Goal: Transaction & Acquisition: Purchase product/service

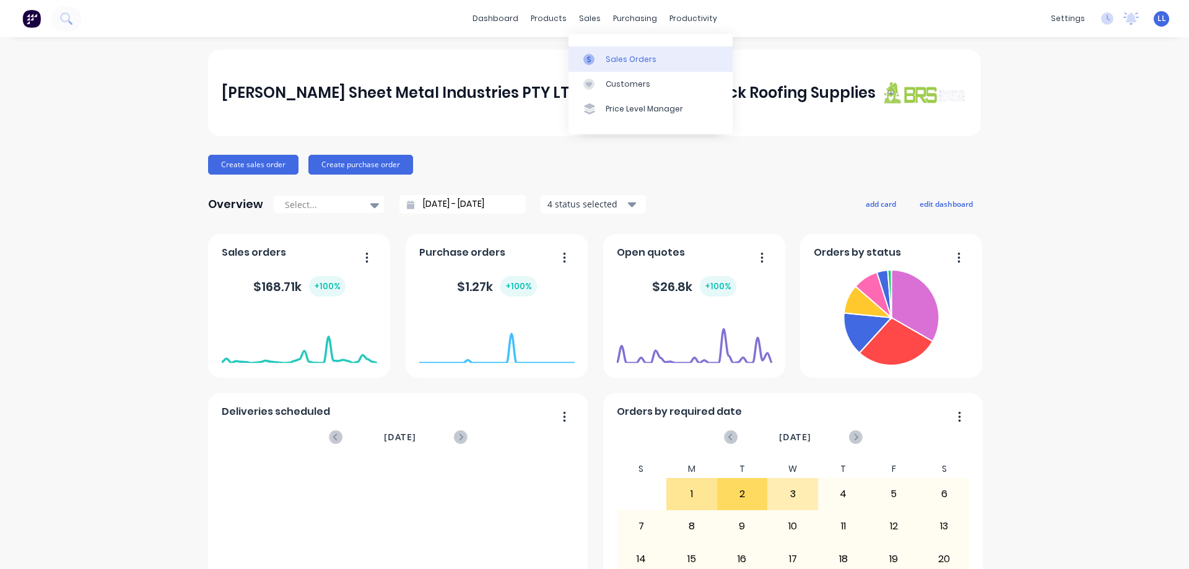
click at [590, 53] on link "Sales Orders" at bounding box center [651, 58] width 164 height 25
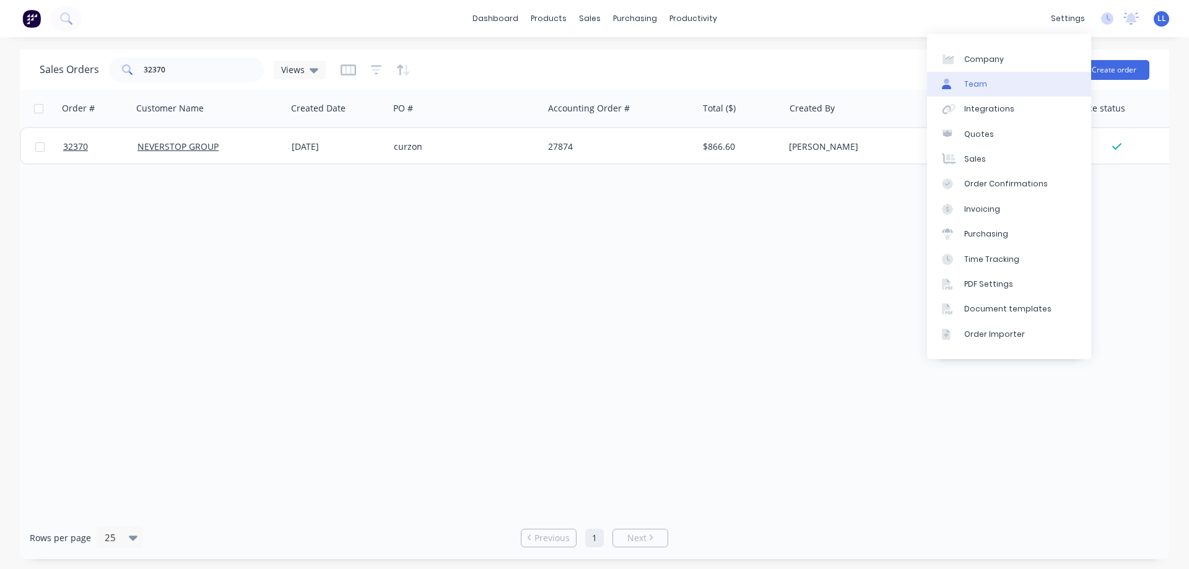
drag, startPoint x: 1106, startPoint y: 69, endPoint x: 989, endPoint y: 88, distance: 118.0
click at [1106, 68] on button "Create order" at bounding box center [1114, 70] width 71 height 20
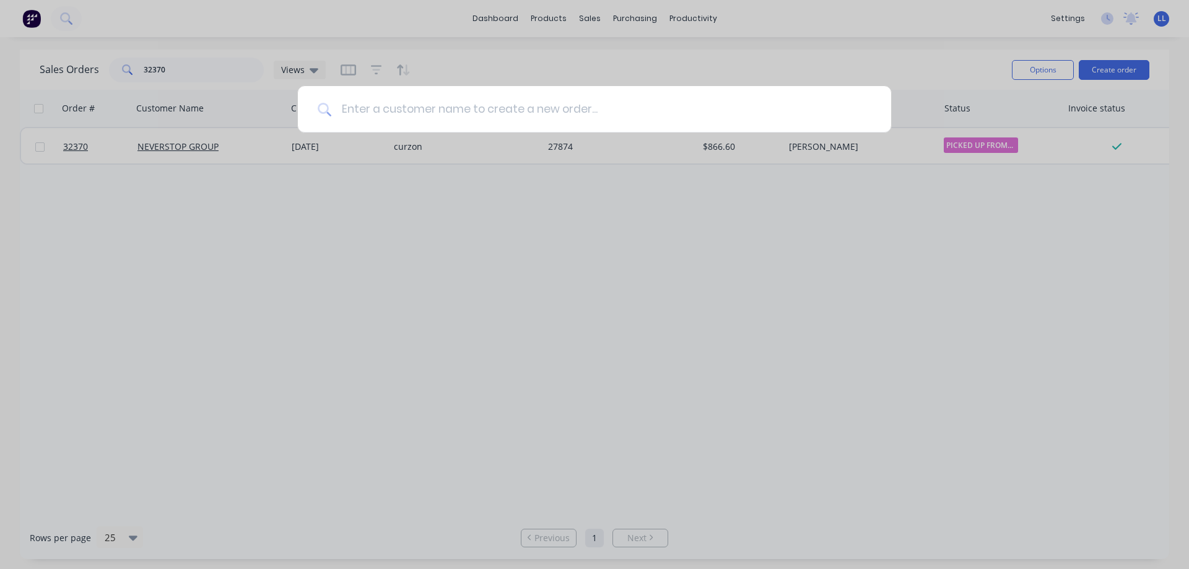
click at [583, 118] on input at bounding box center [601, 109] width 540 height 46
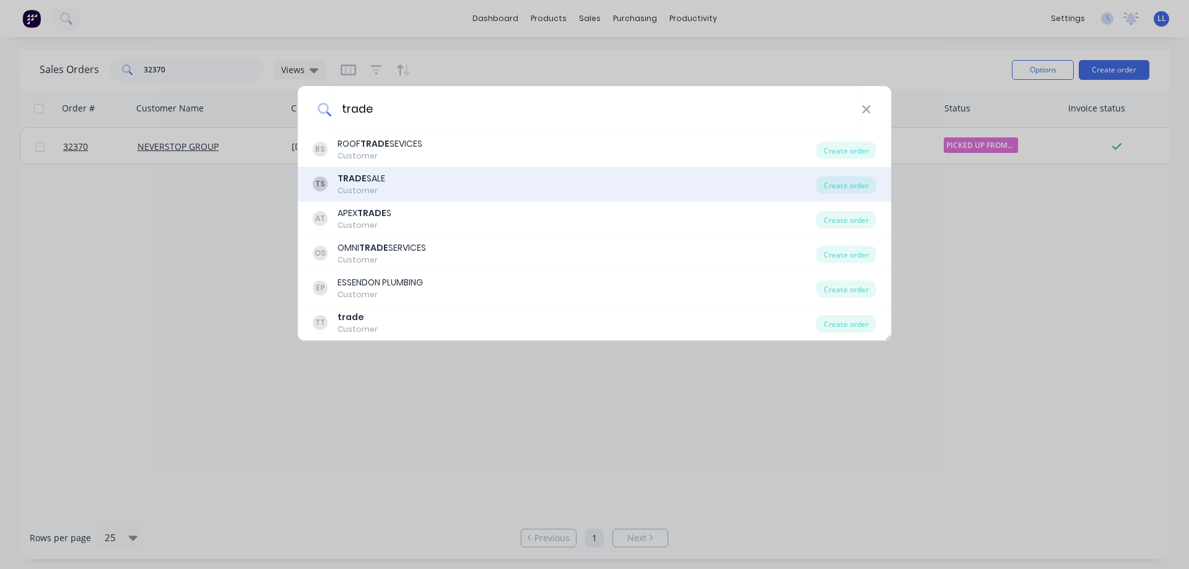
type input "trade"
click at [377, 179] on div "TRADE SALE" at bounding box center [362, 178] width 48 height 13
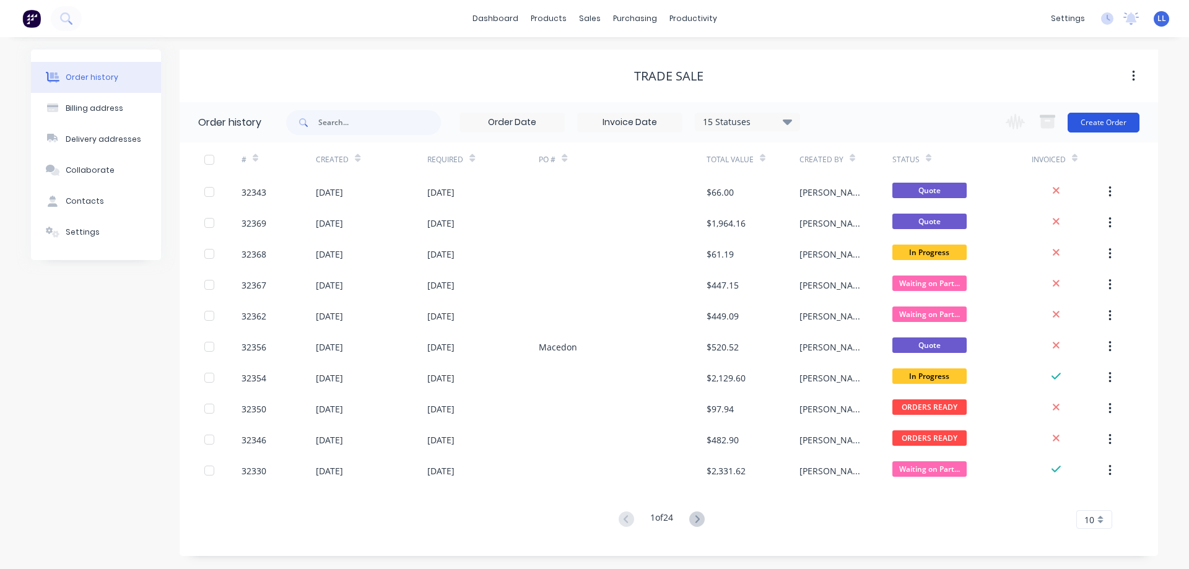
click at [1112, 126] on button "Create Order" at bounding box center [1104, 123] width 72 height 20
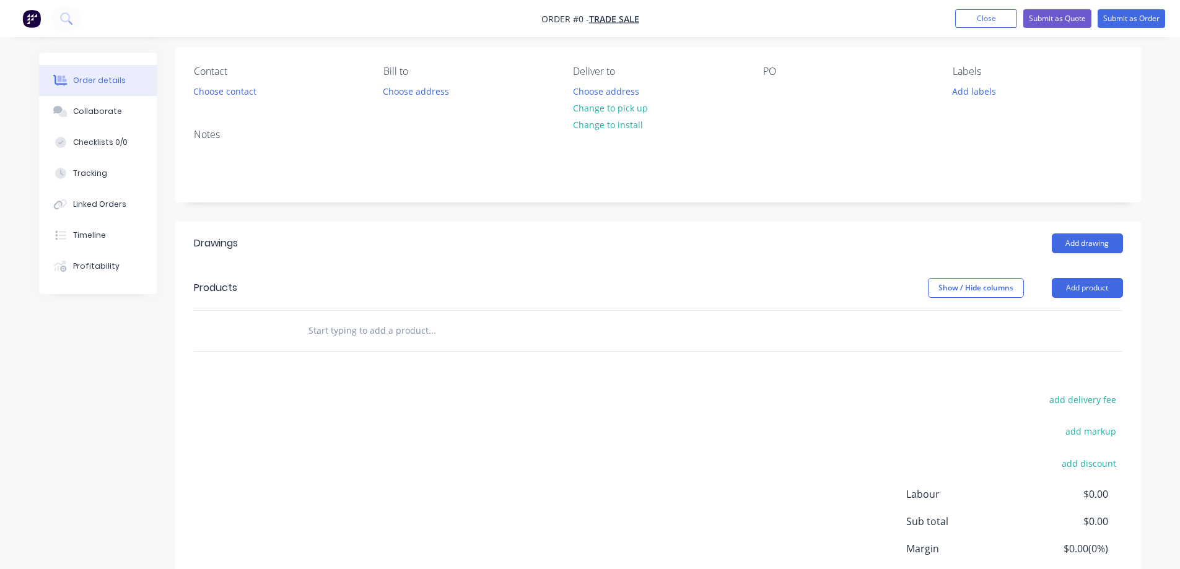
scroll to position [189, 0]
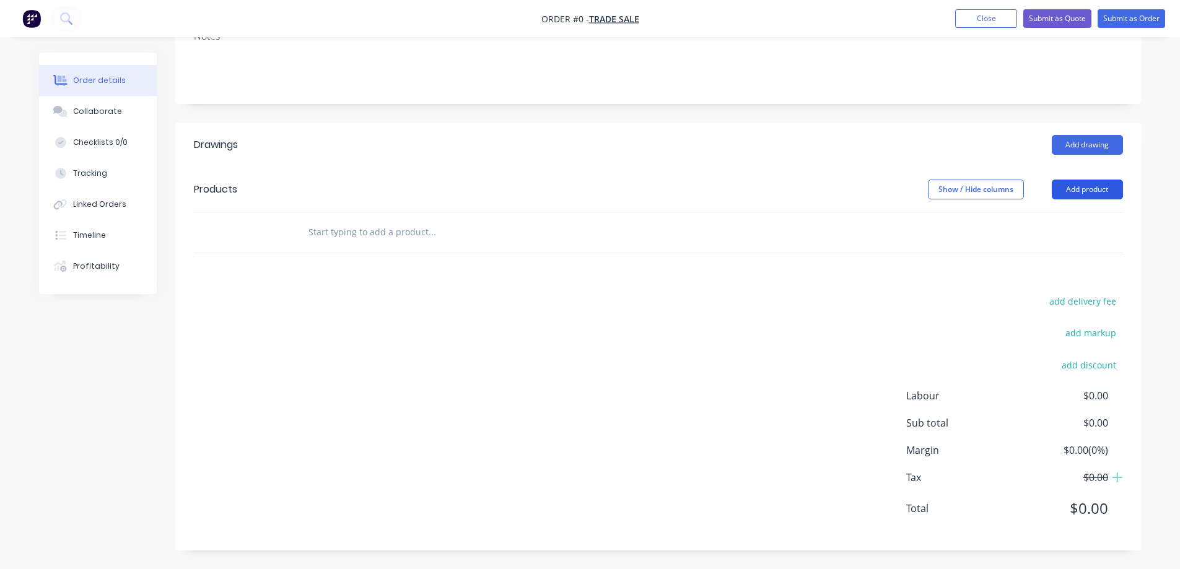
click at [1093, 186] on button "Add product" at bounding box center [1087, 190] width 71 height 20
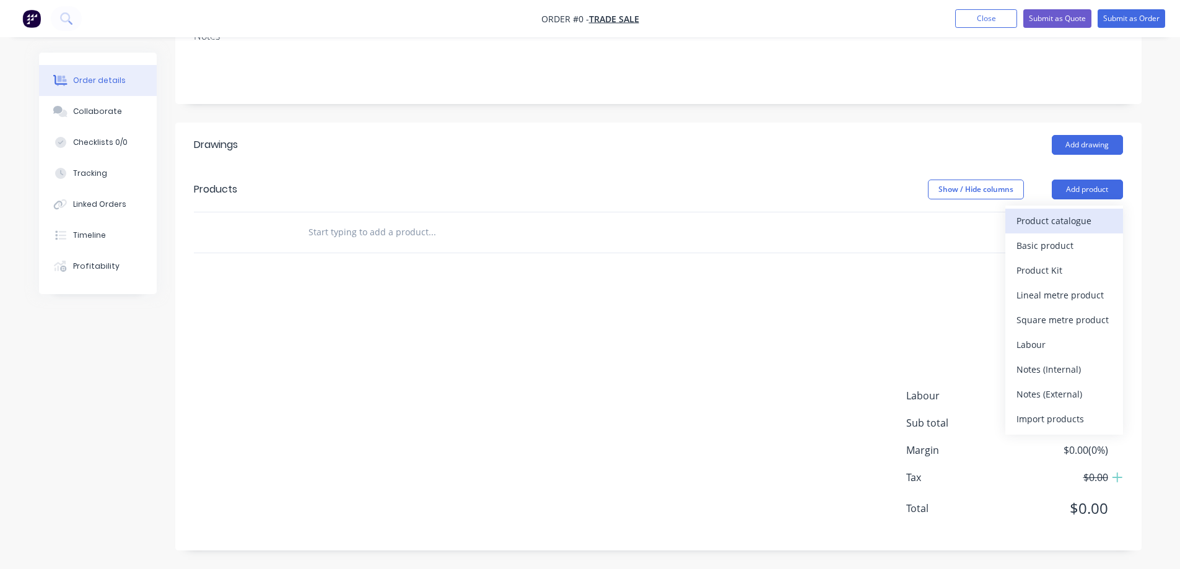
click at [1073, 222] on div "Product catalogue" at bounding box center [1063, 221] width 95 height 18
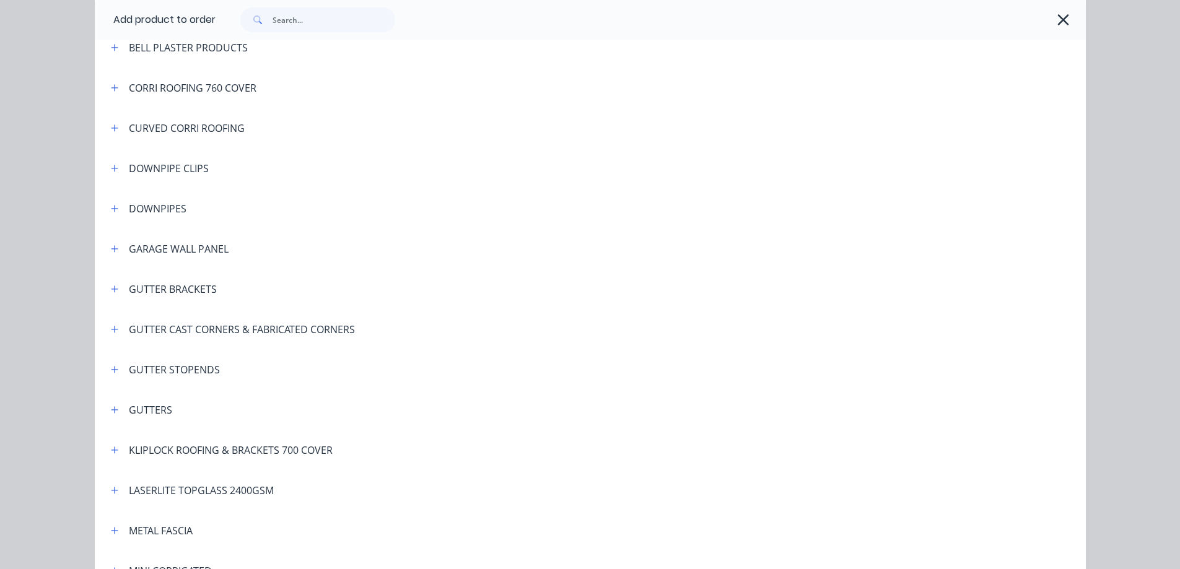
scroll to position [248, 0]
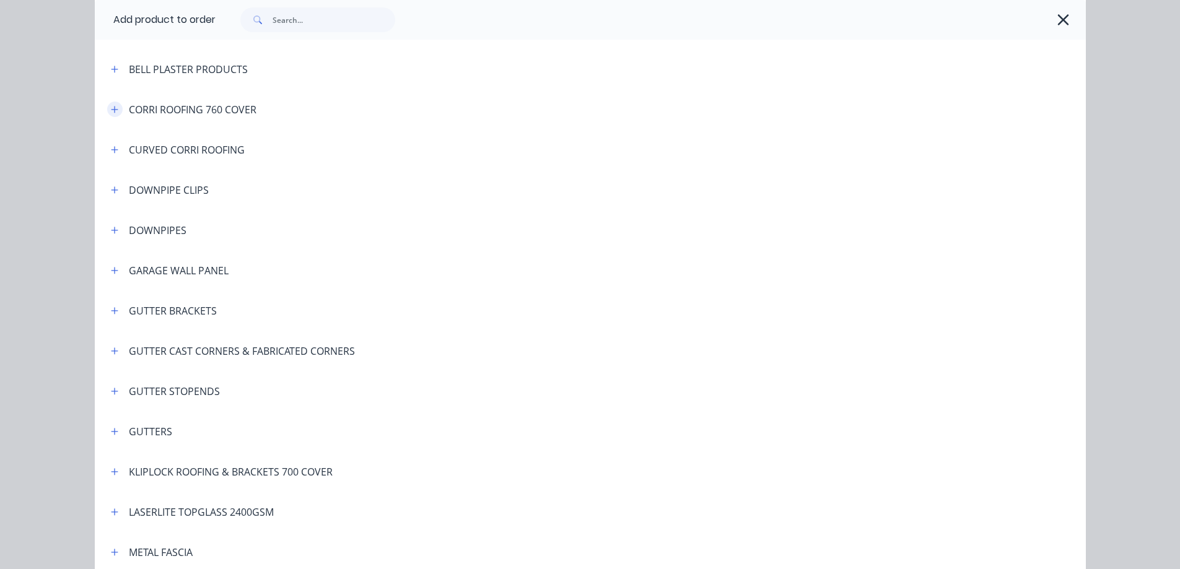
click at [111, 108] on icon "button" at bounding box center [114, 109] width 7 height 7
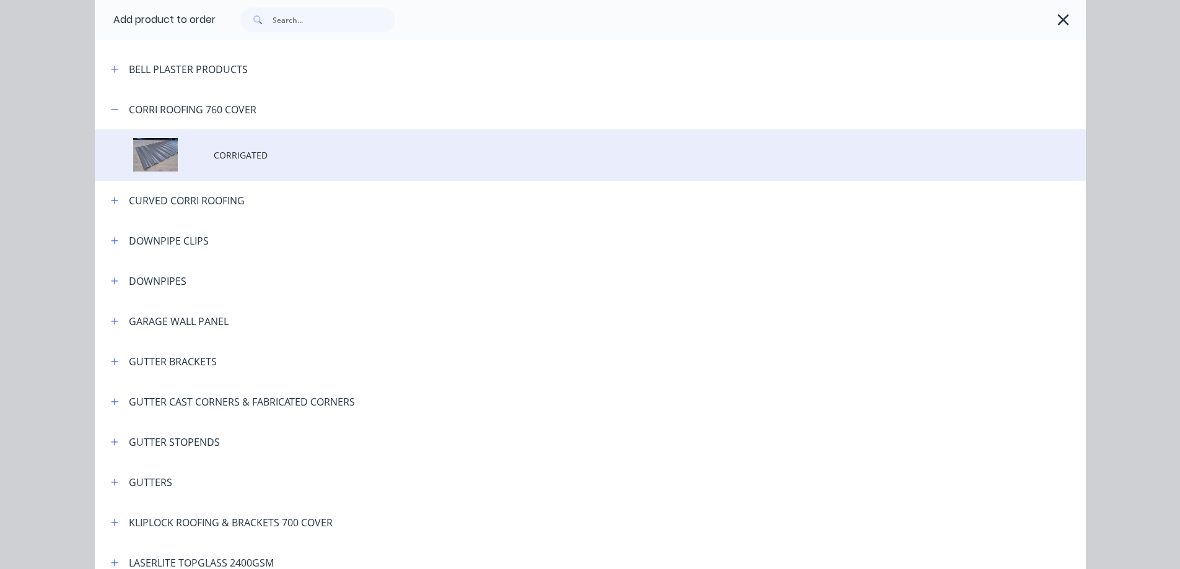
click at [242, 157] on span "CORRIGATED" at bounding box center [562, 155] width 697 height 13
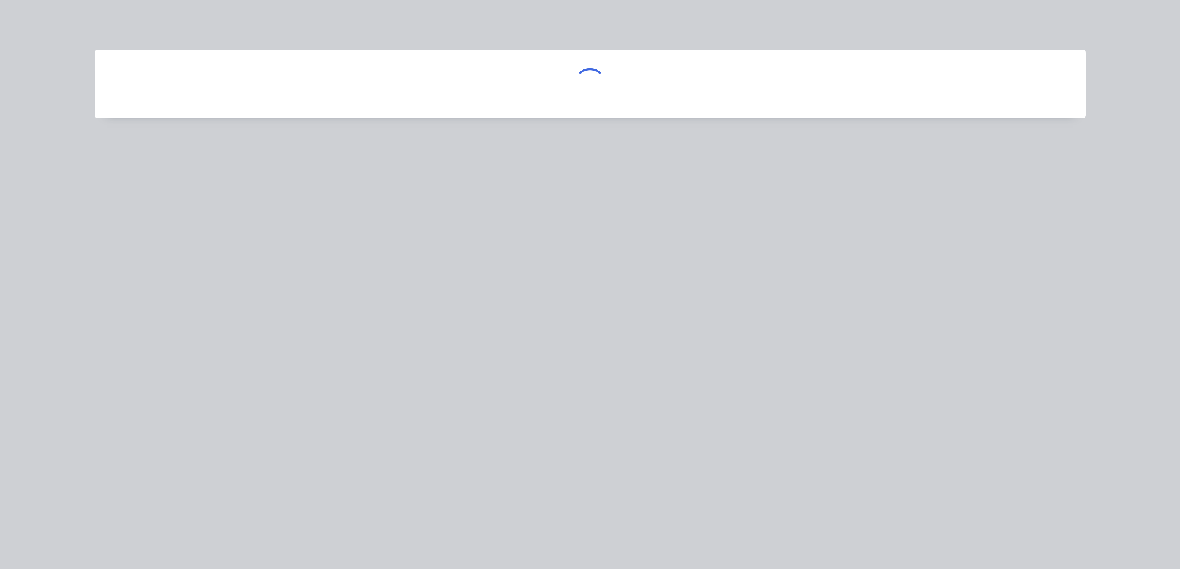
scroll to position [0, 0]
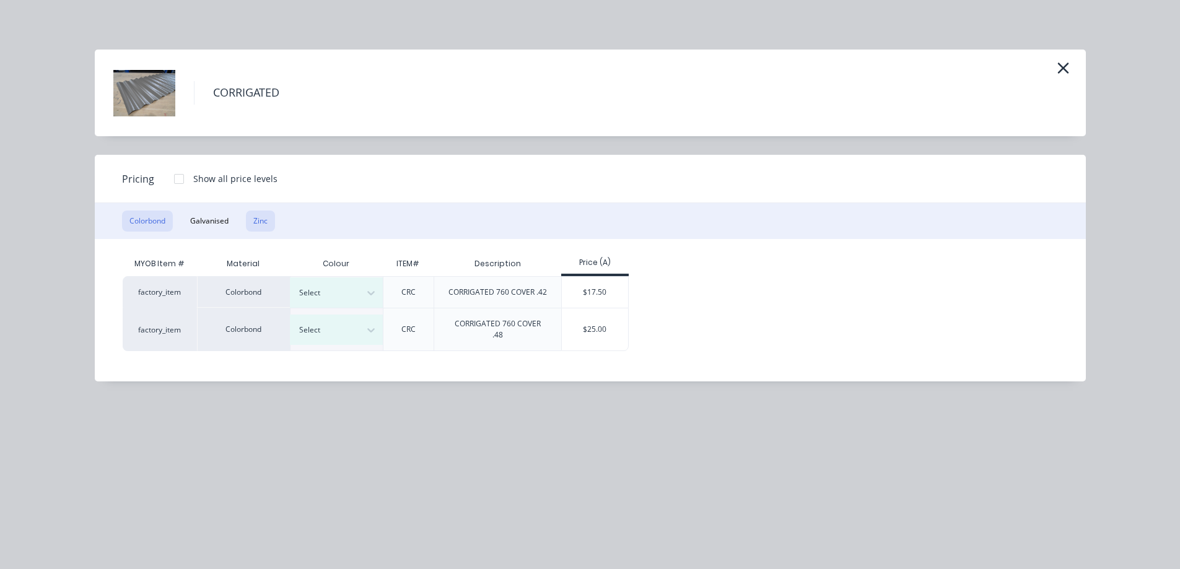
click at [271, 224] on button "Zinc" at bounding box center [260, 221] width 29 height 21
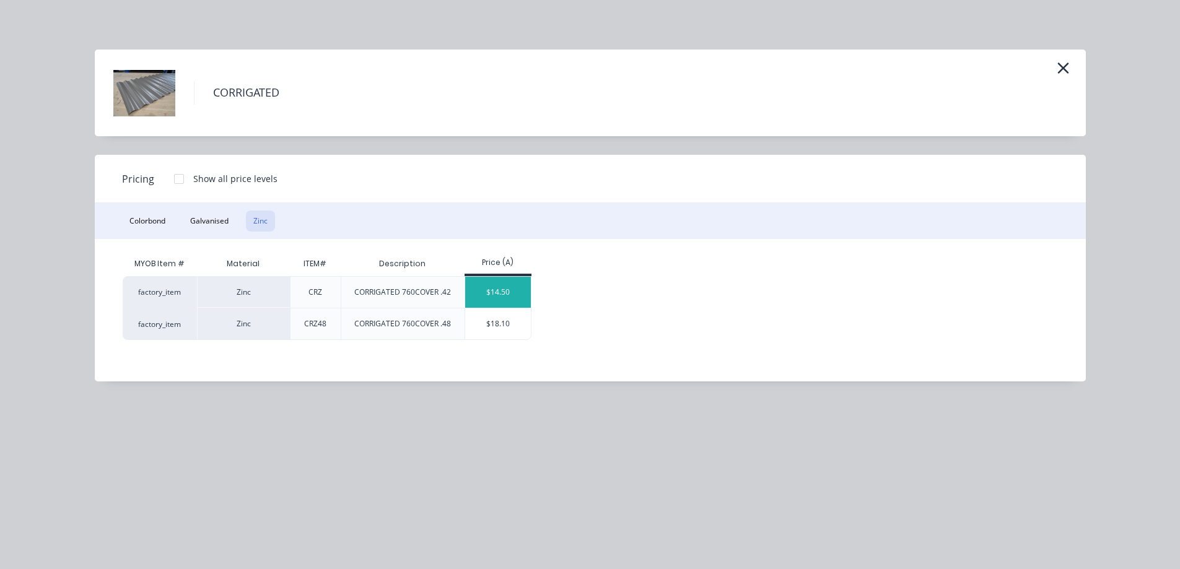
click at [515, 289] on div "$14.50" at bounding box center [498, 292] width 66 height 31
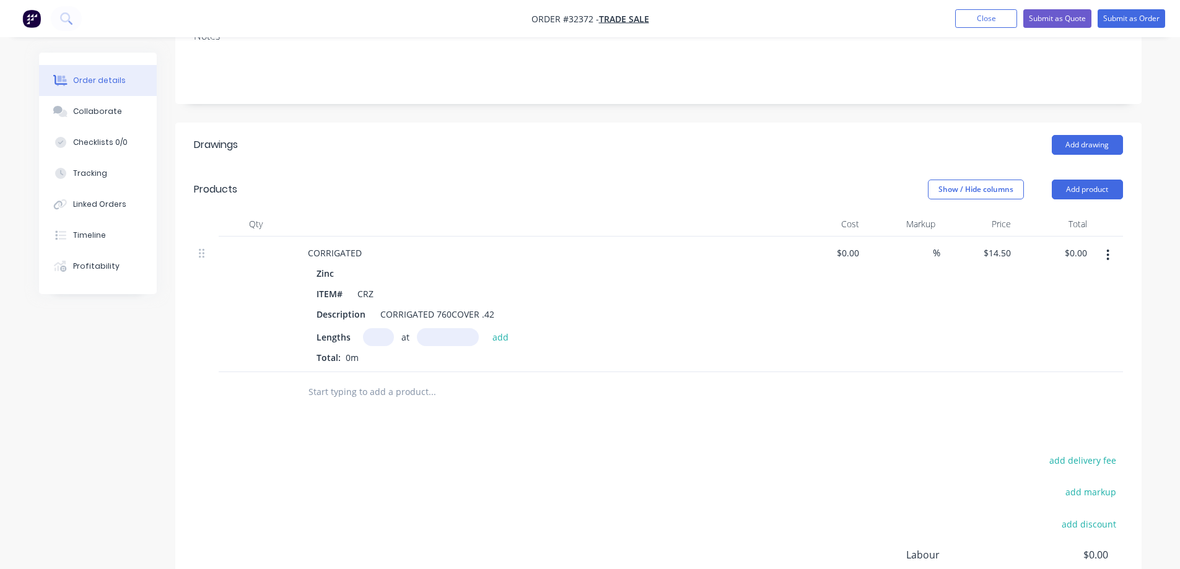
scroll to position [251, 0]
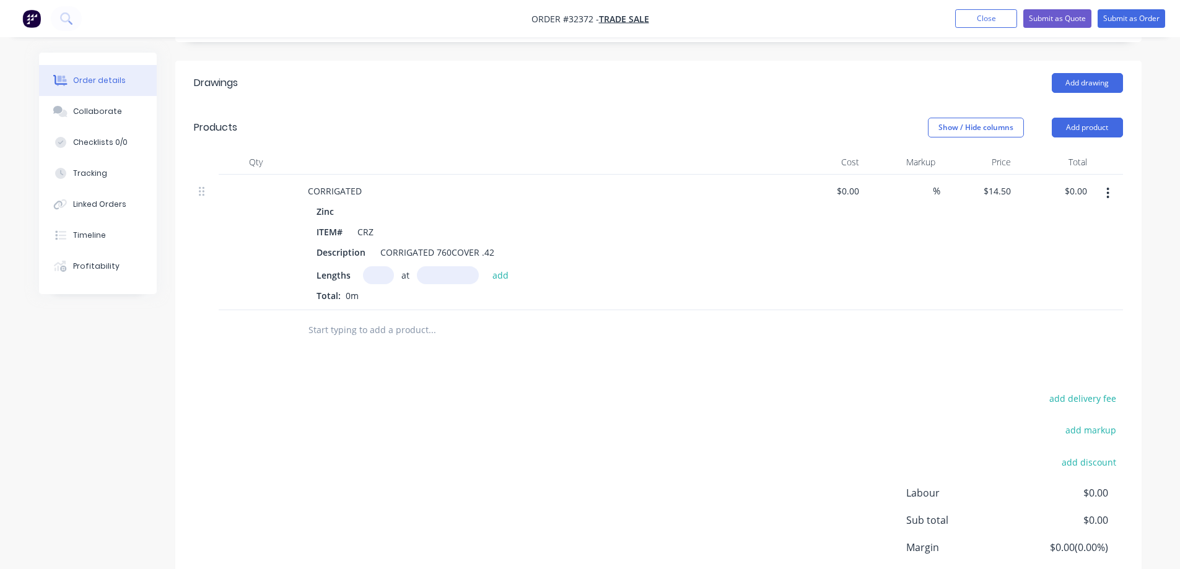
click at [383, 278] on input "text" at bounding box center [378, 275] width 31 height 18
type input "10"
type input "3600"
click at [486, 266] on button "add" at bounding box center [500, 274] width 29 height 17
type input "$522.00"
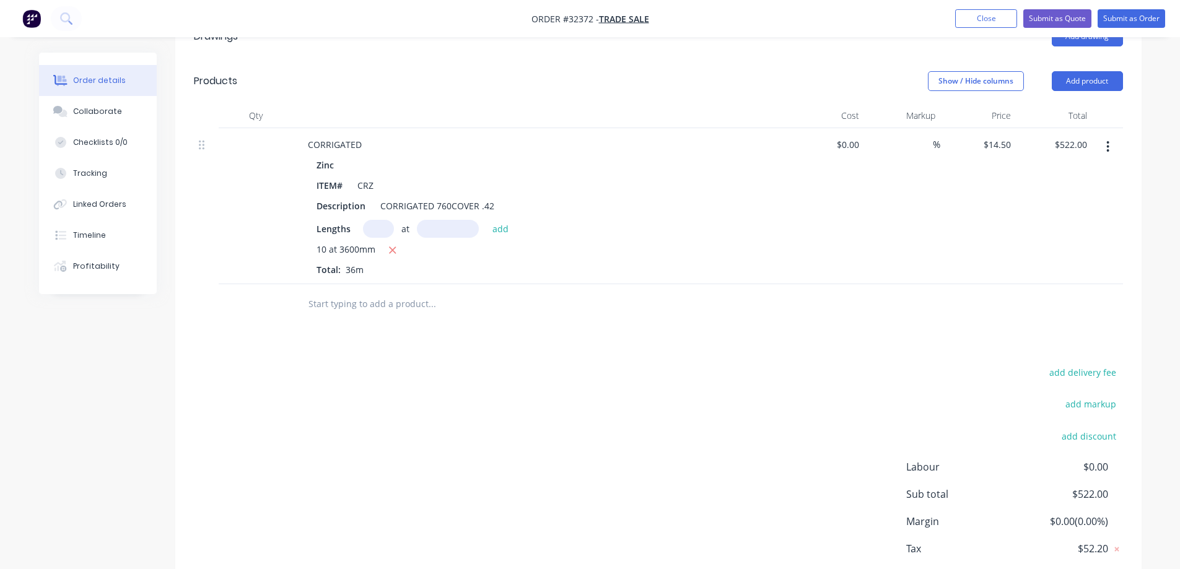
scroll to position [369, 0]
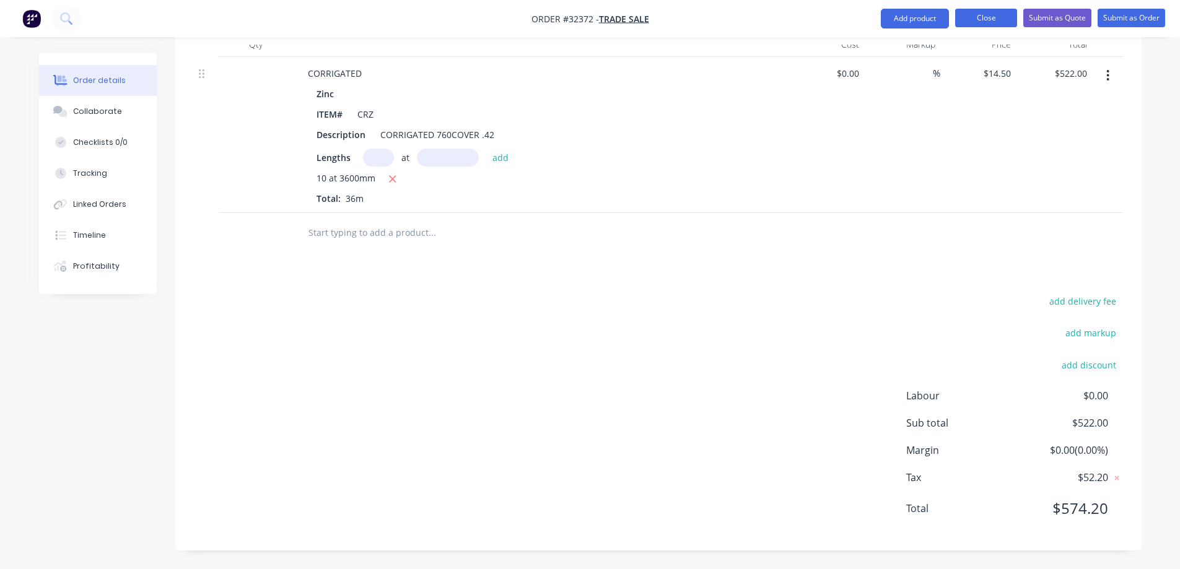
click at [979, 19] on button "Close" at bounding box center [986, 18] width 62 height 19
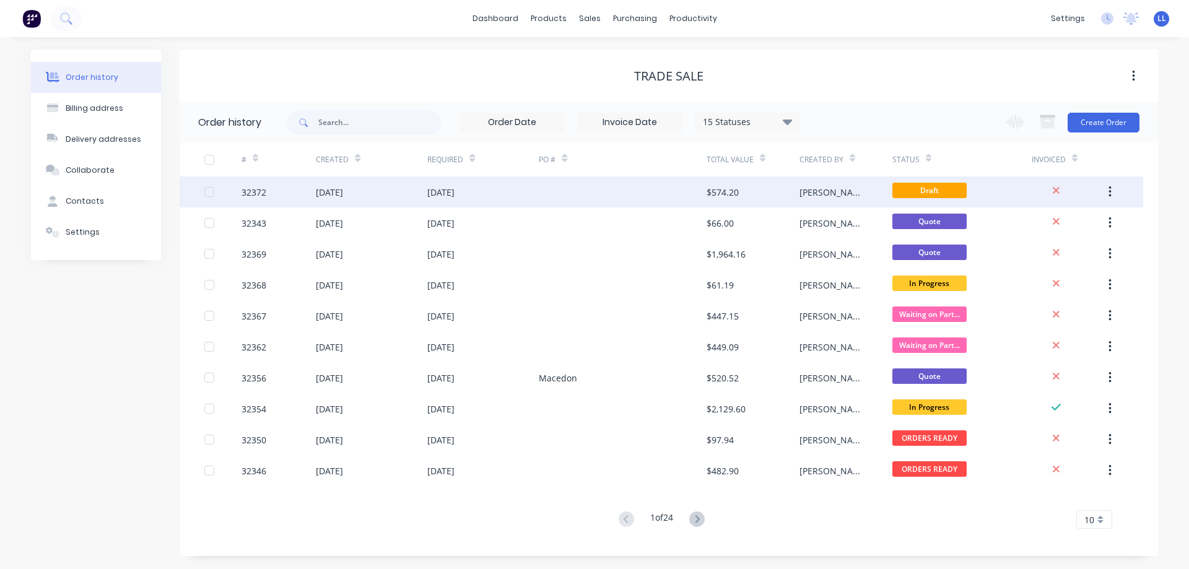
click at [1111, 191] on icon "button" at bounding box center [1110, 192] width 3 height 14
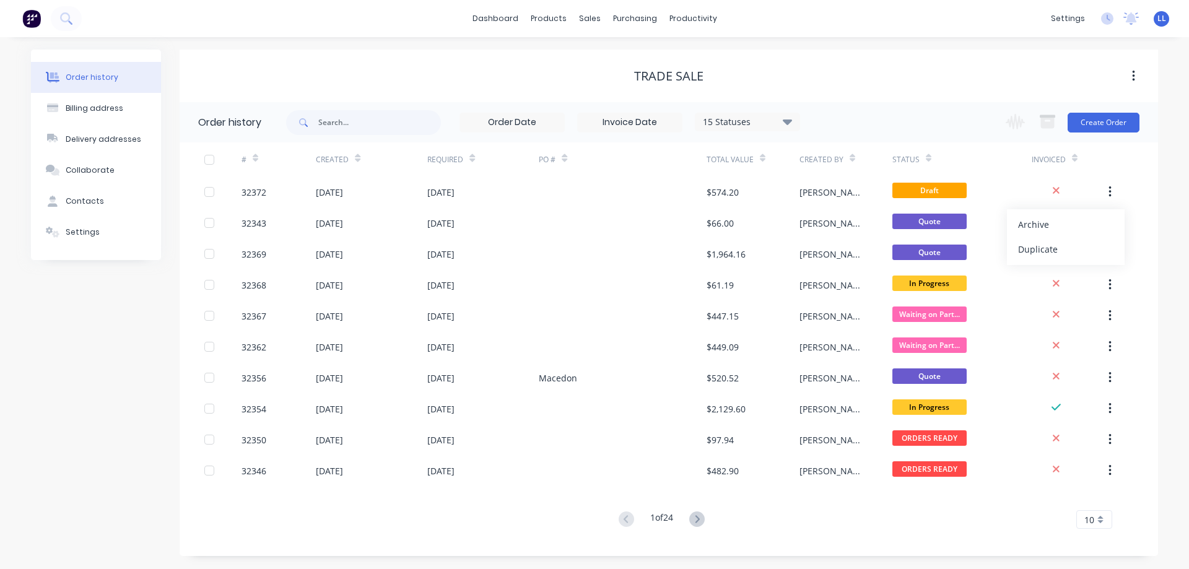
click at [1026, 224] on div "Archive" at bounding box center [1065, 225] width 95 height 18
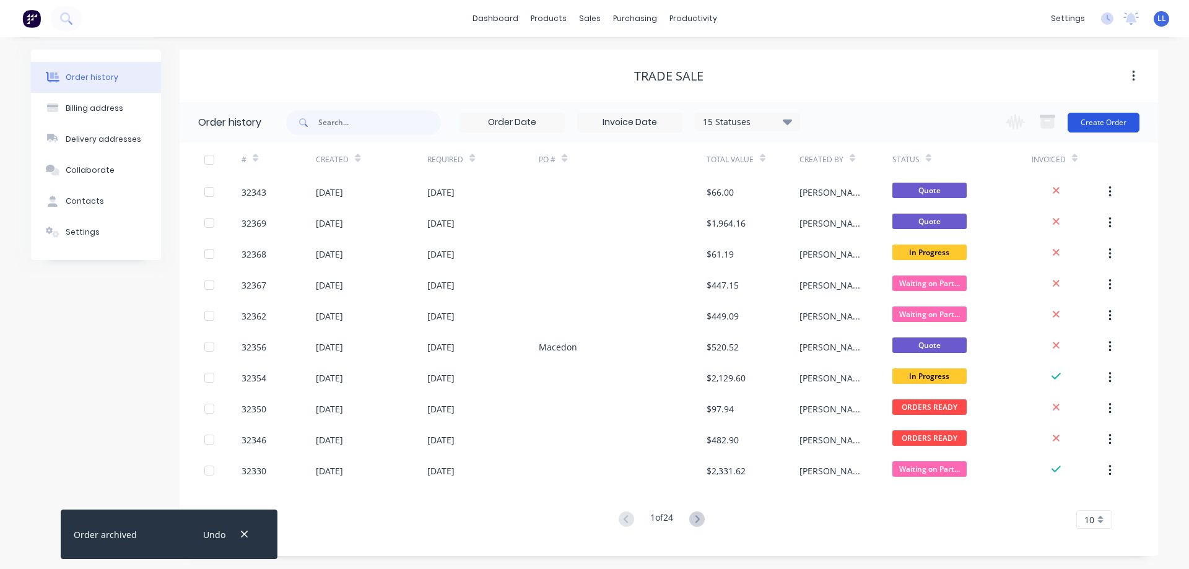
click at [1093, 129] on button "Create Order" at bounding box center [1104, 123] width 72 height 20
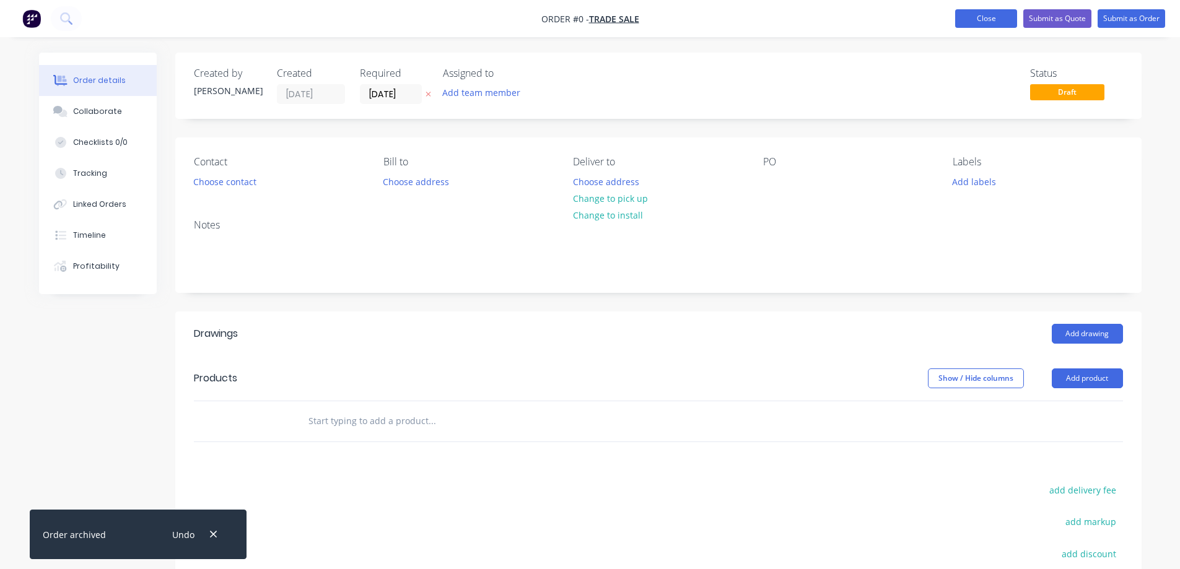
click at [967, 20] on button "Close" at bounding box center [986, 18] width 62 height 19
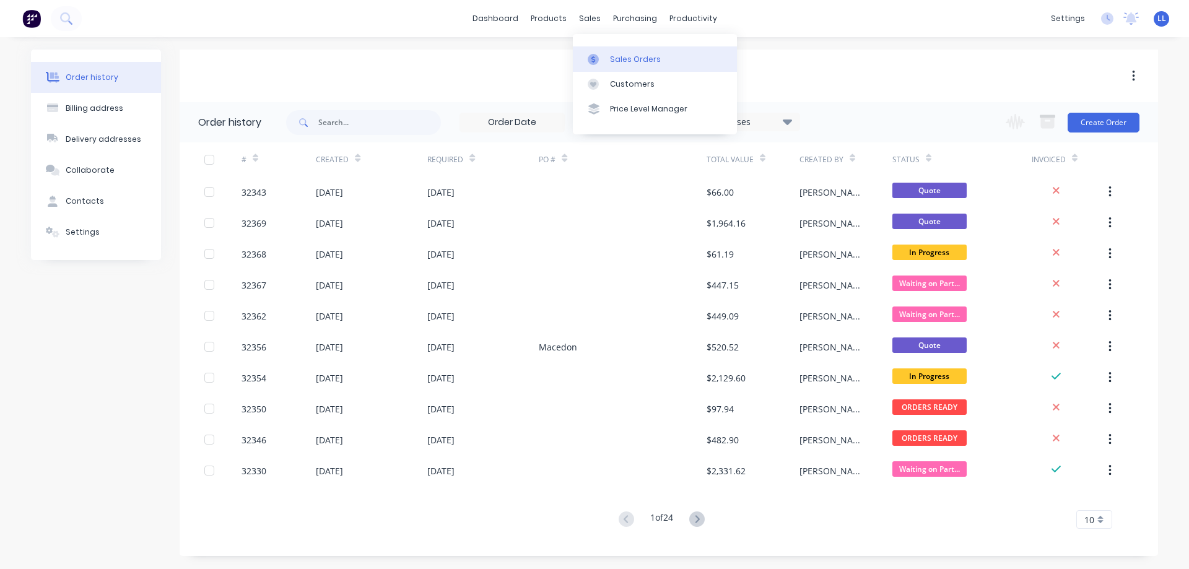
click at [600, 60] on div at bounding box center [597, 59] width 19 height 11
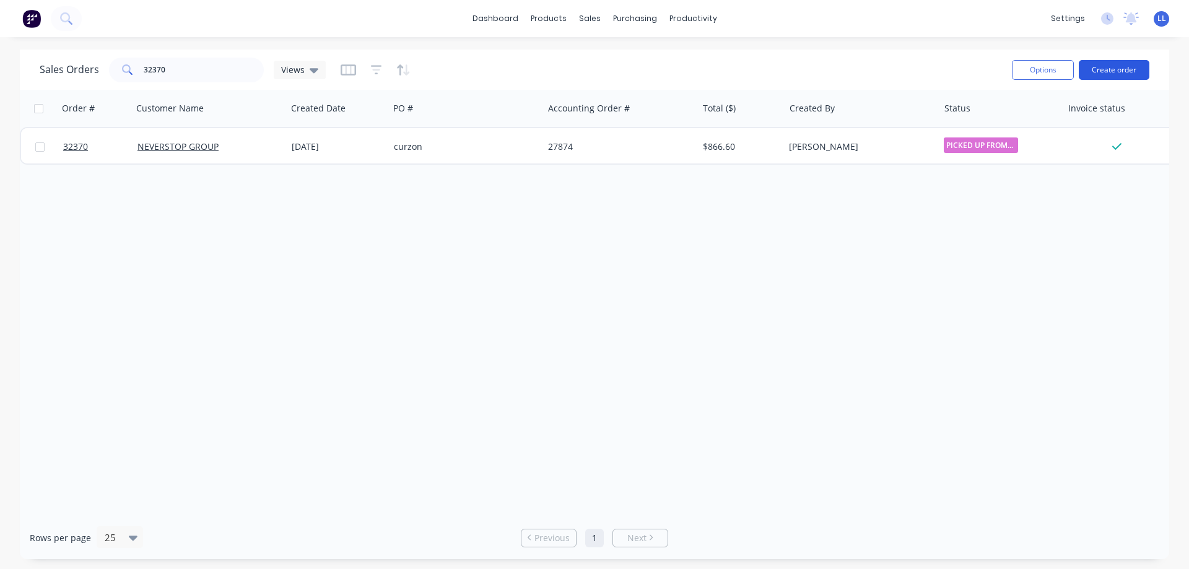
click at [1115, 71] on button "Create order" at bounding box center [1114, 70] width 71 height 20
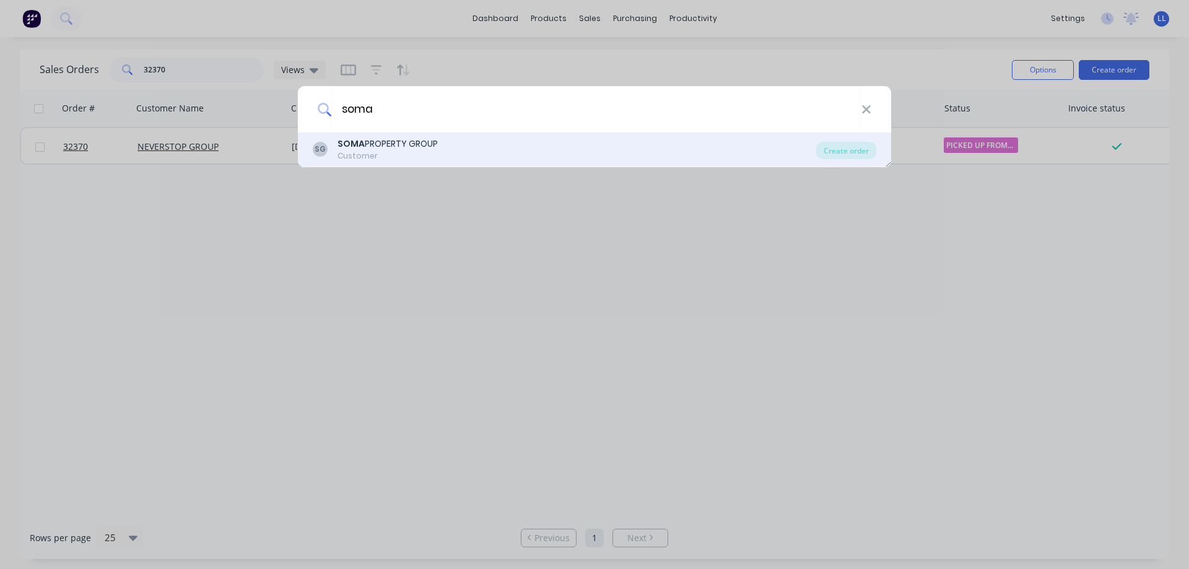
type input "soma"
click at [410, 149] on div "SOMA PROPERTY GROUP" at bounding box center [388, 144] width 100 height 13
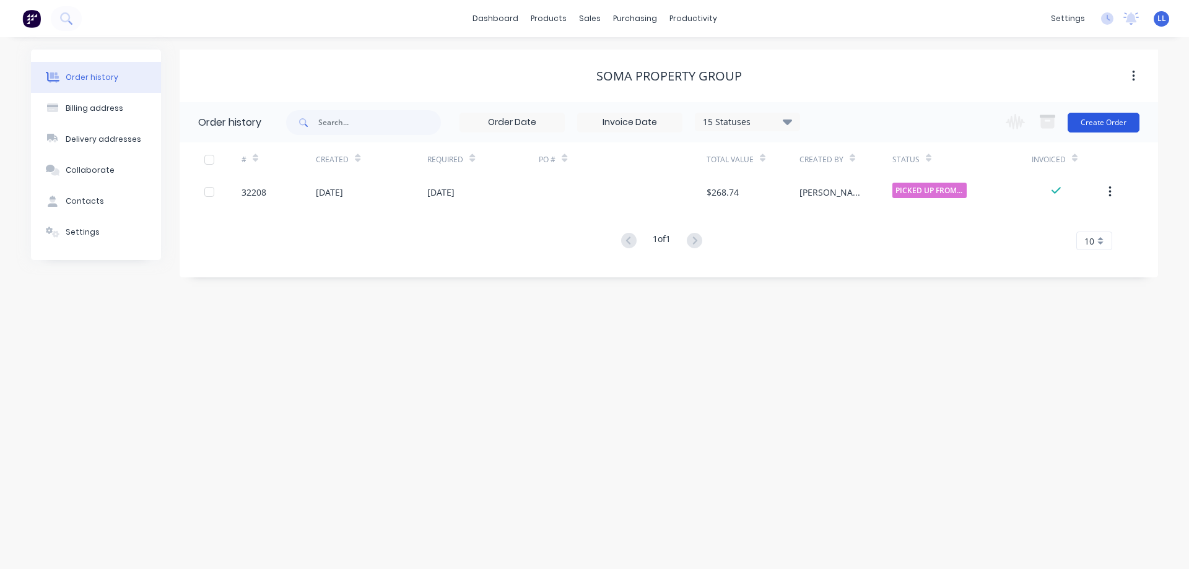
click at [1108, 124] on button "Create Order" at bounding box center [1104, 123] width 72 height 20
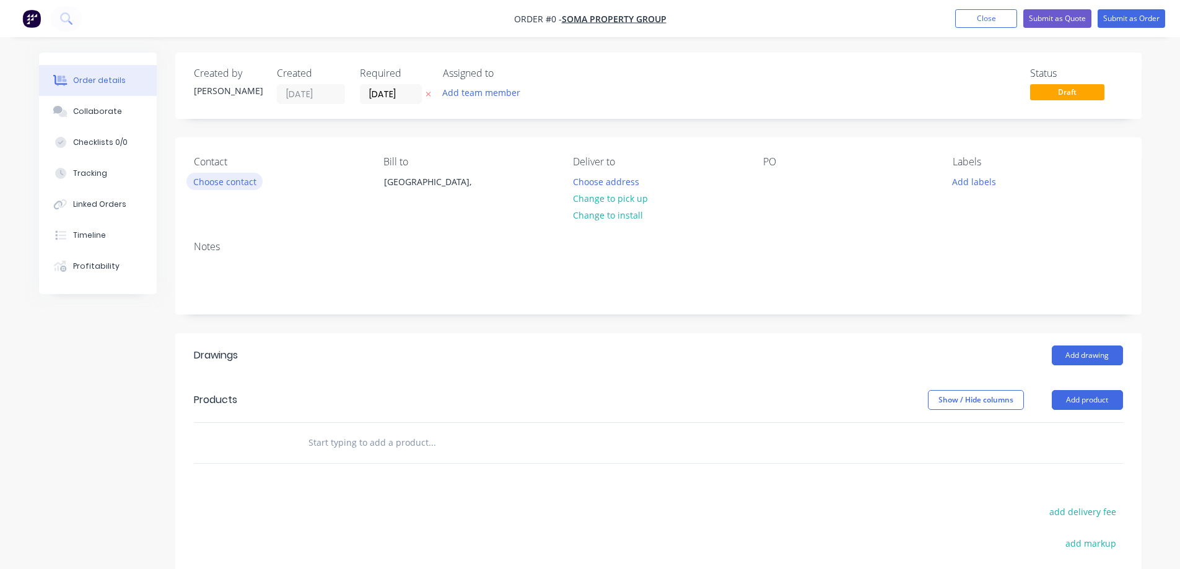
click at [239, 186] on button "Choose contact" at bounding box center [224, 181] width 76 height 17
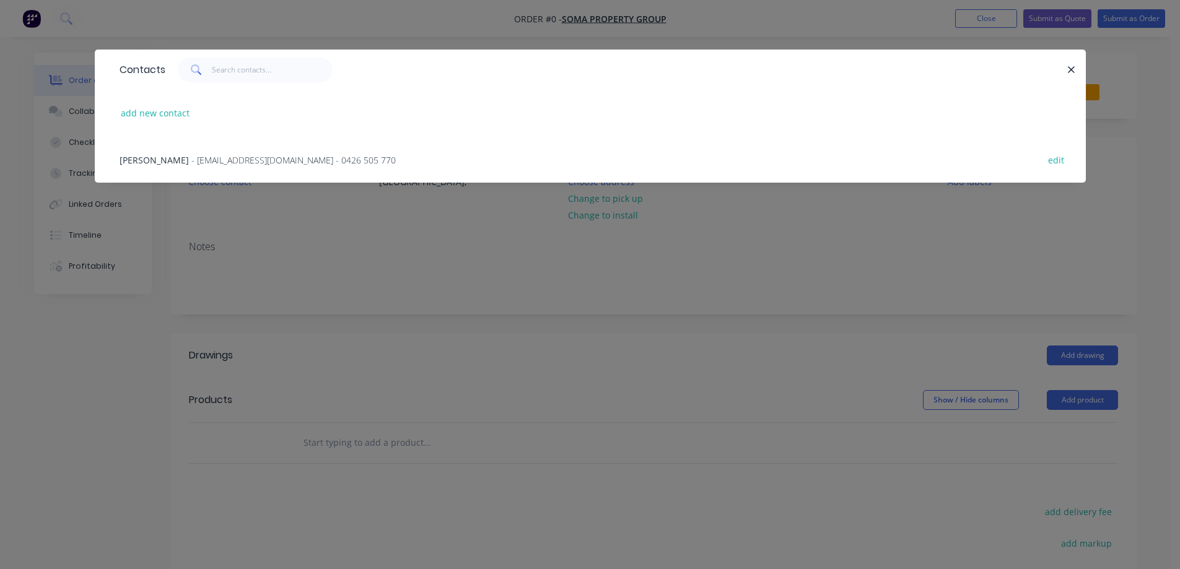
click at [142, 165] on span "[PERSON_NAME]" at bounding box center [154, 160] width 69 height 12
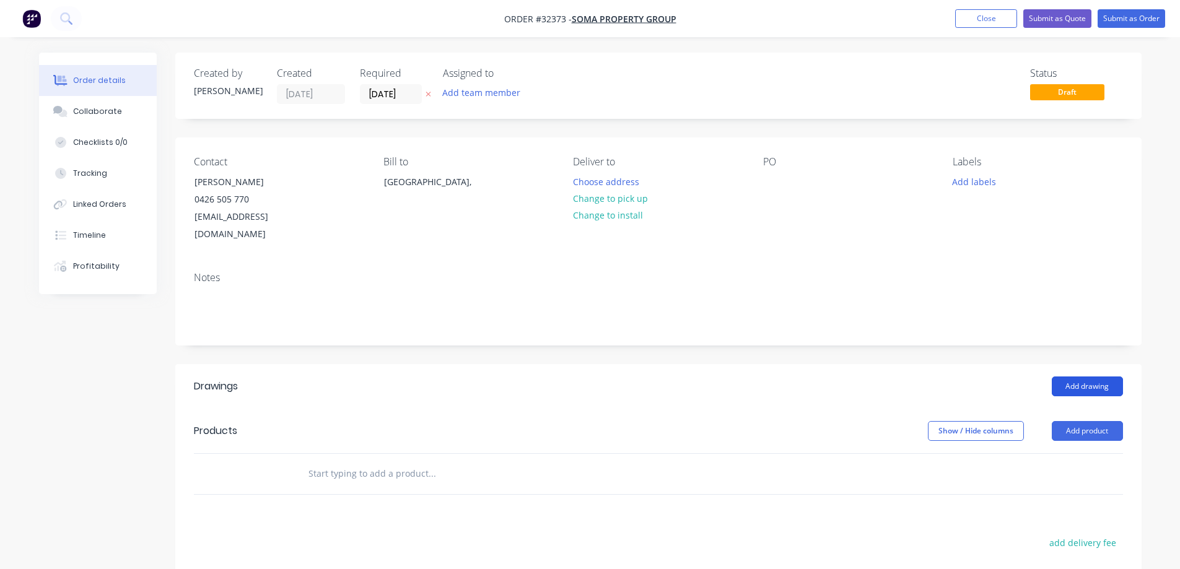
click at [1089, 377] on button "Add drawing" at bounding box center [1087, 387] width 71 height 20
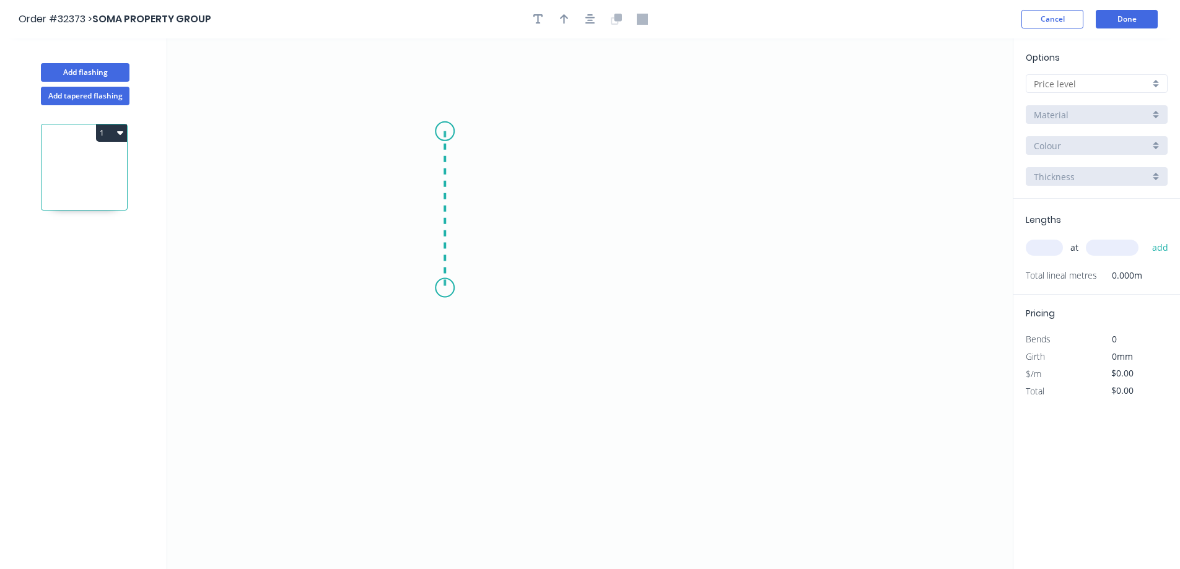
drag, startPoint x: 445, startPoint y: 131, endPoint x: 437, endPoint y: 288, distance: 156.9
click at [437, 288] on icon "0" at bounding box center [589, 303] width 845 height 531
click at [658, 288] on icon "0 ?" at bounding box center [589, 303] width 845 height 531
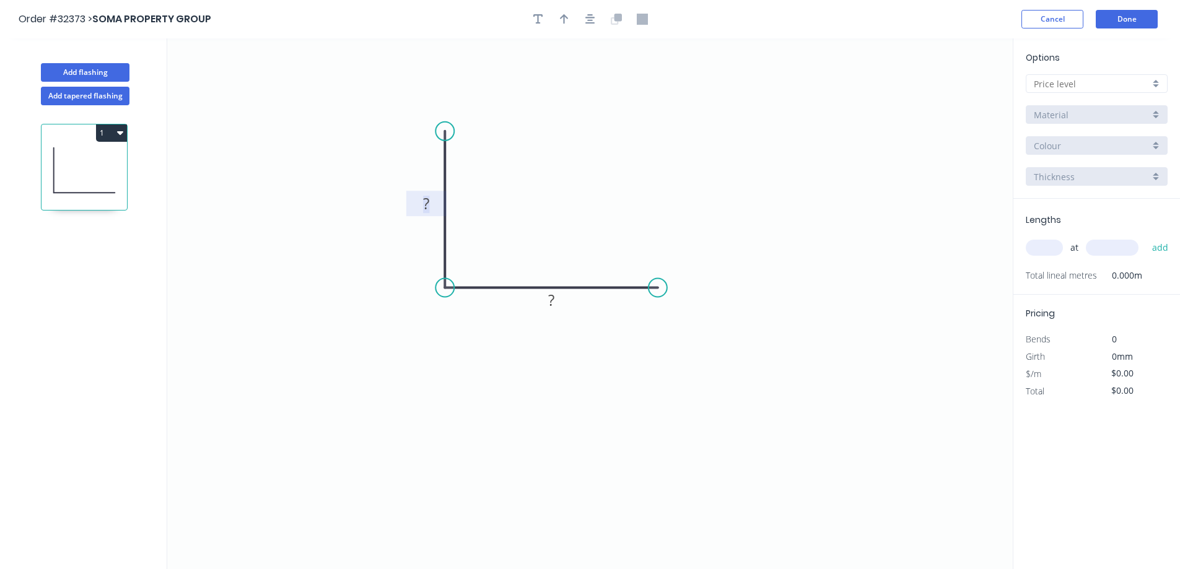
click at [424, 198] on tspan "?" at bounding box center [426, 203] width 6 height 20
drag, startPoint x: 567, startPoint y: 19, endPoint x: 820, endPoint y: 132, distance: 277.3
click at [567, 19] on icon "button" at bounding box center [564, 19] width 9 height 11
drag, startPoint x: 951, startPoint y: 97, endPoint x: 457, endPoint y: 364, distance: 561.5
click at [451, 364] on icon at bounding box center [445, 353] width 11 height 40
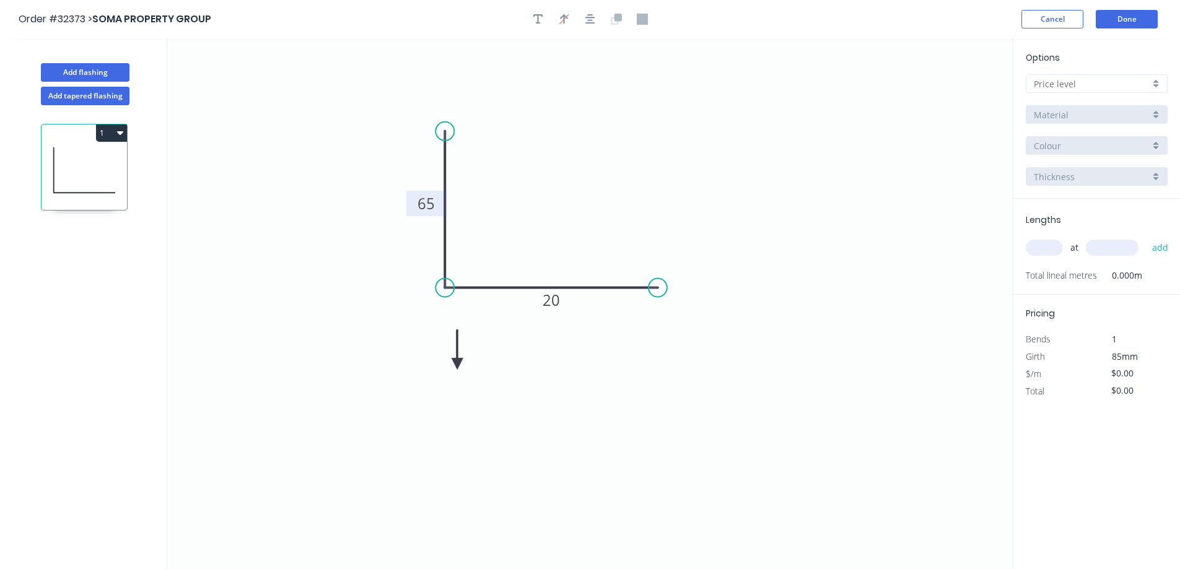
click at [457, 364] on icon at bounding box center [457, 350] width 11 height 40
click at [457, 364] on icon at bounding box center [468, 354] width 36 height 36
click at [458, 364] on icon at bounding box center [472, 363] width 40 height 11
click at [458, 364] on icon at bounding box center [468, 374] width 36 height 36
click at [1132, 78] on input "text" at bounding box center [1092, 83] width 116 height 13
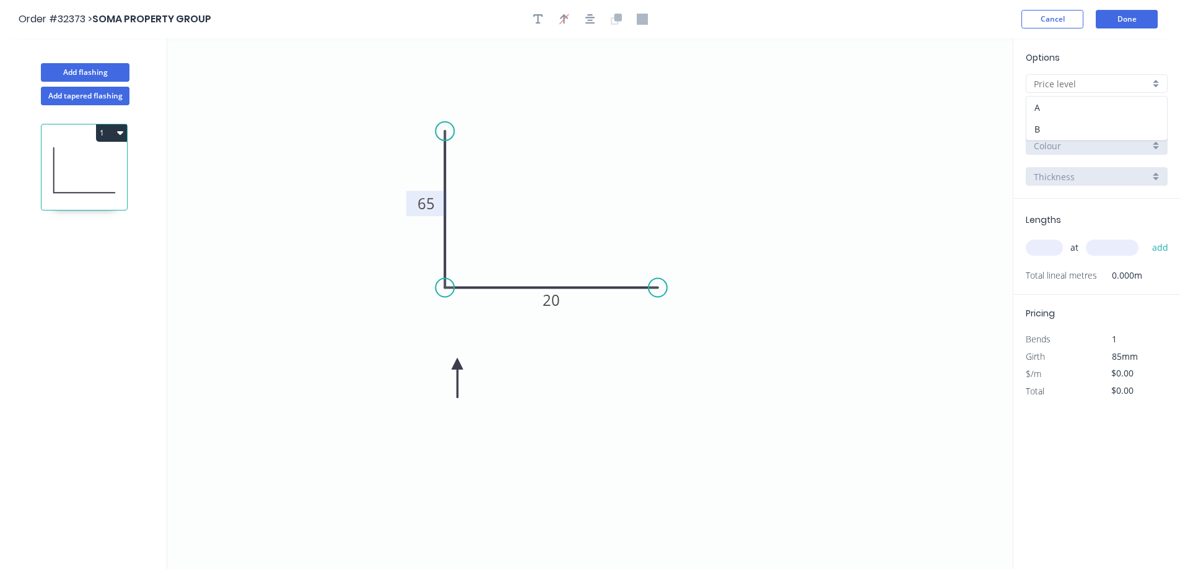
click at [1059, 108] on div "A" at bounding box center [1096, 108] width 141 height 22
type input "A"
type input "$6.26"
click at [1071, 145] on input "Basalt" at bounding box center [1092, 145] width 116 height 13
click at [1082, 175] on div "Dover White" at bounding box center [1096, 170] width 141 height 22
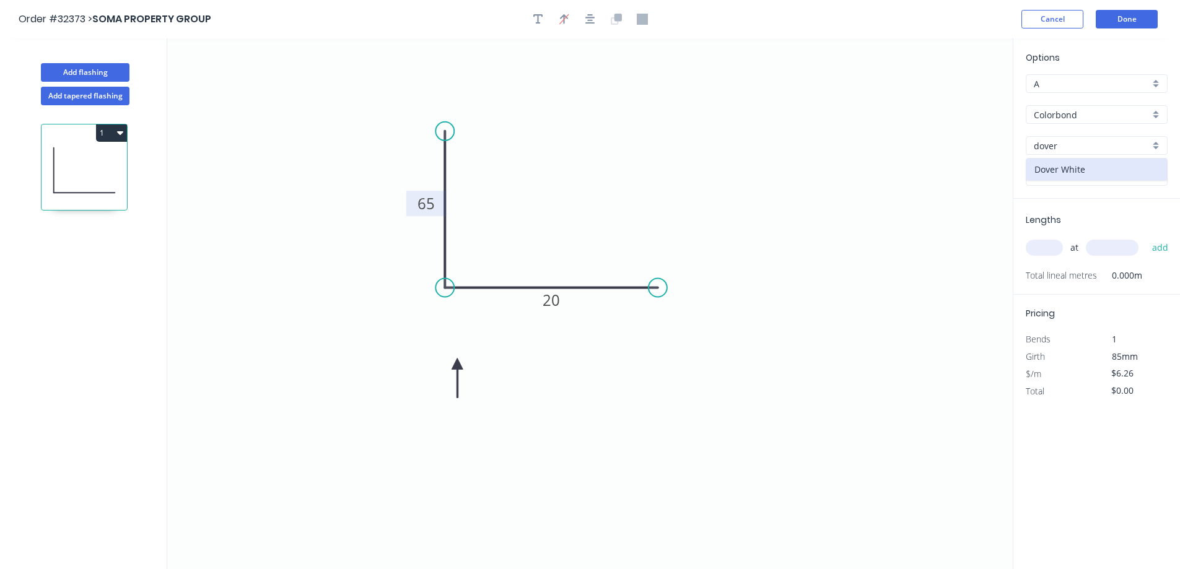
type input "Dover White"
click at [1047, 248] on input "text" at bounding box center [1044, 248] width 37 height 16
type input "1"
type input "3100"
click at [1146, 237] on button "add" at bounding box center [1160, 247] width 29 height 21
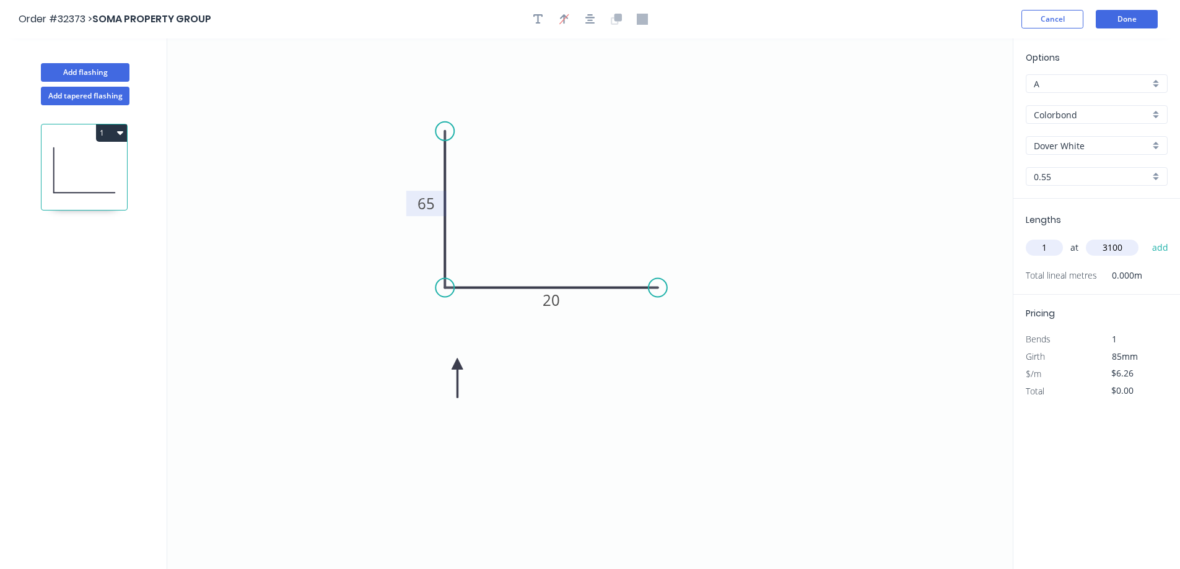
type input "$19.41"
click at [123, 72] on button "Add flashing" at bounding box center [85, 72] width 89 height 19
type input "$0.00"
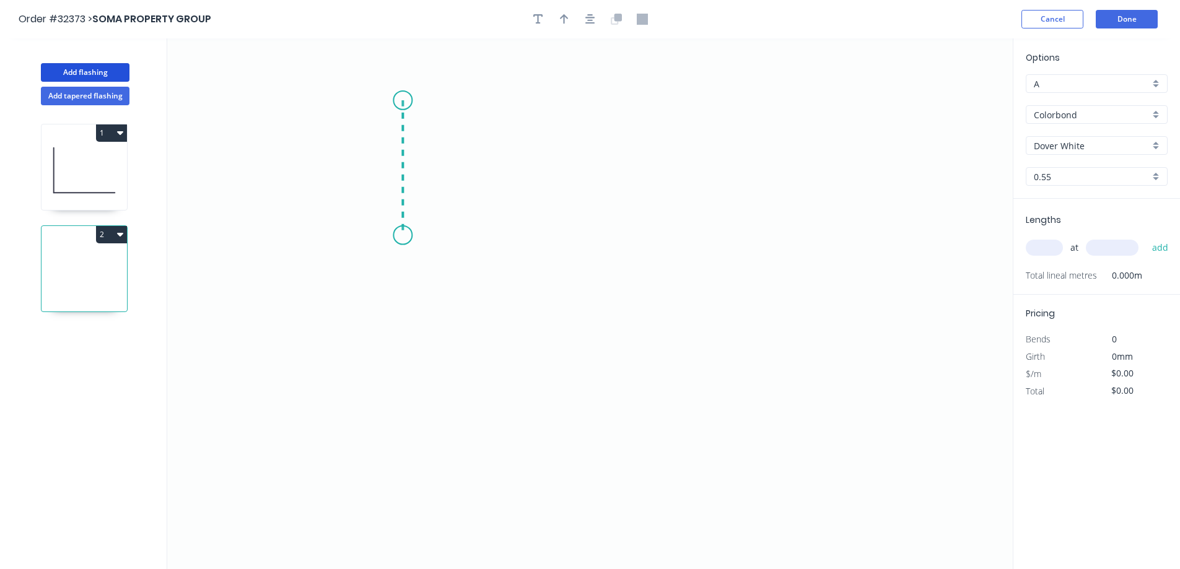
drag, startPoint x: 403, startPoint y: 100, endPoint x: 392, endPoint y: 235, distance: 135.4
click at [392, 235] on icon "0" at bounding box center [589, 303] width 845 height 531
drag, startPoint x: 392, startPoint y: 235, endPoint x: 566, endPoint y: 234, distance: 174.1
click at [566, 234] on icon "0 ?" at bounding box center [589, 303] width 845 height 531
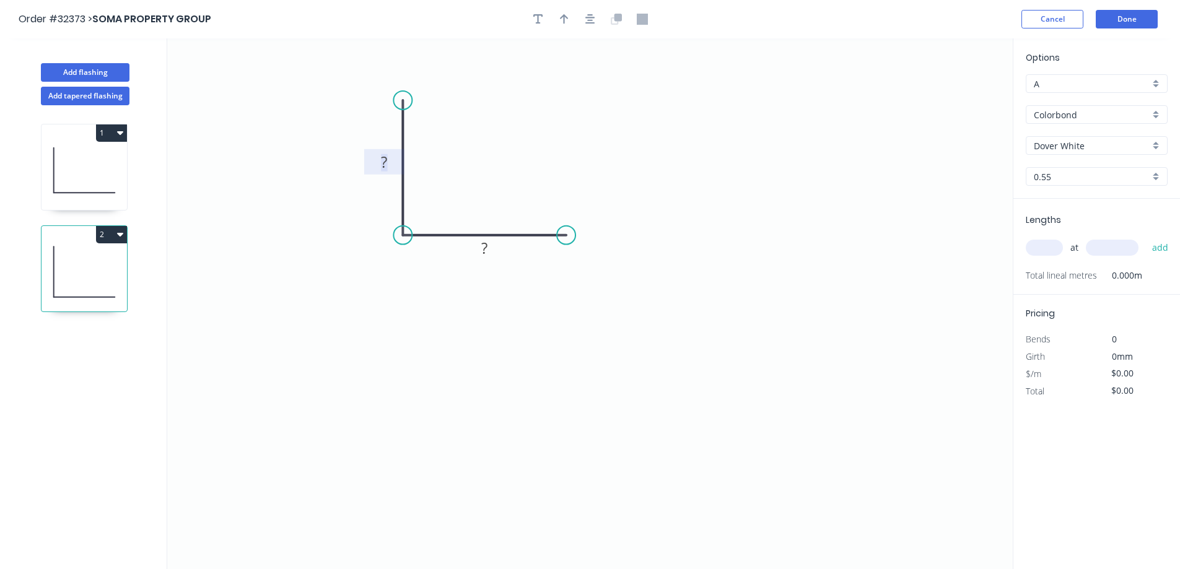
click at [390, 166] on rect at bounding box center [384, 162] width 25 height 17
drag, startPoint x: 564, startPoint y: 20, endPoint x: 569, endPoint y: 33, distance: 13.6
click at [564, 22] on icon "button" at bounding box center [564, 19] width 9 height 10
type input "$6.26"
drag, startPoint x: 953, startPoint y: 97, endPoint x: 434, endPoint y: 305, distance: 558.4
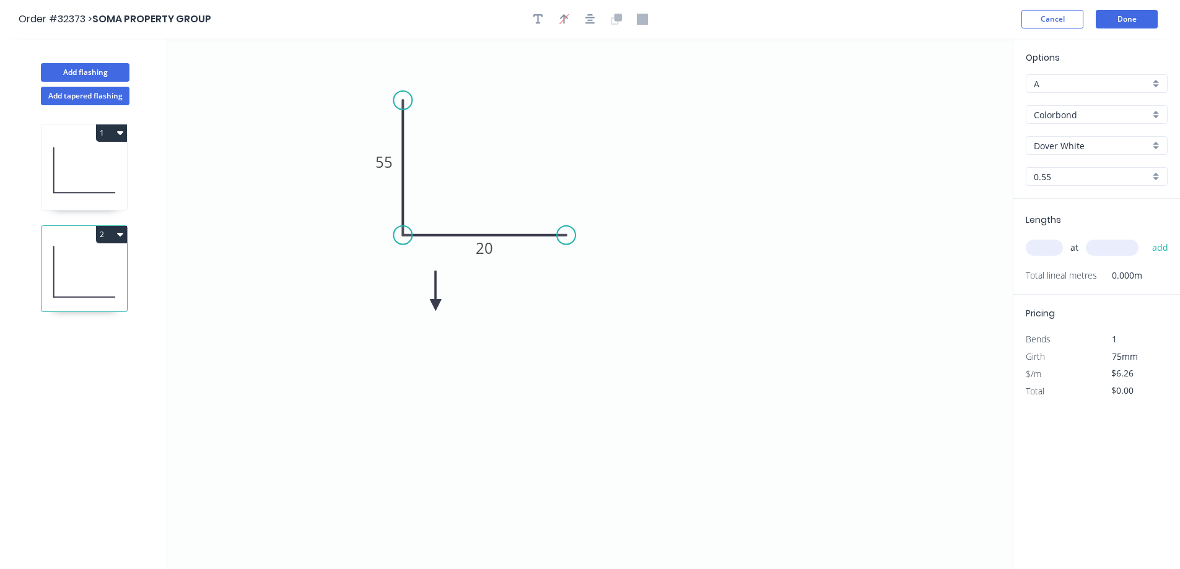
click at [435, 305] on icon at bounding box center [435, 291] width 11 height 40
click at [434, 305] on icon at bounding box center [434, 291] width 11 height 40
click at [434, 305] on icon at bounding box center [445, 295] width 36 height 36
click at [434, 305] on icon at bounding box center [449, 305] width 40 height 11
click at [434, 303] on icon at bounding box center [445, 315] width 36 height 36
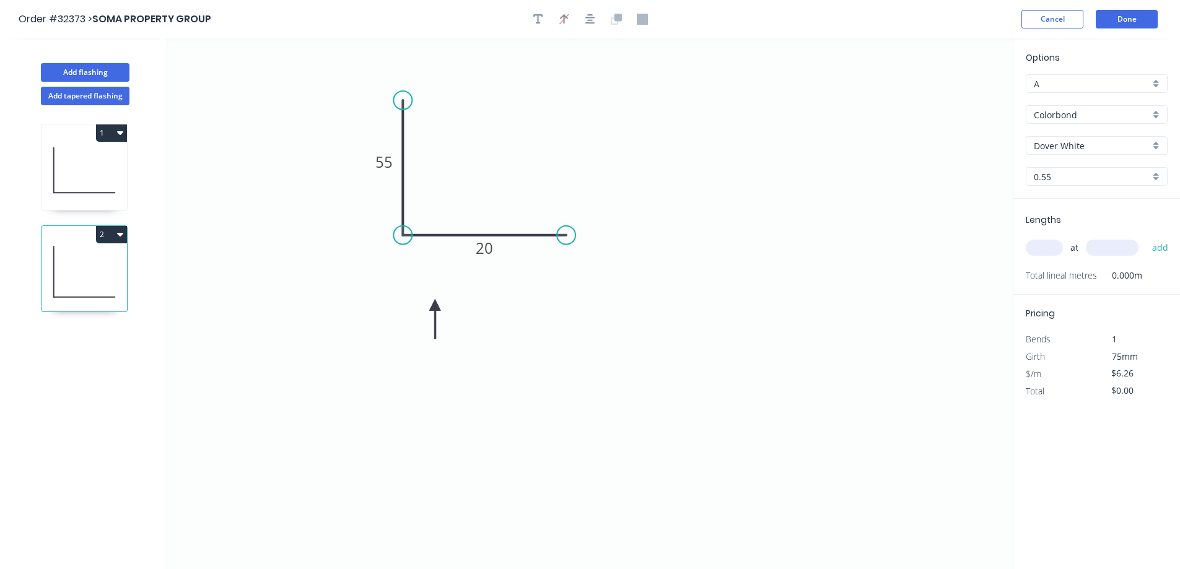
click at [1055, 250] on input "text" at bounding box center [1044, 248] width 37 height 16
type input "1"
type input "3100"
click at [1146, 237] on button "add" at bounding box center [1160, 247] width 29 height 21
type input "$19.41"
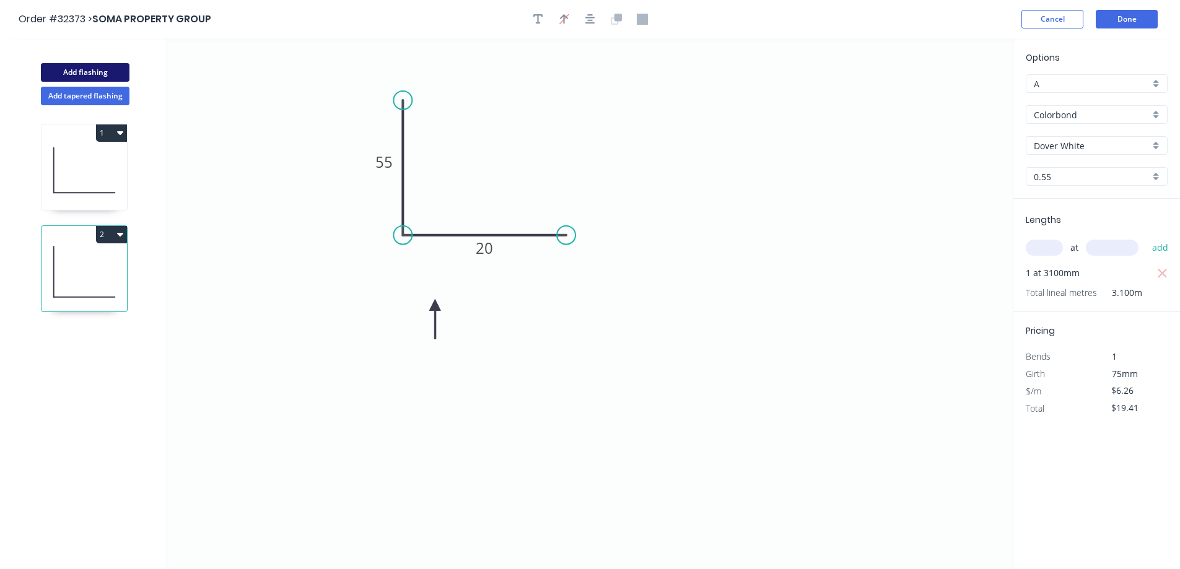
click at [89, 69] on button "Add flashing" at bounding box center [85, 72] width 89 height 19
type input "$0.00"
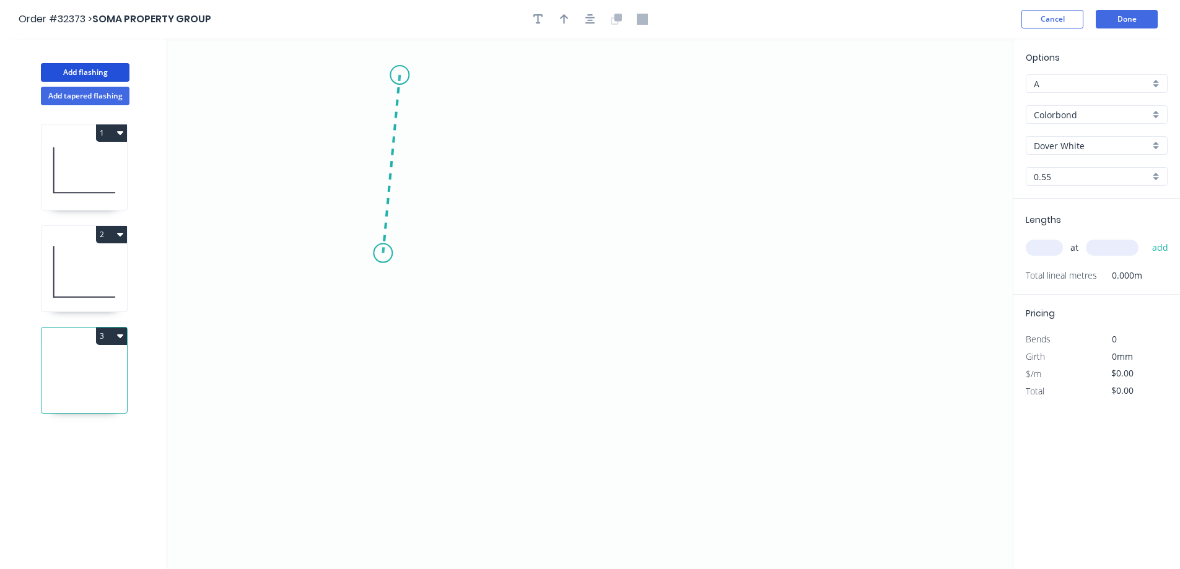
drag, startPoint x: 400, startPoint y: 75, endPoint x: 383, endPoint y: 253, distance: 179.2
click at [383, 253] on icon "0" at bounding box center [589, 303] width 845 height 531
click at [619, 251] on icon "0 ?" at bounding box center [589, 303] width 845 height 531
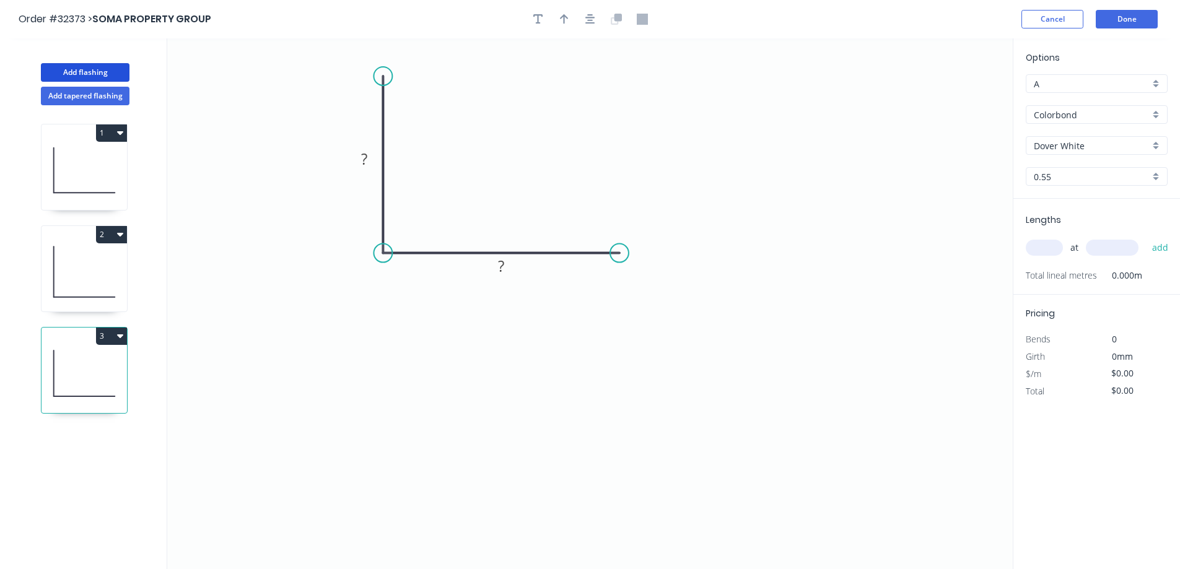
drag, startPoint x: 399, startPoint y: 71, endPoint x: 381, endPoint y: 76, distance: 18.6
click at [381, 76] on circle at bounding box center [382, 76] width 19 height 19
click at [370, 158] on rect at bounding box center [364, 159] width 25 height 17
type input "$7.97"
click at [372, 161] on tspan "120" at bounding box center [364, 159] width 26 height 20
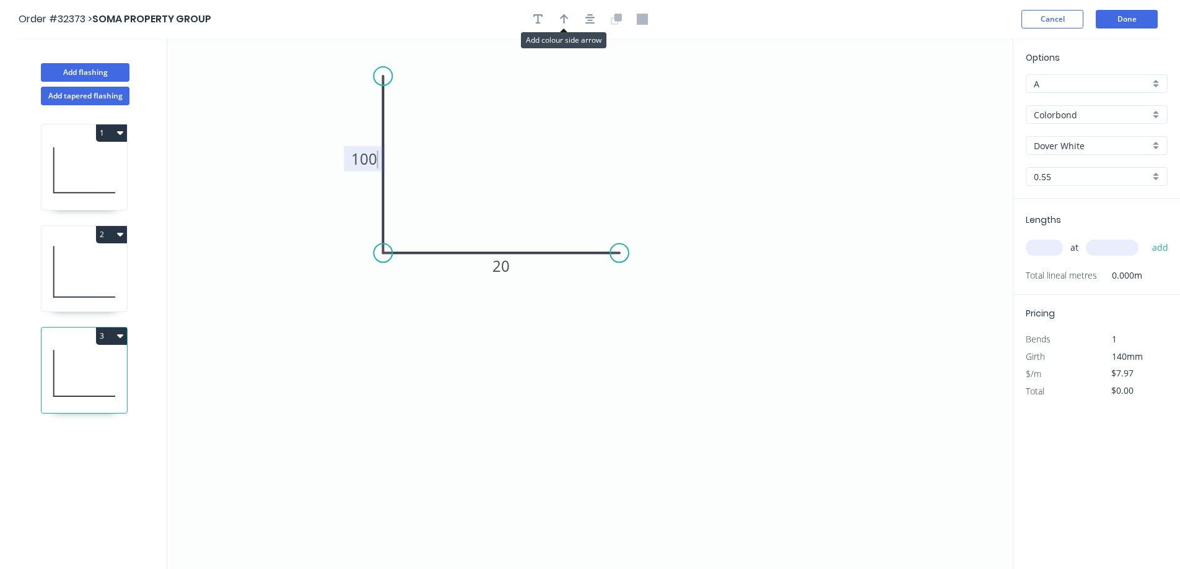
drag, startPoint x: 564, startPoint y: 22, endPoint x: 840, endPoint y: 201, distance: 329.0
click at [564, 23] on icon "button" at bounding box center [564, 19] width 9 height 10
drag, startPoint x: 948, startPoint y: 100, endPoint x: 421, endPoint y: 317, distance: 569.4
click at [421, 317] on icon at bounding box center [421, 302] width 11 height 40
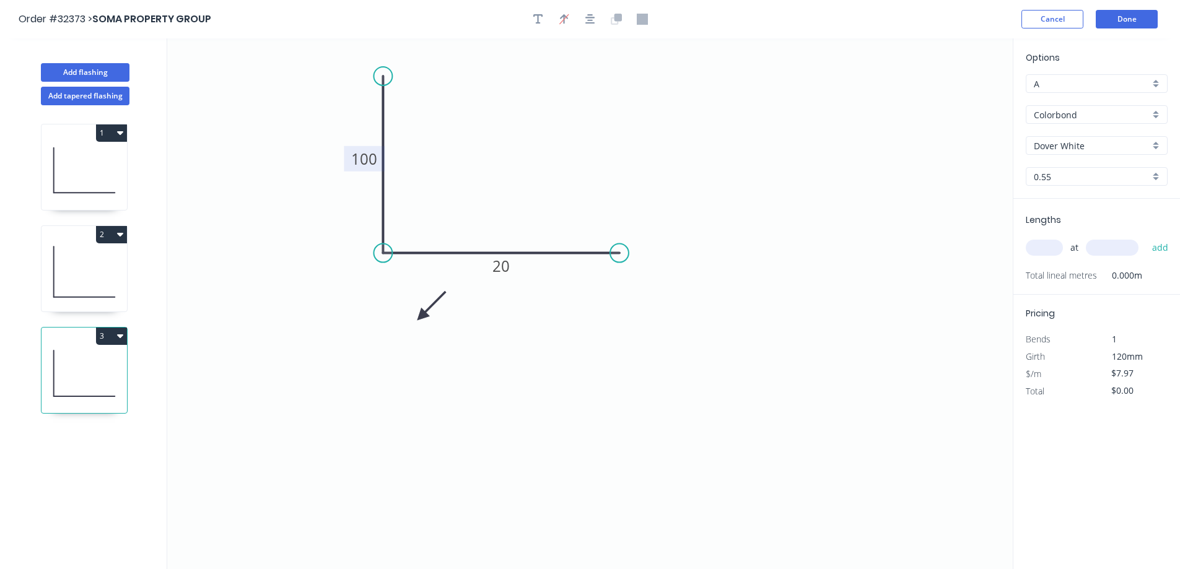
click at [421, 317] on icon at bounding box center [432, 306] width 36 height 36
click at [421, 317] on icon at bounding box center [432, 326] width 36 height 36
click at [1048, 255] on input "text" at bounding box center [1044, 248] width 37 height 16
type input "1"
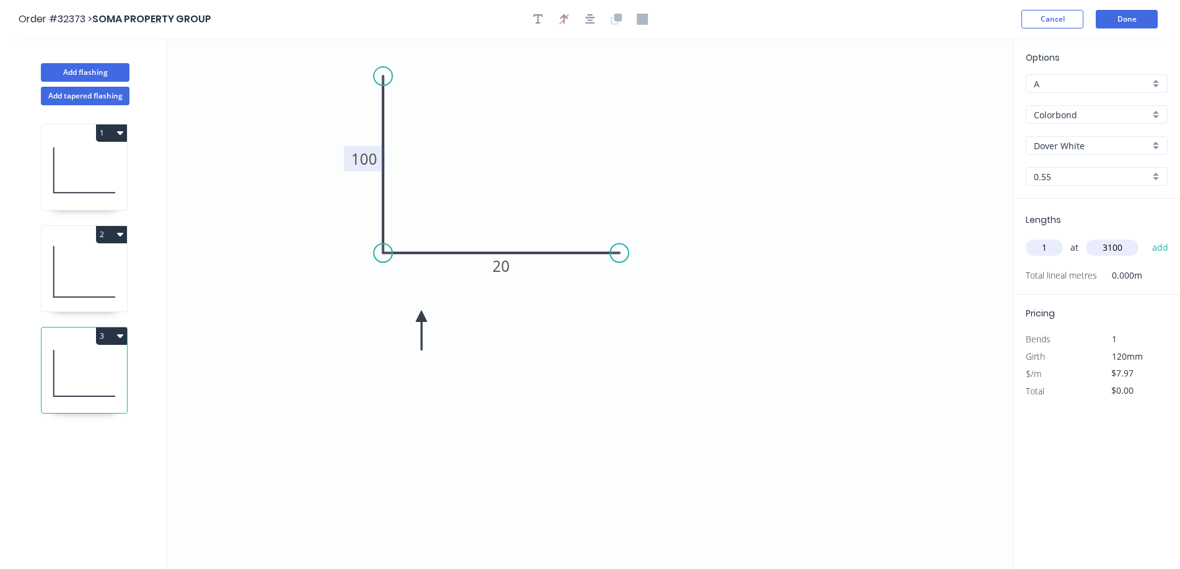
type input "3100"
click at [1146, 237] on button "add" at bounding box center [1160, 247] width 29 height 21
type input "$24.71"
click at [85, 67] on button "Add flashing" at bounding box center [85, 72] width 89 height 19
type input "$0.00"
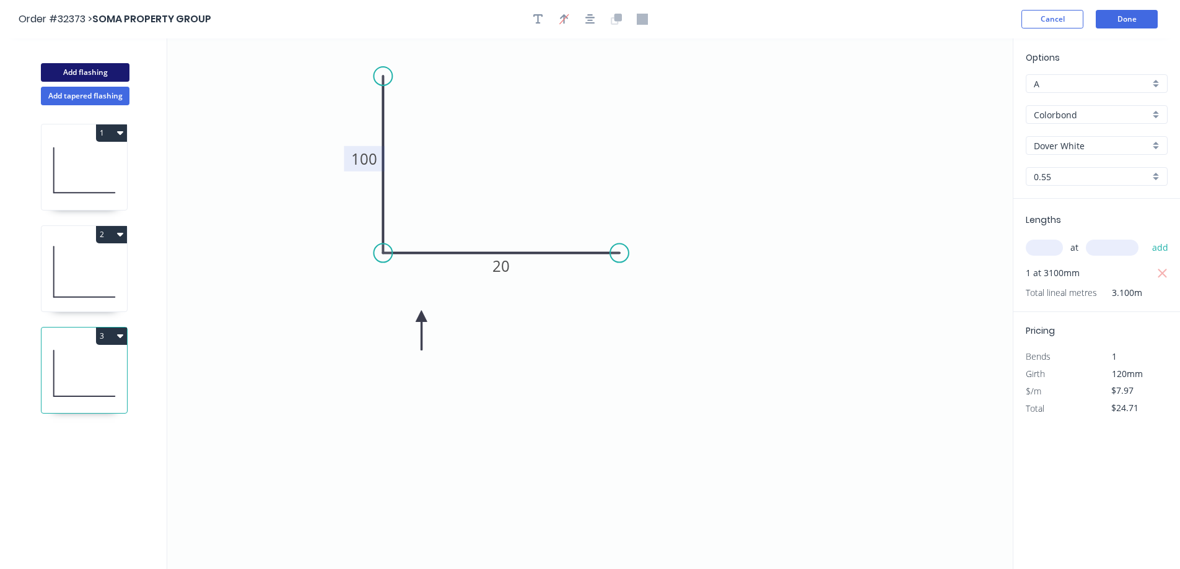
type input "$0.00"
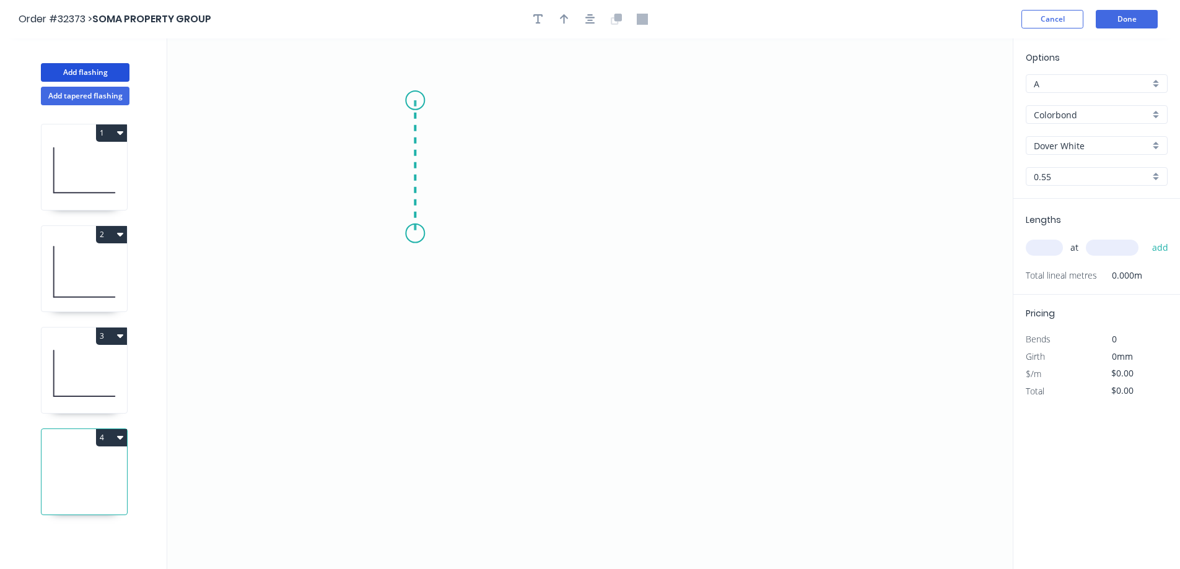
drag, startPoint x: 415, startPoint y: 100, endPoint x: 404, endPoint y: 234, distance: 133.6
click at [404, 234] on icon "0" at bounding box center [589, 303] width 845 height 531
drag, startPoint x: 404, startPoint y: 234, endPoint x: 601, endPoint y: 238, distance: 197.6
click at [601, 238] on icon "0 ?" at bounding box center [589, 303] width 845 height 531
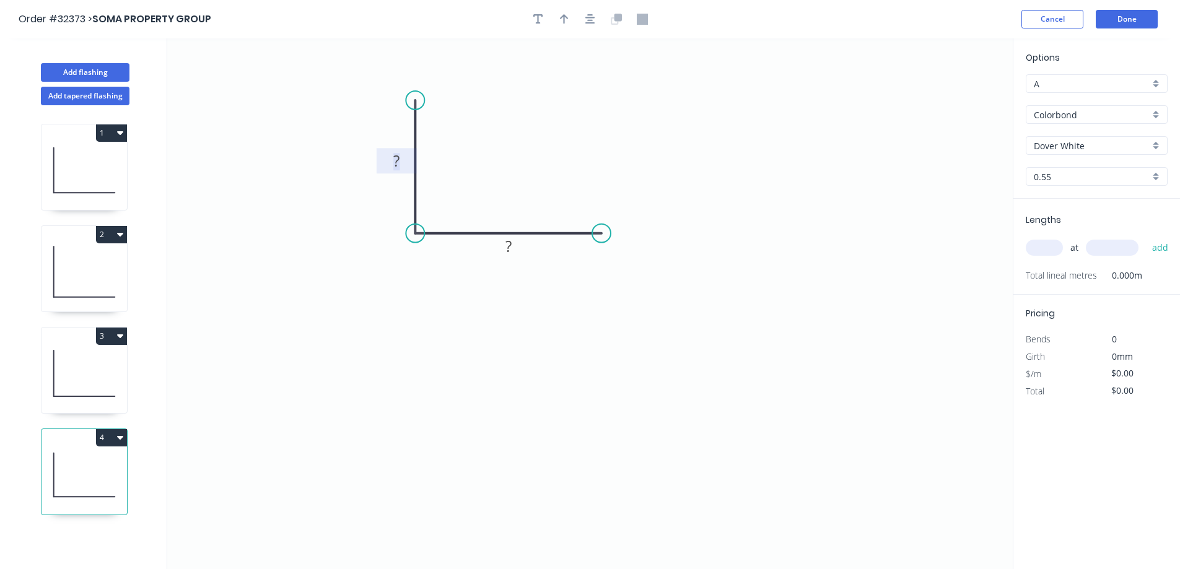
click at [398, 161] on tspan "?" at bounding box center [396, 161] width 6 height 20
click at [561, 24] on icon "button" at bounding box center [564, 19] width 9 height 11
type input "$6.26"
drag, startPoint x: 950, startPoint y: 98, endPoint x: 466, endPoint y: 286, distance: 518.9
click at [466, 286] on icon at bounding box center [465, 272] width 11 height 40
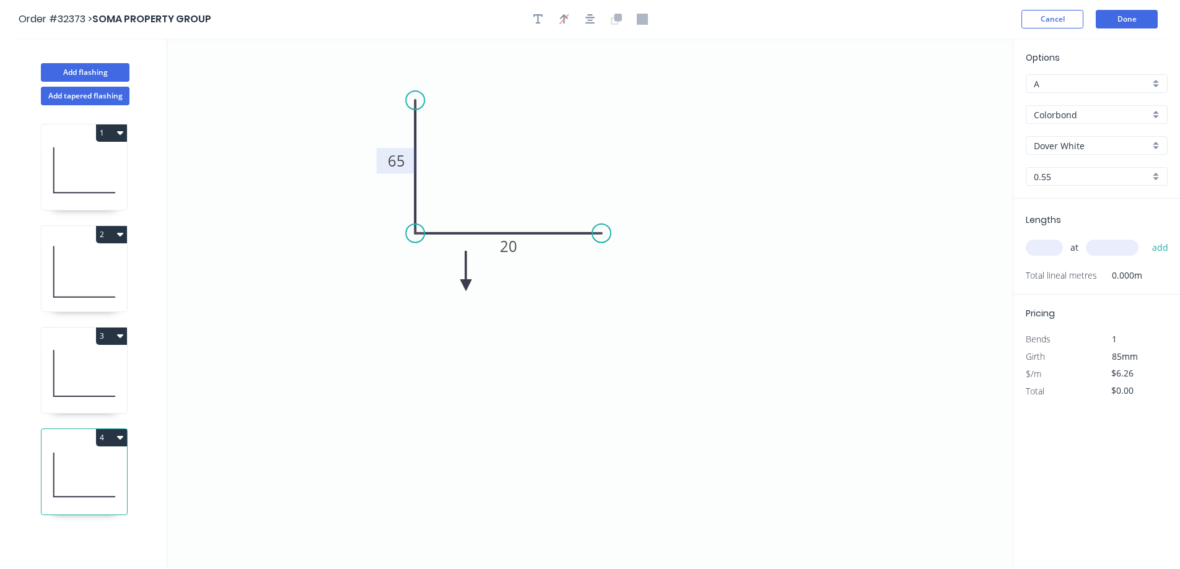
click at [465, 285] on icon at bounding box center [465, 271] width 11 height 40
click at [465, 285] on icon at bounding box center [476, 275] width 36 height 36
click at [464, 284] on icon at bounding box center [480, 285] width 40 height 11
click at [1048, 247] on input "text" at bounding box center [1044, 248] width 37 height 16
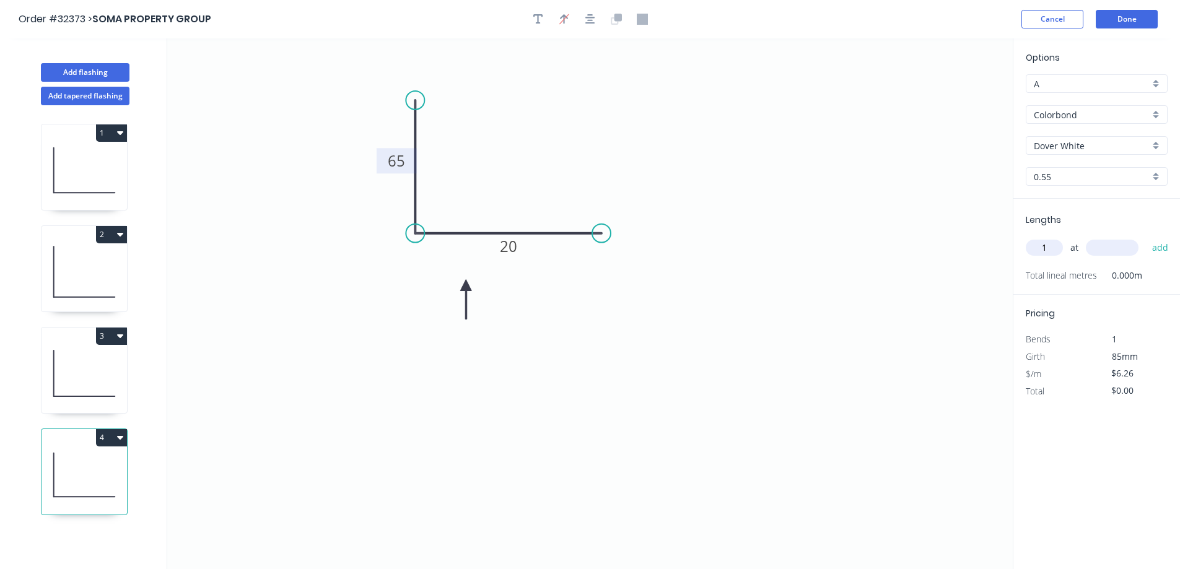
type input "1"
type input "3100"
click at [1146, 237] on button "add" at bounding box center [1160, 247] width 29 height 21
type input "$19.41"
click at [1145, 18] on button "Done" at bounding box center [1127, 19] width 62 height 19
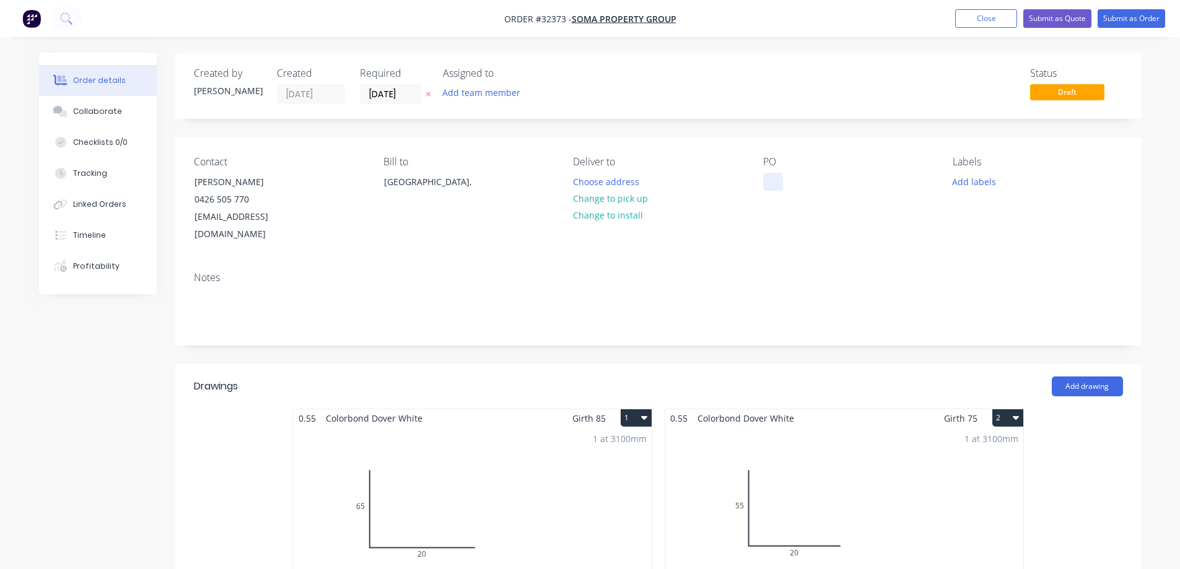
click at [772, 180] on div at bounding box center [773, 182] width 20 height 18
click at [1142, 22] on button "Submit as Order" at bounding box center [1132, 18] width 68 height 19
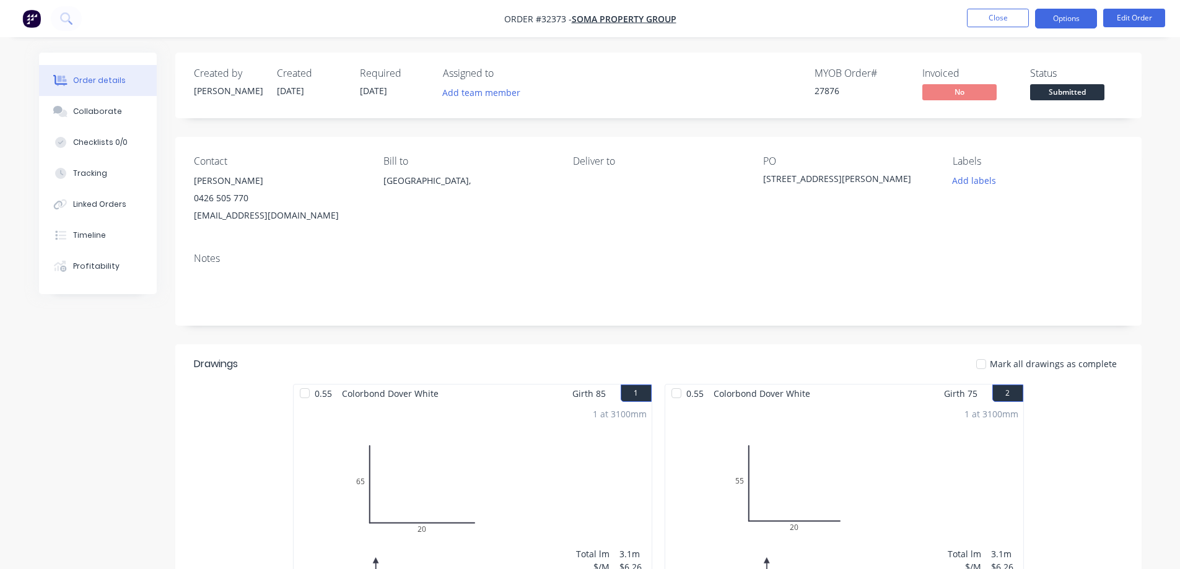
click at [1049, 15] on button "Options" at bounding box center [1066, 19] width 62 height 20
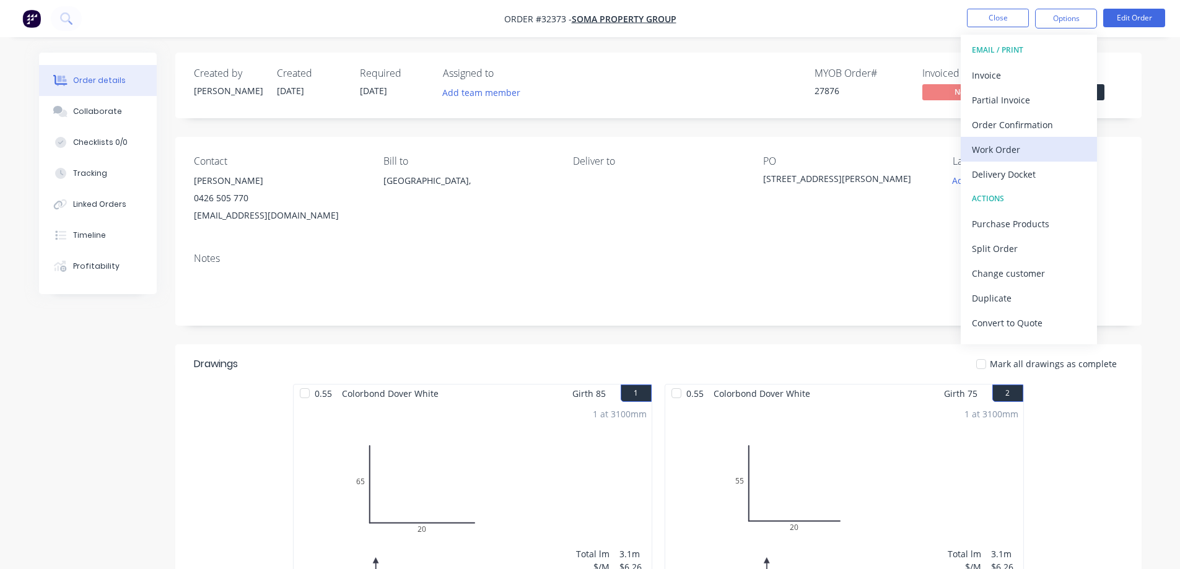
click at [1011, 150] on div "Work Order" at bounding box center [1029, 150] width 114 height 18
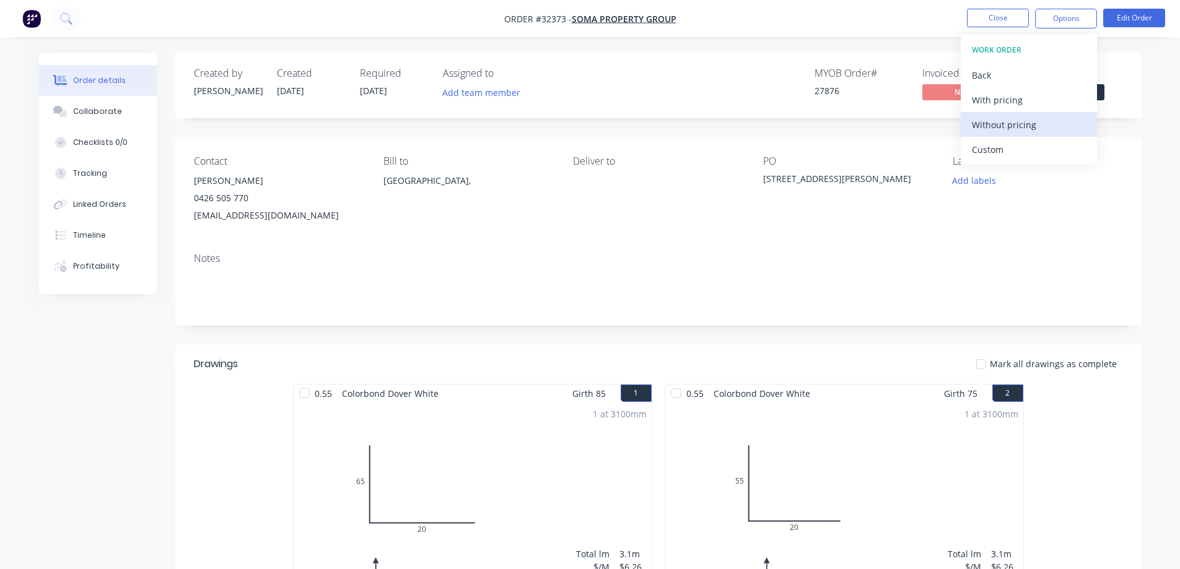
click at [1002, 123] on div "Without pricing" at bounding box center [1029, 125] width 114 height 18
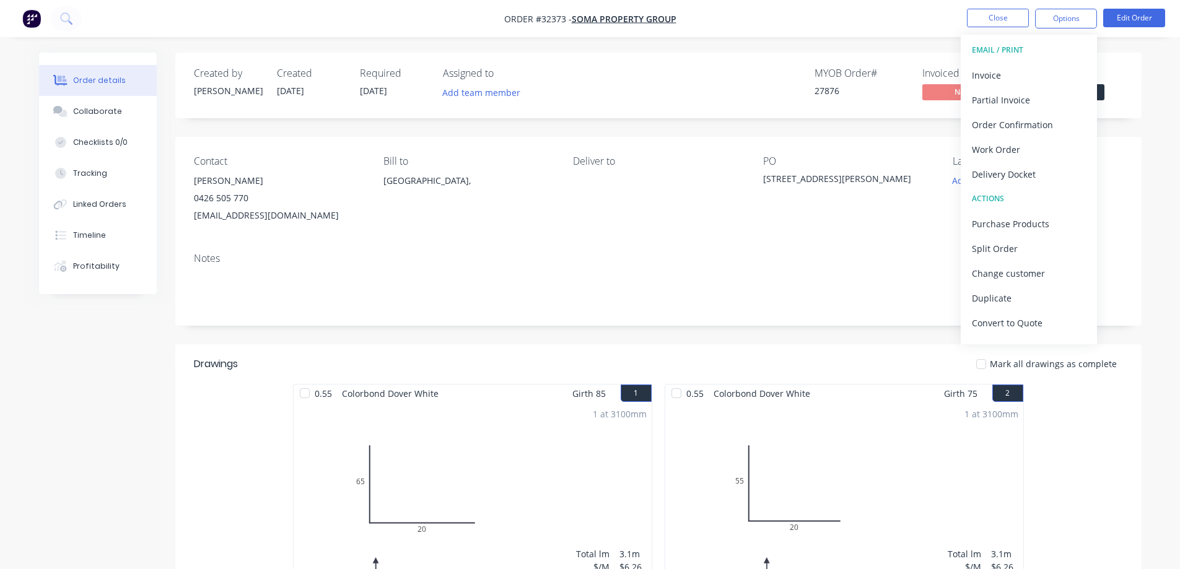
drag, startPoint x: 1106, startPoint y: 89, endPoint x: 1094, endPoint y: 92, distance: 12.3
click at [1105, 89] on div "Status Submitted" at bounding box center [1076, 86] width 93 height 36
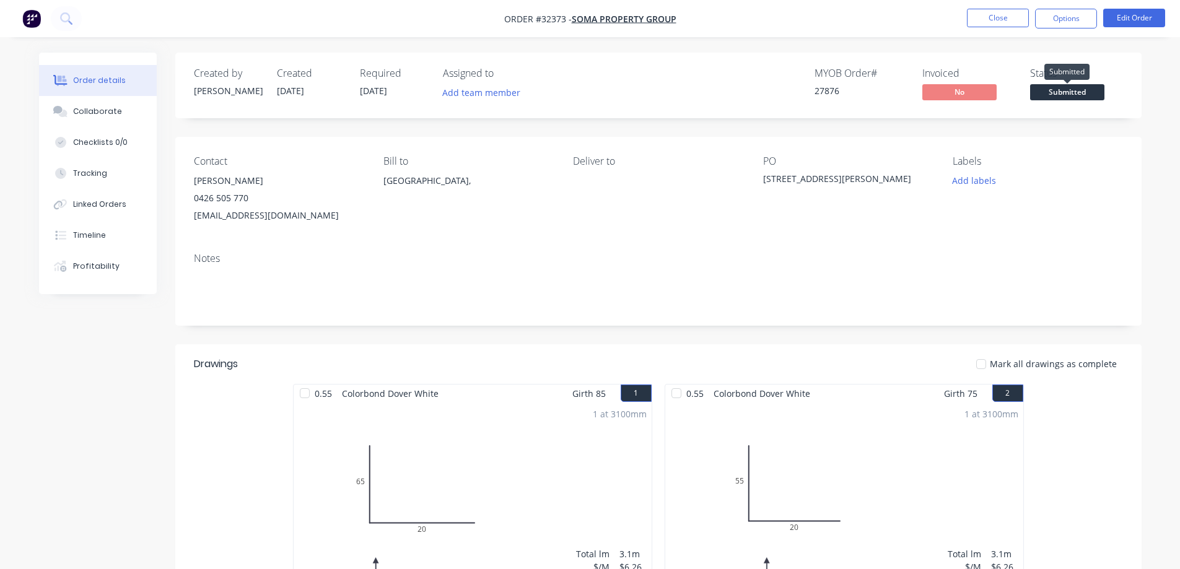
click at [1089, 95] on span "Submitted" at bounding box center [1067, 91] width 74 height 15
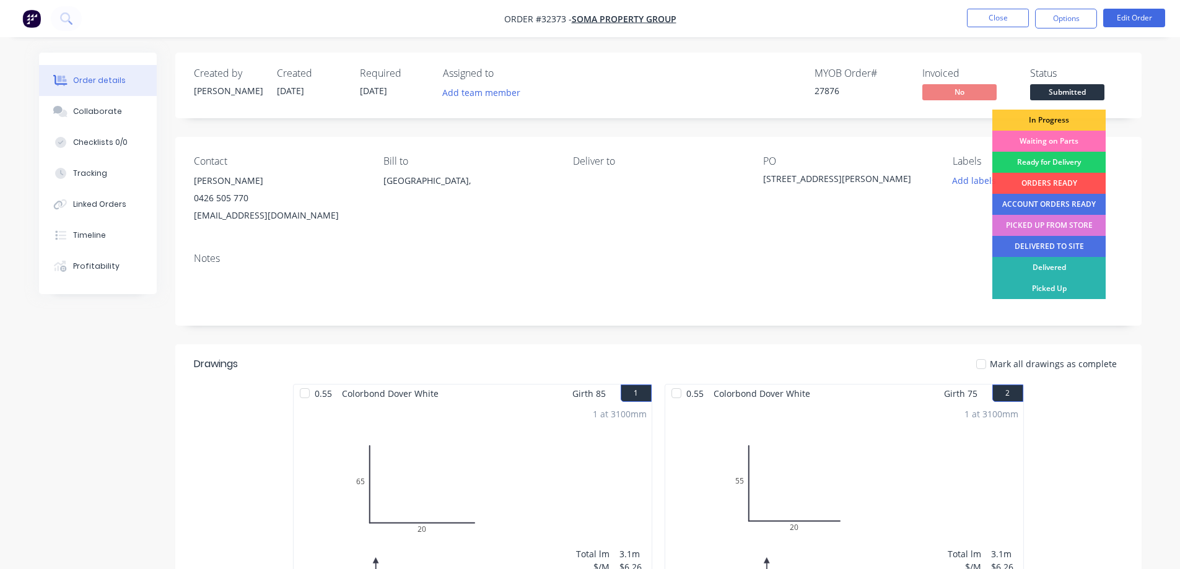
drag, startPoint x: 1060, startPoint y: 116, endPoint x: 1003, endPoint y: 76, distance: 70.1
click at [1059, 117] on div "In Progress" at bounding box center [1048, 120] width 113 height 21
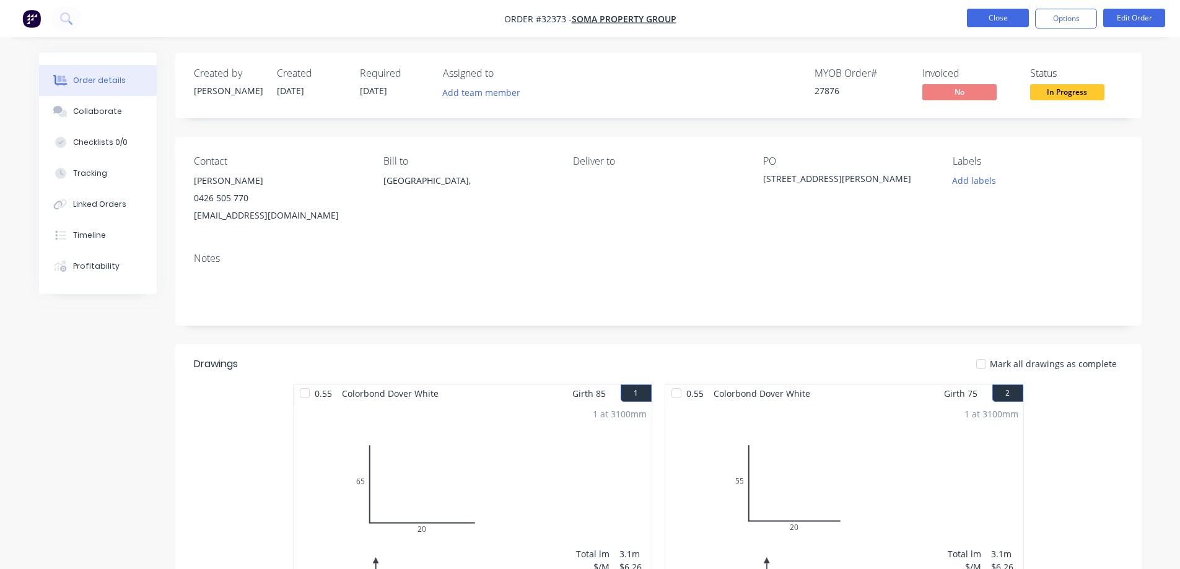
click at [1005, 22] on button "Close" at bounding box center [998, 18] width 62 height 19
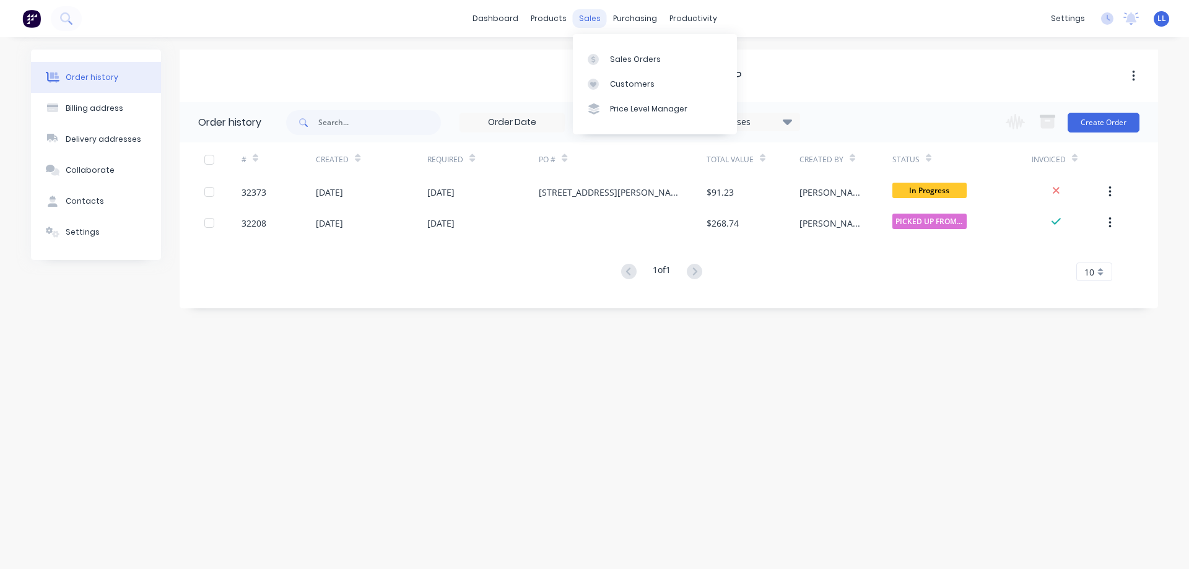
click at [590, 20] on div "sales" at bounding box center [590, 18] width 34 height 19
click at [631, 66] on link "Sales Orders" at bounding box center [655, 58] width 164 height 25
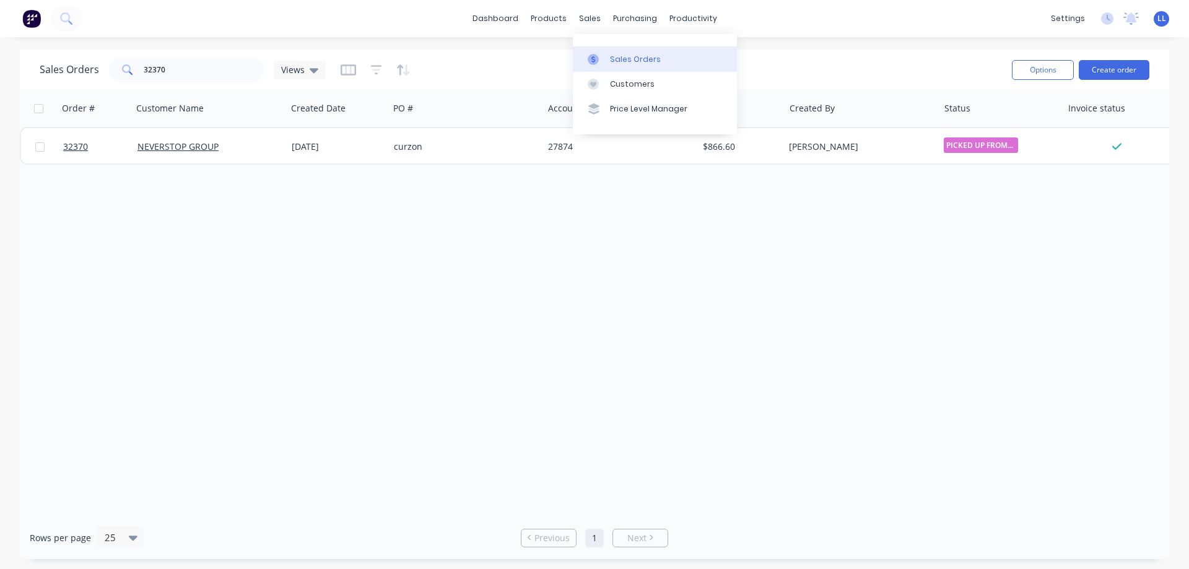
click at [616, 61] on div "Sales Orders" at bounding box center [635, 59] width 51 height 11
click at [1124, 71] on button "Create order" at bounding box center [1114, 70] width 71 height 20
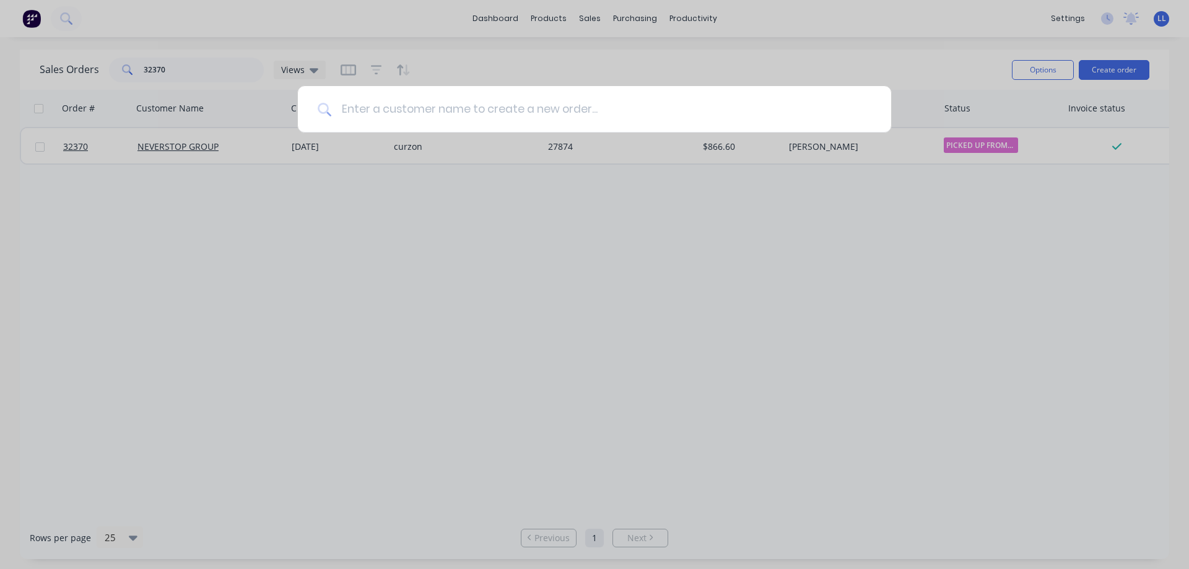
click at [481, 113] on input at bounding box center [601, 109] width 540 height 46
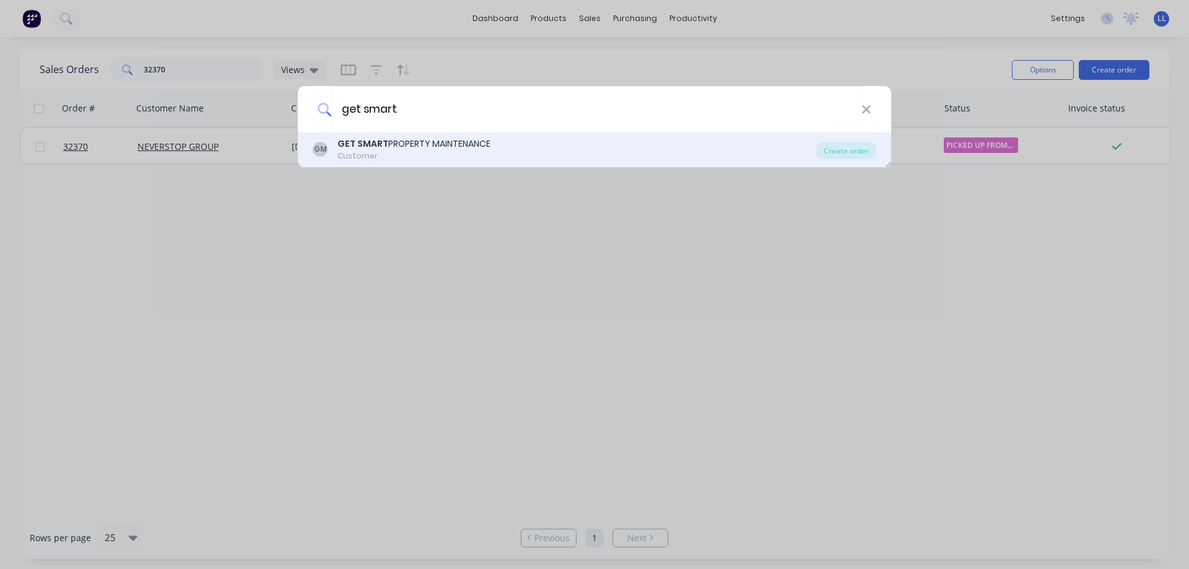
type input "get smart"
click at [390, 149] on div "GET SMART PROPERTY MAINTENANCE" at bounding box center [414, 144] width 153 height 13
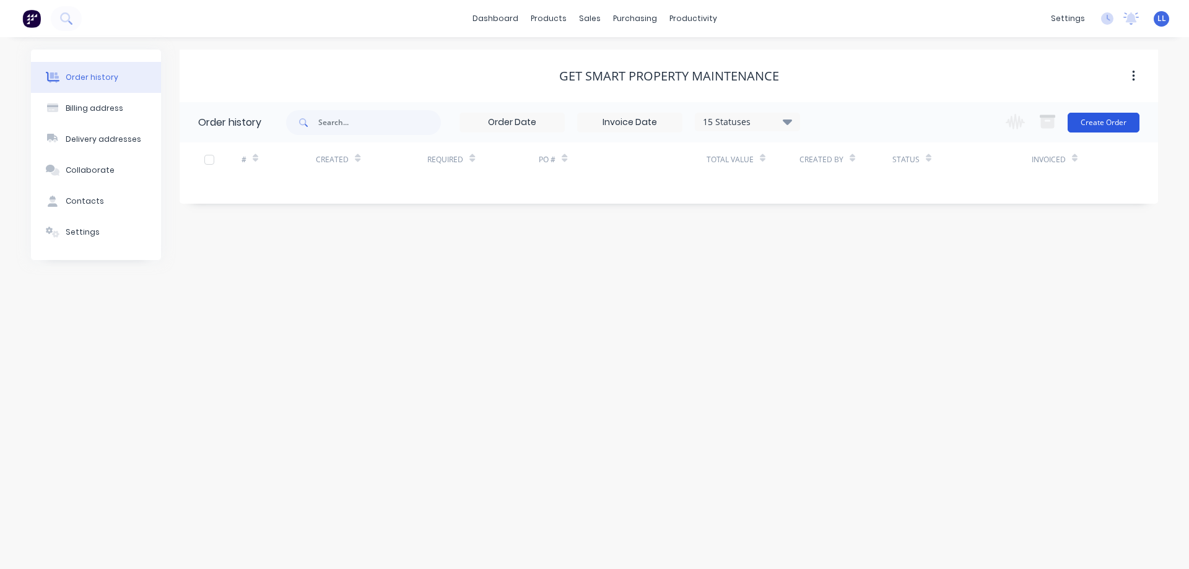
click at [1127, 122] on button "Create Order" at bounding box center [1104, 123] width 72 height 20
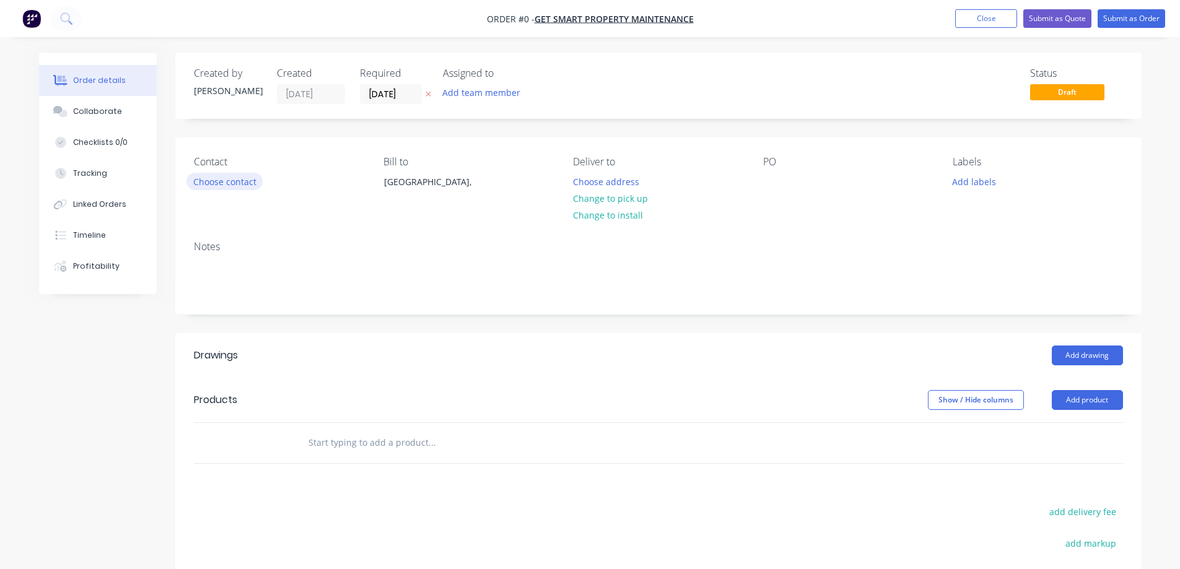
click at [233, 185] on button "Choose contact" at bounding box center [224, 181] width 76 height 17
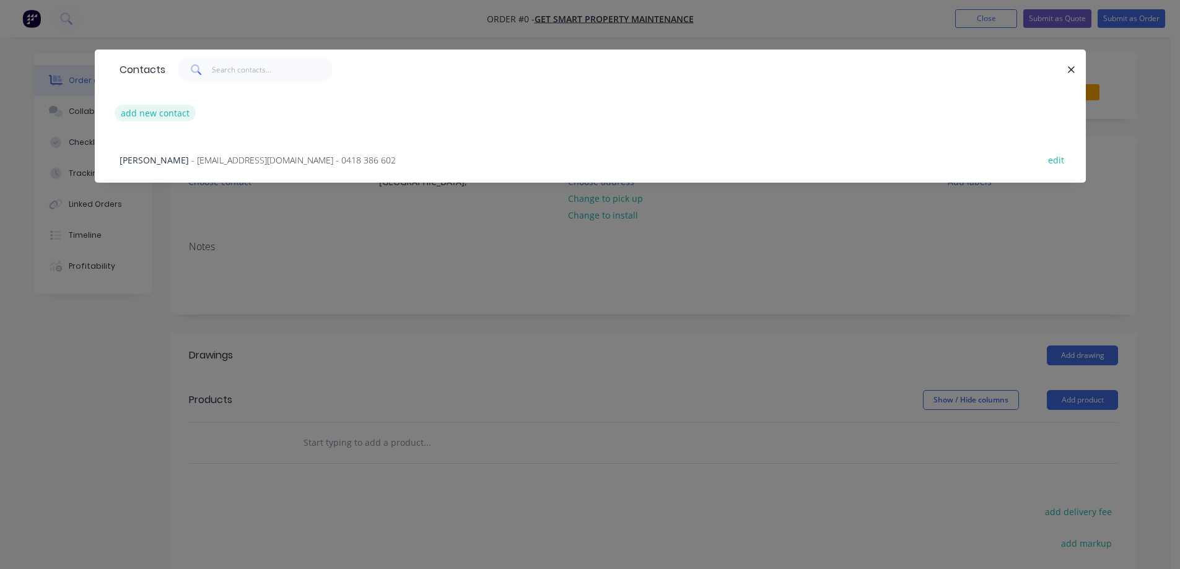
click at [185, 116] on button "add new contact" at bounding box center [156, 113] width 82 height 17
select select "AU"
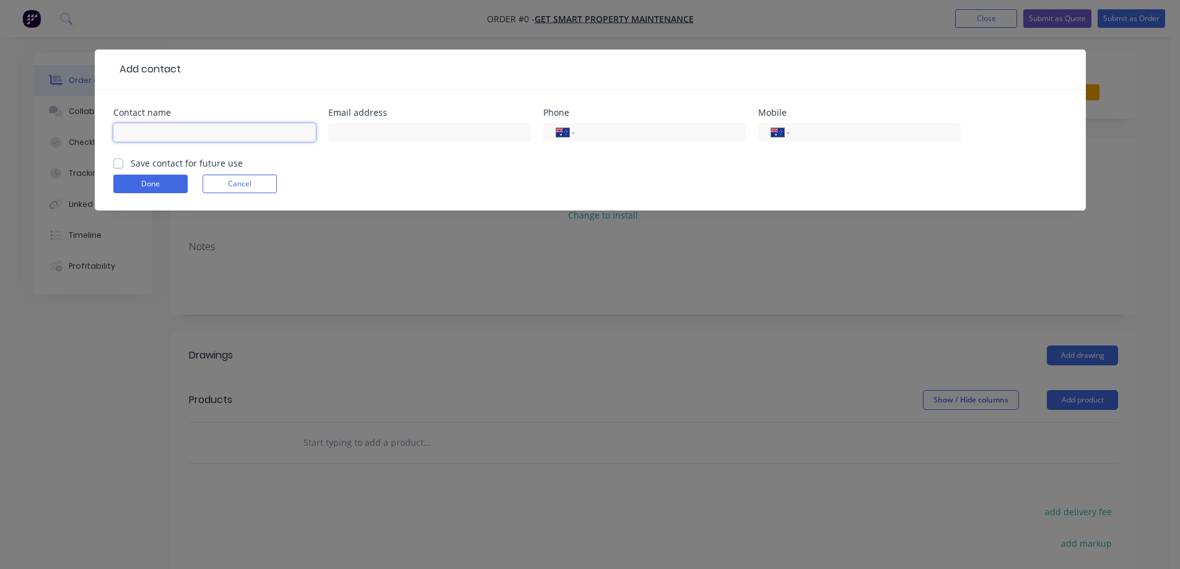
click at [141, 133] on input "text" at bounding box center [214, 132] width 203 height 19
type input "[PERSON_NAME]"
click at [838, 129] on input "tel" at bounding box center [872, 133] width 149 height 14
type input "0417 054 704"
drag, startPoint x: 119, startPoint y: 164, endPoint x: 118, endPoint y: 176, distance: 11.8
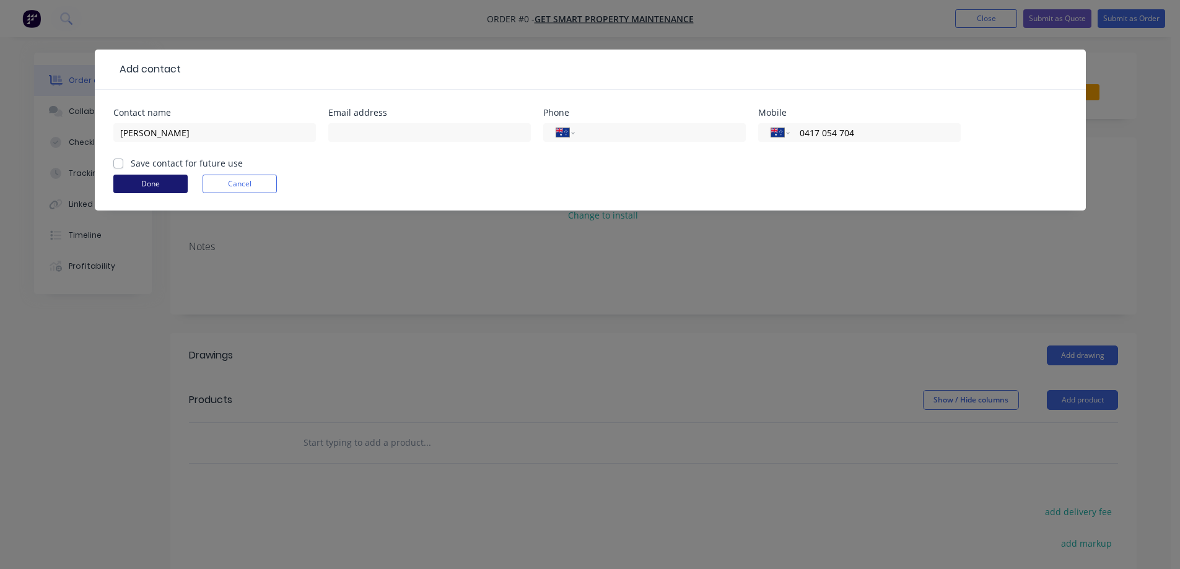
click at [131, 164] on label "Save contact for future use" at bounding box center [187, 163] width 112 height 13
click at [118, 164] on input "Save contact for future use" at bounding box center [118, 163] width 10 height 12
checkbox input "true"
click at [143, 183] on button "Done" at bounding box center [150, 184] width 74 height 19
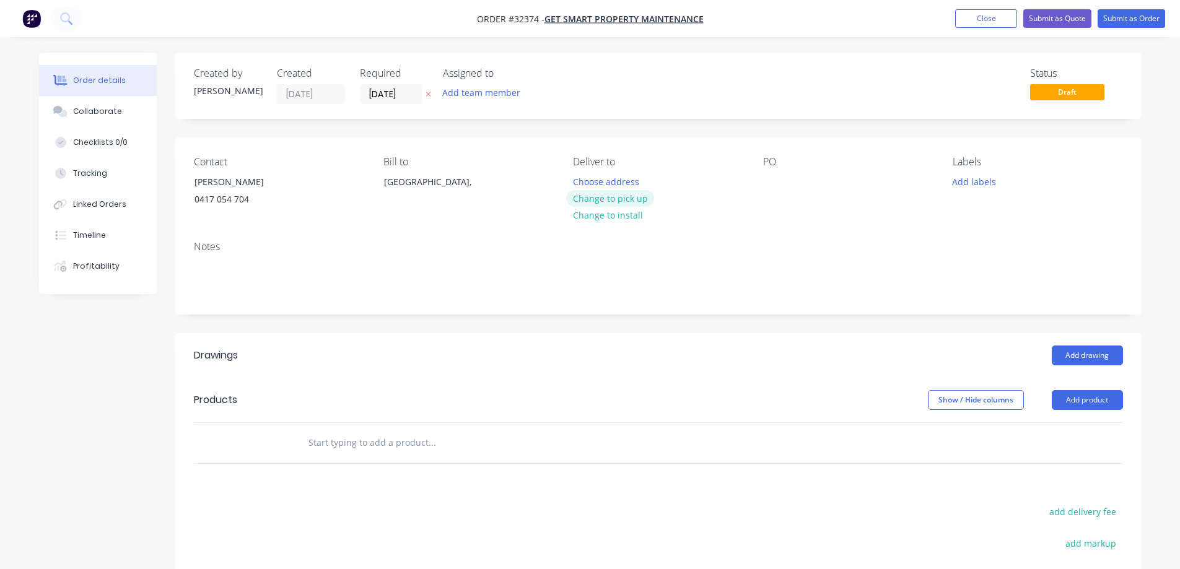
click at [617, 196] on button "Change to pick up" at bounding box center [610, 198] width 88 height 17
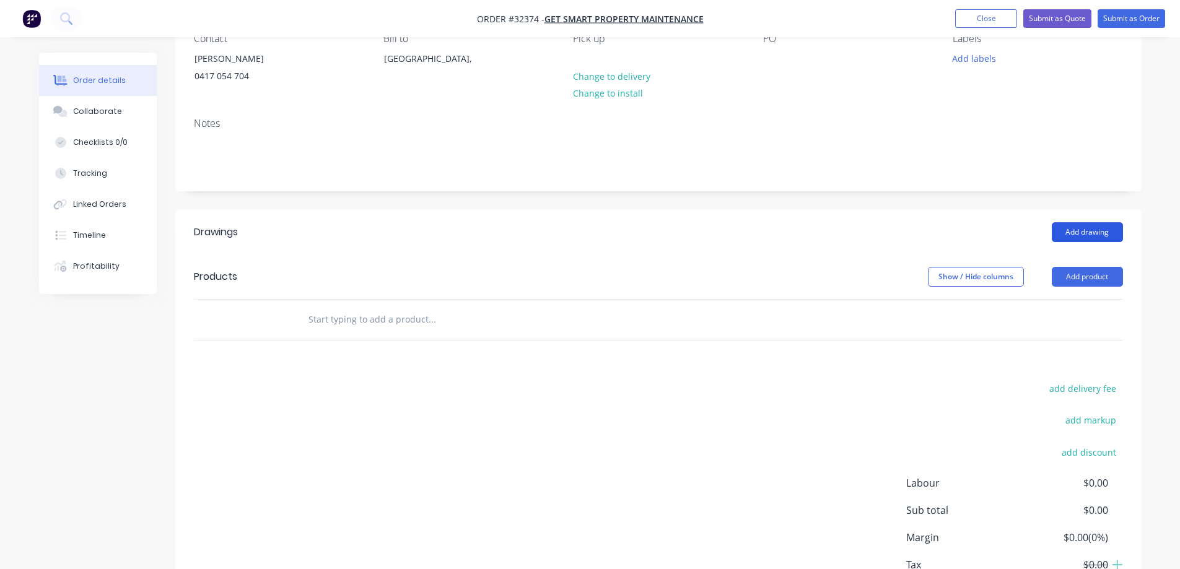
scroll to position [124, 0]
click at [1091, 233] on button "Add drawing" at bounding box center [1087, 232] width 71 height 20
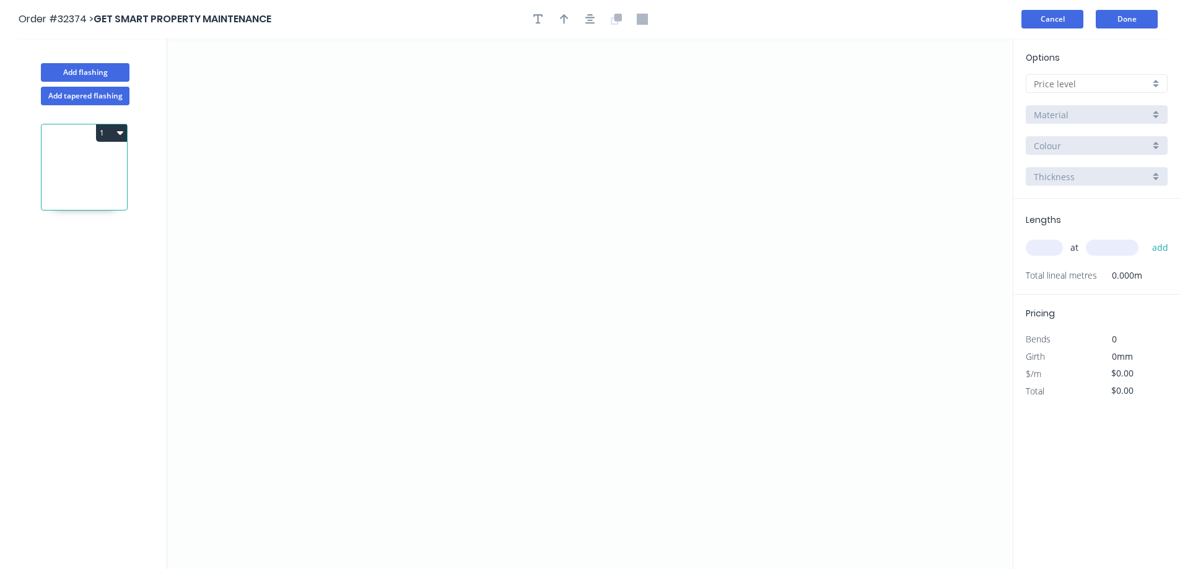
click at [1046, 18] on button "Cancel" at bounding box center [1052, 19] width 62 height 19
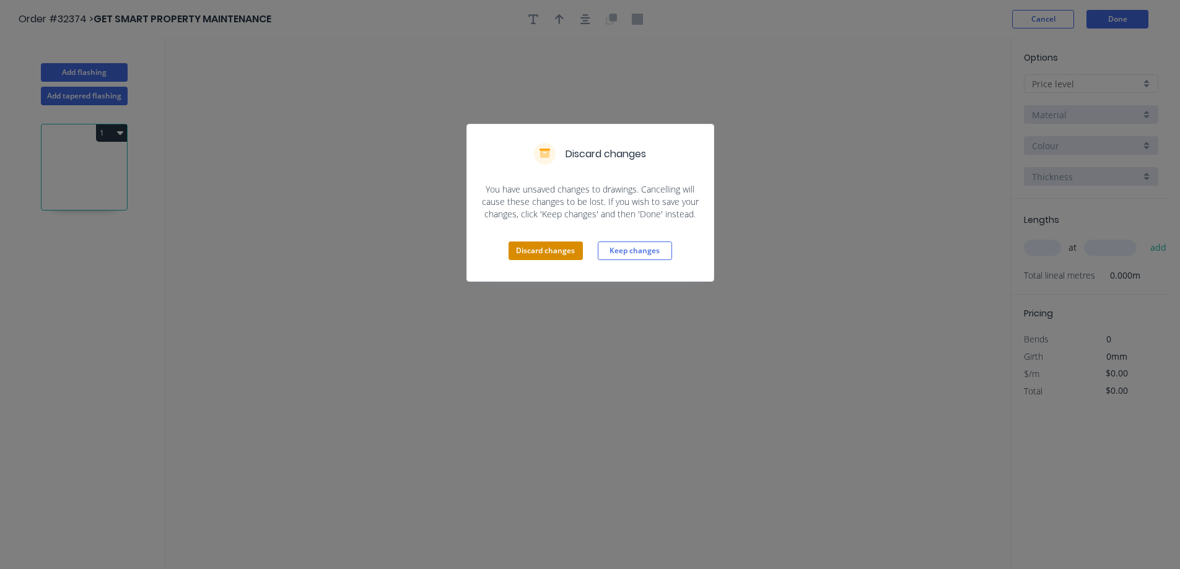
click at [553, 245] on button "Discard changes" at bounding box center [546, 251] width 74 height 19
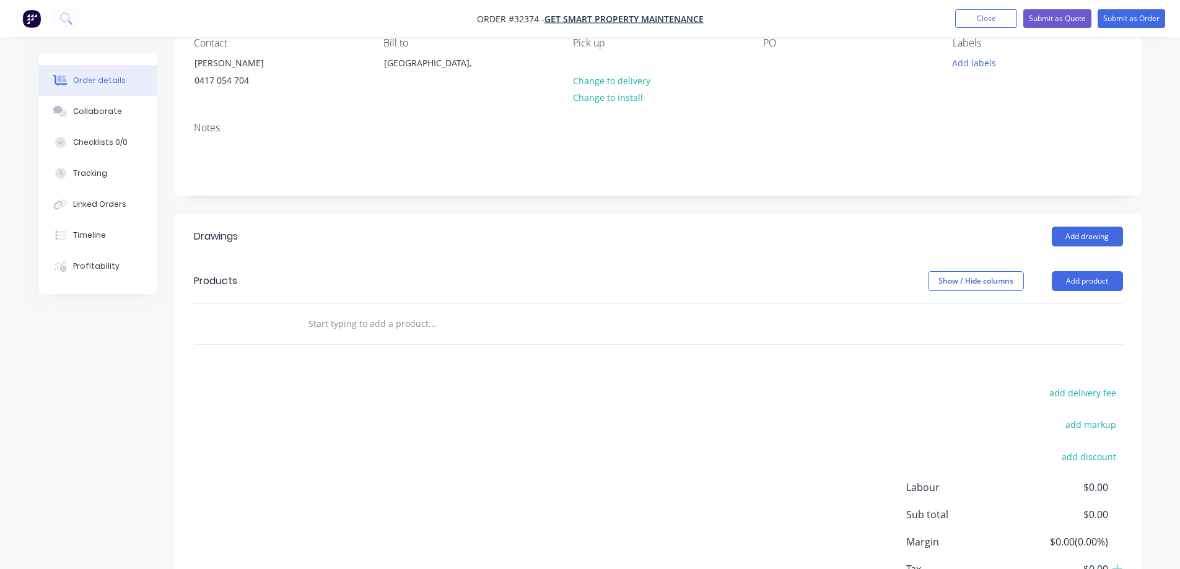
scroll to position [124, 0]
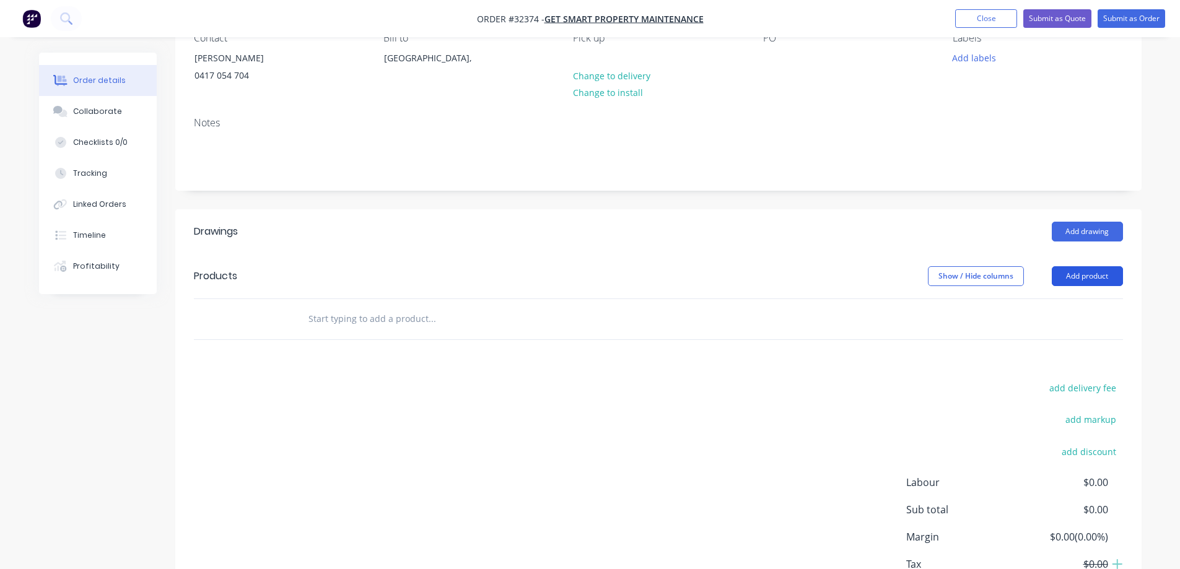
click at [1111, 278] on button "Add product" at bounding box center [1087, 276] width 71 height 20
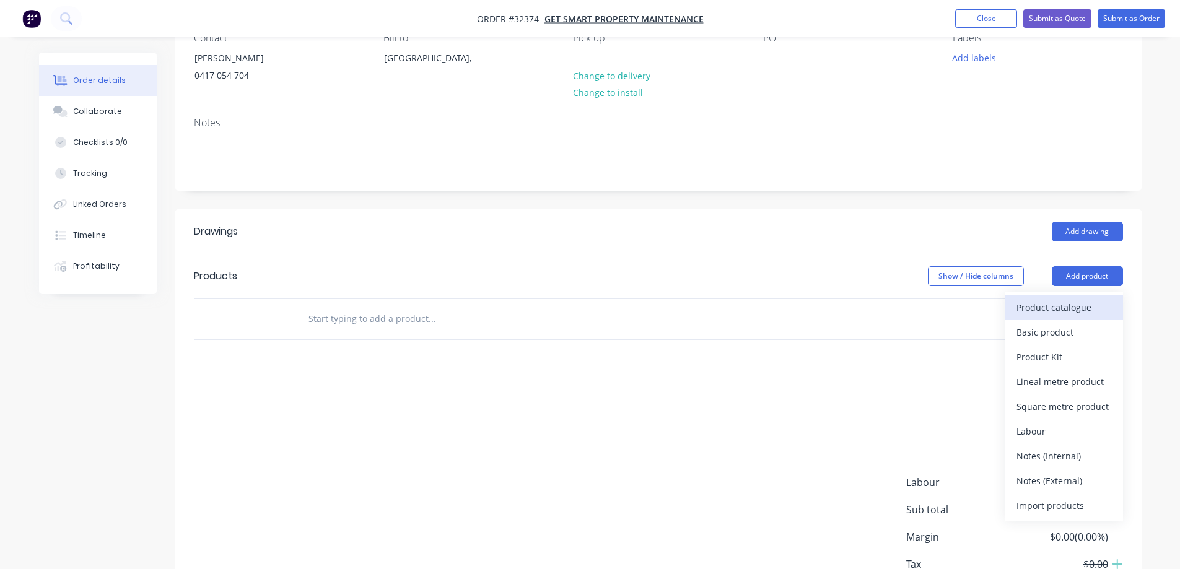
click at [1058, 313] on div "Product catalogue" at bounding box center [1063, 308] width 95 height 18
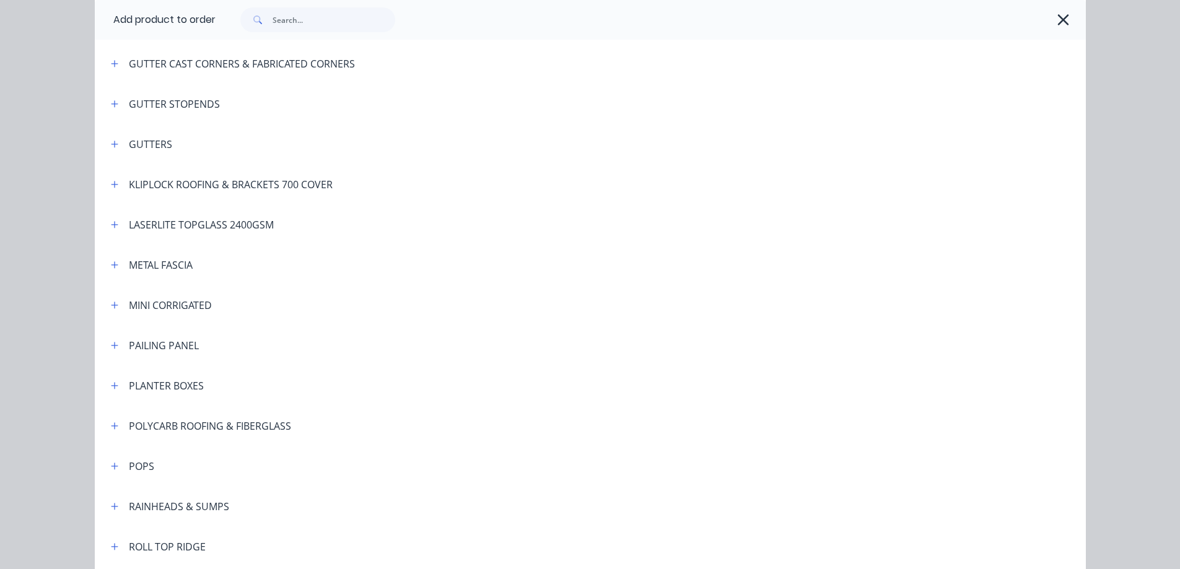
scroll to position [681, 0]
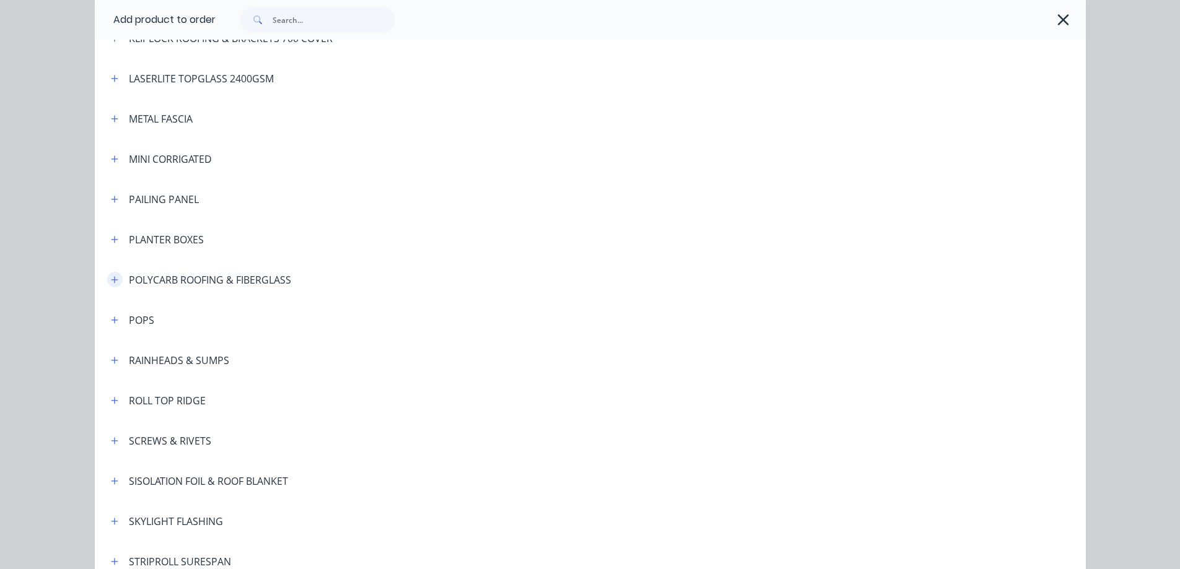
click at [111, 279] on icon "button" at bounding box center [114, 279] width 7 height 7
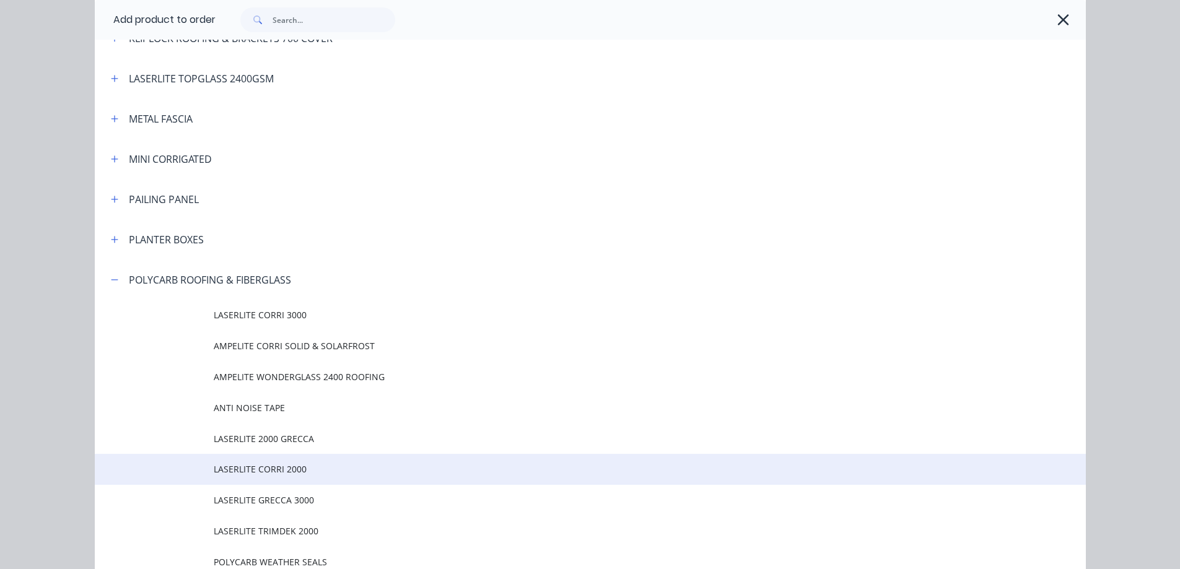
click at [261, 469] on span "LASERLITE CORRI 2000" at bounding box center [562, 469] width 697 height 13
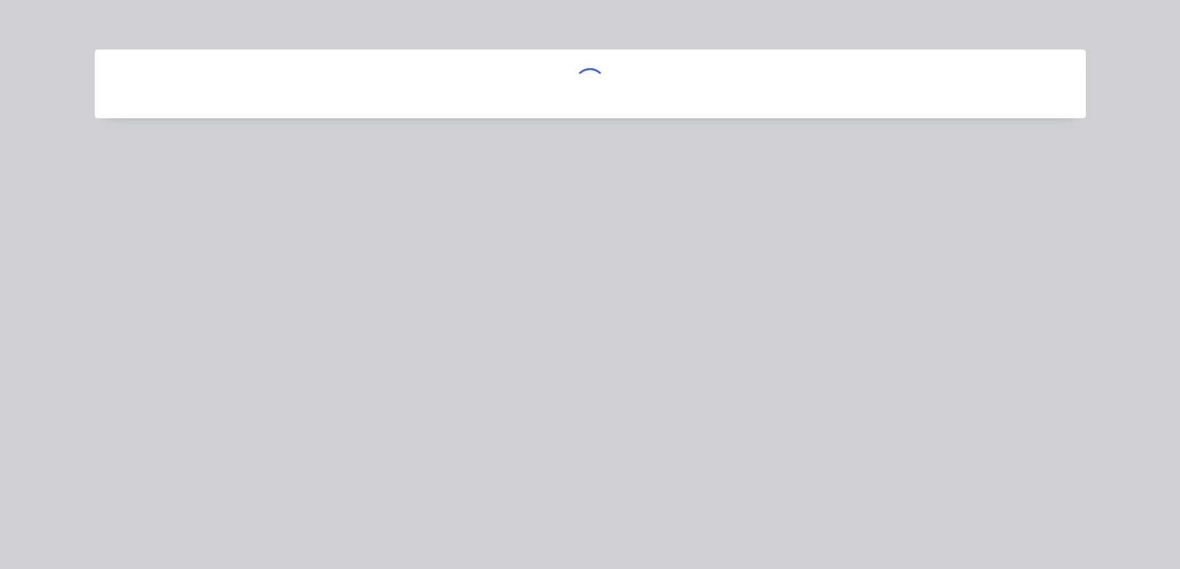
scroll to position [0, 0]
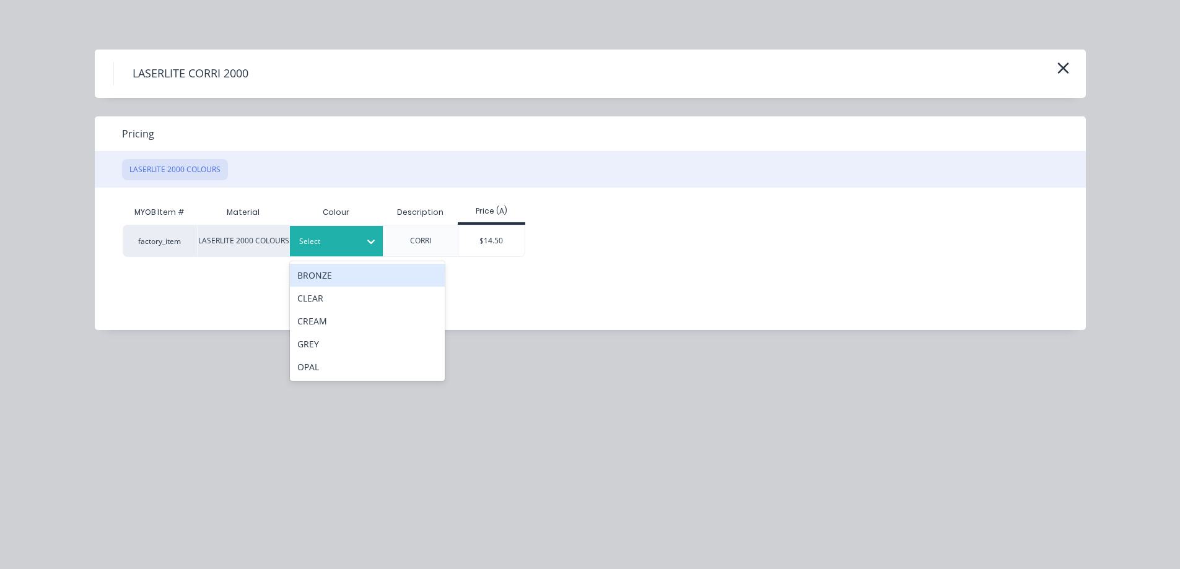
click at [319, 249] on div "Select" at bounding box center [324, 242] width 69 height 16
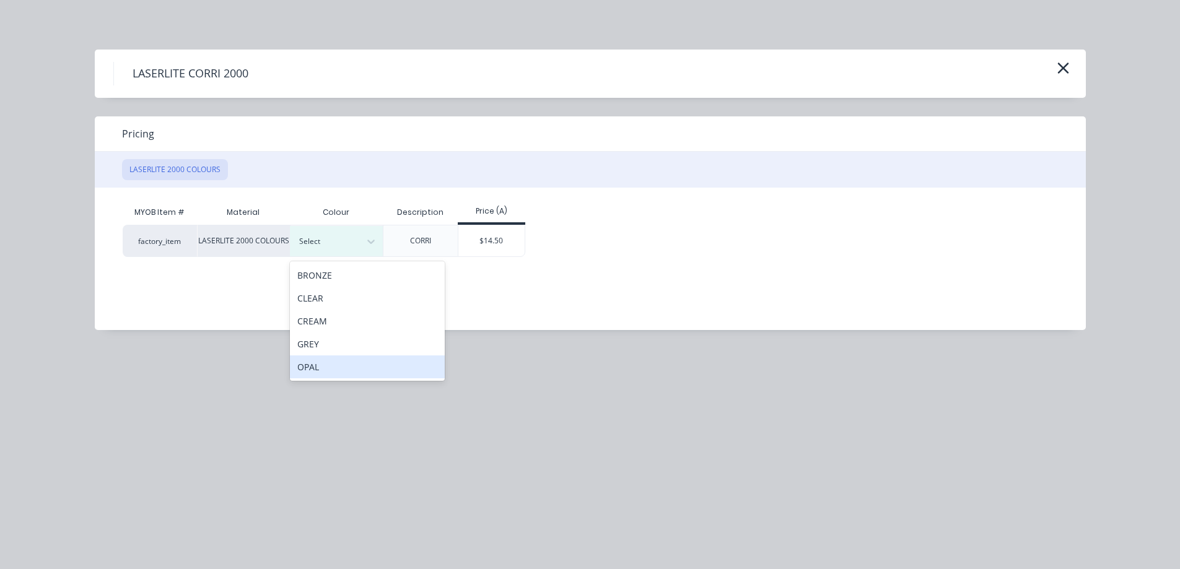
click at [307, 369] on div "OPAL" at bounding box center [367, 367] width 155 height 23
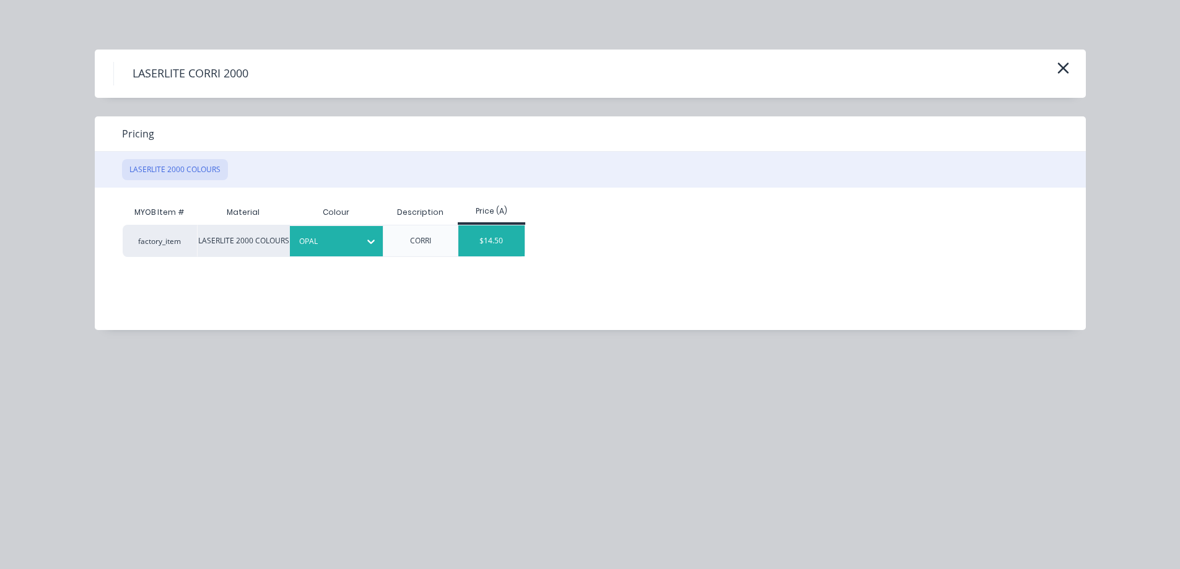
click at [496, 239] on div "$14.50" at bounding box center [491, 240] width 66 height 31
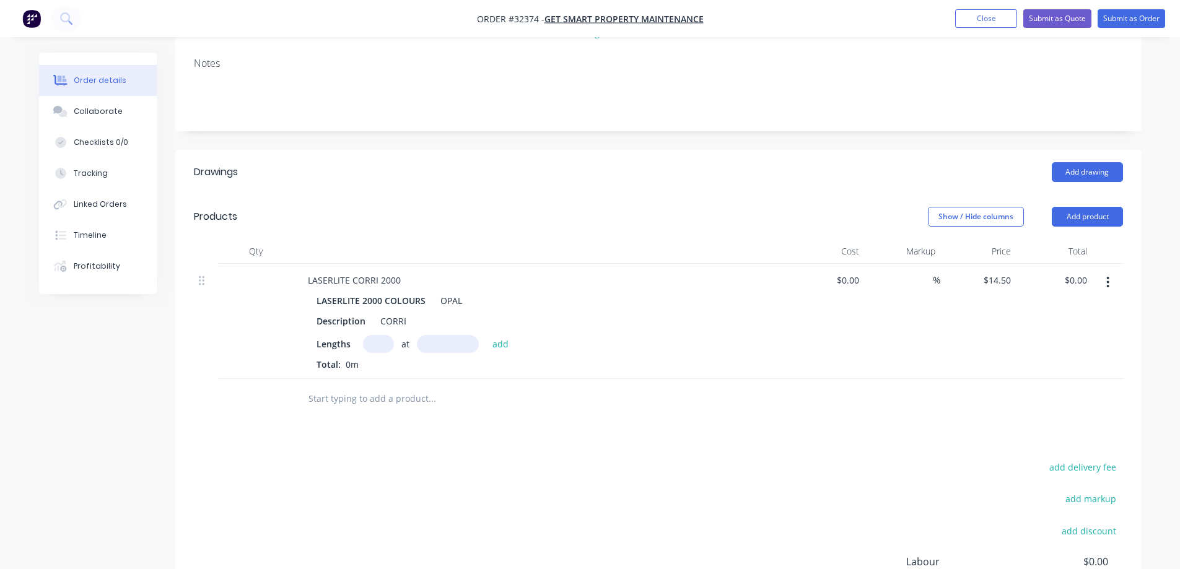
scroll to position [248, 0]
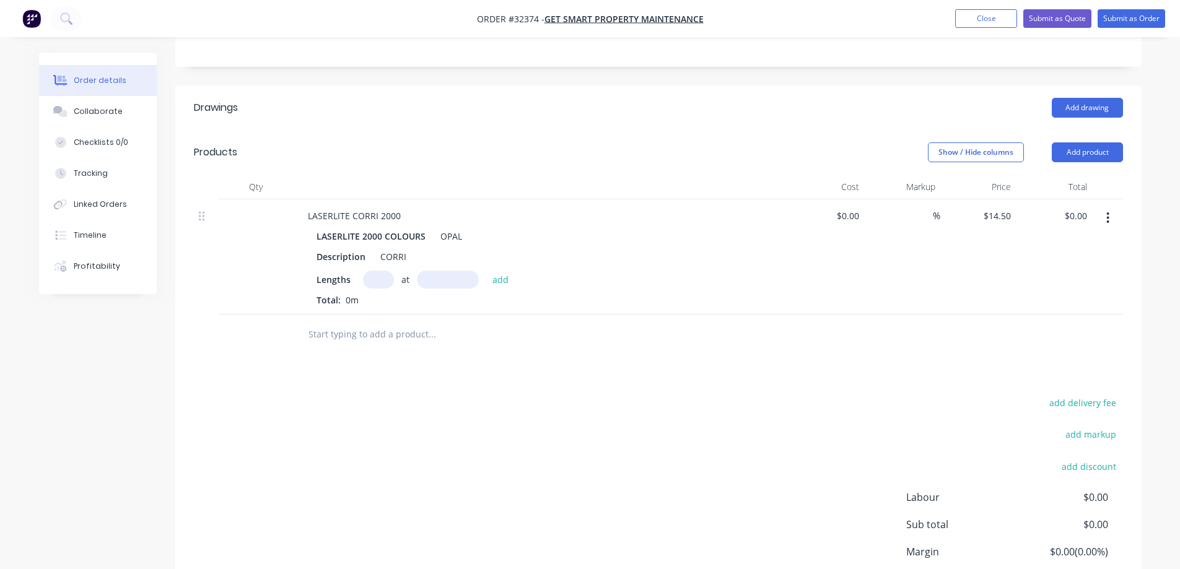
click at [385, 279] on input "text" at bounding box center [378, 280] width 31 height 18
type input "2"
type input "10"
type input "2700"
click at [486, 271] on button "add" at bounding box center [500, 279] width 29 height 17
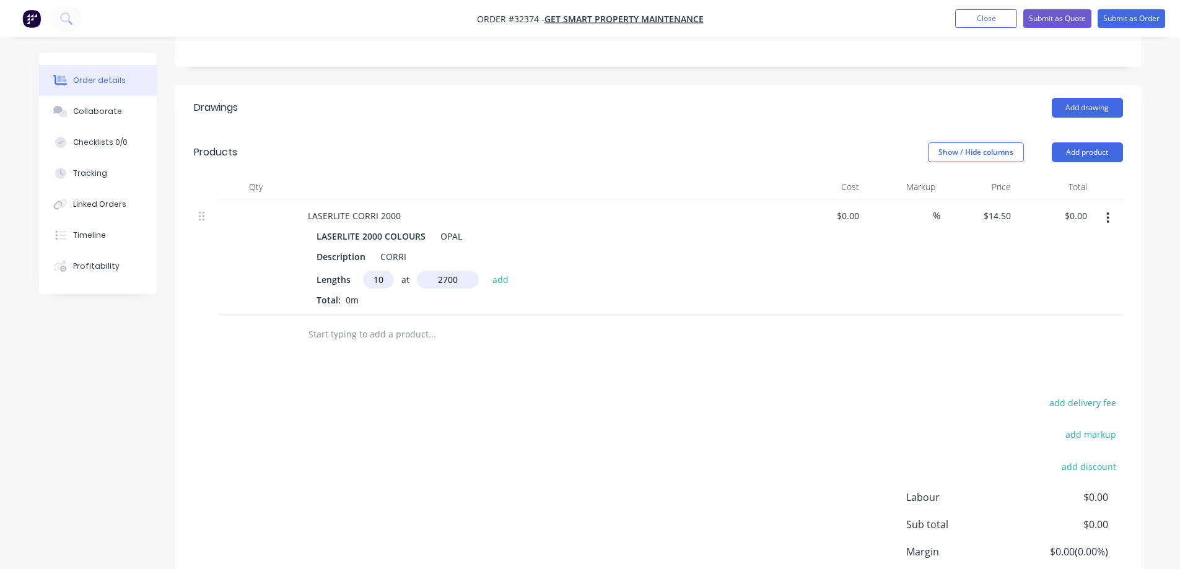
type input "$391.50"
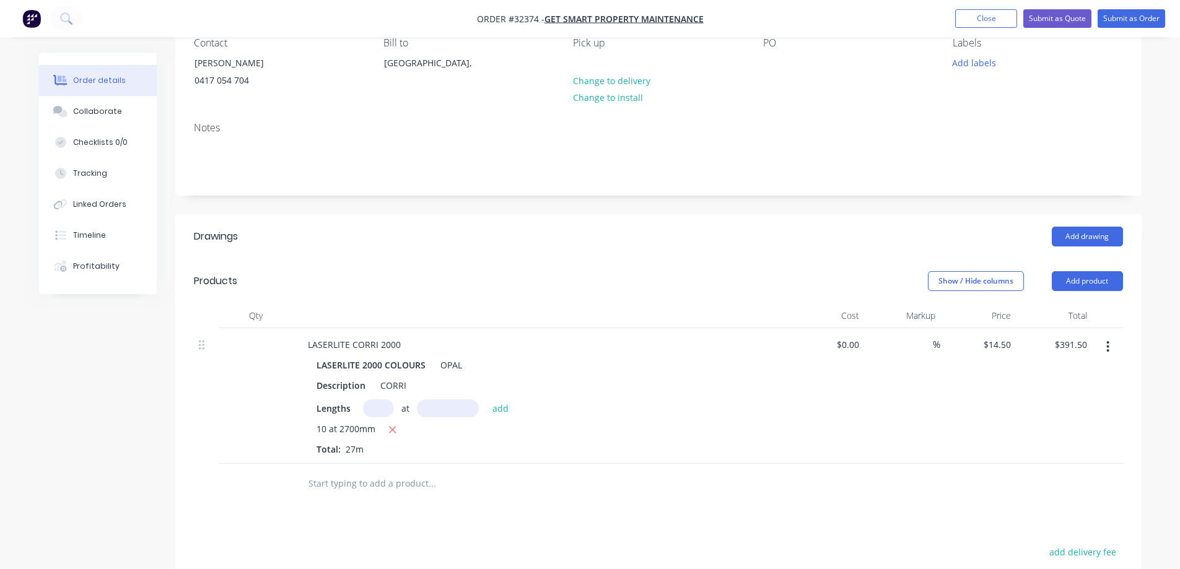
scroll to position [0, 0]
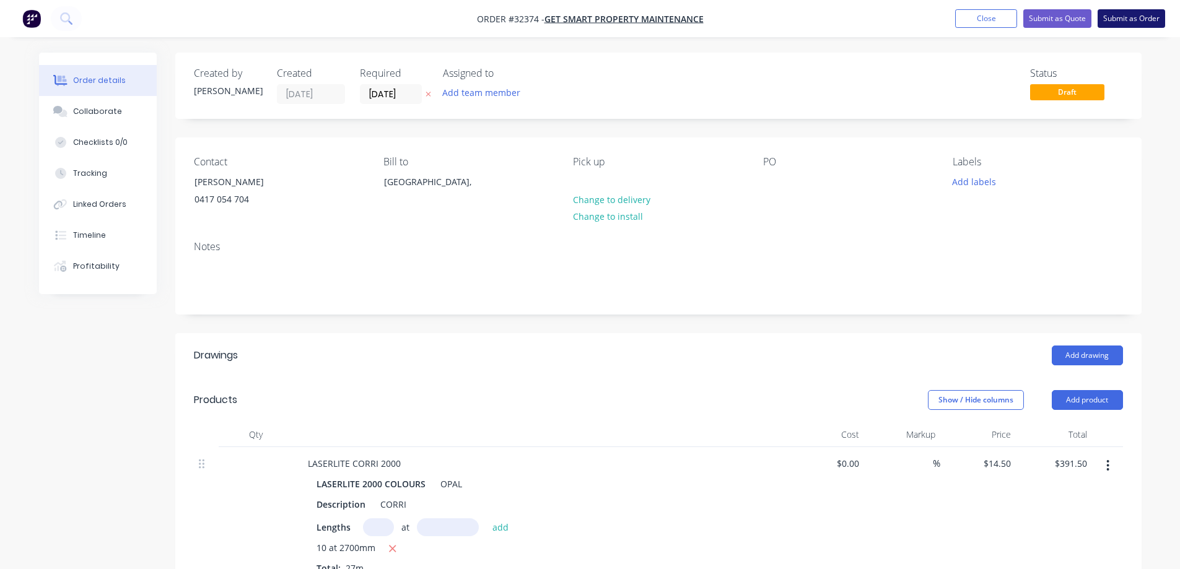
click at [1138, 21] on button "Submit as Order" at bounding box center [1132, 18] width 68 height 19
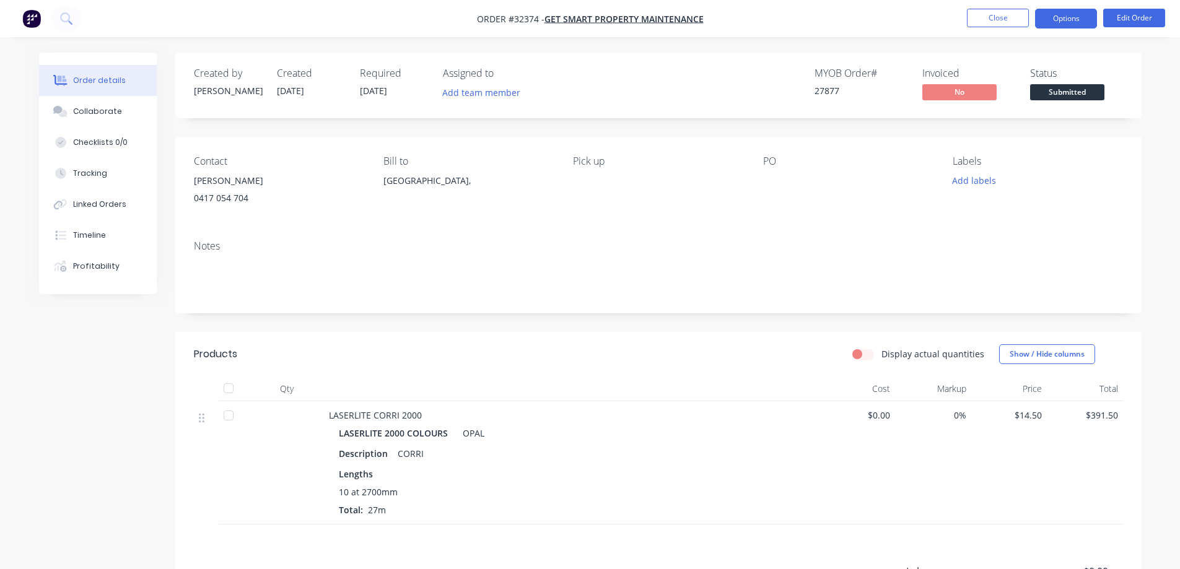
click at [1058, 18] on button "Options" at bounding box center [1066, 19] width 62 height 20
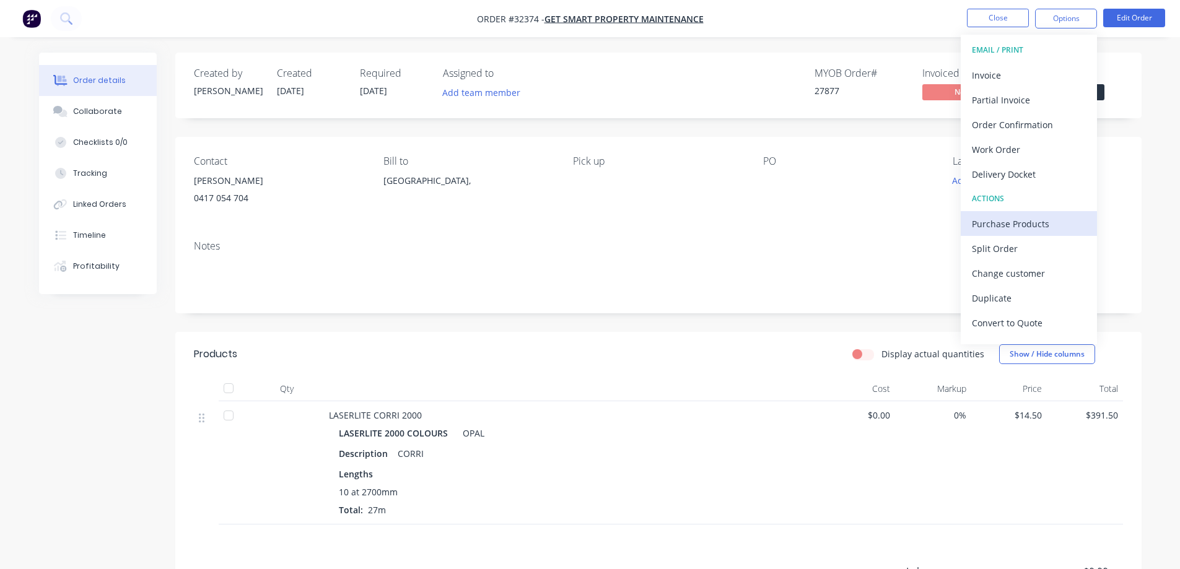
click at [990, 217] on div "Purchase Products" at bounding box center [1029, 224] width 114 height 18
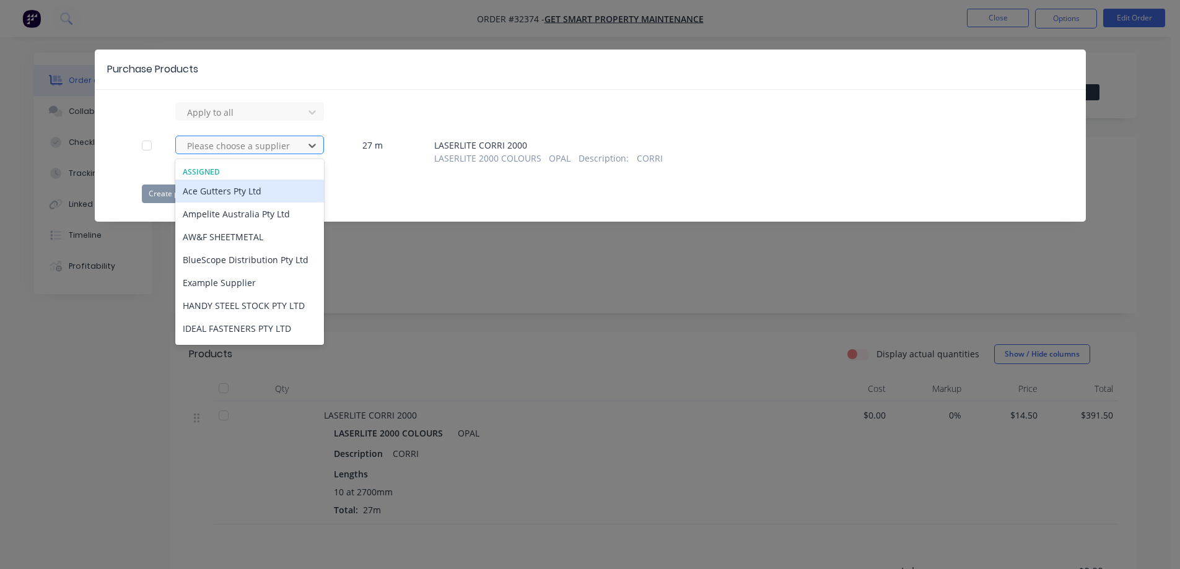
click at [177, 148] on div "Please choose a supplier" at bounding box center [249, 145] width 149 height 19
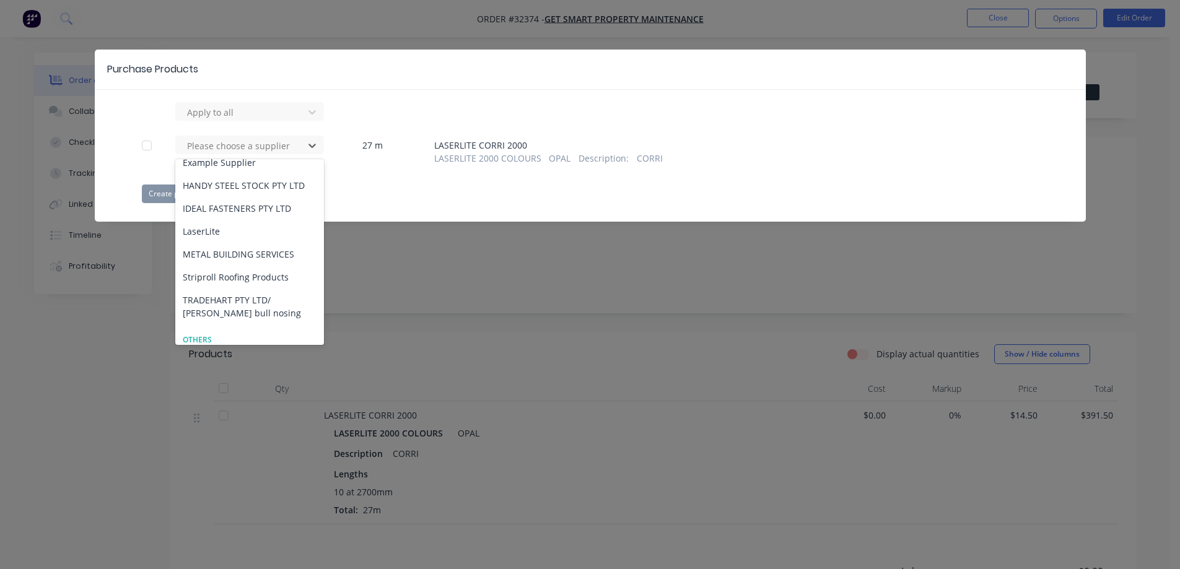
scroll to position [124, 0]
click at [258, 226] on div "LaserLite" at bounding box center [249, 227] width 149 height 23
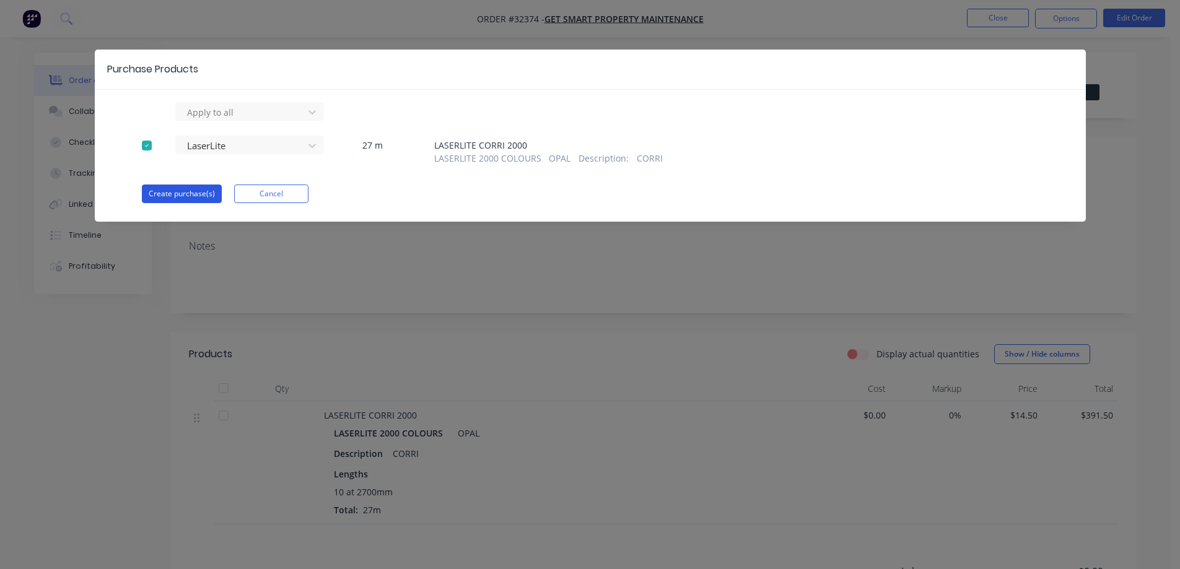
click at [155, 190] on button "Create purchase(s)" at bounding box center [182, 194] width 80 height 19
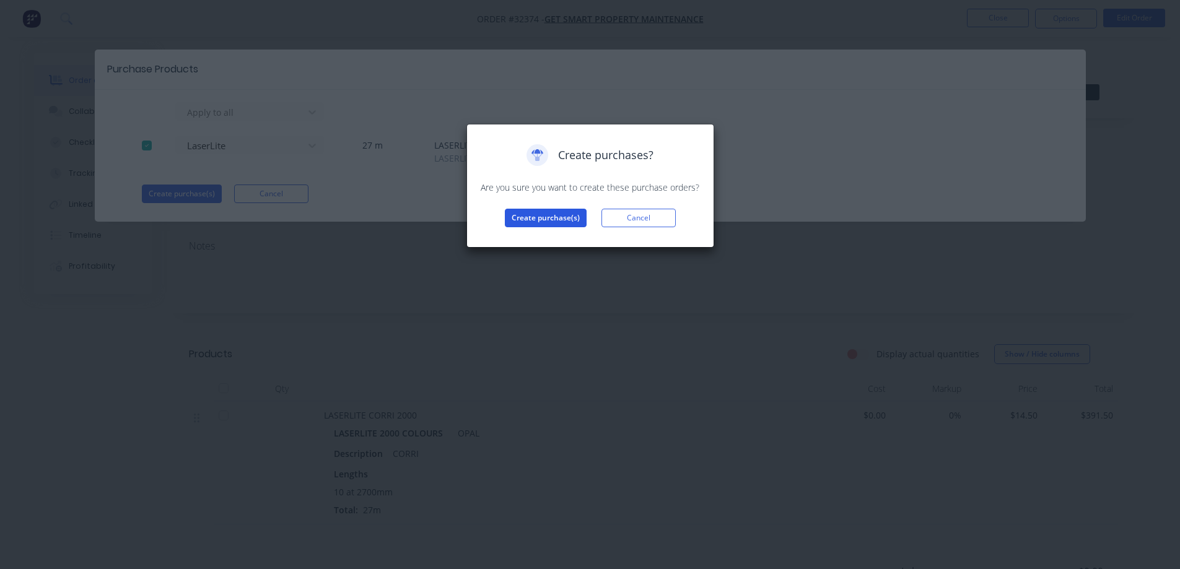
click at [562, 212] on button "Create purchase(s)" at bounding box center [546, 218] width 82 height 19
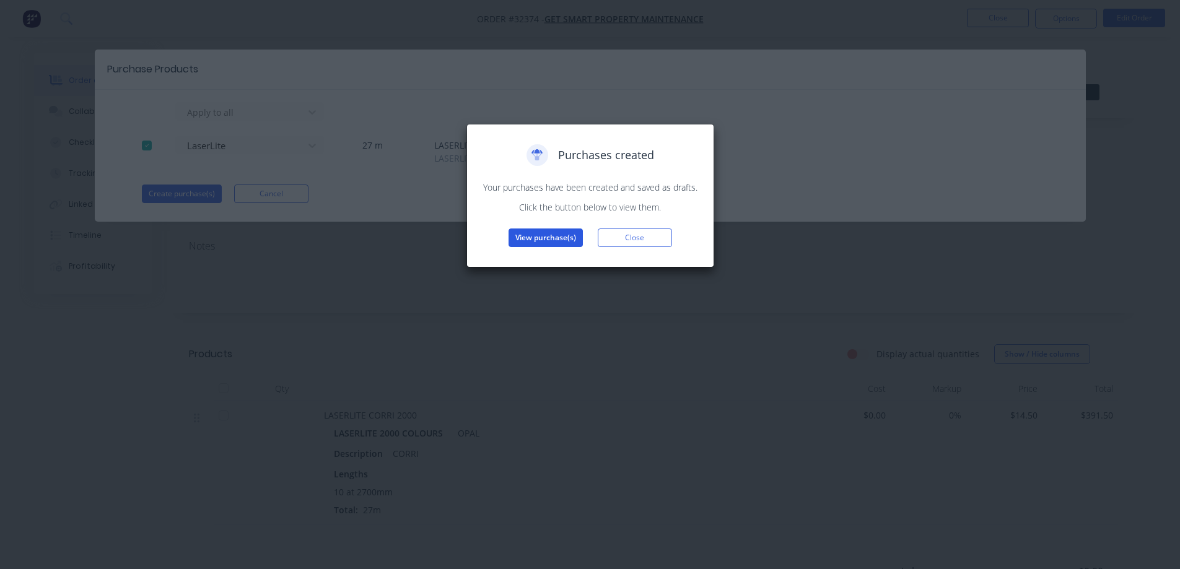
click at [567, 240] on button "View purchase(s)" at bounding box center [546, 238] width 74 height 19
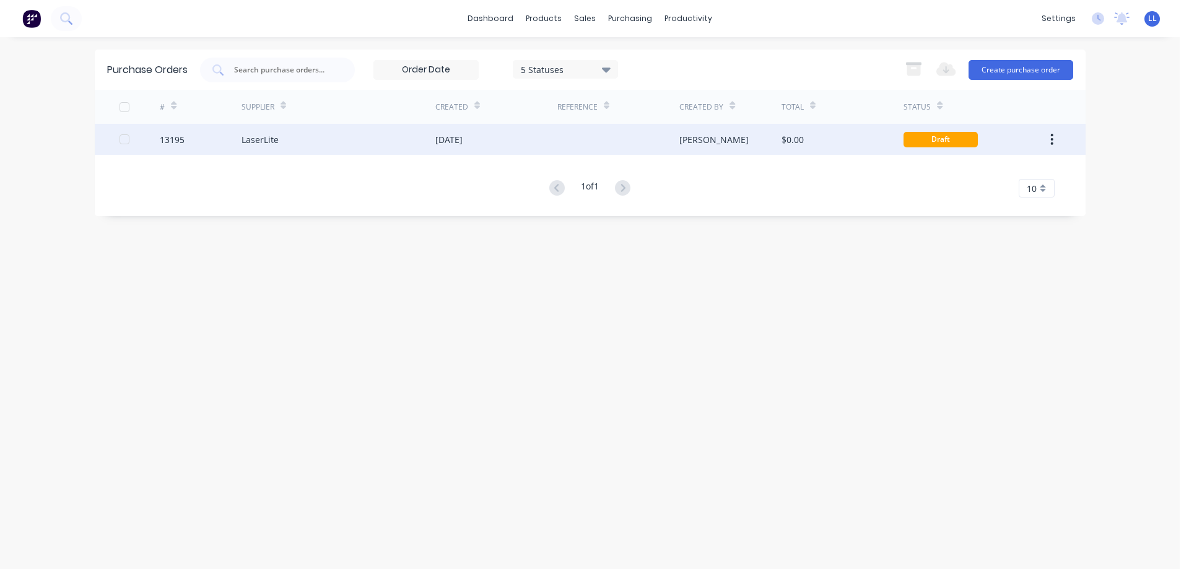
click at [955, 144] on div "Draft" at bounding box center [941, 139] width 74 height 15
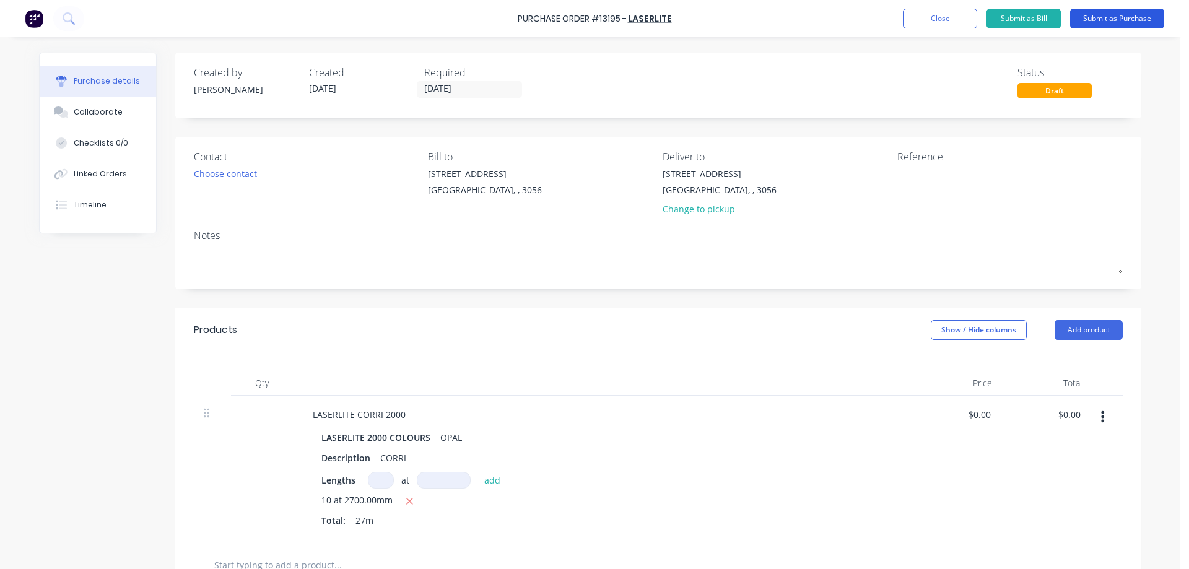
click at [1111, 21] on button "Submit as Purchase" at bounding box center [1117, 19] width 94 height 20
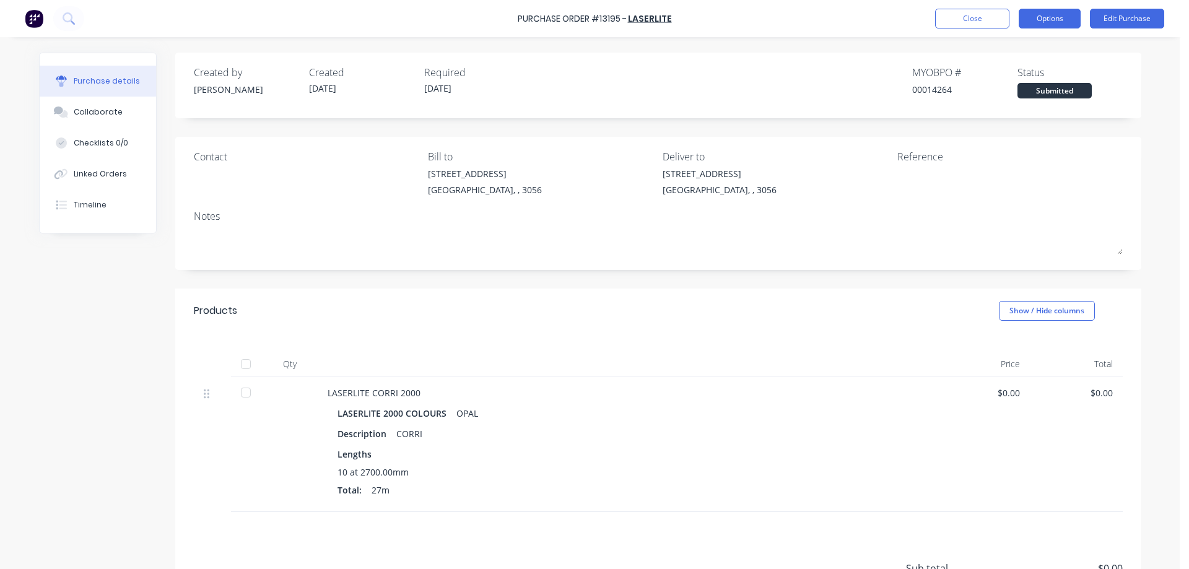
click at [1038, 17] on button "Options" at bounding box center [1050, 19] width 62 height 20
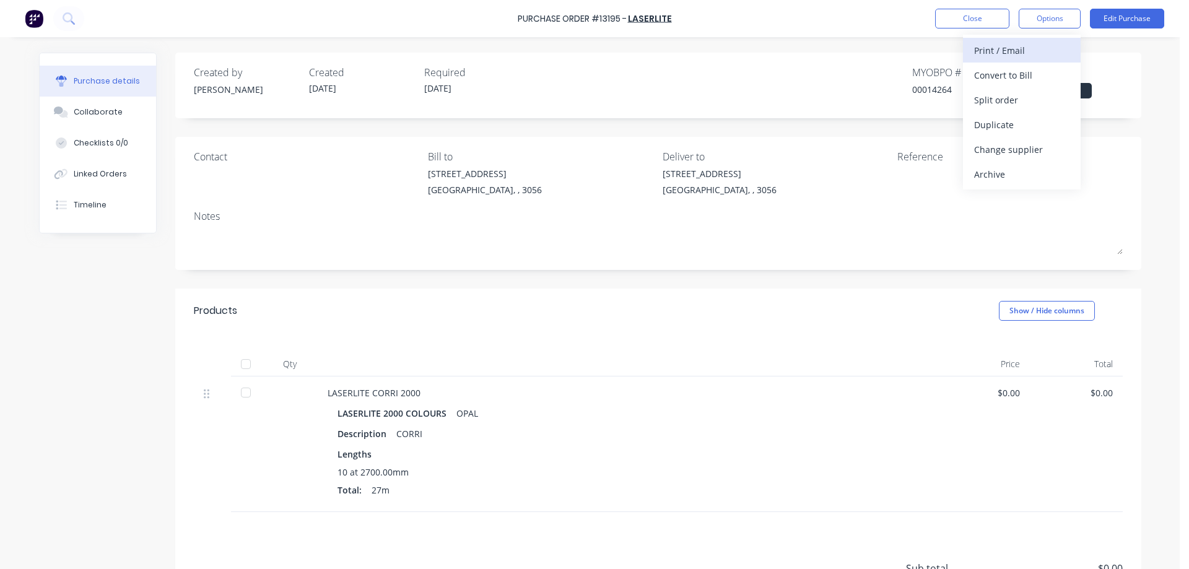
click at [995, 54] on div "Print / Email" at bounding box center [1021, 50] width 95 height 18
click at [994, 100] on div "Without pricing" at bounding box center [1021, 100] width 95 height 18
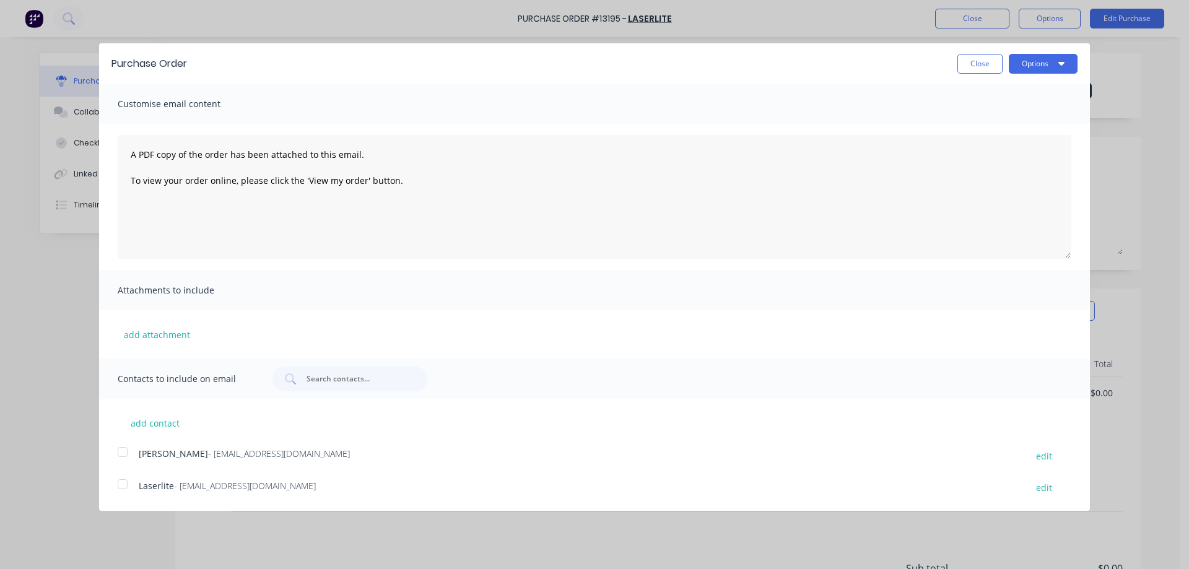
drag, startPoint x: 120, startPoint y: 480, endPoint x: 635, endPoint y: 264, distance: 558.8
click at [122, 480] on div at bounding box center [122, 484] width 25 height 25
drag, startPoint x: 1072, startPoint y: 55, endPoint x: 1041, endPoint y: 76, distance: 37.3
click at [1071, 55] on button "Options" at bounding box center [1043, 64] width 69 height 20
click at [990, 127] on div "Email" at bounding box center [1018, 120] width 95 height 18
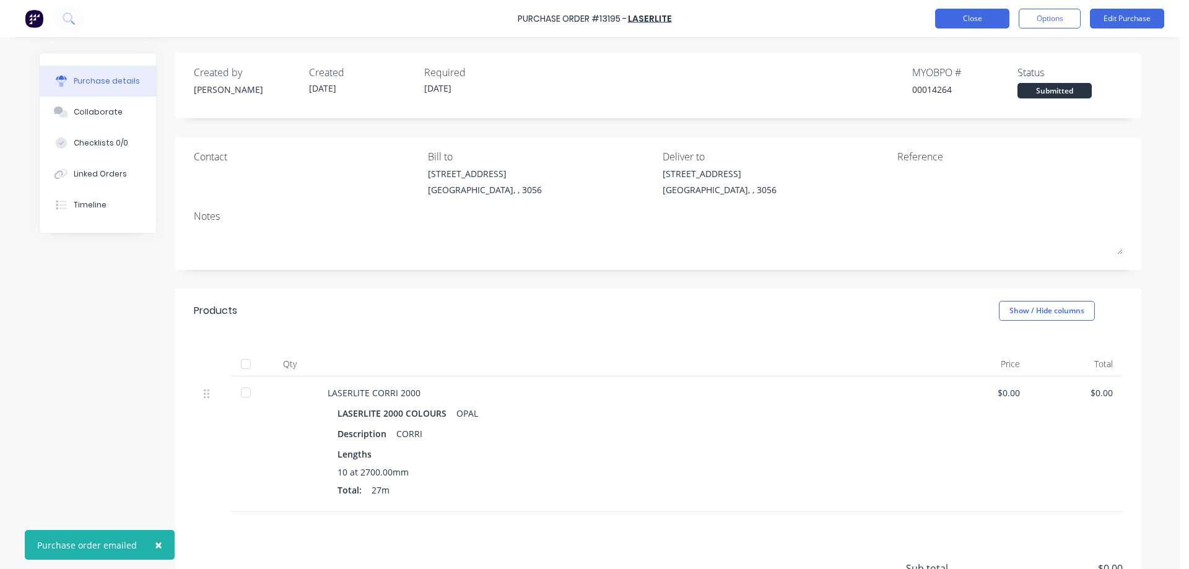
click at [978, 23] on button "Close" at bounding box center [972, 19] width 74 height 20
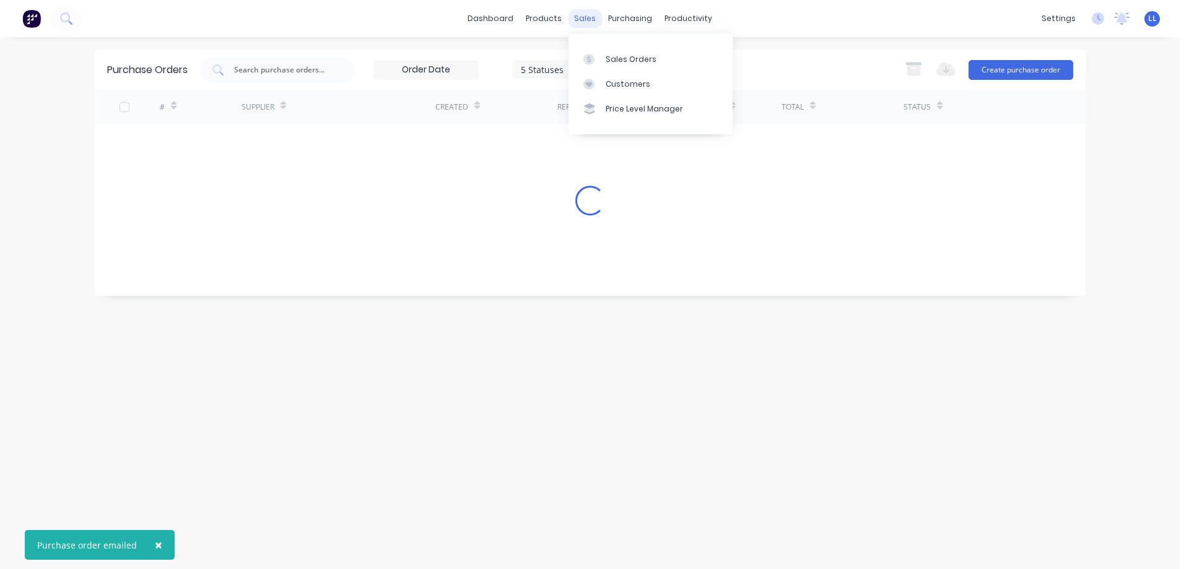
click at [592, 17] on div "sales" at bounding box center [585, 18] width 34 height 19
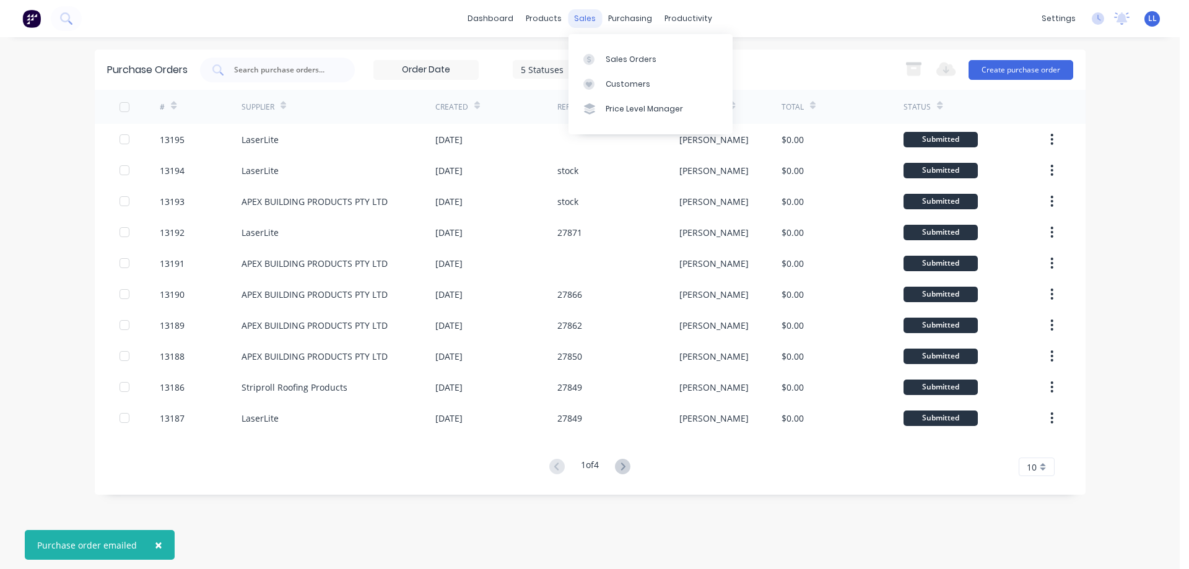
click at [588, 25] on div "sales" at bounding box center [585, 18] width 34 height 19
click at [621, 58] on div "Sales Orders" at bounding box center [631, 59] width 51 height 11
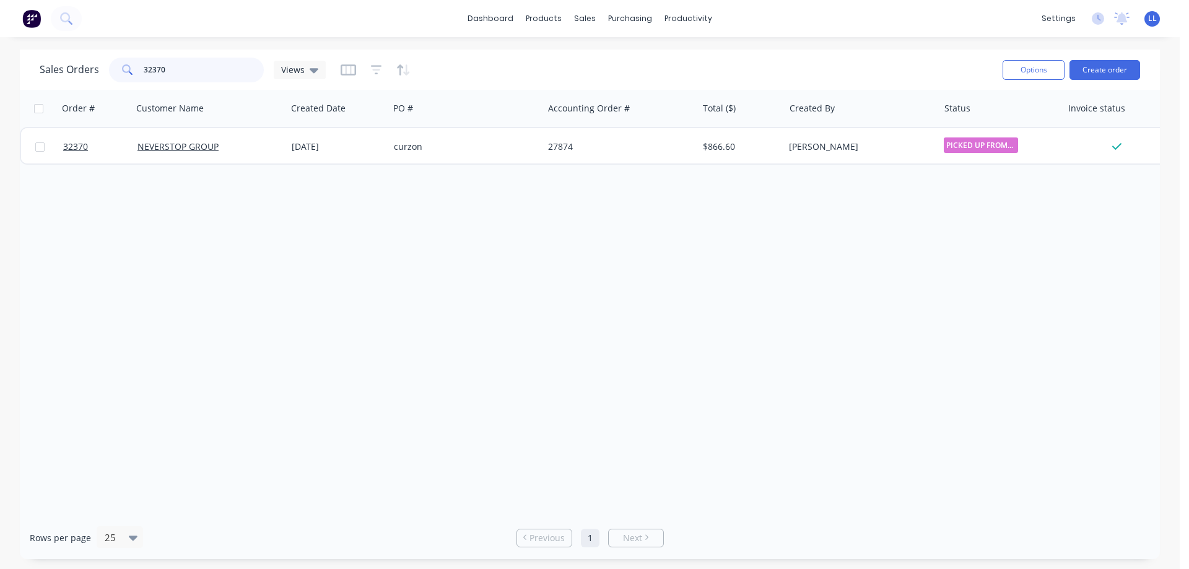
drag, startPoint x: 185, startPoint y: 68, endPoint x: 117, endPoint y: 69, distance: 67.5
click at [117, 69] on div "32370" at bounding box center [186, 70] width 155 height 25
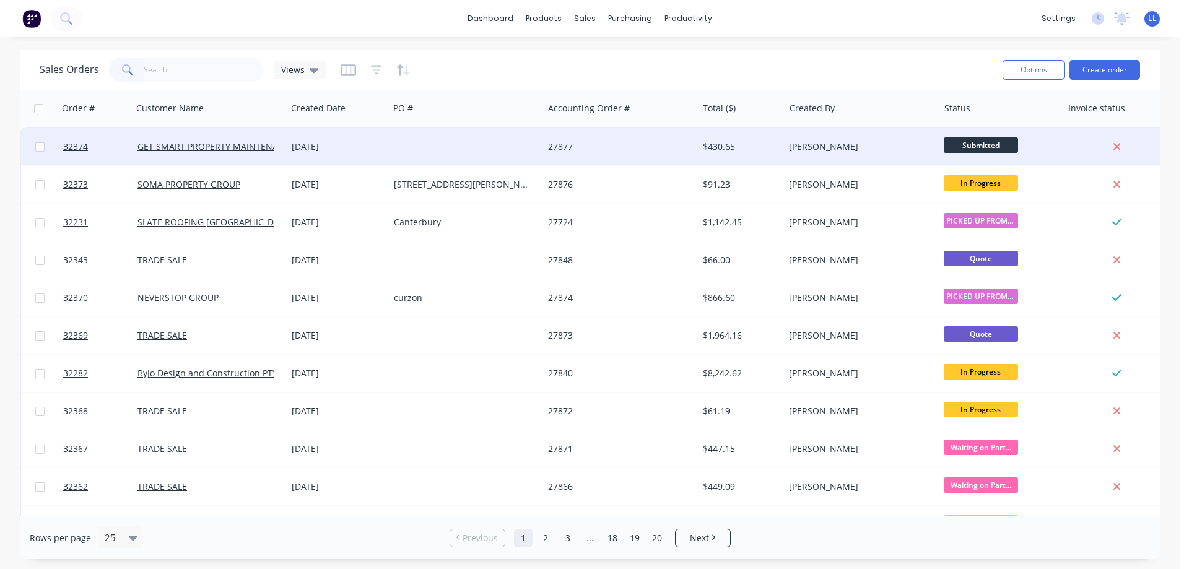
click at [777, 152] on div "$430.65" at bounding box center [741, 147] width 77 height 12
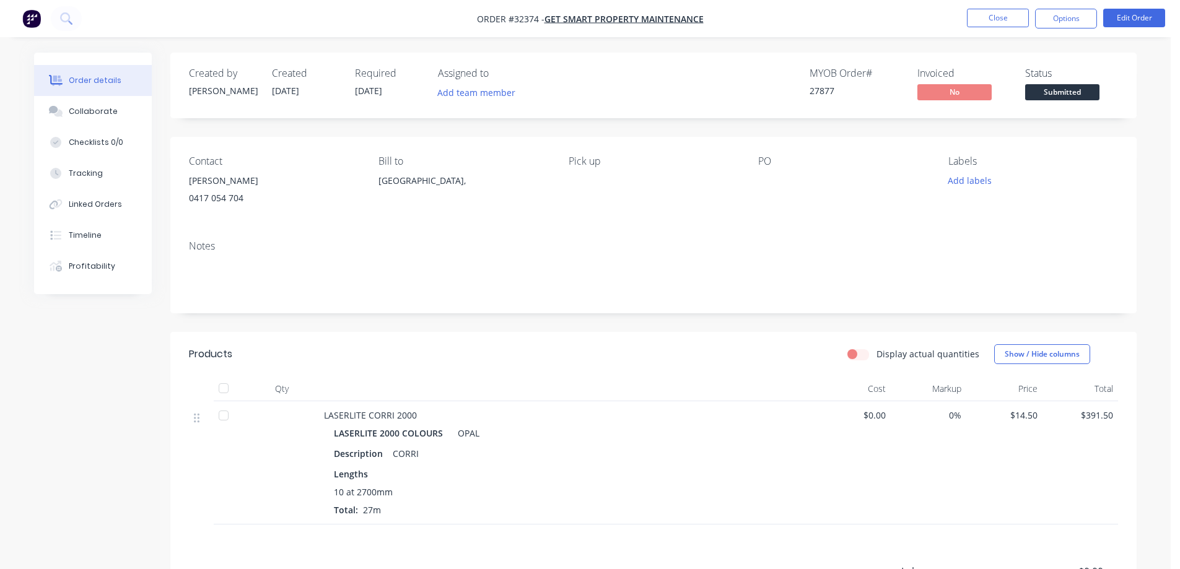
click at [1069, 90] on span "Submitted" at bounding box center [1062, 91] width 74 height 15
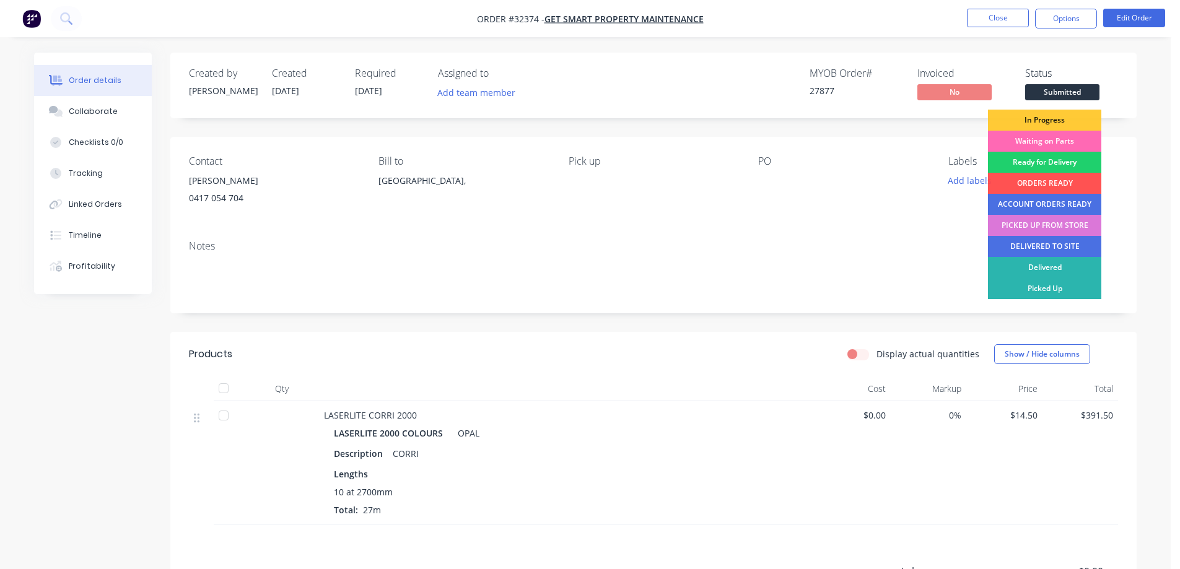
click at [1044, 141] on div "Waiting on Parts" at bounding box center [1044, 141] width 113 height 21
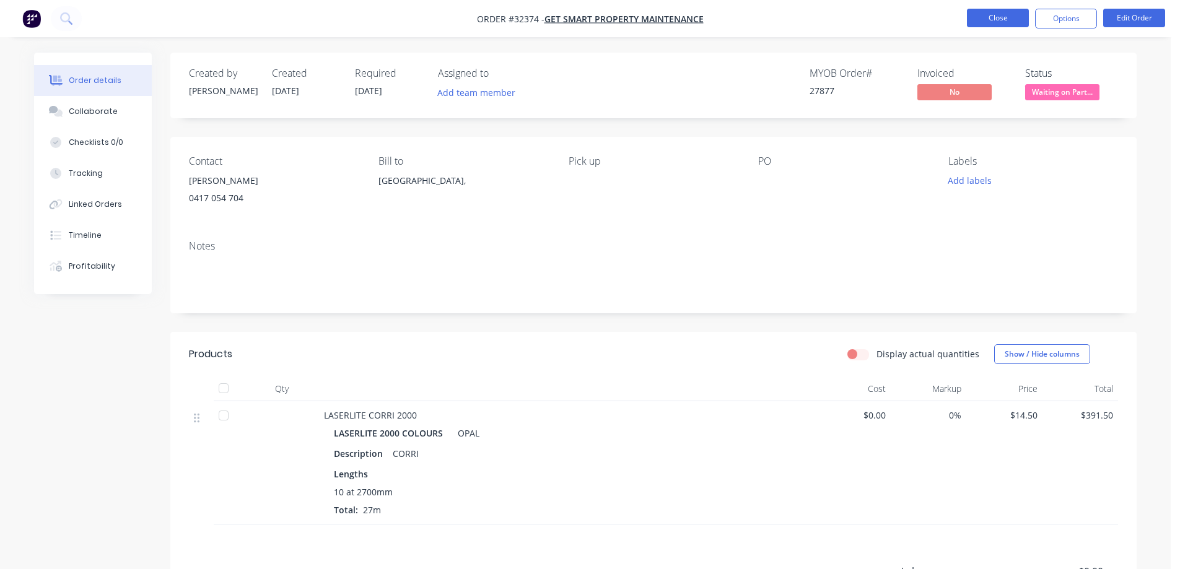
click at [998, 15] on button "Close" at bounding box center [998, 18] width 62 height 19
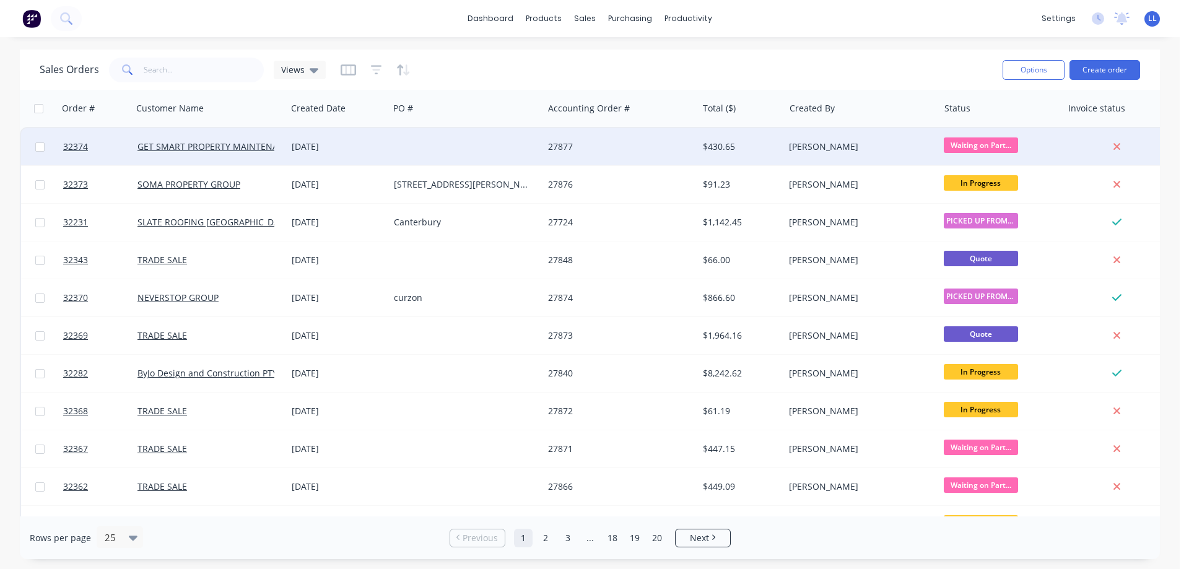
click at [777, 151] on div "$430.65" at bounding box center [741, 147] width 77 height 12
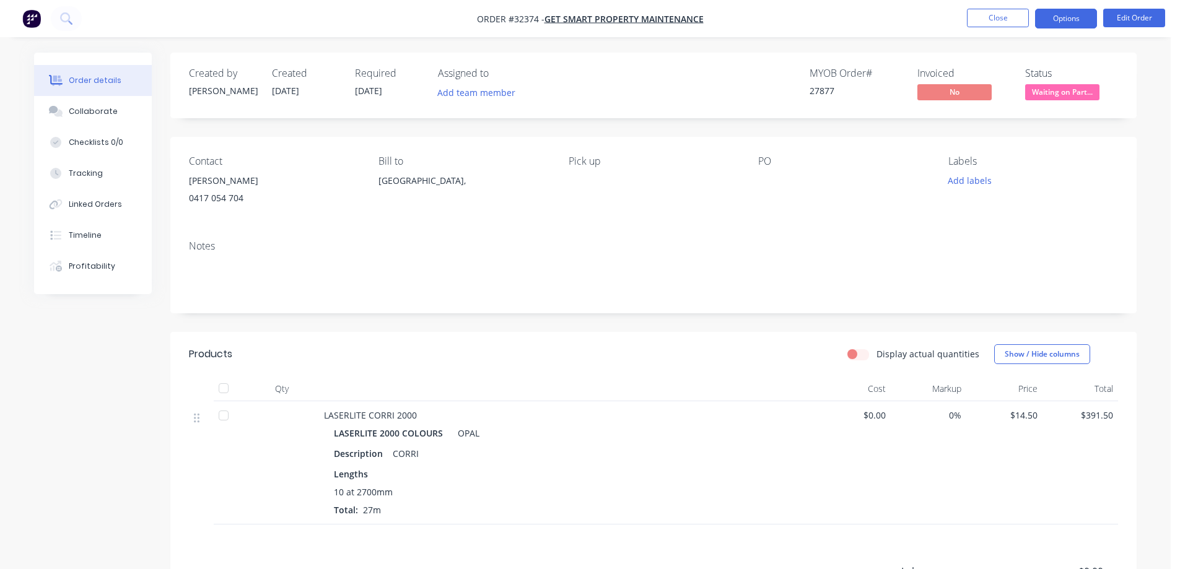
click at [1078, 25] on button "Options" at bounding box center [1066, 19] width 62 height 20
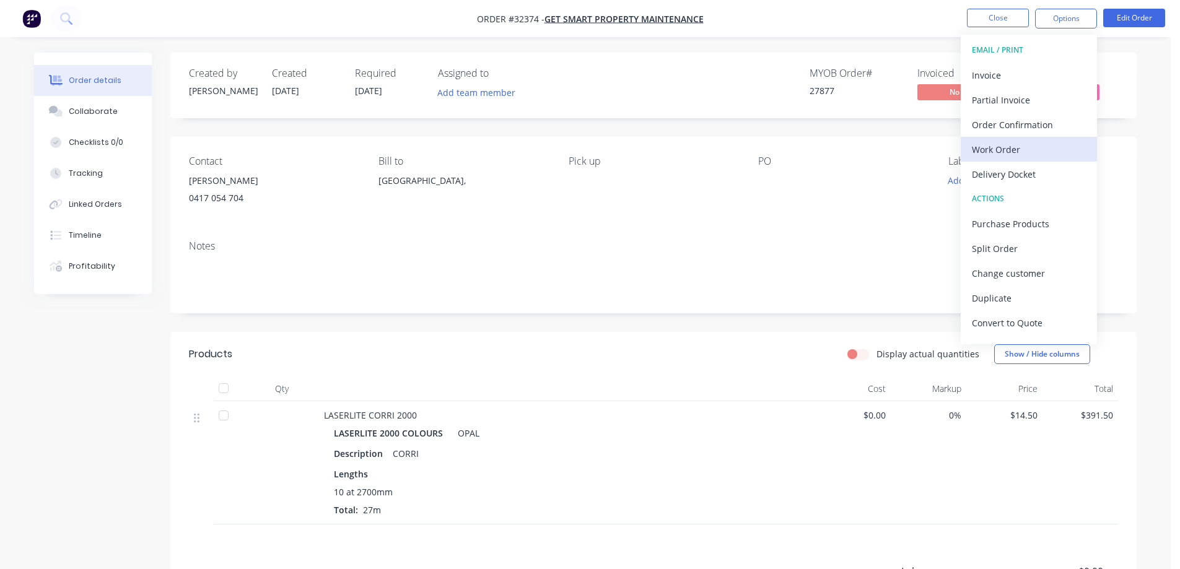
click at [1005, 152] on div "Work Order" at bounding box center [1029, 150] width 114 height 18
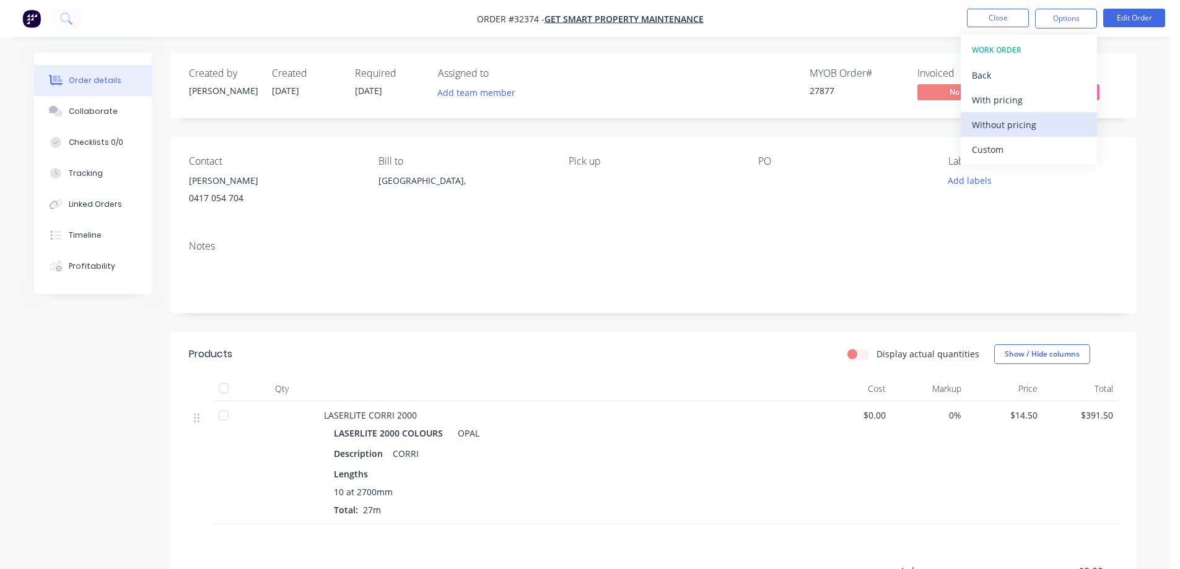
click at [1004, 131] on div "Without pricing" at bounding box center [1029, 125] width 114 height 18
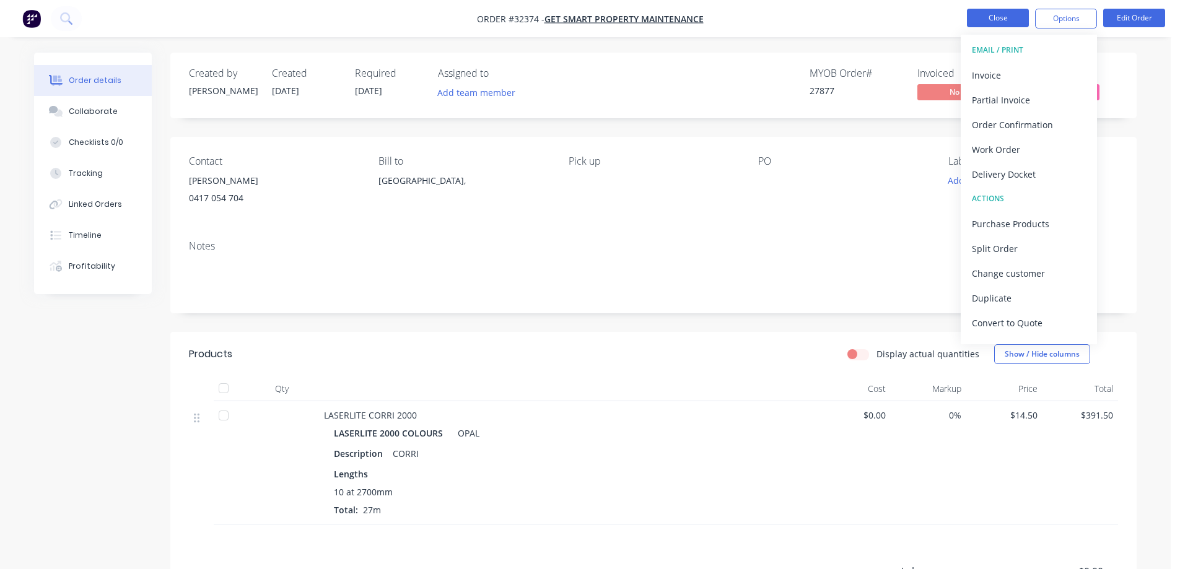
click at [984, 18] on button "Close" at bounding box center [998, 18] width 62 height 19
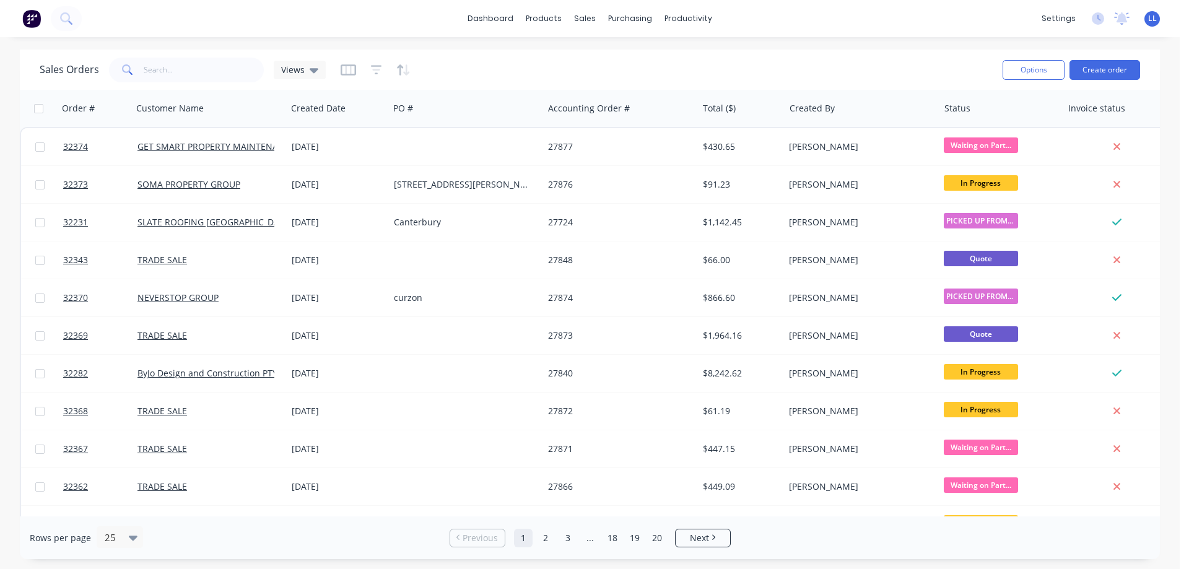
click at [30, 22] on img at bounding box center [31, 18] width 19 height 19
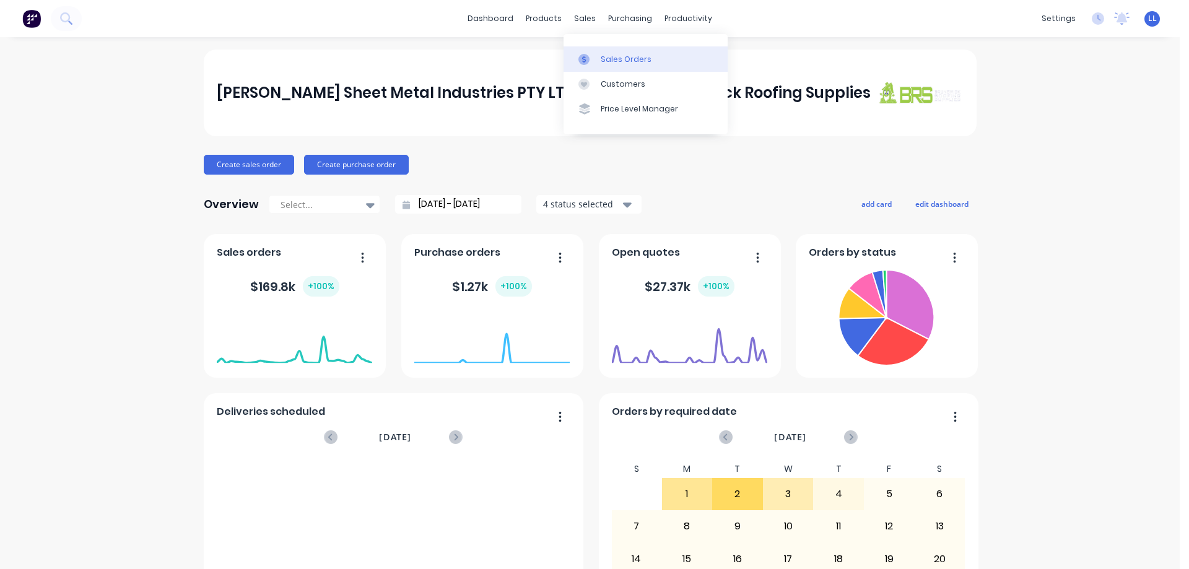
click at [591, 57] on div at bounding box center [588, 59] width 19 height 11
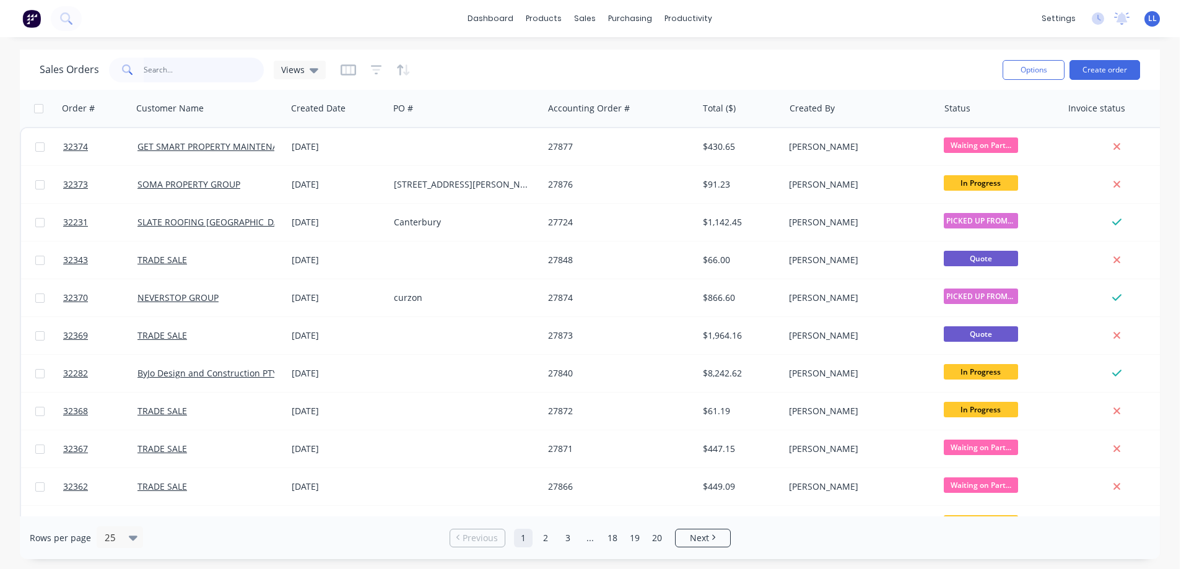
click at [171, 74] on input "text" at bounding box center [204, 70] width 121 height 25
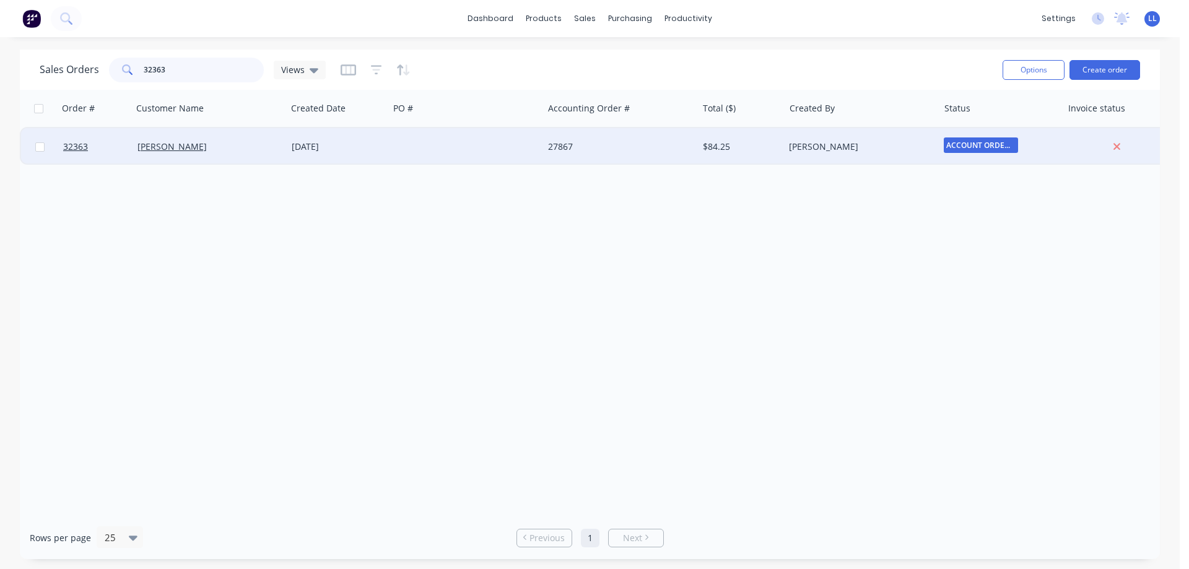
type input "32363"
click at [839, 147] on div "[PERSON_NAME]" at bounding box center [858, 147] width 138 height 12
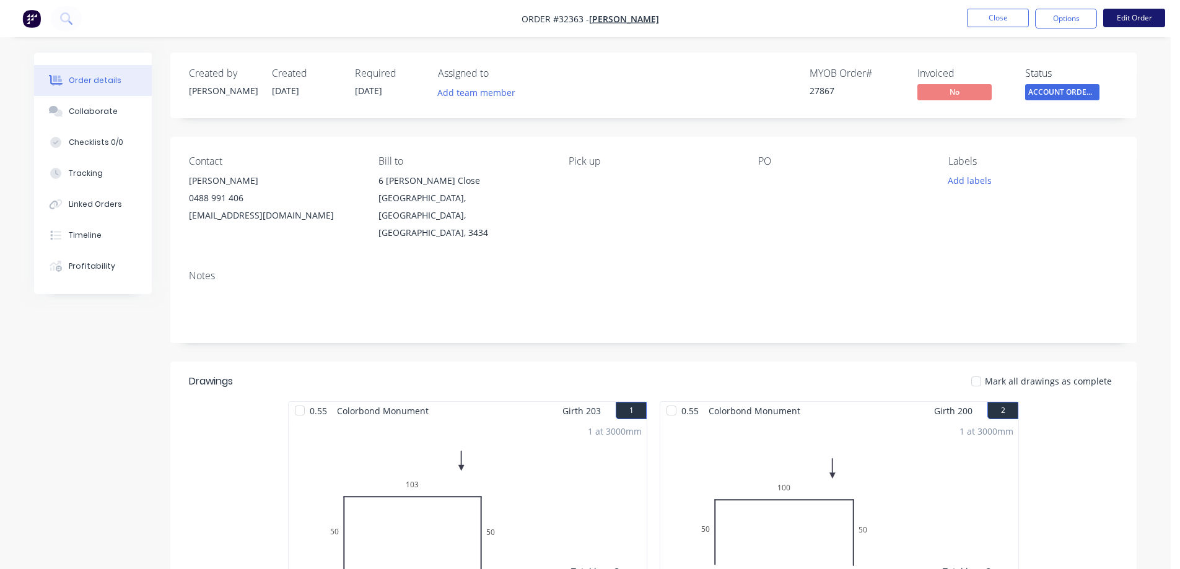
click at [1146, 12] on button "Edit Order" at bounding box center [1134, 18] width 62 height 19
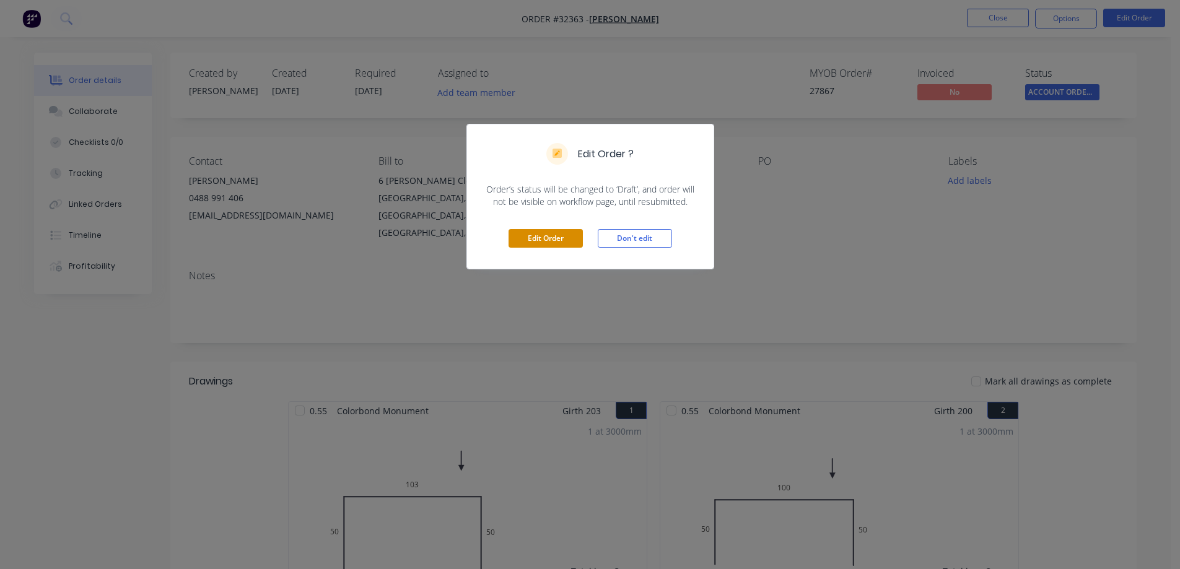
click at [544, 237] on button "Edit Order" at bounding box center [546, 238] width 74 height 19
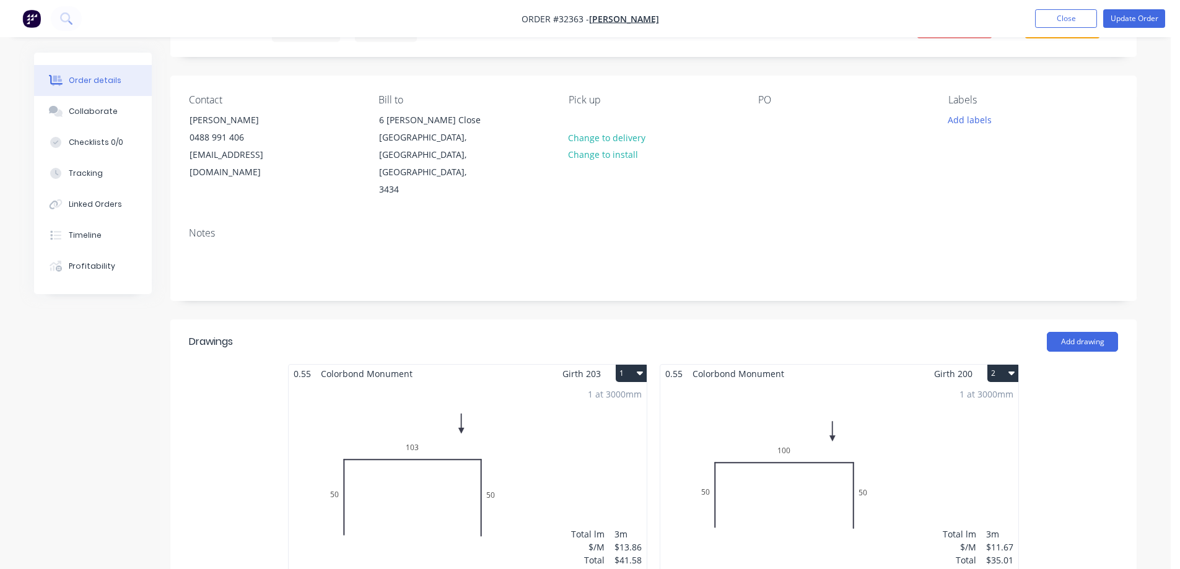
scroll to position [372, 0]
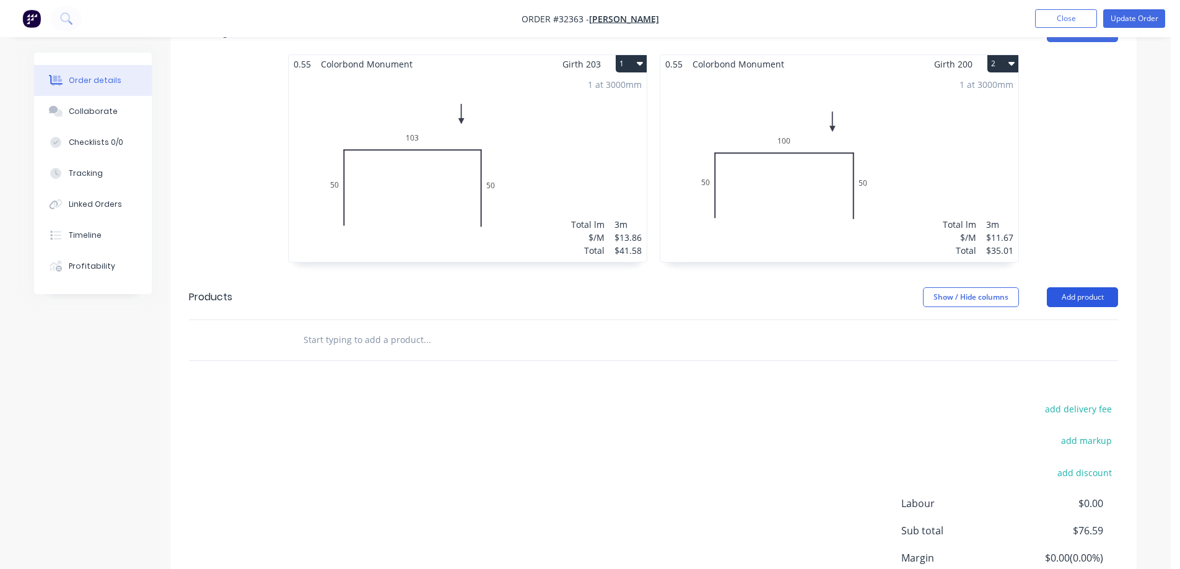
click at [1068, 287] on button "Add product" at bounding box center [1082, 297] width 71 height 20
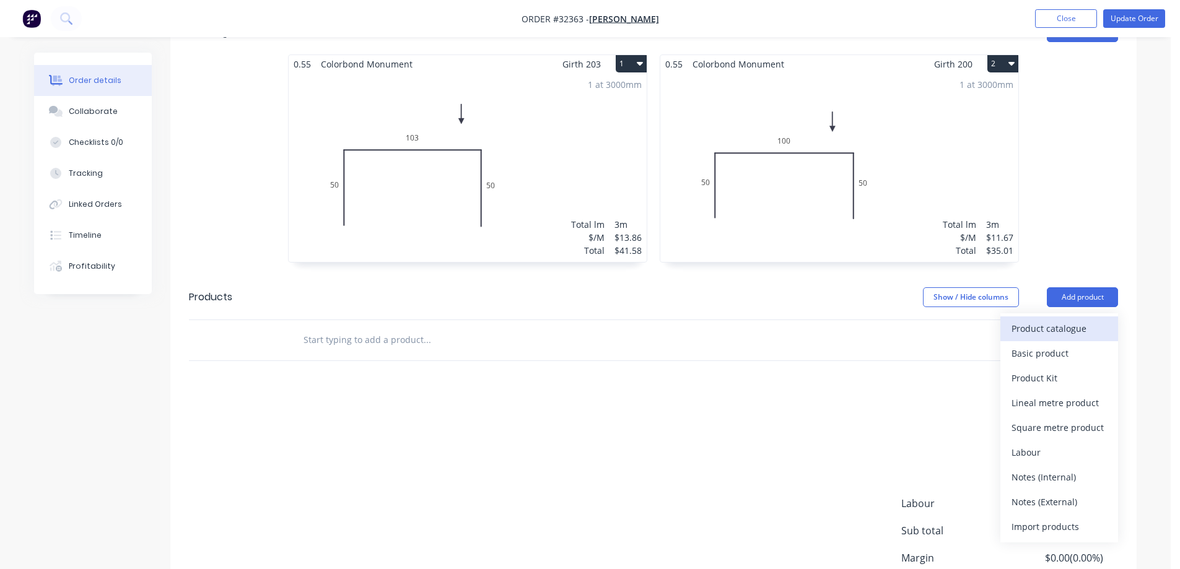
click at [1054, 320] on div "Product catalogue" at bounding box center [1058, 329] width 95 height 18
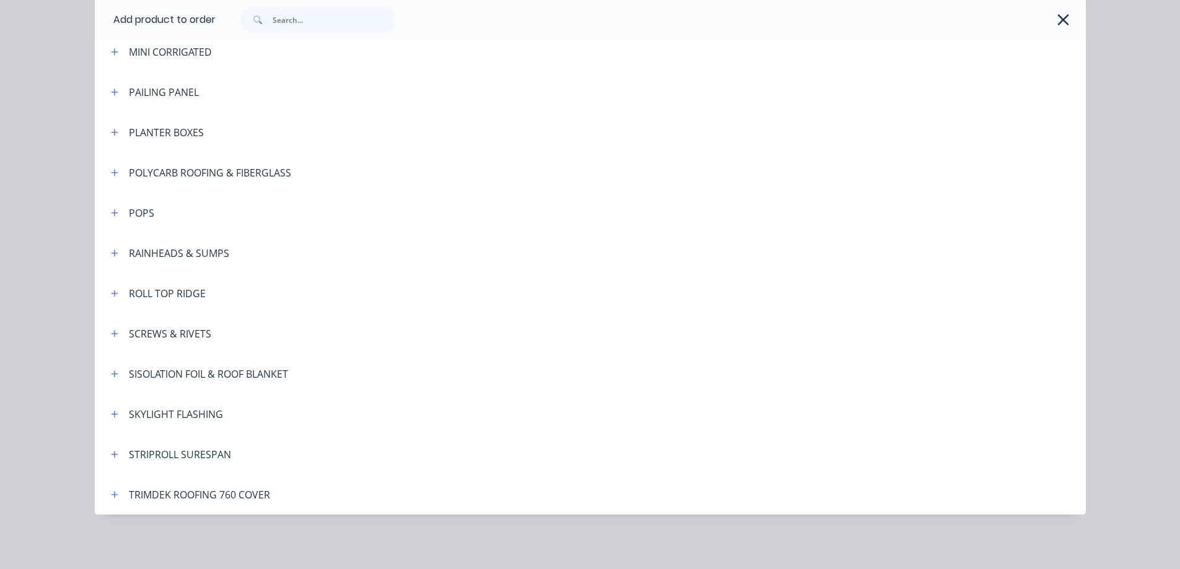
scroll to position [462, 0]
click at [112, 335] on icon "button" at bounding box center [114, 334] width 7 height 9
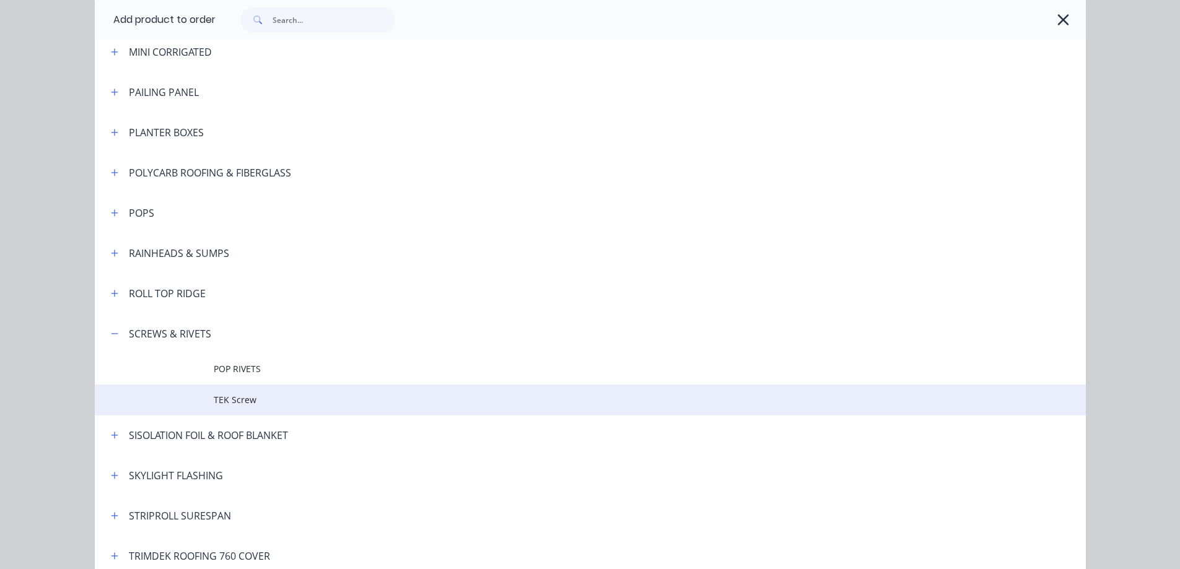
click at [233, 403] on span "TEK Screw" at bounding box center [562, 399] width 697 height 13
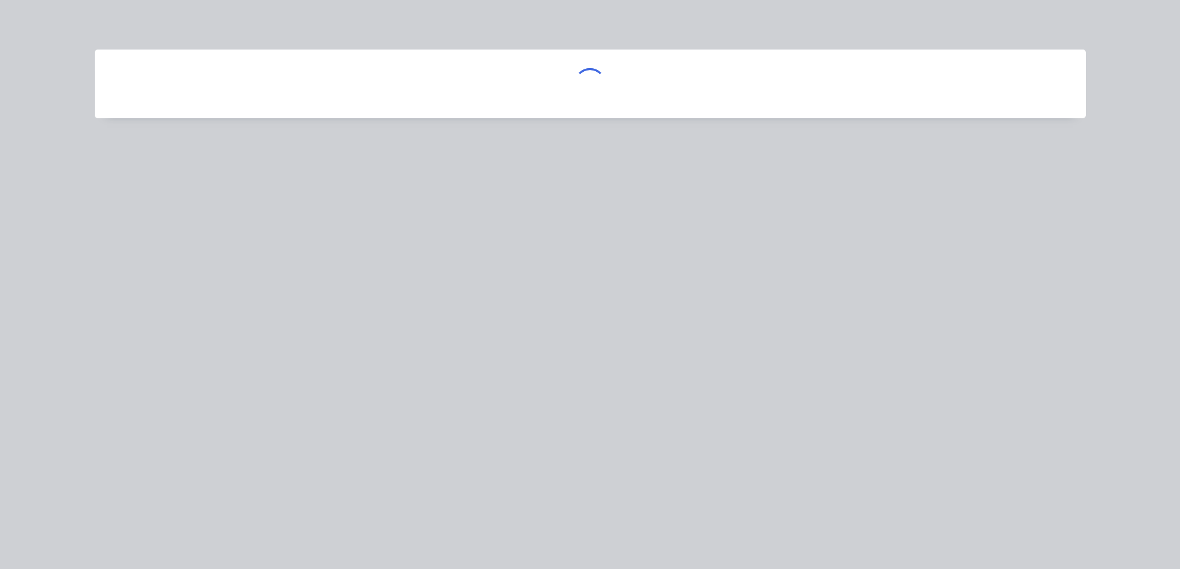
scroll to position [0, 0]
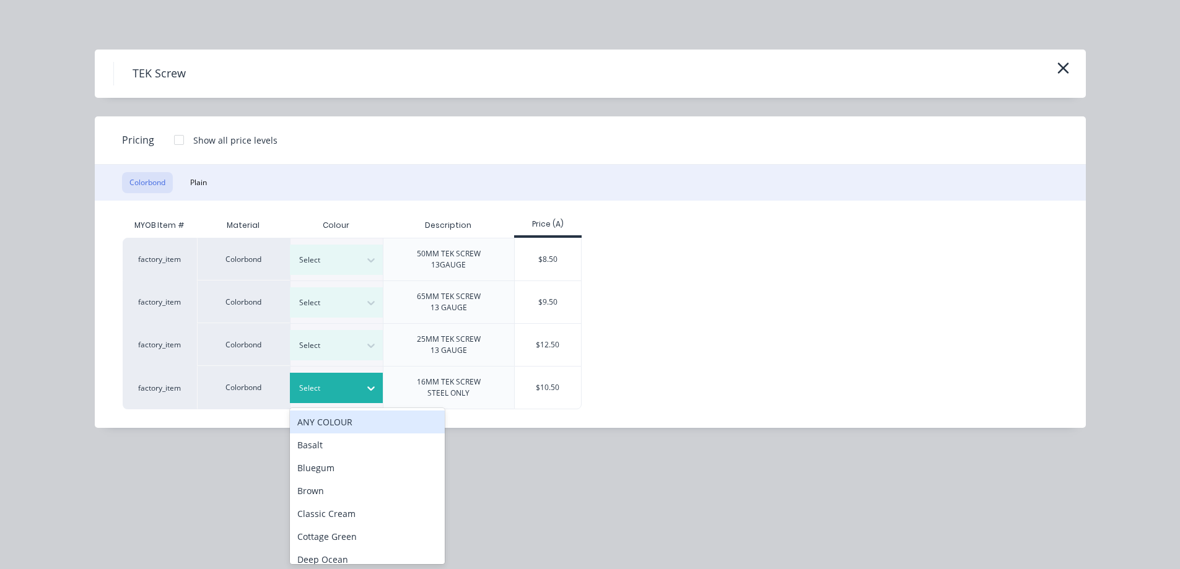
click at [322, 373] on div "Select" at bounding box center [336, 388] width 93 height 30
type input "m"
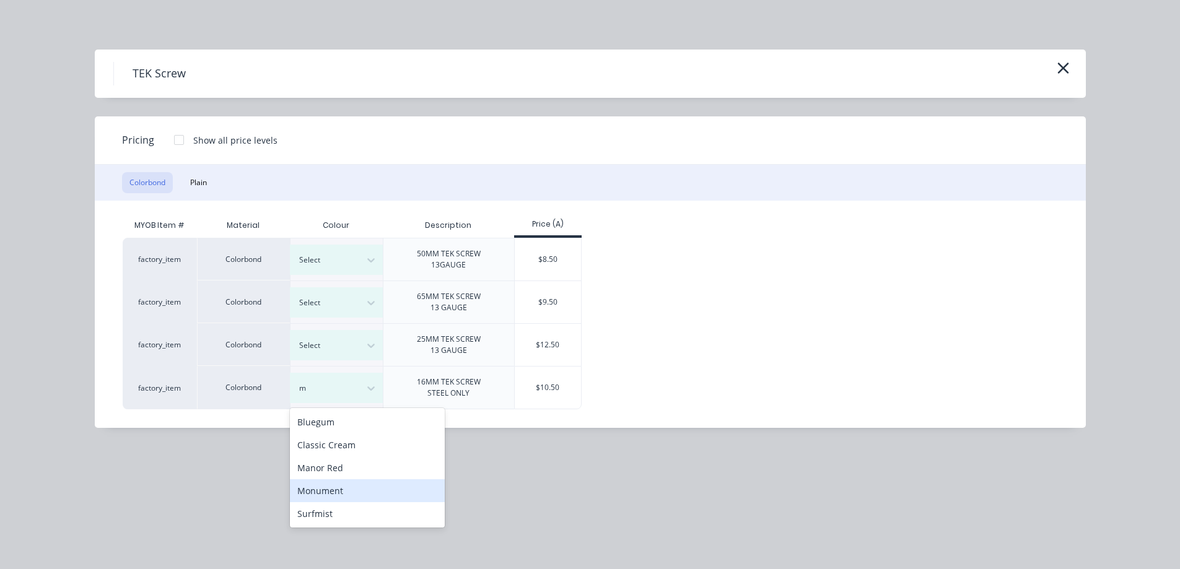
click at [346, 492] on div "Monument" at bounding box center [367, 490] width 155 height 23
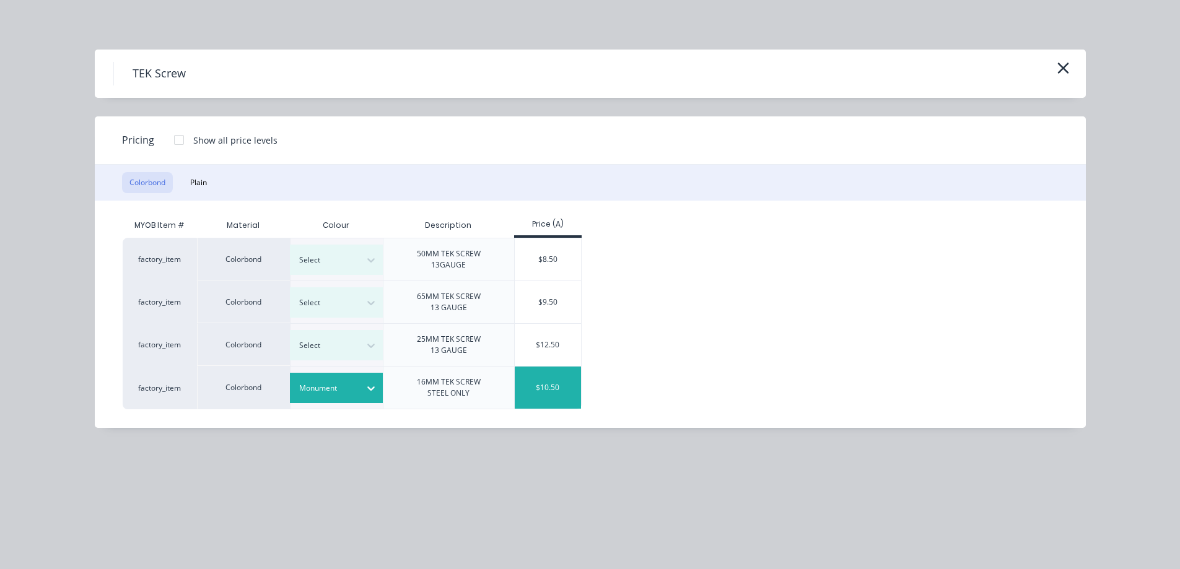
click at [548, 396] on div "$10.50" at bounding box center [548, 388] width 66 height 42
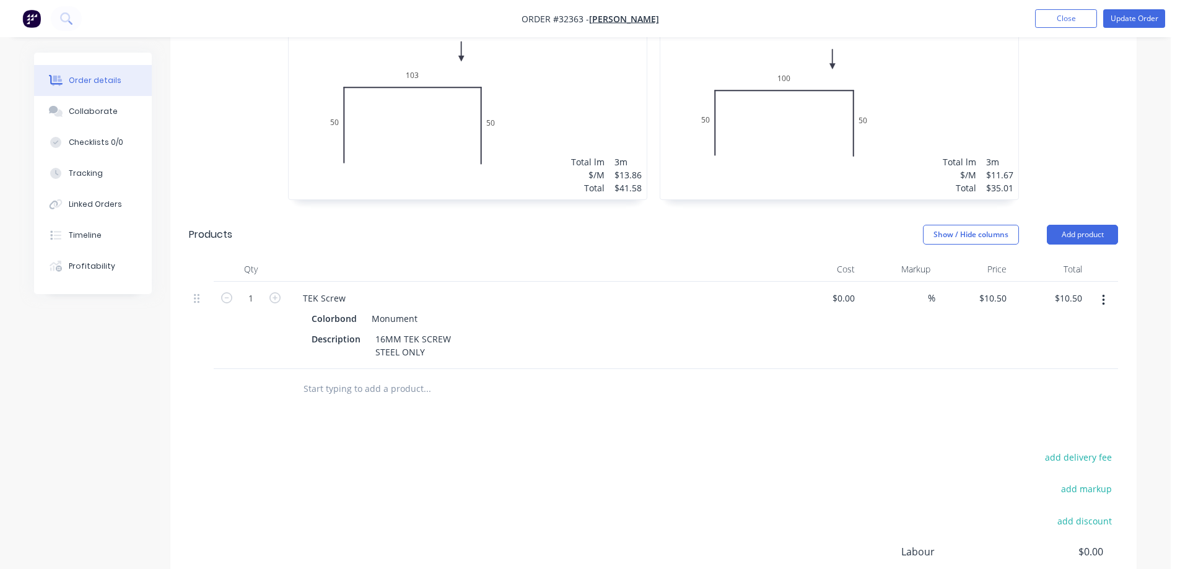
scroll to position [338, 0]
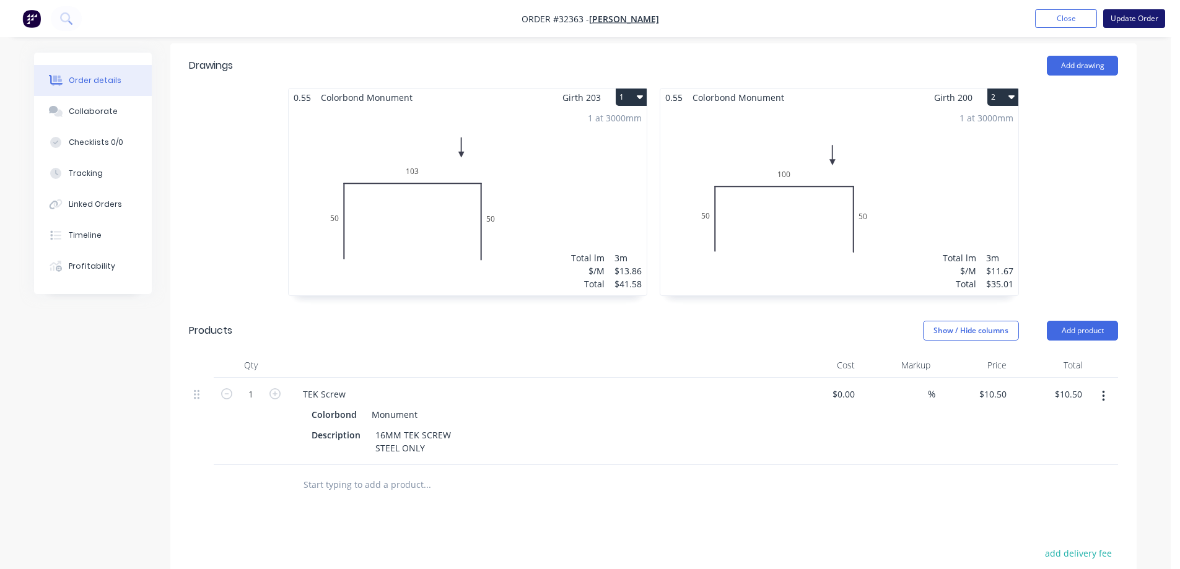
click at [1138, 14] on button "Update Order" at bounding box center [1134, 18] width 62 height 19
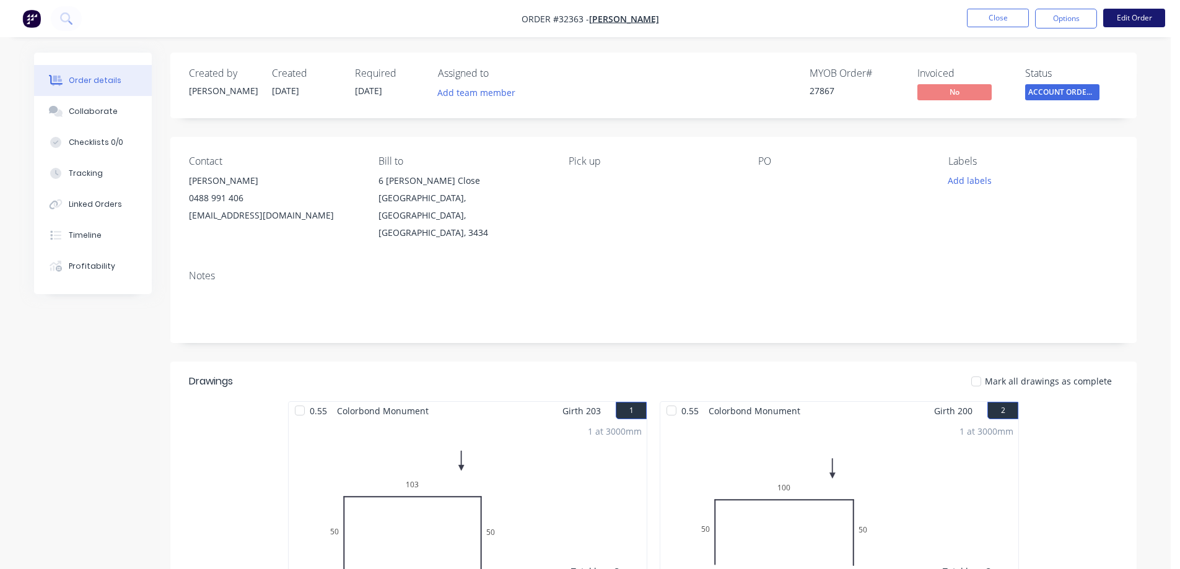
click at [1148, 21] on button "Edit Order" at bounding box center [1134, 18] width 62 height 19
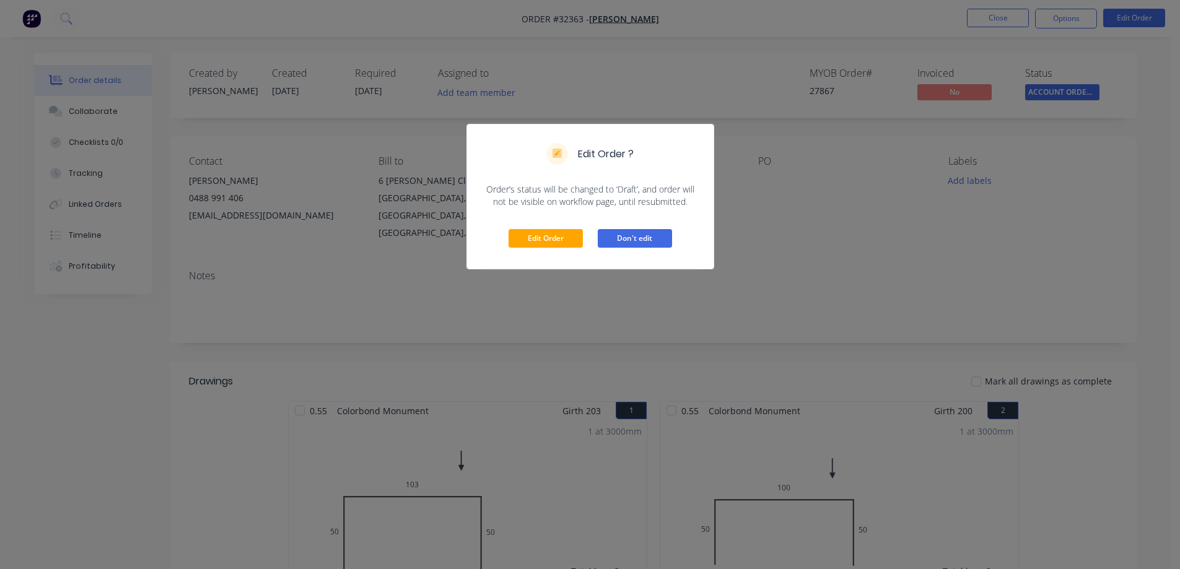
click at [640, 246] on button "Don't edit" at bounding box center [635, 238] width 74 height 19
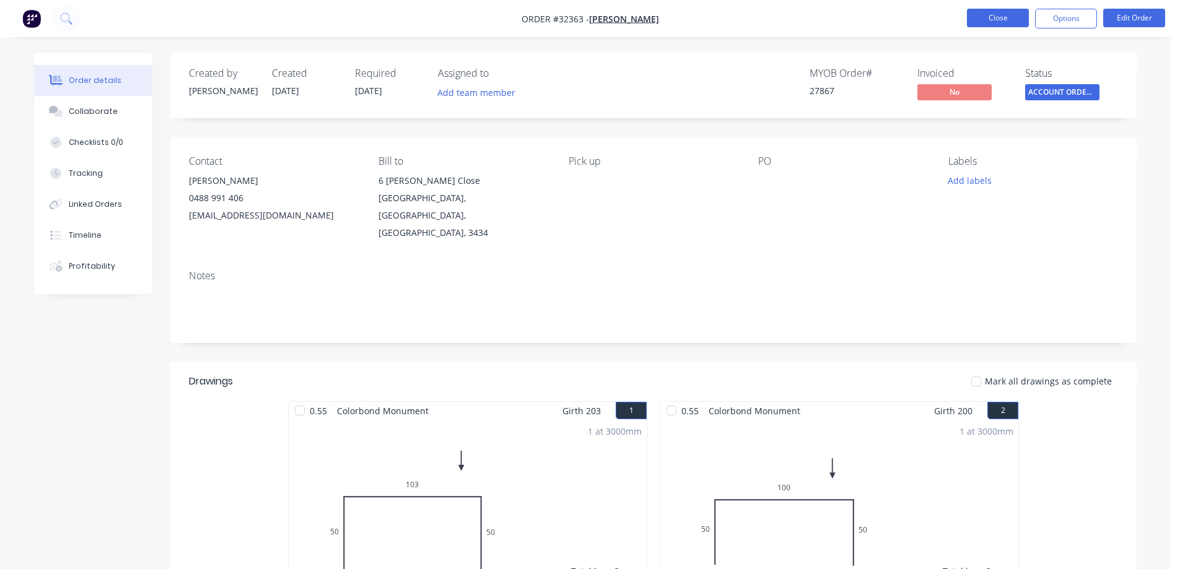
click at [995, 24] on button "Close" at bounding box center [998, 18] width 62 height 19
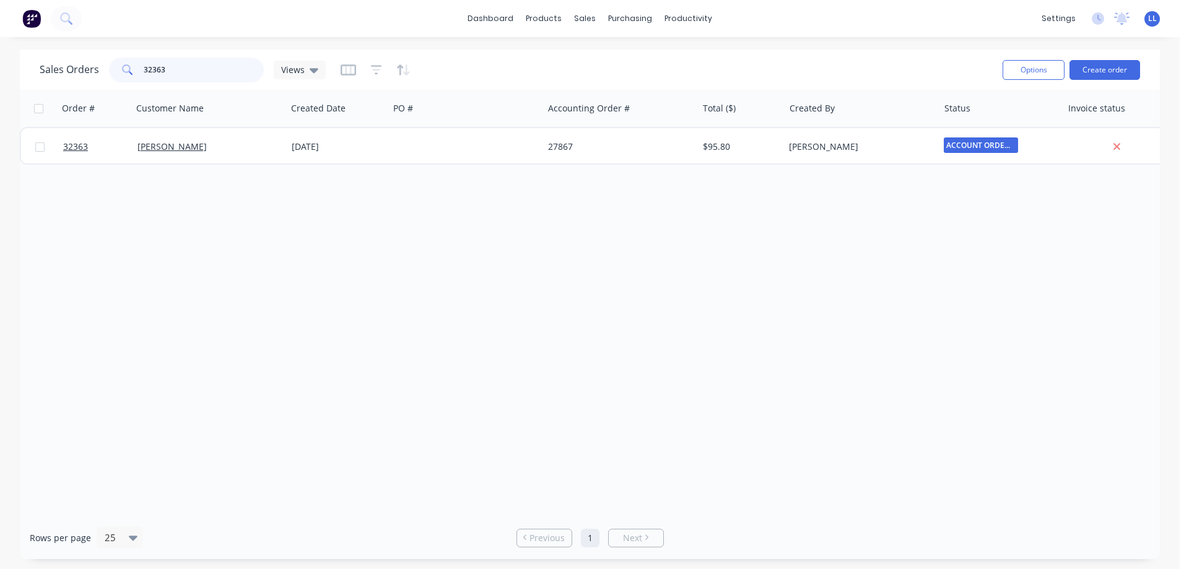
drag, startPoint x: 183, startPoint y: 65, endPoint x: 56, endPoint y: 74, distance: 127.9
click at [56, 74] on div "Sales Orders 32363 Views" at bounding box center [183, 70] width 286 height 25
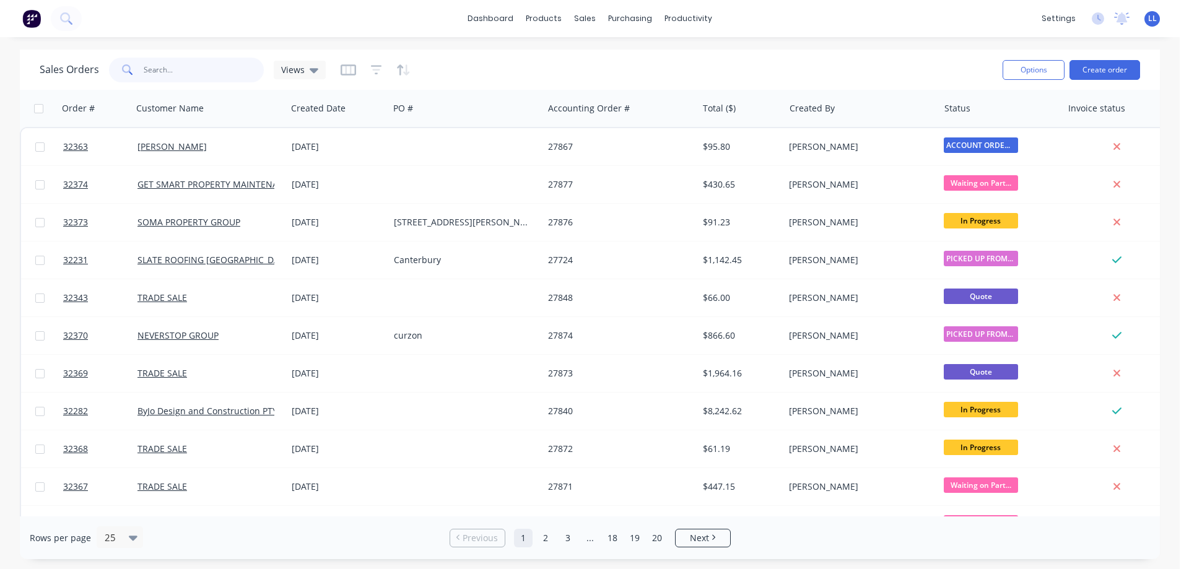
click at [175, 71] on input "text" at bounding box center [204, 70] width 121 height 25
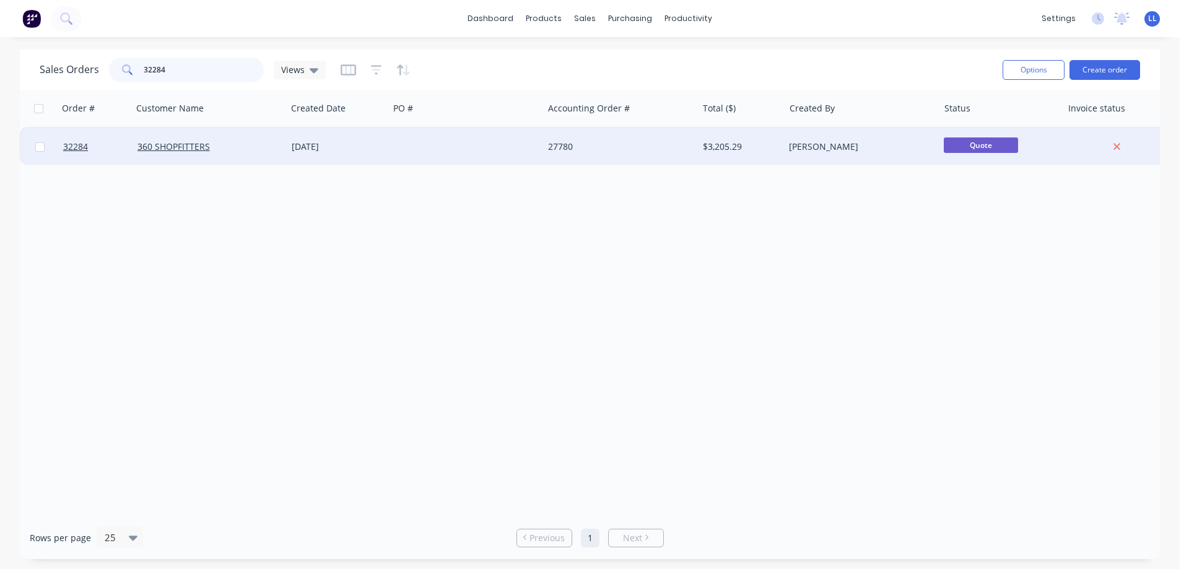
type input "32284"
click at [749, 162] on div "$3,205.29" at bounding box center [741, 146] width 87 height 37
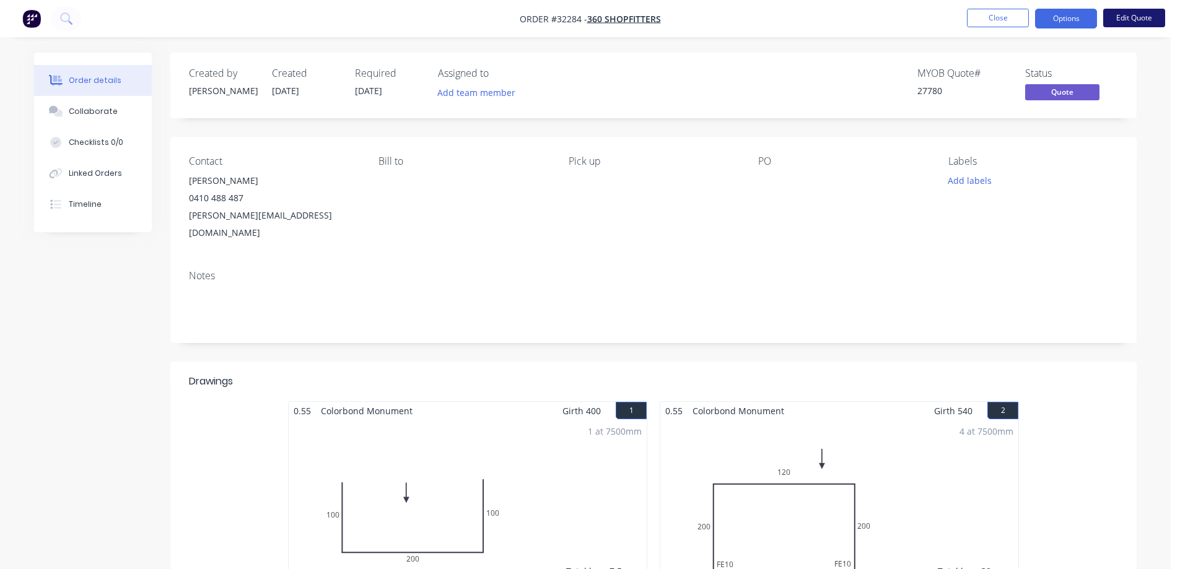
click at [1126, 19] on button "Edit Quote" at bounding box center [1134, 18] width 62 height 19
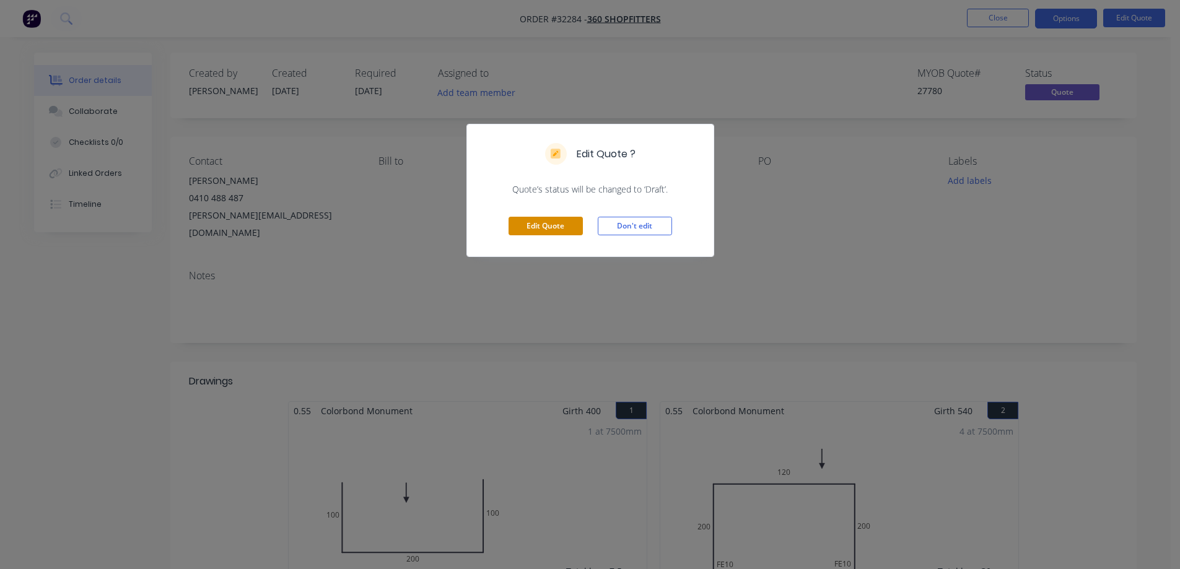
click at [562, 217] on button "Edit Quote" at bounding box center [546, 226] width 74 height 19
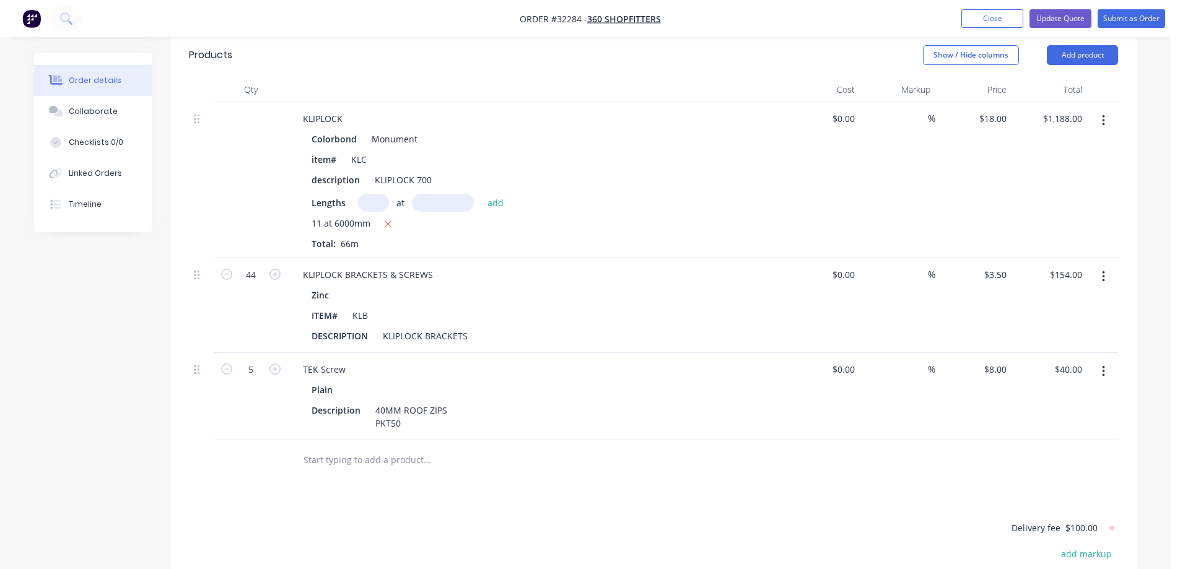
scroll to position [805, 0]
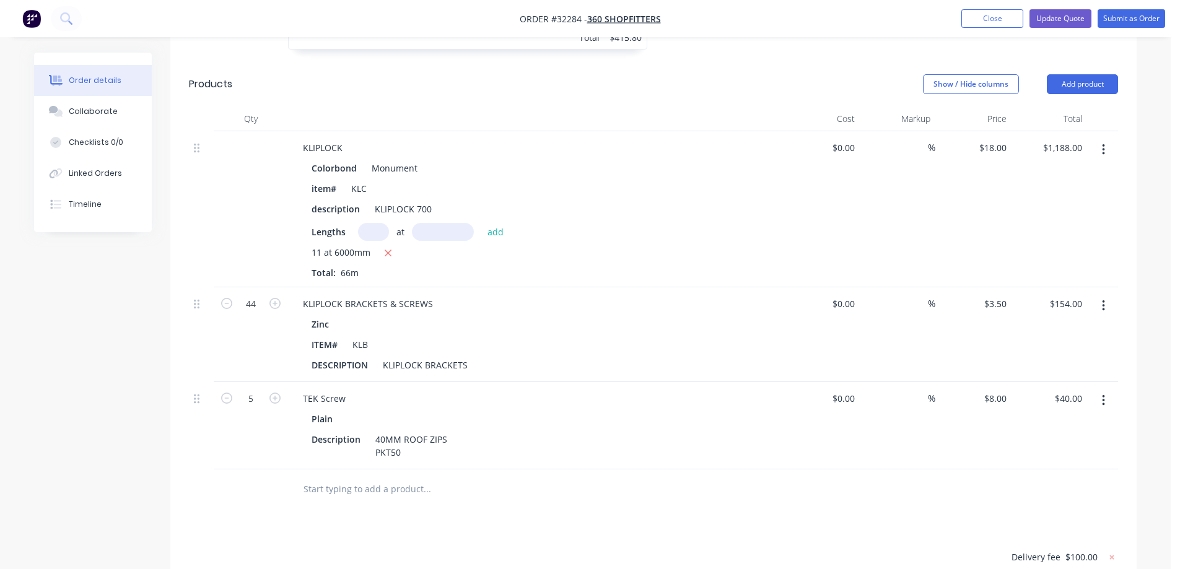
click at [1102, 143] on icon "button" at bounding box center [1103, 150] width 3 height 14
drag, startPoint x: 1033, startPoint y: 224, endPoint x: 1045, endPoint y: 213, distance: 16.3
click at [1033, 248] on div "Delete" at bounding box center [1058, 257] width 95 height 18
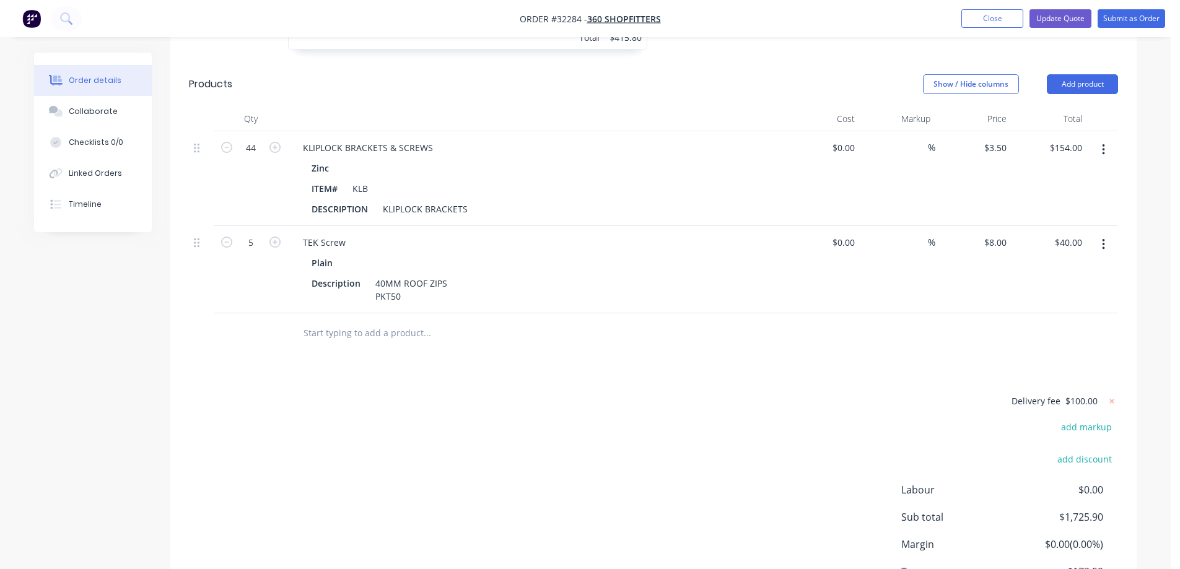
click at [1104, 143] on icon "button" at bounding box center [1103, 150] width 3 height 14
click at [1049, 248] on div "Delete" at bounding box center [1058, 257] width 95 height 18
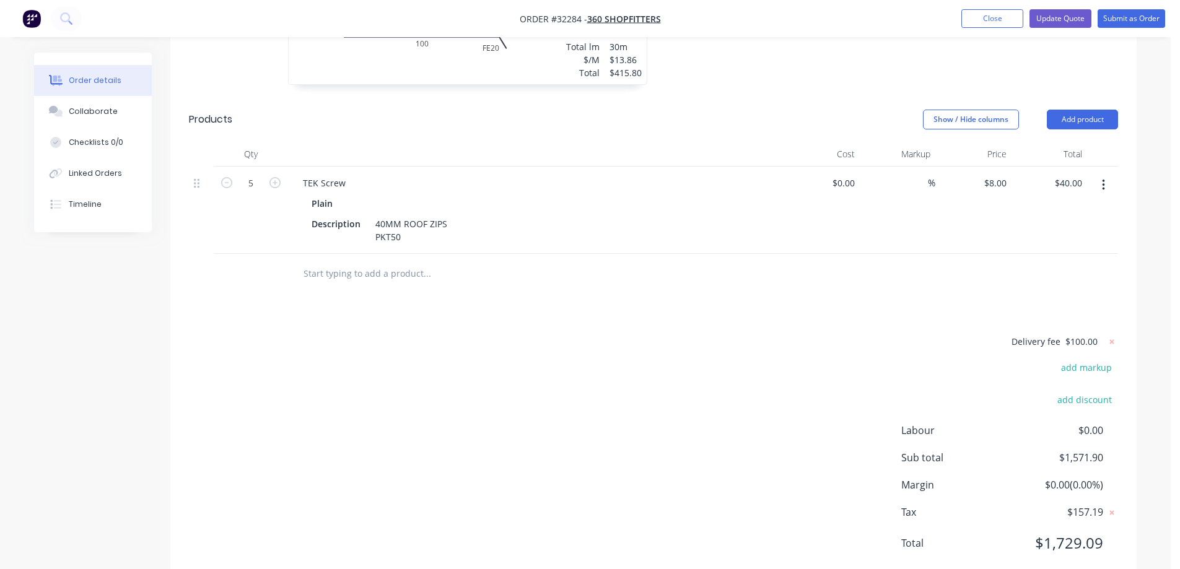
click at [1103, 180] on icon "button" at bounding box center [1103, 185] width 2 height 11
click at [1036, 283] on div "Delete" at bounding box center [1058, 292] width 95 height 18
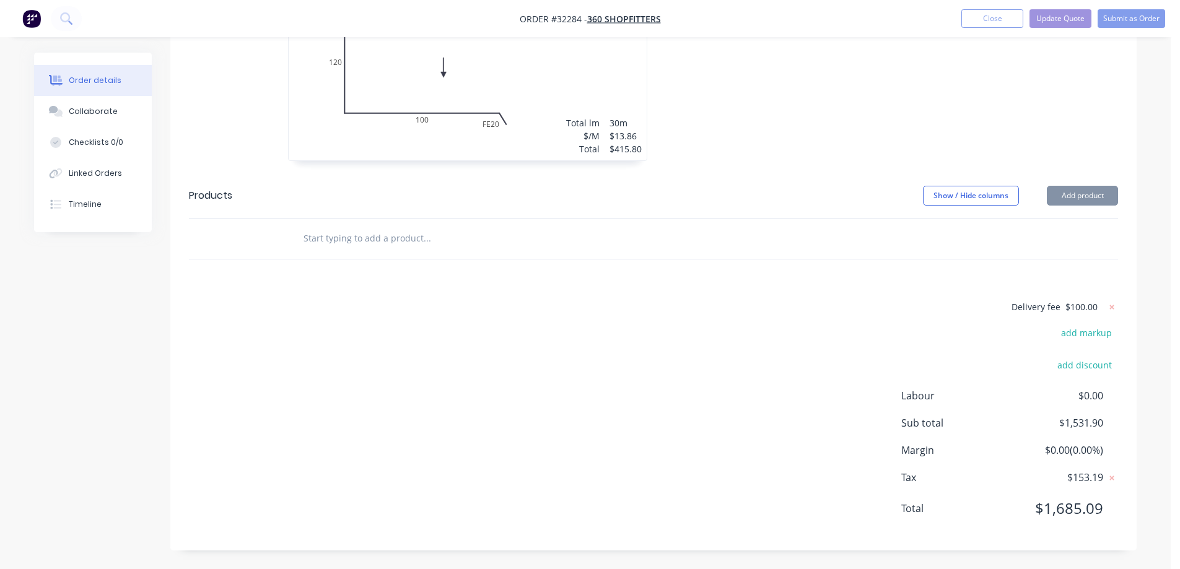
scroll to position [659, 0]
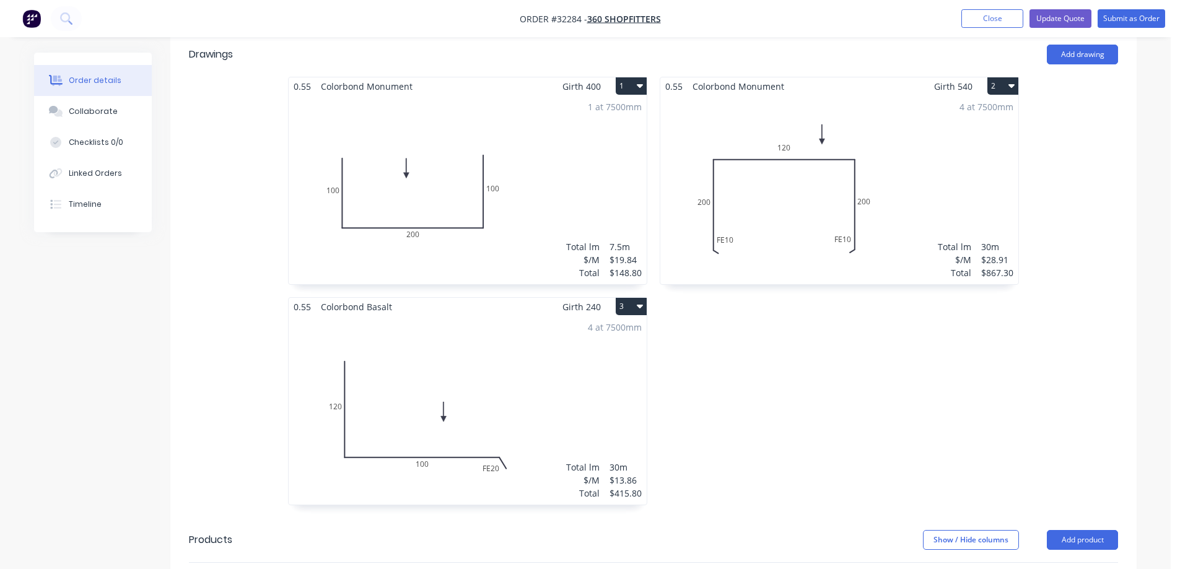
click at [416, 154] on div "1 at 7500mm Total lm $/M Total 7.5m $19.84 $148.80" at bounding box center [468, 189] width 358 height 189
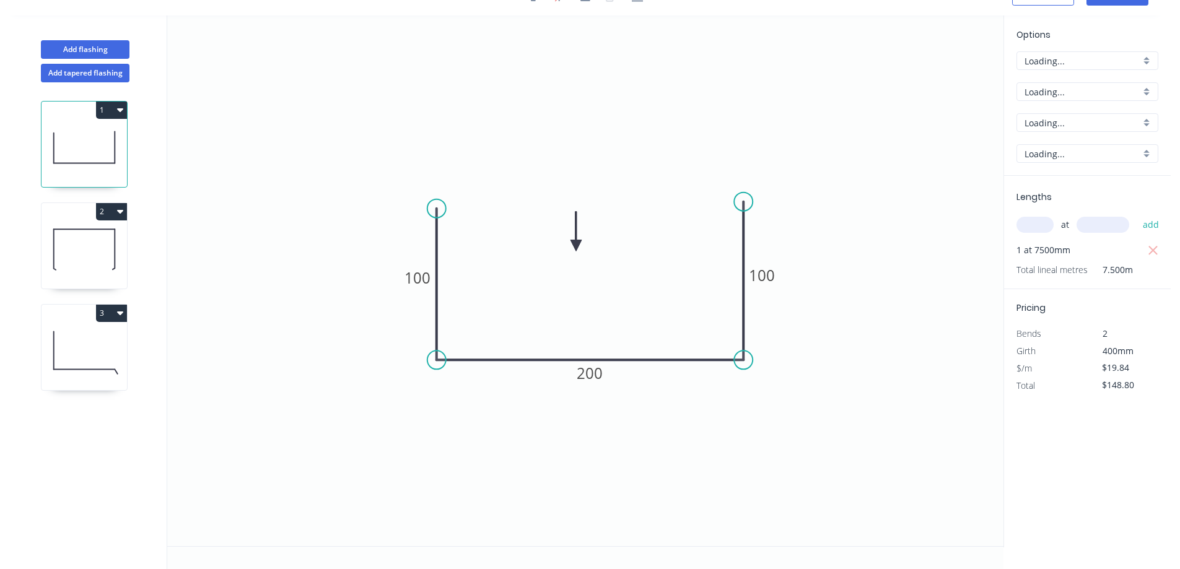
scroll to position [23, 0]
click at [425, 273] on tspan "100" at bounding box center [417, 278] width 26 height 20
click at [781, 275] on icon "0 130 200 100" at bounding box center [585, 280] width 836 height 531
type input "$22.89"
type input "$171.68"
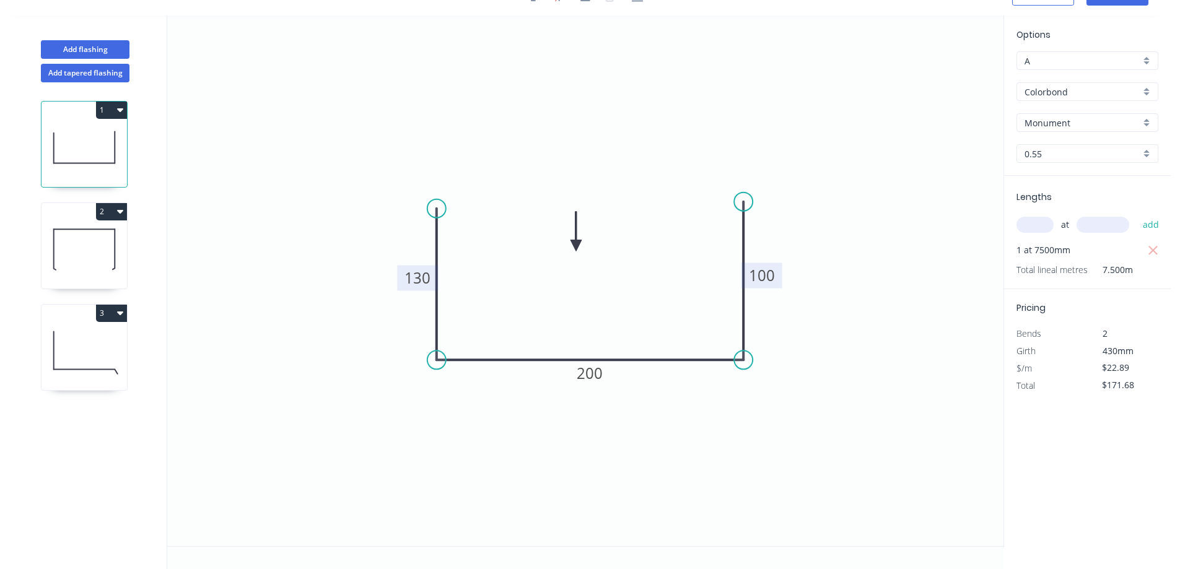
click at [774, 274] on tspan "100" at bounding box center [762, 275] width 26 height 20
click at [1155, 248] on icon "button" at bounding box center [1153, 250] width 11 height 15
type input "$24.76"
type input "$0.00"
click at [1046, 229] on input "text" at bounding box center [1034, 225] width 37 height 16
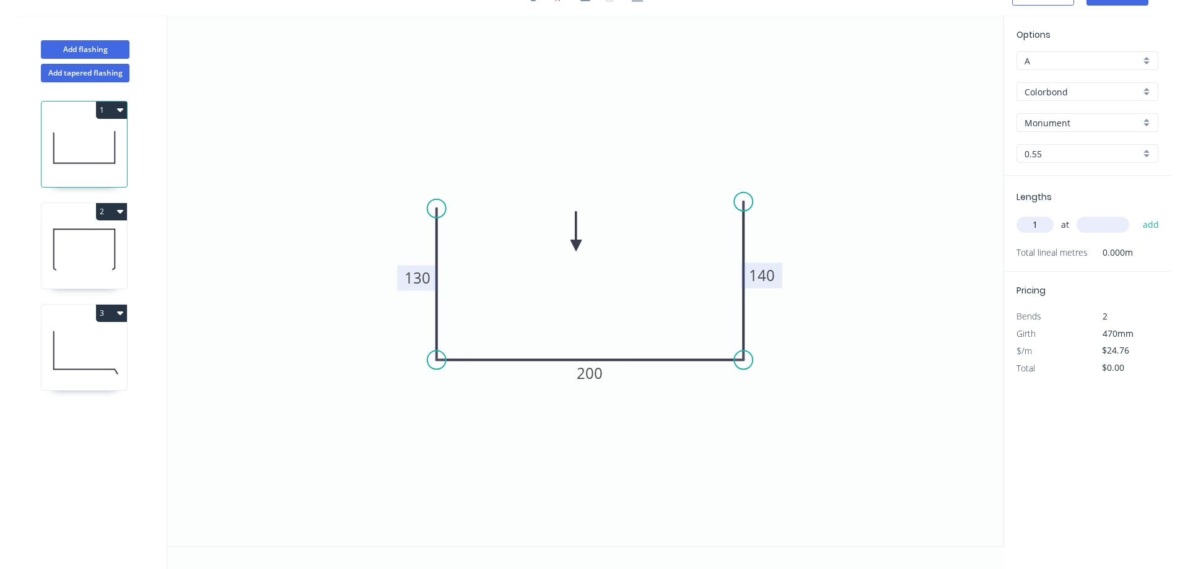
type input "1"
type input "7800"
click at [1137, 214] on button "add" at bounding box center [1151, 224] width 29 height 21
type input "$193.13"
click at [82, 251] on icon at bounding box center [83, 248] width 85 height 79
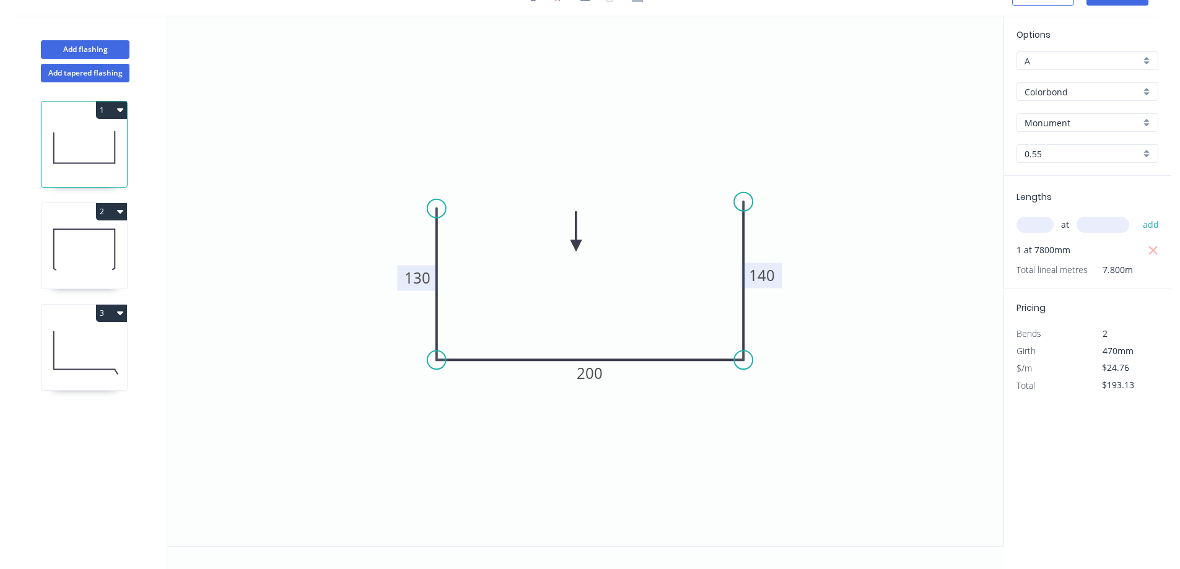
type input "$28.91"
type input "$867.30"
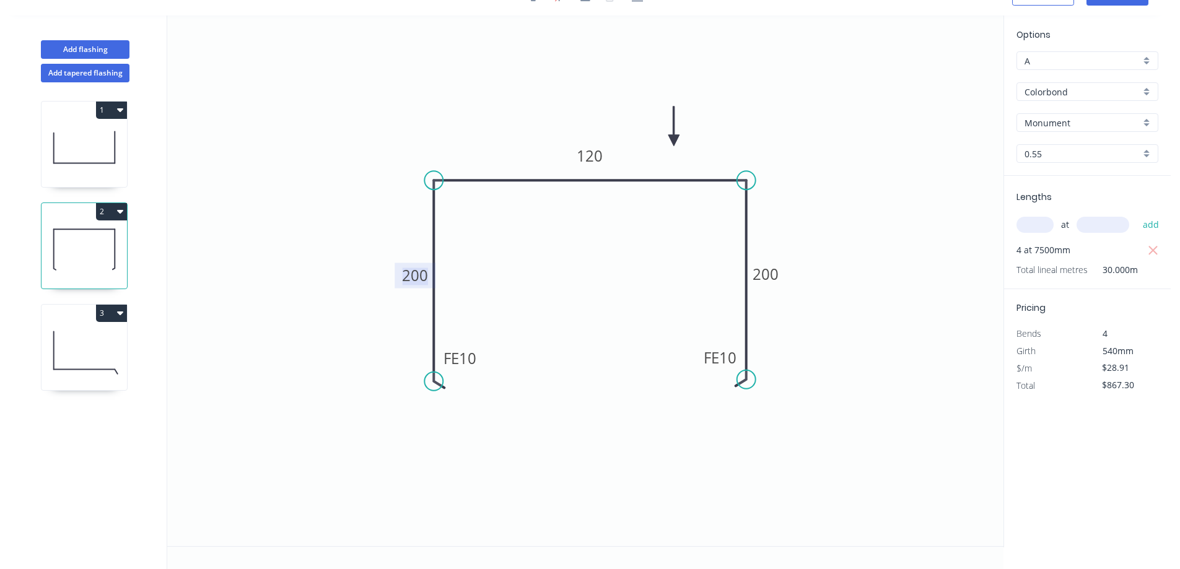
click at [414, 280] on tspan "200" at bounding box center [415, 275] width 26 height 20
click at [782, 274] on rect at bounding box center [765, 274] width 41 height 25
type input "$25.01"
type input "$750.30"
click at [775, 274] on tspan "200" at bounding box center [766, 274] width 26 height 20
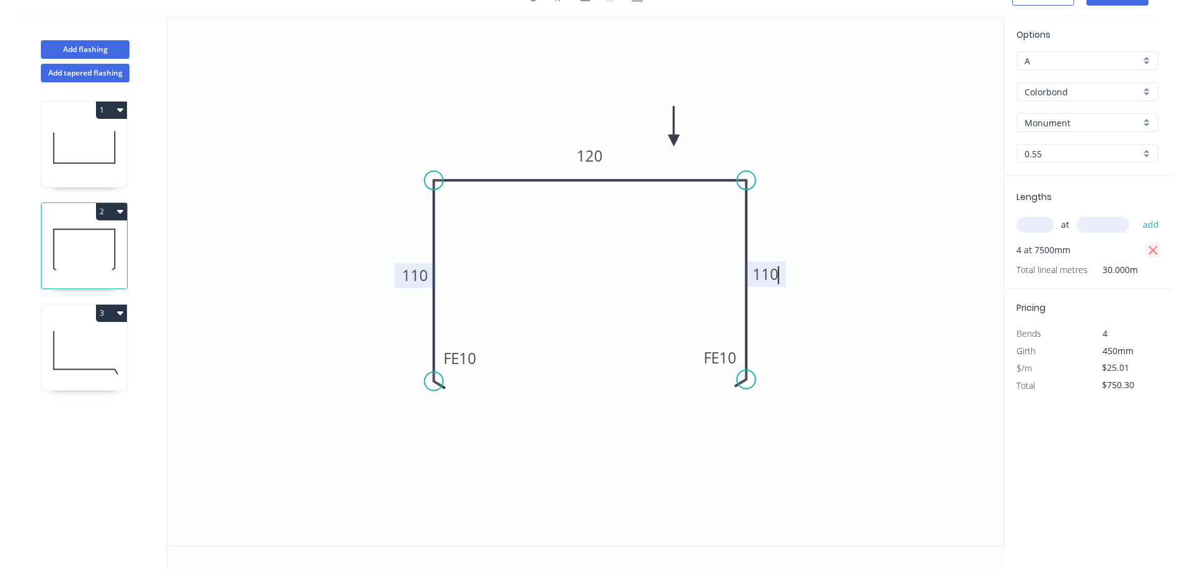
click at [1151, 250] on icon "button" at bounding box center [1153, 250] width 11 height 15
type input "$21.96"
type input "$0.00"
click at [1045, 227] on input "text" at bounding box center [1034, 225] width 37 height 16
type input "2"
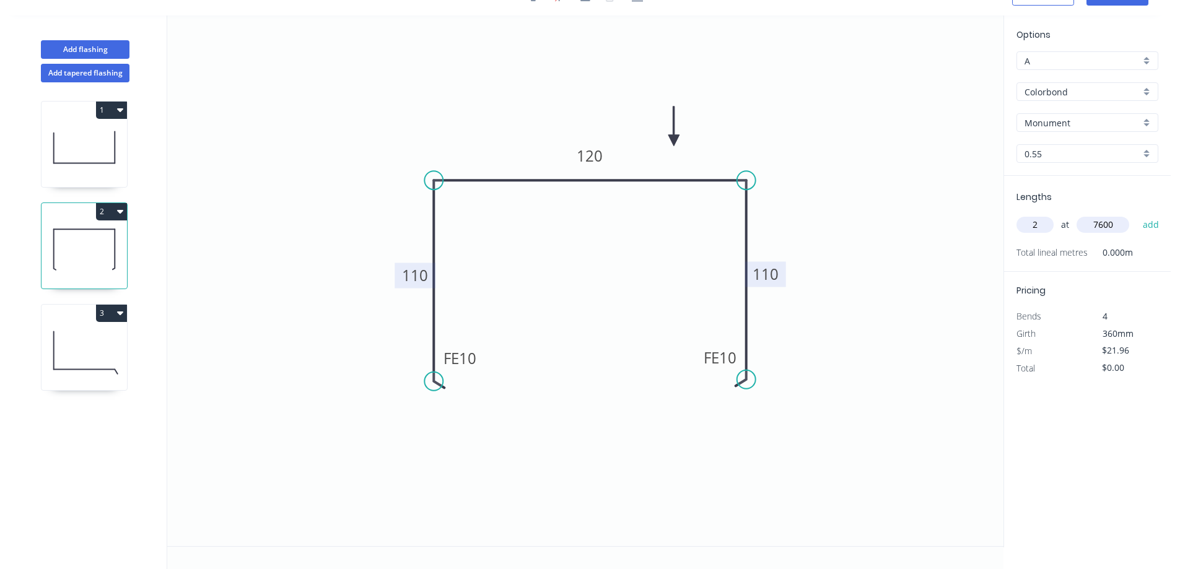
type input "7600"
click at [1137, 214] on button "add" at bounding box center [1151, 224] width 29 height 21
type input "$333.79"
type input "2"
type input "6000"
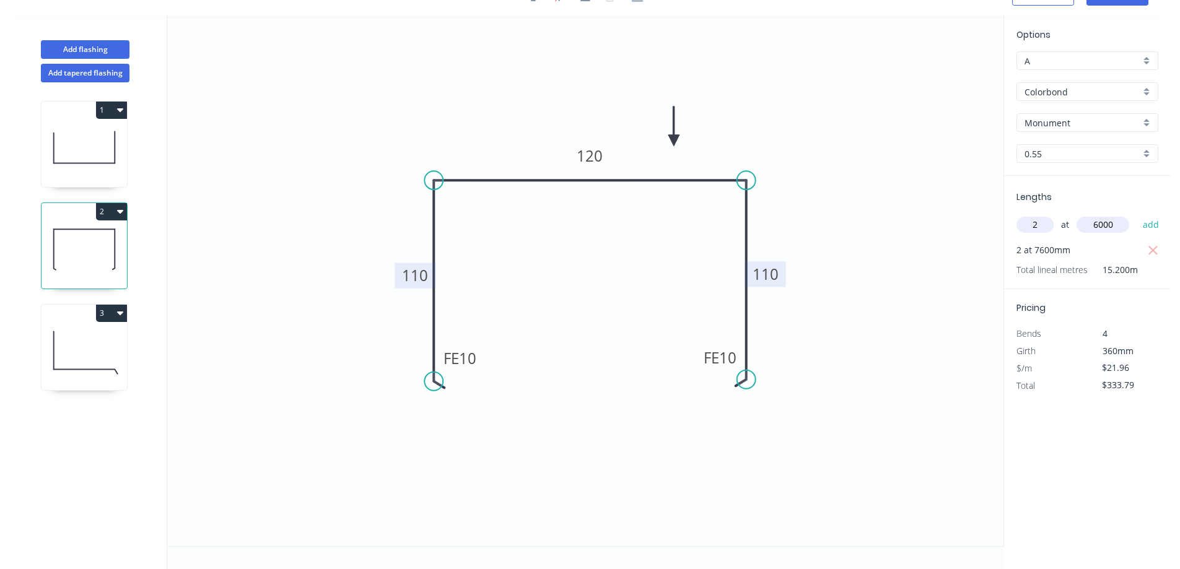
click at [1137, 214] on button "add" at bounding box center [1151, 224] width 29 height 21
type input "$597.31"
click at [75, 339] on icon at bounding box center [83, 350] width 85 height 79
type input "$13.86"
type input "$415.80"
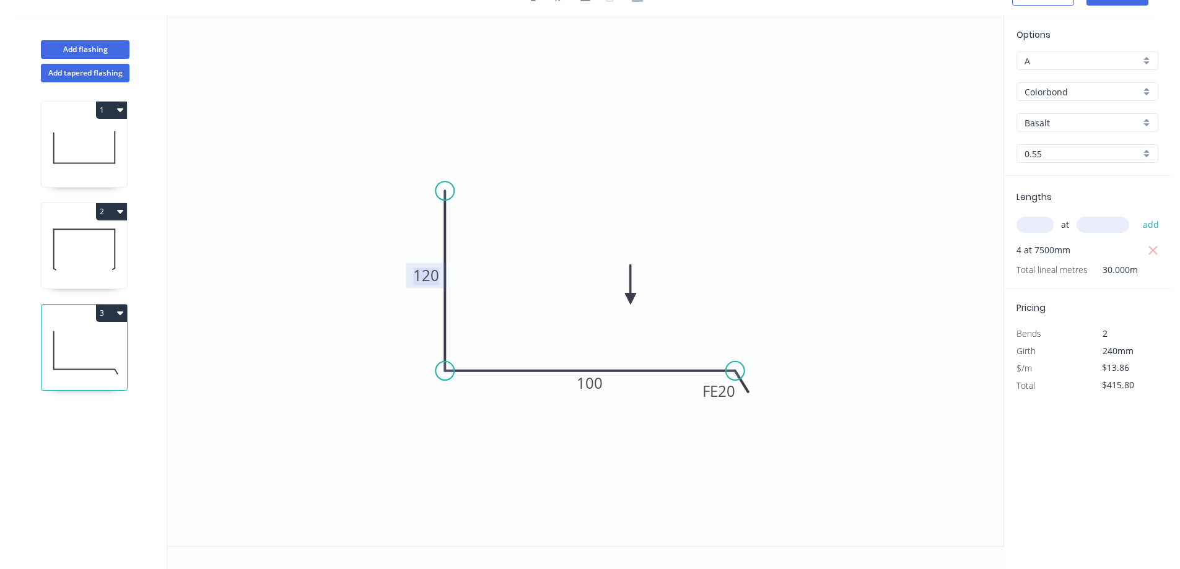
click at [433, 281] on tspan "120" at bounding box center [426, 275] width 26 height 20
click at [603, 388] on rect at bounding box center [589, 382] width 41 height 25
type input "$22.89"
type input "$686.70"
click at [601, 390] on tspan "100" at bounding box center [590, 383] width 26 height 20
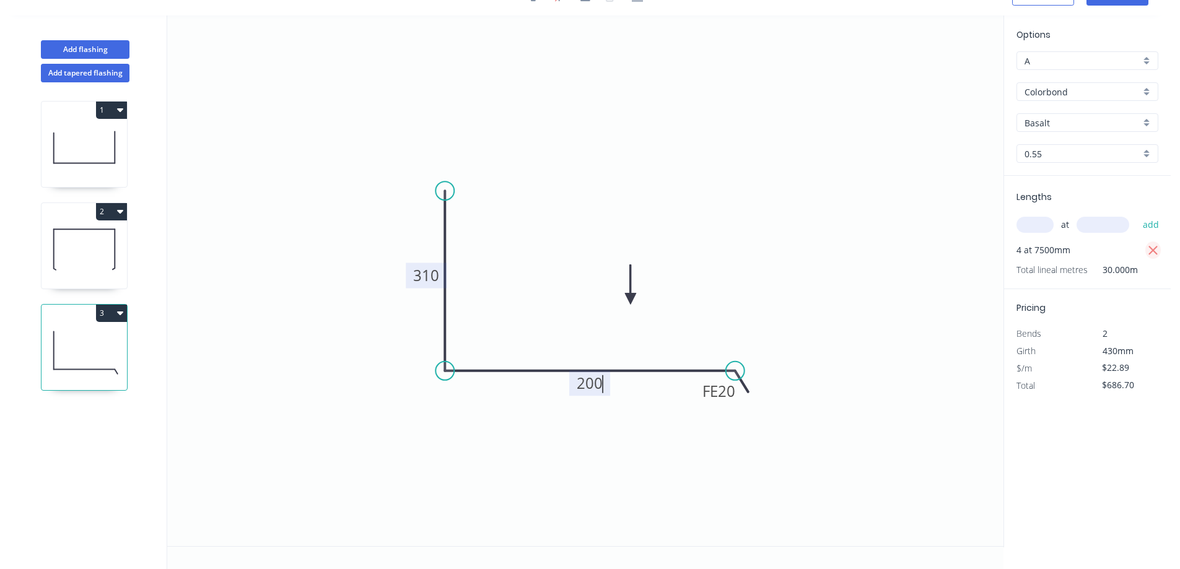
click at [1151, 247] on icon "button" at bounding box center [1153, 250] width 11 height 15
type input "$26.79"
type input "$0.00"
click at [1043, 228] on input "text" at bounding box center [1034, 225] width 37 height 16
type input "1"
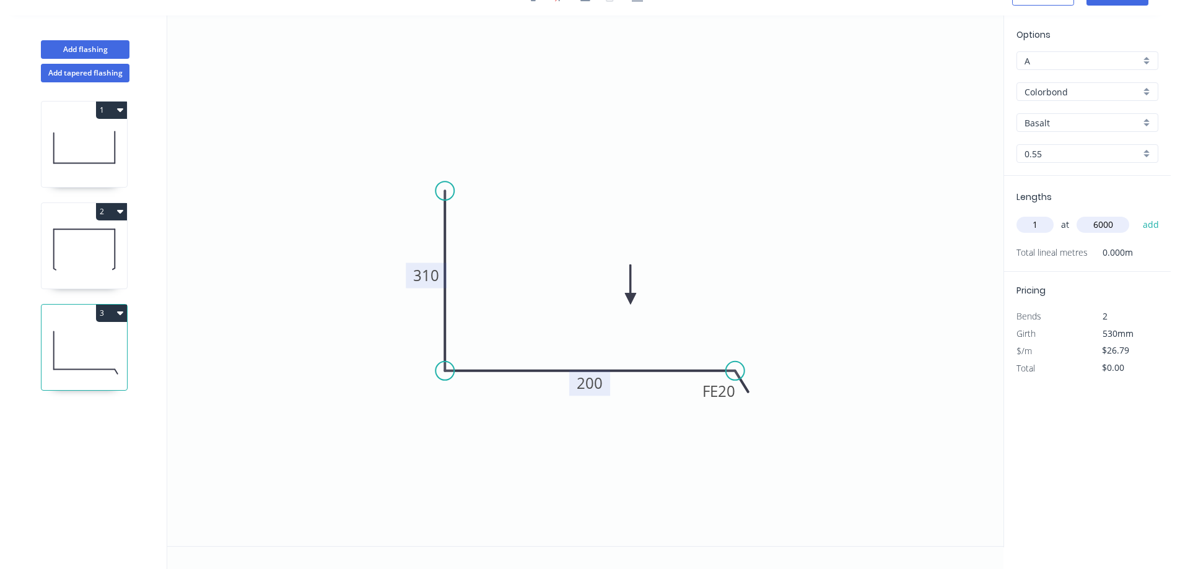
type input "6000"
click at [1137, 214] on button "add" at bounding box center [1151, 224] width 29 height 21
type input "$160.74"
type input "1"
click at [1045, 227] on input "1" at bounding box center [1034, 225] width 37 height 16
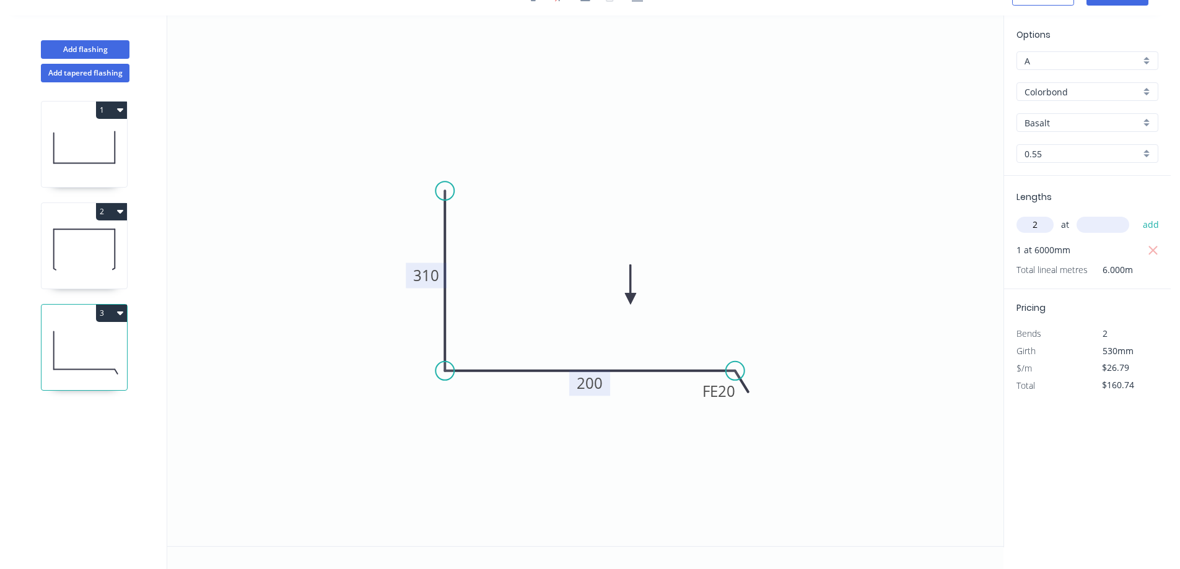
type input "2"
type input "7800"
click at [1137, 214] on button "add" at bounding box center [1151, 224] width 29 height 21
type input "$578.66"
click at [87, 50] on button "Add flashing" at bounding box center [85, 49] width 89 height 19
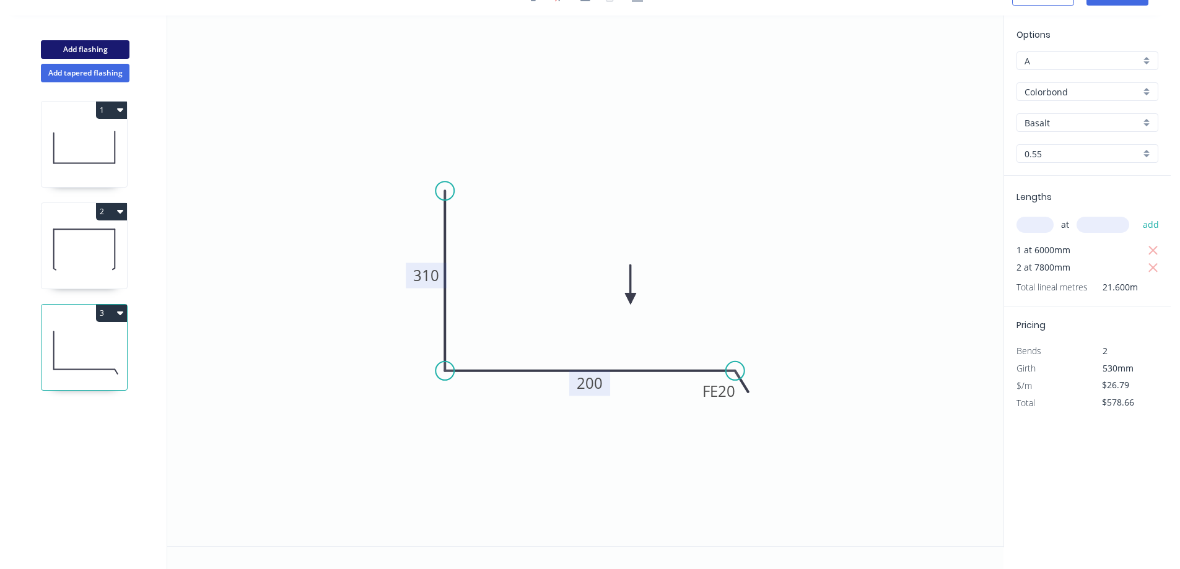
type input "$0.00"
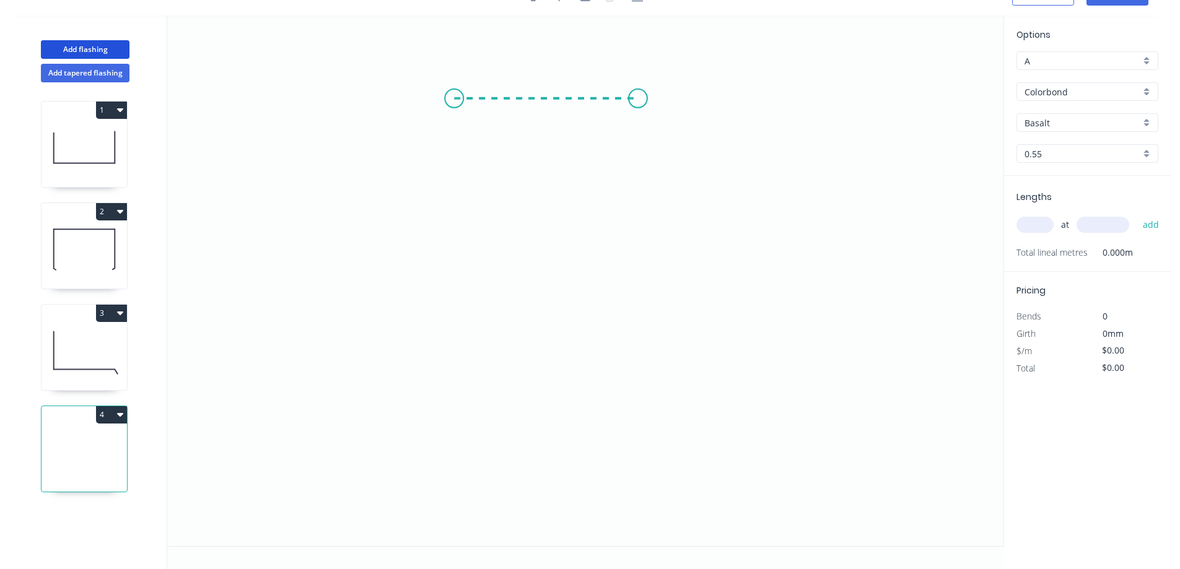
drag, startPoint x: 454, startPoint y: 98, endPoint x: 638, endPoint y: 94, distance: 184.0
click at [638, 94] on icon "0" at bounding box center [585, 280] width 836 height 531
click at [447, 104] on circle at bounding box center [454, 98] width 19 height 19
drag, startPoint x: 451, startPoint y: 100, endPoint x: 457, endPoint y: 259, distance: 159.3
click at [457, 259] on icon "0 ?" at bounding box center [585, 280] width 836 height 531
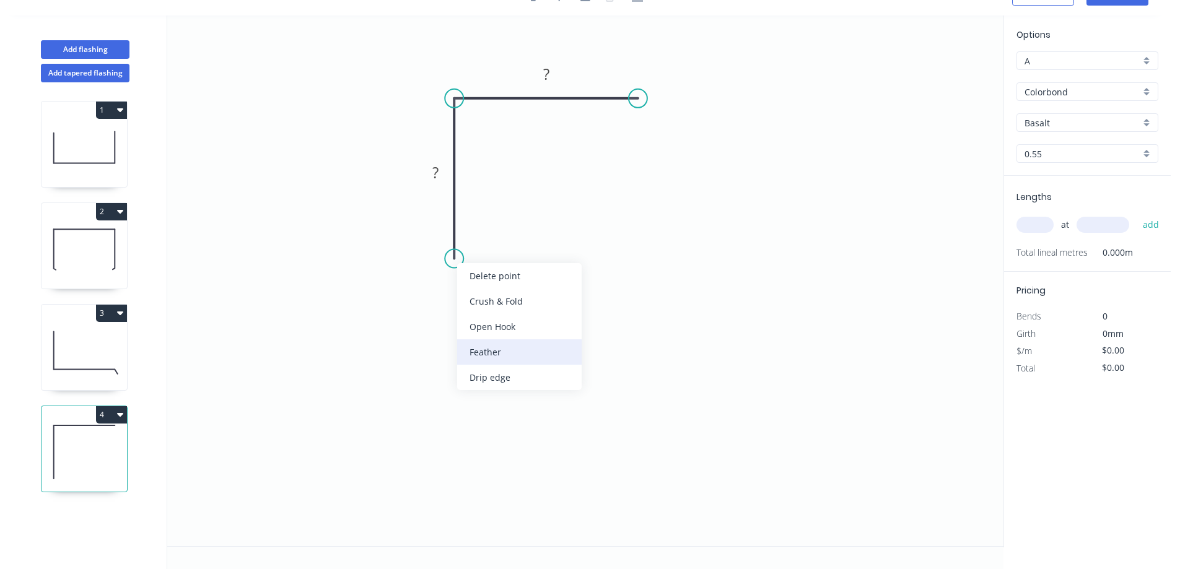
click at [507, 355] on div "Feather" at bounding box center [519, 351] width 124 height 25
click at [497, 300] on div "Flip bend" at bounding box center [523, 301] width 124 height 25
drag, startPoint x: 660, startPoint y: 395, endPoint x: 409, endPoint y: 263, distance: 282.9
click at [642, 393] on icon "0 FE 15 ? ?" at bounding box center [585, 280] width 836 height 531
click at [486, 235] on tspan "15" at bounding box center [487, 236] width 17 height 20
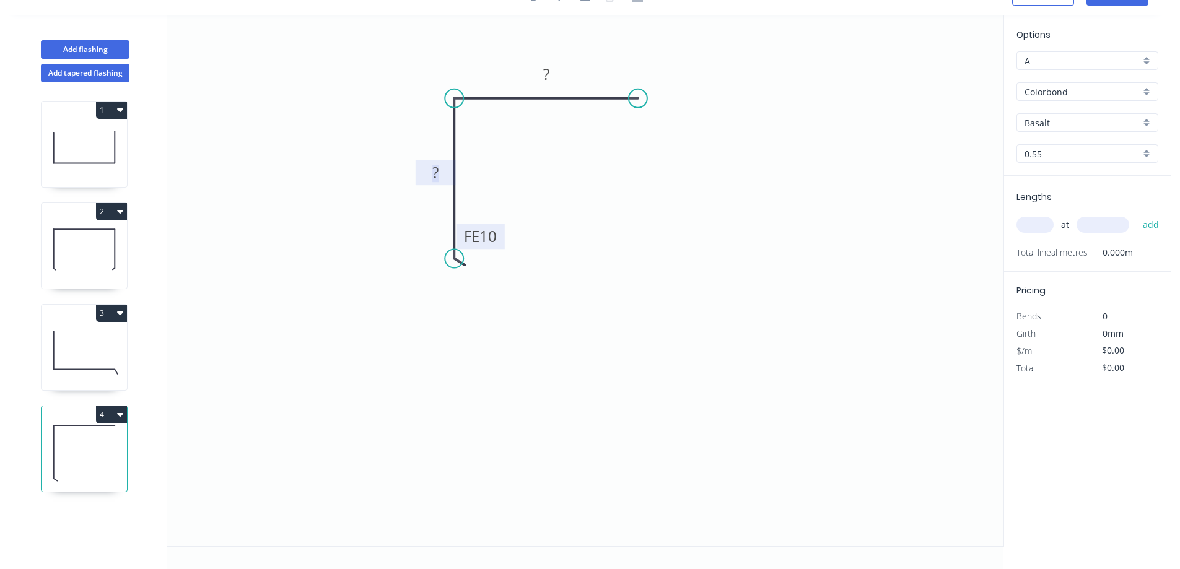
drag, startPoint x: 430, startPoint y: 168, endPoint x: 441, endPoint y: 167, distance: 10.6
click at [431, 168] on rect at bounding box center [435, 173] width 25 height 17
click at [501, 235] on rect at bounding box center [480, 236] width 48 height 25
click at [493, 237] on tspan "10" at bounding box center [487, 236] width 17 height 20
click at [440, 181] on rect at bounding box center [435, 173] width 25 height 17
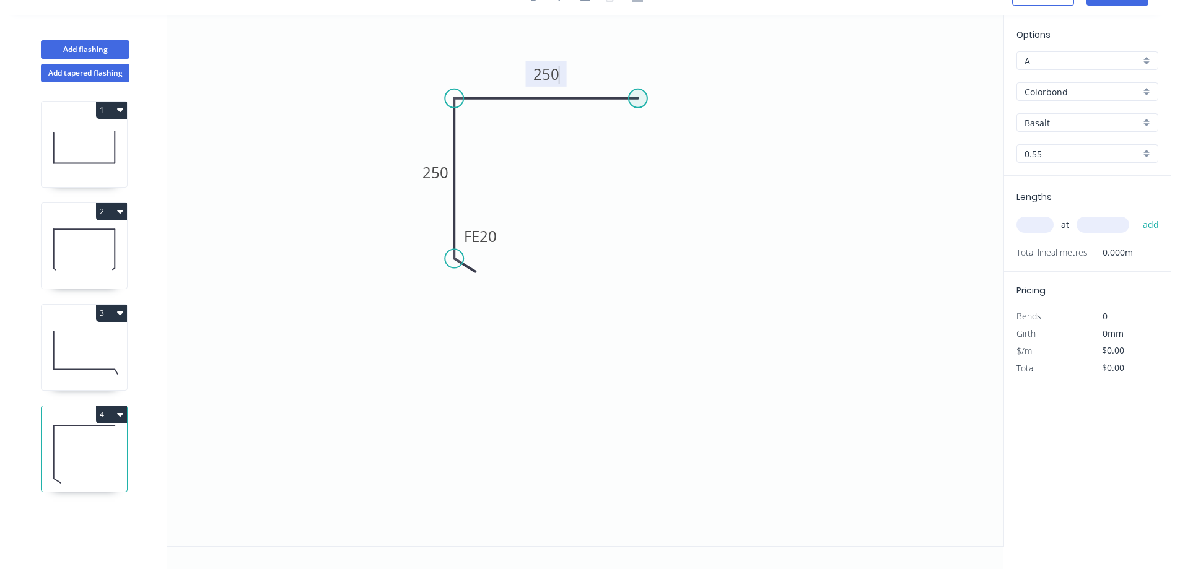
click at [643, 99] on circle at bounding box center [638, 98] width 19 height 19
click at [639, 99] on circle at bounding box center [638, 98] width 19 height 19
click at [668, 188] on div "Feather" at bounding box center [701, 190] width 124 height 25
type input "$27.85"
click at [647, 114] on icon at bounding box center [550, 106] width 193 height 15
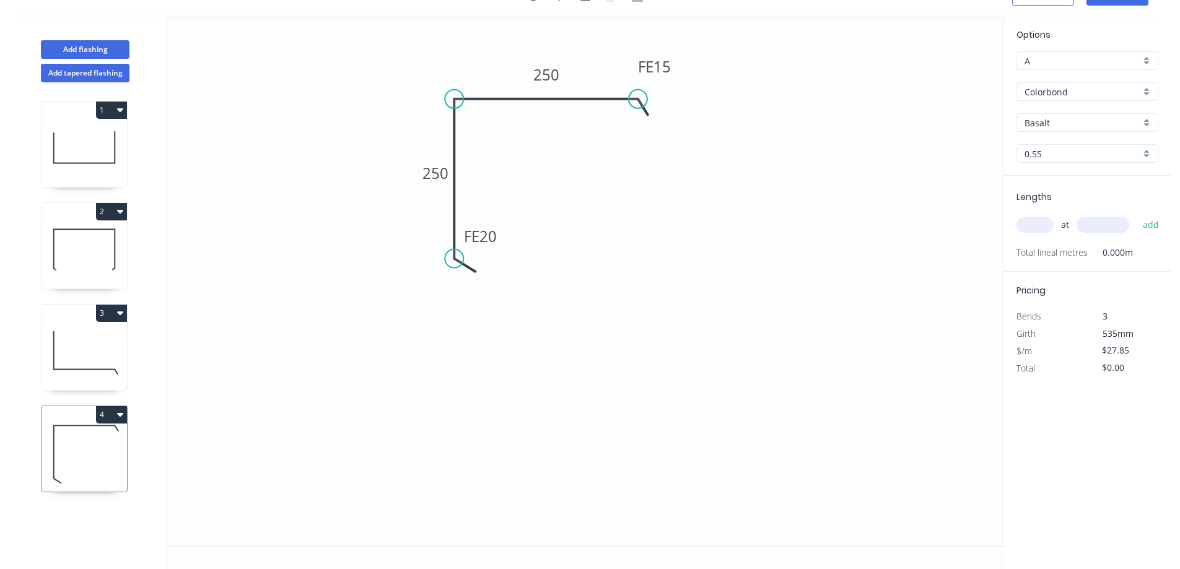
click at [762, 106] on icon "0 FE 20 250 FE 15 250" at bounding box center [585, 280] width 836 height 531
click at [665, 72] on tspan "15" at bounding box center [661, 66] width 17 height 20
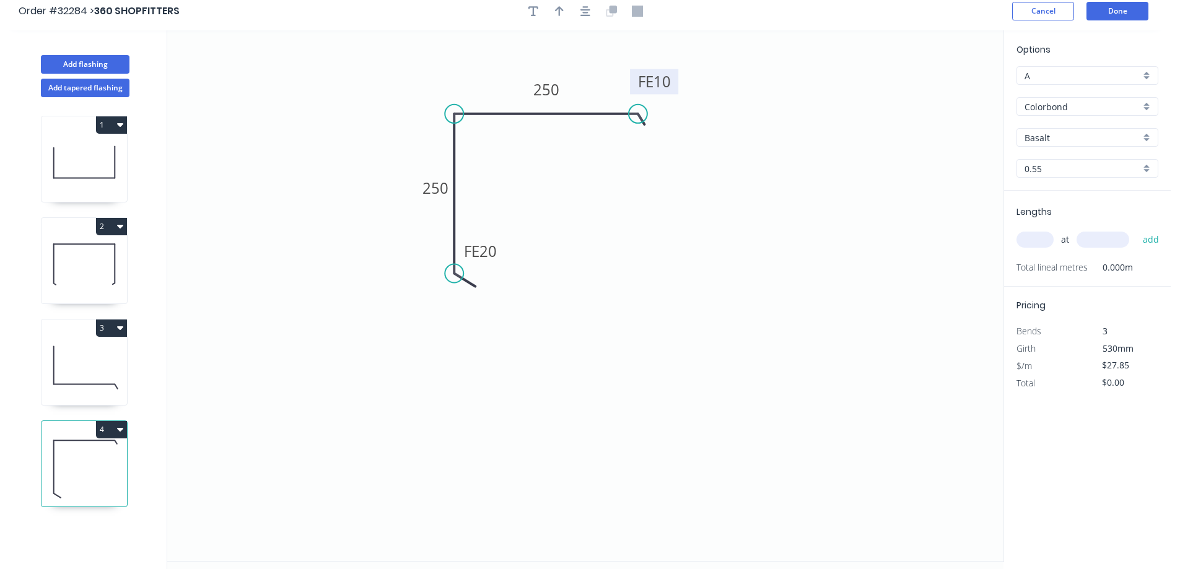
scroll to position [0, 0]
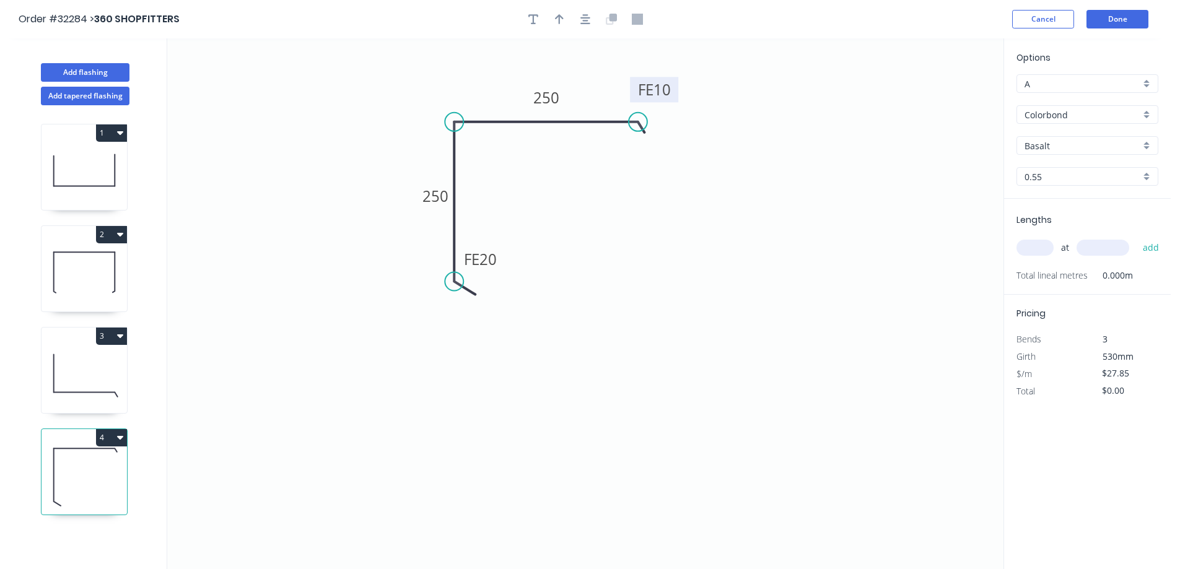
click at [567, 25] on div at bounding box center [585, 19] width 130 height 19
click at [556, 27] on button "button" at bounding box center [559, 19] width 19 height 19
drag, startPoint x: 937, startPoint y: 97, endPoint x: 475, endPoint y: 79, distance: 462.4
click at [475, 79] on icon at bounding box center [474, 65] width 11 height 40
click at [1085, 151] on input "Basalt" at bounding box center [1082, 145] width 116 height 13
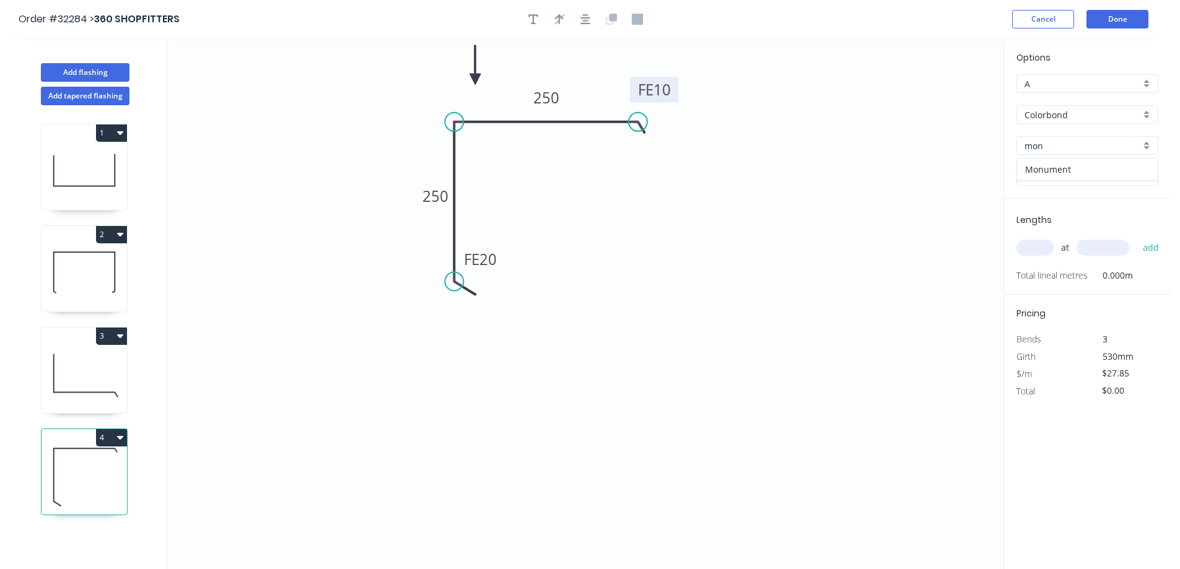
click at [1072, 173] on div "Monument" at bounding box center [1087, 170] width 141 height 22
type input "Monument"
click at [1043, 251] on input "text" at bounding box center [1034, 248] width 37 height 16
type input "2"
type input "2800"
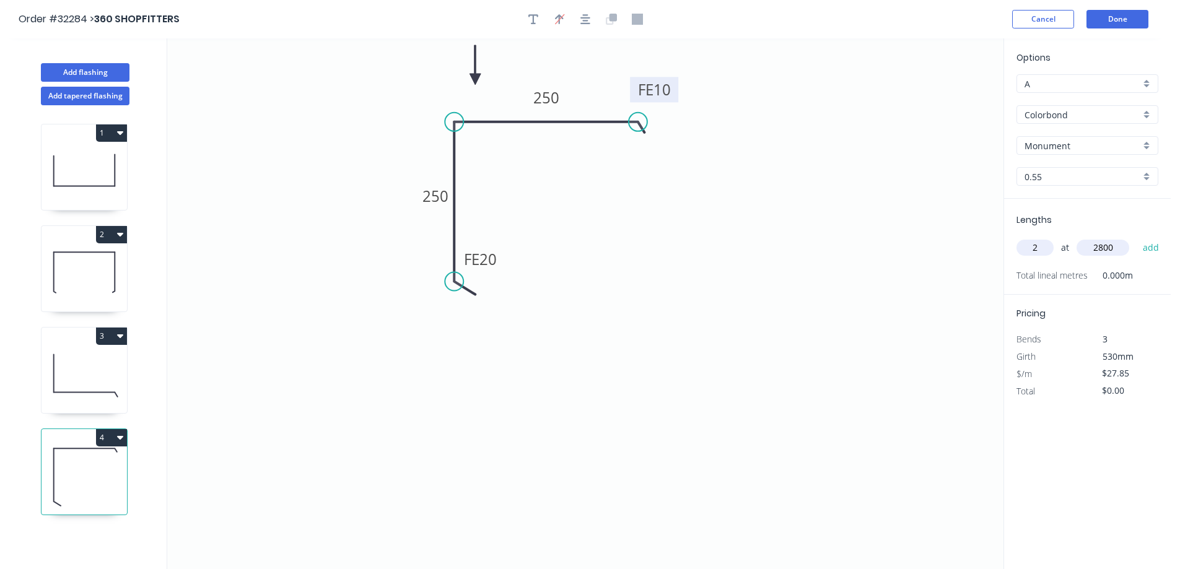
click at [1137, 237] on button "add" at bounding box center [1151, 247] width 29 height 21
type input "$155.96"
click at [1104, 22] on button "Done" at bounding box center [1117, 19] width 62 height 19
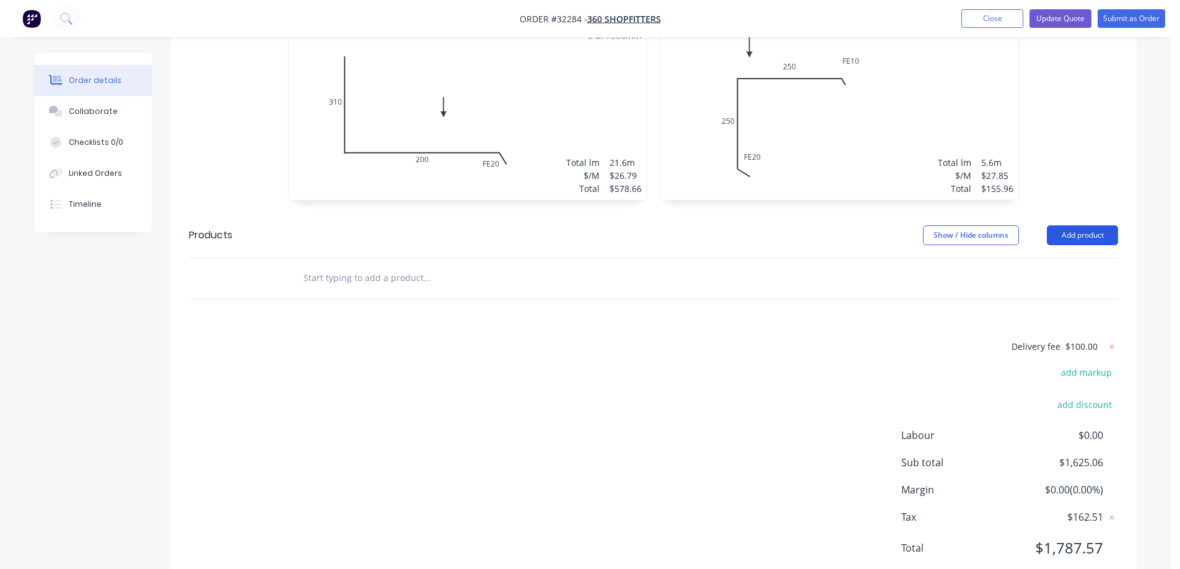
scroll to position [659, 0]
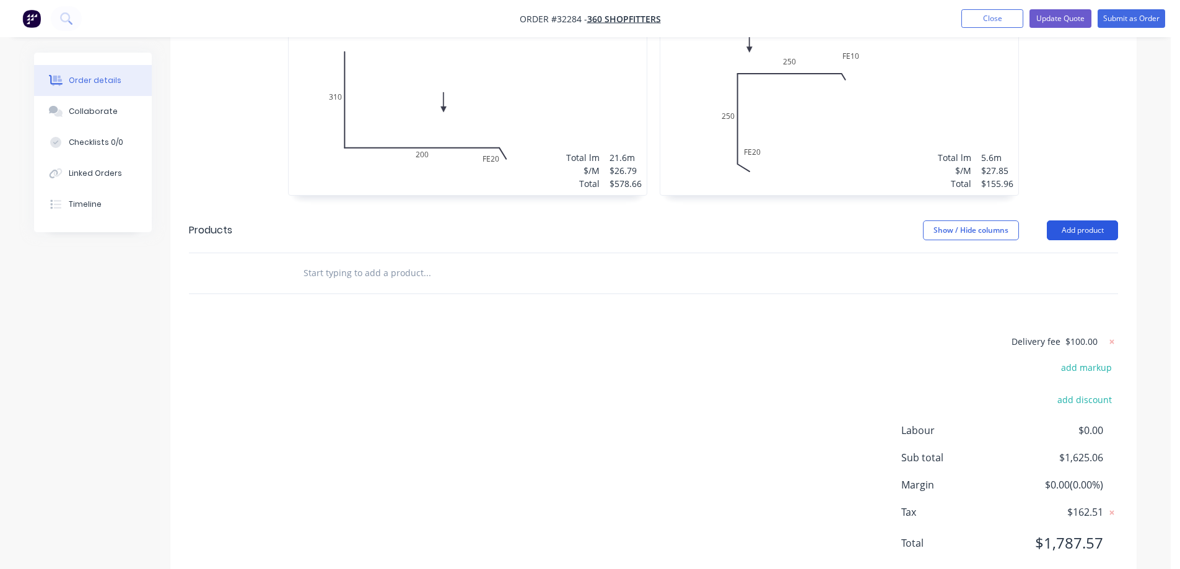
click at [1057, 220] on button "Add product" at bounding box center [1082, 230] width 71 height 20
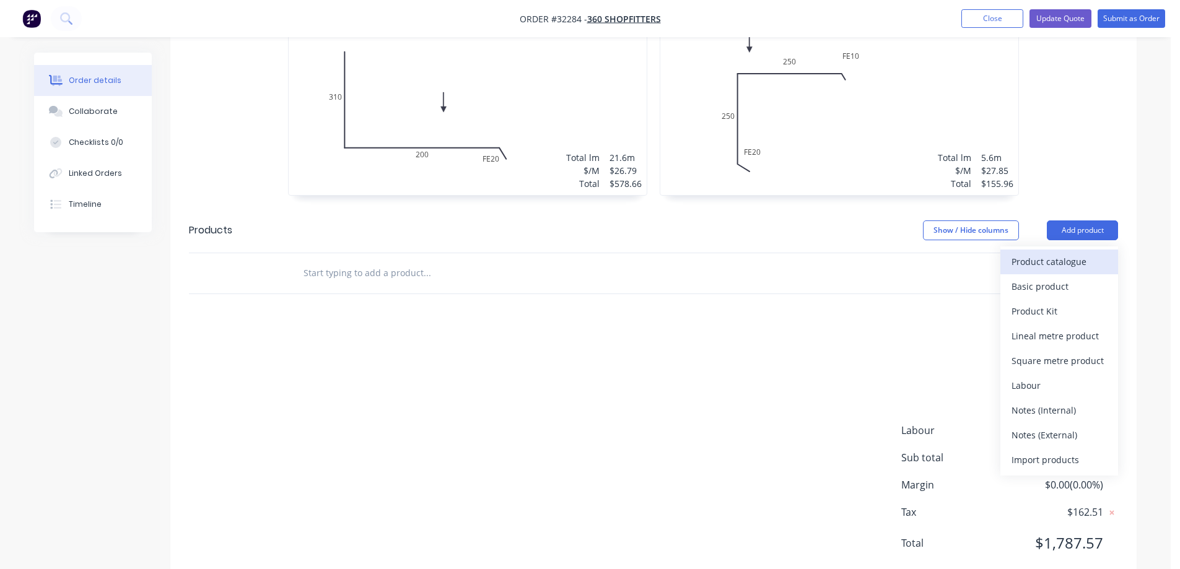
click at [1039, 253] on div "Product catalogue" at bounding box center [1058, 262] width 95 height 18
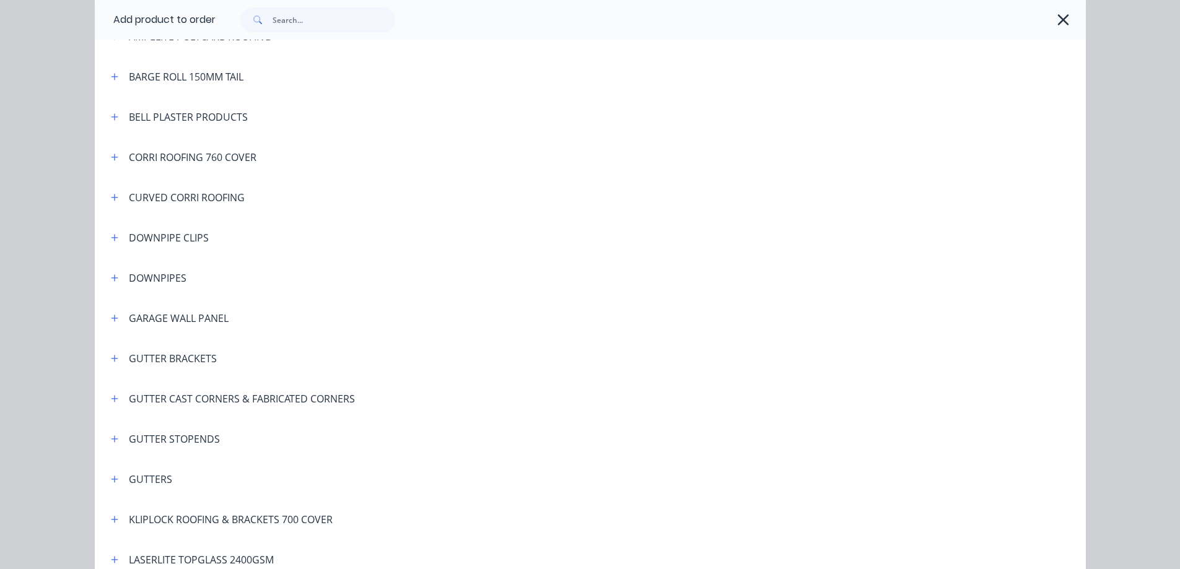
scroll to position [62, 0]
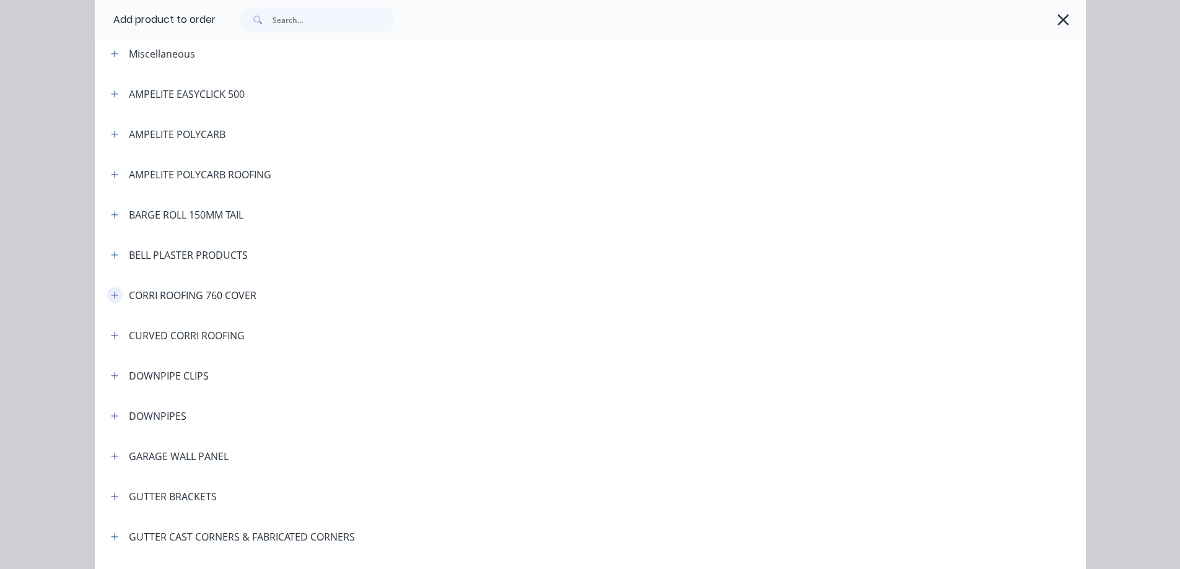
click at [115, 293] on button "button" at bounding box center [114, 294] width 15 height 15
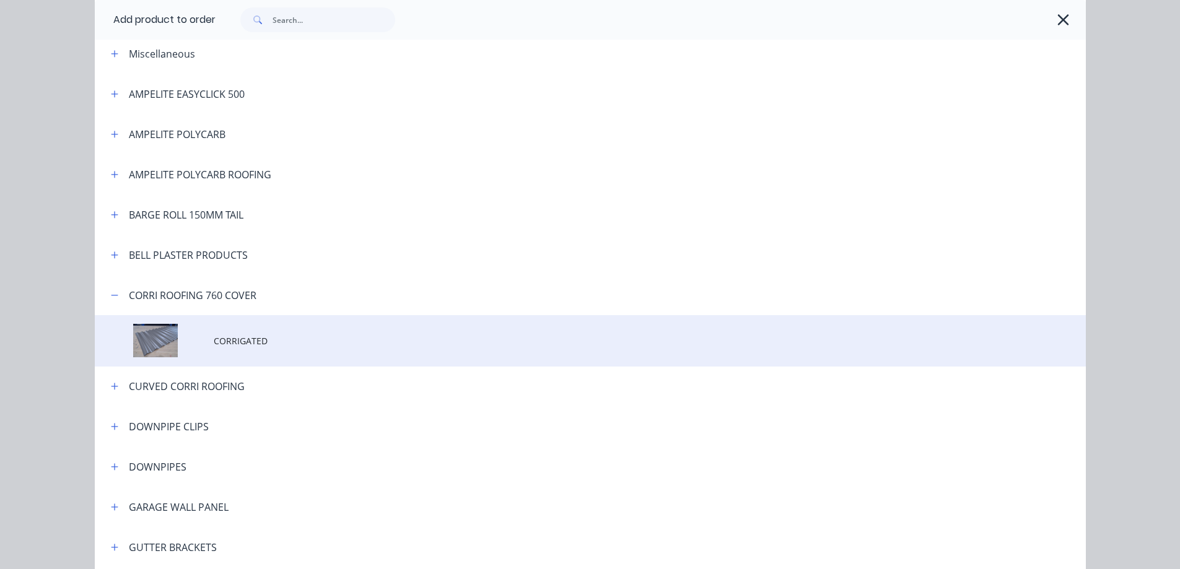
click at [256, 346] on span "CORRIGATED" at bounding box center [562, 340] width 697 height 13
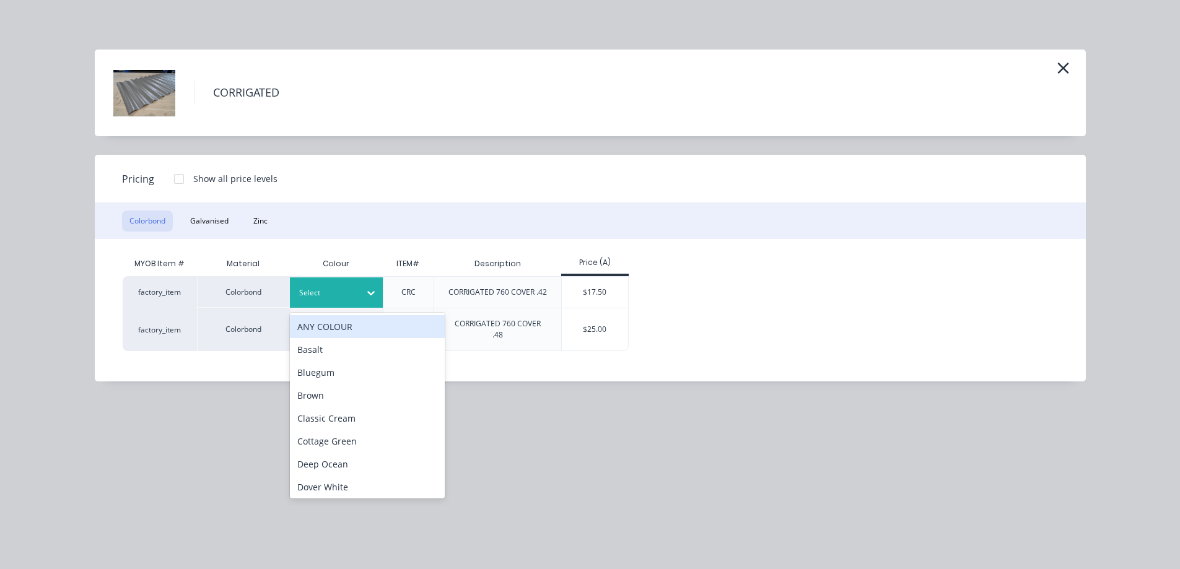
click at [347, 290] on div at bounding box center [327, 293] width 56 height 14
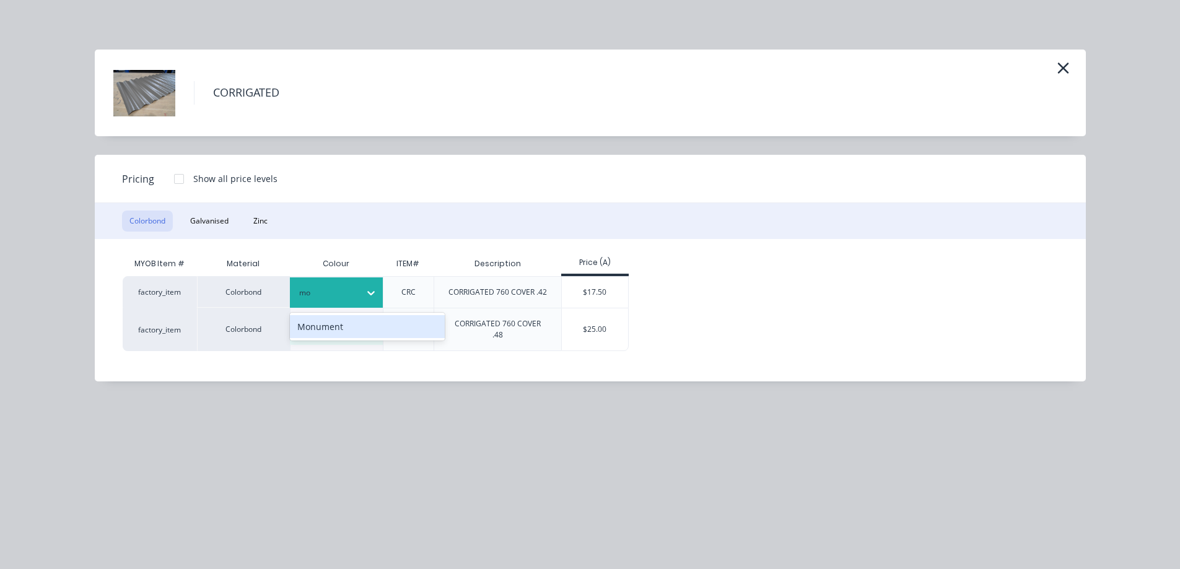
type input "mon"
click at [348, 326] on div "Monument" at bounding box center [367, 326] width 155 height 23
drag, startPoint x: 585, startPoint y: 280, endPoint x: 447, endPoint y: 321, distance: 144.0
click at [585, 280] on div "$17.50" at bounding box center [595, 292] width 66 height 31
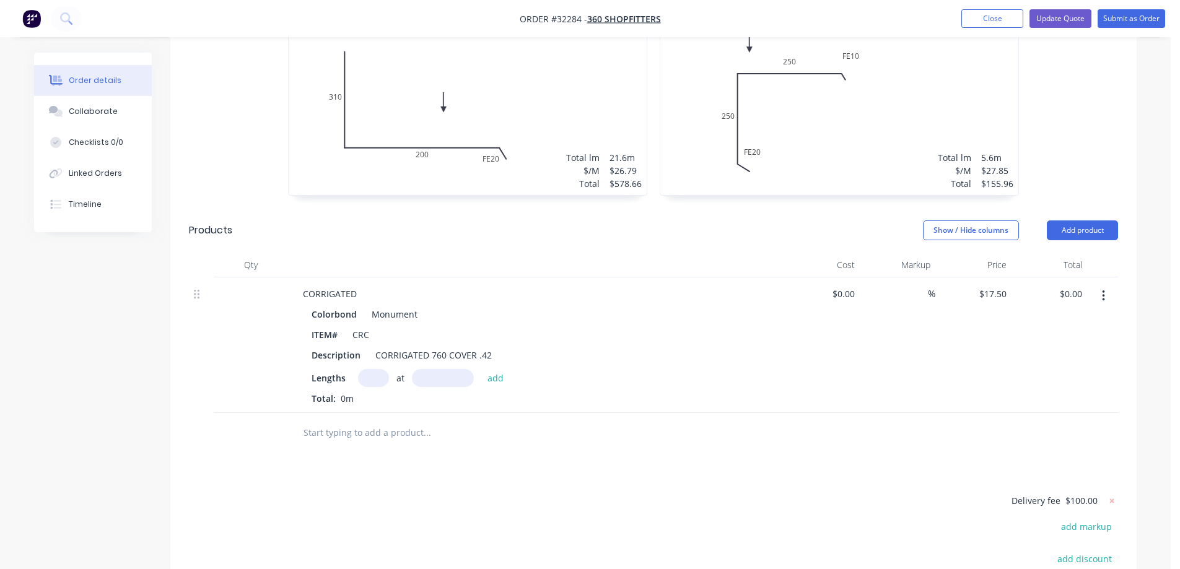
drag, startPoint x: 371, startPoint y: 339, endPoint x: 352, endPoint y: 346, distance: 19.8
click at [369, 369] on input "text" at bounding box center [373, 378] width 31 height 18
type input "11"
type input "6000"
click at [481, 369] on button "add" at bounding box center [495, 377] width 29 height 17
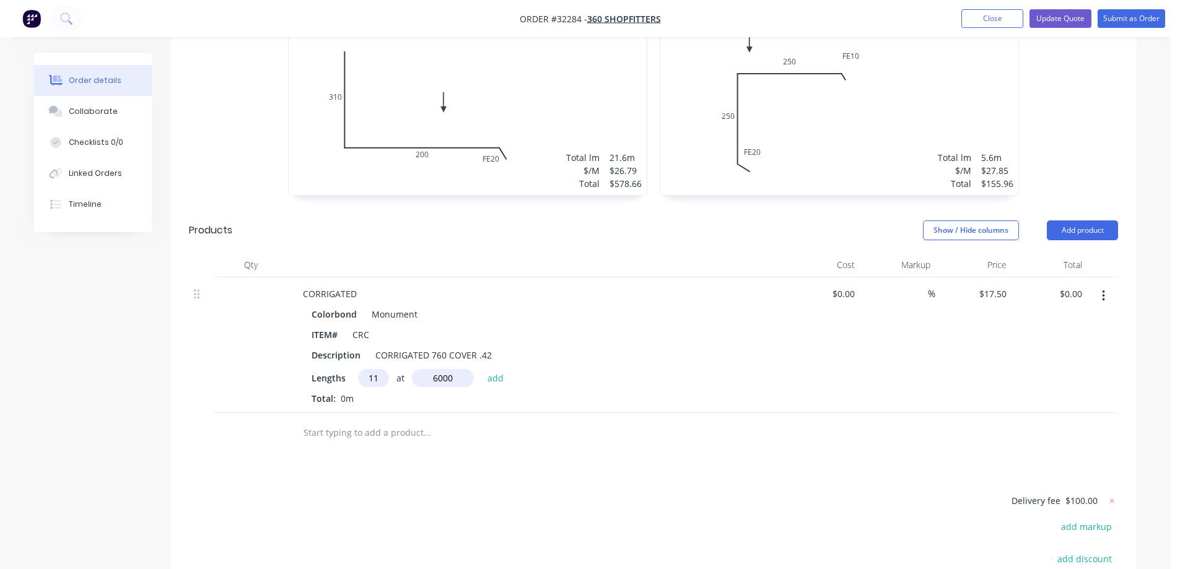
type input "$1,155.00"
click at [1061, 220] on button "Add product" at bounding box center [1082, 230] width 71 height 20
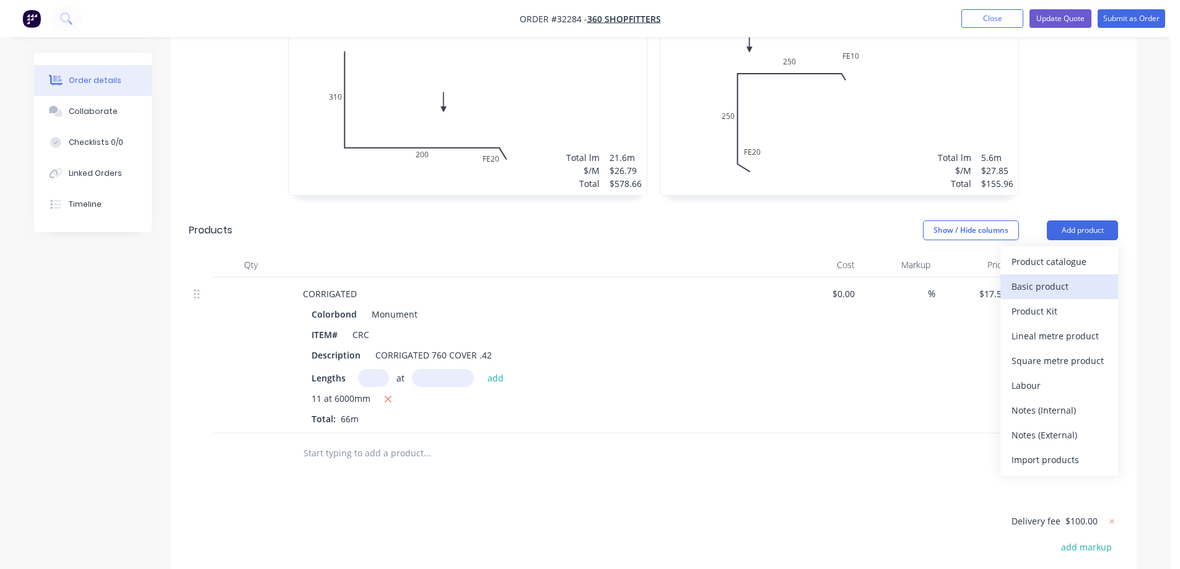
click at [1049, 277] on div "Basic product" at bounding box center [1058, 286] width 95 height 18
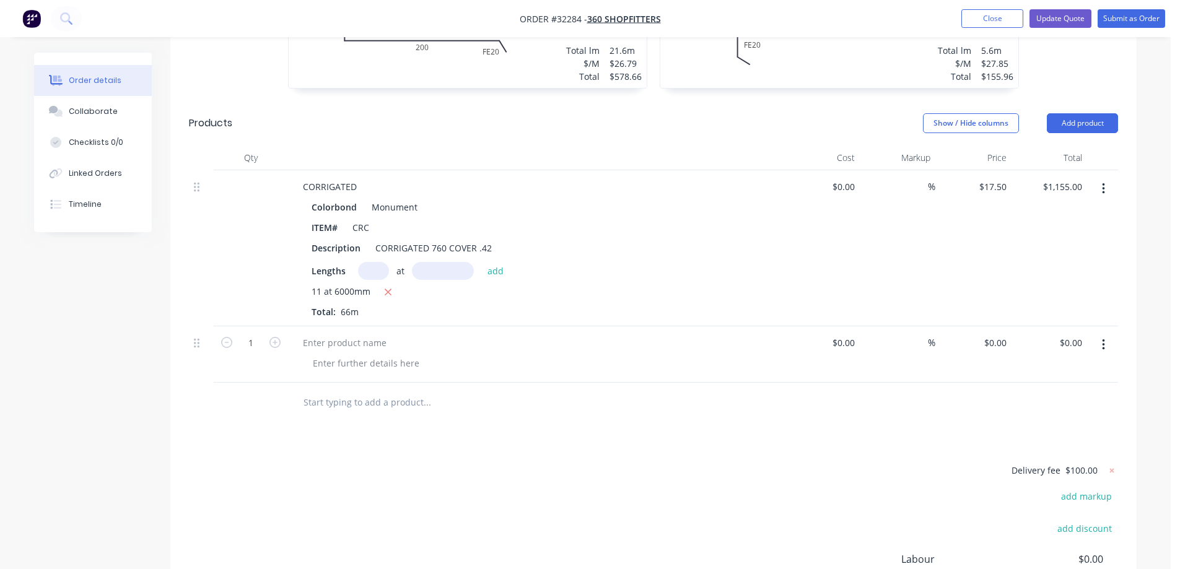
scroll to position [647, 0]
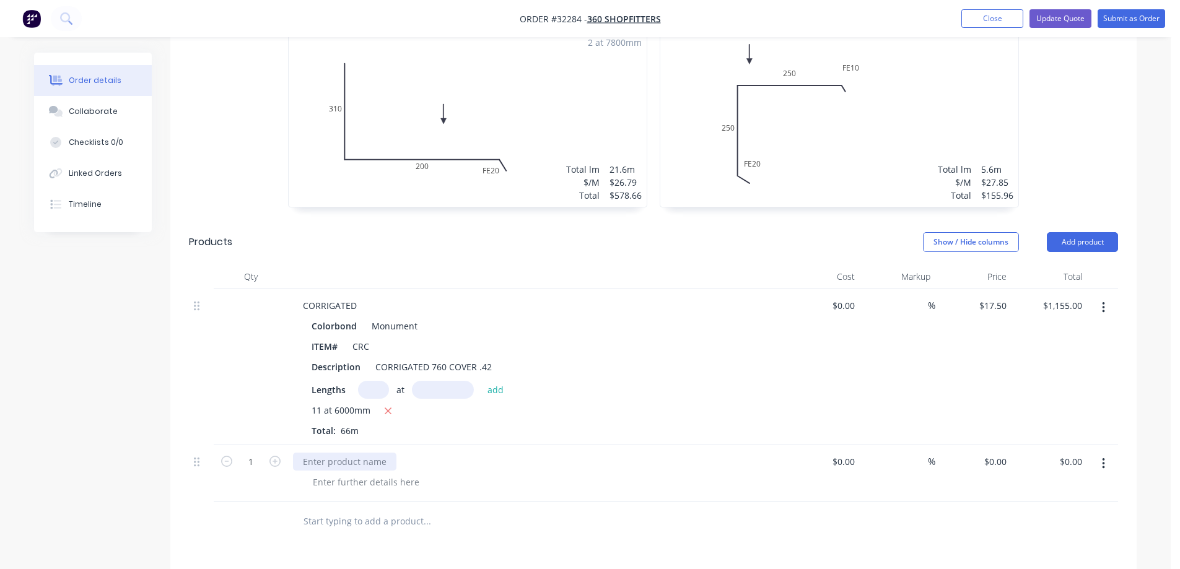
click at [339, 453] on div at bounding box center [344, 462] width 103 height 18
drag, startPoint x: 334, startPoint y: 424, endPoint x: 274, endPoint y: 424, distance: 60.7
click at [274, 445] on div "1 screws $0.00 $0.00 % $0.00 $0.00 $0.00 $0.00" at bounding box center [653, 473] width 929 height 56
click at [1101, 453] on button "button" at bounding box center [1103, 464] width 29 height 22
click at [1047, 562] on div "Delete" at bounding box center [1058, 571] width 95 height 18
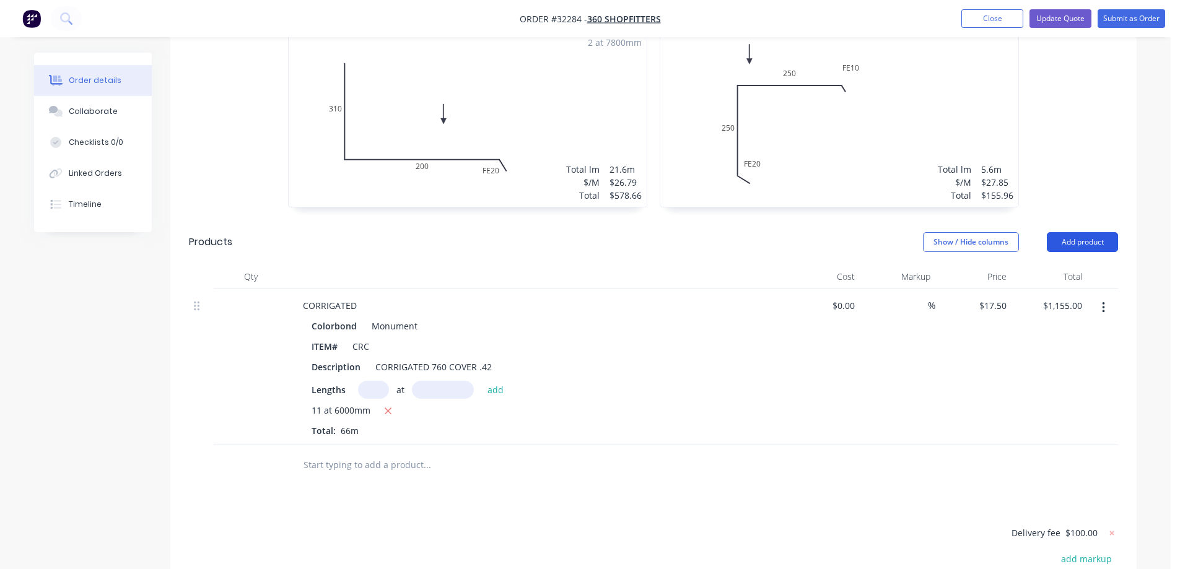
click at [1102, 232] on button "Add product" at bounding box center [1082, 242] width 71 height 20
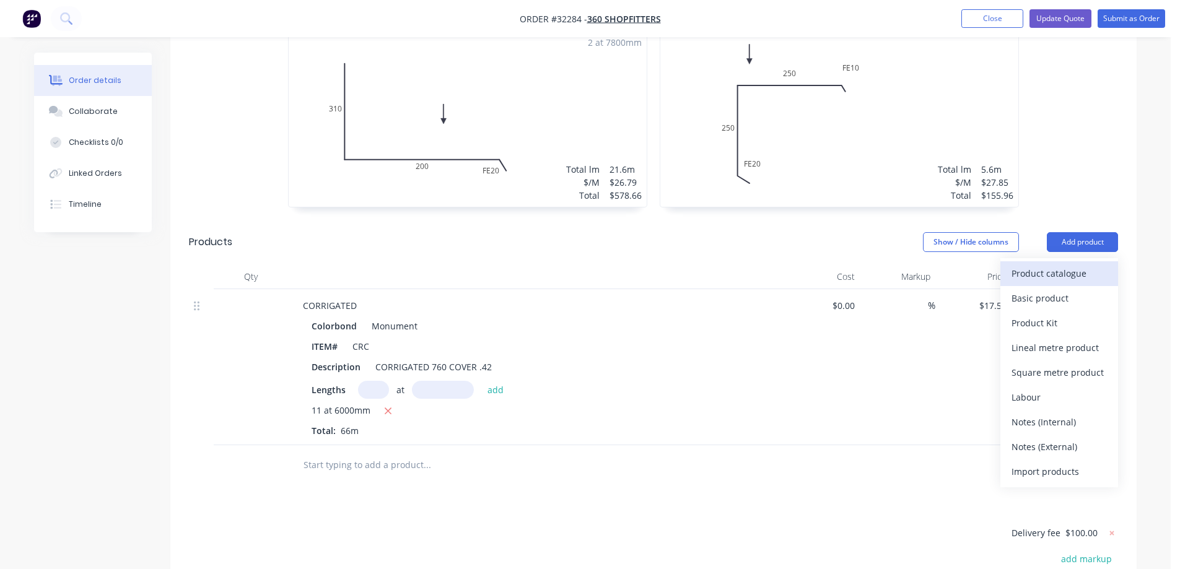
click at [1056, 264] on div "Product catalogue" at bounding box center [1058, 273] width 95 height 18
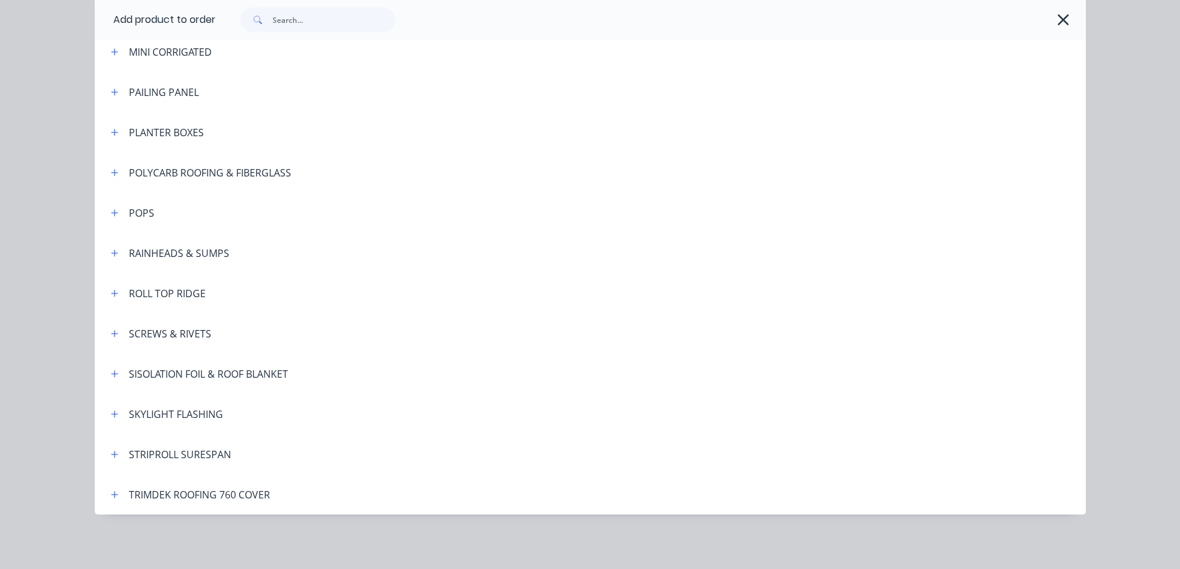
scroll to position [857, 0]
click at [112, 333] on icon "button" at bounding box center [114, 334] width 7 height 9
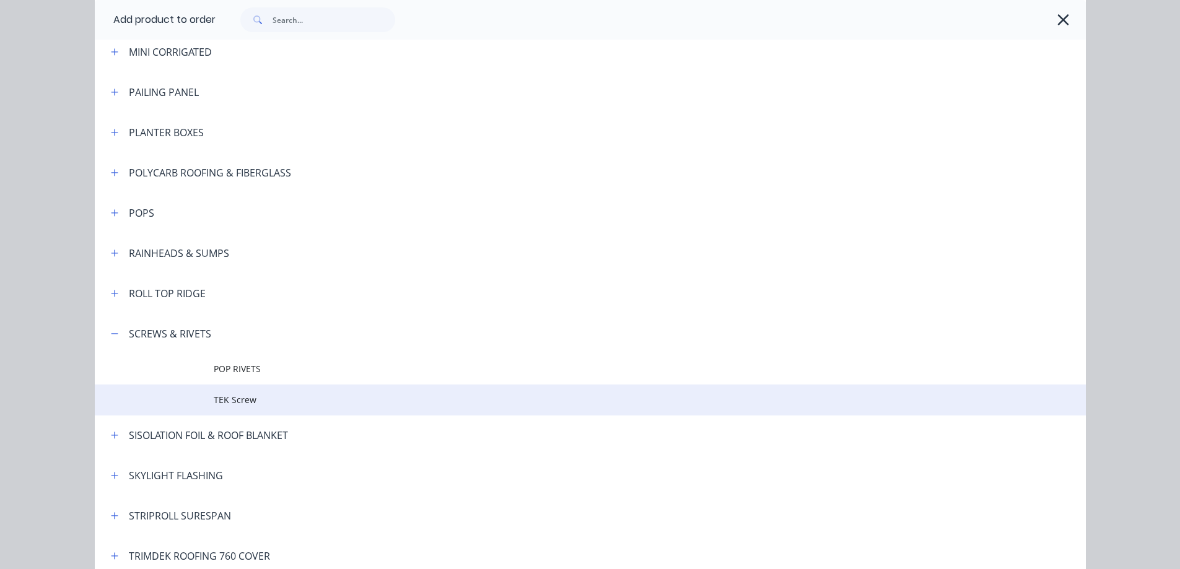
click at [240, 401] on span "TEK Screw" at bounding box center [562, 399] width 697 height 13
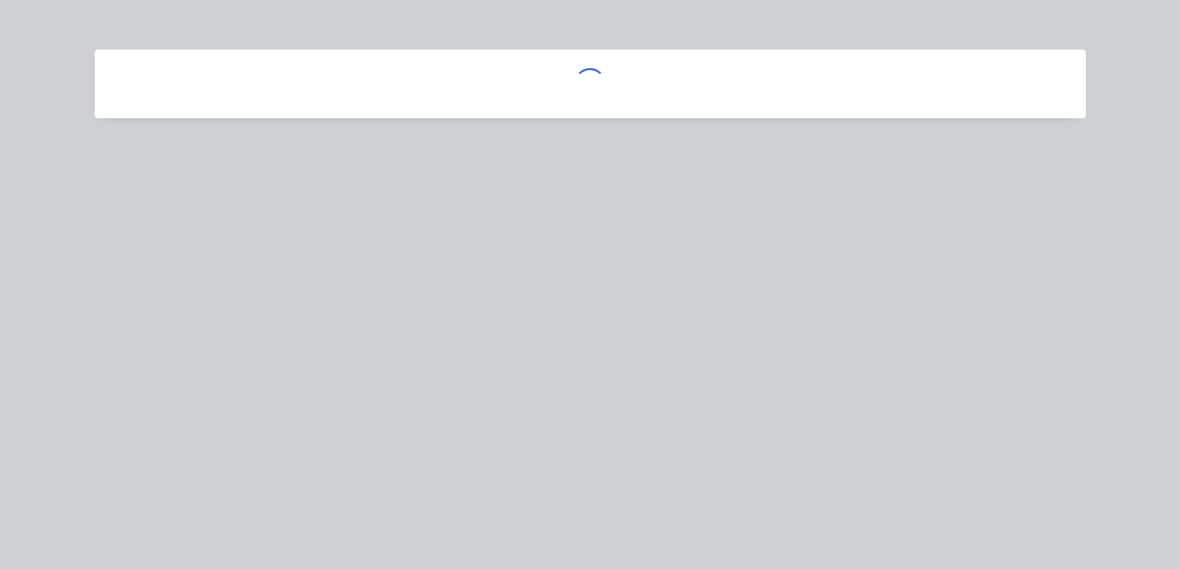
scroll to position [0, 0]
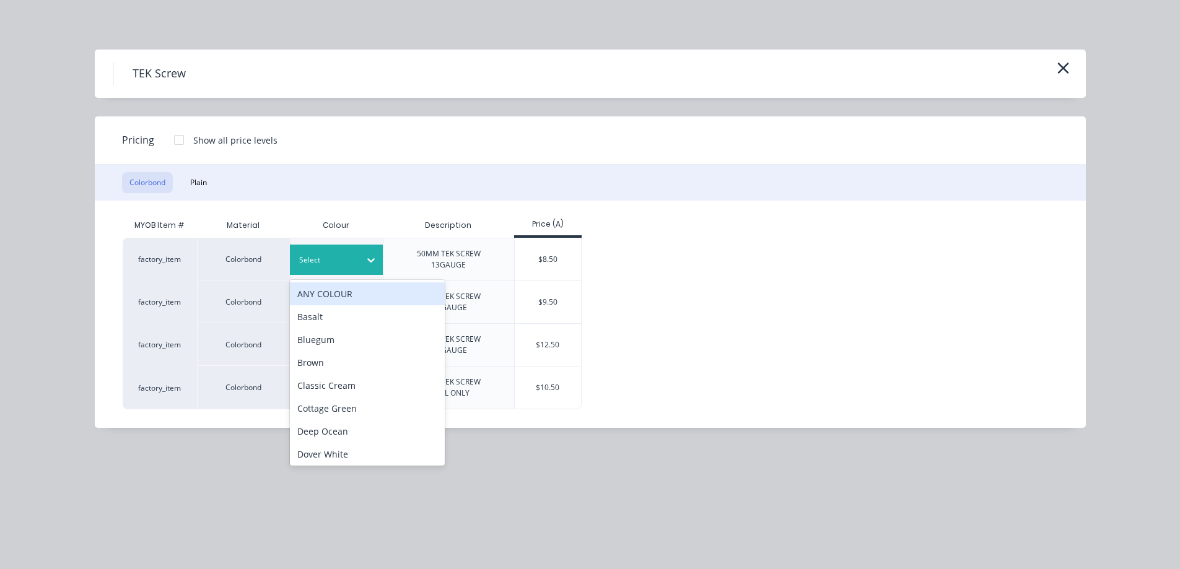
click at [343, 266] on div at bounding box center [327, 260] width 56 height 14
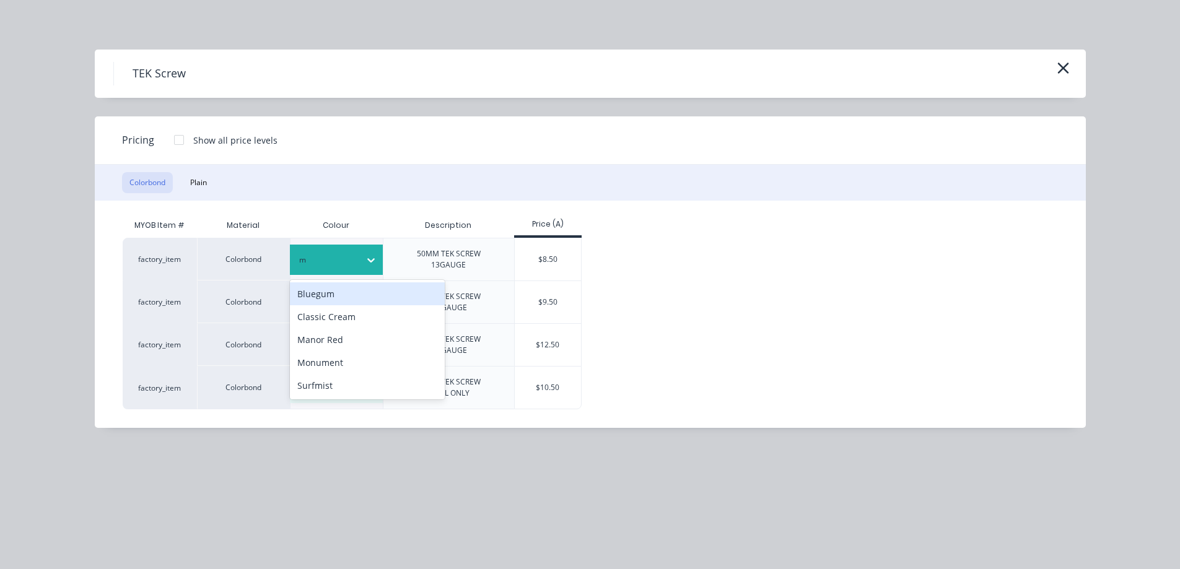
type input "mo"
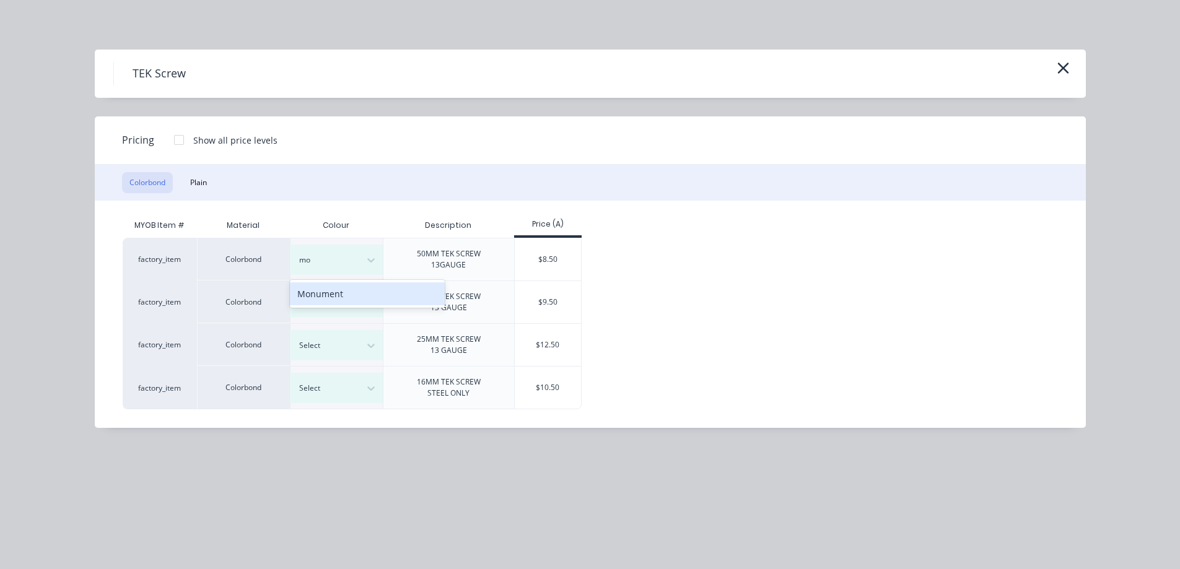
click at [334, 300] on div "Monument" at bounding box center [367, 293] width 155 height 23
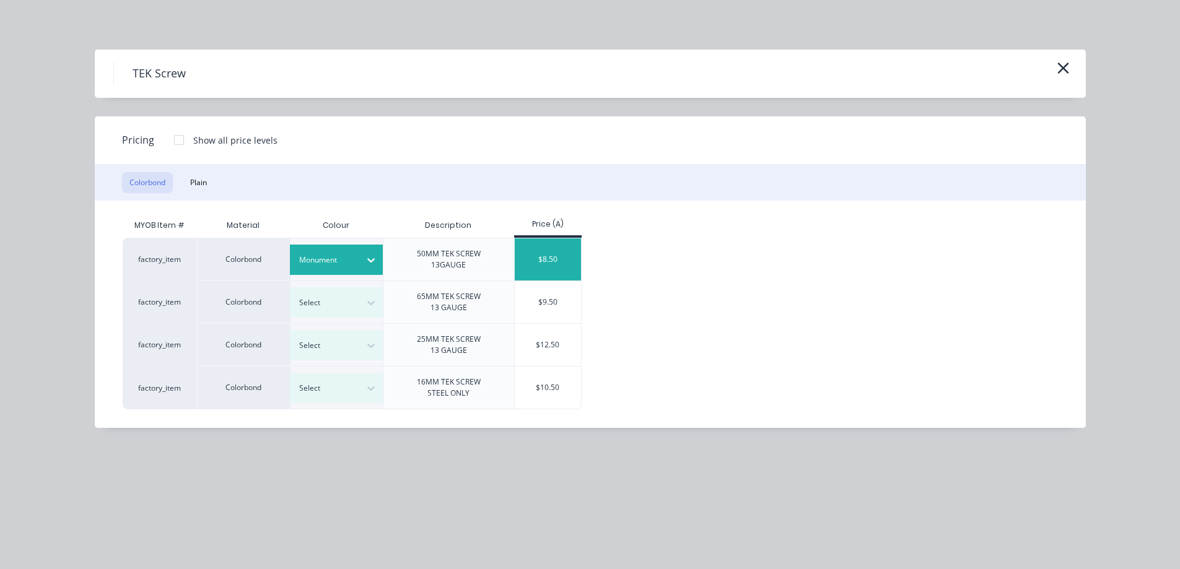
click at [571, 255] on div "$8.50" at bounding box center [548, 259] width 66 height 42
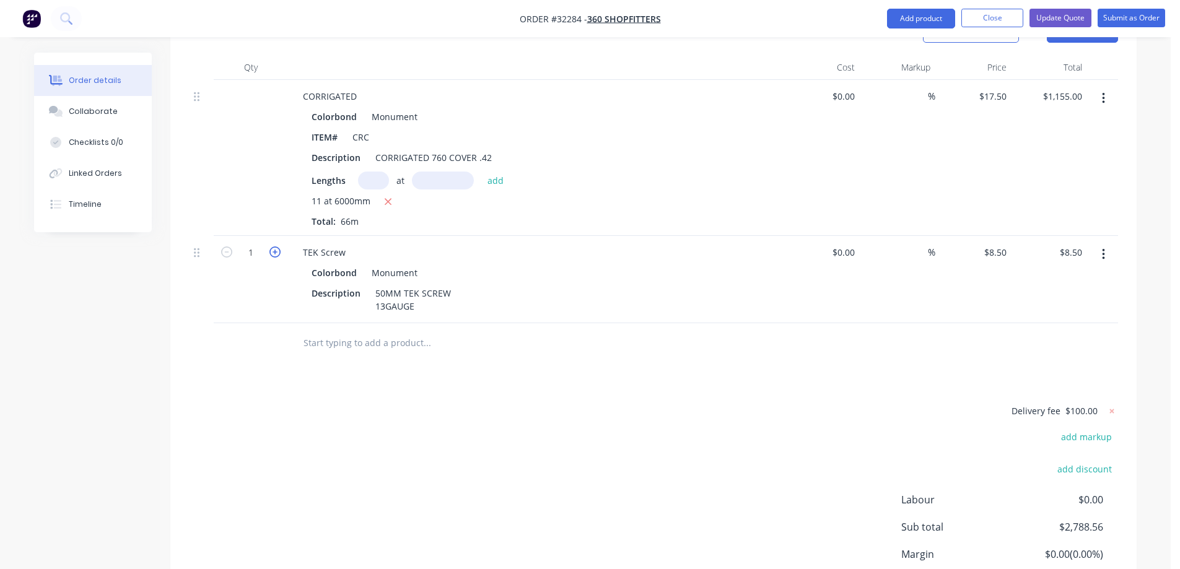
click at [277, 247] on icon "button" at bounding box center [274, 252] width 11 height 11
type input "2"
type input "$17.00"
click at [277, 247] on icon "button" at bounding box center [274, 252] width 11 height 11
type input "3"
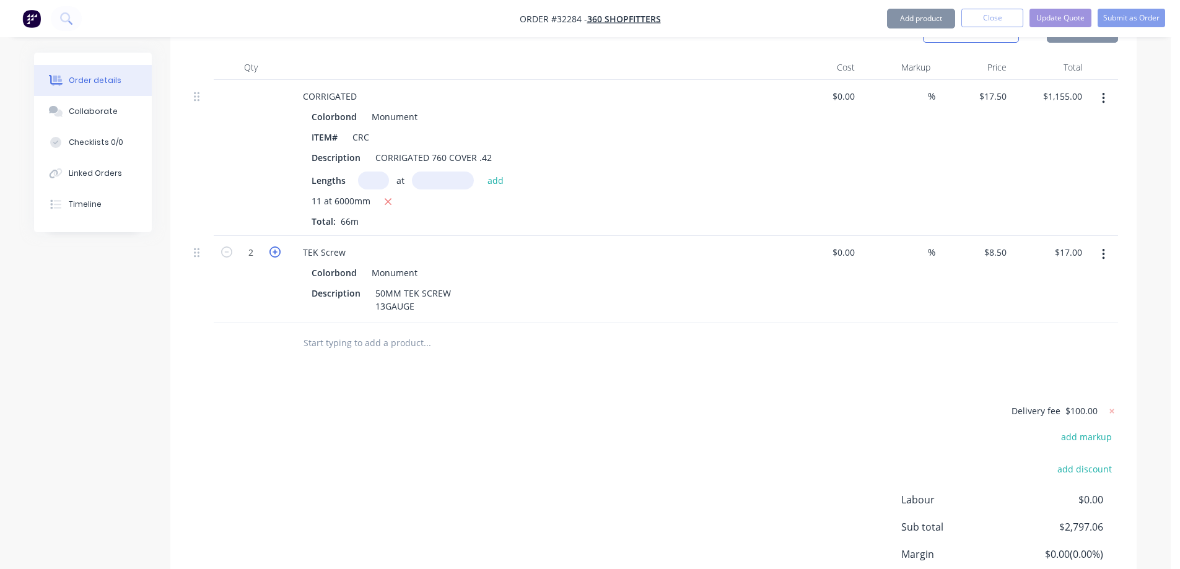
type input "$25.50"
click at [277, 247] on icon "button" at bounding box center [274, 252] width 11 height 11
type input "4"
type input "$34.00"
click at [277, 247] on icon "button" at bounding box center [274, 252] width 11 height 11
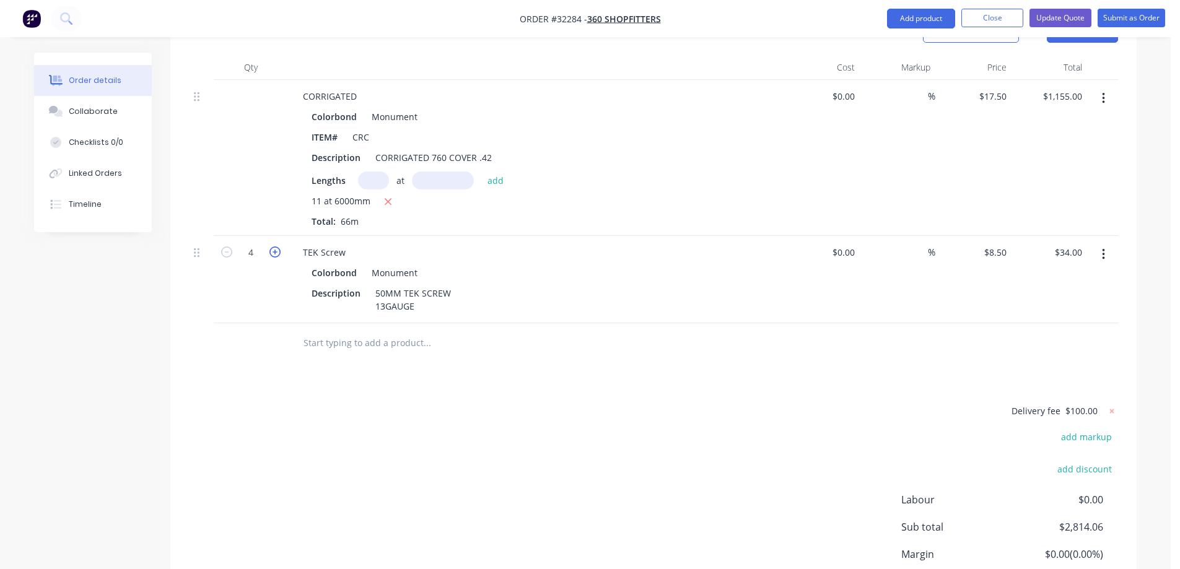
type input "5"
type input "$42.50"
drag, startPoint x: 386, startPoint y: 405, endPoint x: 749, endPoint y: 434, distance: 364.1
click at [390, 403] on div "Delivery fee $100.00 add markup add discount Labour $0.00 Sub total $2,822.56 M…" at bounding box center [653, 519] width 929 height 233
click at [1114, 405] on icon at bounding box center [1112, 411] width 12 height 12
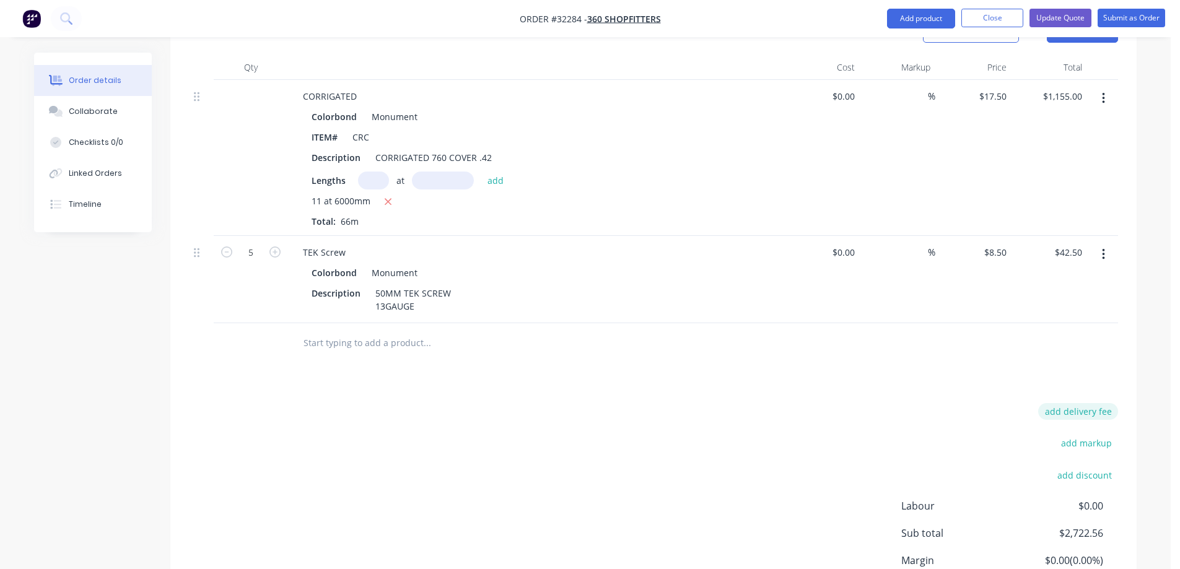
click at [1076, 403] on button "add delivery fee" at bounding box center [1078, 411] width 80 height 17
type input "250.00"
click input "submit" at bounding box center [0, 0] width 0 height 0
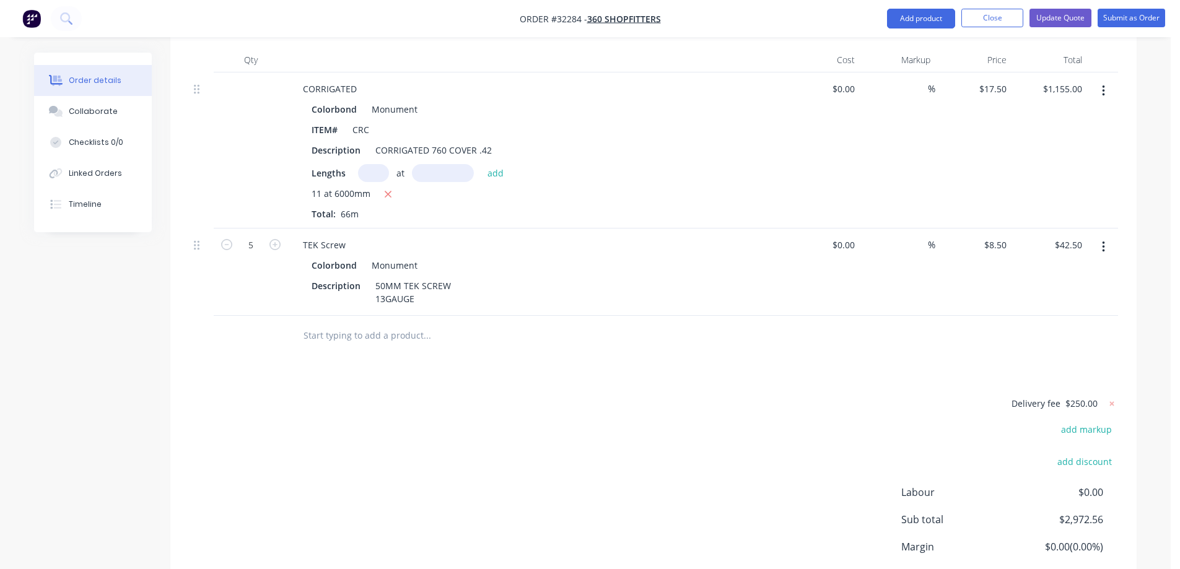
scroll to position [926, 0]
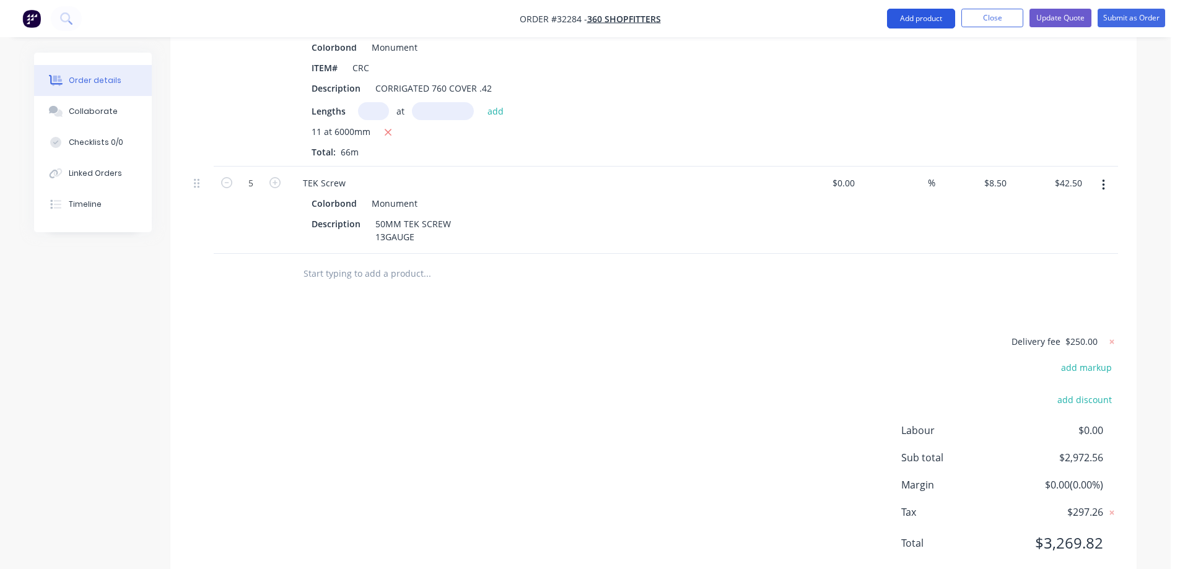
click at [926, 20] on button "Add product" at bounding box center [921, 19] width 68 height 20
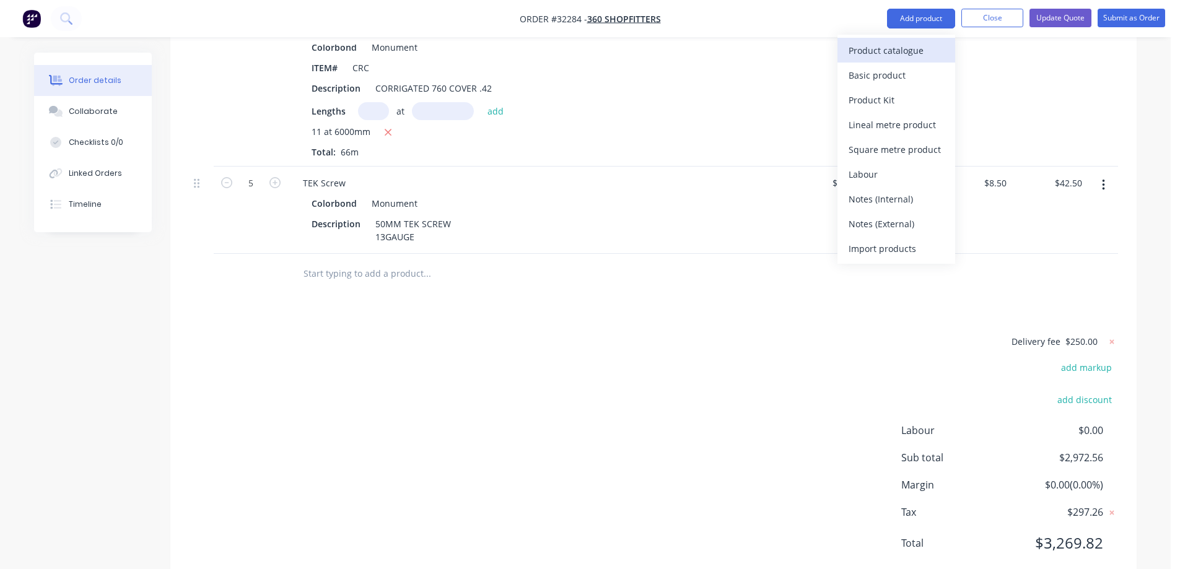
click at [883, 56] on div "Product catalogue" at bounding box center [896, 50] width 95 height 18
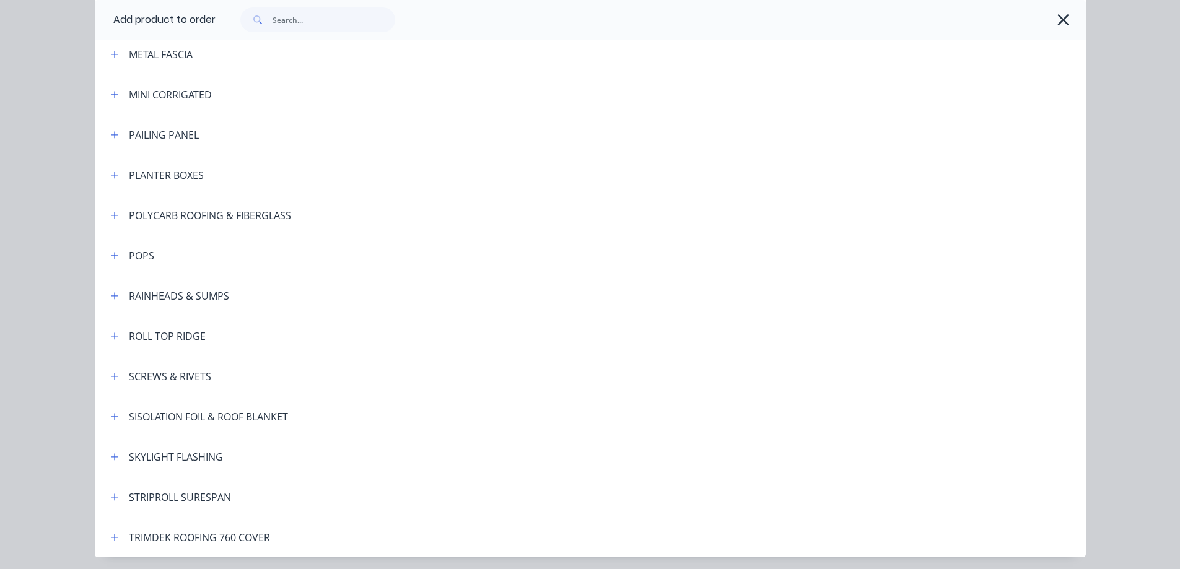
scroll to position [788, 0]
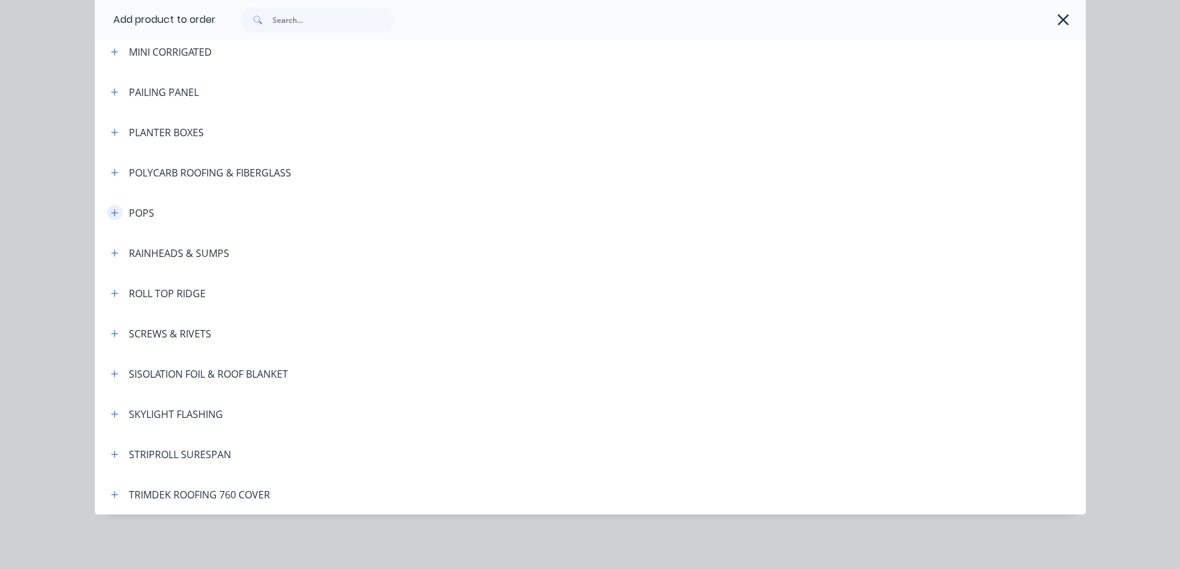
click at [111, 209] on icon "button" at bounding box center [114, 213] width 7 height 9
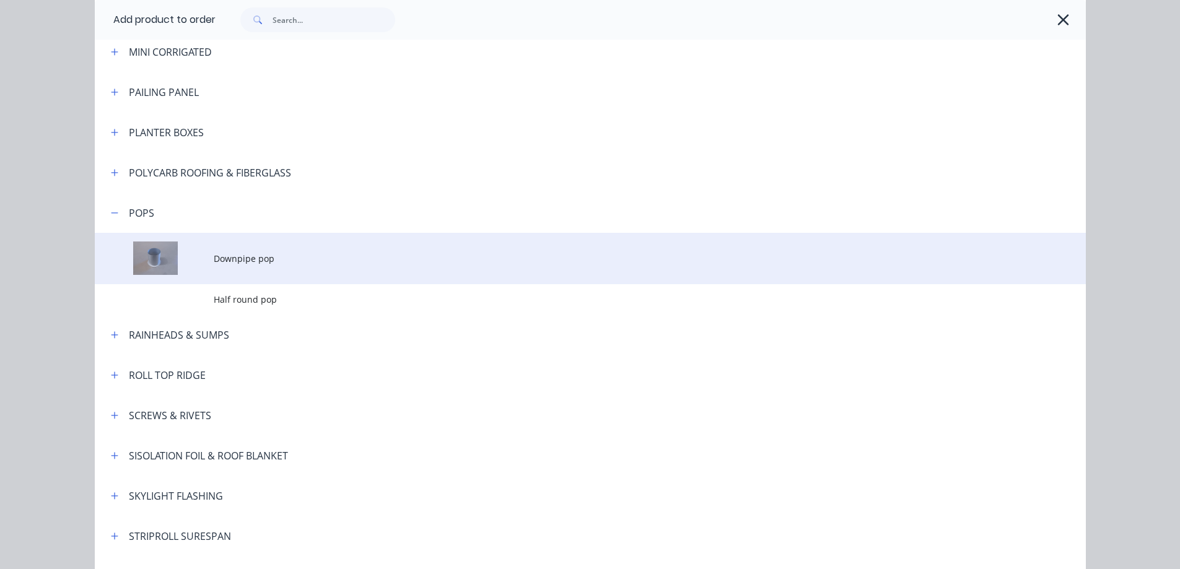
click at [242, 262] on span "Downpipe pop" at bounding box center [562, 258] width 697 height 13
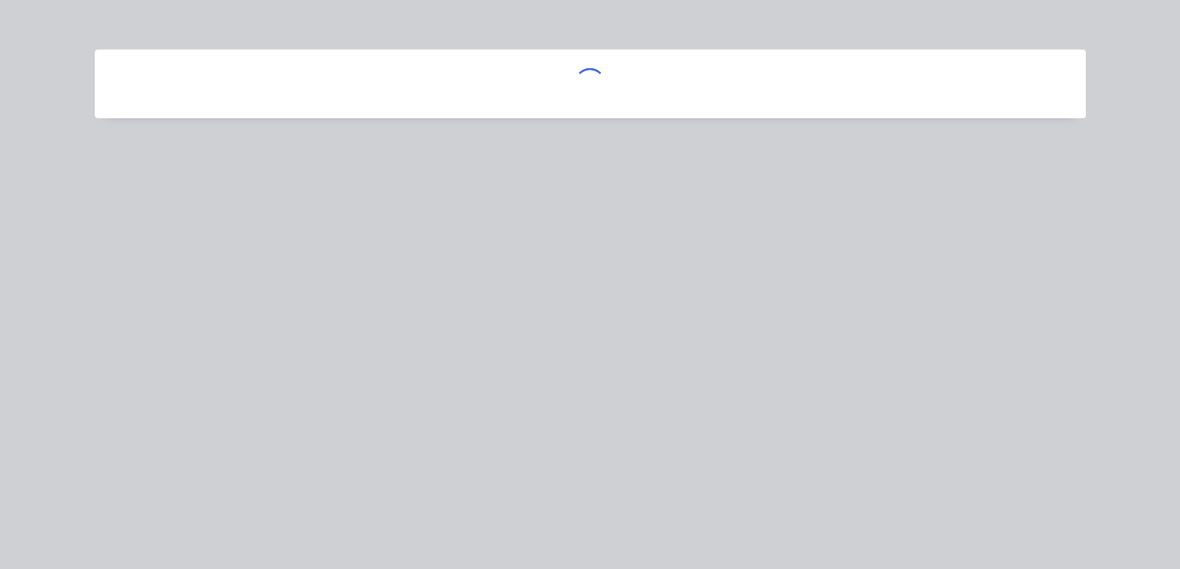
scroll to position [0, 0]
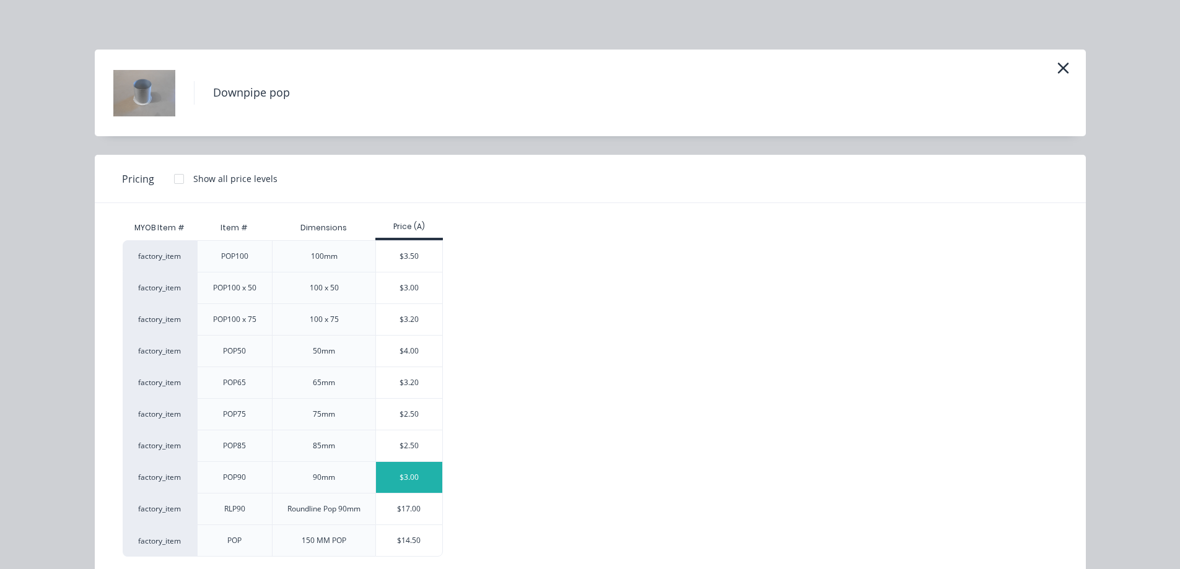
click at [398, 486] on div "$3.00" at bounding box center [409, 477] width 66 height 31
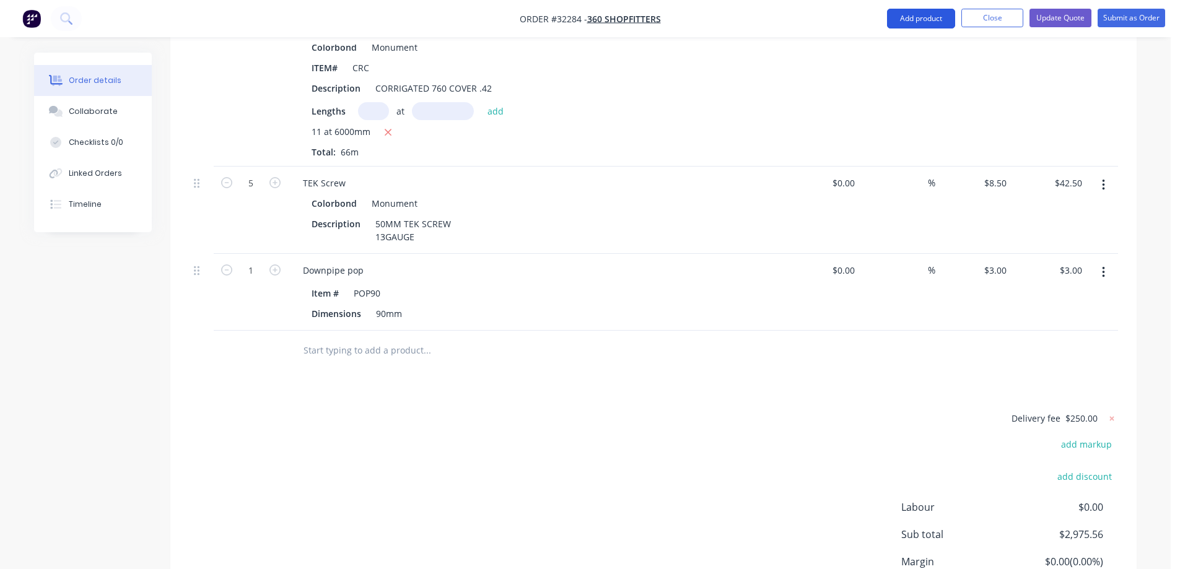
click at [928, 24] on button "Add product" at bounding box center [921, 19] width 68 height 20
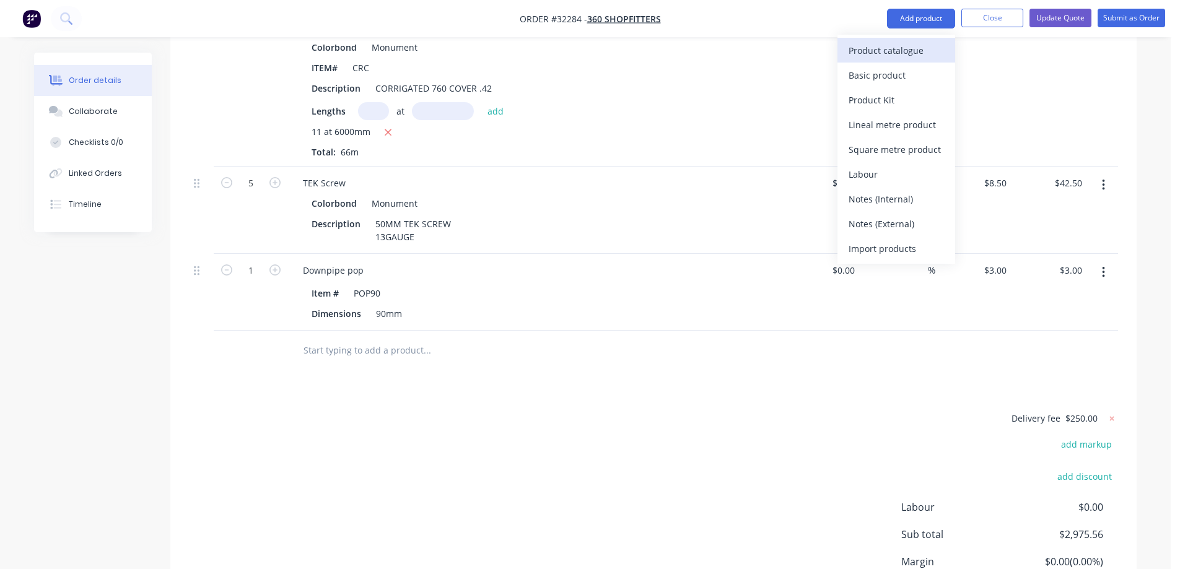
click at [912, 53] on div "Product catalogue" at bounding box center [896, 50] width 95 height 18
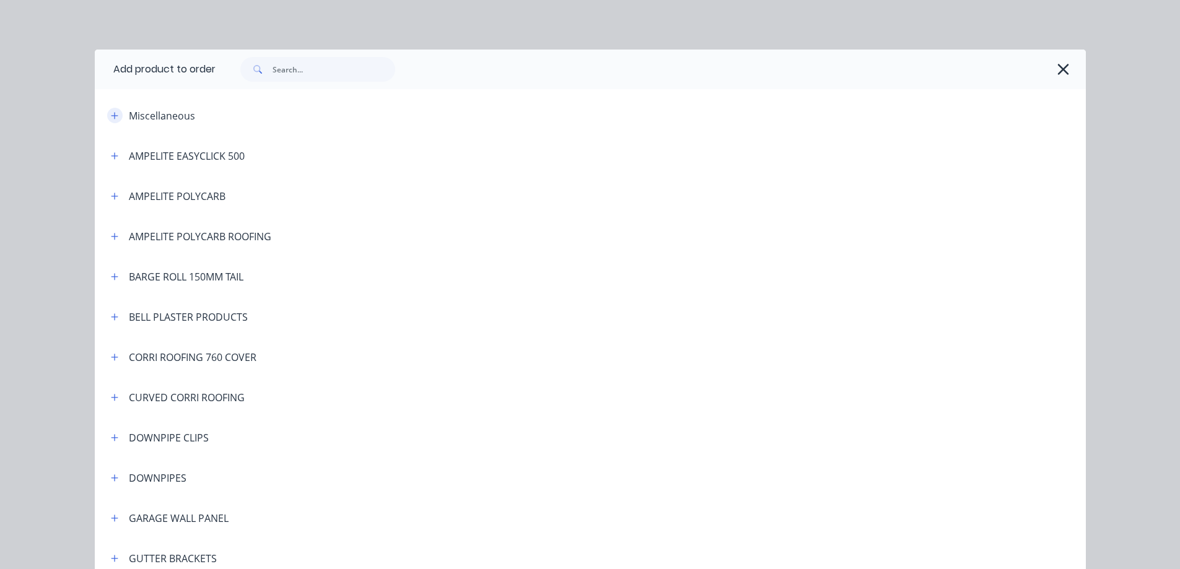
click at [107, 116] on button "button" at bounding box center [114, 115] width 15 height 15
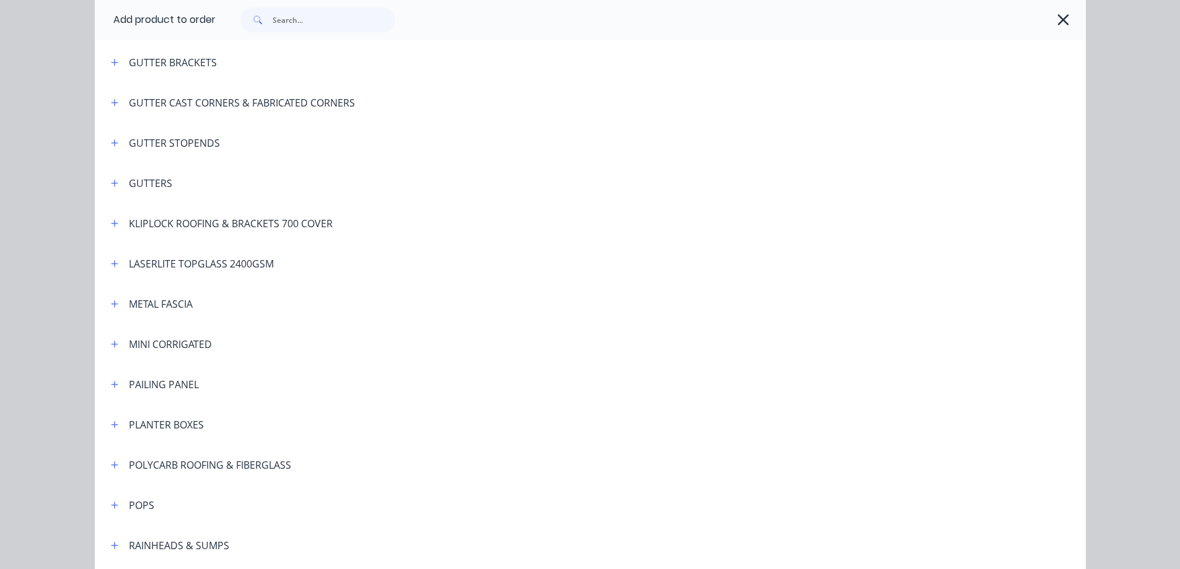
scroll to position [912, 0]
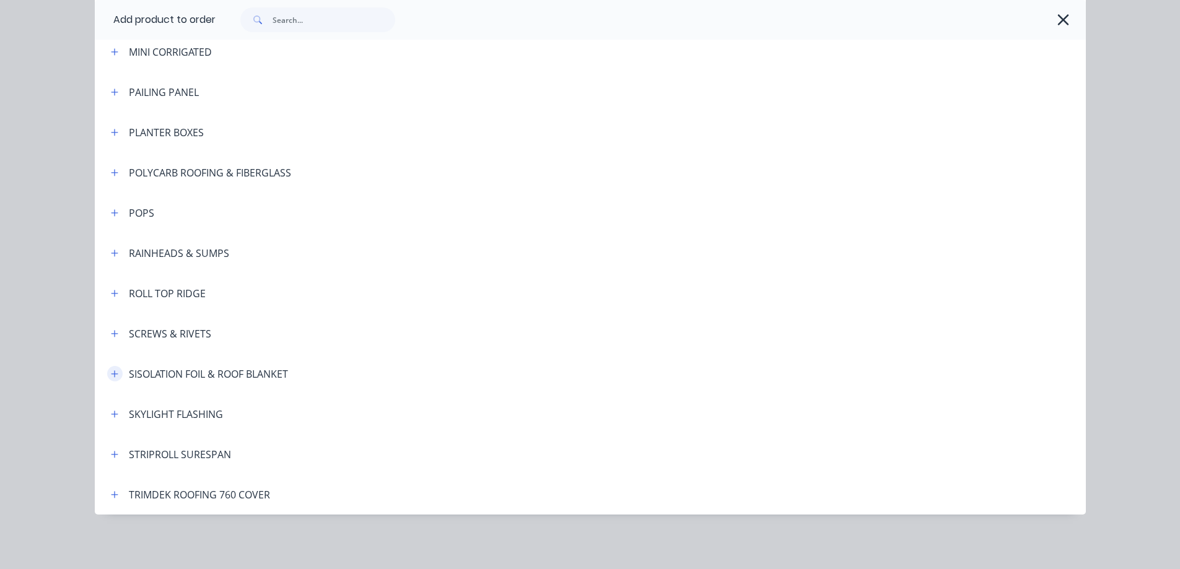
click at [111, 377] on icon "button" at bounding box center [114, 374] width 7 height 9
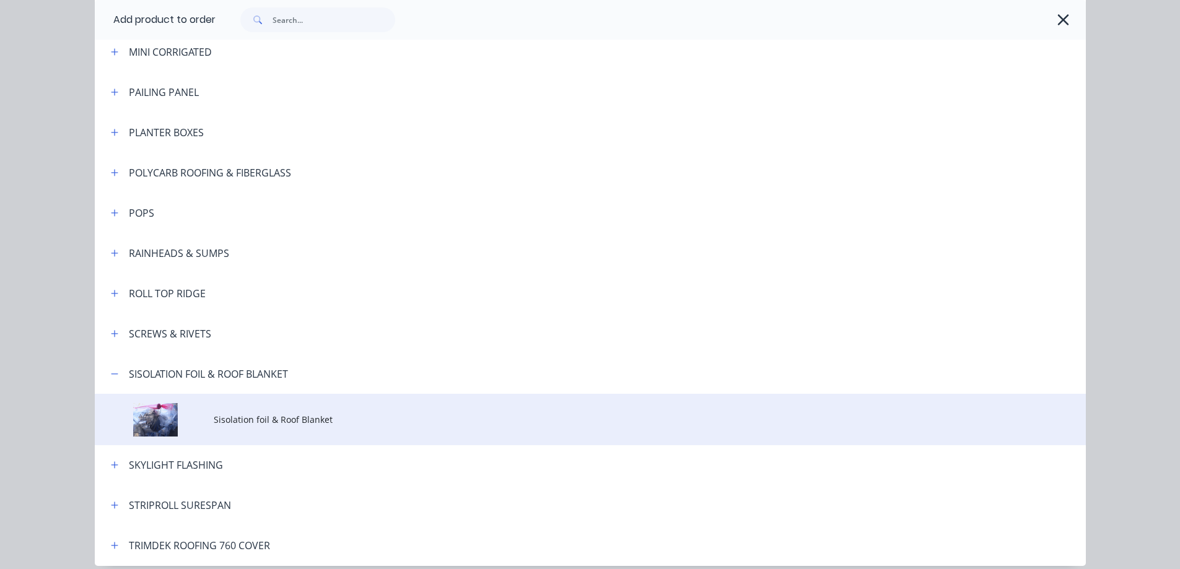
click at [318, 414] on span "Sisolation foil & Roof Blanket" at bounding box center [562, 419] width 697 height 13
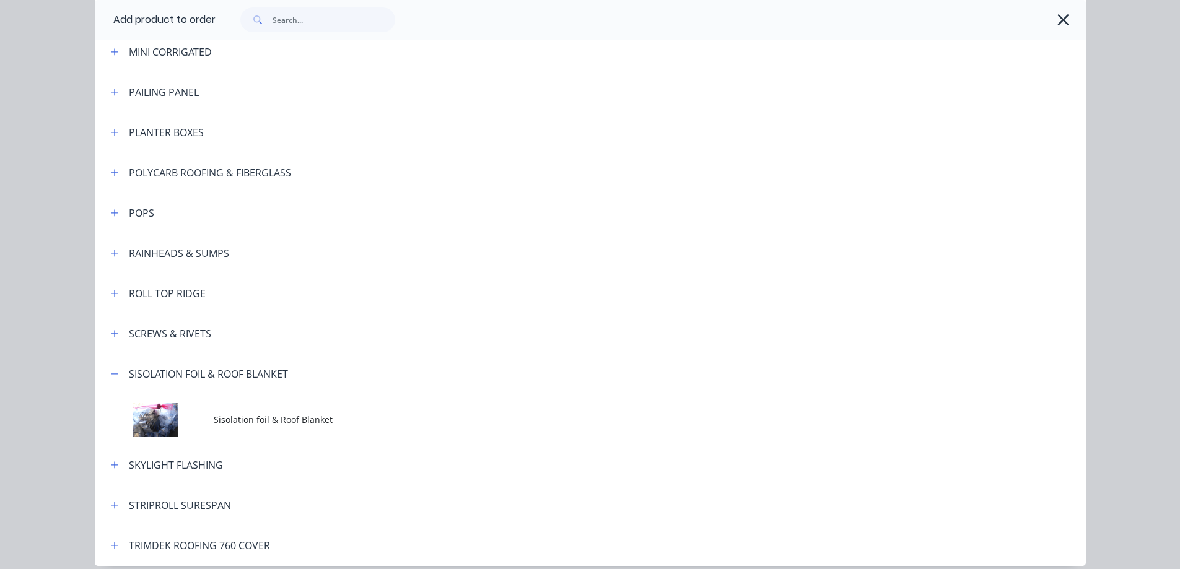
scroll to position [0, 0]
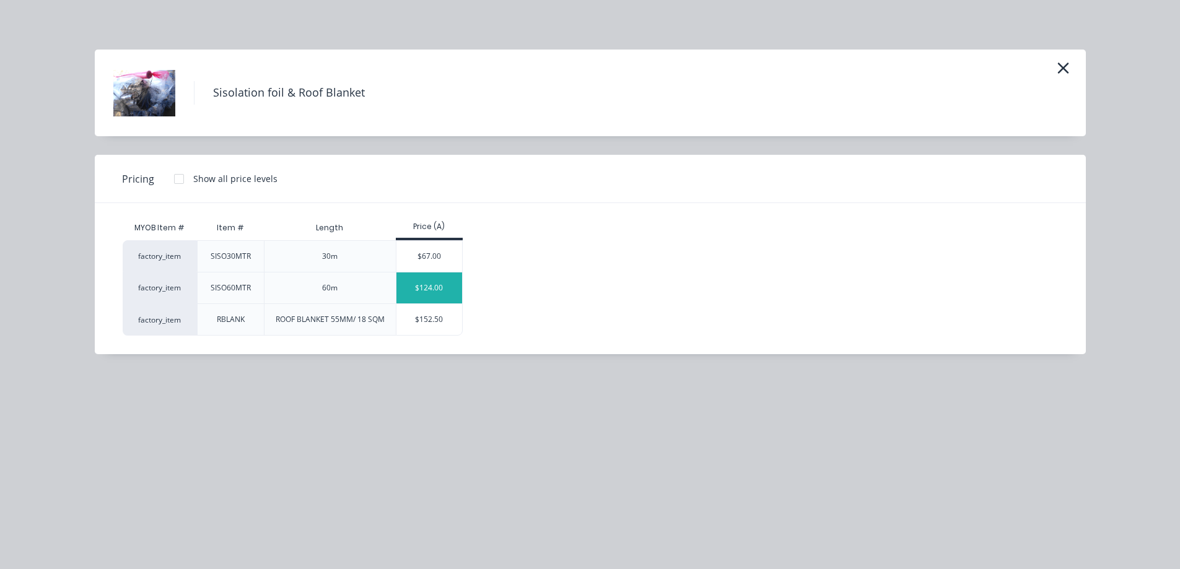
click at [418, 297] on div "$124.00" at bounding box center [429, 288] width 66 height 31
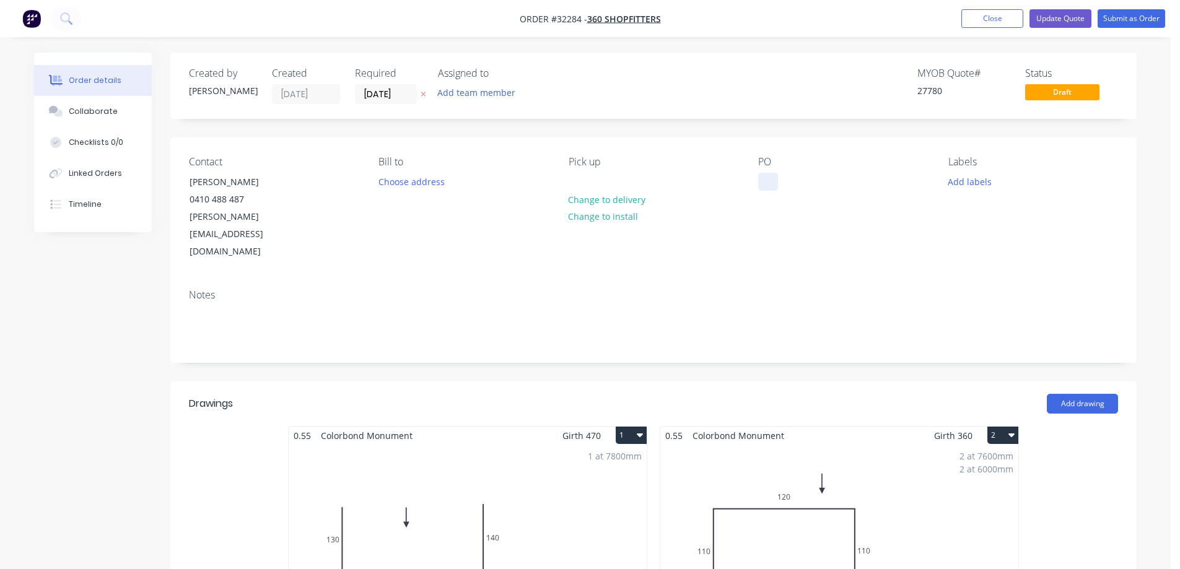
click at [762, 183] on div at bounding box center [768, 182] width 20 height 18
click at [616, 203] on button "Change to delivery" at bounding box center [607, 199] width 90 height 17
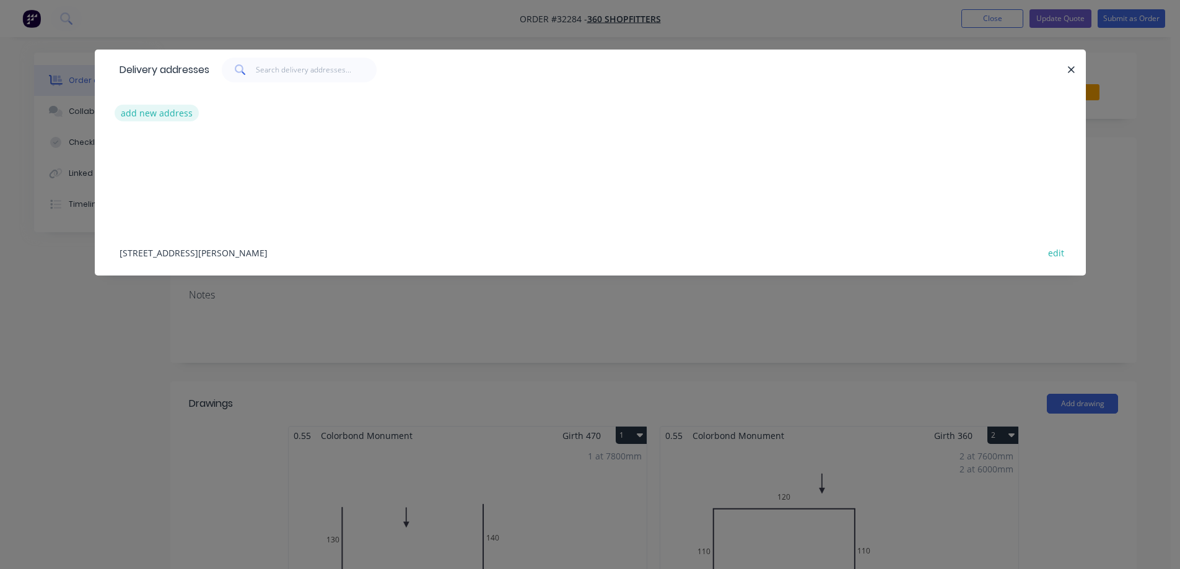
click at [133, 113] on button "add new address" at bounding box center [157, 113] width 85 height 17
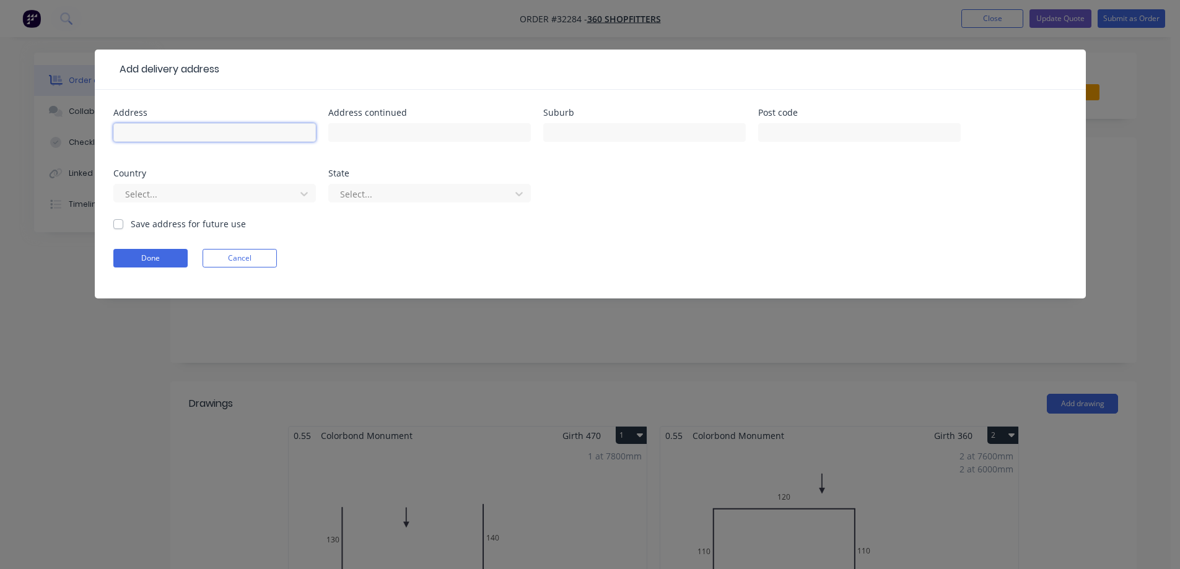
click at [132, 139] on input "text" at bounding box center [214, 132] width 203 height 19
type input "24 Verdon Steet"
click at [648, 145] on div at bounding box center [644, 138] width 203 height 37
click at [645, 141] on div at bounding box center [644, 138] width 203 height 37
click at [640, 136] on input "text" at bounding box center [644, 132] width 203 height 19
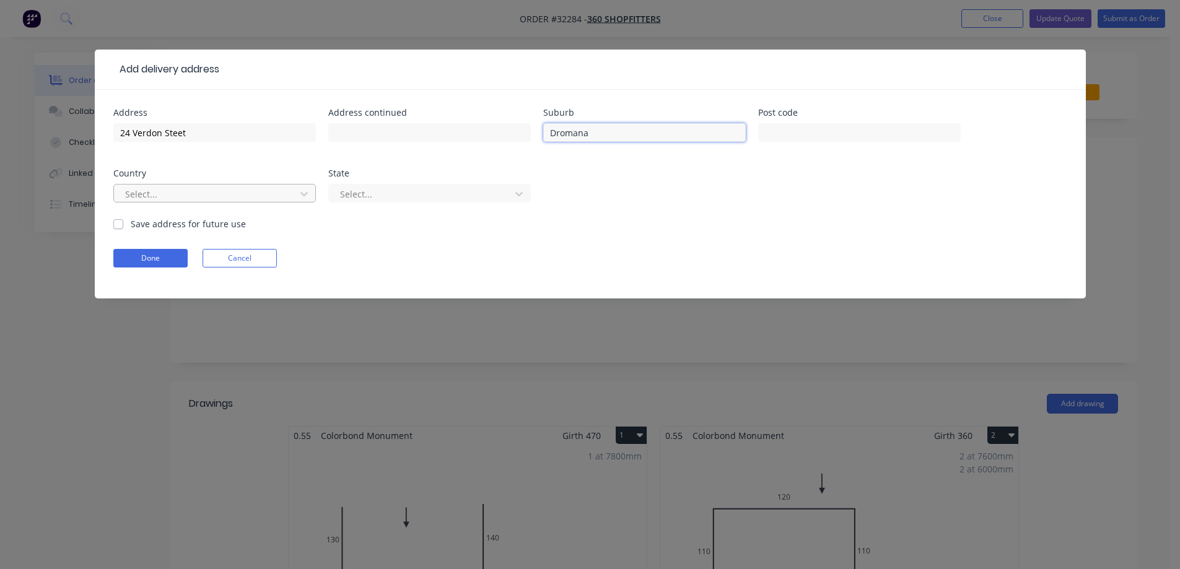
type input "Dromana"
click at [191, 198] on div at bounding box center [206, 193] width 165 height 15
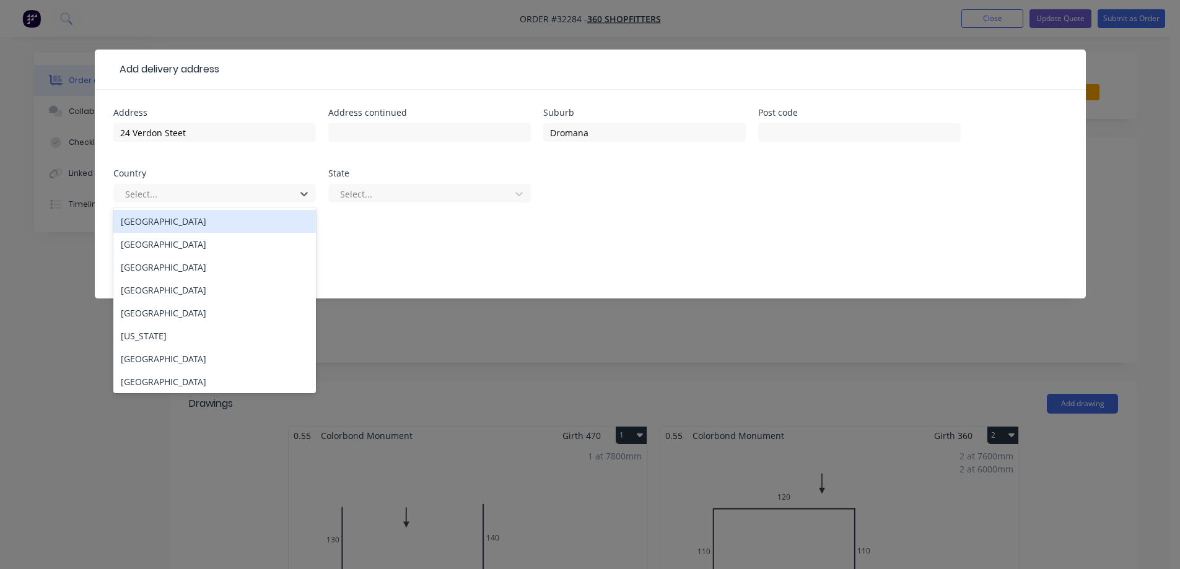
click at [167, 224] on div "[GEOGRAPHIC_DATA]" at bounding box center [214, 221] width 203 height 23
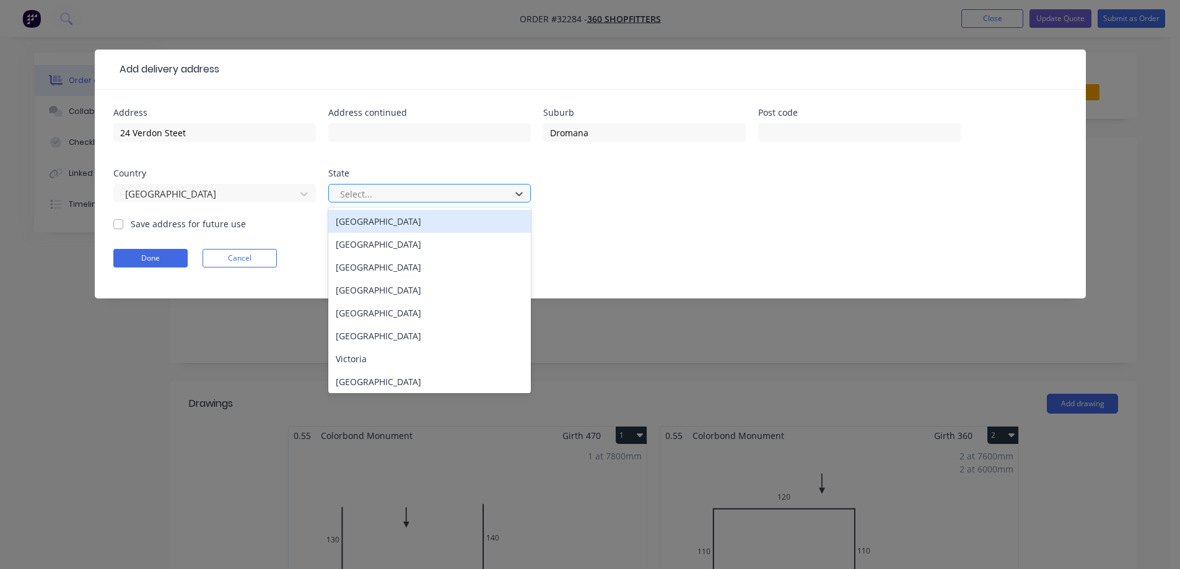
click at [383, 198] on div at bounding box center [421, 193] width 165 height 15
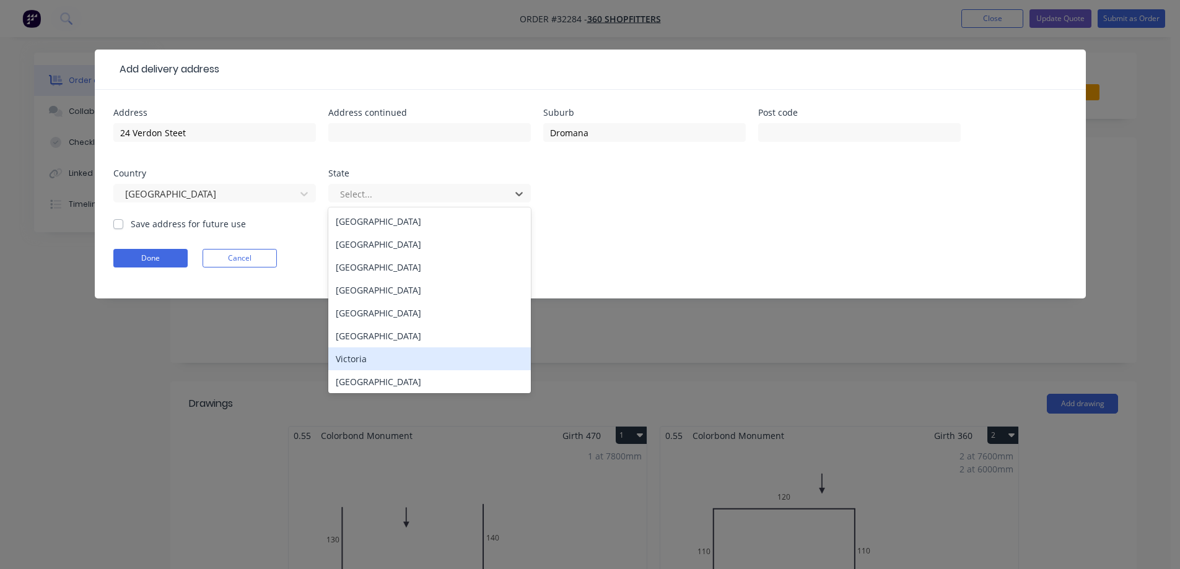
click at [360, 362] on div "Victoria" at bounding box center [429, 358] width 203 height 23
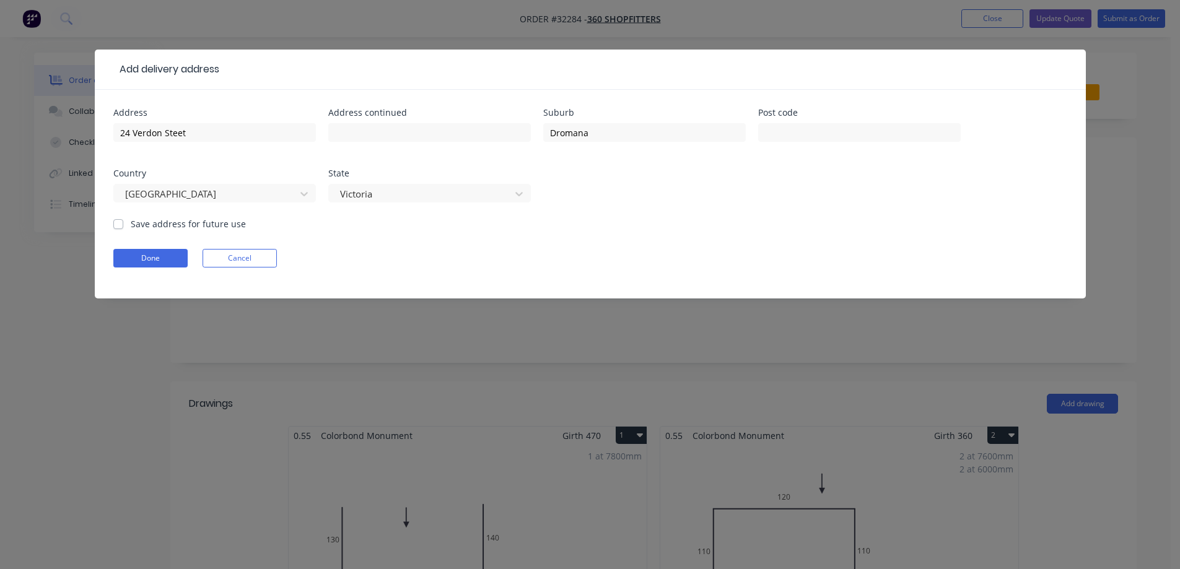
click at [131, 227] on label "Save address for future use" at bounding box center [188, 223] width 115 height 13
click at [119, 227] on input "Save address for future use" at bounding box center [118, 223] width 10 height 12
checkbox input "true"
click at [152, 264] on button "Done" at bounding box center [150, 258] width 74 height 19
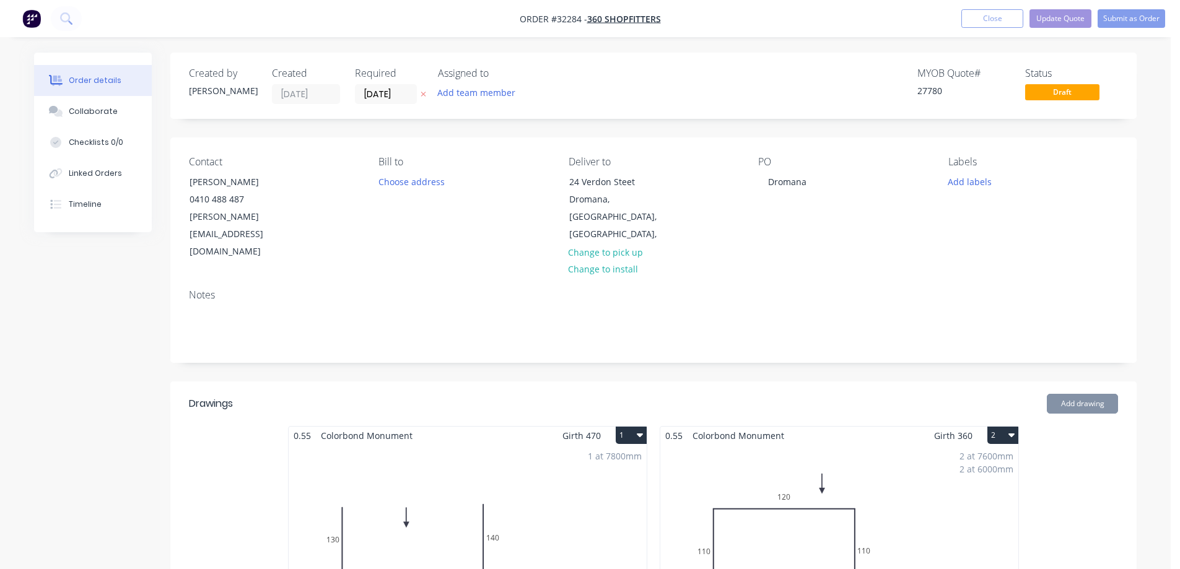
drag, startPoint x: 785, startPoint y: 189, endPoint x: 742, endPoint y: 230, distance: 59.6
click at [715, 237] on div "Contact [PERSON_NAME] [PHONE_NUMBER] [PERSON_NAME][EMAIL_ADDRESS][DOMAIN_NAME] …" at bounding box center [653, 209] width 966 height 142
click at [1038, 20] on button "Update Quote" at bounding box center [1060, 18] width 62 height 19
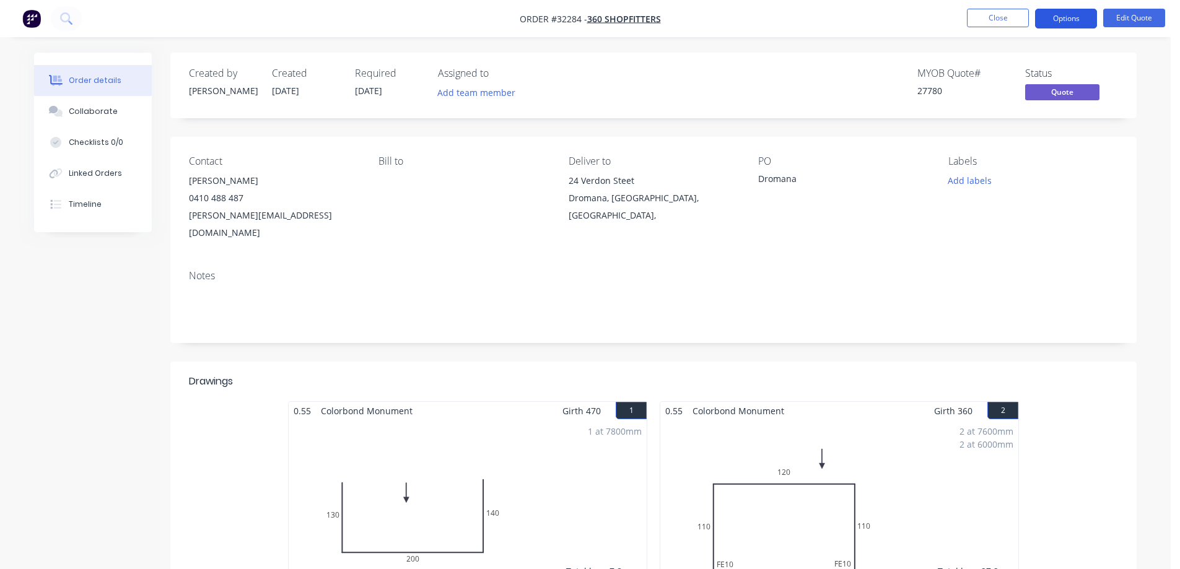
click at [1063, 15] on button "Options" at bounding box center [1066, 19] width 62 height 20
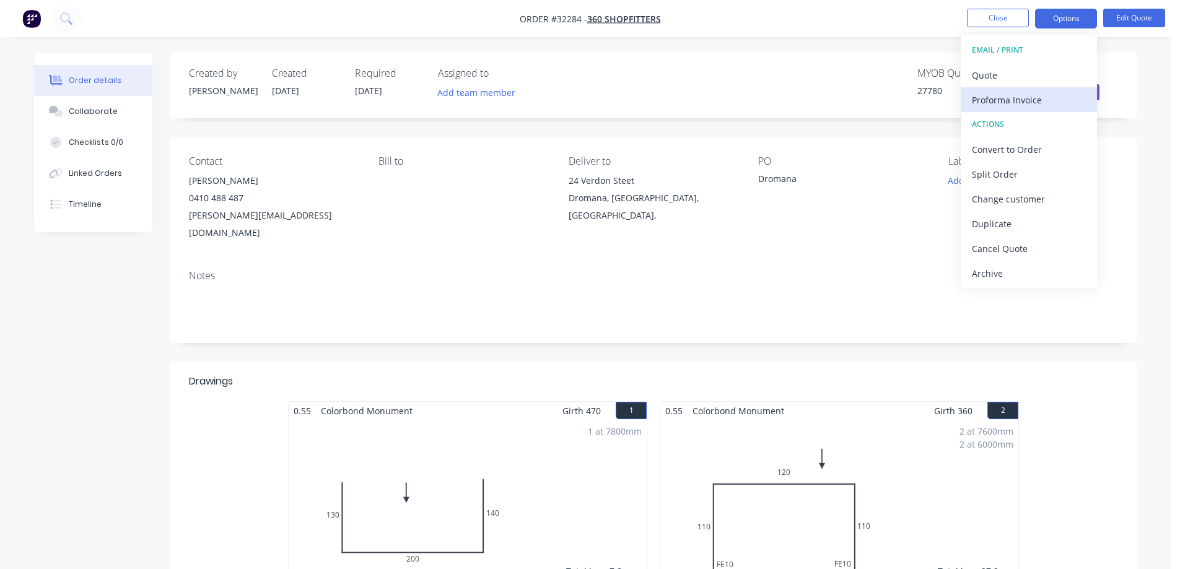
click at [1003, 88] on button "Proforma Invoice" at bounding box center [1029, 99] width 136 height 25
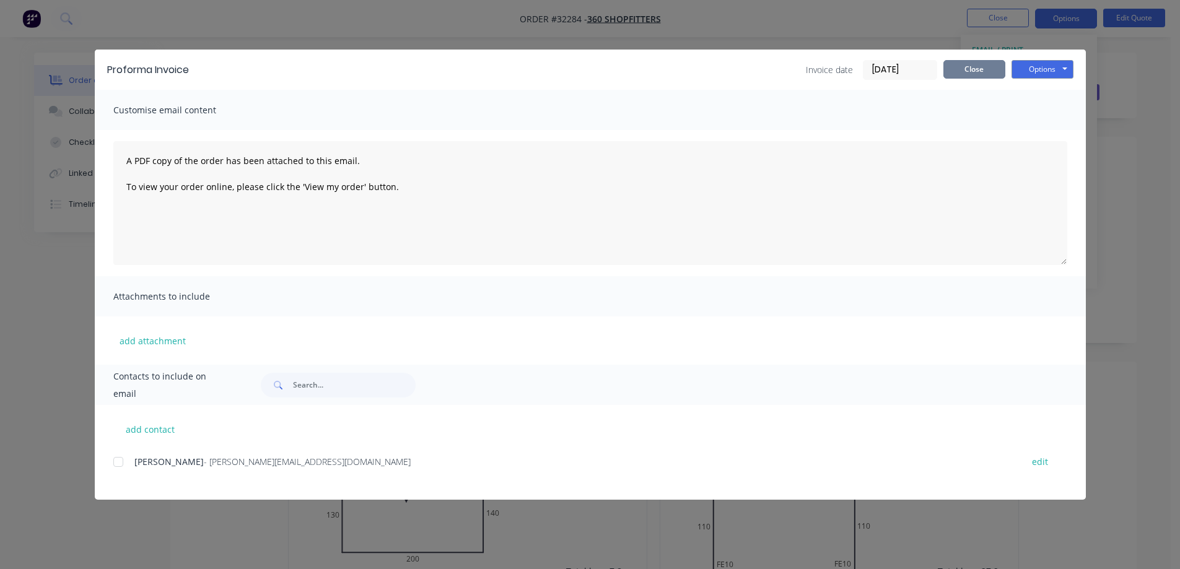
click at [966, 74] on button "Close" at bounding box center [974, 69] width 62 height 19
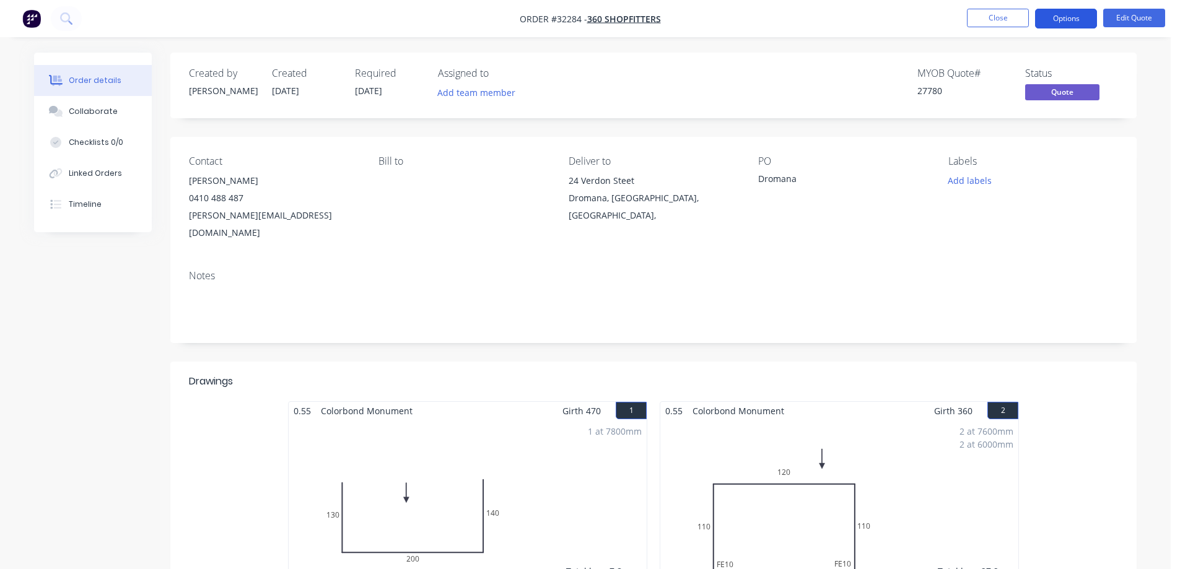
click at [1067, 15] on button "Options" at bounding box center [1066, 19] width 62 height 20
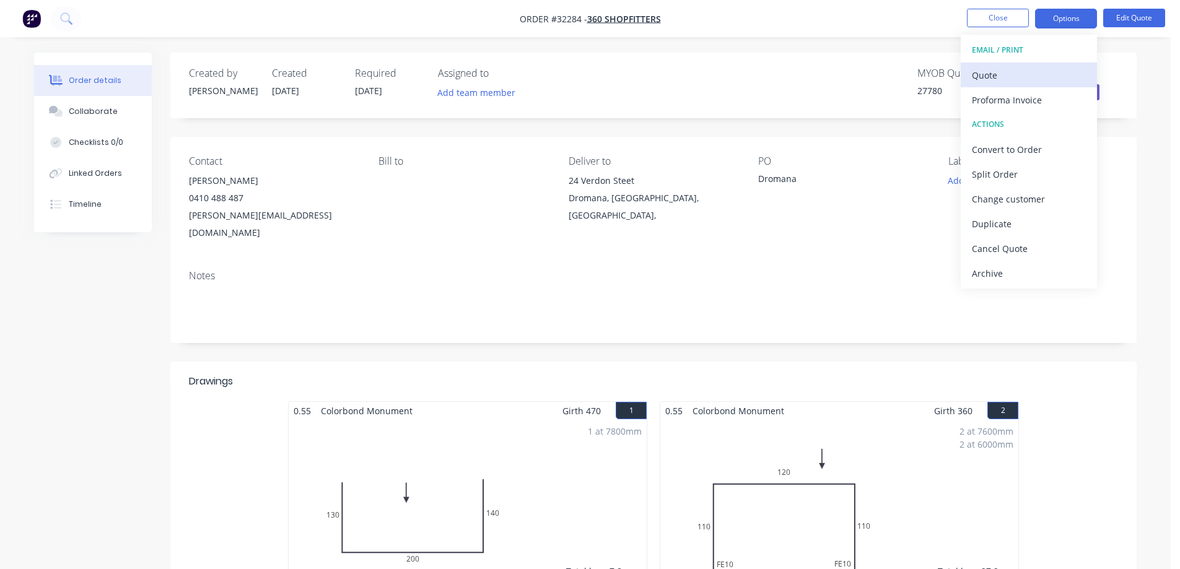
click at [999, 76] on div "Quote" at bounding box center [1029, 75] width 114 height 18
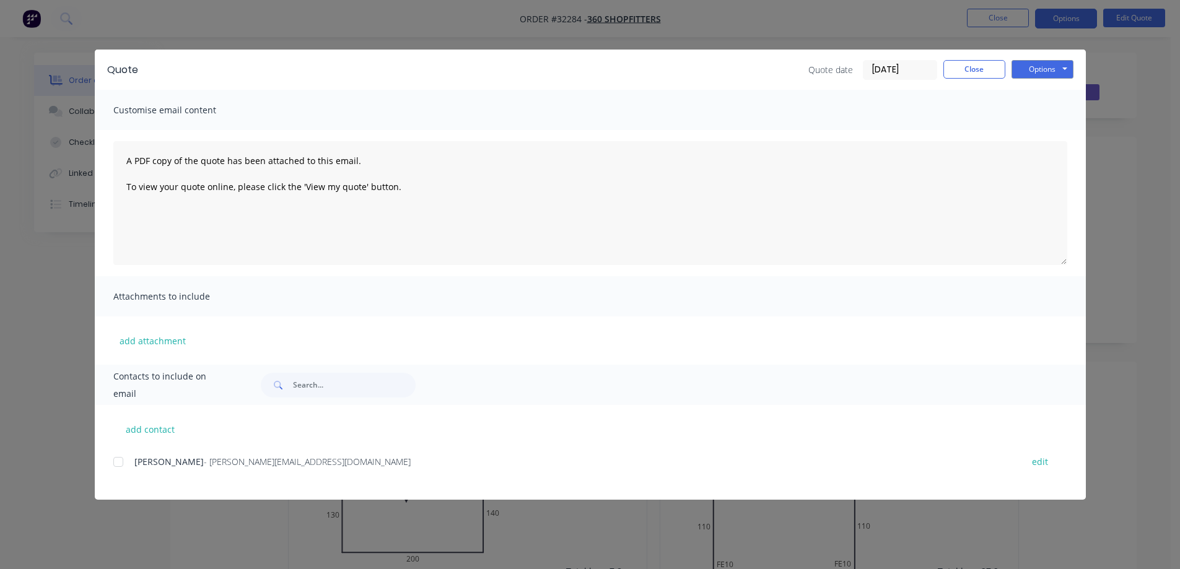
click at [119, 461] on div at bounding box center [118, 462] width 25 height 25
click at [1046, 72] on button "Options" at bounding box center [1042, 69] width 62 height 19
click at [1038, 135] on button "Email" at bounding box center [1050, 132] width 79 height 20
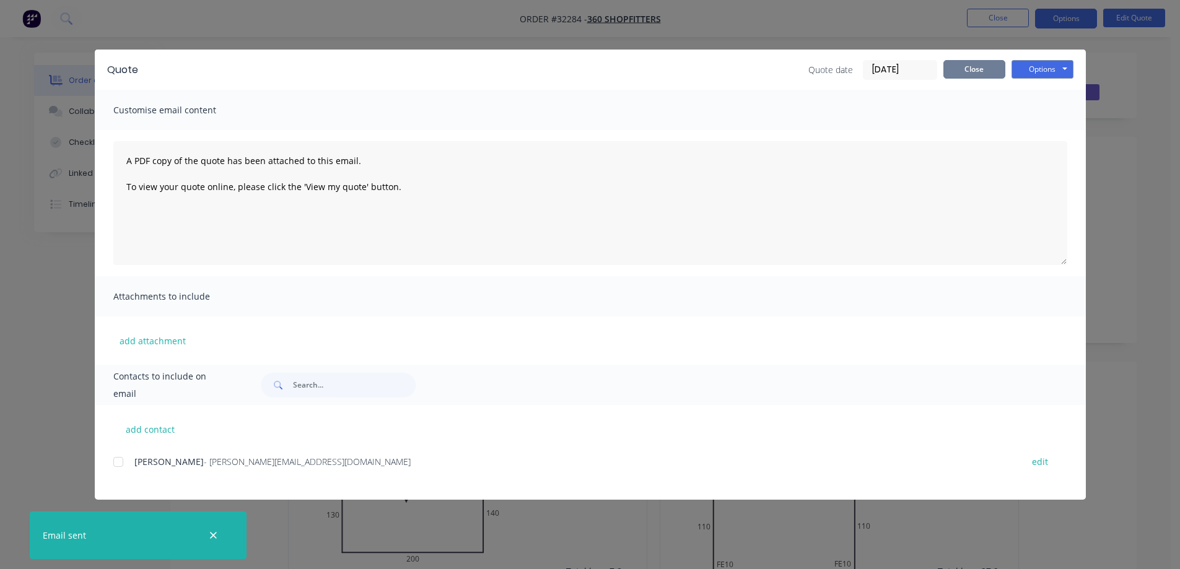
click at [966, 69] on button "Close" at bounding box center [974, 69] width 62 height 19
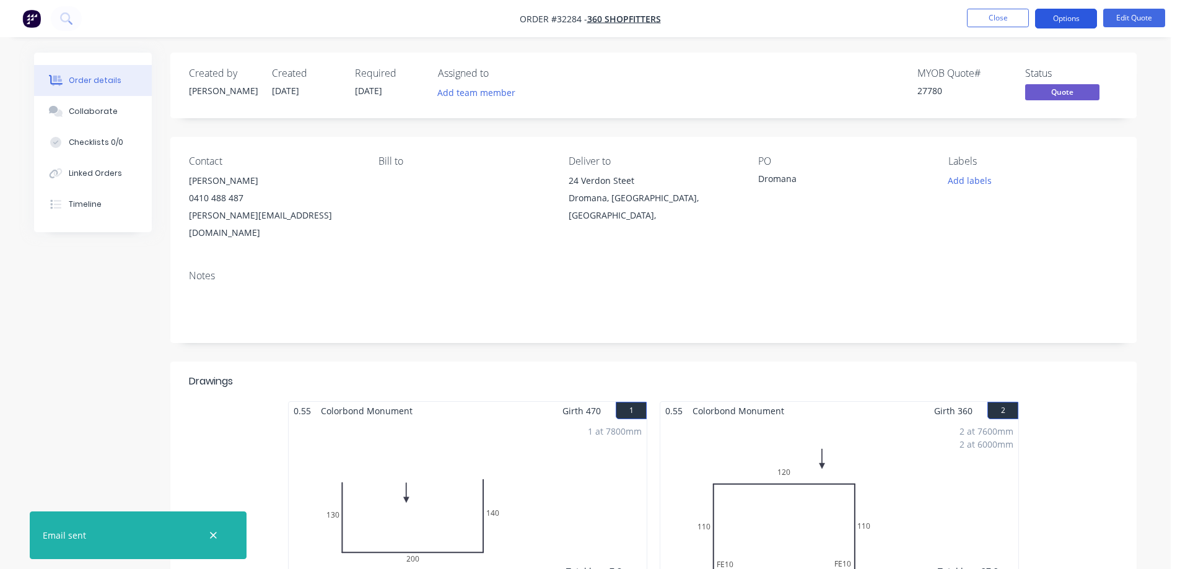
click at [1064, 19] on button "Options" at bounding box center [1066, 19] width 62 height 20
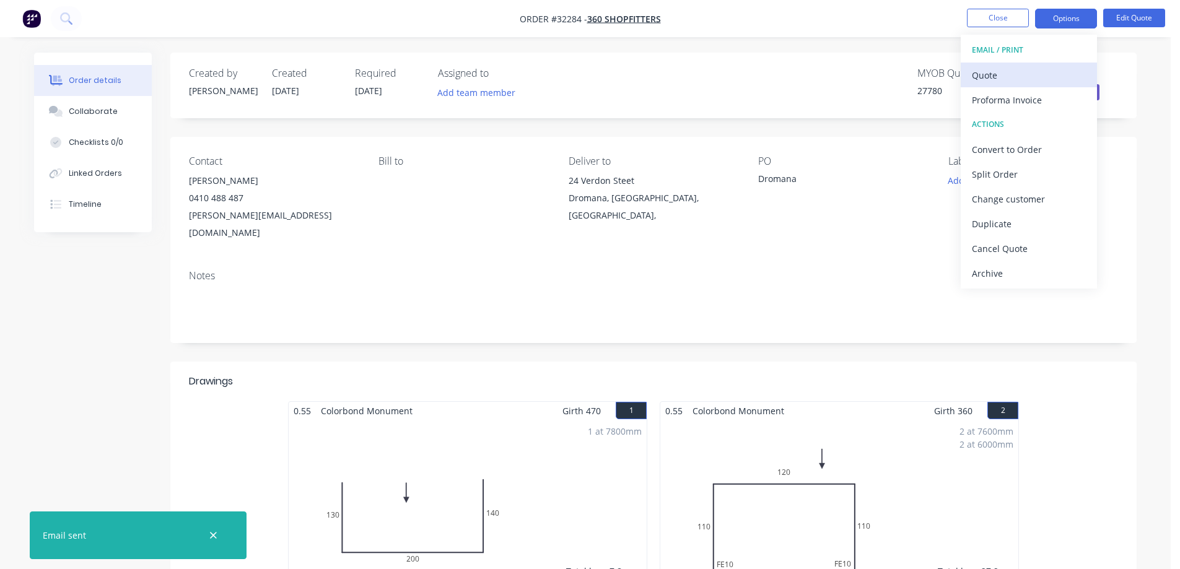
click at [995, 74] on div "Quote" at bounding box center [1029, 75] width 114 height 18
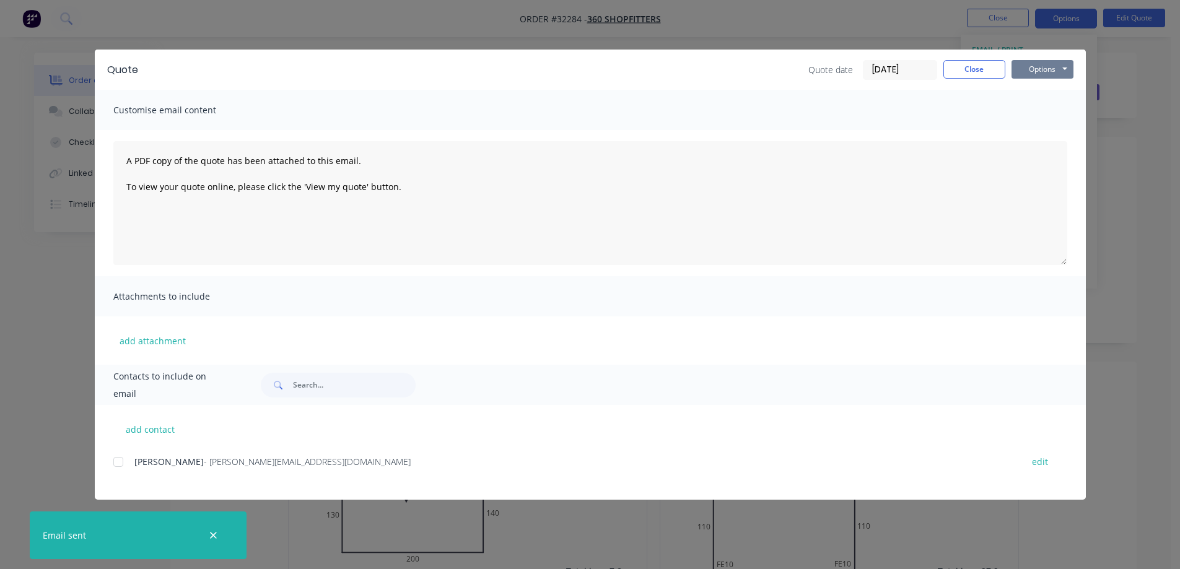
click at [1040, 67] on button "Options" at bounding box center [1042, 69] width 62 height 19
click at [1028, 111] on button "Print" at bounding box center [1050, 112] width 79 height 20
click at [969, 66] on button "Close" at bounding box center [974, 69] width 62 height 19
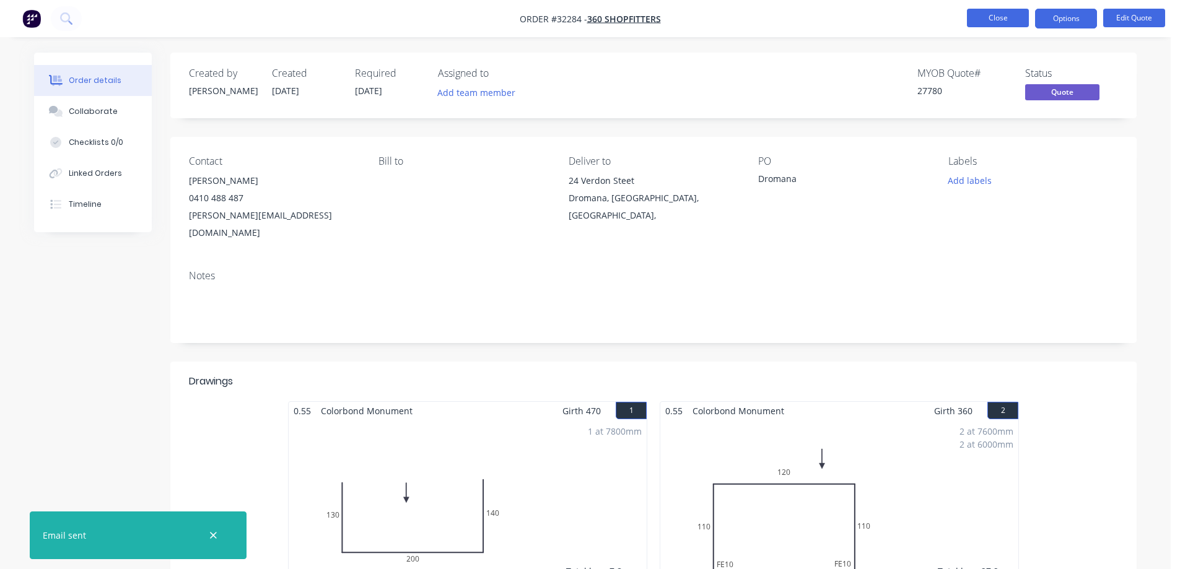
click at [998, 21] on button "Close" at bounding box center [998, 18] width 62 height 19
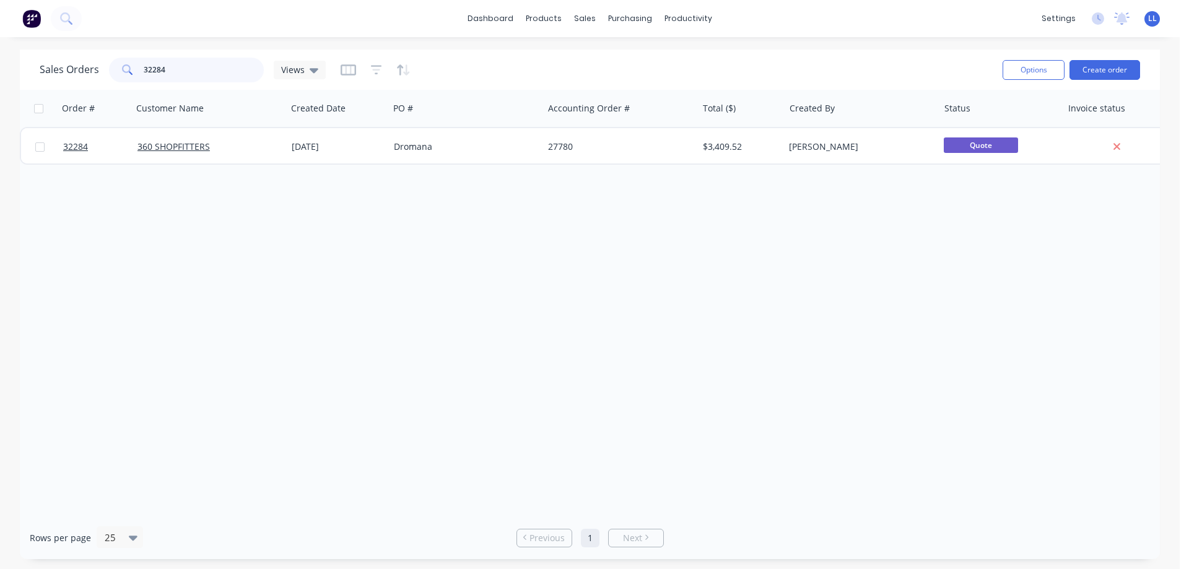
drag, startPoint x: 166, startPoint y: 71, endPoint x: 104, endPoint y: 69, distance: 62.0
click at [105, 69] on div "Sales Orders 32284 Views" at bounding box center [183, 70] width 286 height 25
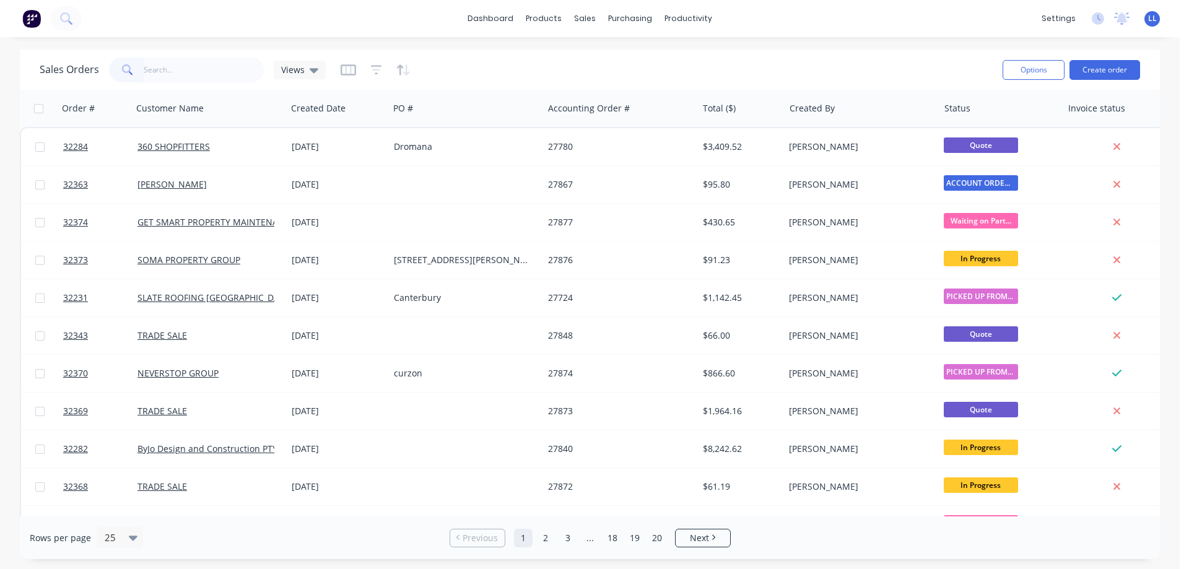
click at [30, 22] on img at bounding box center [31, 18] width 19 height 19
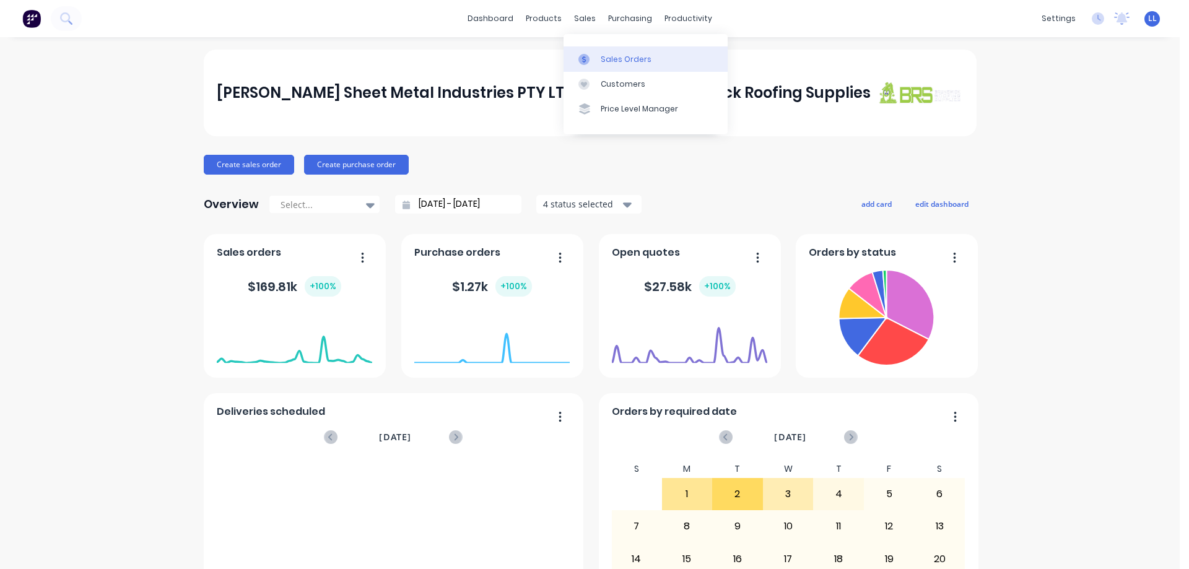
click at [599, 58] on link "Sales Orders" at bounding box center [646, 58] width 164 height 25
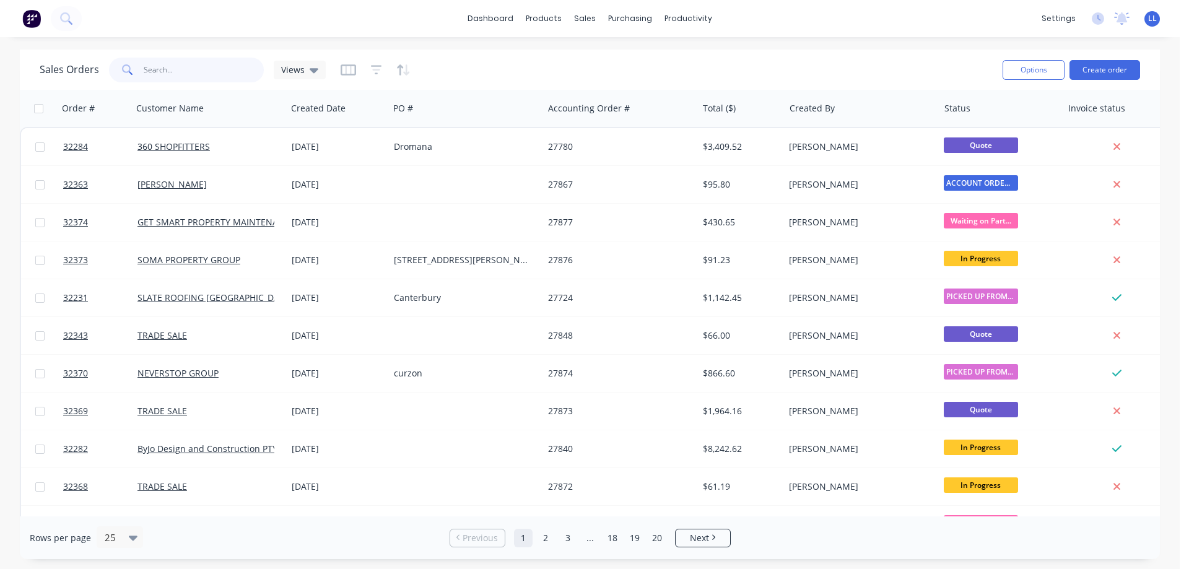
click at [200, 69] on input "text" at bounding box center [204, 70] width 121 height 25
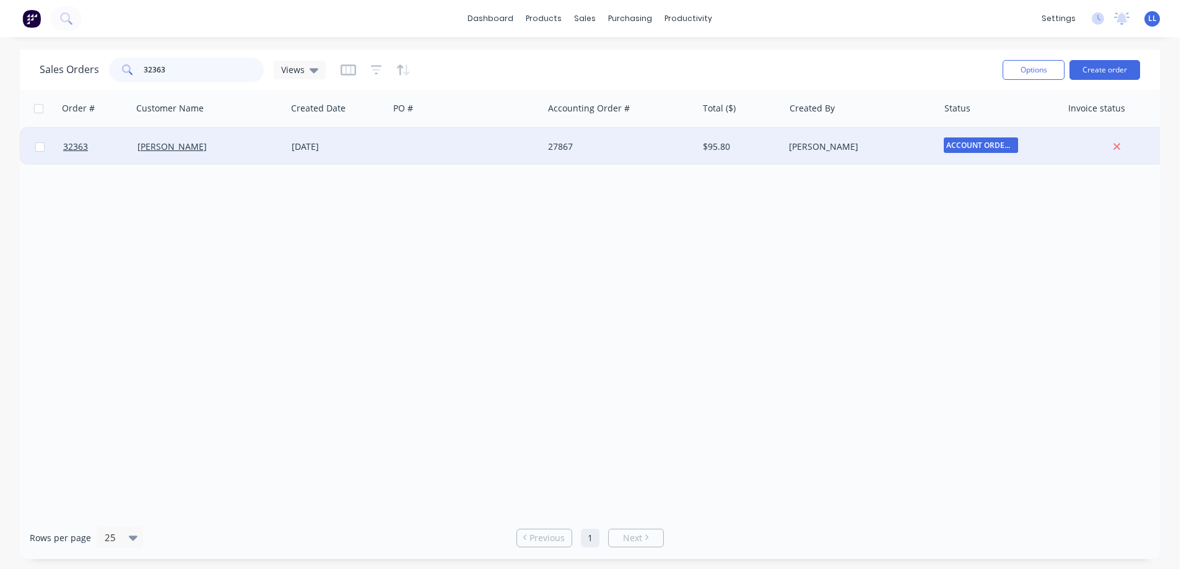
type input "32363"
click at [698, 157] on div "$95.80" at bounding box center [741, 146] width 87 height 37
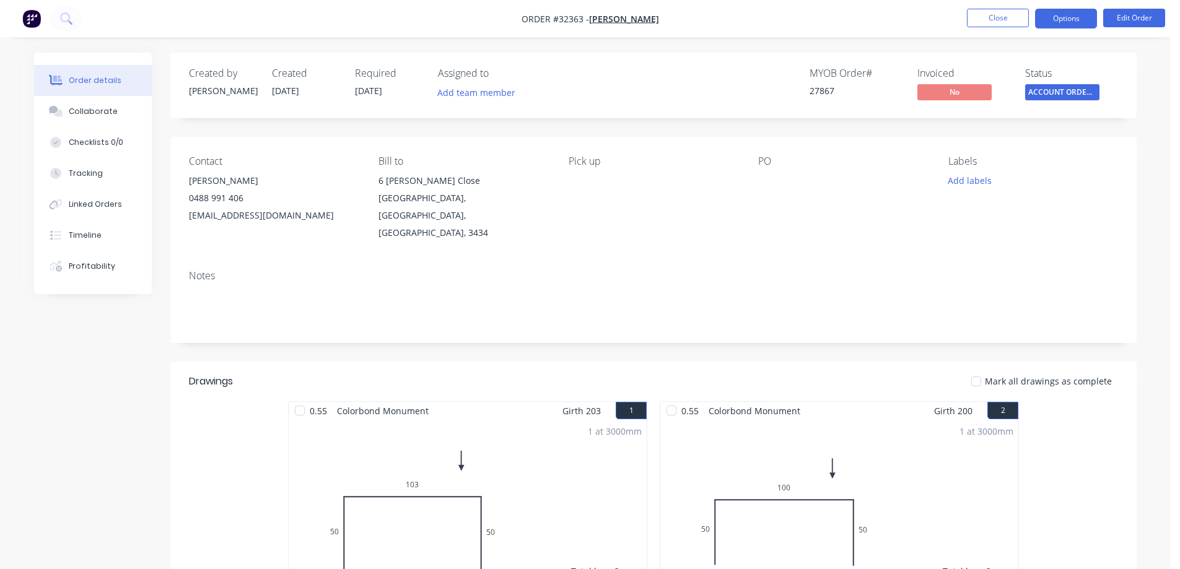
click at [1060, 20] on button "Options" at bounding box center [1066, 19] width 62 height 20
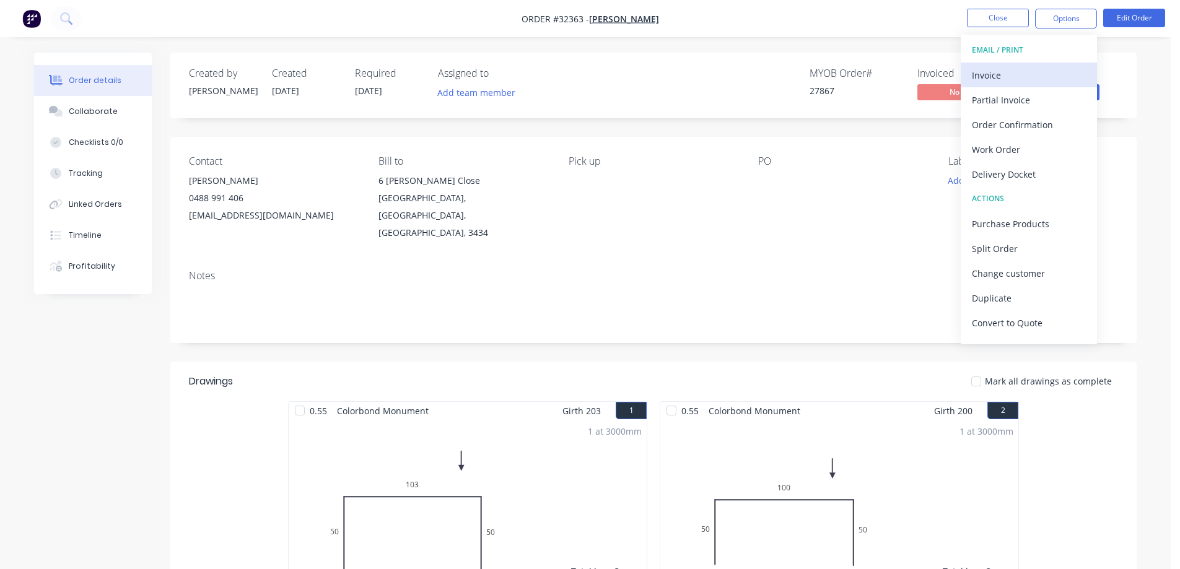
click at [1001, 82] on div "Invoice" at bounding box center [1029, 75] width 114 height 18
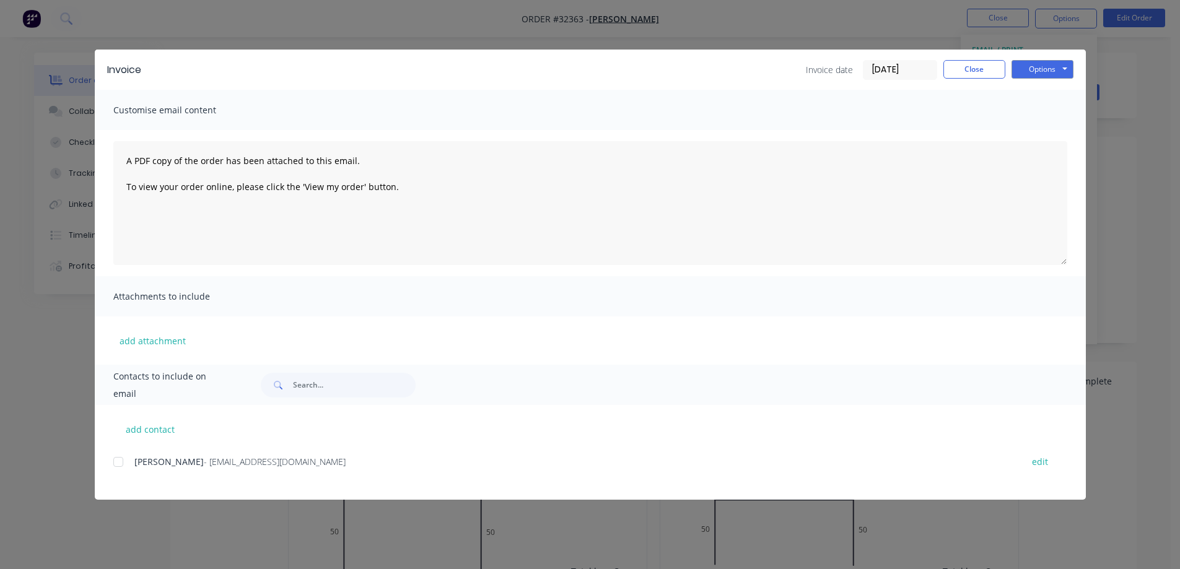
click at [121, 461] on div at bounding box center [118, 462] width 25 height 25
click at [1021, 71] on button "Options" at bounding box center [1042, 69] width 62 height 19
click at [1050, 138] on button "Email" at bounding box center [1050, 132] width 79 height 20
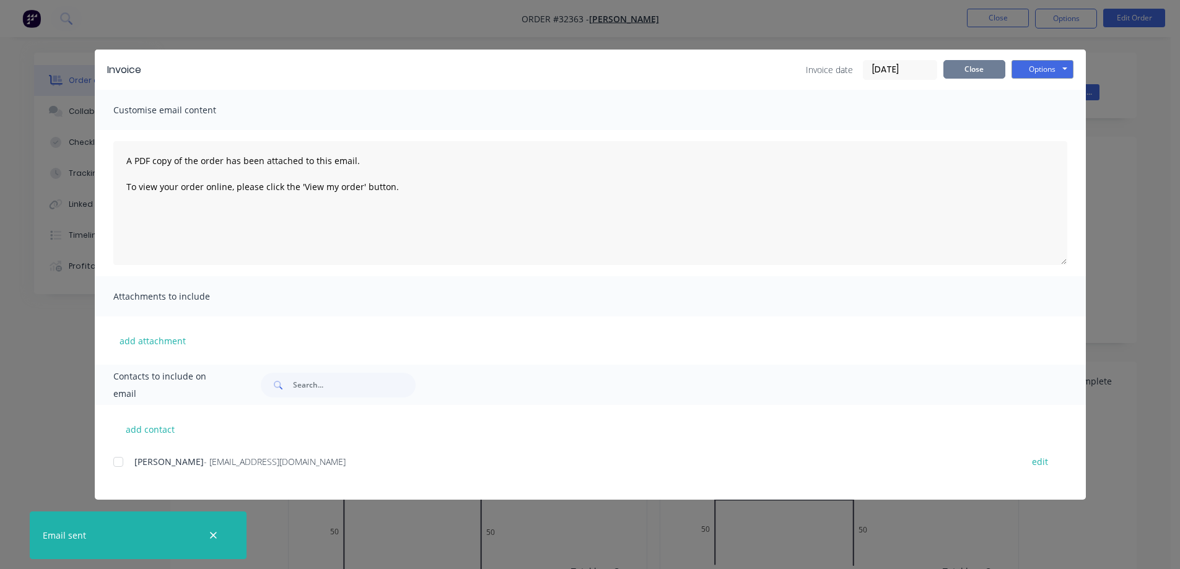
click at [975, 78] on div "Invoice Invoice date [DATE] Close Options Preview Print Email" at bounding box center [590, 70] width 991 height 40
click at [975, 73] on button "Close" at bounding box center [974, 69] width 62 height 19
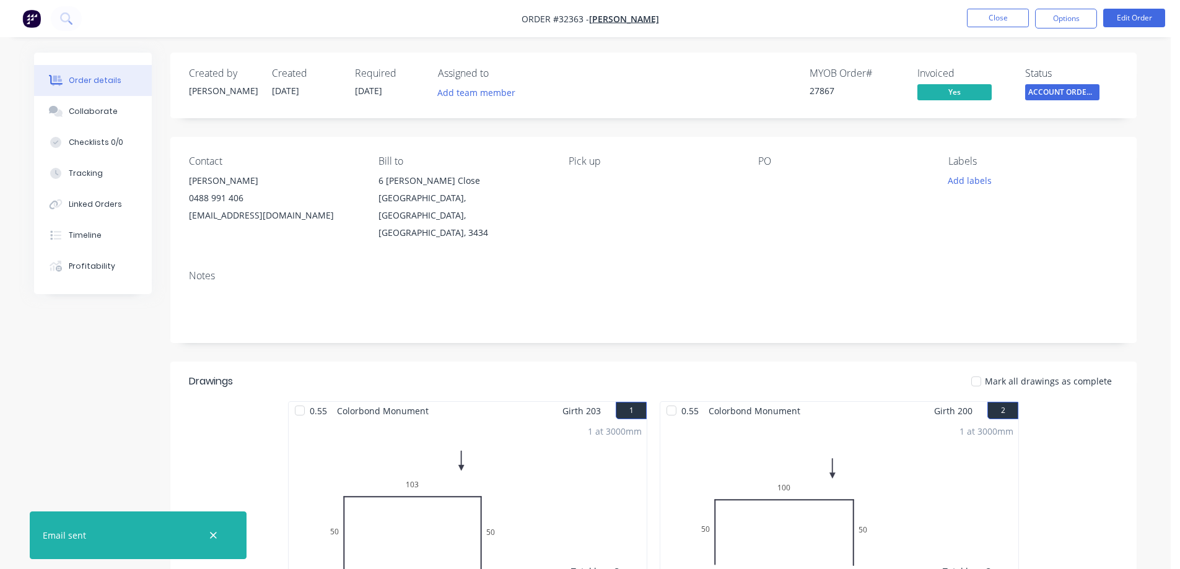
click at [1075, 88] on span "ACCOUNT ORDERS ..." at bounding box center [1062, 91] width 74 height 15
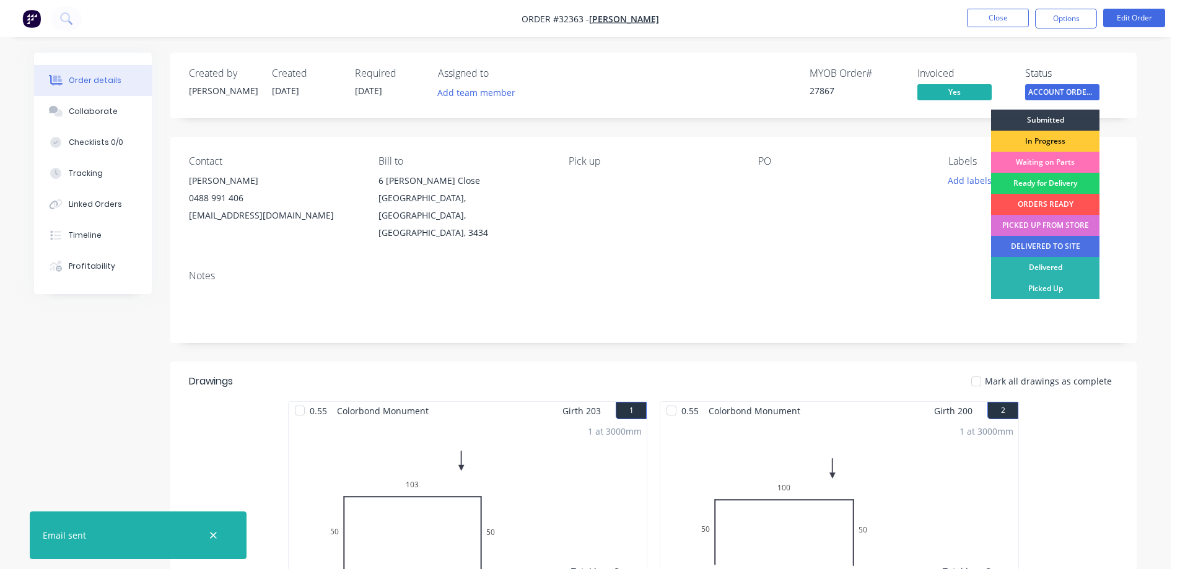
click at [1044, 225] on div "PICKED UP FROM STORE" at bounding box center [1045, 225] width 108 height 21
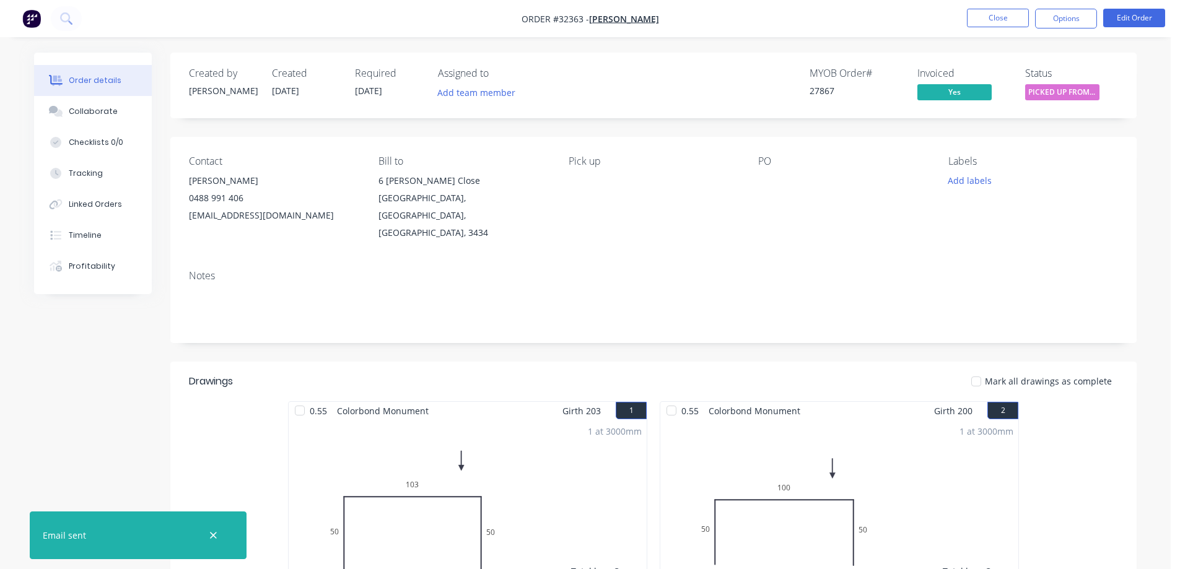
drag, startPoint x: 1075, startPoint y: 24, endPoint x: 1070, endPoint y: 33, distance: 10.5
click at [1075, 25] on button "Options" at bounding box center [1066, 19] width 62 height 20
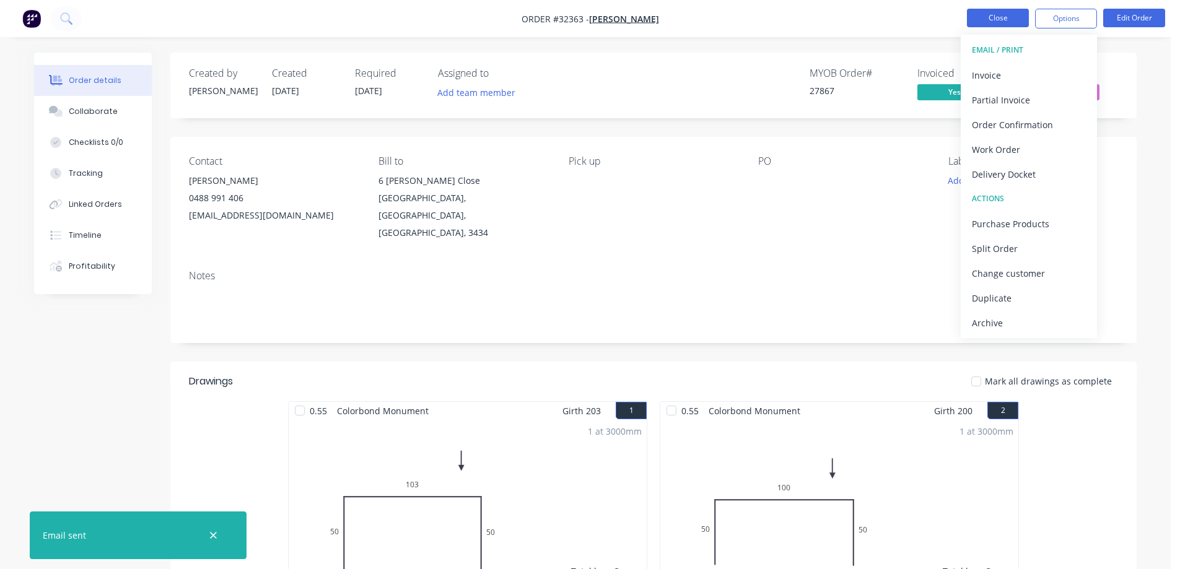
click at [984, 14] on button "Close" at bounding box center [998, 18] width 62 height 19
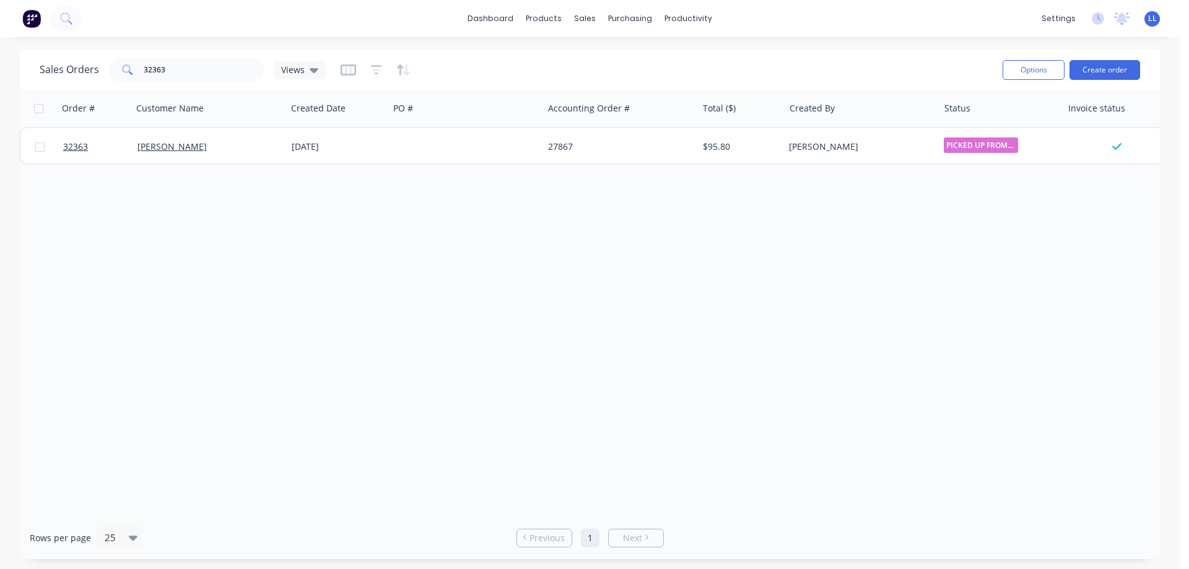
click at [32, 17] on img at bounding box center [31, 18] width 19 height 19
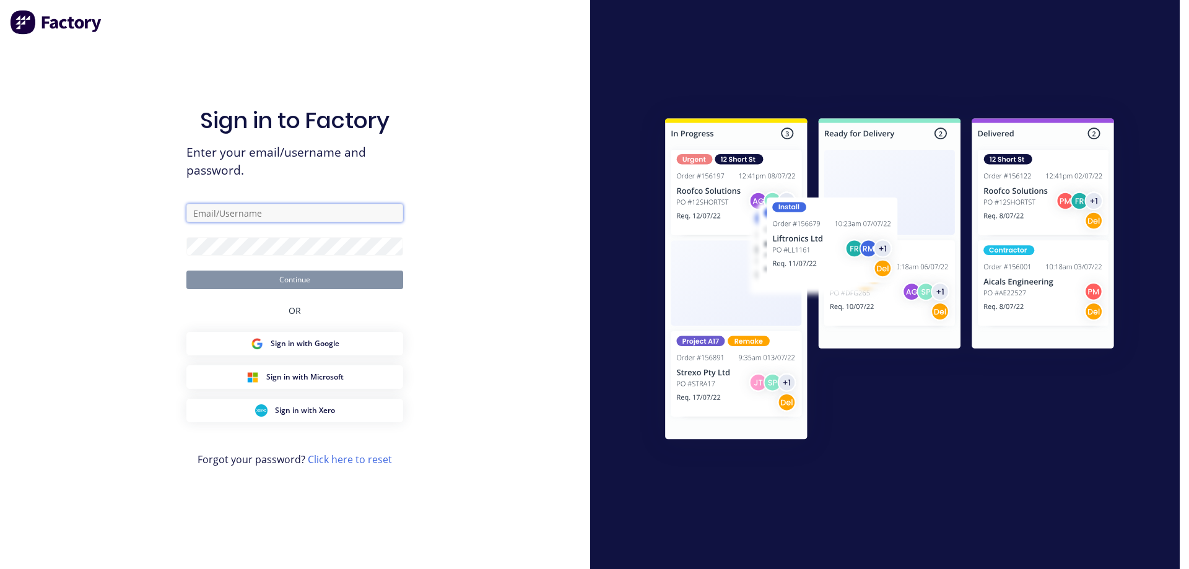
type input "[EMAIL_ADDRESS][DOMAIN_NAME]"
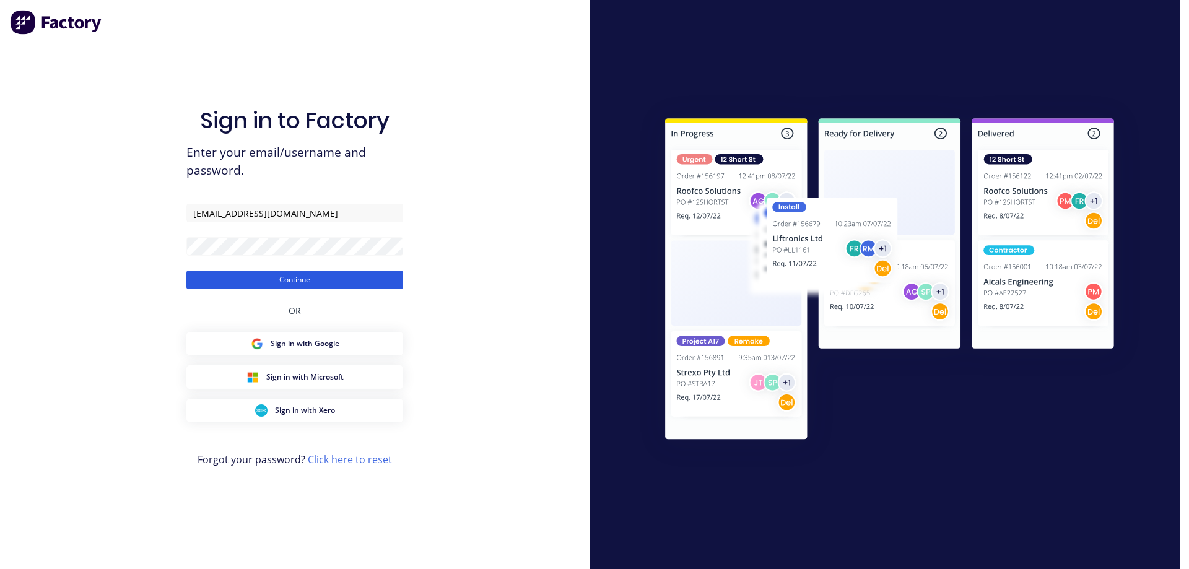
click at [268, 276] on button "Continue" at bounding box center [294, 280] width 217 height 19
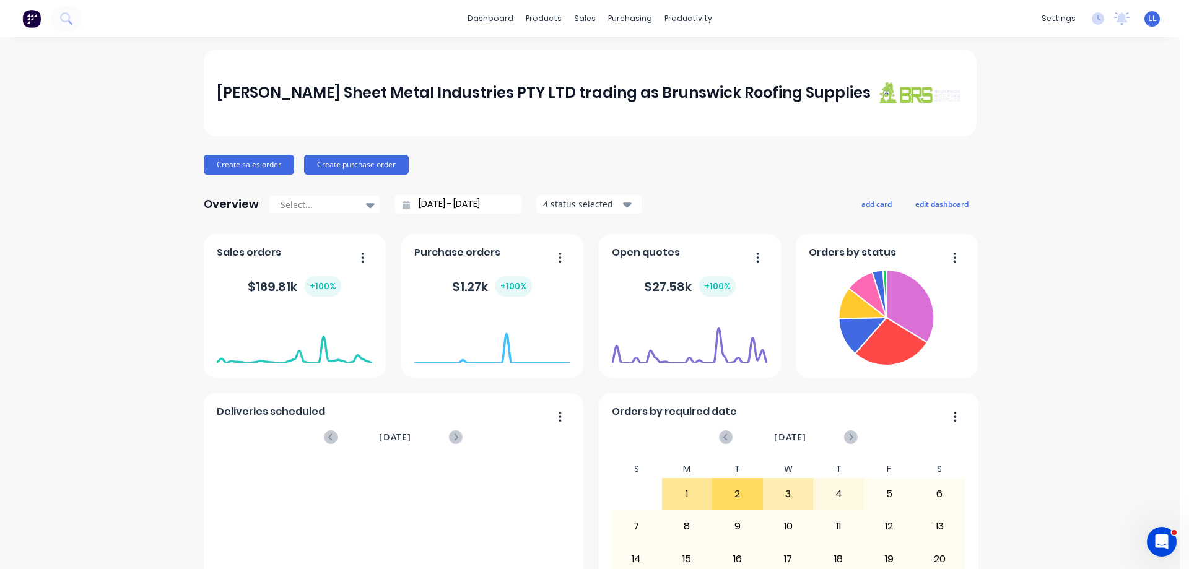
click at [35, 19] on img at bounding box center [31, 18] width 19 height 19
click at [616, 62] on div "Sales Orders" at bounding box center [626, 59] width 51 height 11
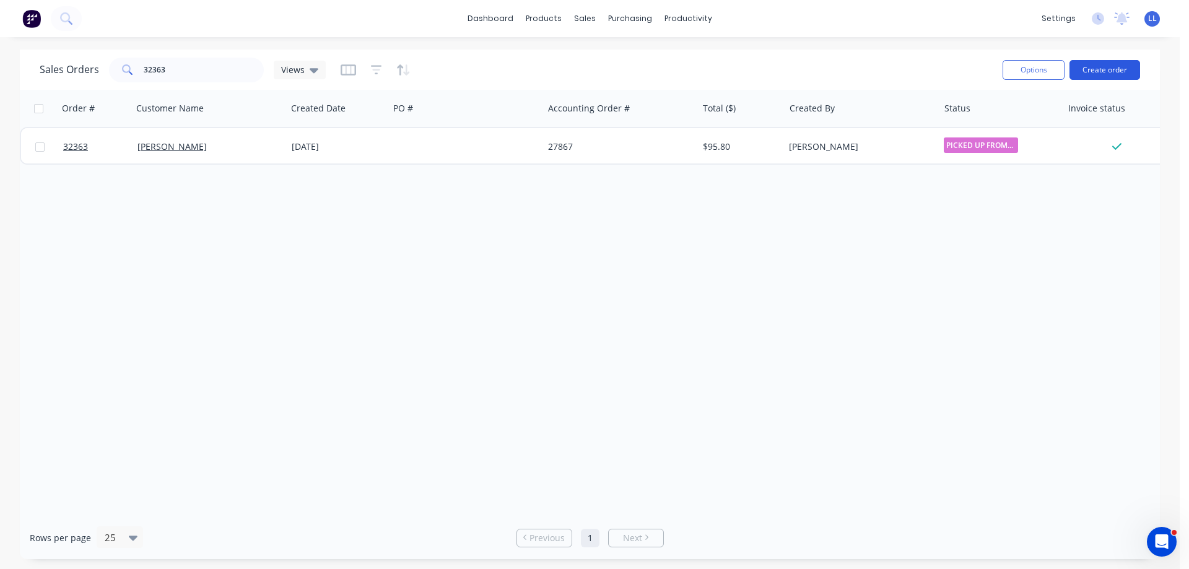
click at [1099, 71] on button "Create order" at bounding box center [1105, 70] width 71 height 20
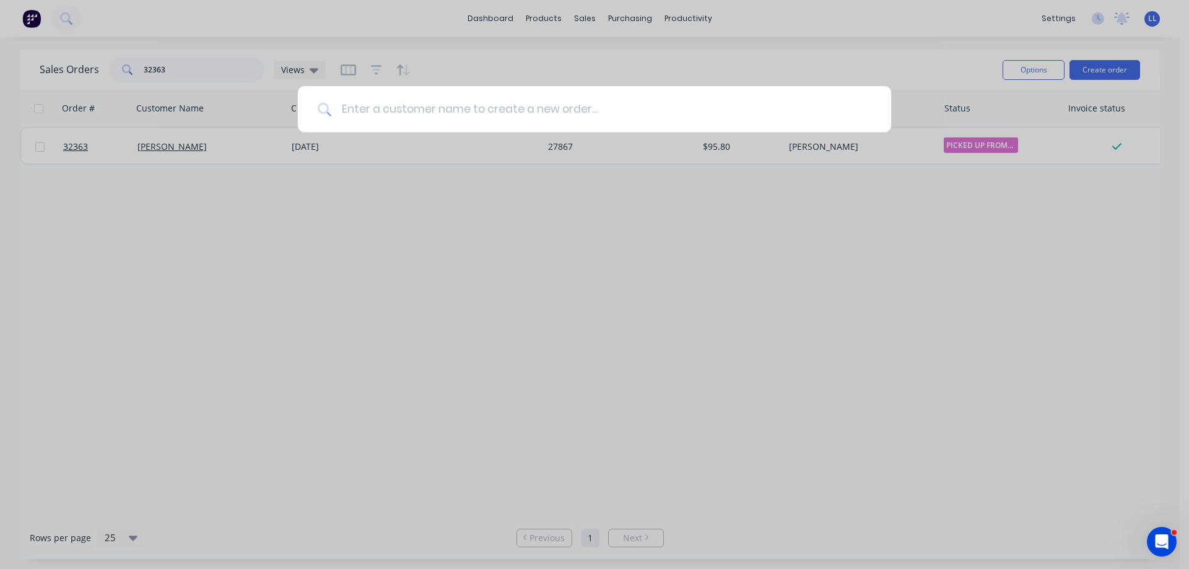
drag, startPoint x: 591, startPoint y: 108, endPoint x: 582, endPoint y: 102, distance: 11.5
click at [591, 107] on input at bounding box center [601, 109] width 540 height 46
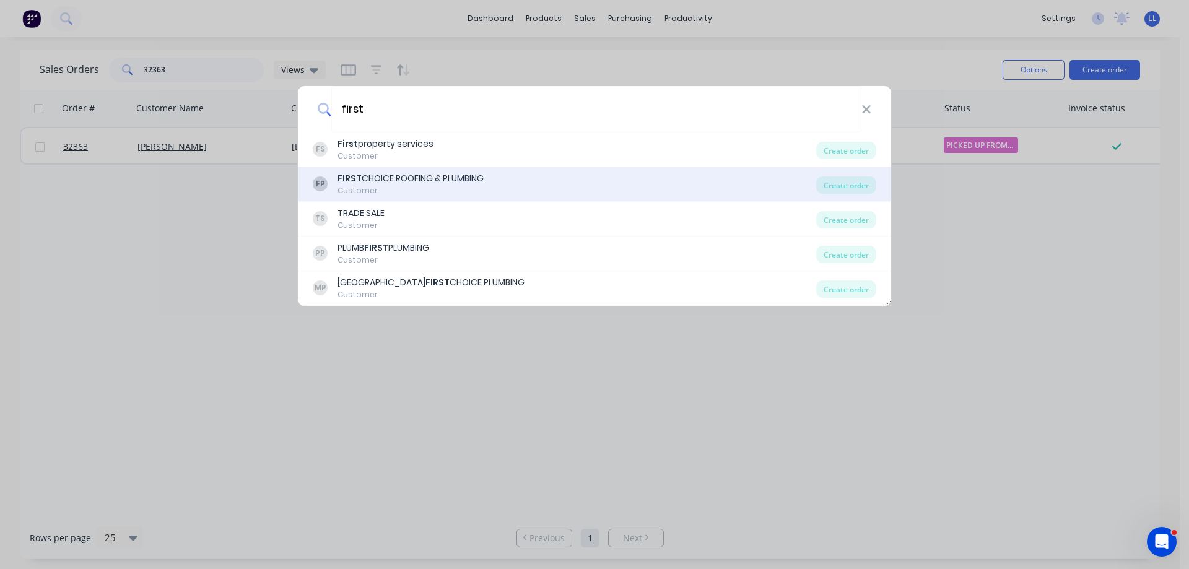
type input "first"
click at [482, 185] on div "FIRST CHOICE ROOFING & PLUMBING" at bounding box center [411, 178] width 146 height 13
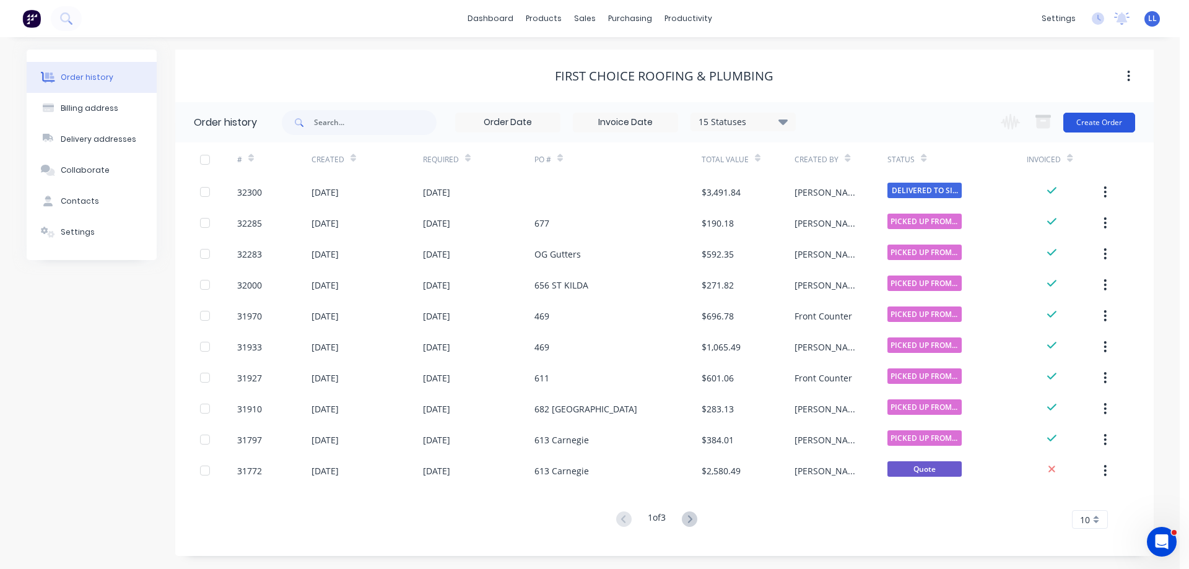
click at [1101, 123] on button "Create Order" at bounding box center [1099, 123] width 72 height 20
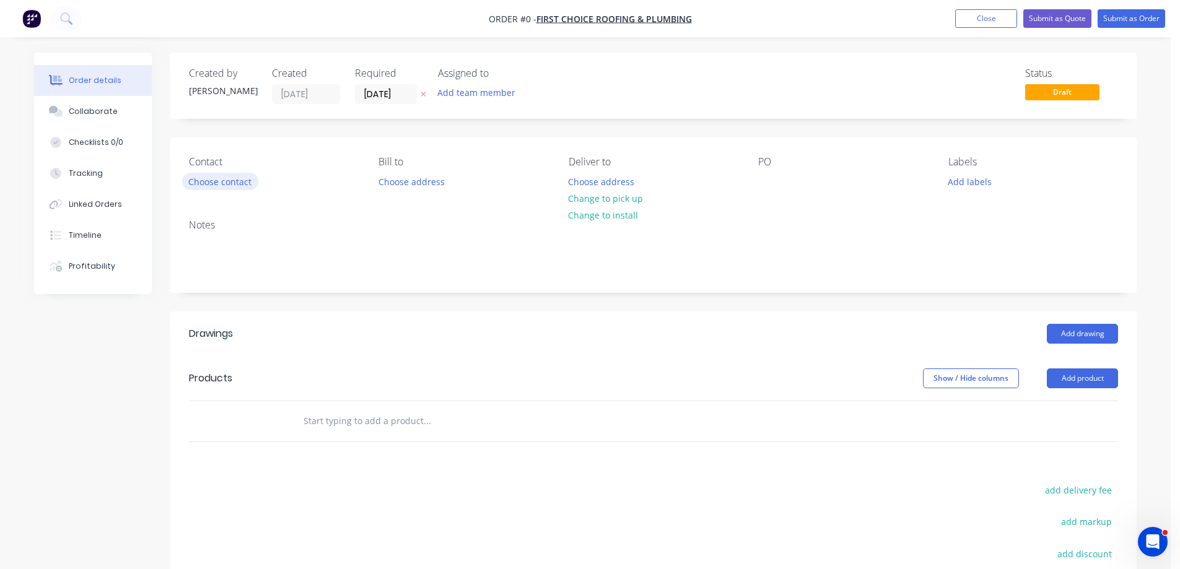
click at [246, 179] on button "Choose contact" at bounding box center [220, 181] width 76 height 17
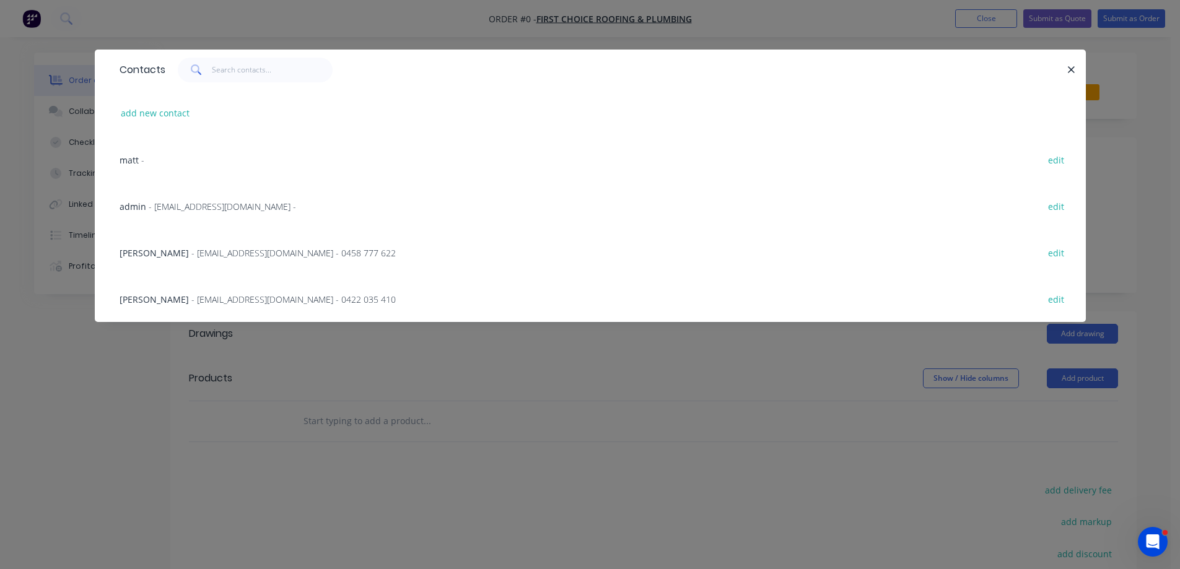
click at [209, 254] on span "- [EMAIL_ADDRESS][DOMAIN_NAME] - 0458 777 622" at bounding box center [293, 253] width 204 height 12
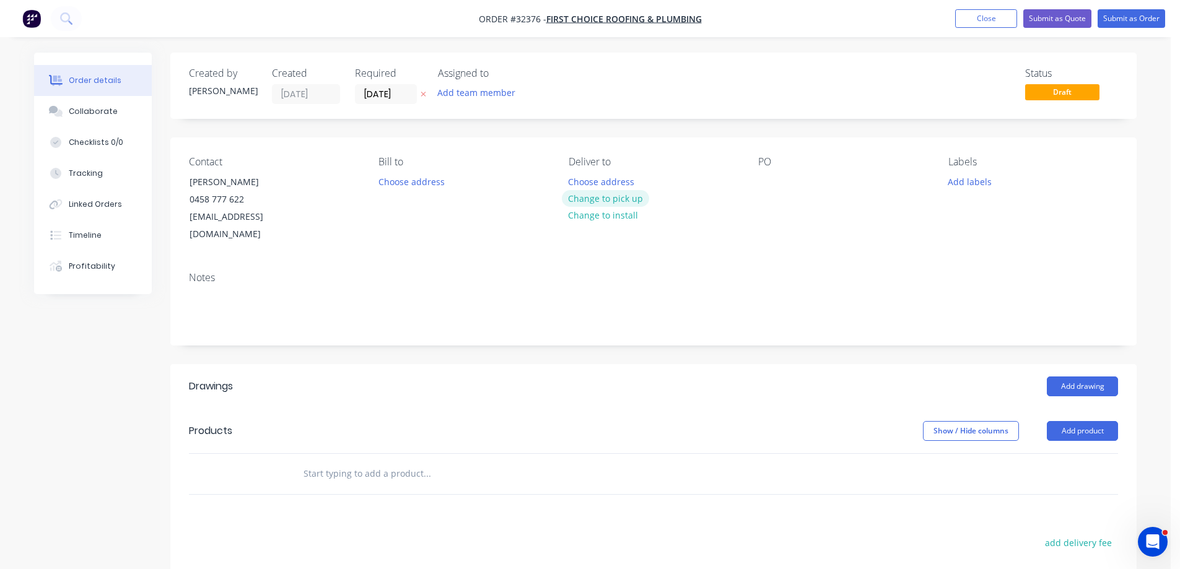
click at [593, 199] on button "Change to pick up" at bounding box center [606, 198] width 88 height 17
click at [768, 184] on div at bounding box center [768, 182] width 20 height 18
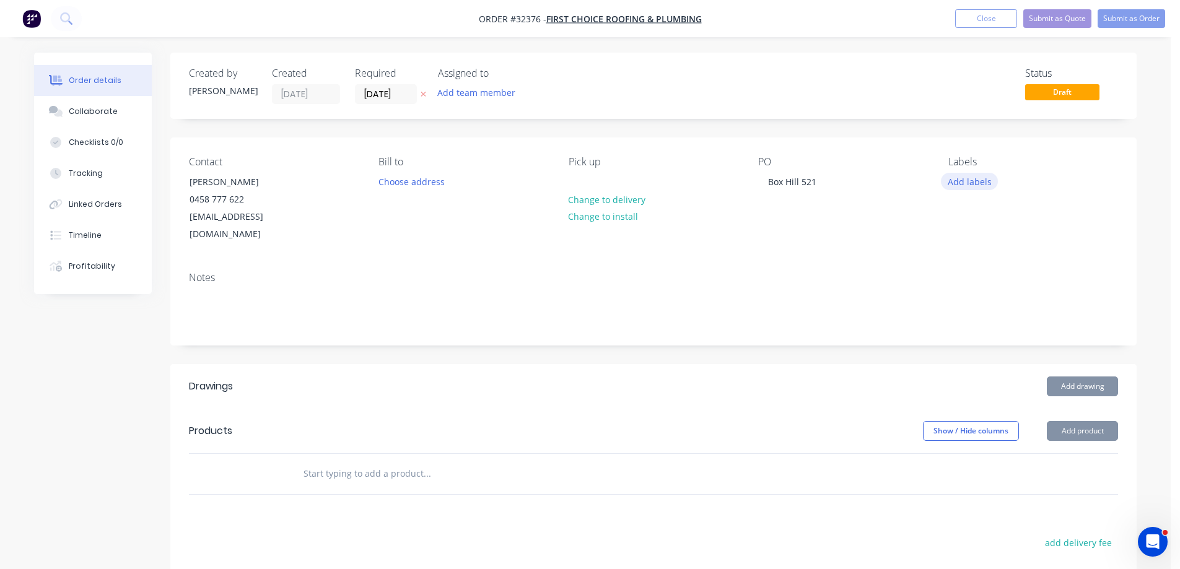
click at [946, 183] on button "Add labels" at bounding box center [969, 181] width 57 height 17
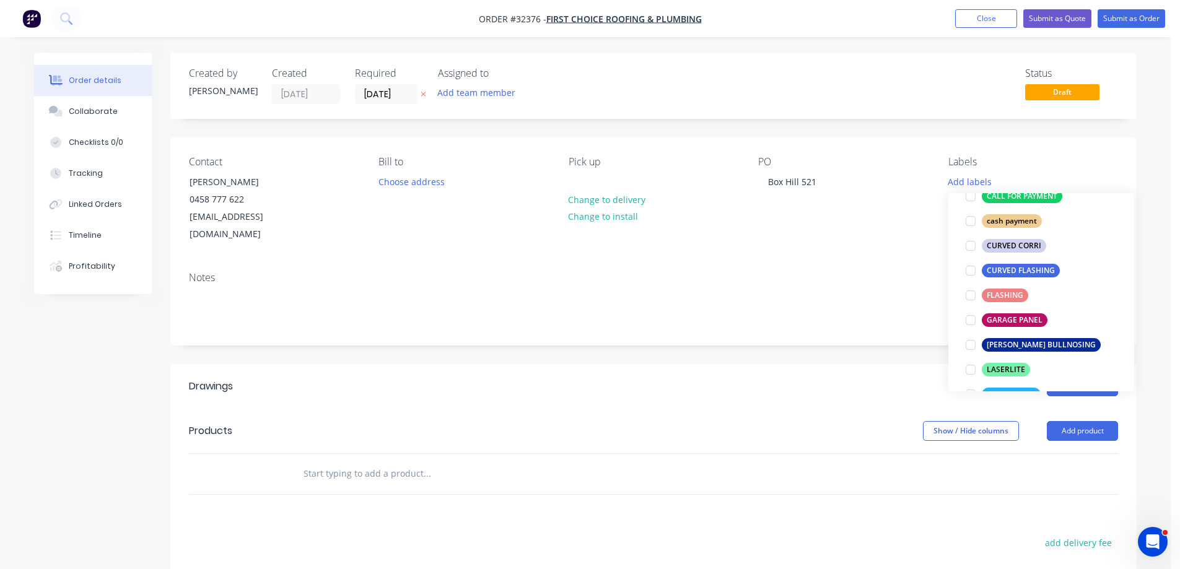
scroll to position [186, 0]
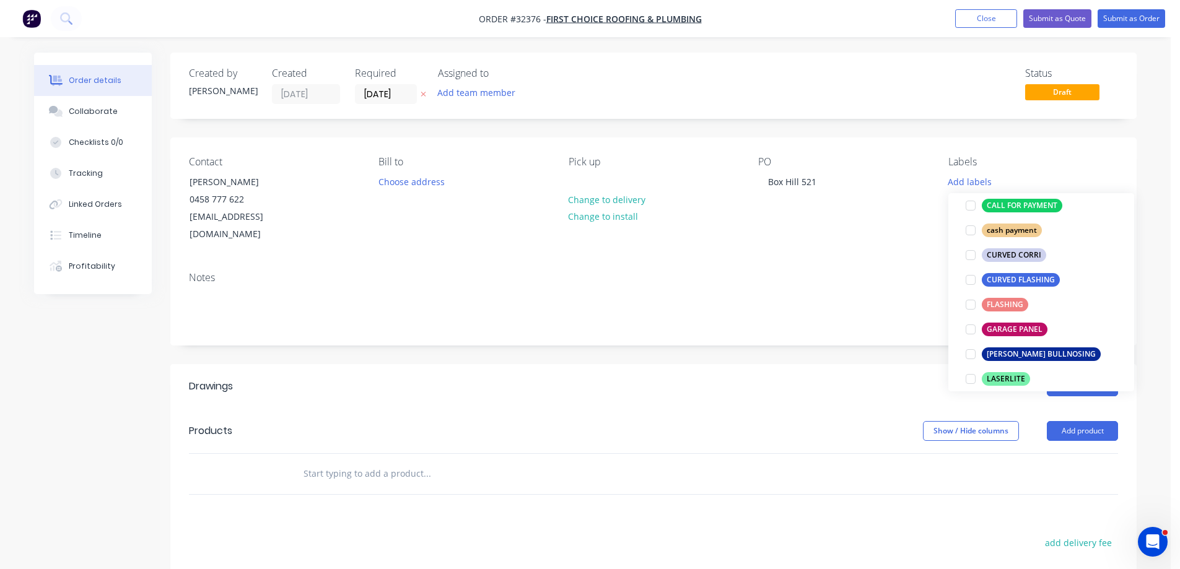
click at [709, 231] on div "Contact [PERSON_NAME] [PHONE_NUMBER] [PERSON_NAME][EMAIL_ADDRESS][DOMAIN_NAME] …" at bounding box center [653, 200] width 966 height 124
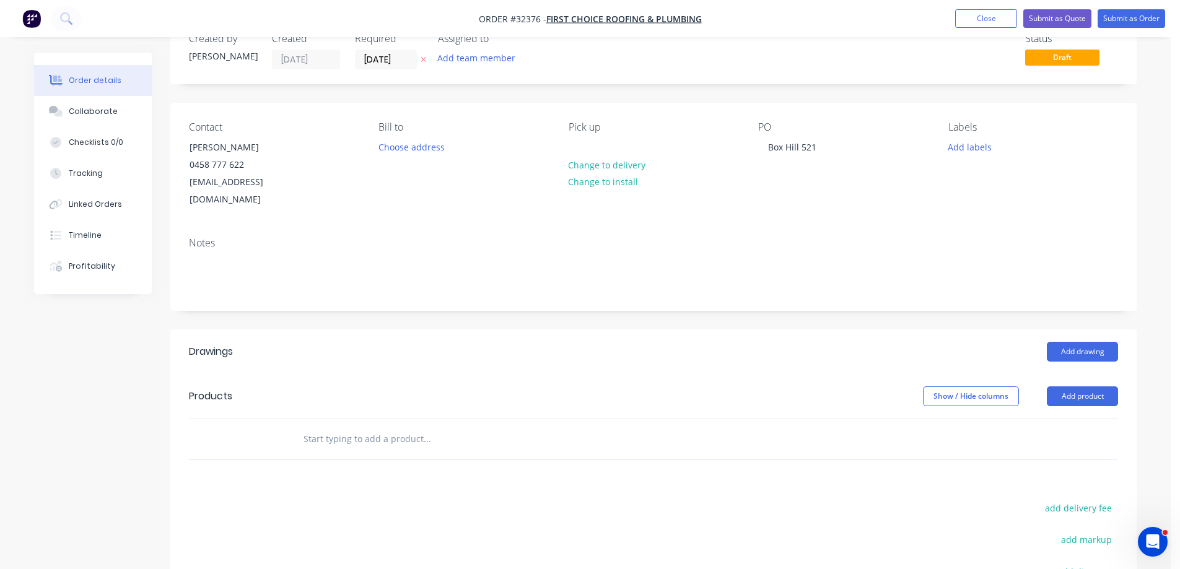
scroll to position [62, 0]
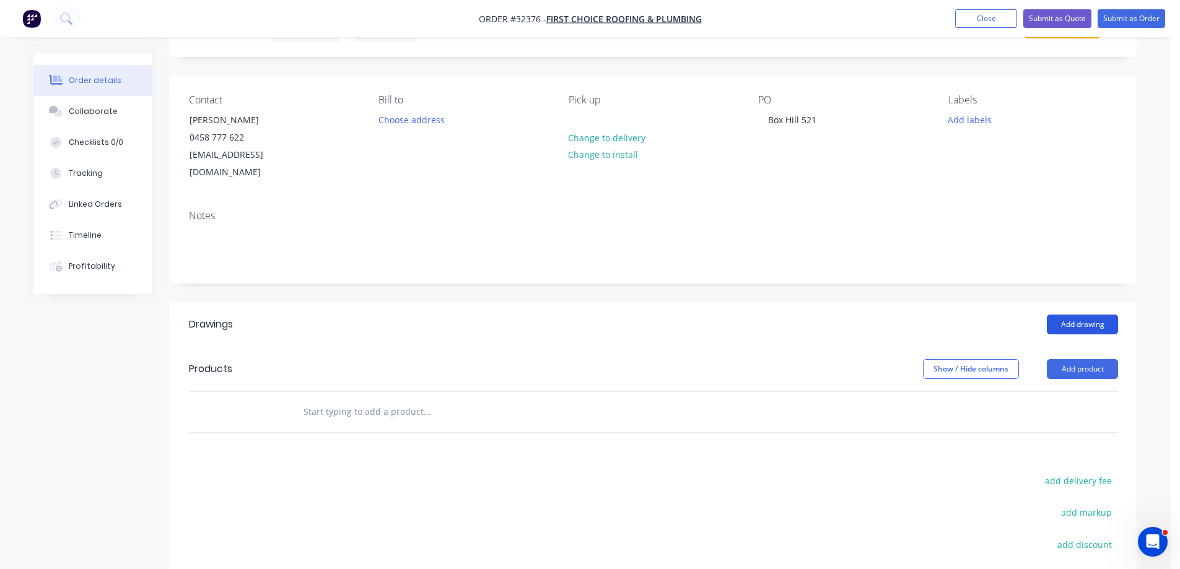
click at [1073, 315] on button "Add drawing" at bounding box center [1082, 325] width 71 height 20
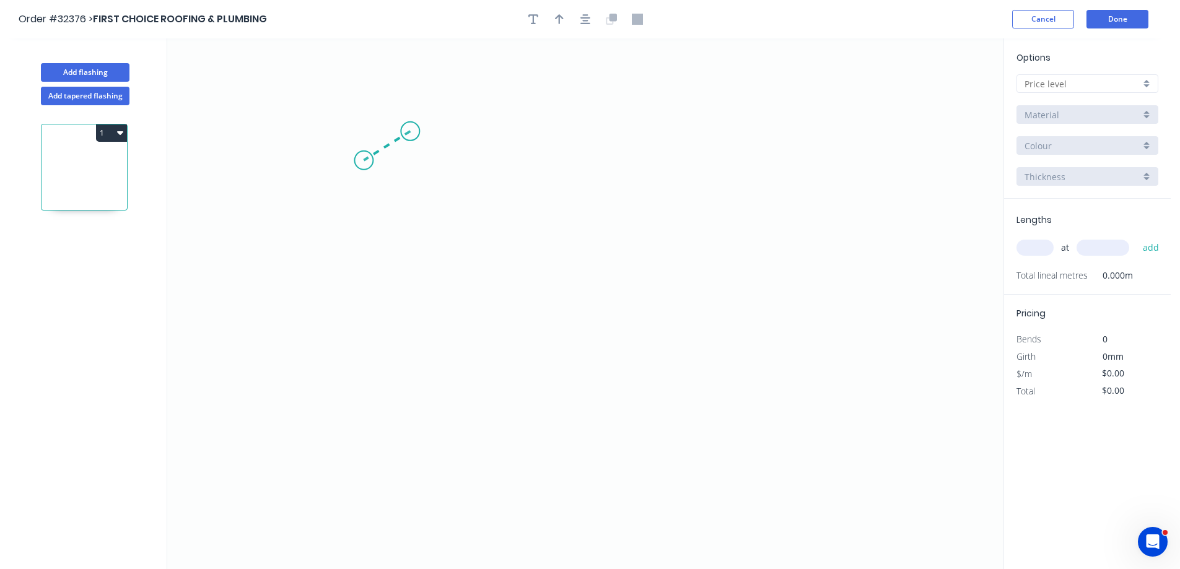
drag, startPoint x: 410, startPoint y: 131, endPoint x: 364, endPoint y: 160, distance: 54.8
click at [364, 160] on icon "0" at bounding box center [585, 303] width 836 height 531
click at [568, 168] on icon "0 ?" at bounding box center [585, 303] width 836 height 531
drag, startPoint x: 568, startPoint y: 168, endPoint x: 559, endPoint y: 268, distance: 100.1
click at [559, 268] on icon "0 ? ? ? º" at bounding box center [585, 303] width 836 height 531
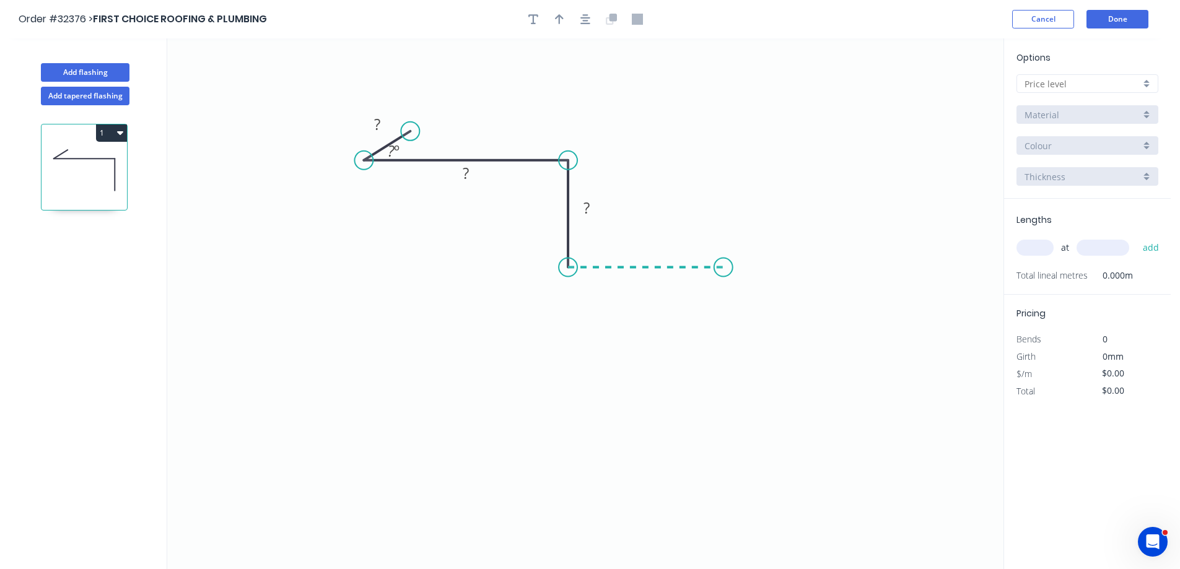
drag, startPoint x: 631, startPoint y: 269, endPoint x: 723, endPoint y: 276, distance: 93.2
click at [723, 276] on icon "0 ? ? ? ? º" at bounding box center [585, 303] width 836 height 531
drag, startPoint x: 723, startPoint y: 276, endPoint x: 724, endPoint y: 319, distance: 43.4
click at [724, 319] on icon "0 ? ? ? ? ? º" at bounding box center [585, 303] width 836 height 531
drag, startPoint x: 453, startPoint y: 196, endPoint x: 382, endPoint y: 122, distance: 102.5
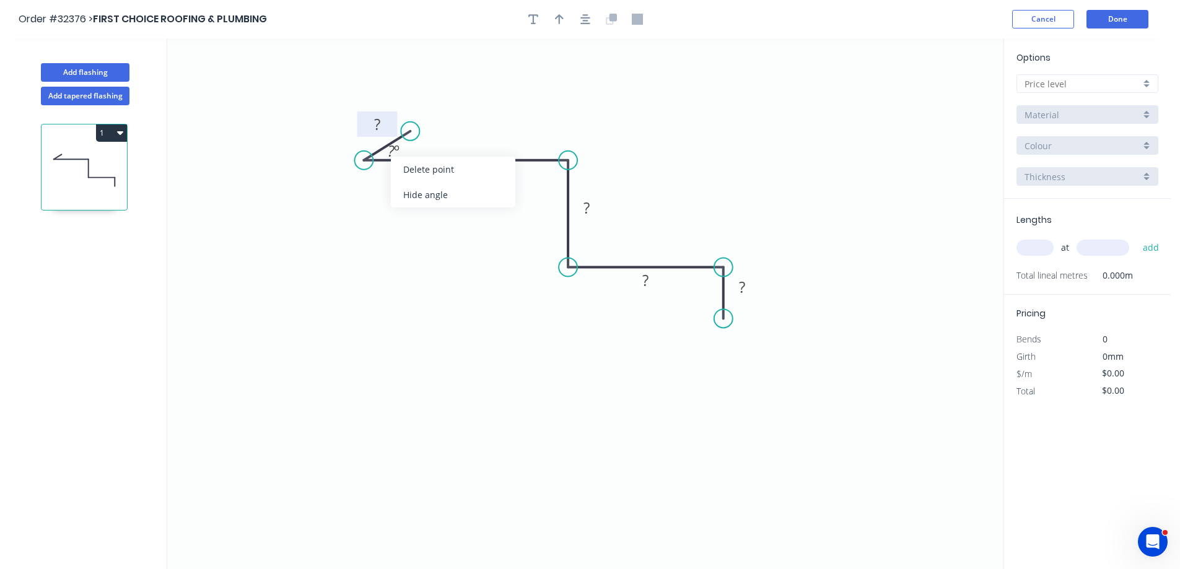
click at [451, 195] on div "Hide angle" at bounding box center [453, 194] width 124 height 25
click at [383, 113] on g "?" at bounding box center [377, 123] width 40 height 25
click at [1099, 84] on input "text" at bounding box center [1082, 83] width 116 height 13
click at [1060, 111] on div "A" at bounding box center [1087, 108] width 141 height 22
type input "A"
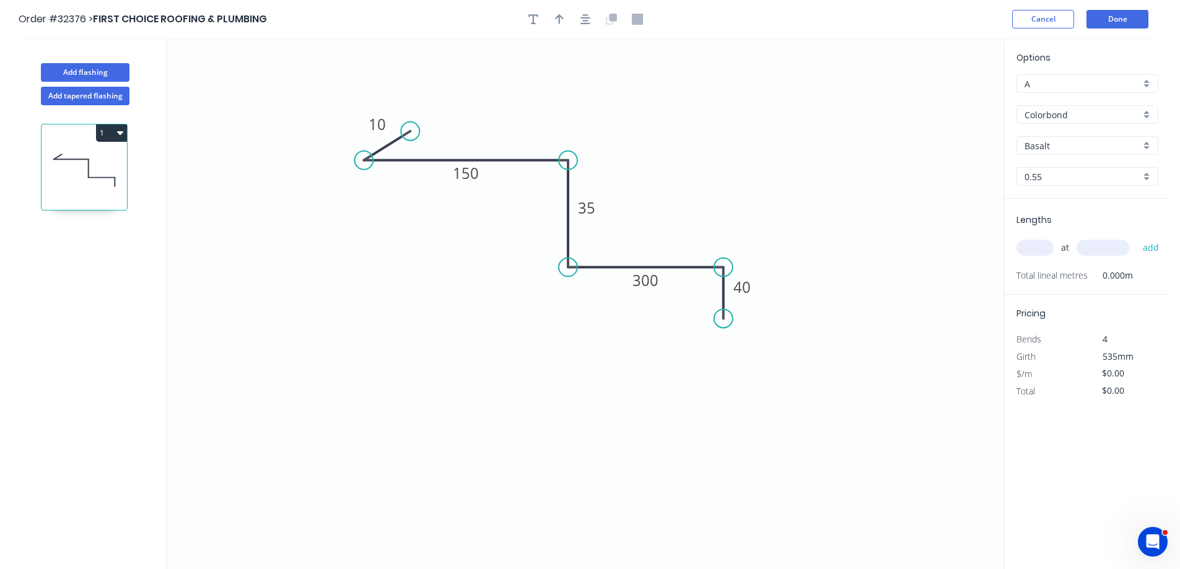
type input "$28.91"
click at [1063, 146] on input "Basalt" at bounding box center [1082, 145] width 116 height 13
click at [1100, 169] on div "Pale Eucalypt" at bounding box center [1087, 170] width 141 height 22
type input "Pale Eucalypt"
click at [1035, 250] on input "text" at bounding box center [1034, 248] width 37 height 16
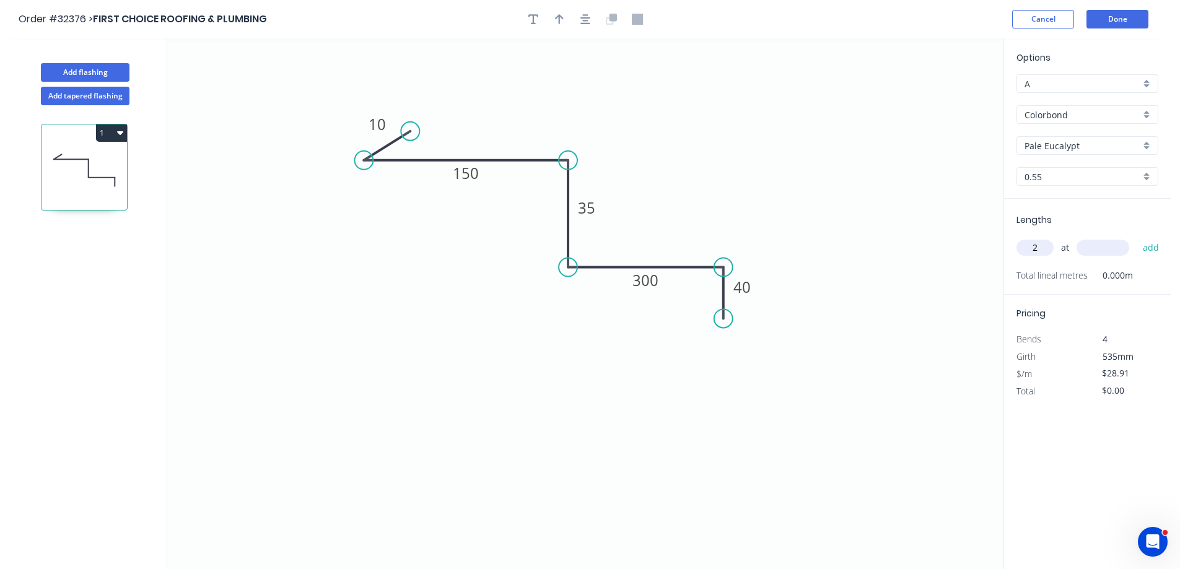
type input "2"
type input "4000"
click at [1137, 237] on button "add" at bounding box center [1151, 247] width 29 height 21
type input "$231.28"
click at [557, 21] on icon "button" at bounding box center [559, 19] width 9 height 11
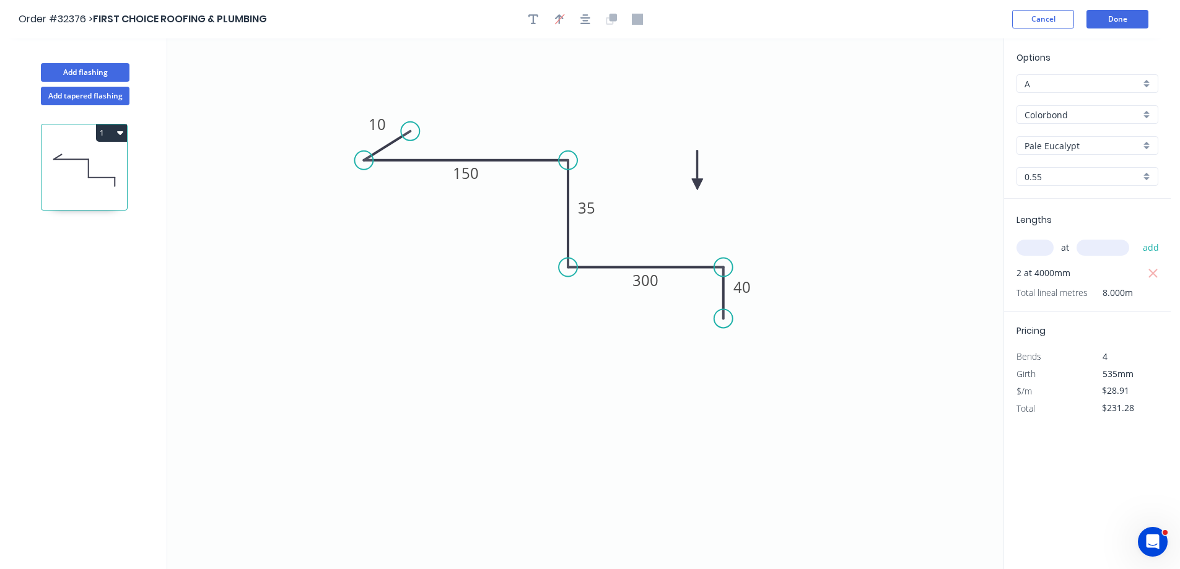
drag, startPoint x: 919, startPoint y: 105, endPoint x: 694, endPoint y: 185, distance: 239.2
click at [694, 185] on icon at bounding box center [697, 171] width 11 height 40
click at [103, 71] on button "Add flashing" at bounding box center [85, 72] width 89 height 19
type input "$0.00"
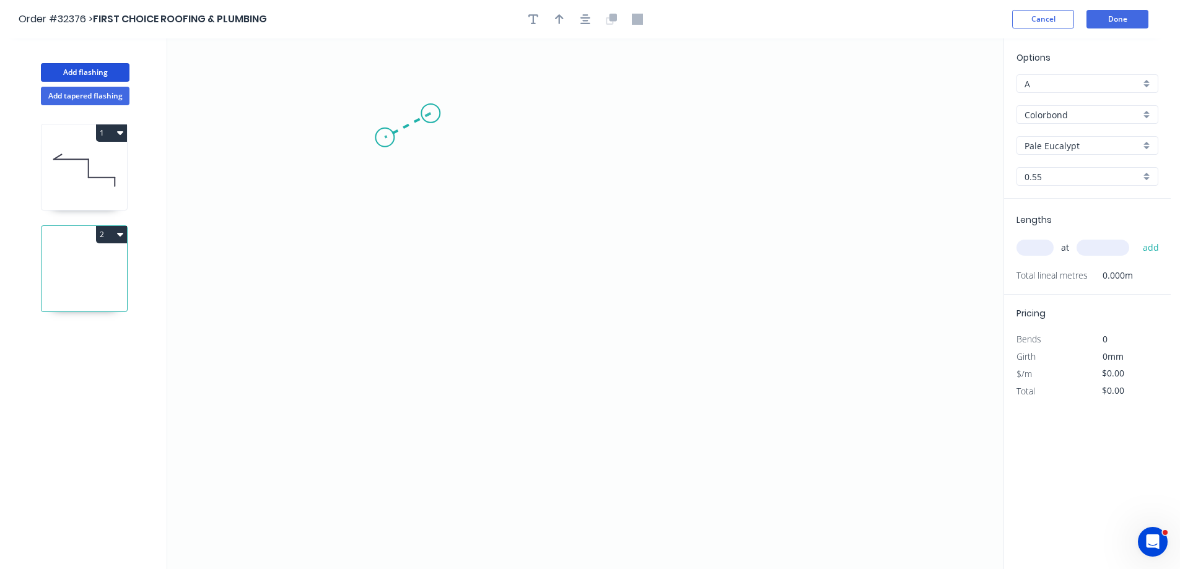
drag, startPoint x: 430, startPoint y: 113, endPoint x: 385, endPoint y: 138, distance: 51.8
click at [385, 138] on icon "0" at bounding box center [585, 303] width 836 height 531
click at [525, 142] on icon "0 ?" at bounding box center [585, 303] width 836 height 531
drag, startPoint x: 525, startPoint y: 142, endPoint x: 511, endPoint y: 256, distance: 114.2
click at [511, 256] on icon "0 ? ? ? º" at bounding box center [585, 303] width 836 height 531
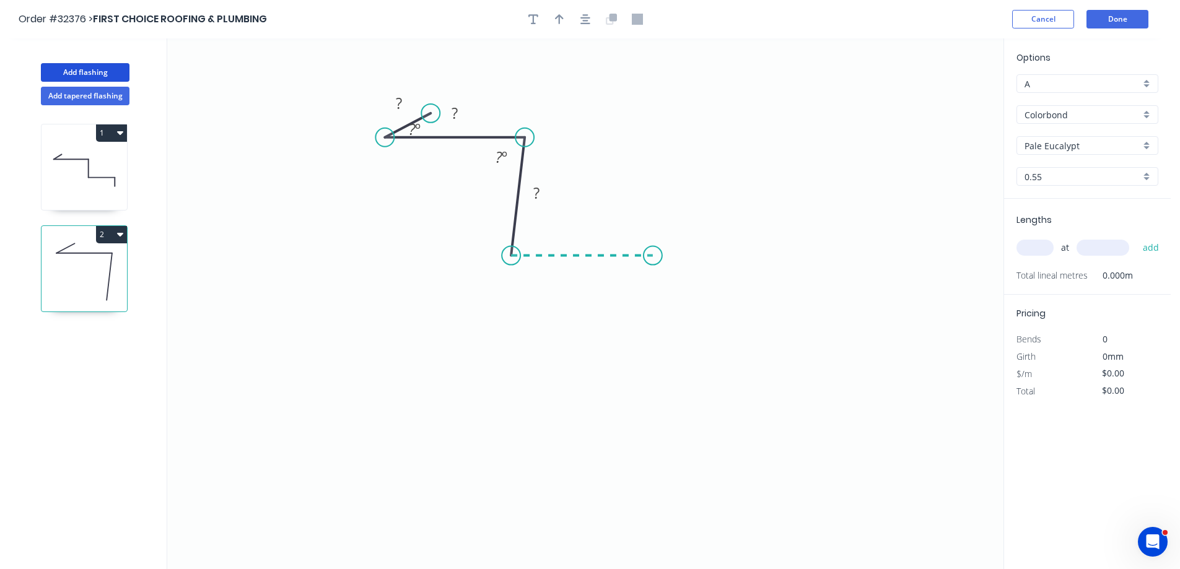
drag, startPoint x: 511, startPoint y: 256, endPoint x: 653, endPoint y: 255, distance: 141.8
click at [653, 255] on icon "0 ? ? ? ? º ? º" at bounding box center [585, 303] width 836 height 531
drag, startPoint x: 653, startPoint y: 255, endPoint x: 649, endPoint y: 312, distance: 57.1
click at [649, 312] on icon "0 ? ? ? ? ? º ? º ? º" at bounding box center [585, 303] width 836 height 531
drag, startPoint x: 513, startPoint y: 256, endPoint x: 521, endPoint y: 253, distance: 7.8
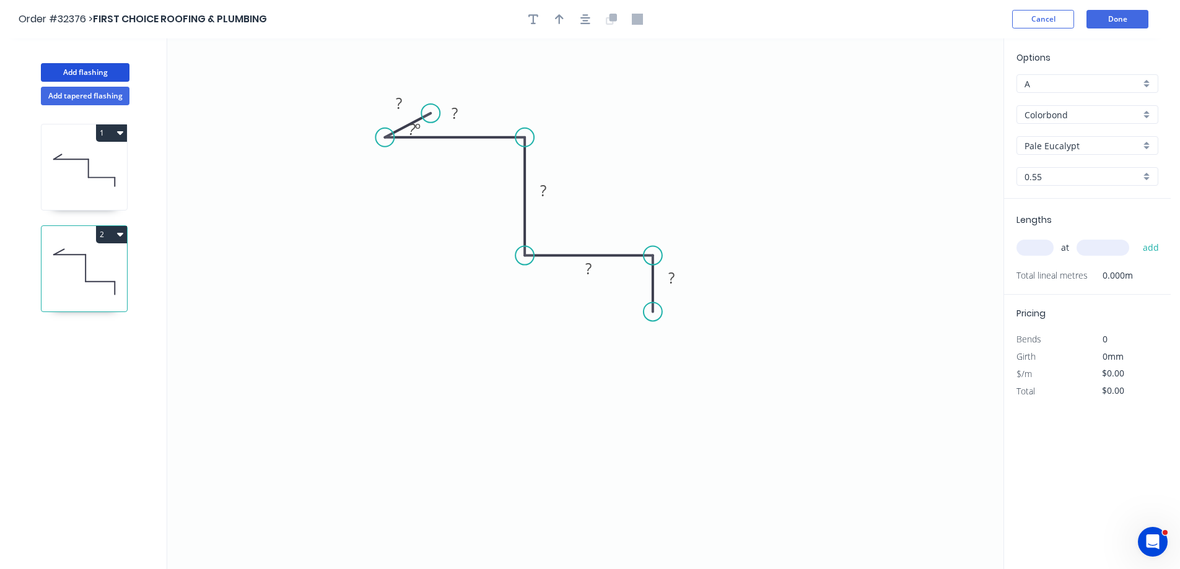
click at [521, 253] on circle at bounding box center [524, 256] width 19 height 19
click at [447, 174] on div "Hide angle" at bounding box center [483, 174] width 124 height 25
click at [407, 90] on icon "0 ? ? ? ? ?" at bounding box center [585, 303] width 836 height 531
click at [405, 102] on rect at bounding box center [398, 103] width 25 height 17
click at [1028, 246] on input "text" at bounding box center [1034, 248] width 37 height 16
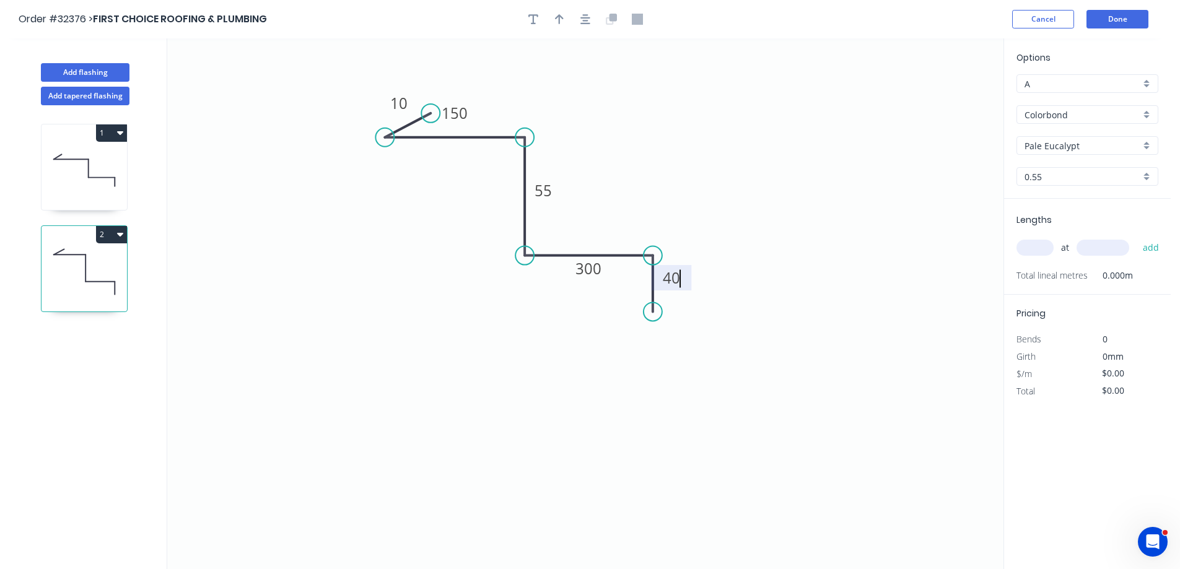
type input "$28.91"
type input "1"
type input "1700"
click at [1137, 237] on button "add" at bounding box center [1151, 247] width 29 height 21
type input "$49.15"
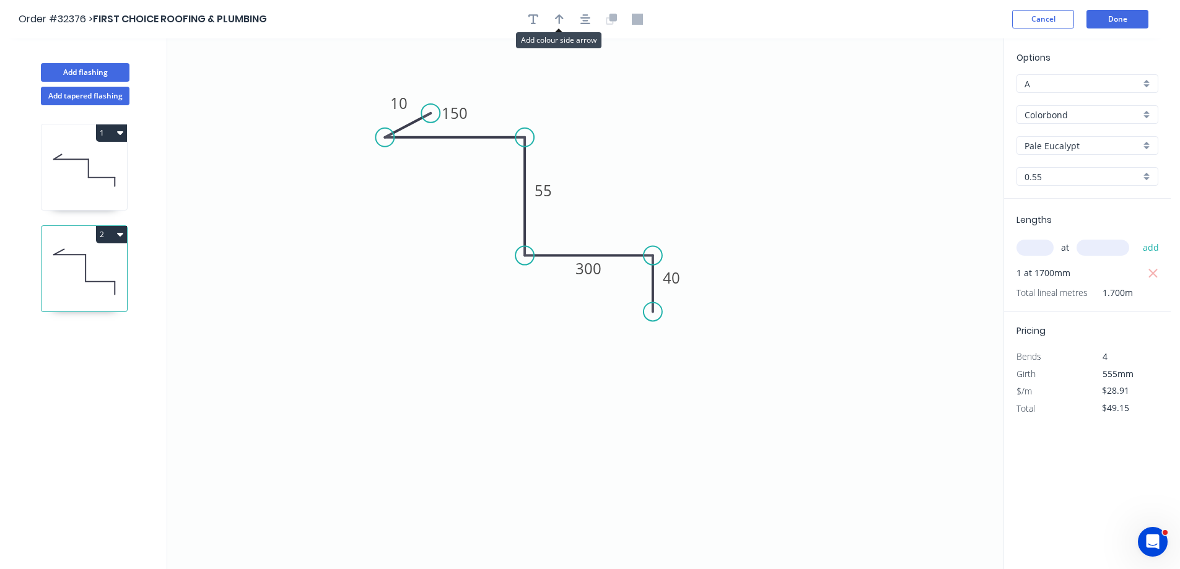
drag, startPoint x: 557, startPoint y: 20, endPoint x: 795, endPoint y: 118, distance: 256.6
click at [558, 20] on icon "button" at bounding box center [559, 19] width 9 height 11
drag, startPoint x: 942, startPoint y: 98, endPoint x: 637, endPoint y: 173, distance: 314.3
click at [637, 173] on icon at bounding box center [636, 159] width 11 height 40
click at [74, 75] on button "Add flashing" at bounding box center [85, 72] width 89 height 19
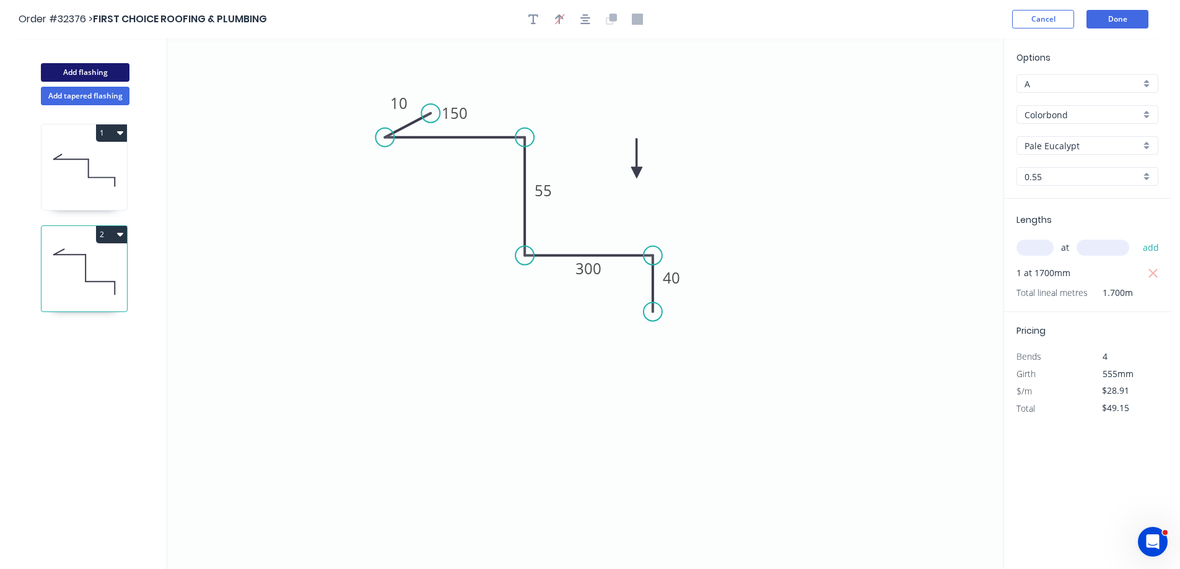
type input "$0.00"
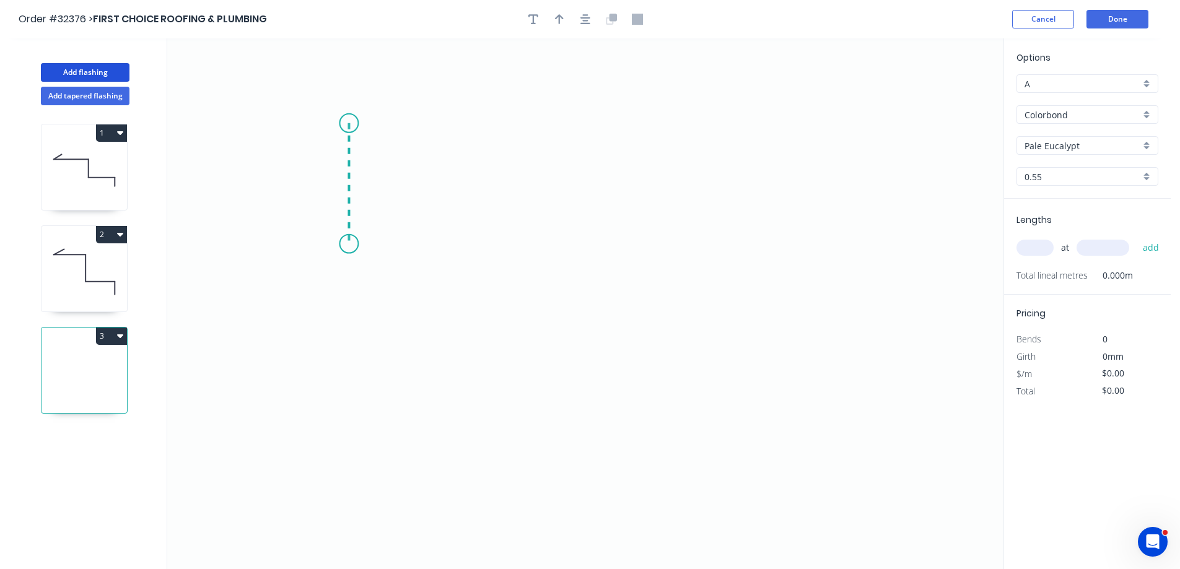
drag, startPoint x: 349, startPoint y: 123, endPoint x: 351, endPoint y: 244, distance: 120.8
click at [351, 244] on icon "0" at bounding box center [585, 303] width 836 height 531
click at [600, 250] on icon "0 ?" at bounding box center [585, 303] width 836 height 531
drag, startPoint x: 600, startPoint y: 250, endPoint x: 594, endPoint y: 313, distance: 62.9
click at [594, 313] on icon "0 ? ?" at bounding box center [585, 303] width 836 height 531
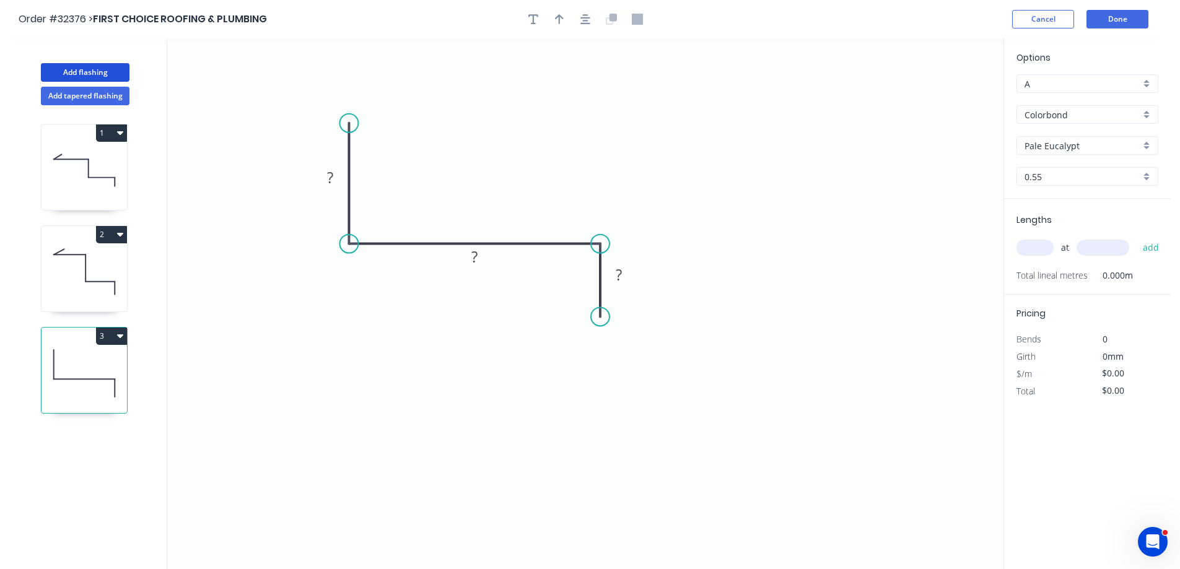
click at [600, 317] on circle at bounding box center [600, 316] width 19 height 19
click at [334, 180] on rect at bounding box center [330, 178] width 25 height 17
click at [1024, 246] on input "text" at bounding box center [1034, 248] width 37 height 16
type input "$37.95"
type input "1"
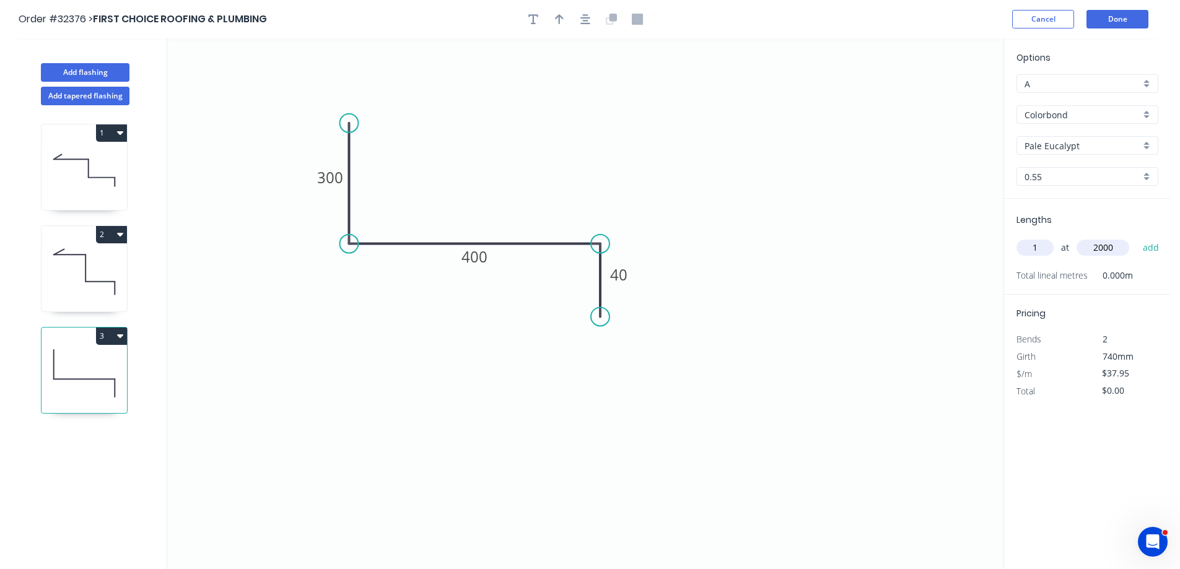
type input "2000"
click at [1137, 237] on button "add" at bounding box center [1151, 247] width 29 height 21
type input "$75.90"
click at [552, 22] on button "button" at bounding box center [559, 19] width 19 height 19
drag, startPoint x: 943, startPoint y: 97, endPoint x: 492, endPoint y: 177, distance: 457.9
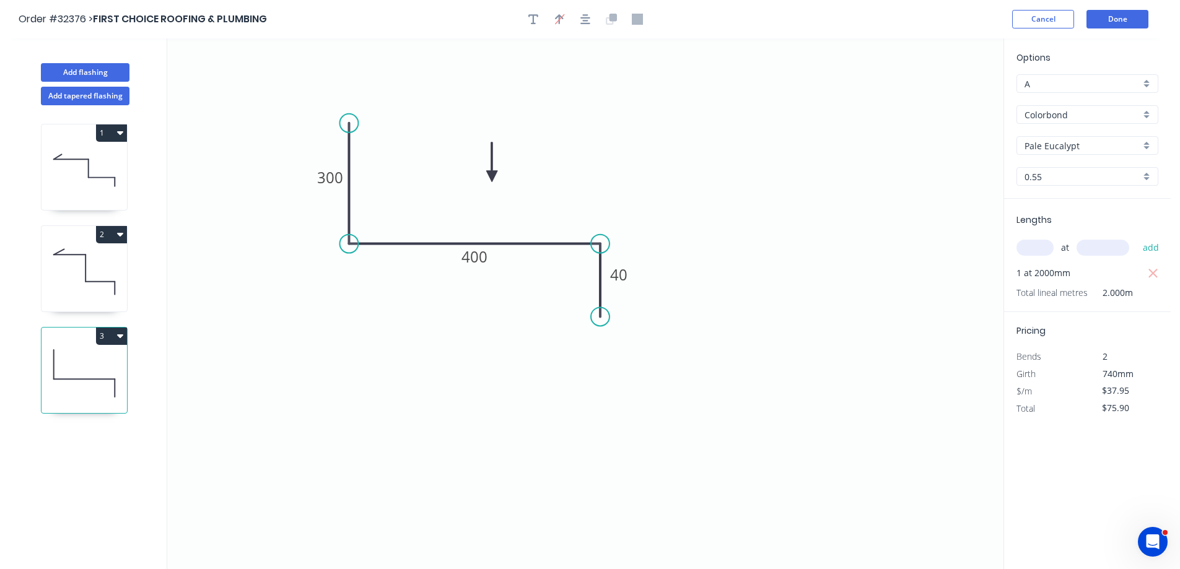
click at [492, 177] on icon at bounding box center [491, 162] width 11 height 40
click at [81, 64] on button "Add flashing" at bounding box center [85, 72] width 89 height 19
type input "$0.00"
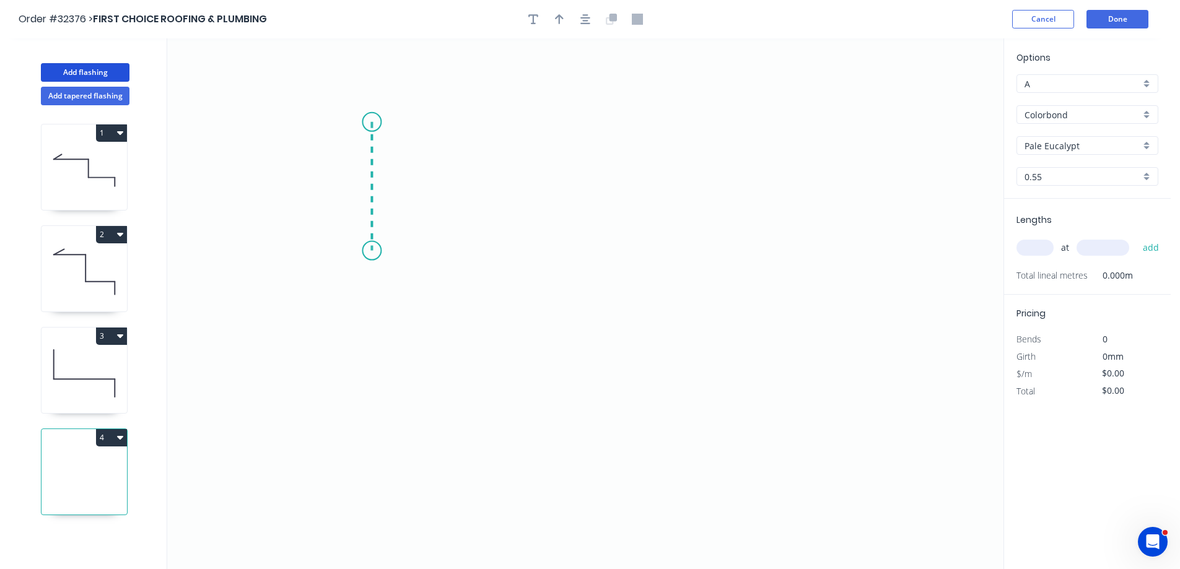
drag, startPoint x: 372, startPoint y: 122, endPoint x: 360, endPoint y: 251, distance: 129.3
click at [360, 251] on icon "0" at bounding box center [585, 303] width 836 height 531
drag, startPoint x: 360, startPoint y: 251, endPoint x: 595, endPoint y: 251, distance: 234.1
click at [595, 251] on icon "0 ?" at bounding box center [585, 303] width 836 height 531
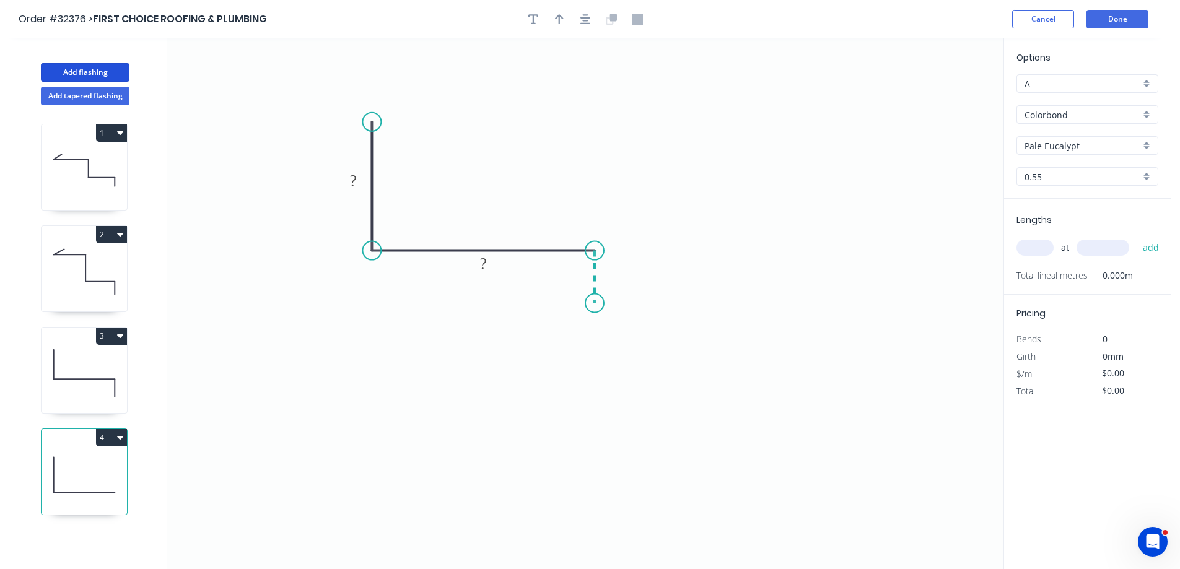
click at [593, 307] on icon "0 ? ?" at bounding box center [585, 303] width 836 height 531
click at [347, 181] on rect at bounding box center [353, 181] width 25 height 17
click at [1033, 247] on input "text" at bounding box center [1034, 248] width 37 height 16
type input "$37.95"
type input "1"
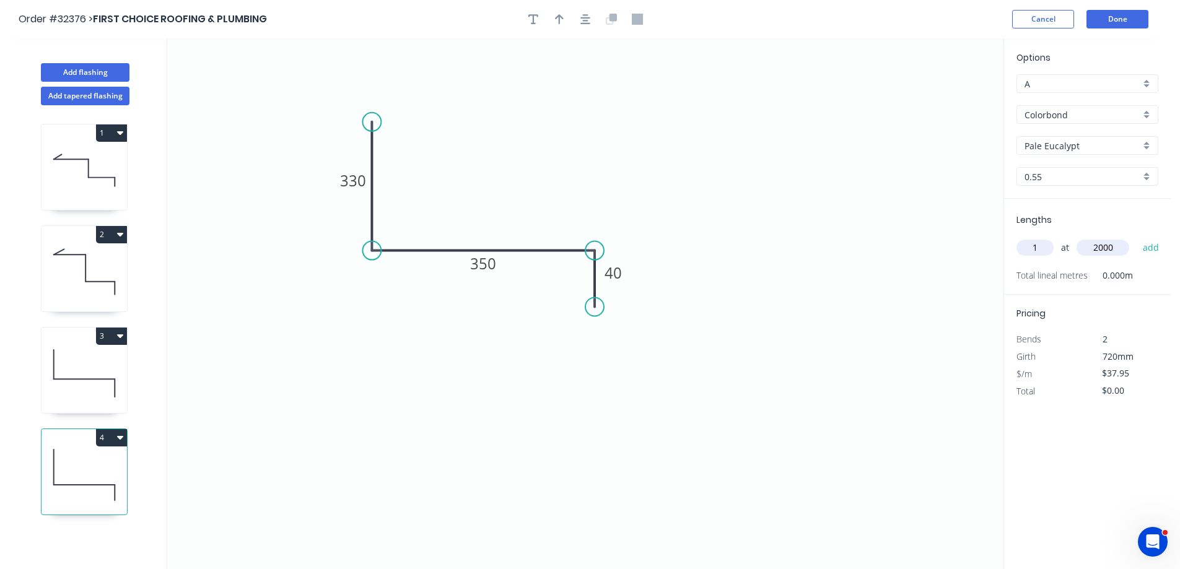
type input "2000"
click at [1137, 237] on button "add" at bounding box center [1151, 247] width 29 height 21
type input "$75.90"
click at [77, 68] on button "Add flashing" at bounding box center [85, 72] width 89 height 19
type input "$0.00"
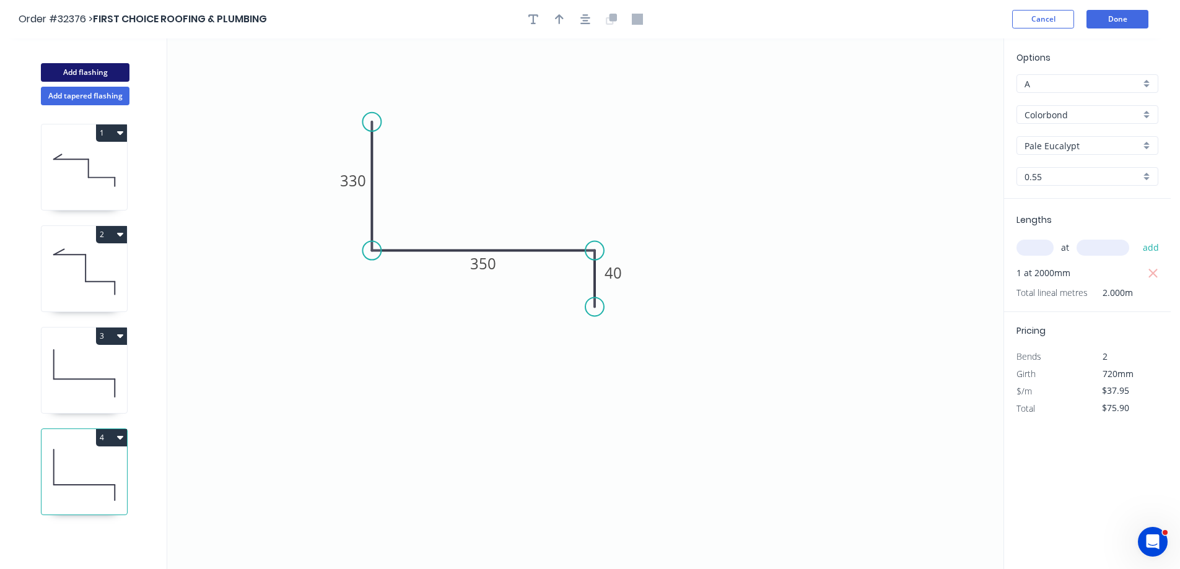
type input "$0.00"
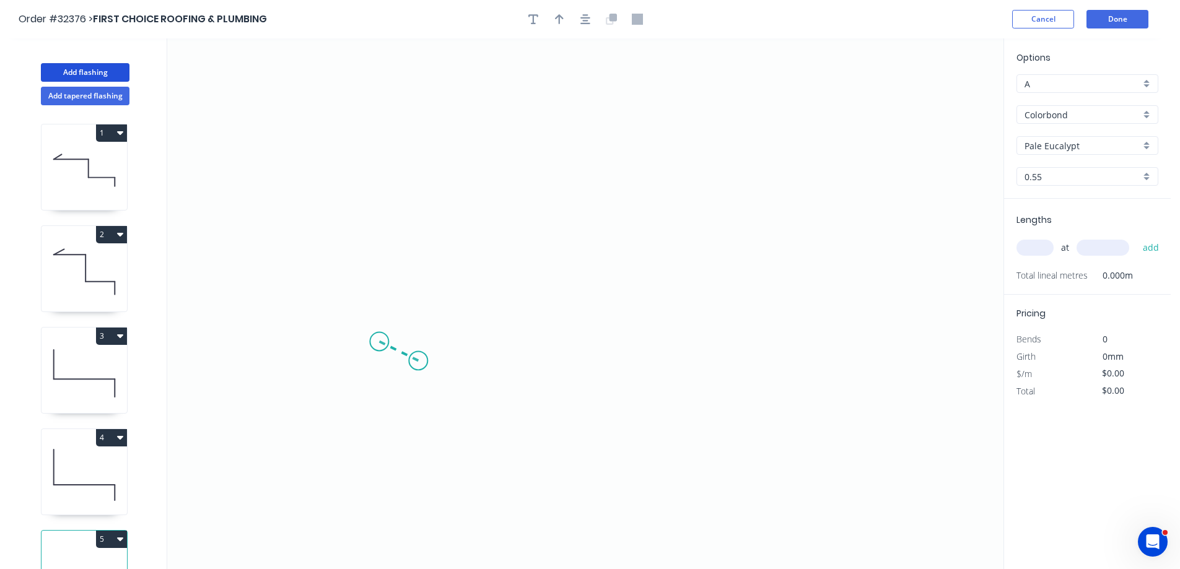
drag, startPoint x: 418, startPoint y: 361, endPoint x: 379, endPoint y: 342, distance: 43.5
click at [379, 342] on icon "0" at bounding box center [585, 303] width 836 height 531
click at [378, 148] on icon "0 ?" at bounding box center [585, 303] width 836 height 531
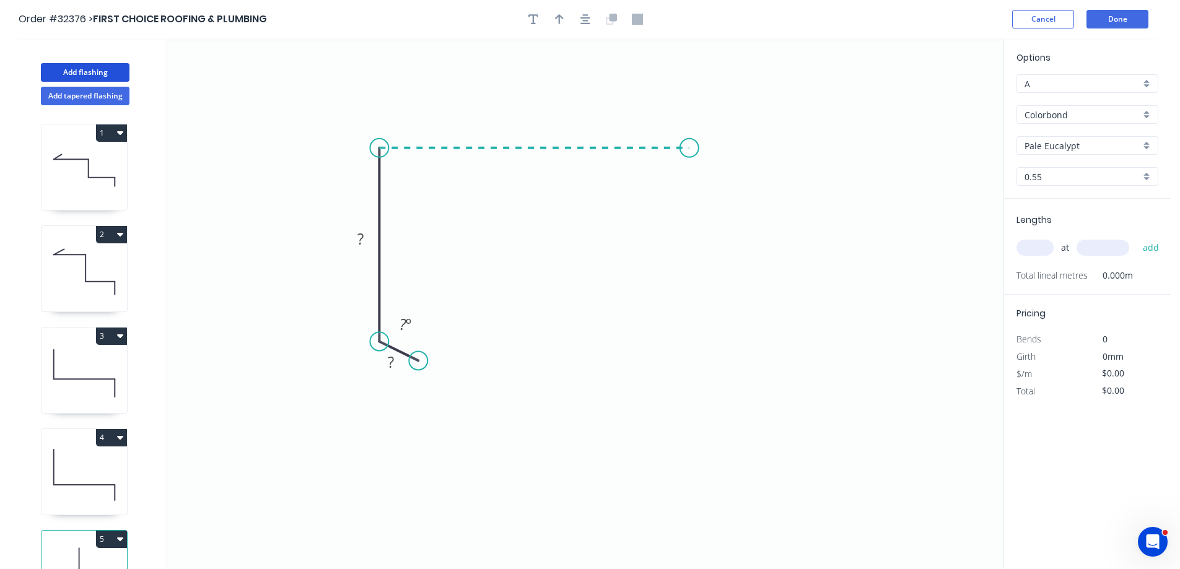
drag, startPoint x: 378, startPoint y: 148, endPoint x: 689, endPoint y: 155, distance: 311.6
click at [689, 155] on icon "0 ? ? ? º" at bounding box center [585, 303] width 836 height 531
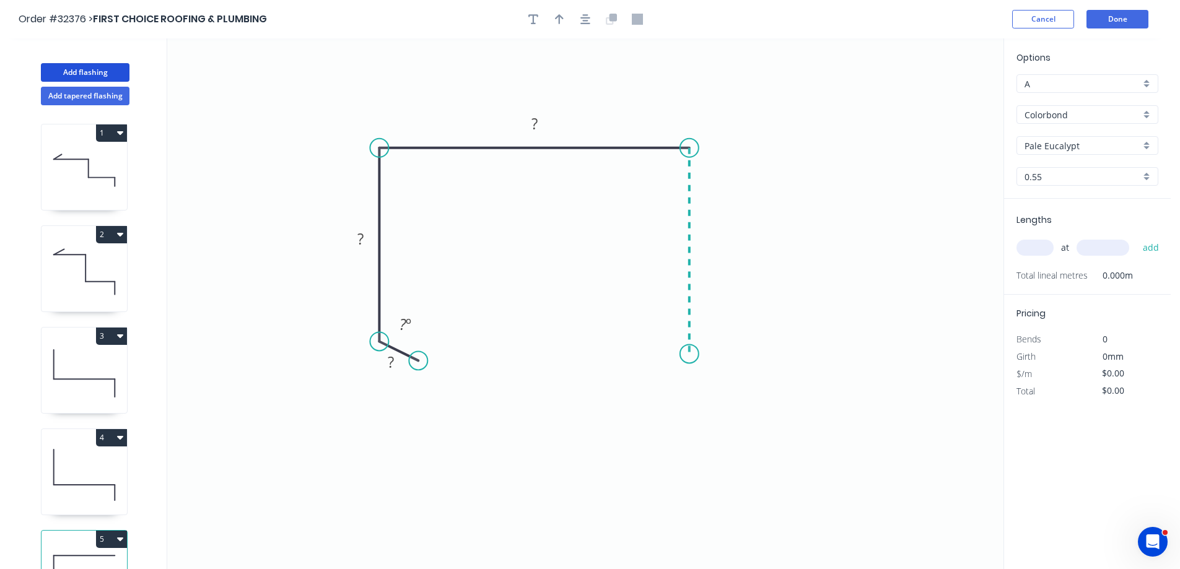
drag, startPoint x: 702, startPoint y: 263, endPoint x: 697, endPoint y: 354, distance: 91.2
click at [697, 354] on icon "0 ? ? ? ? º" at bounding box center [585, 303] width 836 height 531
drag, startPoint x: 673, startPoint y: 364, endPoint x: 657, endPoint y: 320, distance: 46.8
click at [657, 320] on icon "0 ? ? ? ? ? º" at bounding box center [585, 303] width 836 height 531
drag, startPoint x: 419, startPoint y: 366, endPoint x: 400, endPoint y: 369, distance: 20.1
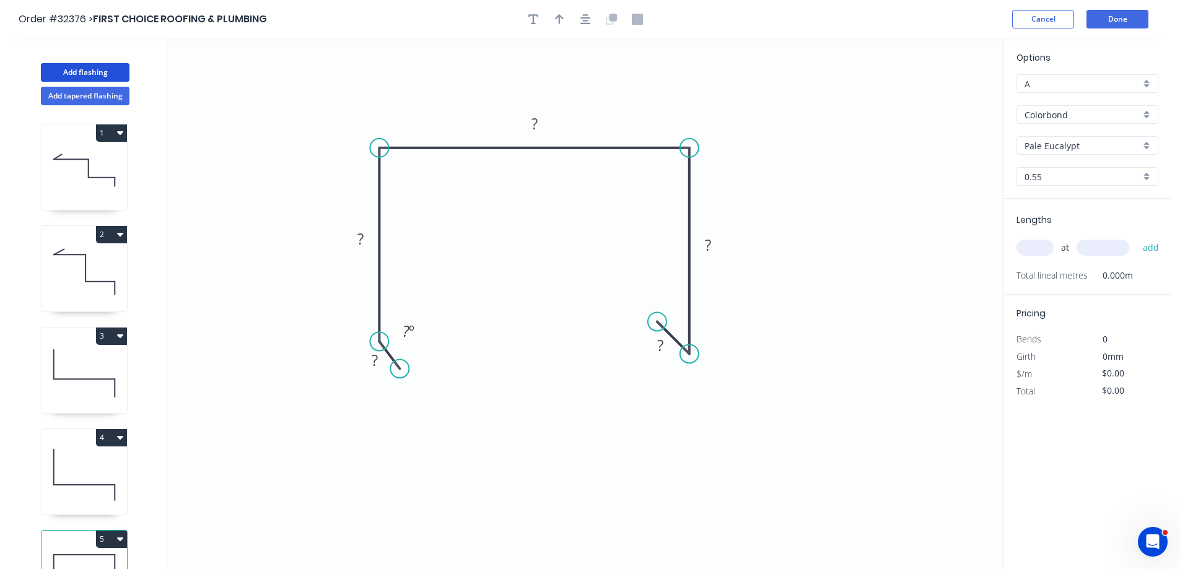
click at [400, 369] on circle at bounding box center [399, 368] width 19 height 19
click at [437, 362] on div "Hide angle" at bounding box center [473, 363] width 124 height 25
click at [381, 369] on rect at bounding box center [374, 360] width 25 height 17
click at [1040, 248] on input "text" at bounding box center [1034, 248] width 37 height 16
type input "$21.96"
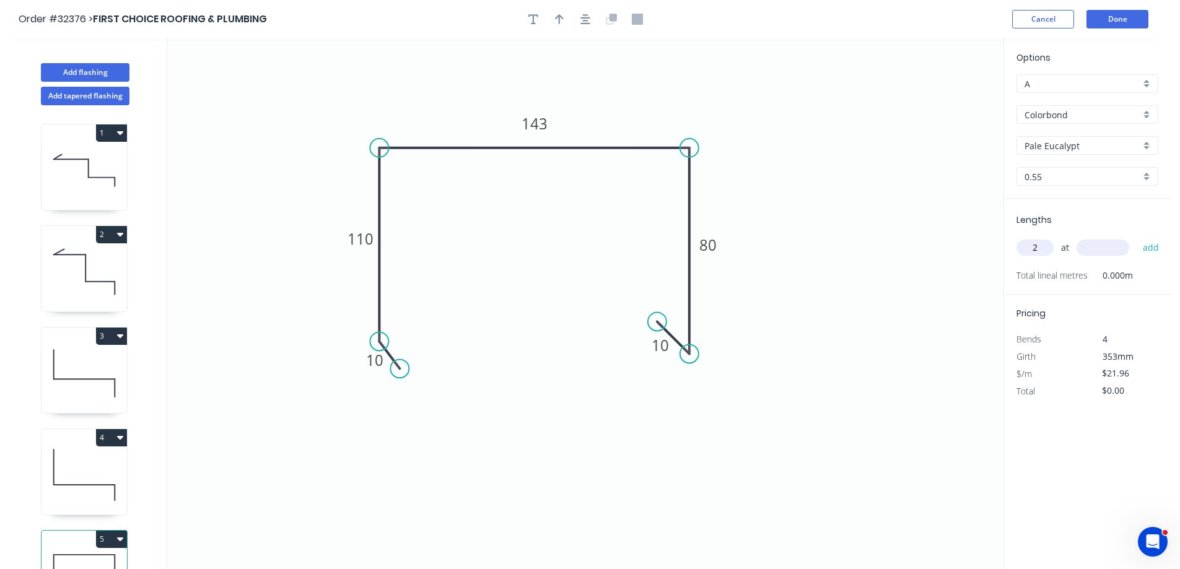
type input "2"
type input "5000"
click at [1137, 237] on button "add" at bounding box center [1151, 247] width 29 height 21
type input "$219.60"
click at [1112, 21] on button "Done" at bounding box center [1117, 19] width 62 height 19
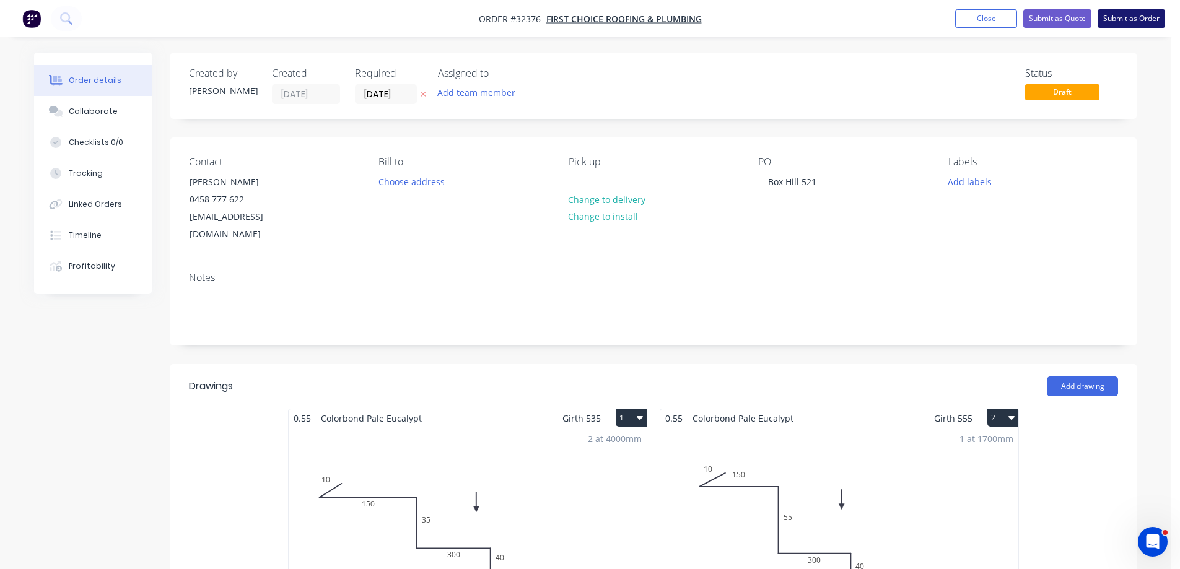
click at [1138, 19] on button "Submit as Order" at bounding box center [1132, 18] width 68 height 19
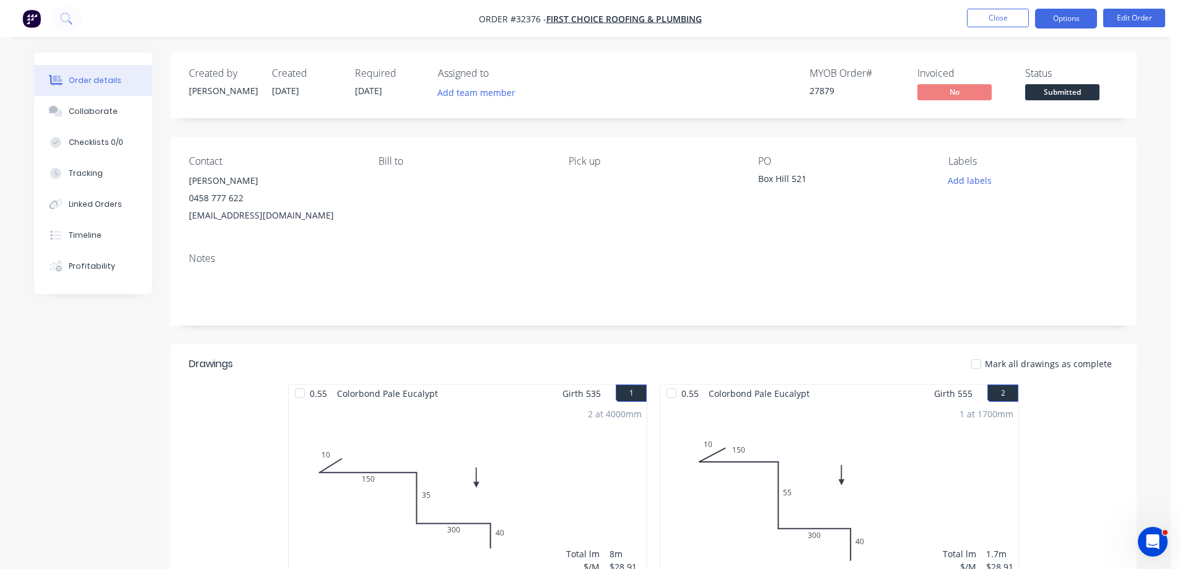
click at [1056, 19] on button "Options" at bounding box center [1066, 19] width 62 height 20
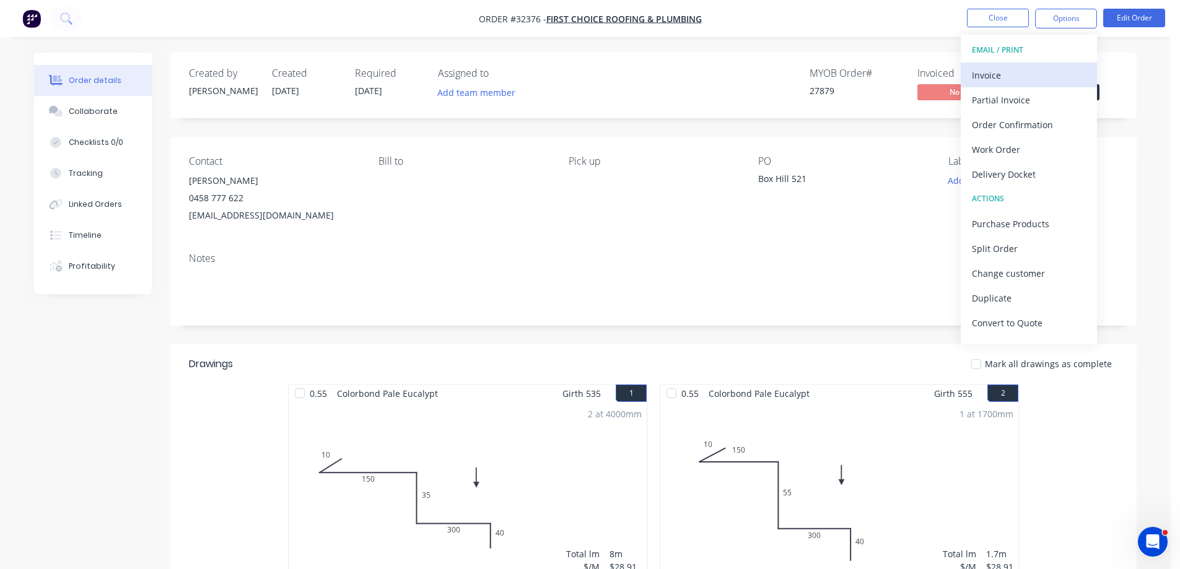
click at [993, 76] on div "Invoice" at bounding box center [1029, 75] width 114 height 18
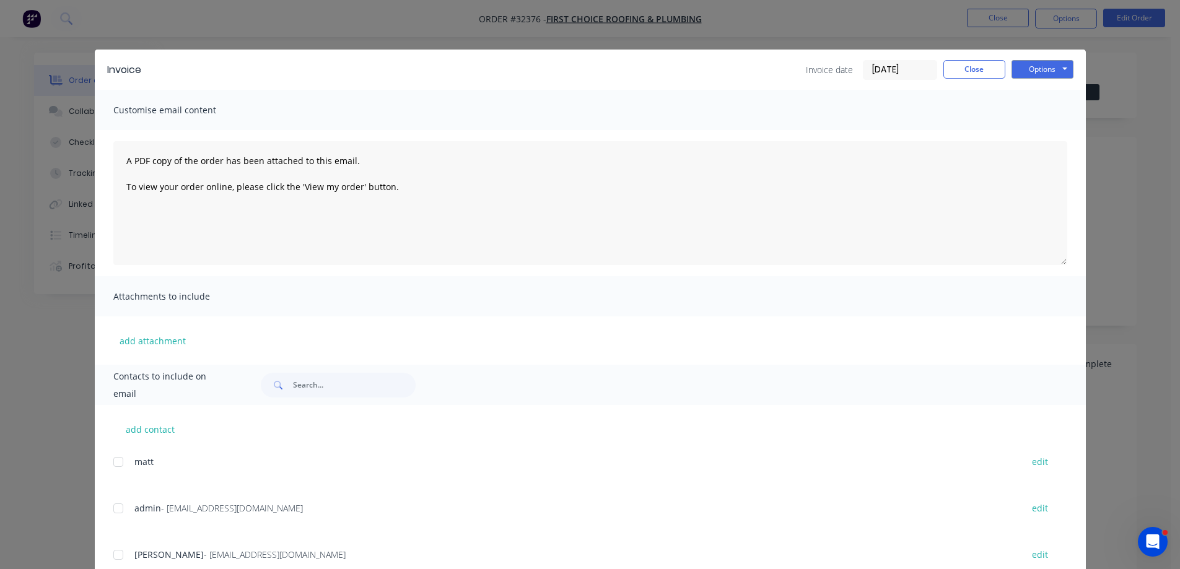
drag, startPoint x: 113, startPoint y: 512, endPoint x: 404, endPoint y: 430, distance: 302.4
click at [114, 511] on div at bounding box center [118, 508] width 25 height 25
click at [1047, 64] on button "Options" at bounding box center [1042, 69] width 62 height 19
click at [1028, 134] on button "Email" at bounding box center [1050, 132] width 79 height 20
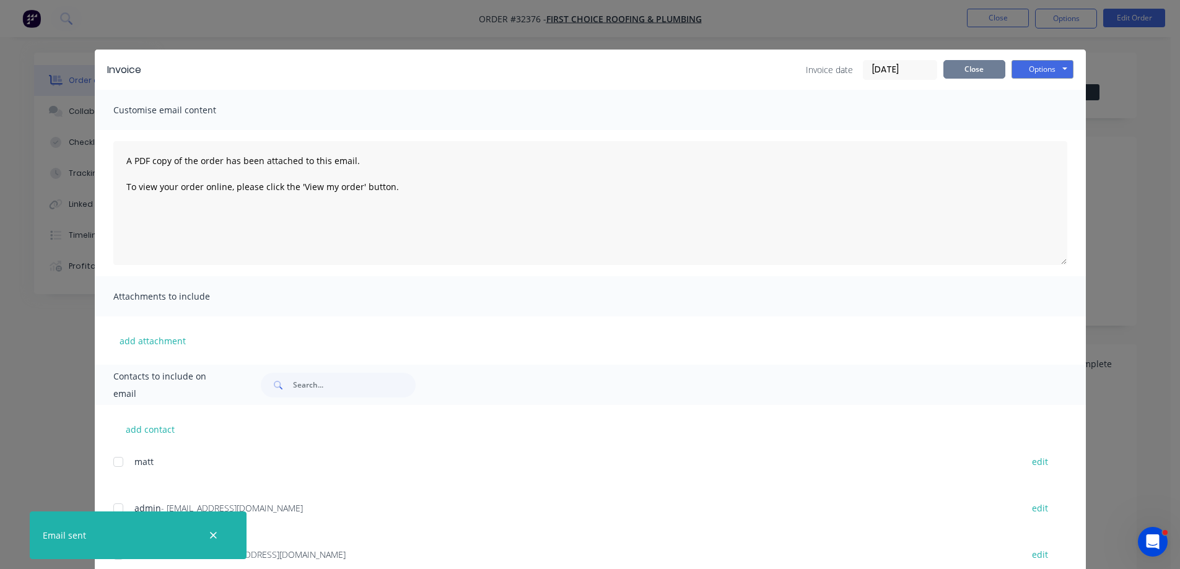
click at [982, 68] on button "Close" at bounding box center [974, 69] width 62 height 19
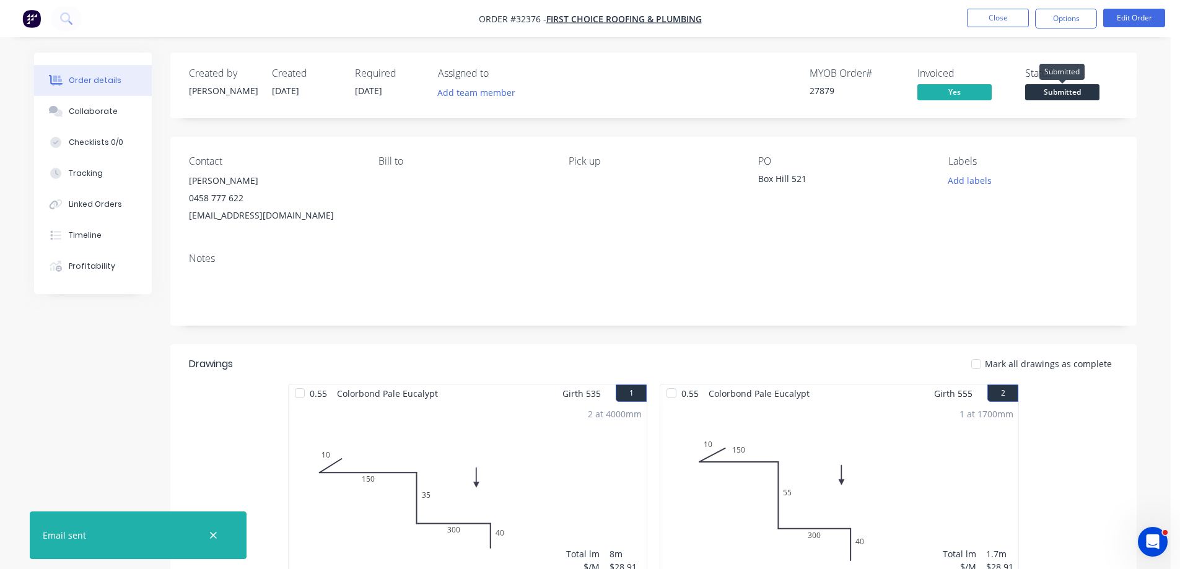
click at [1073, 92] on span "Submitted" at bounding box center [1062, 91] width 74 height 15
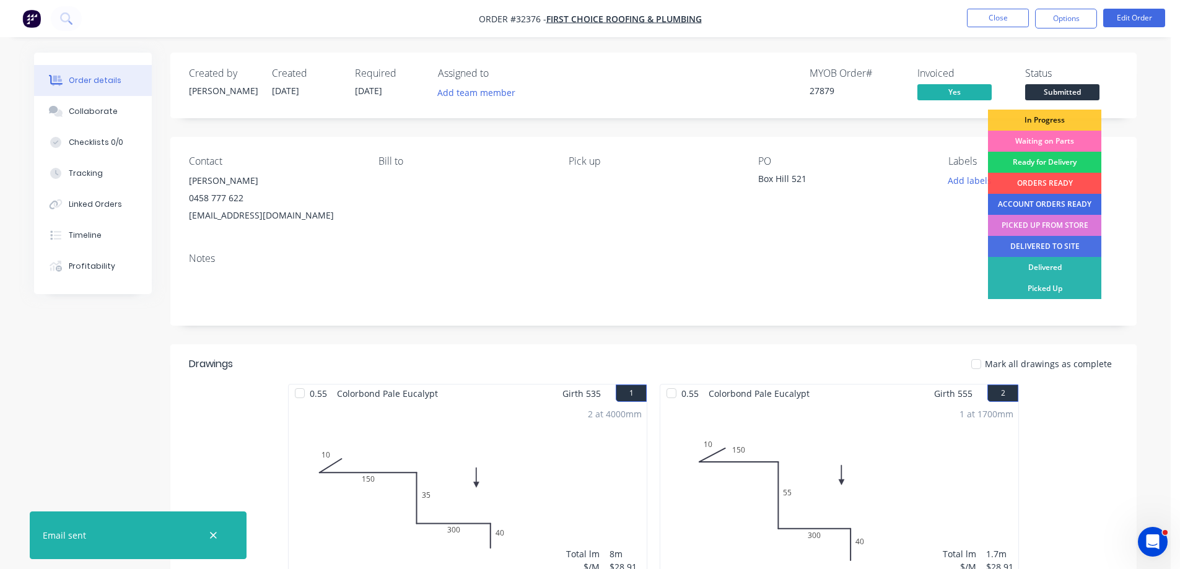
click at [1037, 201] on div "ACCOUNT ORDERS READY" at bounding box center [1044, 204] width 113 height 21
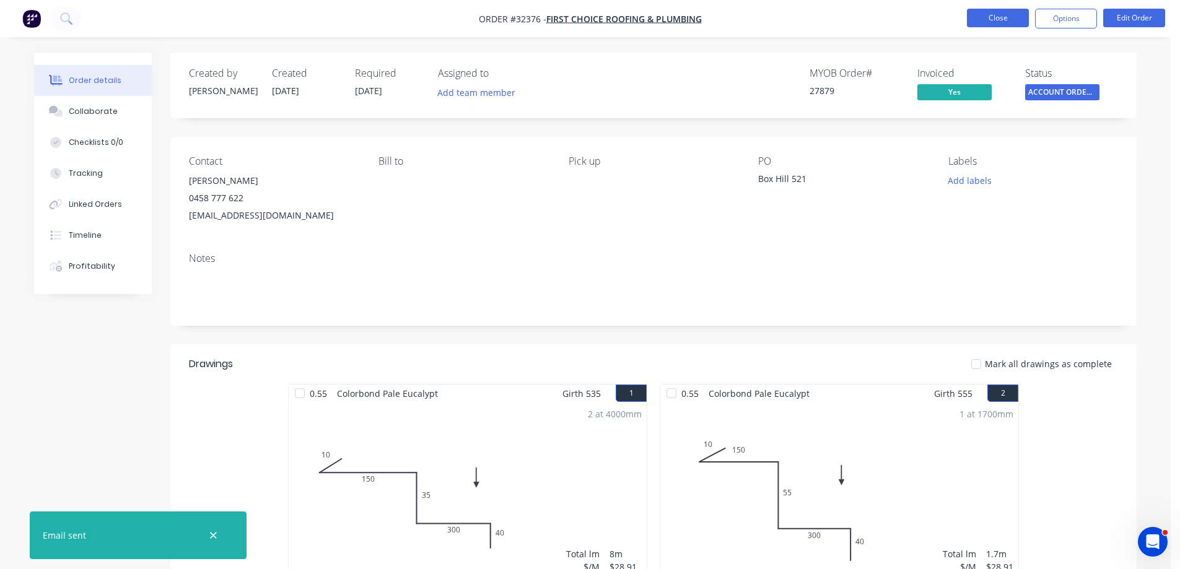
click at [1002, 22] on button "Close" at bounding box center [998, 18] width 62 height 19
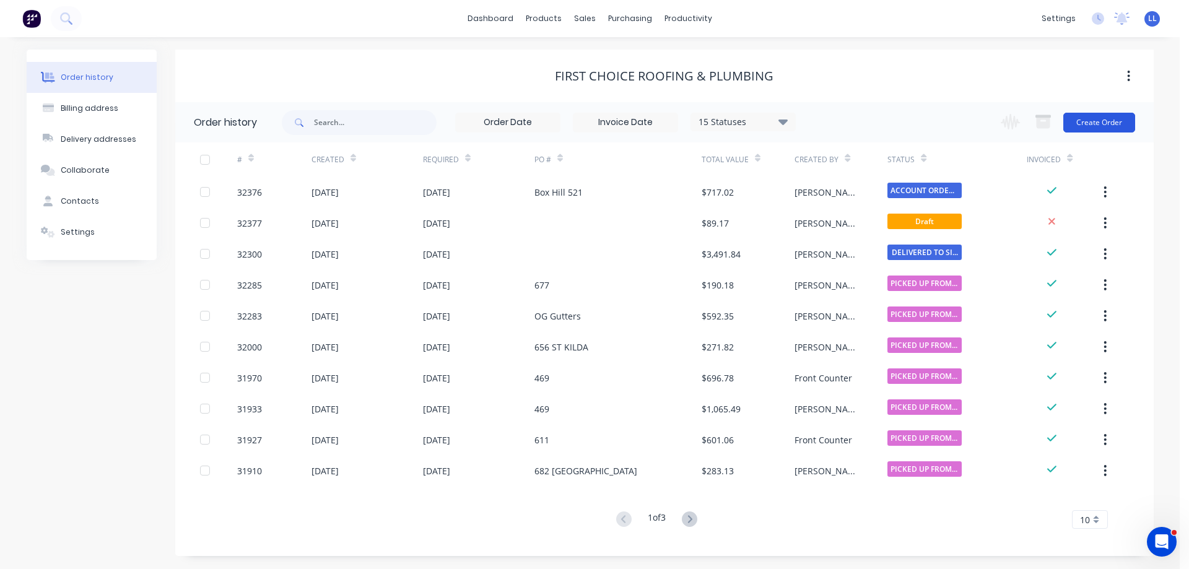
click at [1107, 121] on button "Create Order" at bounding box center [1099, 123] width 72 height 20
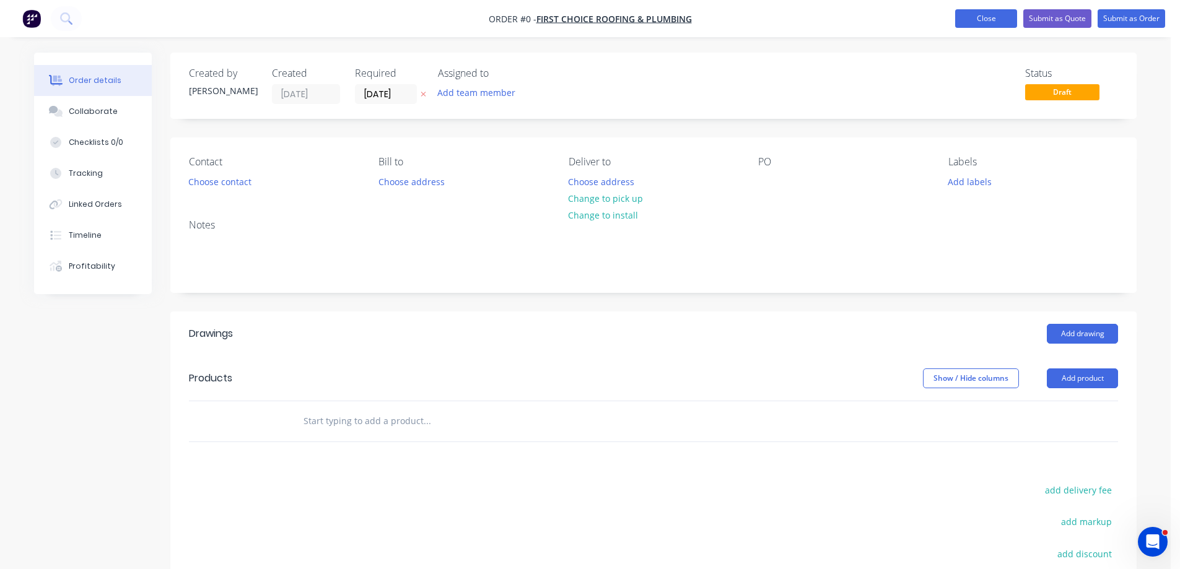
click at [976, 17] on button "Close" at bounding box center [986, 18] width 62 height 19
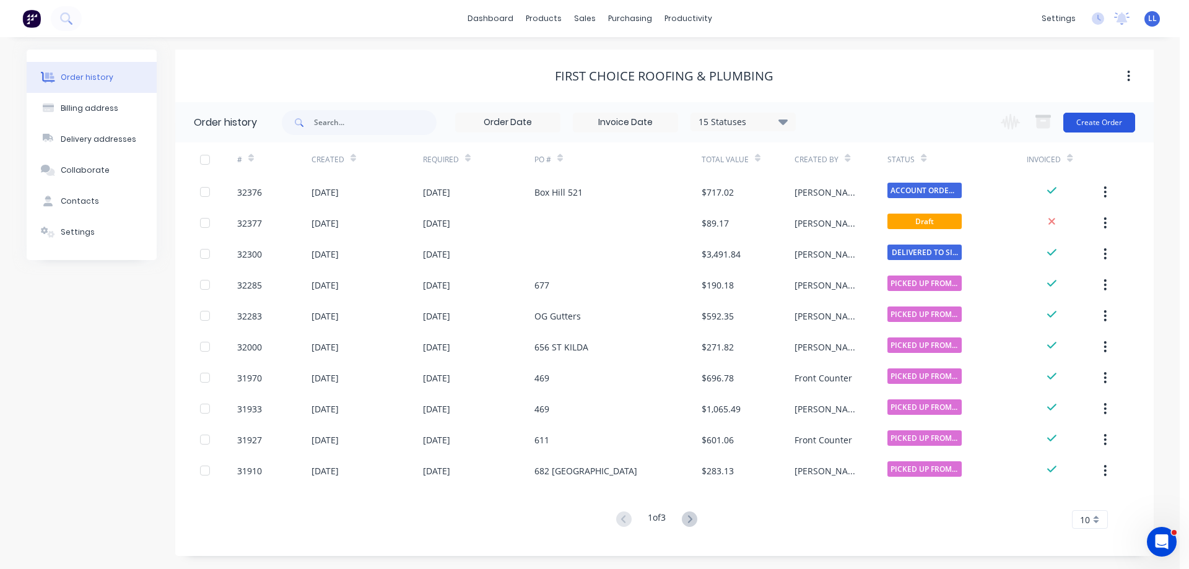
click at [1089, 122] on button "Create Order" at bounding box center [1099, 123] width 72 height 20
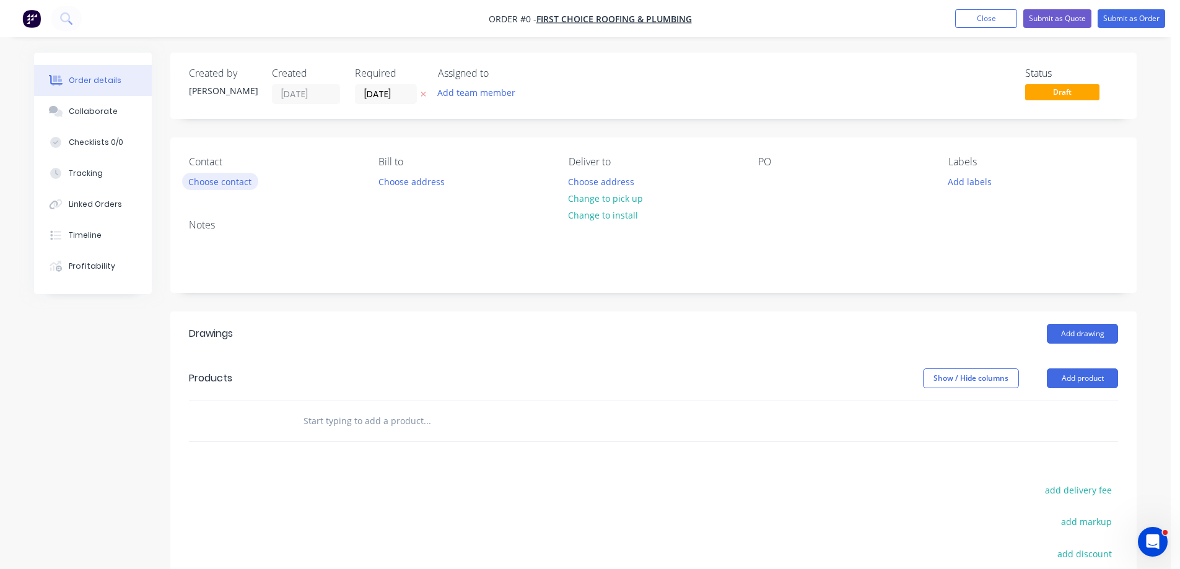
click at [224, 175] on button "Choose contact" at bounding box center [220, 181] width 76 height 17
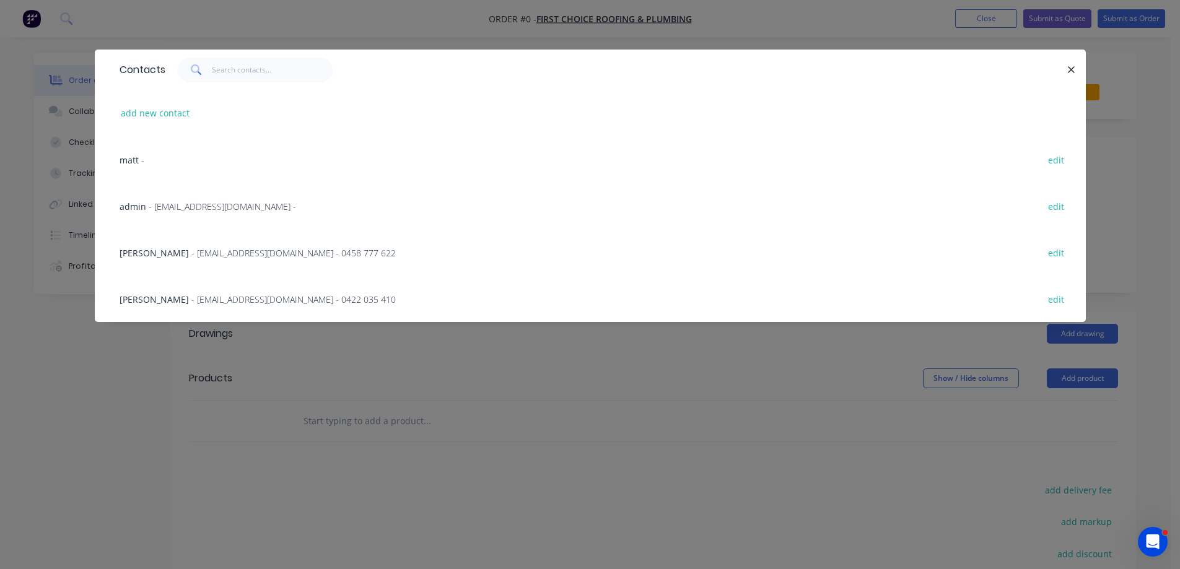
click at [191, 251] on span "- [EMAIL_ADDRESS][DOMAIN_NAME] - 0458 777 622" at bounding box center [293, 253] width 204 height 12
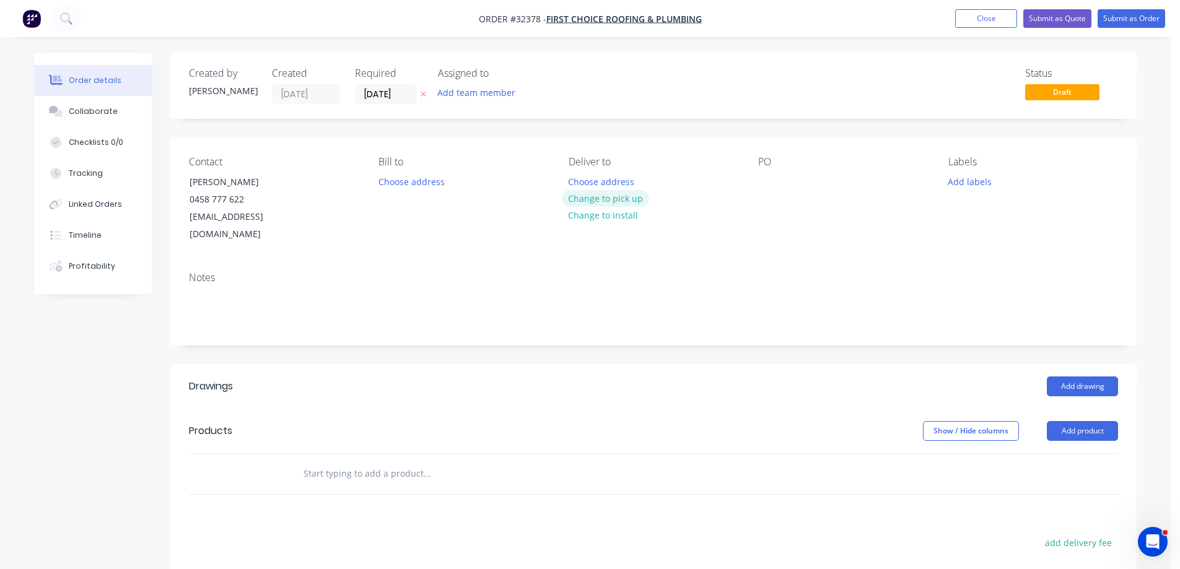
click at [595, 197] on button "Change to pick up" at bounding box center [606, 198] width 88 height 17
click at [771, 180] on div at bounding box center [768, 182] width 20 height 18
click at [1080, 377] on button "Add drawing" at bounding box center [1082, 387] width 71 height 20
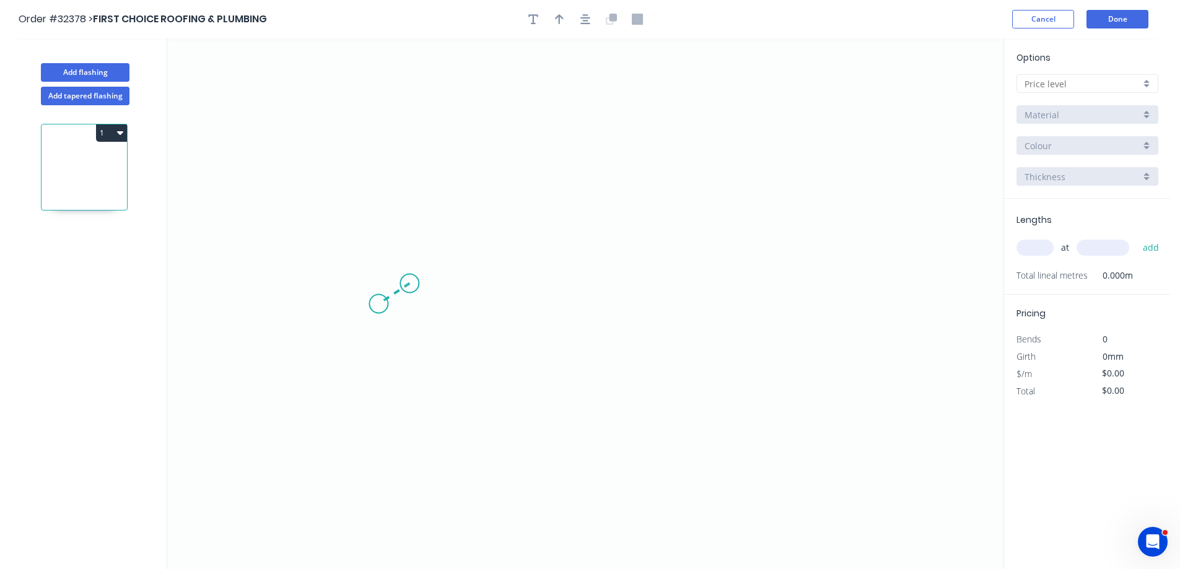
drag, startPoint x: 409, startPoint y: 284, endPoint x: 377, endPoint y: 305, distance: 39.3
click at [377, 305] on icon "0" at bounding box center [585, 303] width 836 height 531
drag, startPoint x: 377, startPoint y: 305, endPoint x: 377, endPoint y: 134, distance: 171.6
click at [377, 134] on icon "0 ?" at bounding box center [585, 303] width 836 height 531
drag, startPoint x: 377, startPoint y: 134, endPoint x: 582, endPoint y: 137, distance: 205.0
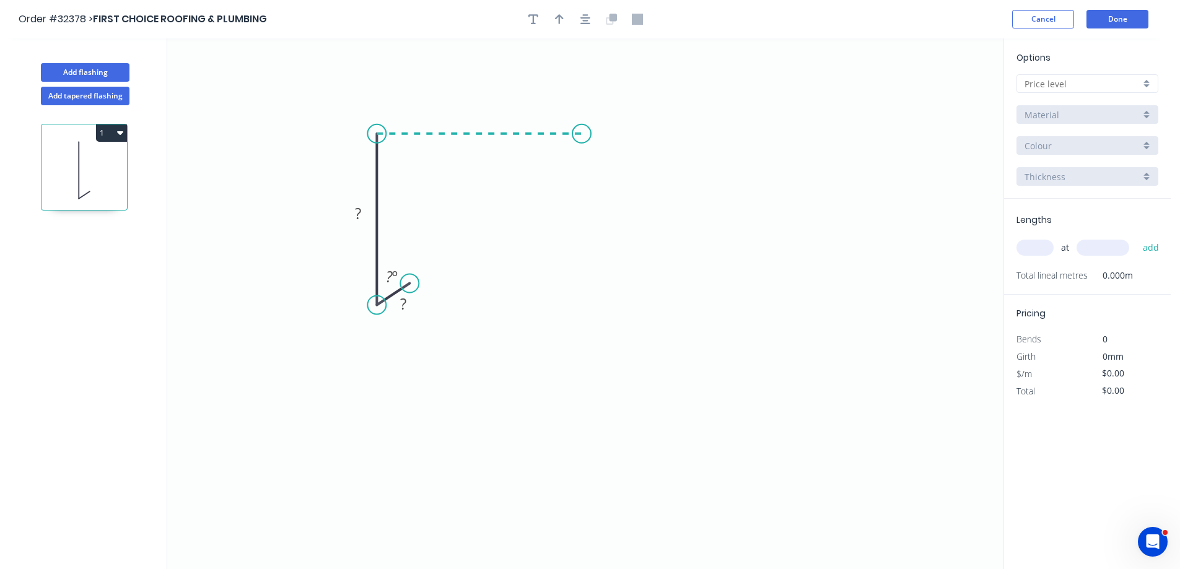
click at [582, 137] on icon "0 ? ? ? º" at bounding box center [585, 303] width 836 height 531
drag, startPoint x: 572, startPoint y: 179, endPoint x: 576, endPoint y: 207, distance: 28.2
click at [576, 207] on icon "0 ? ? ? ? º" at bounding box center [585, 303] width 836 height 531
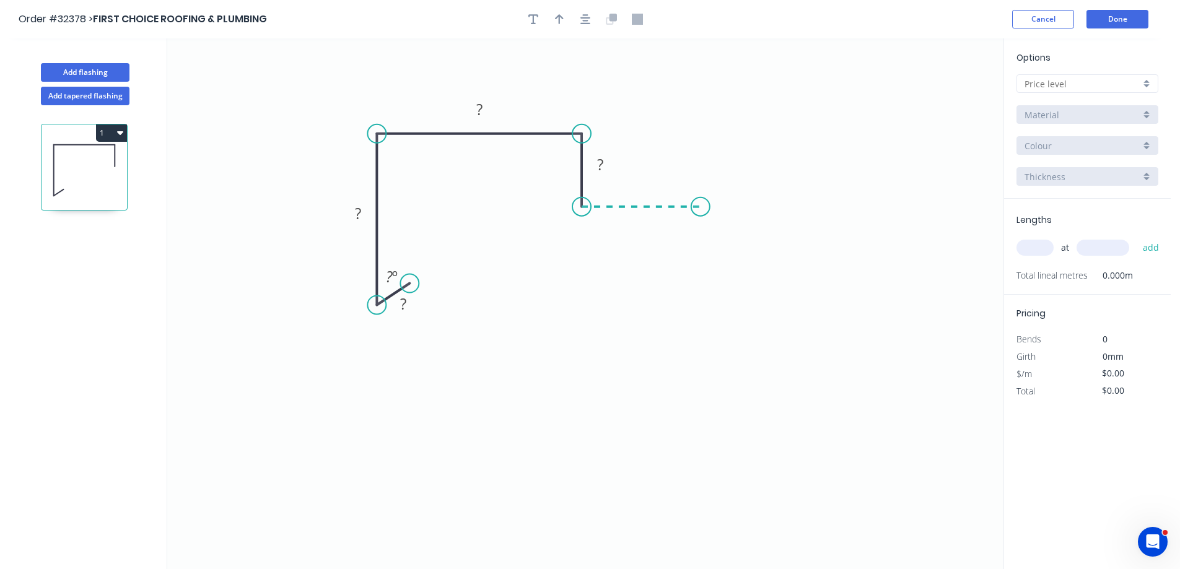
drag, startPoint x: 576, startPoint y: 207, endPoint x: 701, endPoint y: 206, distance: 124.5
click at [701, 206] on icon "0 ? ? ? ? ? º" at bounding box center [585, 303] width 836 height 531
drag, startPoint x: 701, startPoint y: 206, endPoint x: 696, endPoint y: 268, distance: 62.1
click at [696, 268] on icon "0 ? ? ? ? ? ? º" at bounding box center [585, 303] width 836 height 531
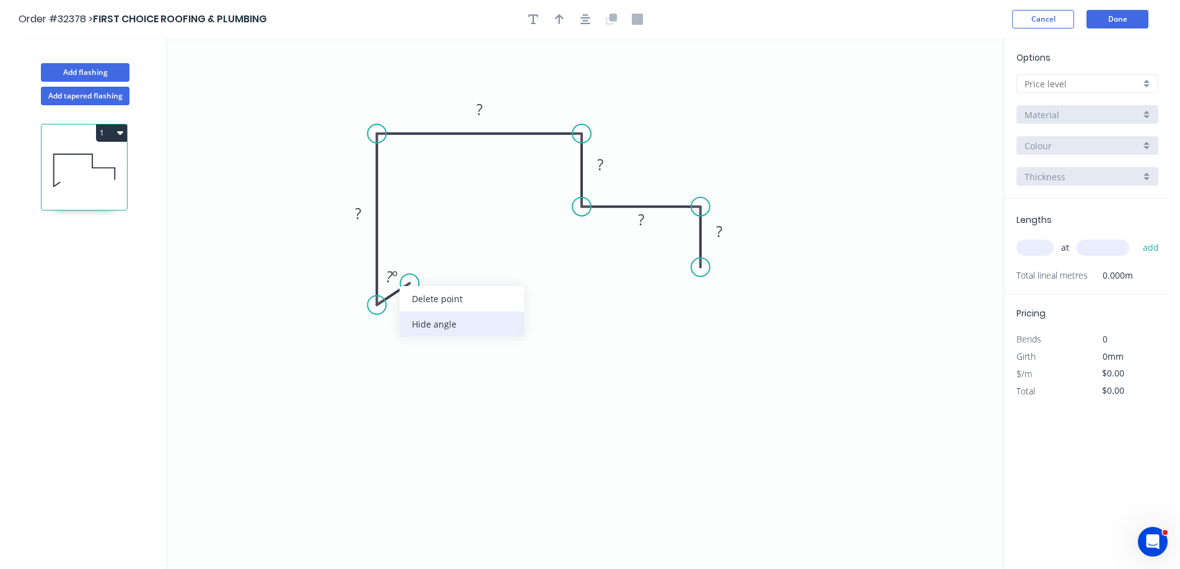
click at [437, 326] on div "Hide angle" at bounding box center [462, 324] width 124 height 25
click at [413, 305] on rect at bounding box center [403, 304] width 25 height 17
click at [1076, 79] on input "text" at bounding box center [1082, 83] width 116 height 13
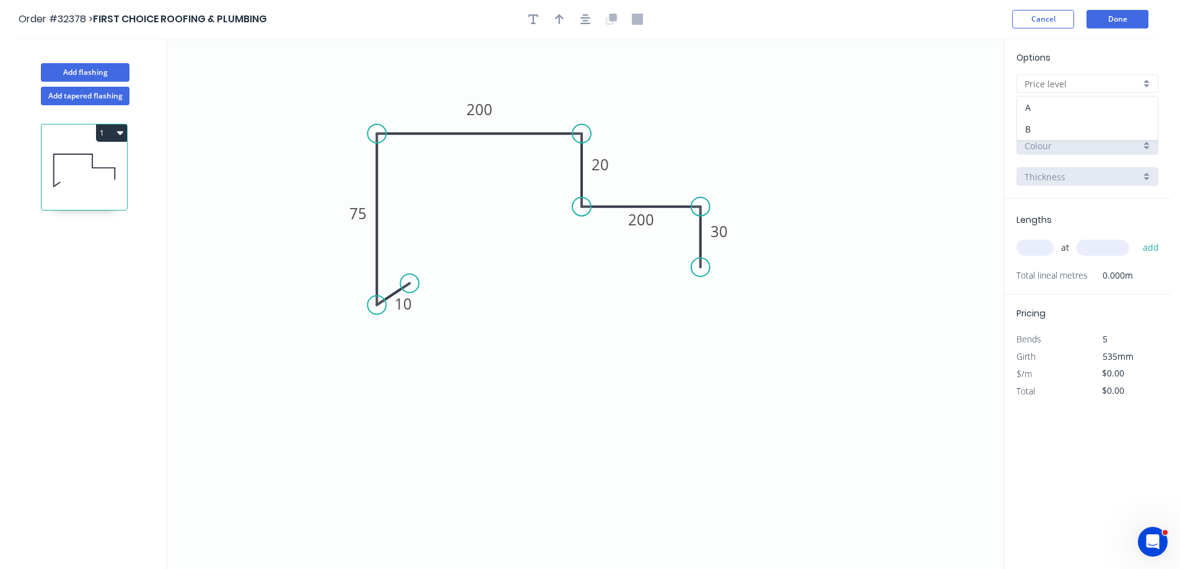
click at [1062, 103] on div "A" at bounding box center [1087, 108] width 141 height 22
type input "A"
type input "$29.97"
click at [1088, 109] on input "Colorbond" at bounding box center [1082, 114] width 116 height 13
click at [1065, 206] on div "Zinc" at bounding box center [1087, 204] width 141 height 22
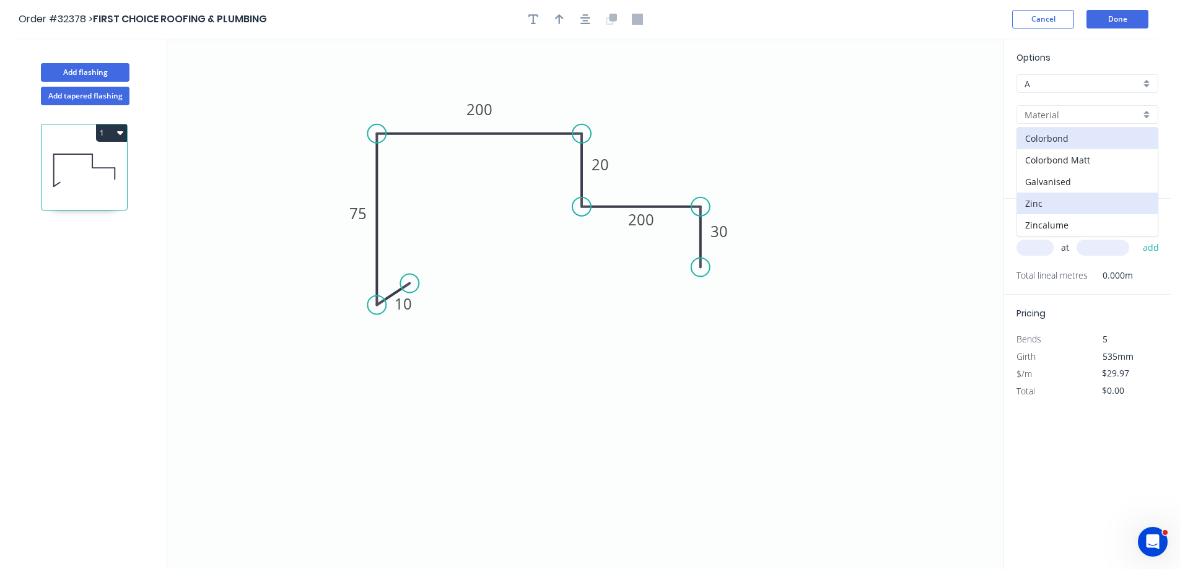
type input "Zinc"
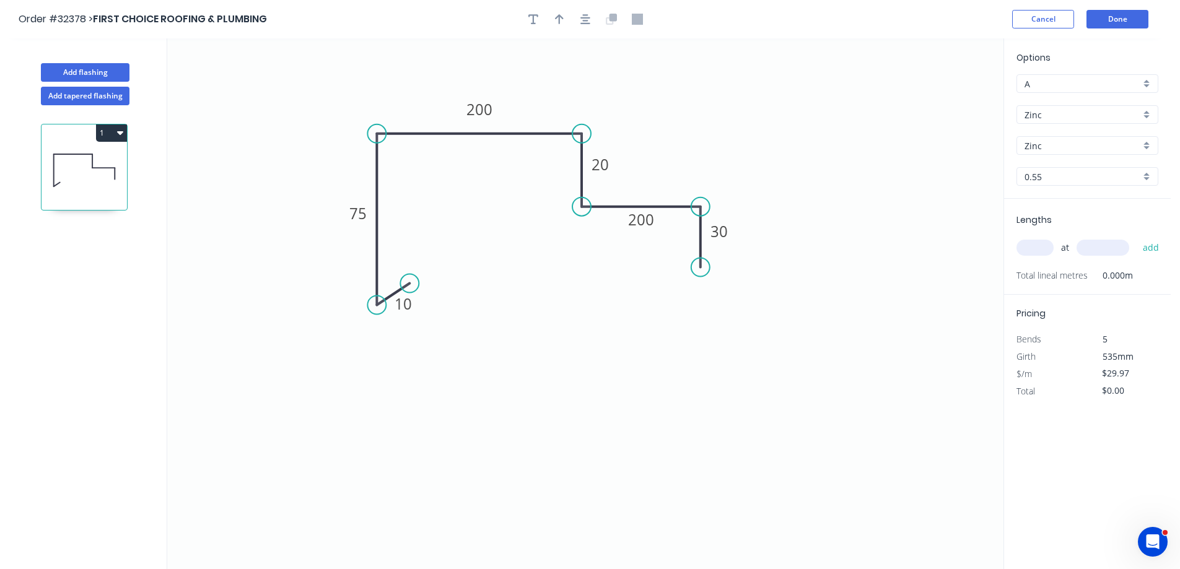
type input "$26.56"
click at [1041, 249] on input "text" at bounding box center [1034, 248] width 37 height 16
type input "1"
type input "2800"
click at [1137, 237] on button "add" at bounding box center [1151, 247] width 29 height 21
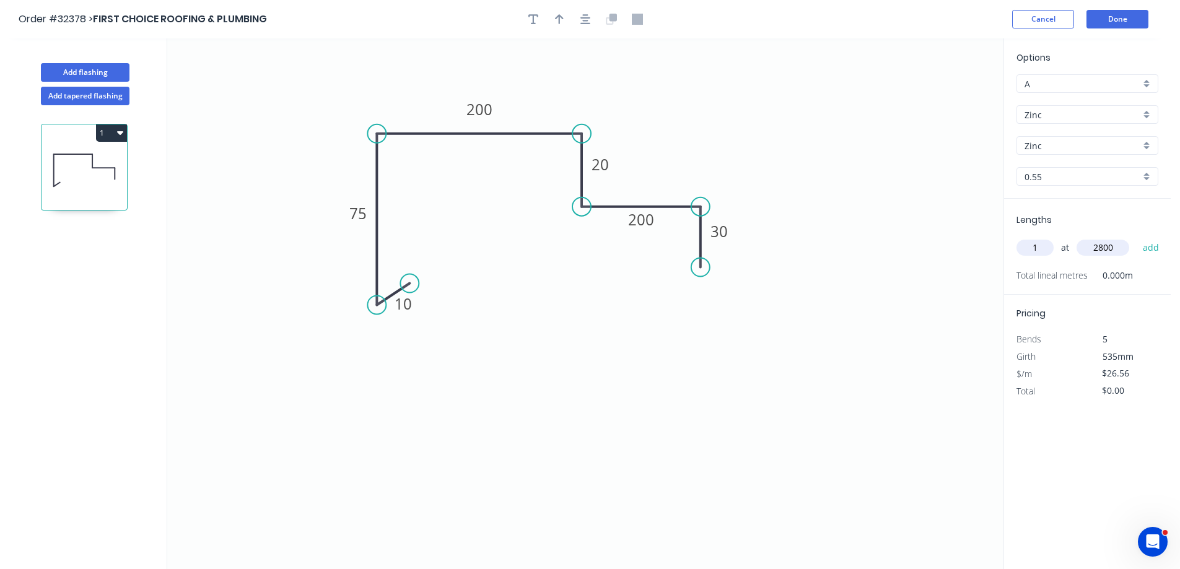
type input "$74.37"
click at [102, 71] on button "Add flashing" at bounding box center [85, 72] width 89 height 19
type input "$0.00"
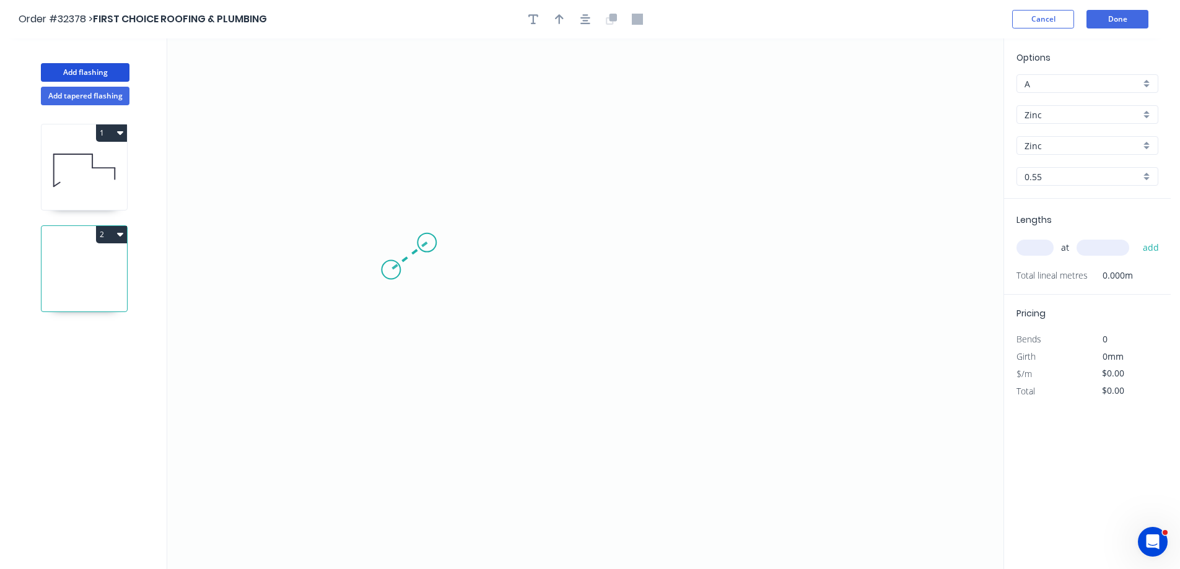
drag, startPoint x: 426, startPoint y: 242, endPoint x: 390, endPoint y: 270, distance: 45.5
click at [390, 270] on icon "0" at bounding box center [585, 303] width 836 height 531
click at [393, 98] on icon "0 ?" at bounding box center [585, 303] width 836 height 531
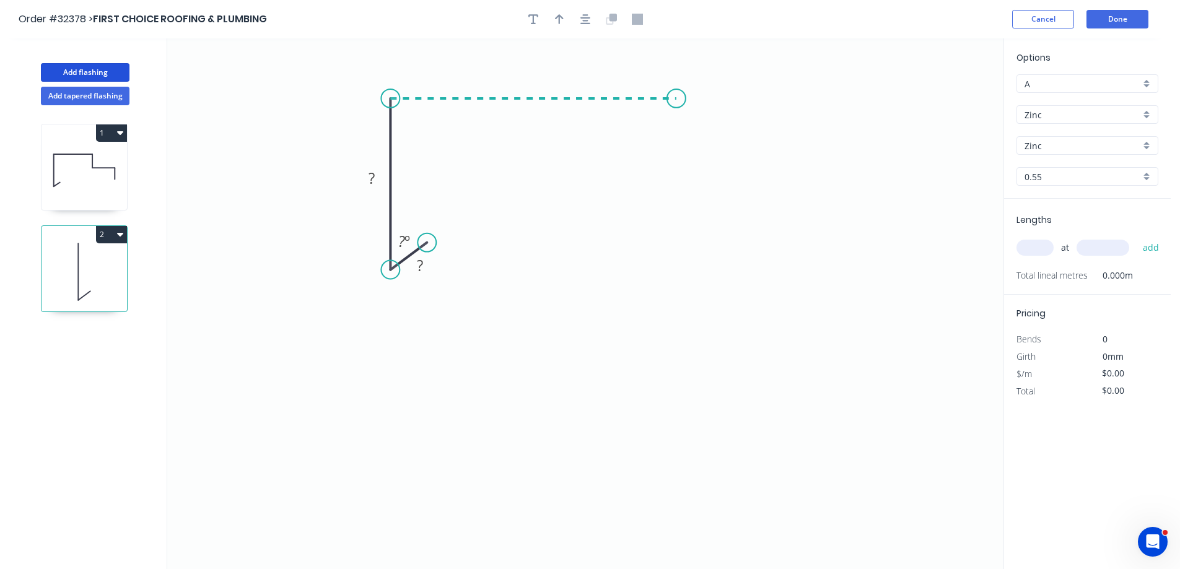
drag, startPoint x: 491, startPoint y: 99, endPoint x: 676, endPoint y: 103, distance: 185.2
click at [676, 103] on icon "0 ? ? ? º" at bounding box center [585, 303] width 836 height 531
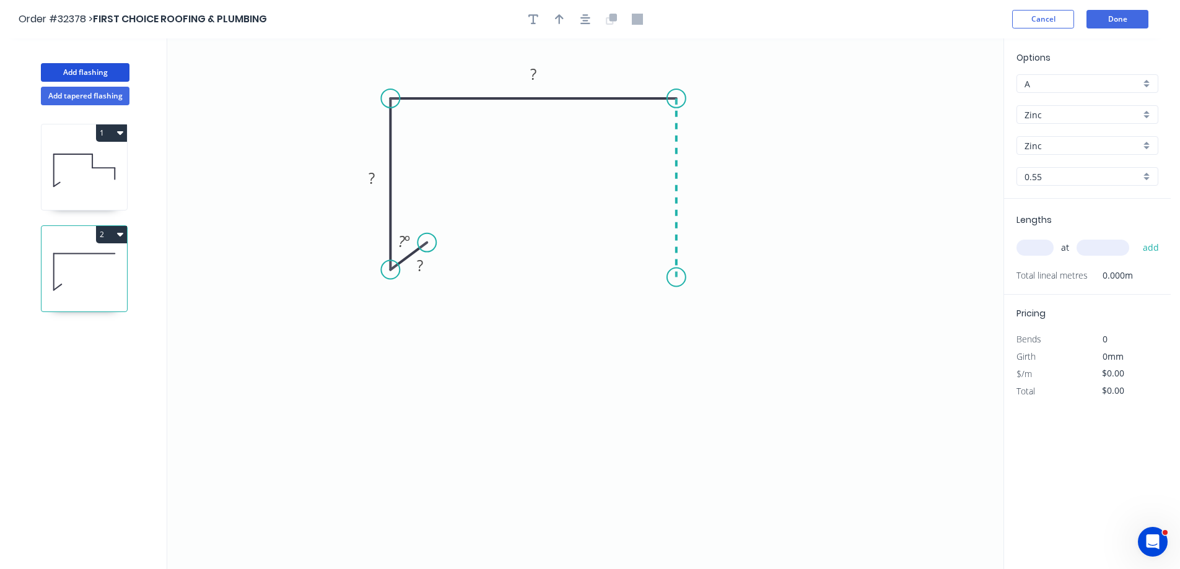
click at [667, 277] on icon "0 ? ? ? ? º" at bounding box center [585, 303] width 836 height 531
click at [632, 243] on icon "0 ? ? ? ? ? º" at bounding box center [585, 303] width 836 height 531
drag, startPoint x: 697, startPoint y: 285, endPoint x: 557, endPoint y: 287, distance: 139.4
click at [692, 286] on div "Hide angle" at bounding box center [730, 287] width 124 height 25
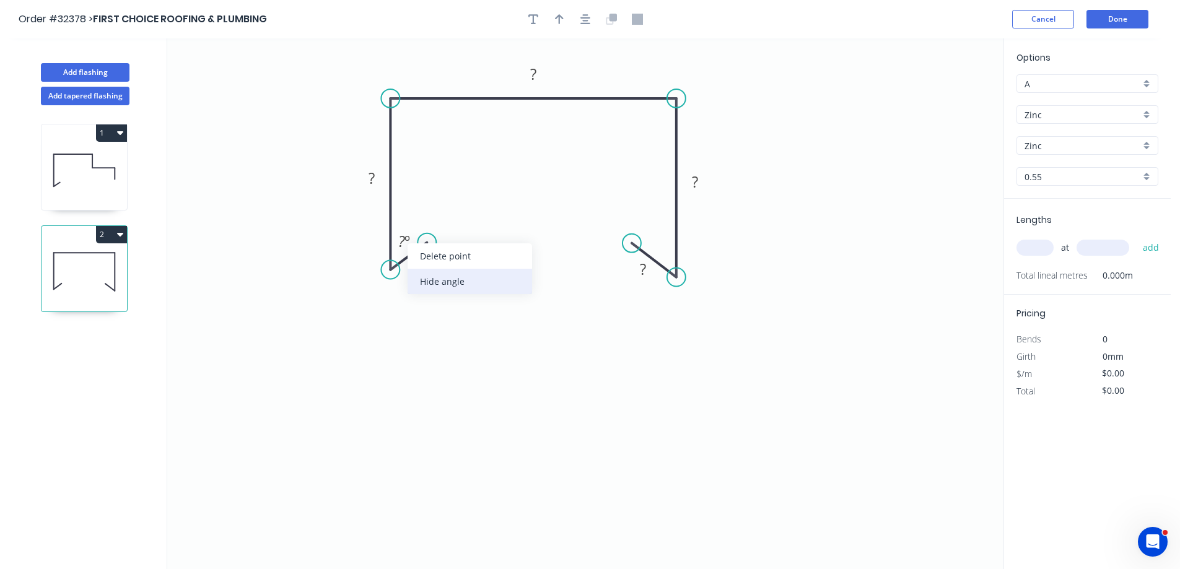
click at [453, 287] on div "Hide angle" at bounding box center [470, 281] width 124 height 25
click at [429, 266] on rect at bounding box center [420, 266] width 25 height 17
click at [1048, 248] on input "text" at bounding box center [1034, 248] width 37 height 16
type input "$18.82"
type input "1"
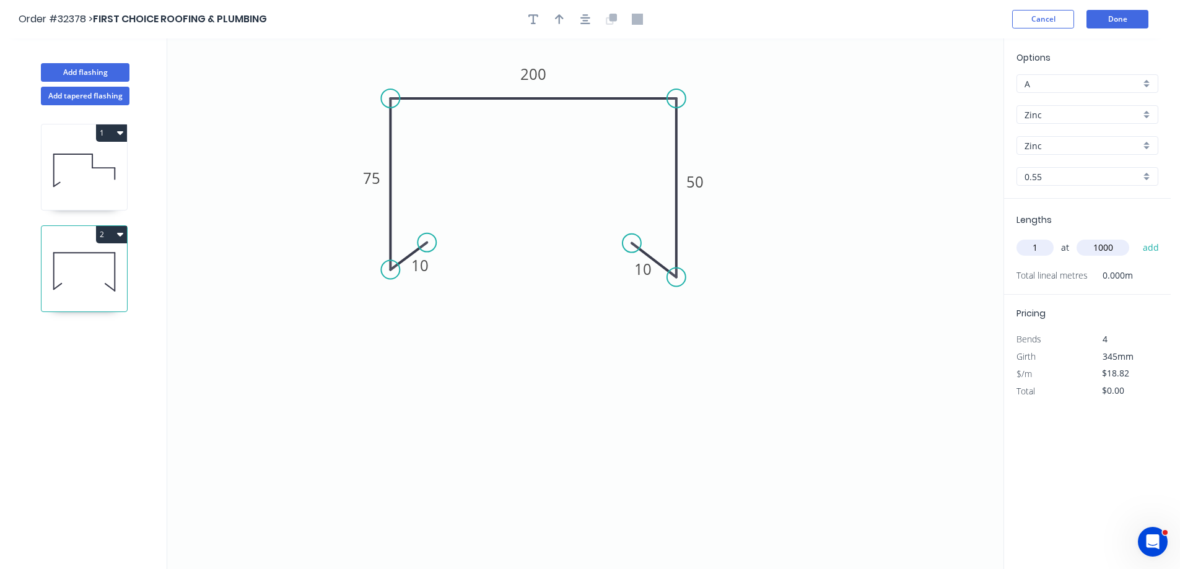
type input "1000"
click at [1137, 237] on button "add" at bounding box center [1151, 247] width 29 height 21
type input "$18.82"
click at [128, 95] on button "Add tapered flashing" at bounding box center [85, 96] width 89 height 19
type input "$0.00"
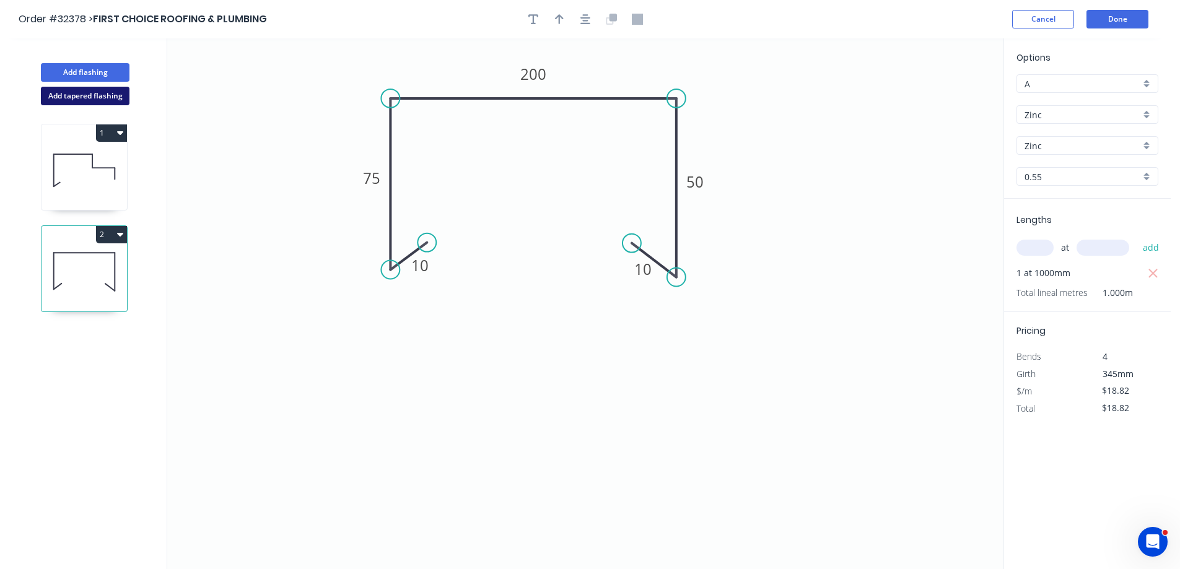
type input "$0.00"
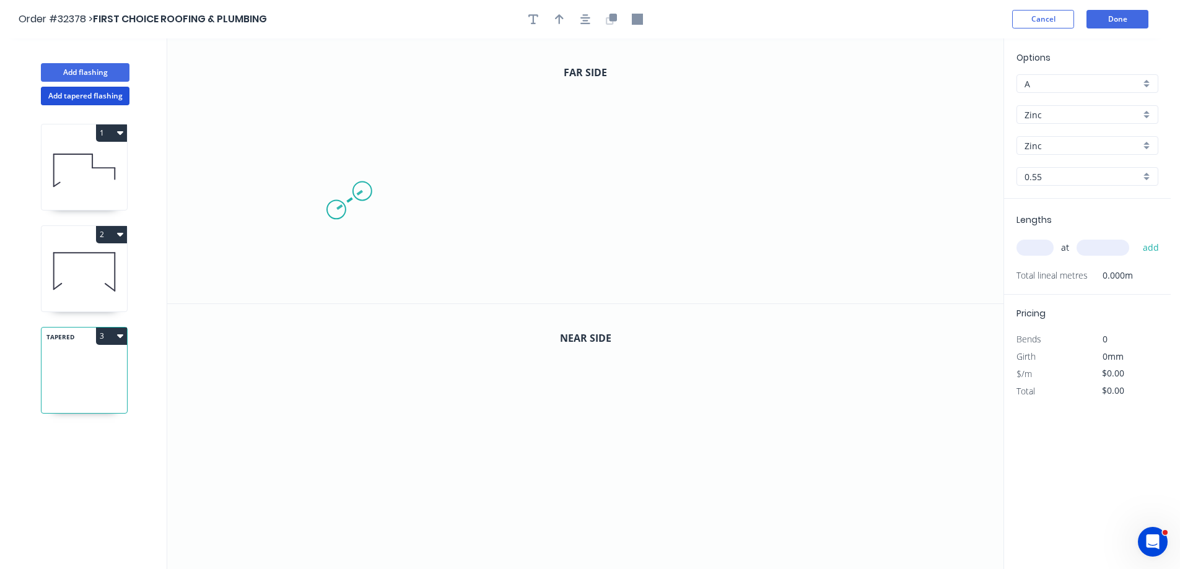
drag, startPoint x: 362, startPoint y: 191, endPoint x: 336, endPoint y: 210, distance: 32.0
click at [336, 210] on icon "0" at bounding box center [585, 170] width 836 height 265
drag, startPoint x: 341, startPoint y: 154, endPoint x: 343, endPoint y: 112, distance: 42.2
click at [343, 112] on icon "0 ?" at bounding box center [585, 170] width 836 height 265
click at [500, 121] on icon "0 ? ? ? º" at bounding box center [585, 170] width 836 height 265
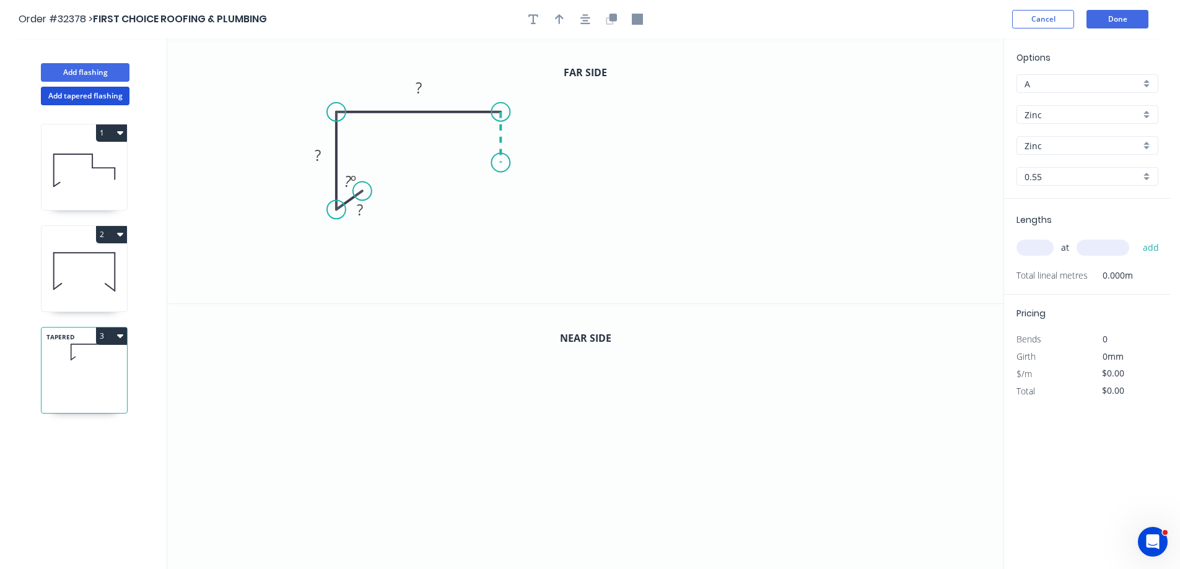
drag, startPoint x: 500, startPoint y: 121, endPoint x: 501, endPoint y: 163, distance: 41.5
click at [501, 163] on icon "0 ? ? ? ? º" at bounding box center [585, 170] width 836 height 265
drag, startPoint x: 501, startPoint y: 163, endPoint x: 661, endPoint y: 164, distance: 159.8
click at [661, 164] on icon "0 ? ? ? ? ? º" at bounding box center [585, 170] width 836 height 265
drag, startPoint x: 661, startPoint y: 164, endPoint x: 662, endPoint y: 222, distance: 57.6
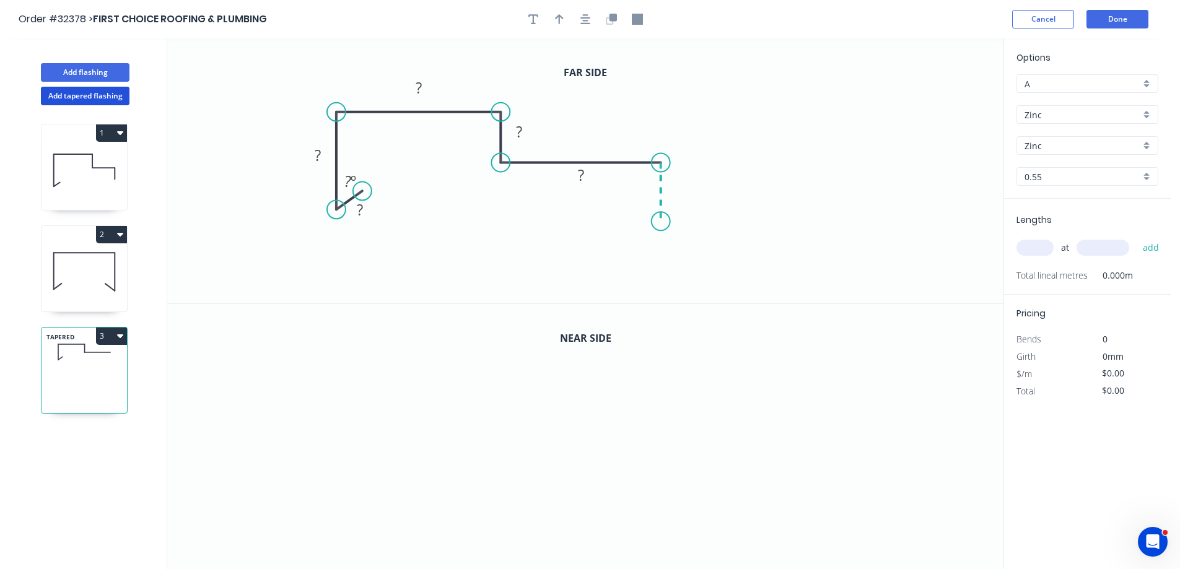
click at [662, 222] on icon "0 ? ? ? ? ? ? º" at bounding box center [585, 170] width 836 height 265
drag, startPoint x: 395, startPoint y: 226, endPoint x: 373, endPoint y: 213, distance: 25.3
click at [395, 227] on div "Hide angle" at bounding box center [420, 224] width 124 height 25
click at [365, 206] on rect at bounding box center [359, 210] width 25 height 17
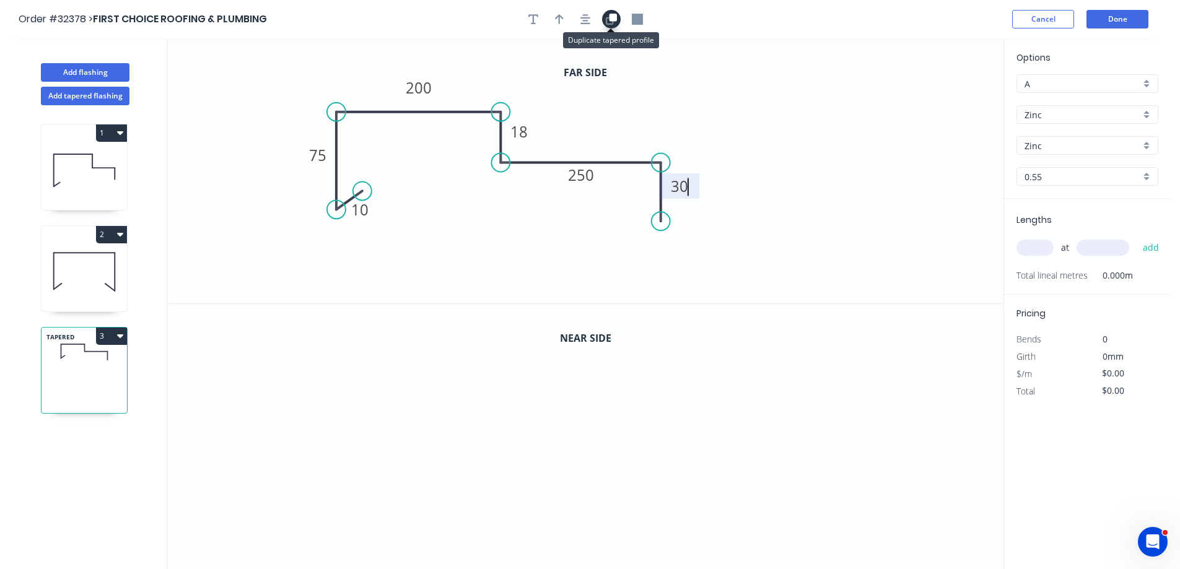
click at [611, 18] on icon "button" at bounding box center [612, 17] width 7 height 7
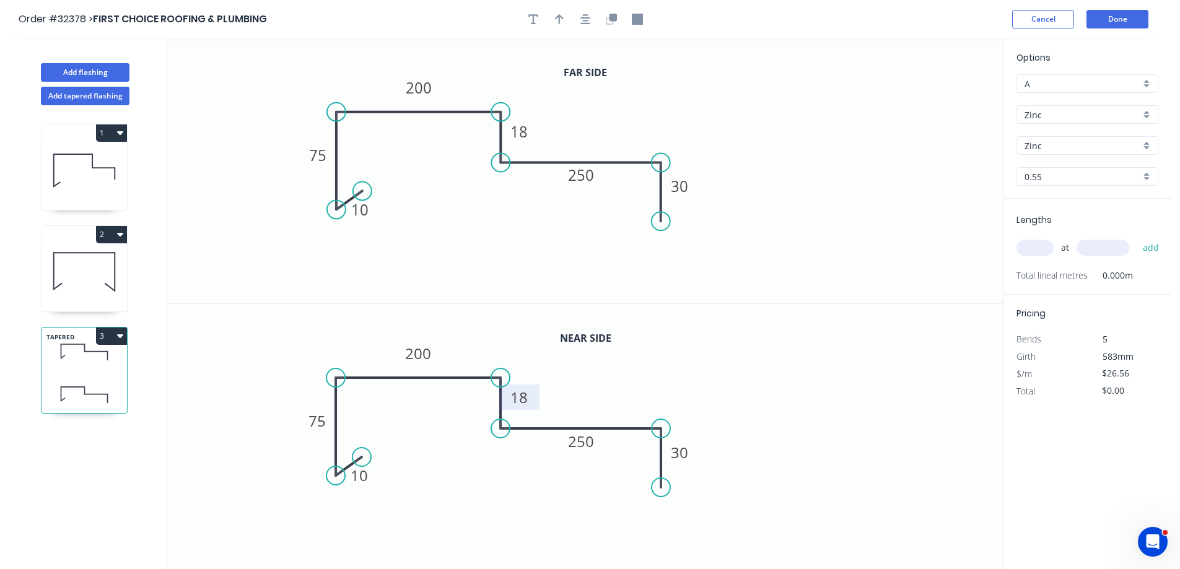
click at [530, 396] on rect at bounding box center [519, 398] width 25 height 17
drag, startPoint x: 1041, startPoint y: 255, endPoint x: 1024, endPoint y: 252, distance: 17.5
click at [1041, 254] on input "text" at bounding box center [1034, 248] width 37 height 16
type input "$34.76"
type input "1"
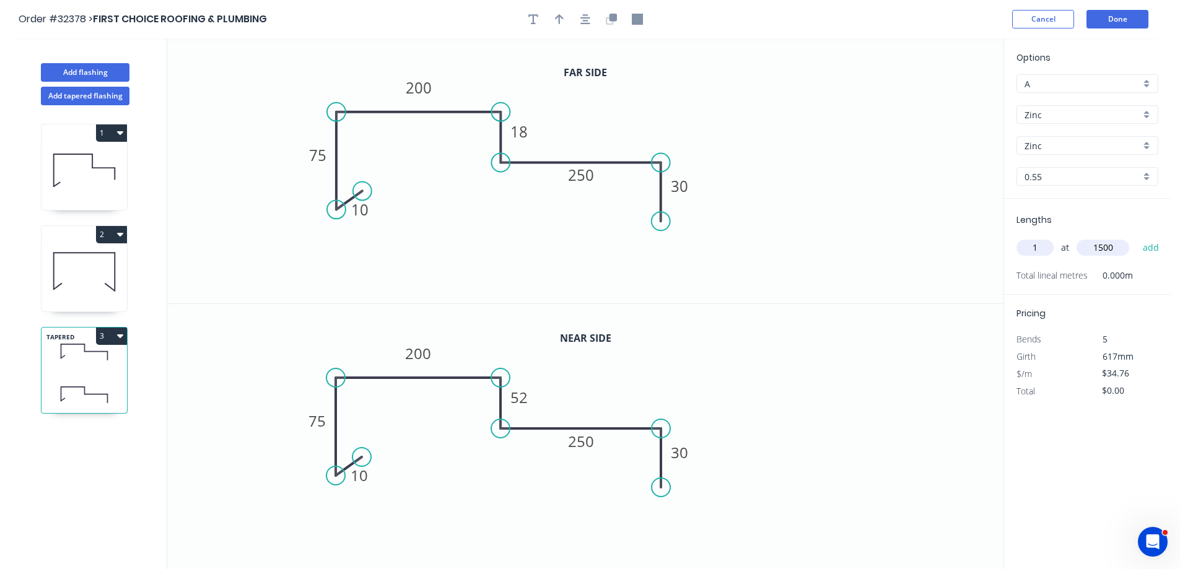
type input "1500"
click at [1137, 237] on button "add" at bounding box center [1151, 247] width 29 height 21
type input "$52.14"
click at [101, 71] on button "Add flashing" at bounding box center [85, 72] width 89 height 19
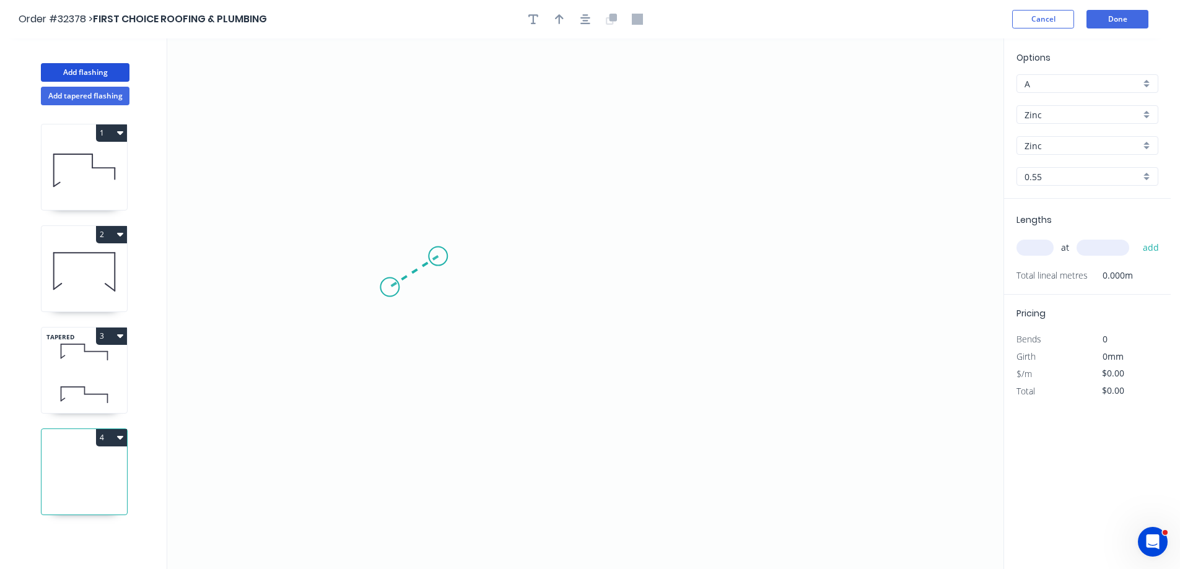
drag, startPoint x: 438, startPoint y: 256, endPoint x: 390, endPoint y: 287, distance: 57.4
click at [390, 287] on icon "0" at bounding box center [585, 303] width 836 height 531
click at [382, 120] on icon "0 ?" at bounding box center [585, 303] width 836 height 531
click at [658, 120] on icon "0 ? ? ? º" at bounding box center [585, 303] width 836 height 531
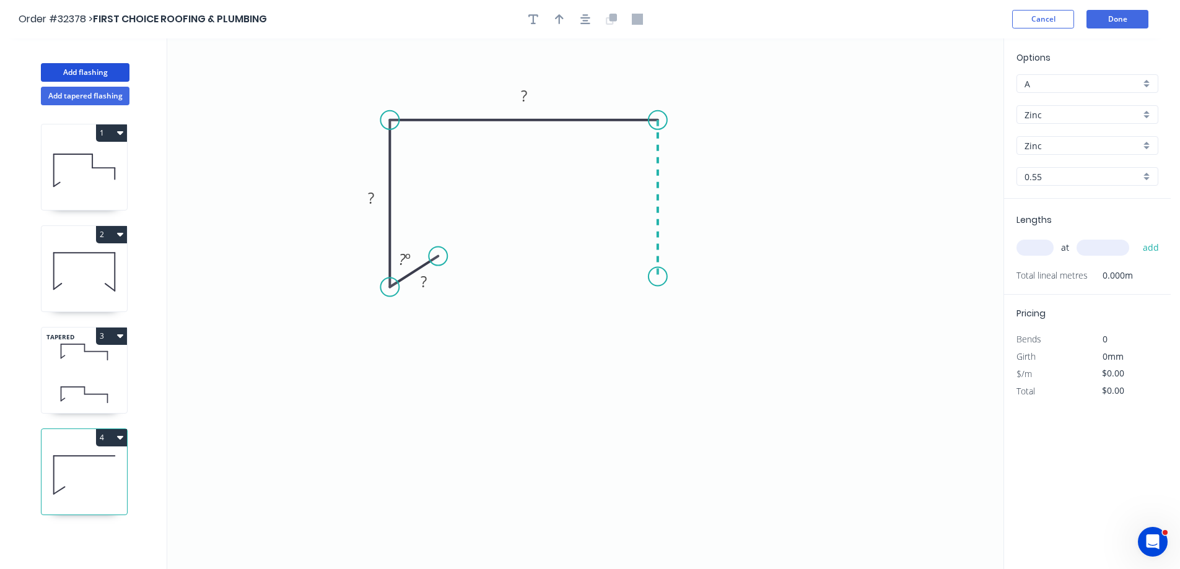
drag, startPoint x: 658, startPoint y: 120, endPoint x: 657, endPoint y: 277, distance: 156.7
click at [657, 277] on icon "0 ? ? ? ? º" at bounding box center [585, 303] width 836 height 531
click at [611, 245] on icon "0 ? ? ? ? ? º" at bounding box center [585, 303] width 836 height 531
drag, startPoint x: 675, startPoint y: 284, endPoint x: 657, endPoint y: 284, distance: 18.0
click at [675, 284] on div "Hide angle" at bounding box center [703, 285] width 124 height 25
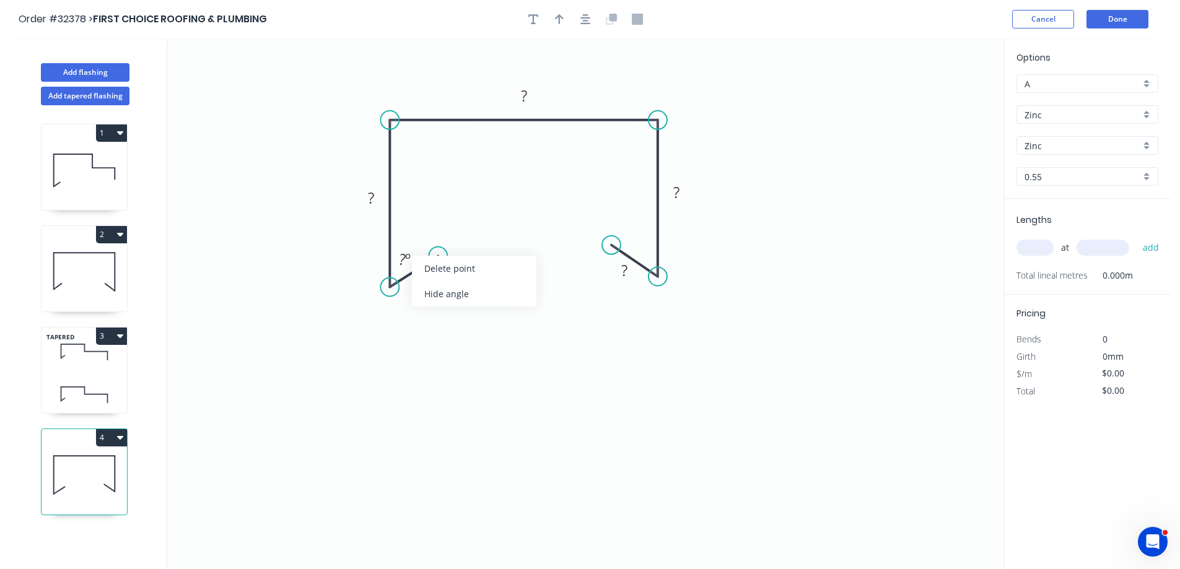
click at [440, 303] on div "Hide angle" at bounding box center [474, 293] width 124 height 25
click at [439, 283] on rect at bounding box center [424, 281] width 40 height 25
click at [435, 281] on rect at bounding box center [424, 282] width 25 height 17
click at [1046, 245] on input "text" at bounding box center [1034, 248] width 37 height 16
click at [1137, 237] on button "add" at bounding box center [1151, 247] width 29 height 21
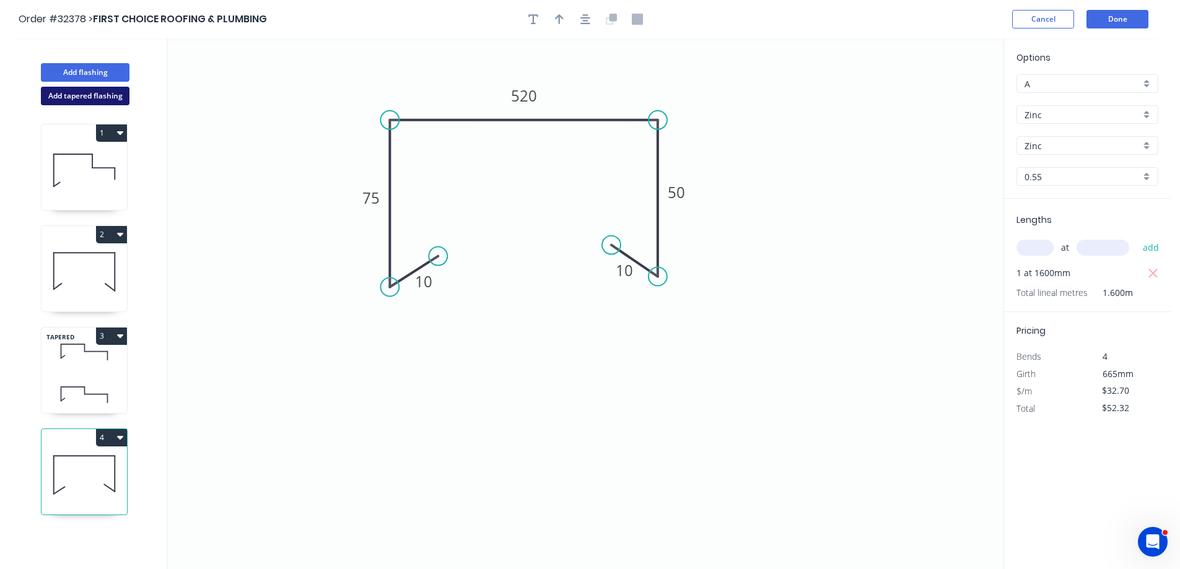
click at [112, 95] on button "Add tapered flashing" at bounding box center [85, 96] width 89 height 19
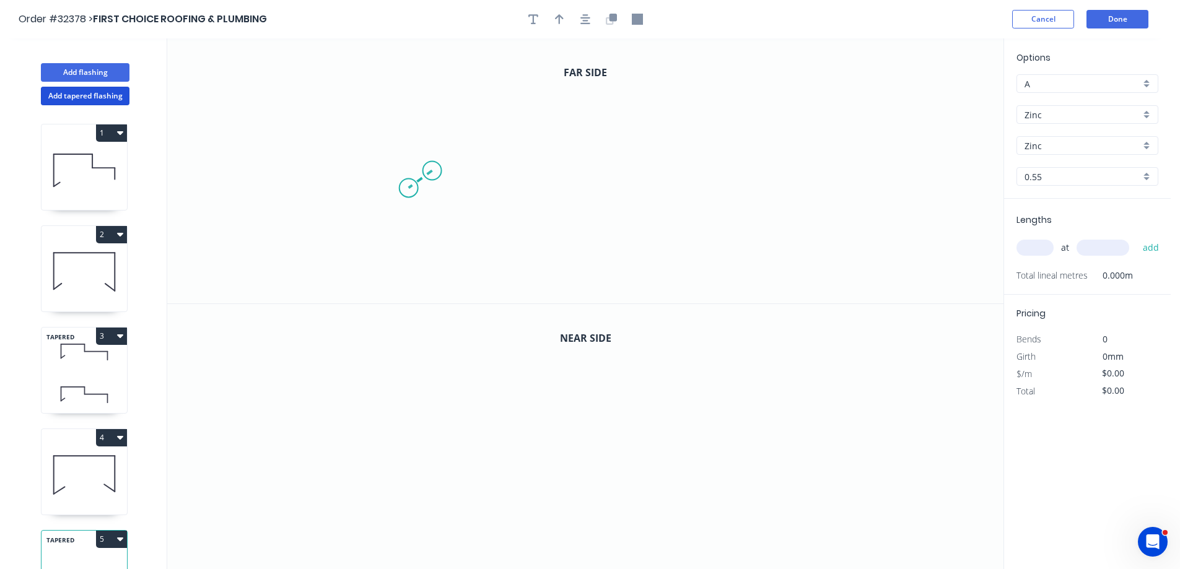
drag, startPoint x: 432, startPoint y: 171, endPoint x: 401, endPoint y: 193, distance: 37.3
click at [401, 193] on icon "0" at bounding box center [585, 170] width 836 height 265
drag, startPoint x: 401, startPoint y: 193, endPoint x: 398, endPoint y: 113, distance: 79.4
click at [398, 113] on icon "0 ?" at bounding box center [585, 170] width 836 height 265
drag, startPoint x: 398, startPoint y: 113, endPoint x: 603, endPoint y: 109, distance: 205.1
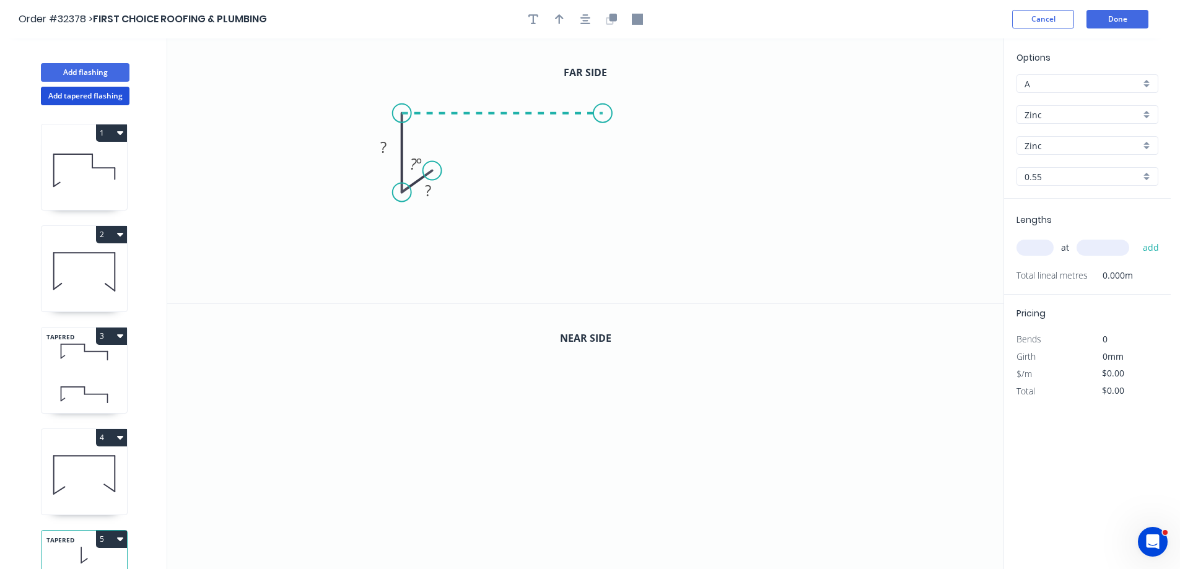
click at [603, 109] on icon "0 ? ? ? º" at bounding box center [585, 170] width 836 height 265
click at [601, 181] on icon "0 ? ? ? ? º" at bounding box center [585, 170] width 836 height 265
drag, startPoint x: 601, startPoint y: 181, endPoint x: 794, endPoint y: 168, distance: 193.7
click at [794, 168] on icon "0 ? ? ? ? ? º" at bounding box center [585, 170] width 836 height 265
drag, startPoint x: 793, startPoint y: 190, endPoint x: 795, endPoint y: 216, distance: 26.1
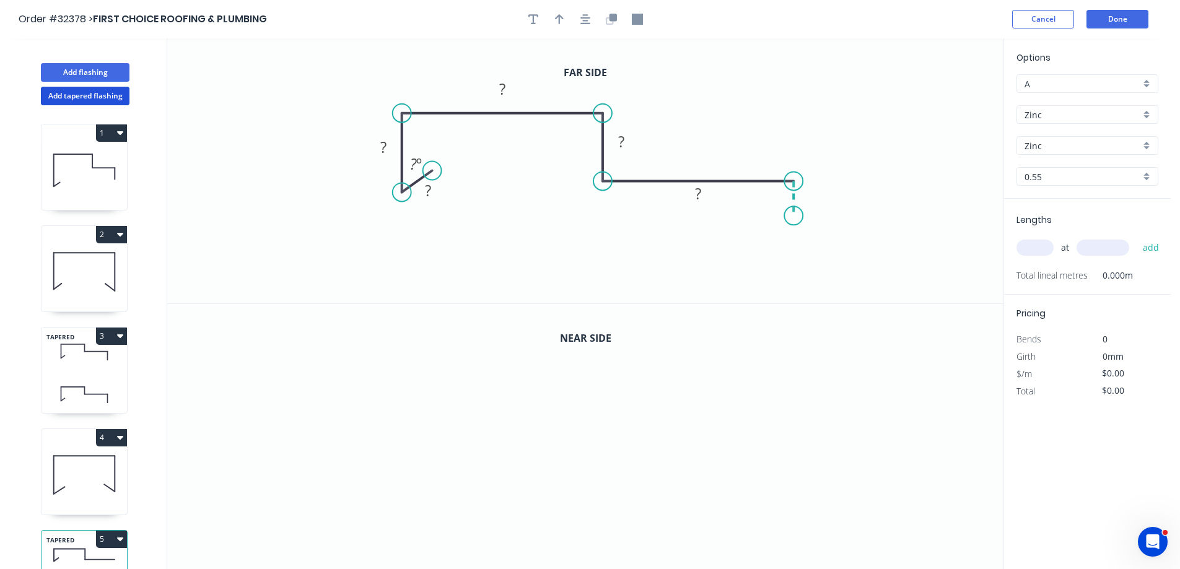
click at [795, 216] on icon "0 ? ? ? ? ? ? º" at bounding box center [585, 170] width 836 height 265
click at [451, 204] on div "Hide angle" at bounding box center [482, 200] width 124 height 25
click at [434, 196] on rect at bounding box center [428, 191] width 25 height 17
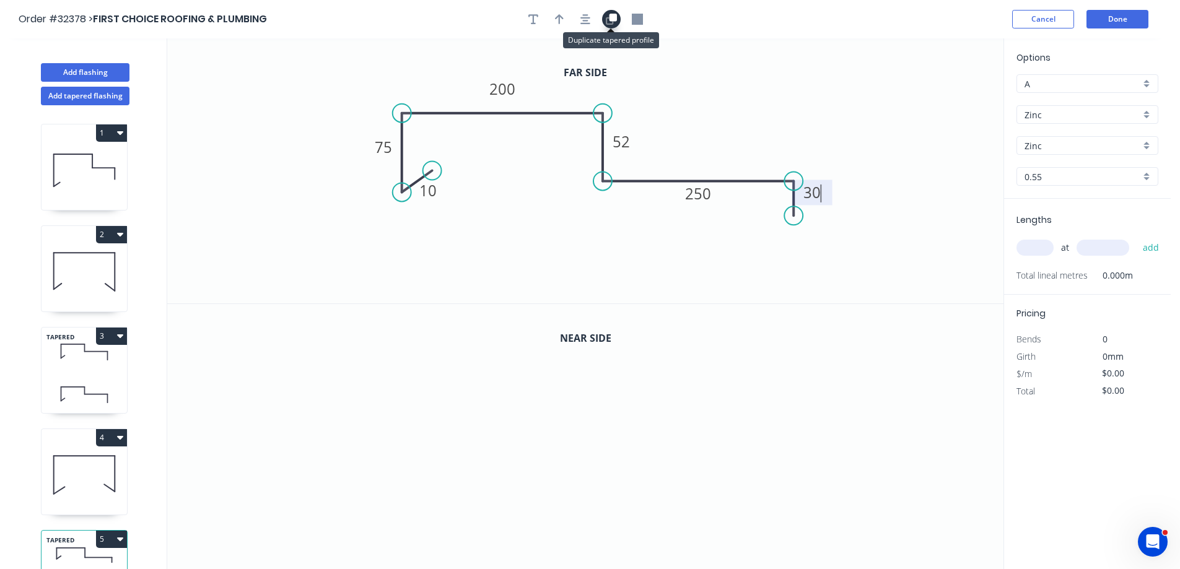
click at [611, 21] on icon "button" at bounding box center [612, 17] width 7 height 7
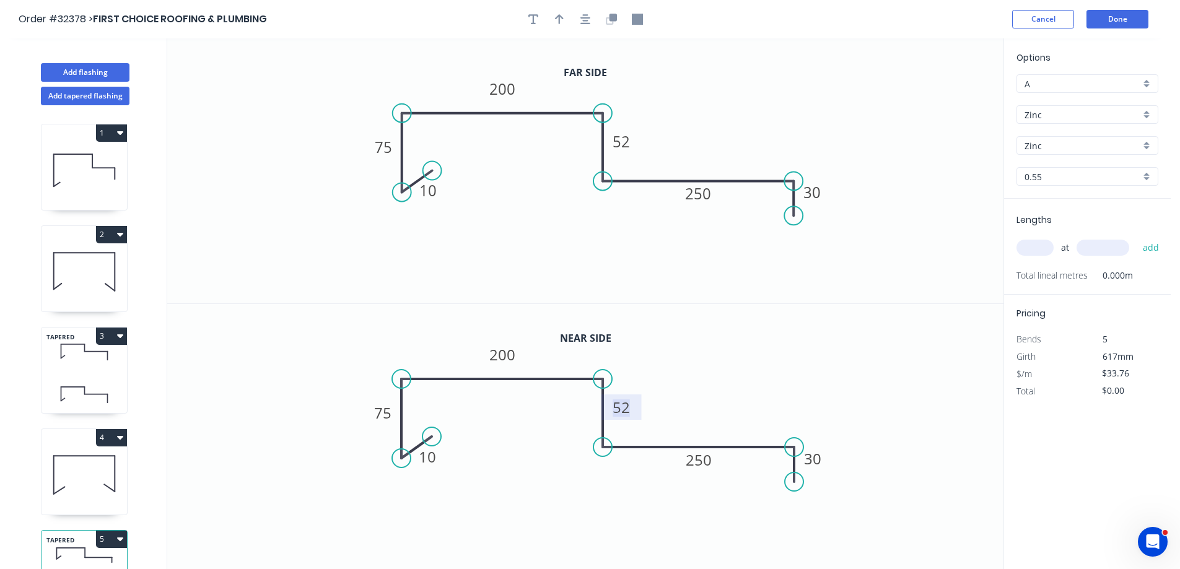
click at [628, 408] on tspan "52" at bounding box center [621, 407] width 17 height 20
click at [1038, 242] on input "text" at bounding box center [1034, 248] width 37 height 16
click at [1137, 237] on button "add" at bounding box center [1151, 247] width 29 height 21
click at [121, 66] on button "Add flashing" at bounding box center [85, 72] width 89 height 19
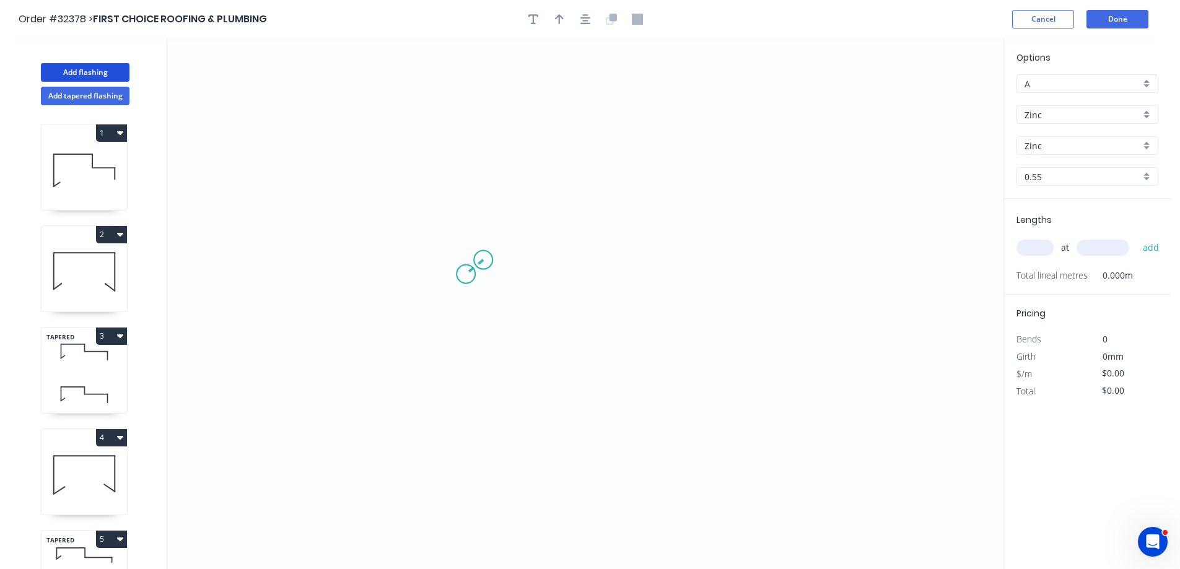
drag, startPoint x: 483, startPoint y: 260, endPoint x: 456, endPoint y: 281, distance: 33.6
click at [456, 281] on icon "0" at bounding box center [585, 303] width 836 height 531
drag, startPoint x: 456, startPoint y: 281, endPoint x: 461, endPoint y: 125, distance: 155.5
click at [461, 125] on icon "0 ?" at bounding box center [585, 303] width 836 height 531
drag, startPoint x: 461, startPoint y: 125, endPoint x: 721, endPoint y: 125, distance: 259.5
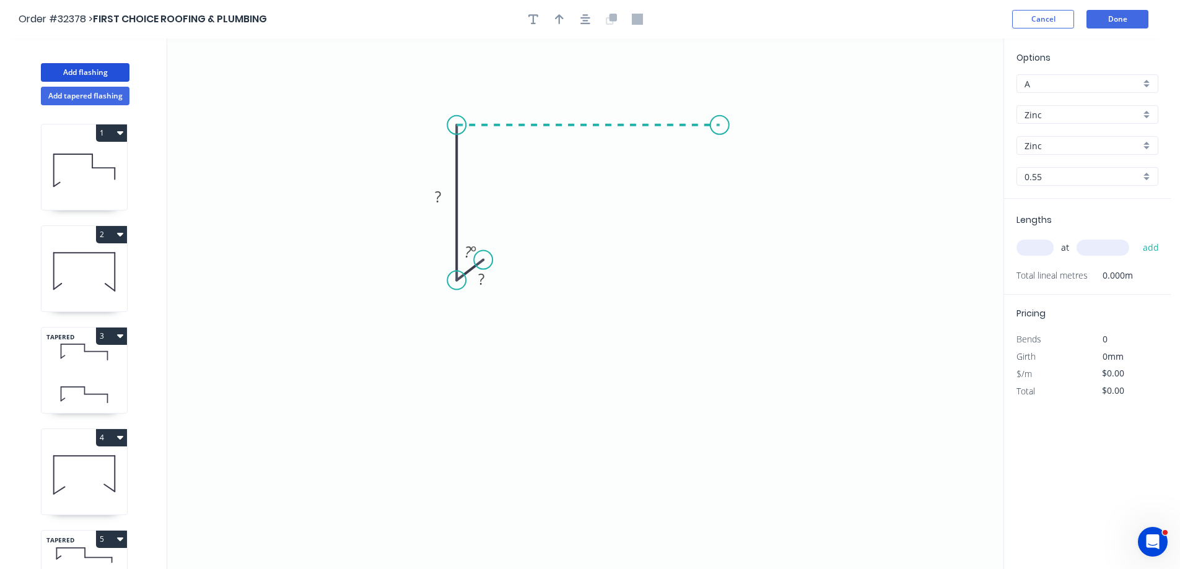
click at [721, 125] on icon "0 ? ? ? º" at bounding box center [585, 303] width 836 height 531
drag, startPoint x: 721, startPoint y: 125, endPoint x: 727, endPoint y: 279, distance: 153.7
click at [727, 279] on icon "0 ? ? ? ? º" at bounding box center [585, 303] width 836 height 531
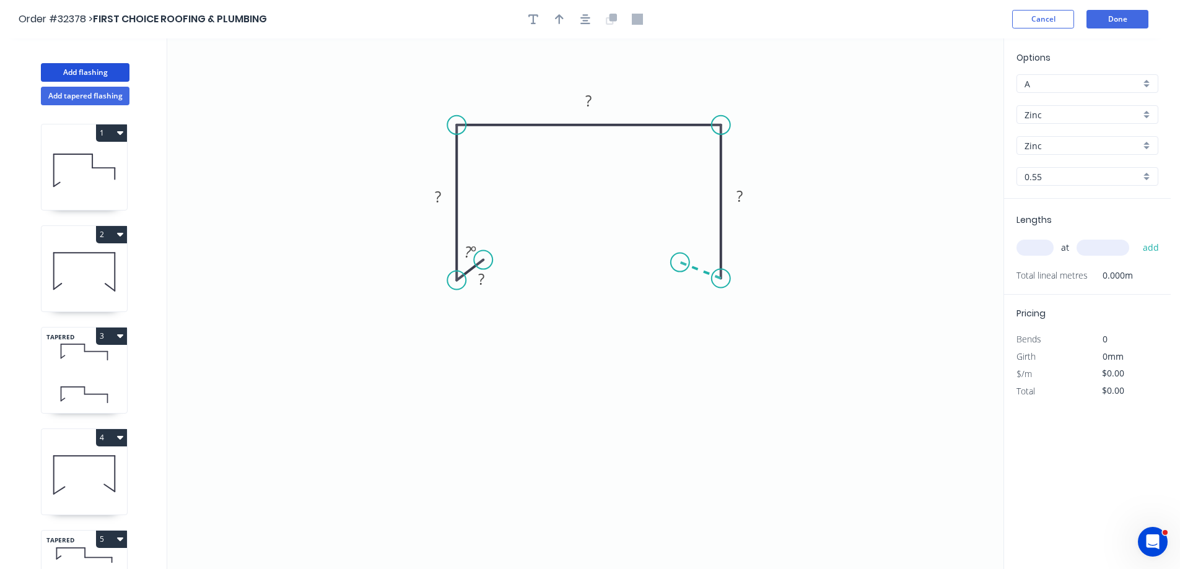
click at [680, 263] on icon "0 ? ? ? ? ? º" at bounding box center [585, 303] width 836 height 531
drag, startPoint x: 482, startPoint y: 260, endPoint x: 487, endPoint y: 264, distance: 6.6
click at [489, 266] on icon "0 ? ? ? ? ? ? º ? º" at bounding box center [585, 303] width 836 height 531
drag, startPoint x: 512, startPoint y: 292, endPoint x: 504, endPoint y: 280, distance: 13.9
click at [511, 292] on div "Hide angle" at bounding box center [540, 291] width 124 height 25
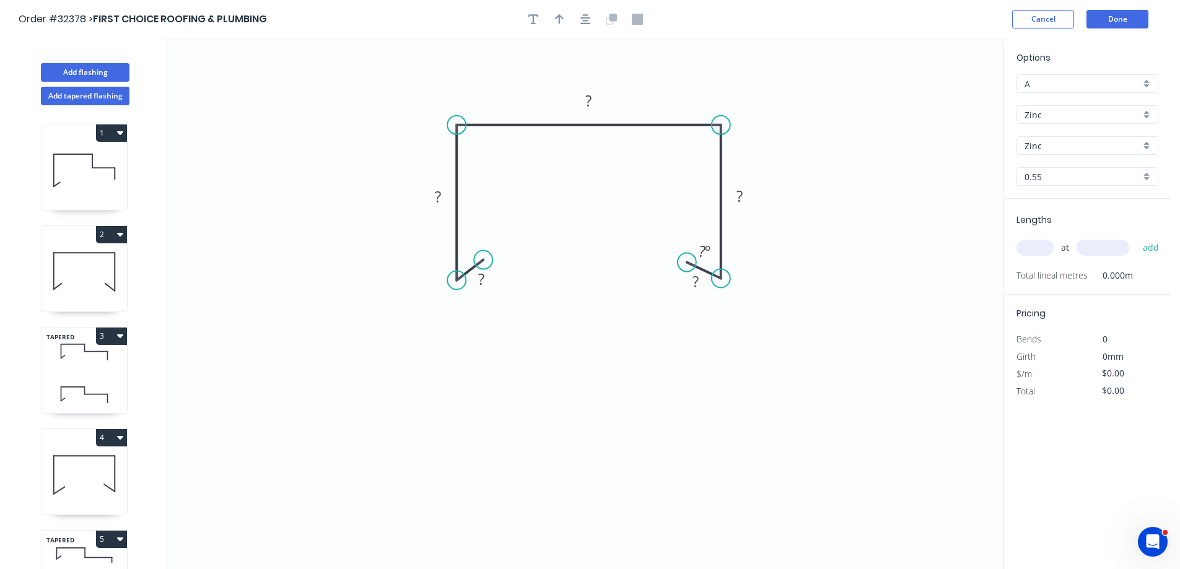
drag, startPoint x: 679, startPoint y: 263, endPoint x: 687, endPoint y: 263, distance: 8.1
click at [687, 263] on circle at bounding box center [687, 262] width 19 height 19
click at [725, 293] on div "Hide angle" at bounding box center [772, 286] width 124 height 25
click at [490, 283] on rect at bounding box center [481, 279] width 25 height 17
click at [1031, 247] on input "text" at bounding box center [1034, 248] width 37 height 16
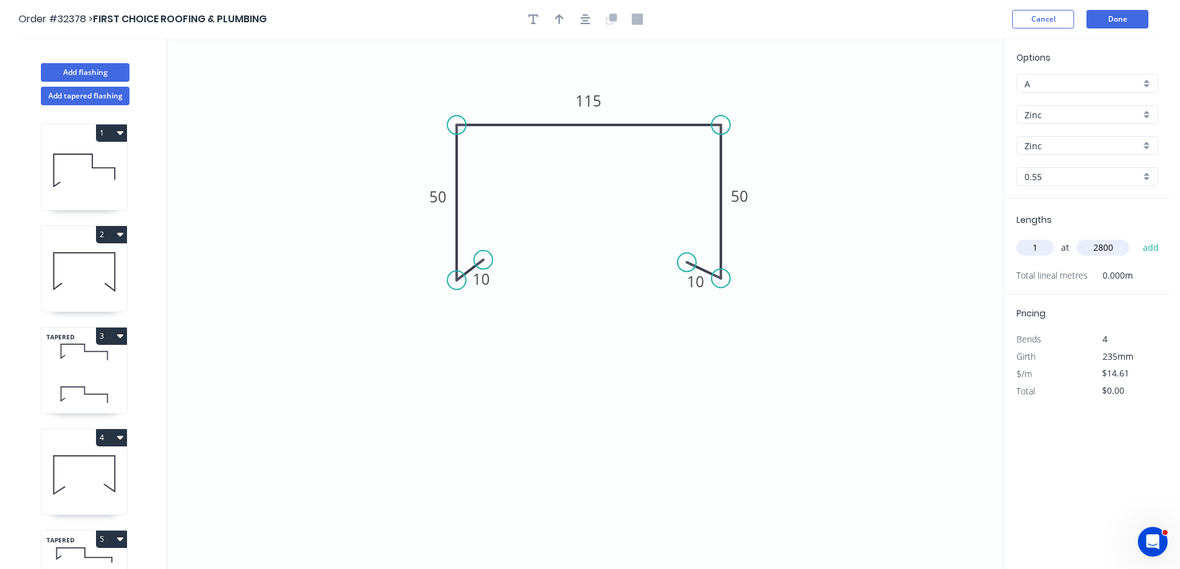
click at [1137, 237] on button "add" at bounding box center [1151, 247] width 29 height 21
click at [1117, 20] on button "Done" at bounding box center [1117, 19] width 62 height 19
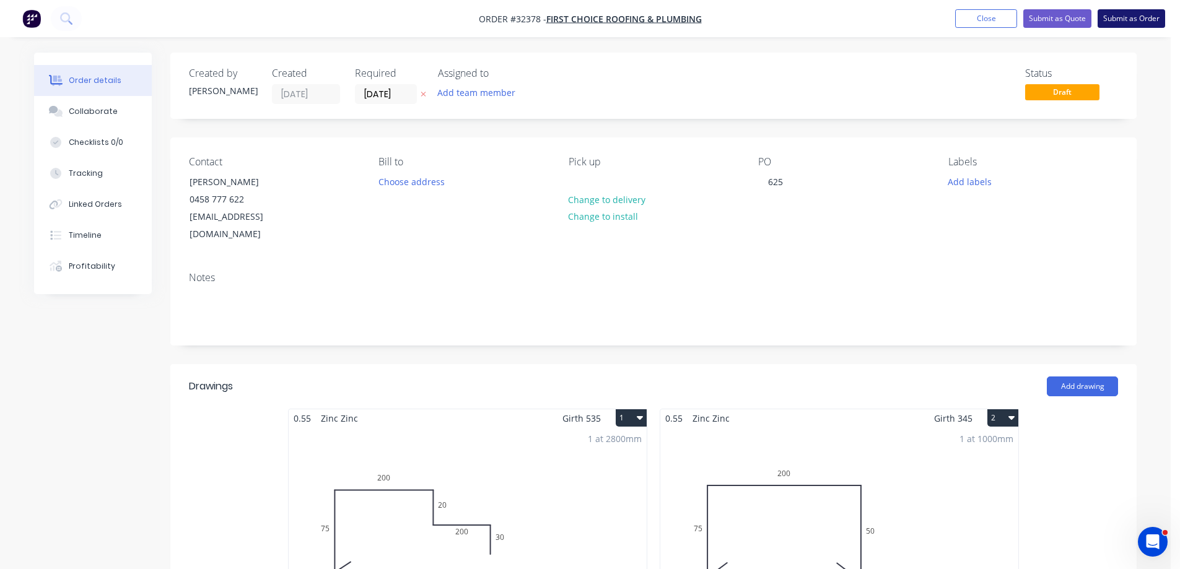
click at [1131, 20] on button "Submit as Order" at bounding box center [1132, 18] width 68 height 19
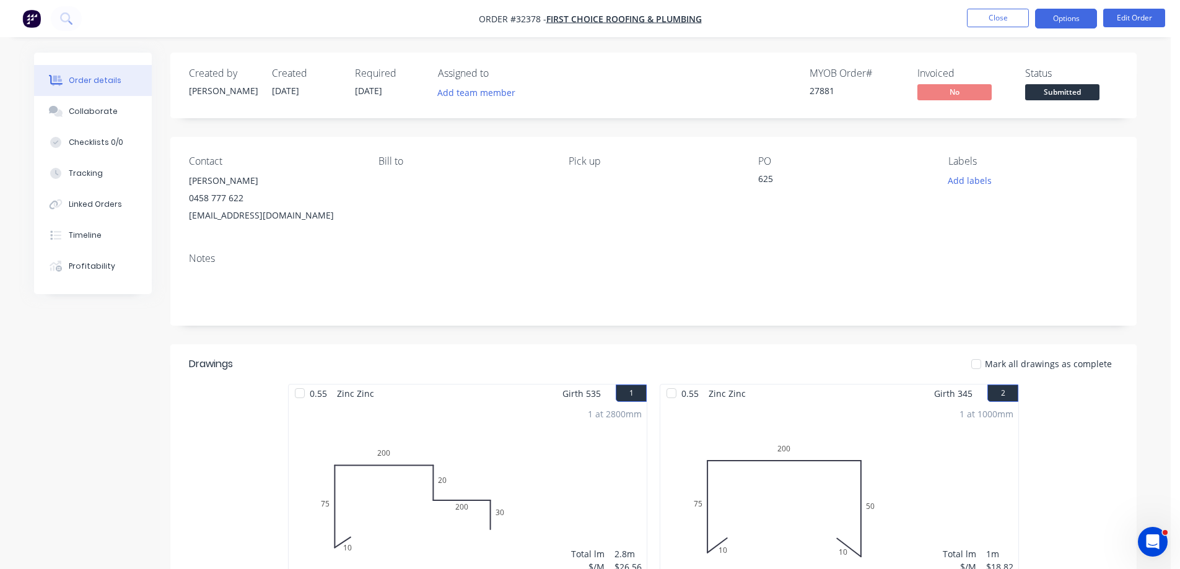
click at [1052, 25] on button "Options" at bounding box center [1066, 19] width 62 height 20
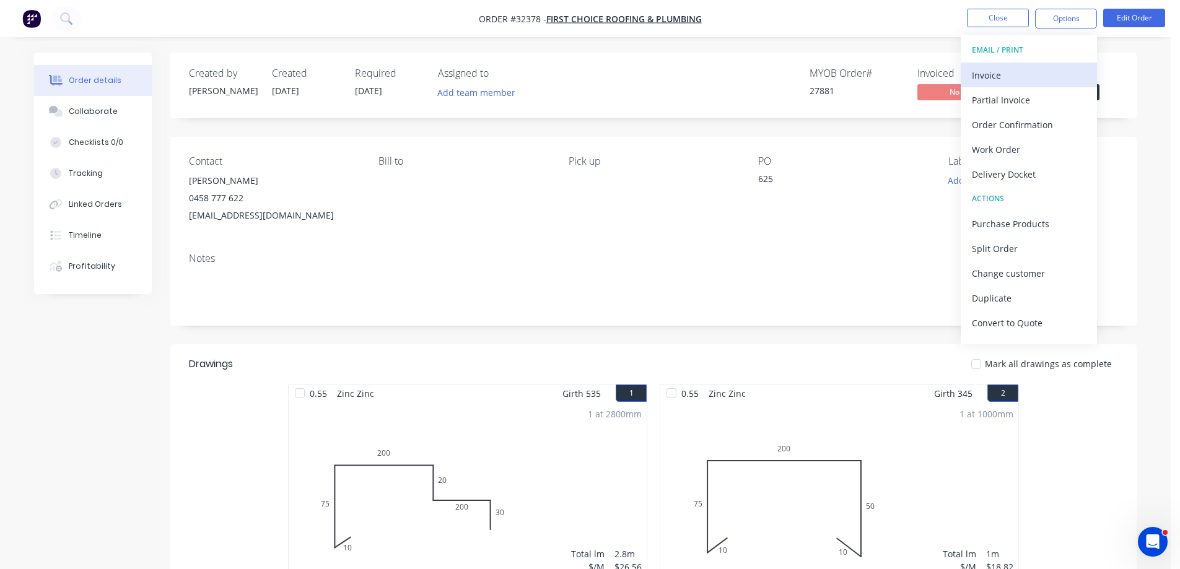
click at [988, 71] on div "Invoice" at bounding box center [1029, 75] width 114 height 18
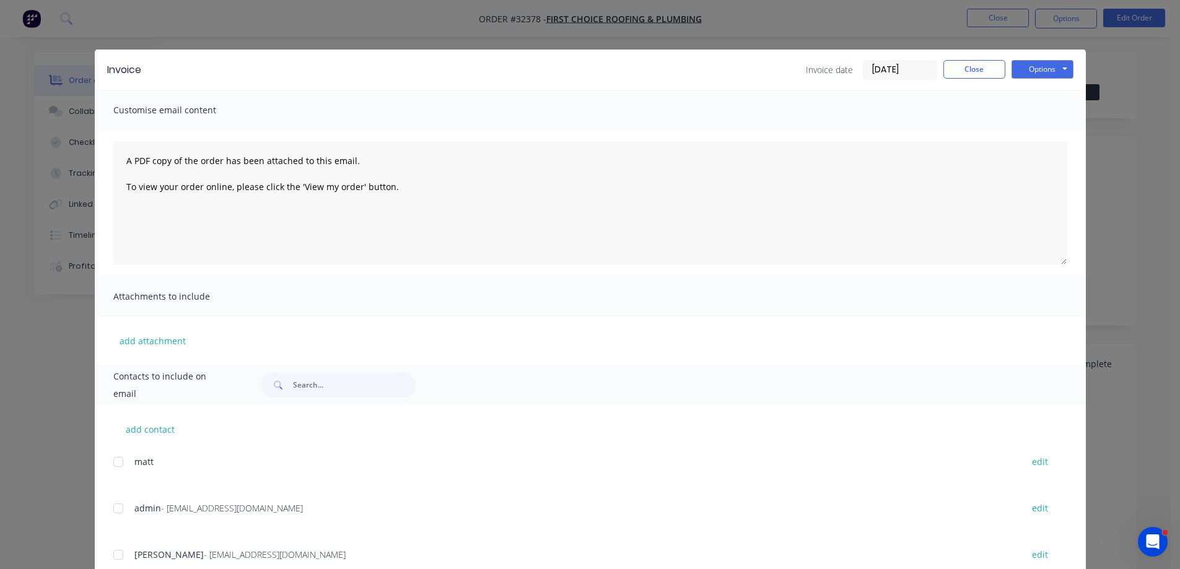
click at [110, 512] on div at bounding box center [118, 508] width 25 height 25
click at [1039, 71] on button "Options" at bounding box center [1042, 69] width 62 height 19
click at [1026, 133] on button "Email" at bounding box center [1050, 132] width 79 height 20
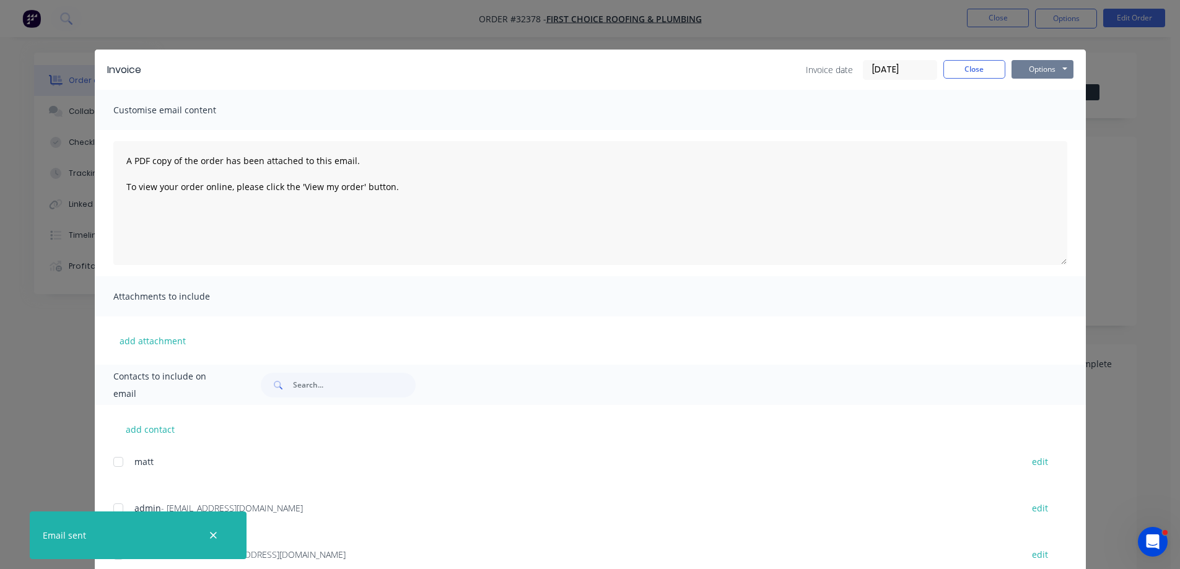
click at [1047, 66] on button "Options" at bounding box center [1042, 69] width 62 height 19
drag, startPoint x: 979, startPoint y: 76, endPoint x: 1034, endPoint y: 59, distance: 57.8
click at [979, 75] on button "Close" at bounding box center [974, 69] width 62 height 19
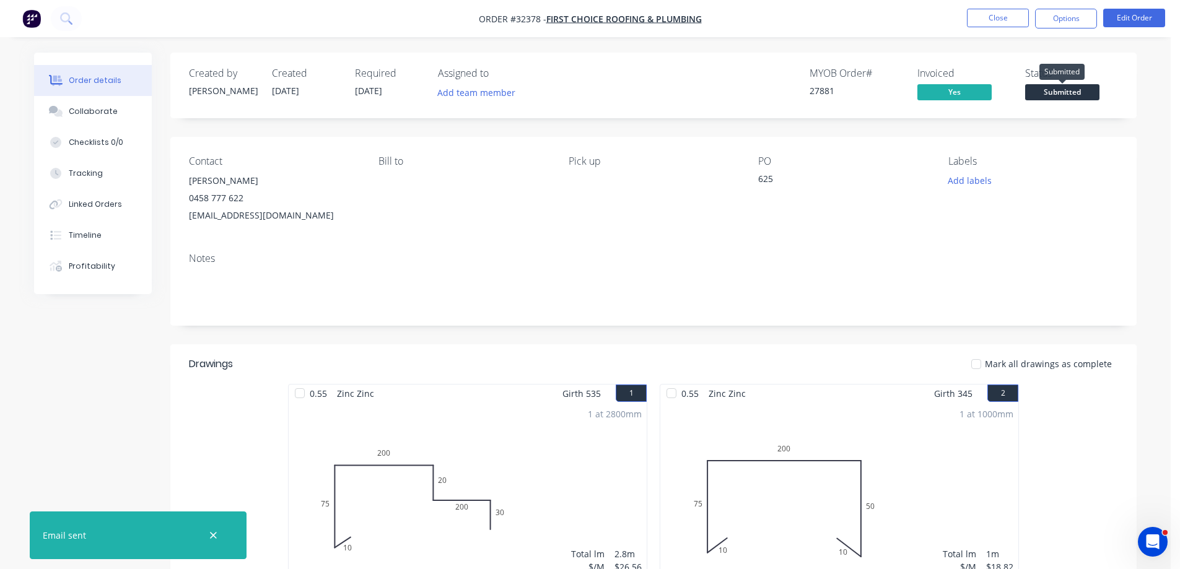
click at [1059, 92] on span "Submitted" at bounding box center [1062, 91] width 74 height 15
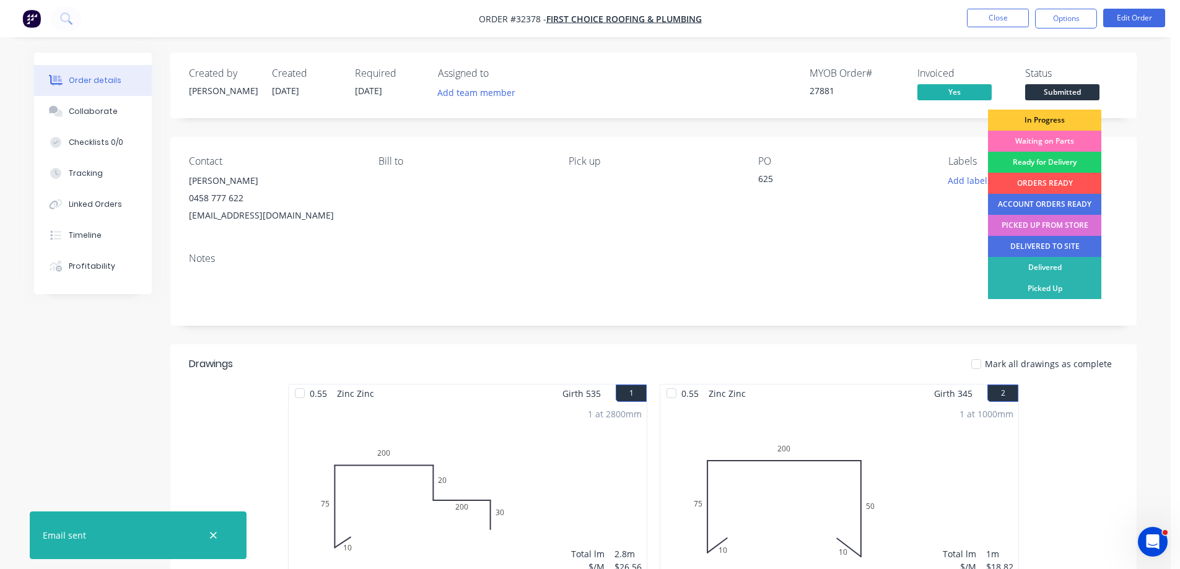
click at [1044, 222] on div "PICKED UP FROM STORE" at bounding box center [1044, 225] width 113 height 21
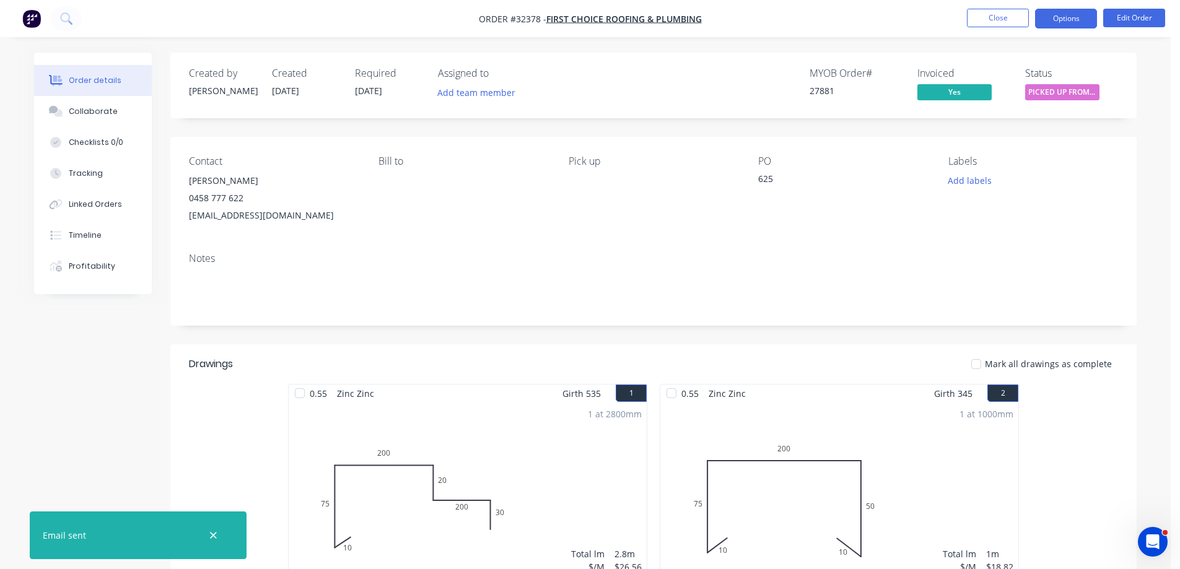
drag, startPoint x: 1092, startPoint y: 12, endPoint x: 1077, endPoint y: 28, distance: 21.5
click at [1091, 12] on button "Options" at bounding box center [1066, 19] width 62 height 20
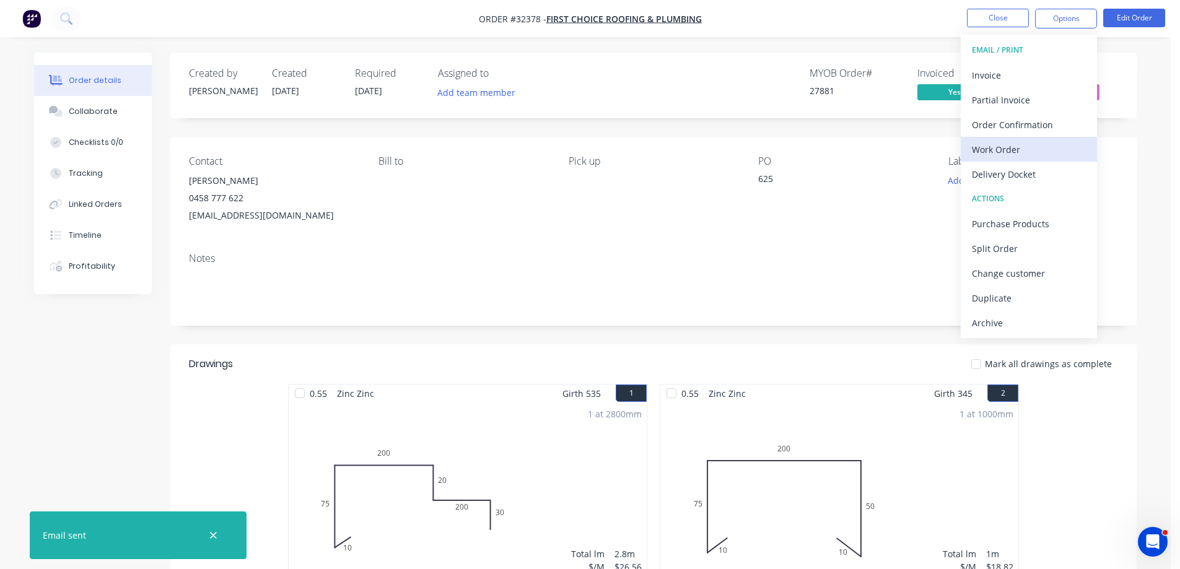
click at [992, 151] on div "Work Order" at bounding box center [1029, 150] width 114 height 18
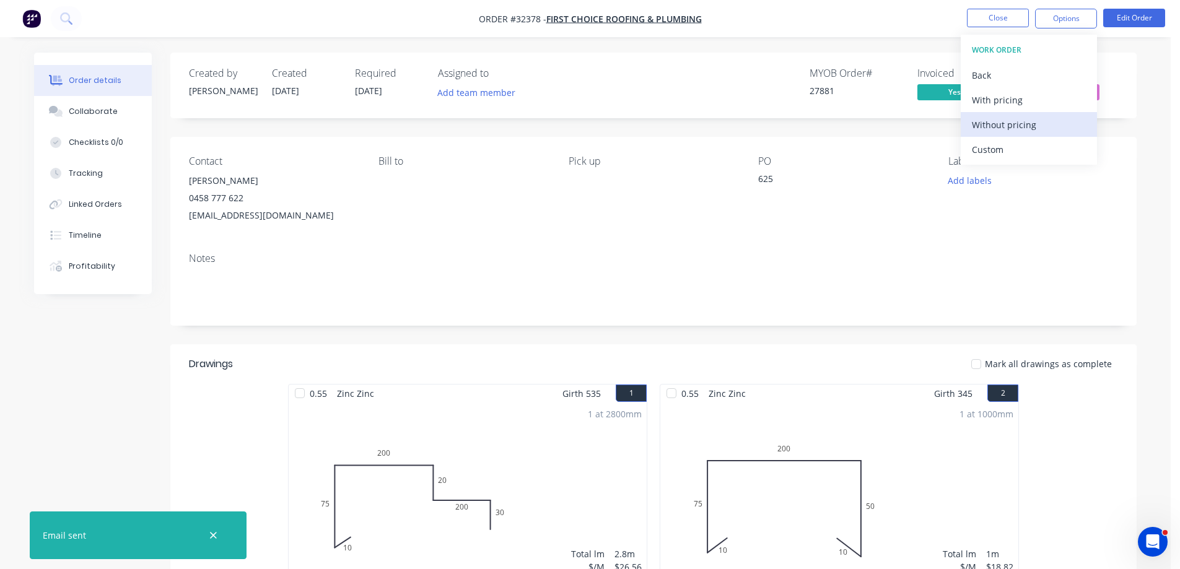
click at [992, 128] on div "Without pricing" at bounding box center [1029, 125] width 114 height 18
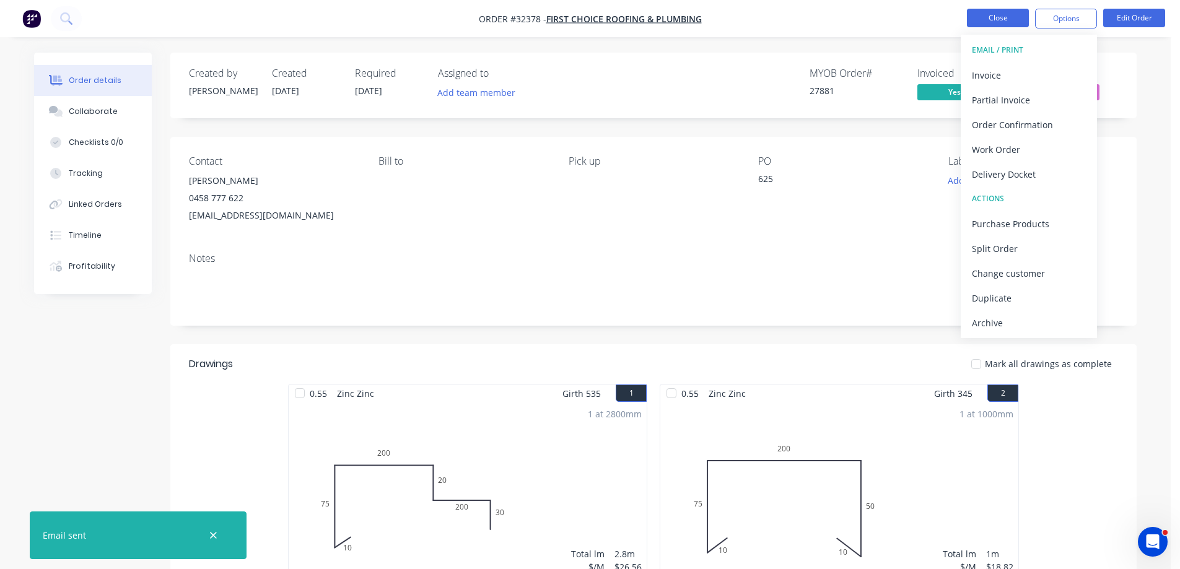
click at [995, 22] on button "Close" at bounding box center [998, 18] width 62 height 19
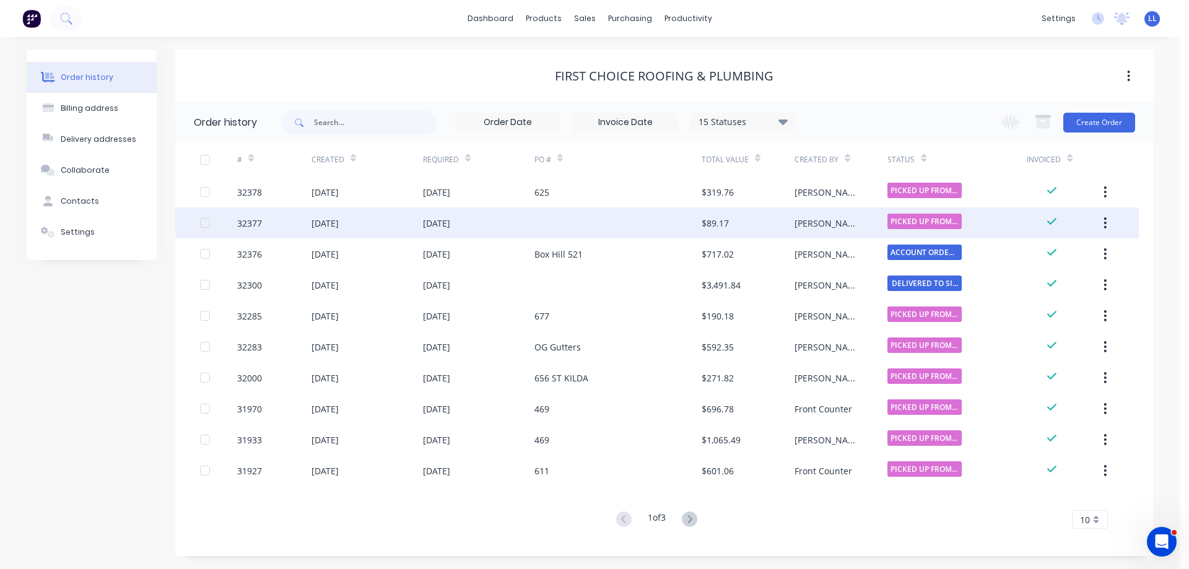
click at [818, 225] on div "[PERSON_NAME]" at bounding box center [829, 223] width 68 height 13
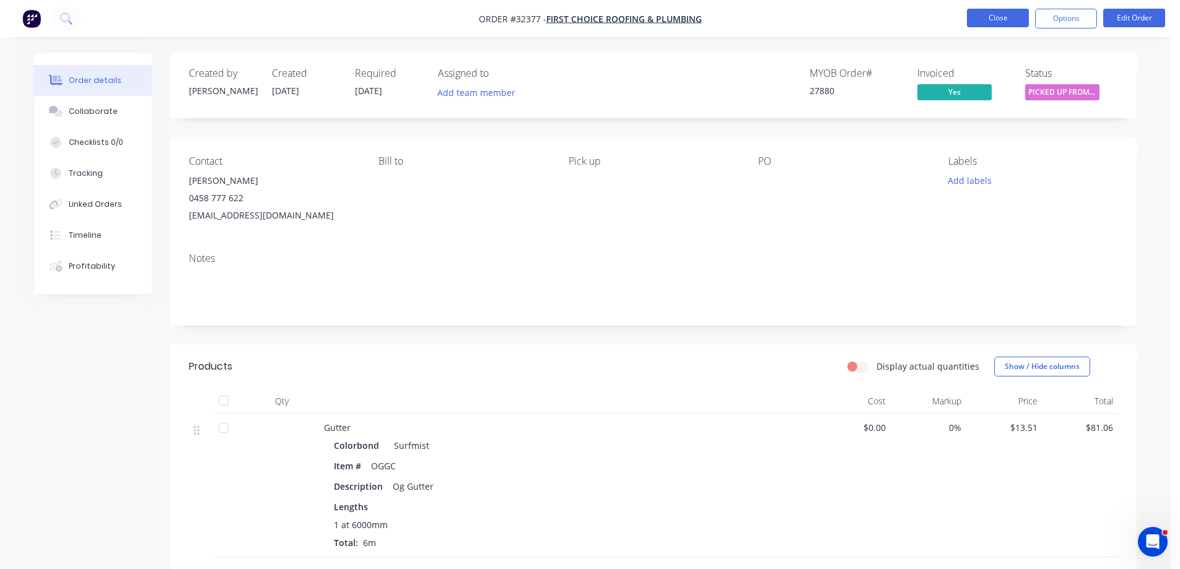
click at [1008, 19] on button "Close" at bounding box center [998, 18] width 62 height 19
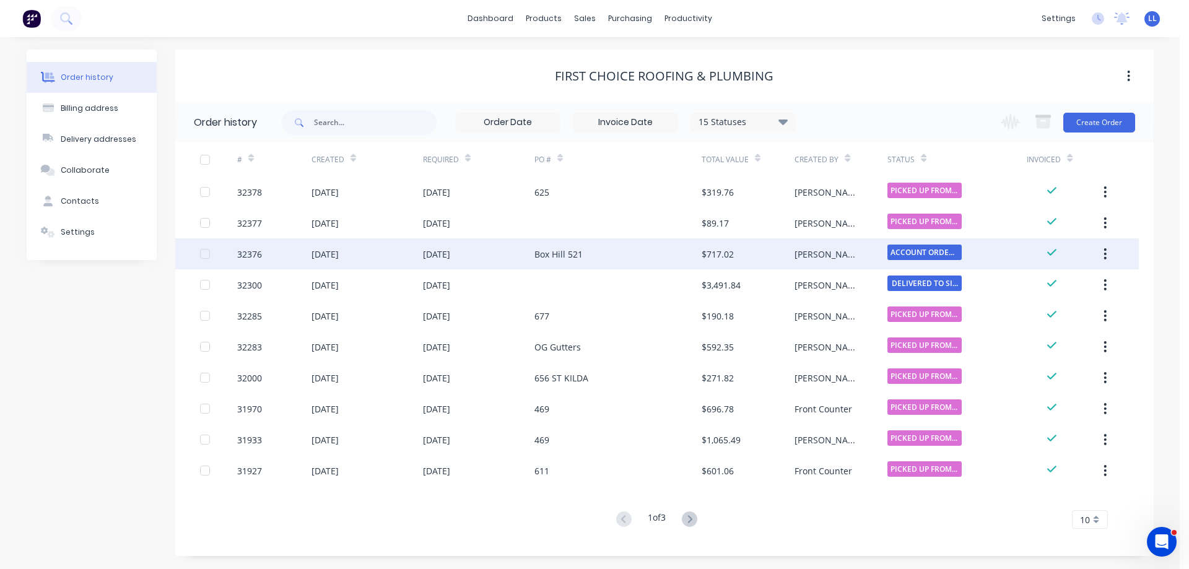
click at [474, 261] on div "[DATE]" at bounding box center [478, 253] width 111 height 31
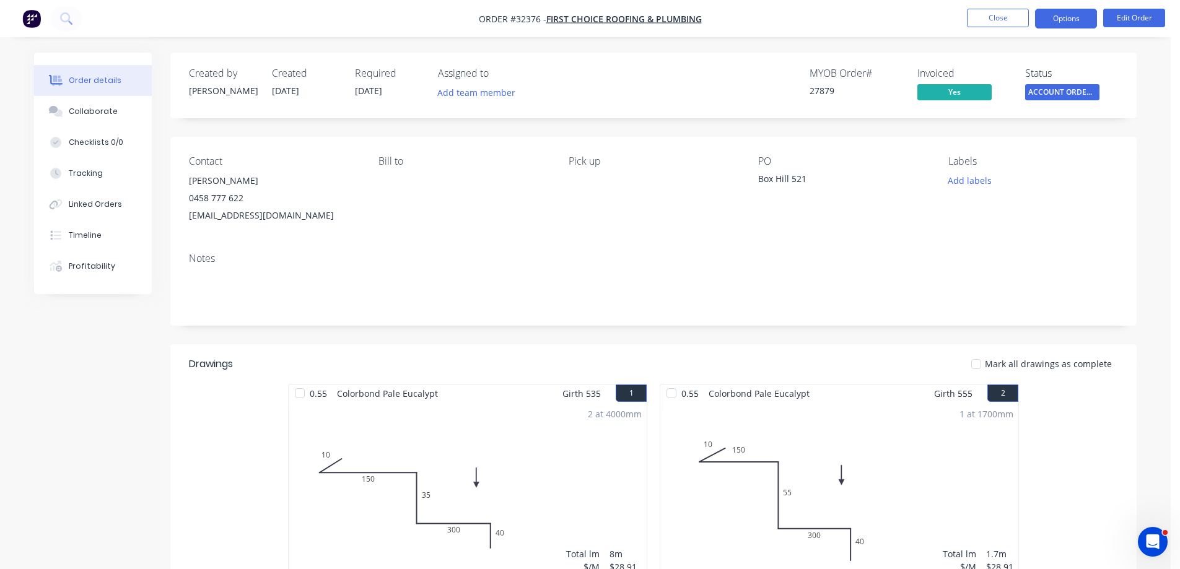
click at [1055, 15] on button "Options" at bounding box center [1066, 19] width 62 height 20
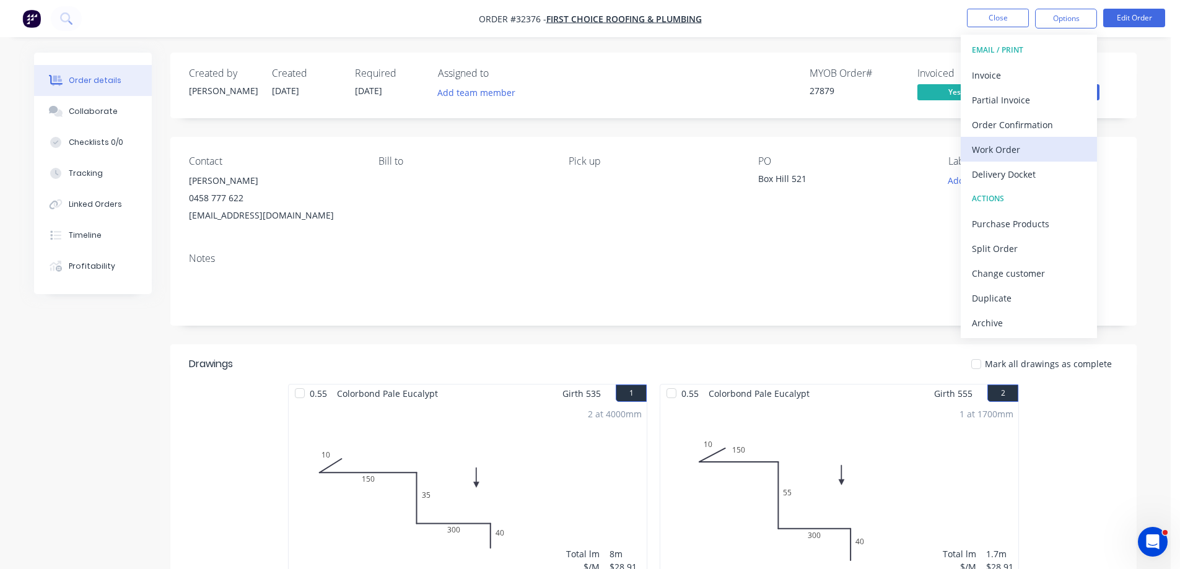
click at [989, 147] on div "Work Order" at bounding box center [1029, 150] width 114 height 18
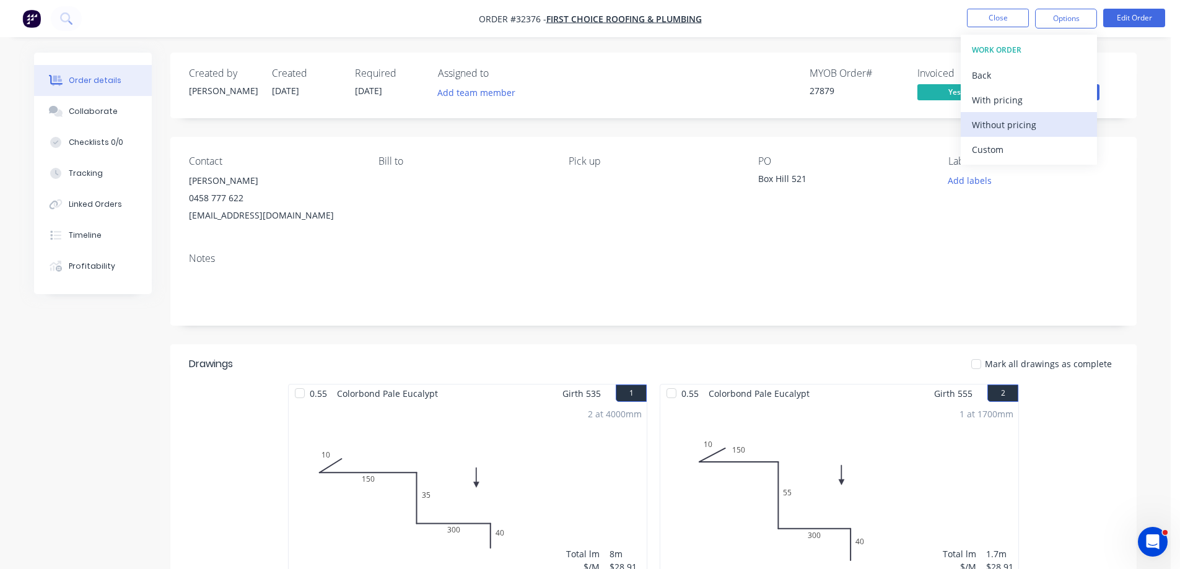
click at [988, 129] on div "Without pricing" at bounding box center [1029, 125] width 114 height 18
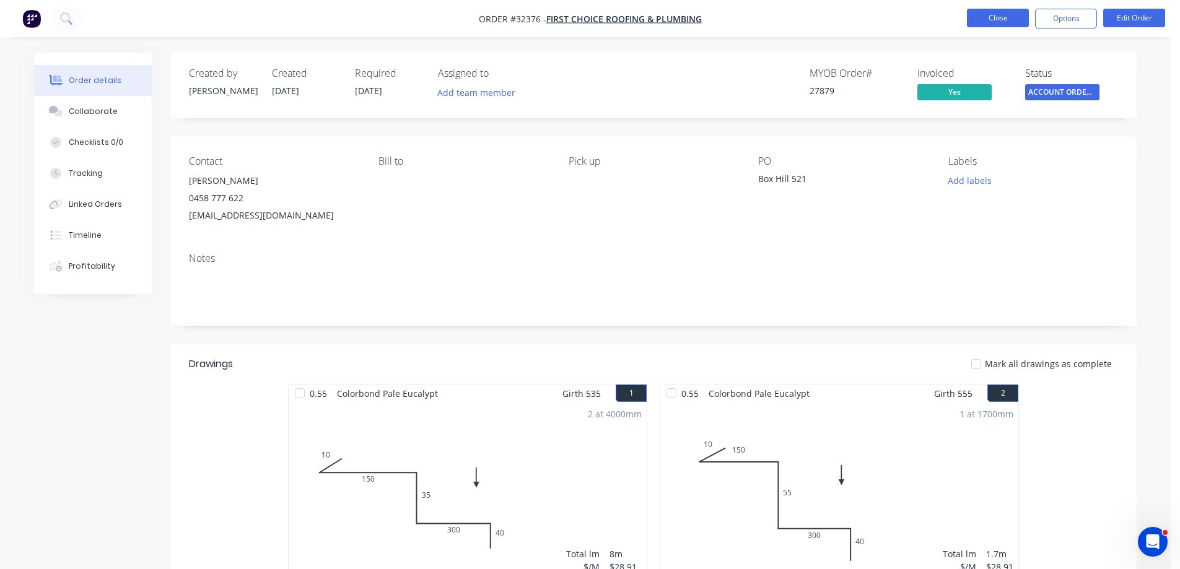
drag, startPoint x: 987, startPoint y: 32, endPoint x: 991, endPoint y: 19, distance: 13.7
click at [990, 24] on nav "Order #32376 - FIRST CHOICE ROOFING & PLUMBING Close Options Edit Order" at bounding box center [590, 18] width 1180 height 37
click at [991, 19] on button "Close" at bounding box center [998, 18] width 62 height 19
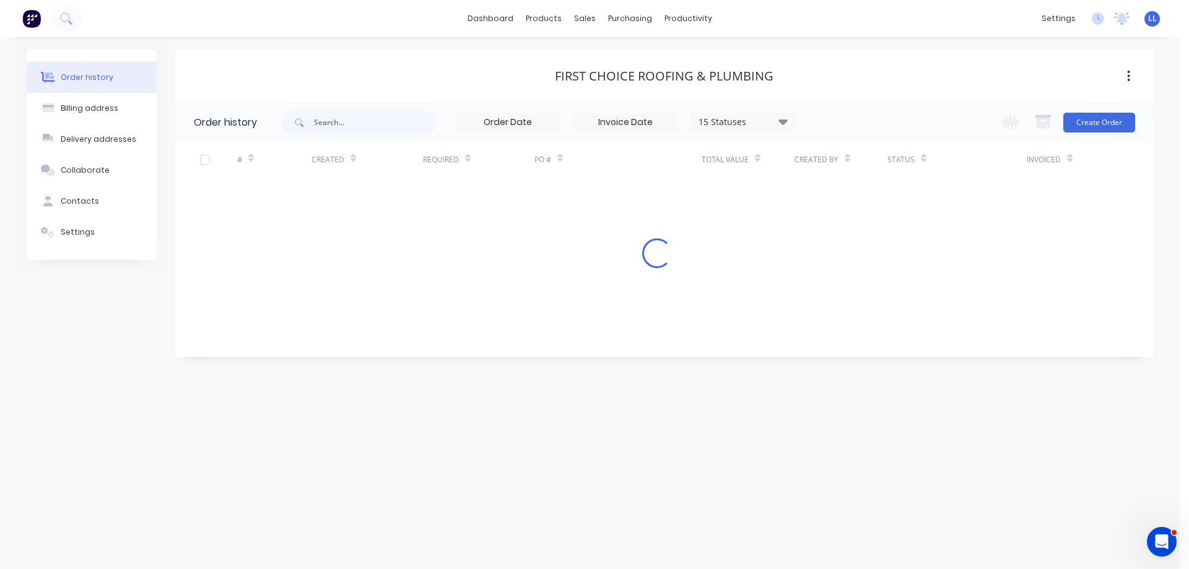
click at [35, 20] on img at bounding box center [31, 18] width 19 height 19
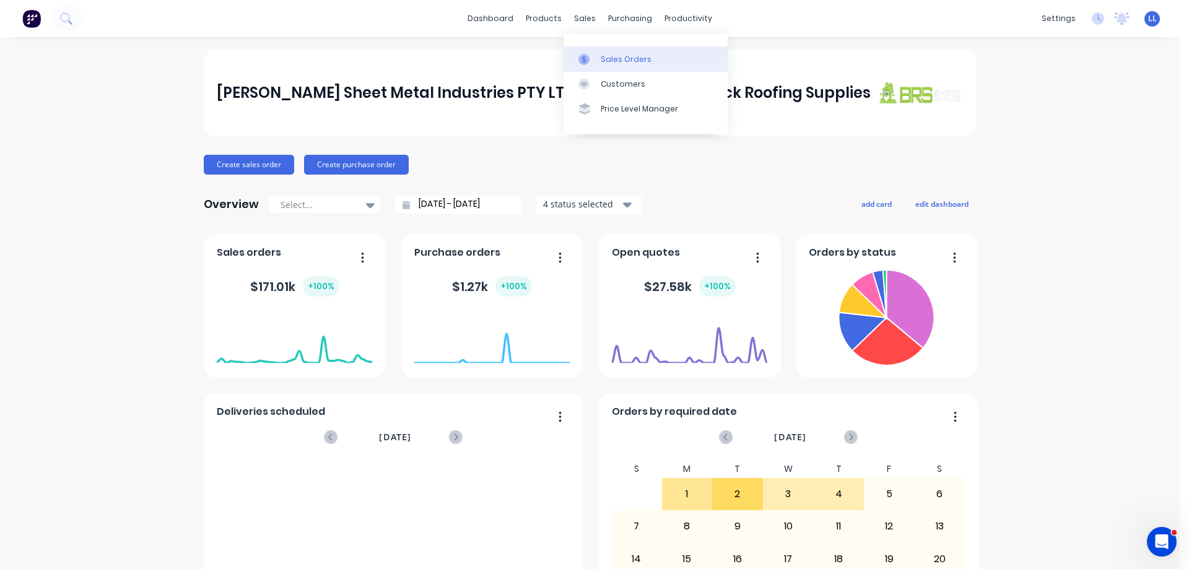
click at [601, 63] on div "Sales Orders" at bounding box center [626, 59] width 51 height 11
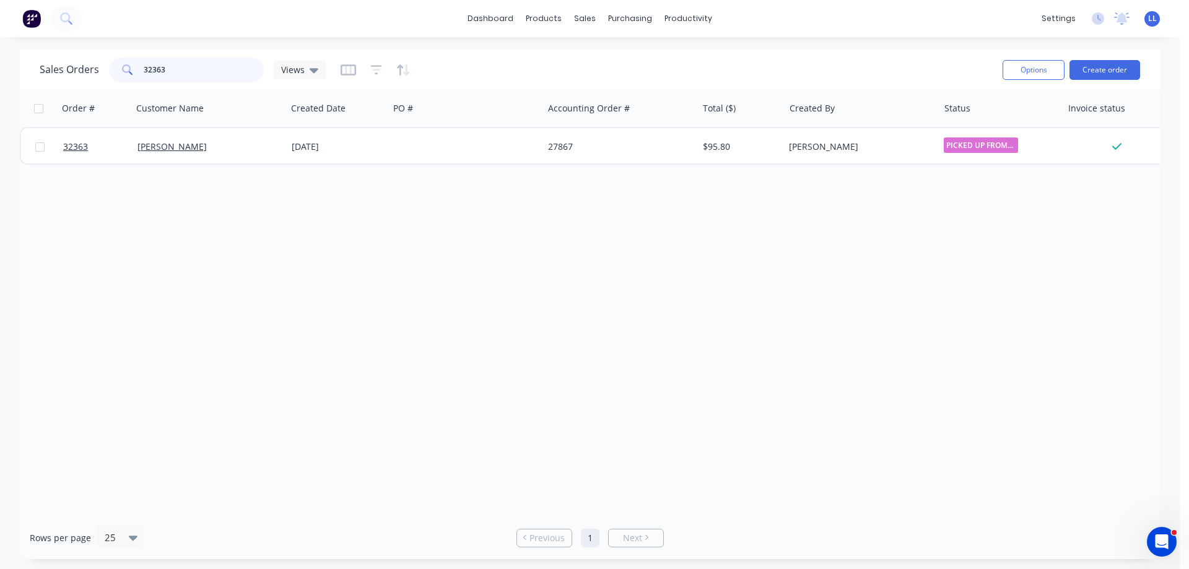
drag, startPoint x: 175, startPoint y: 69, endPoint x: 117, endPoint y: 67, distance: 58.3
click at [117, 67] on div "32363" at bounding box center [186, 70] width 155 height 25
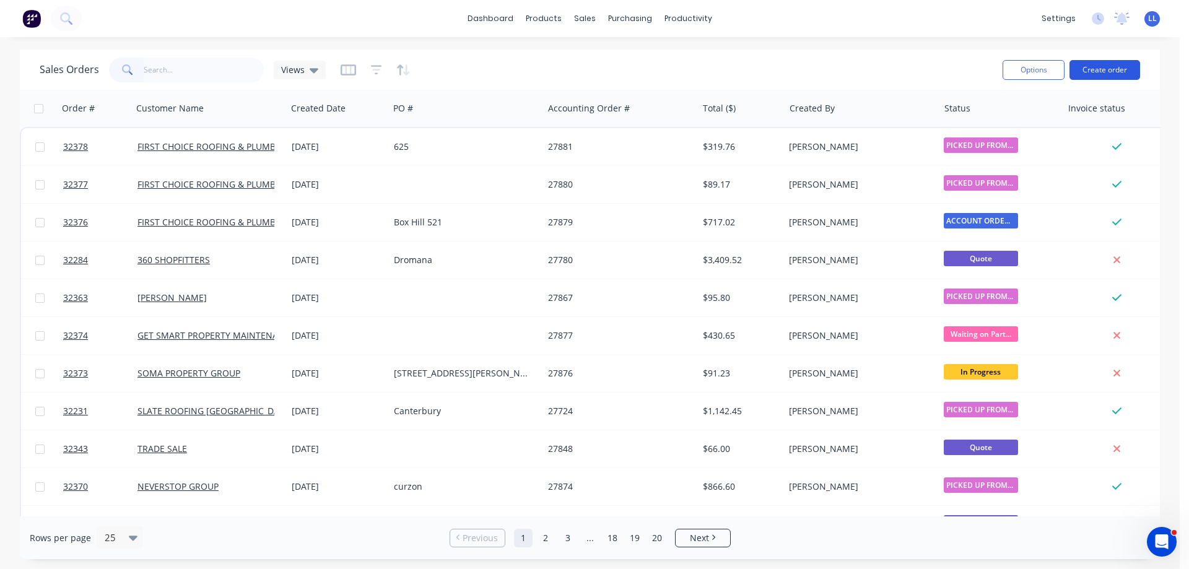
click at [1112, 65] on button "Create order" at bounding box center [1105, 70] width 71 height 20
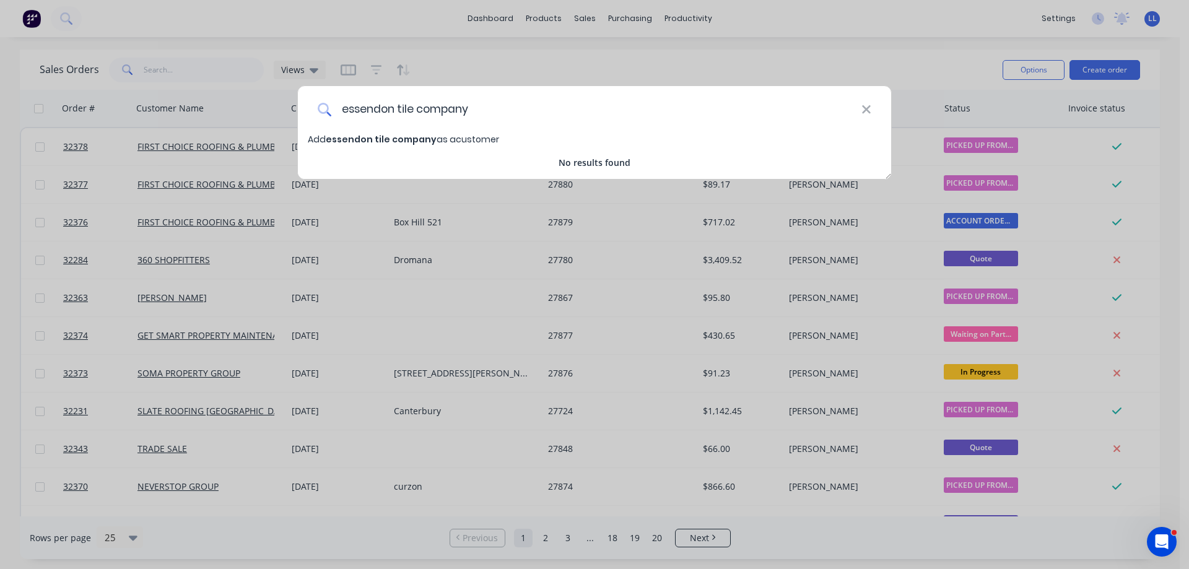
click at [347, 107] on input "essendon tile company" at bounding box center [596, 109] width 530 height 46
click at [379, 138] on span "Essendon tile company" at bounding box center [381, 139] width 110 height 12
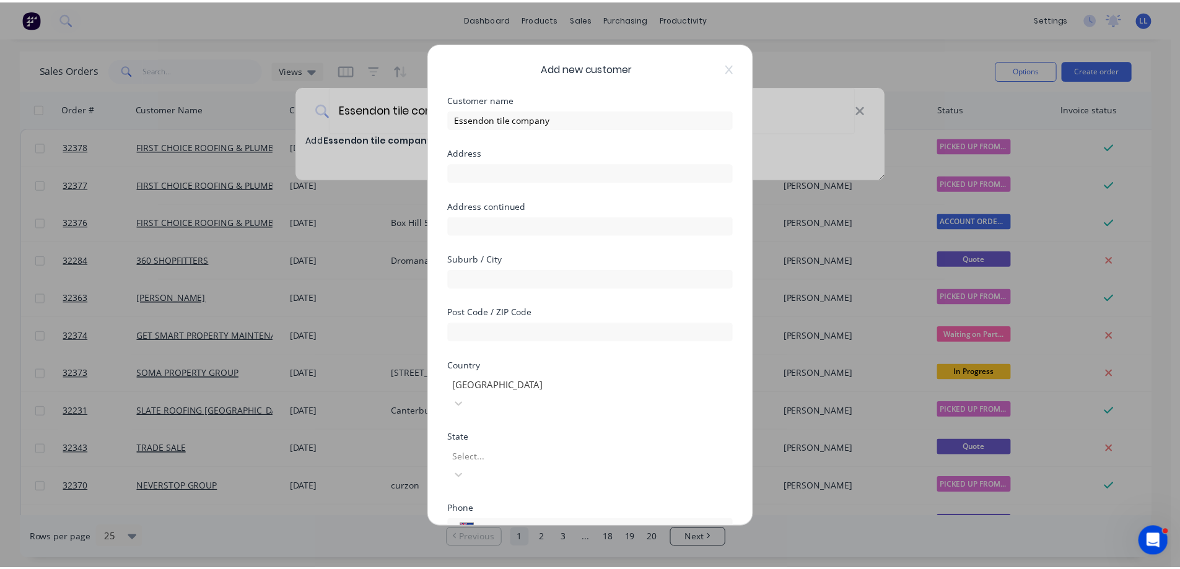
scroll to position [121, 0]
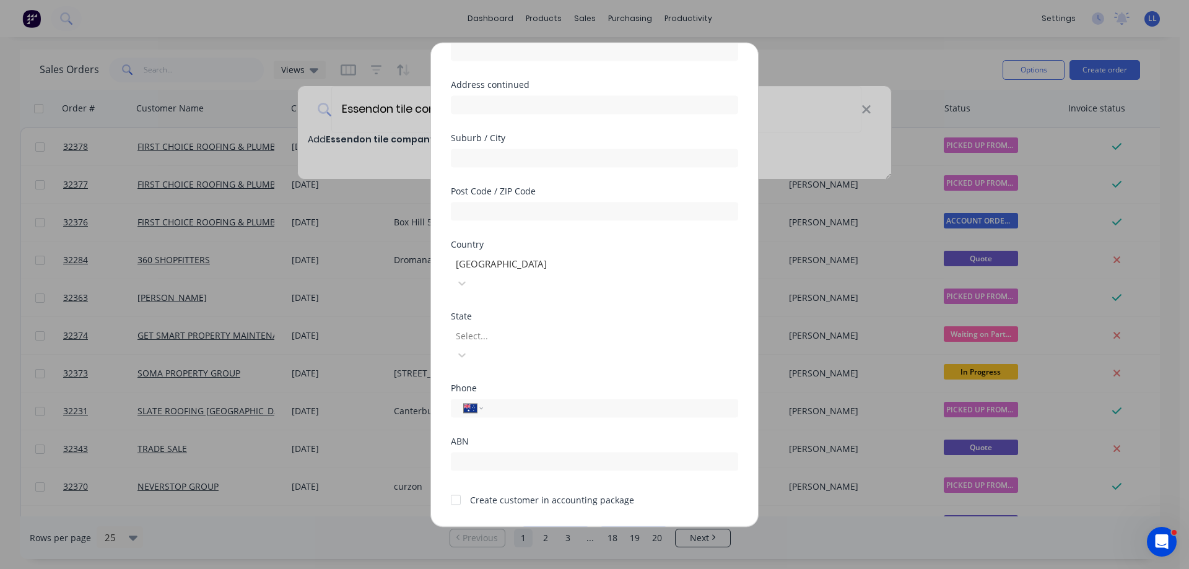
drag, startPoint x: 455, startPoint y: 462, endPoint x: 524, endPoint y: 520, distance: 89.7
click at [455, 487] on div at bounding box center [455, 499] width 25 height 25
drag, startPoint x: 559, startPoint y: 501, endPoint x: 1028, endPoint y: 7, distance: 681.3
click at [561, 526] on button "Save" at bounding box center [556, 536] width 68 height 20
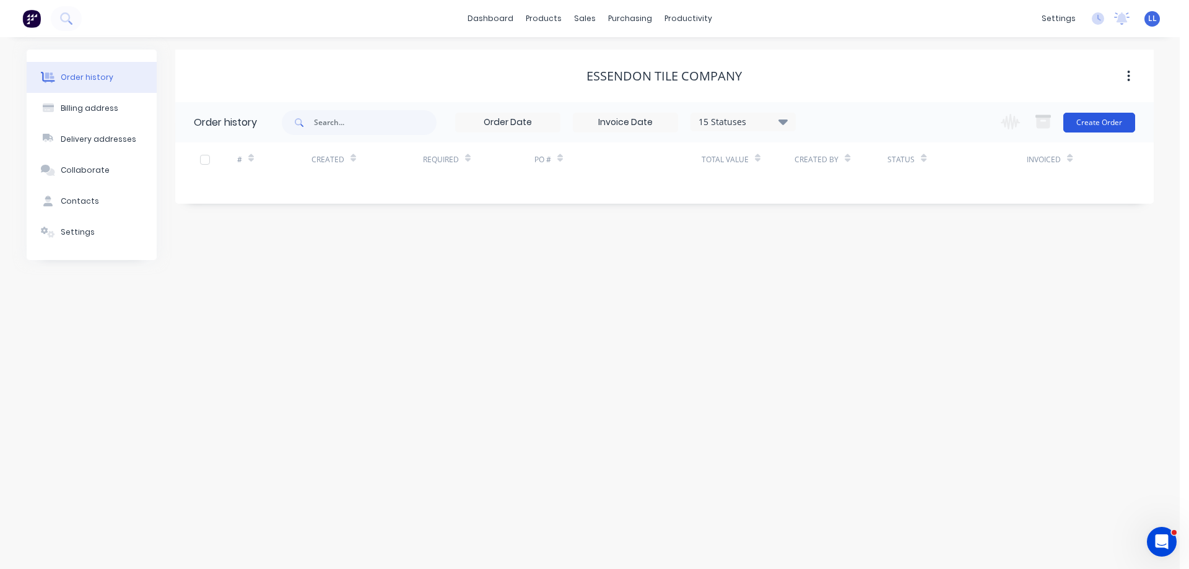
click at [1067, 124] on button "Create Order" at bounding box center [1099, 123] width 72 height 20
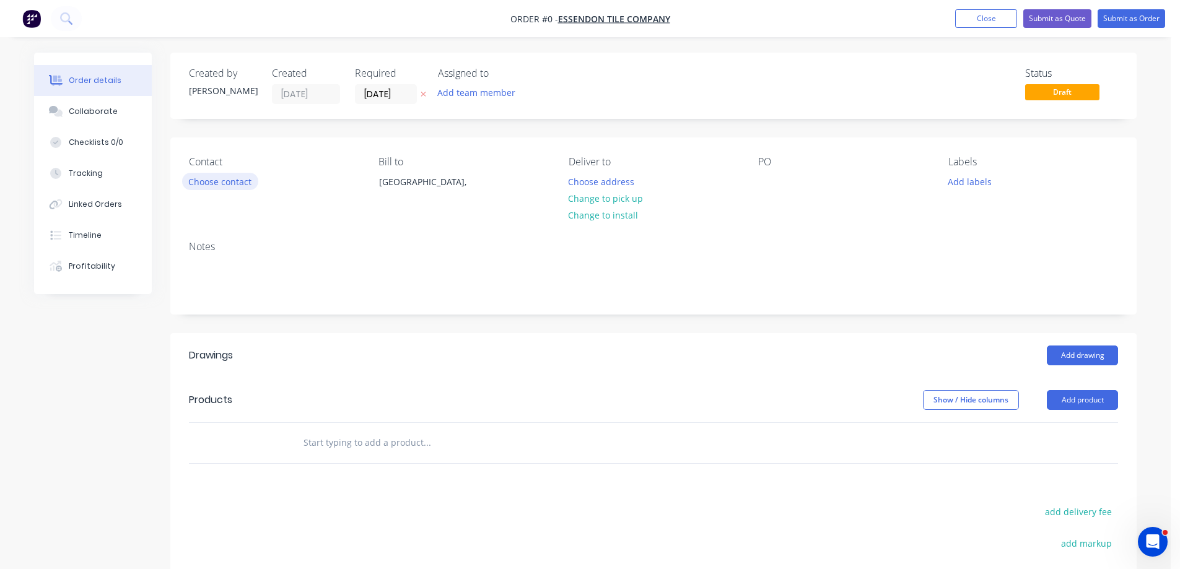
click at [214, 190] on button "Choose contact" at bounding box center [220, 181] width 76 height 17
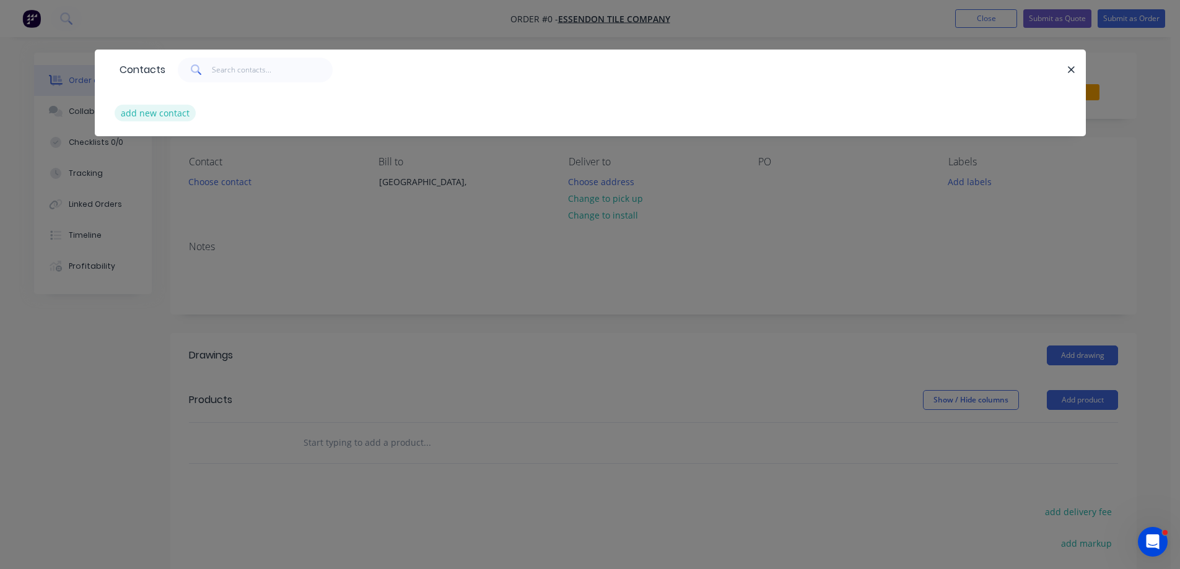
click at [153, 115] on button "add new contact" at bounding box center [156, 113] width 82 height 17
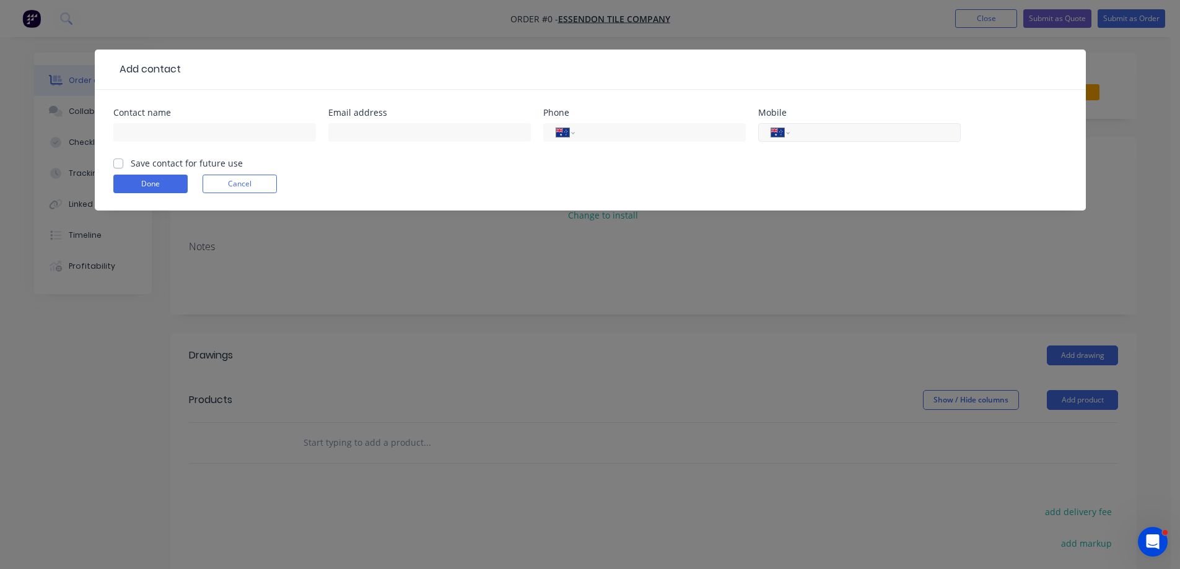
click at [837, 134] on input "tel" at bounding box center [872, 133] width 149 height 14
click at [136, 134] on input "text" at bounding box center [214, 132] width 203 height 19
click at [850, 133] on input "tel" at bounding box center [872, 133] width 149 height 14
click at [131, 164] on label "Save contact for future use" at bounding box center [187, 163] width 112 height 13
click at [123, 164] on input "Save contact for future use" at bounding box center [118, 163] width 10 height 12
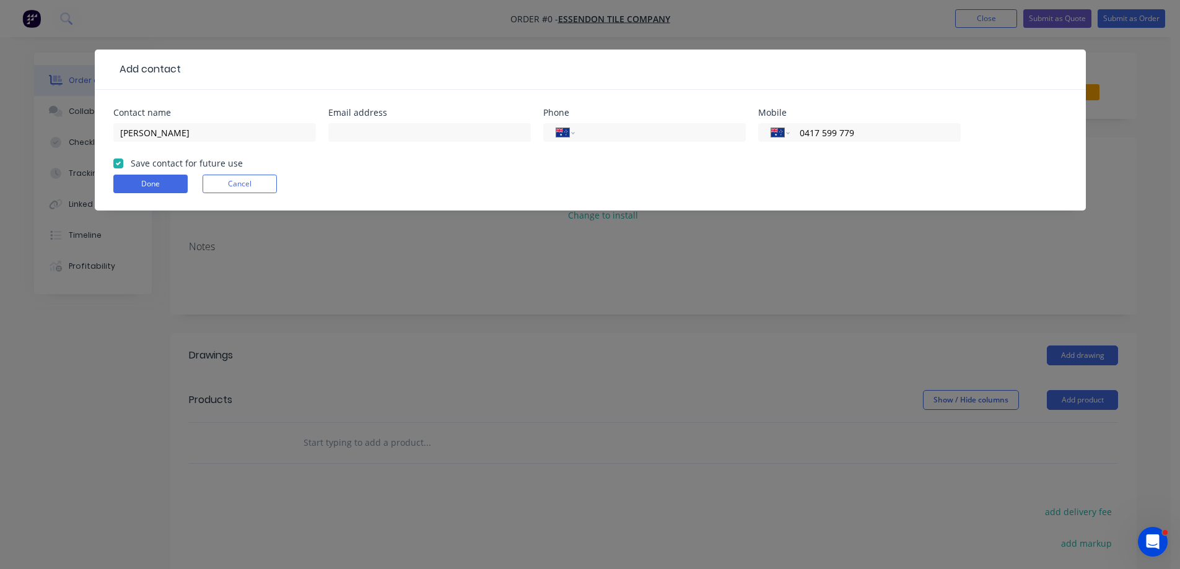
click at [131, 164] on label "Save contact for future use" at bounding box center [187, 163] width 112 height 13
click at [121, 164] on input "Save contact for future use" at bounding box center [118, 163] width 10 height 12
click at [131, 164] on label "Save contact for future use" at bounding box center [187, 163] width 112 height 13
click at [121, 164] on input "Save contact for future use" at bounding box center [118, 163] width 10 height 12
click at [162, 188] on button "Done" at bounding box center [150, 184] width 74 height 19
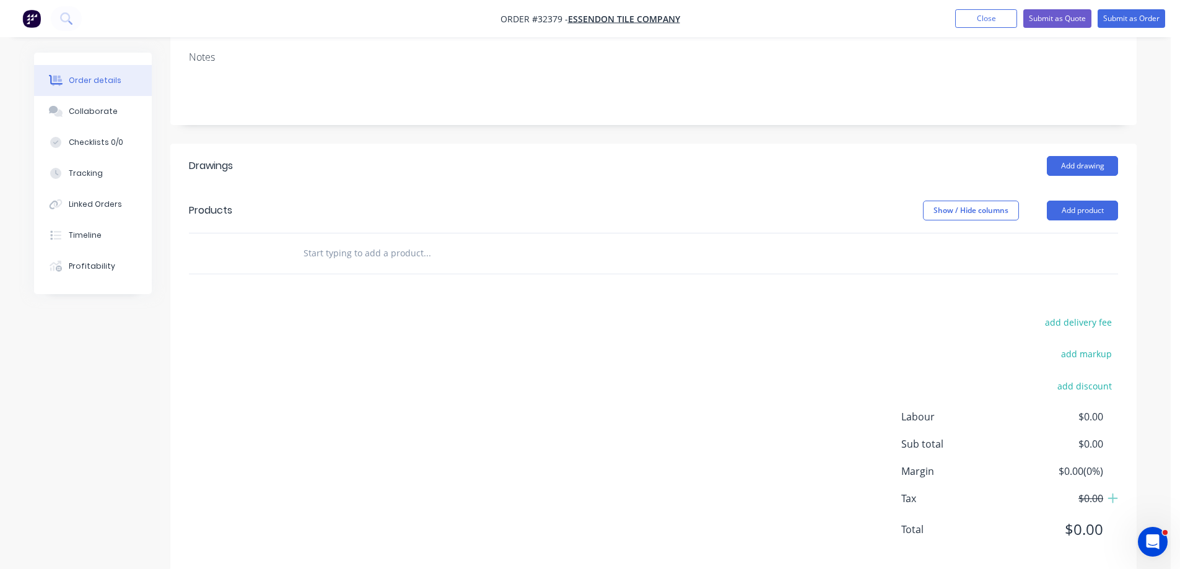
scroll to position [211, 0]
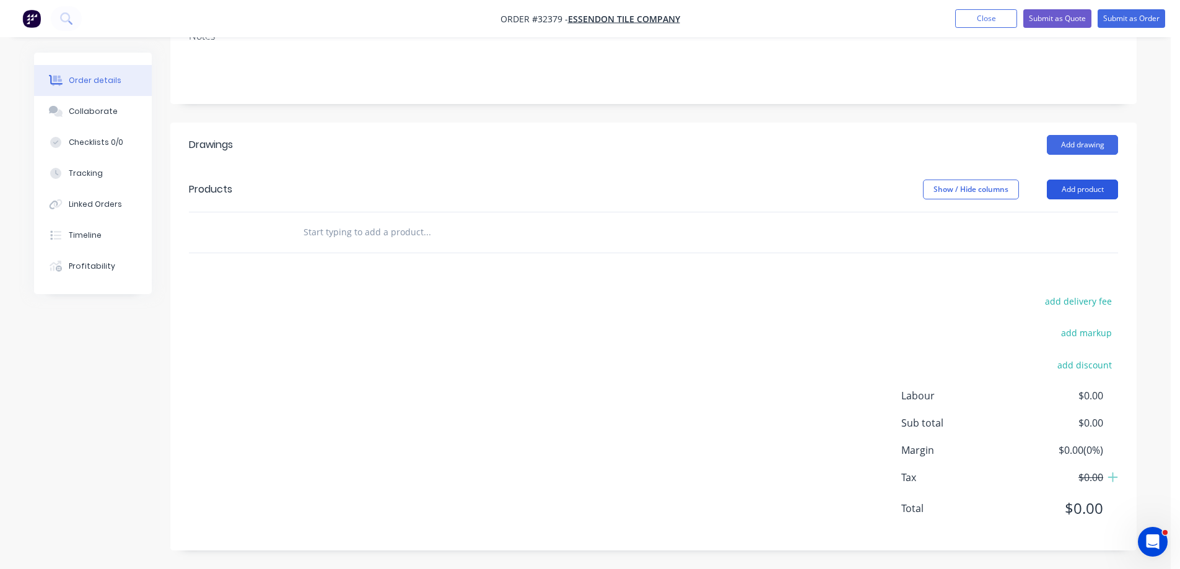
click at [1072, 190] on button "Add product" at bounding box center [1082, 190] width 71 height 20
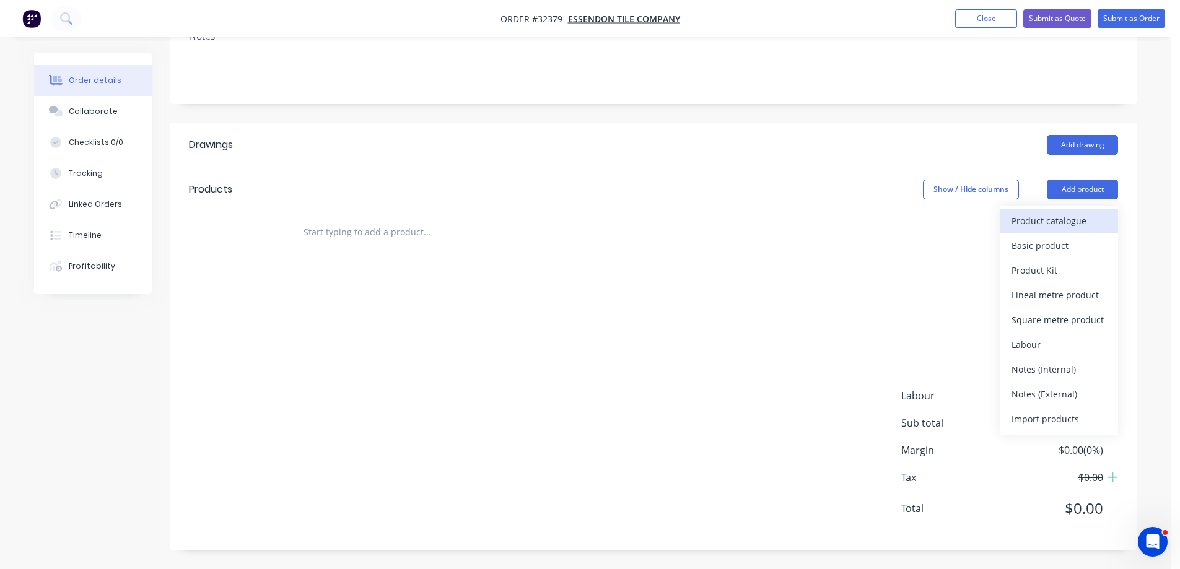
click at [1083, 223] on div "Product catalogue" at bounding box center [1058, 221] width 95 height 18
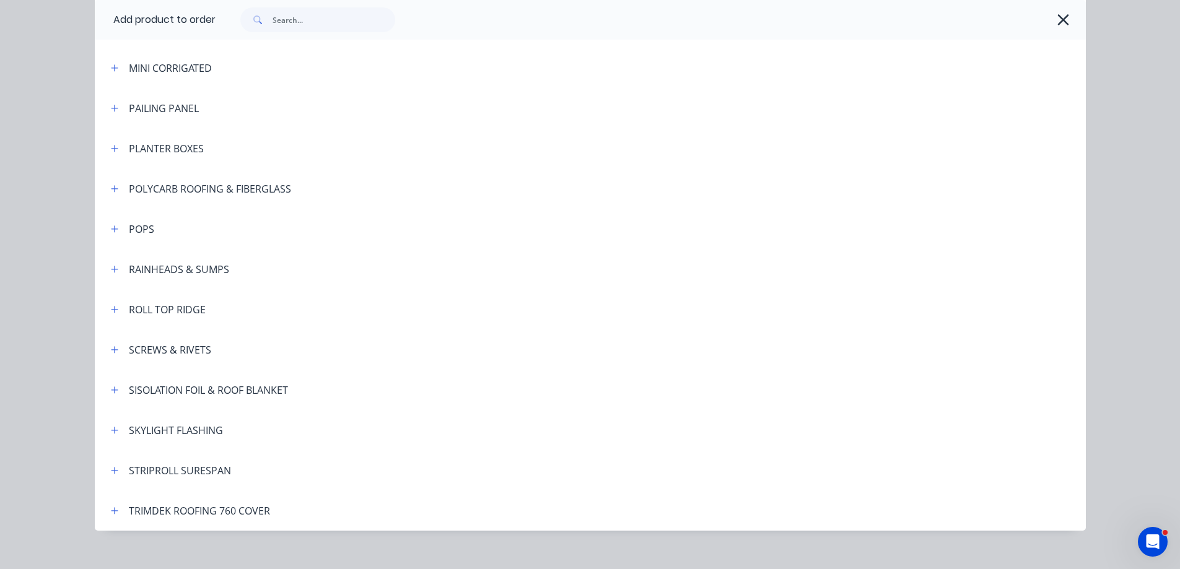
scroll to position [788, 0]
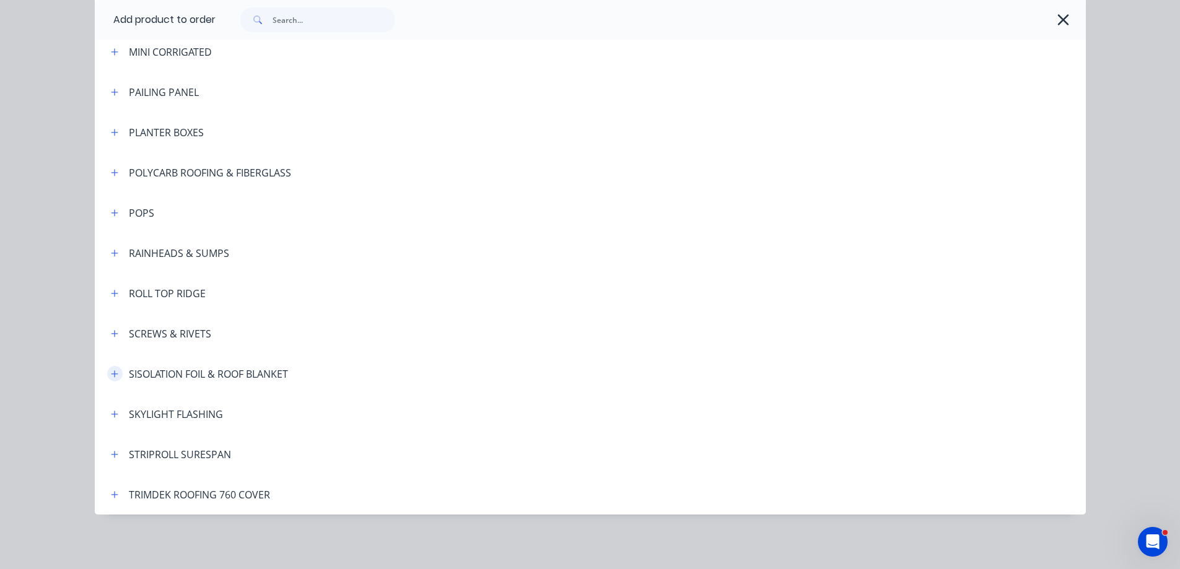
click at [111, 375] on icon "button" at bounding box center [114, 374] width 7 height 9
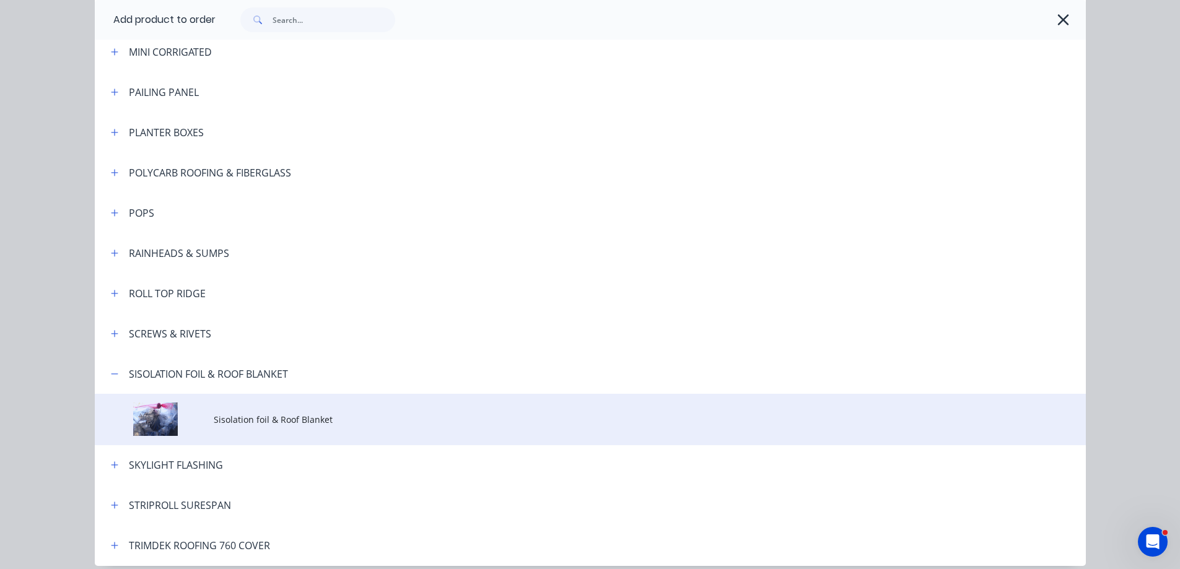
click at [319, 426] on td "Sisolation foil & Roof Blanket" at bounding box center [650, 419] width 872 height 51
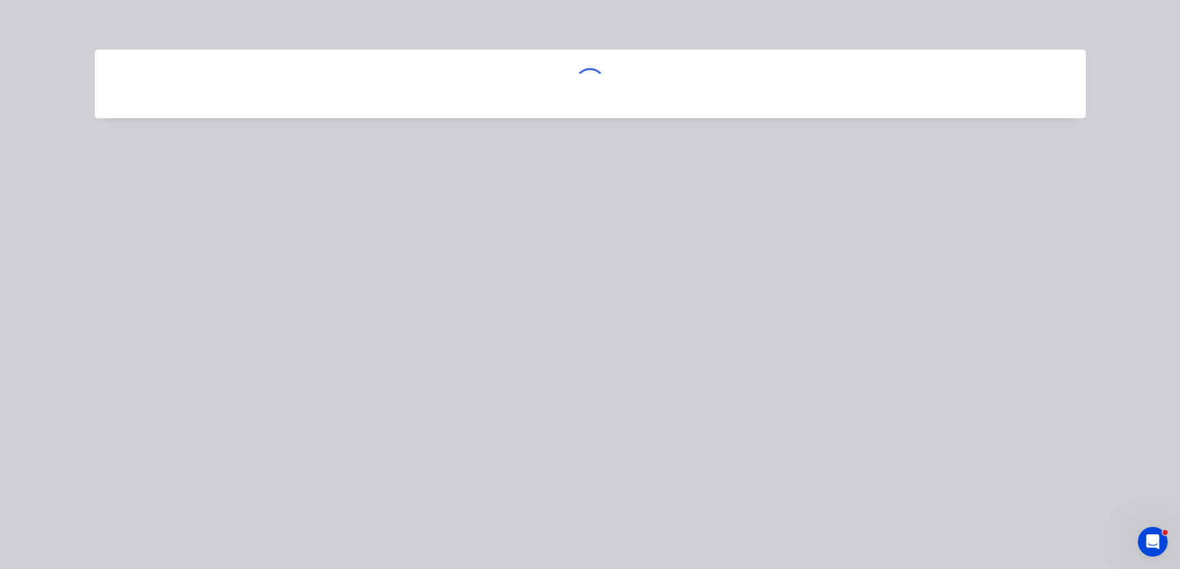
scroll to position [0, 0]
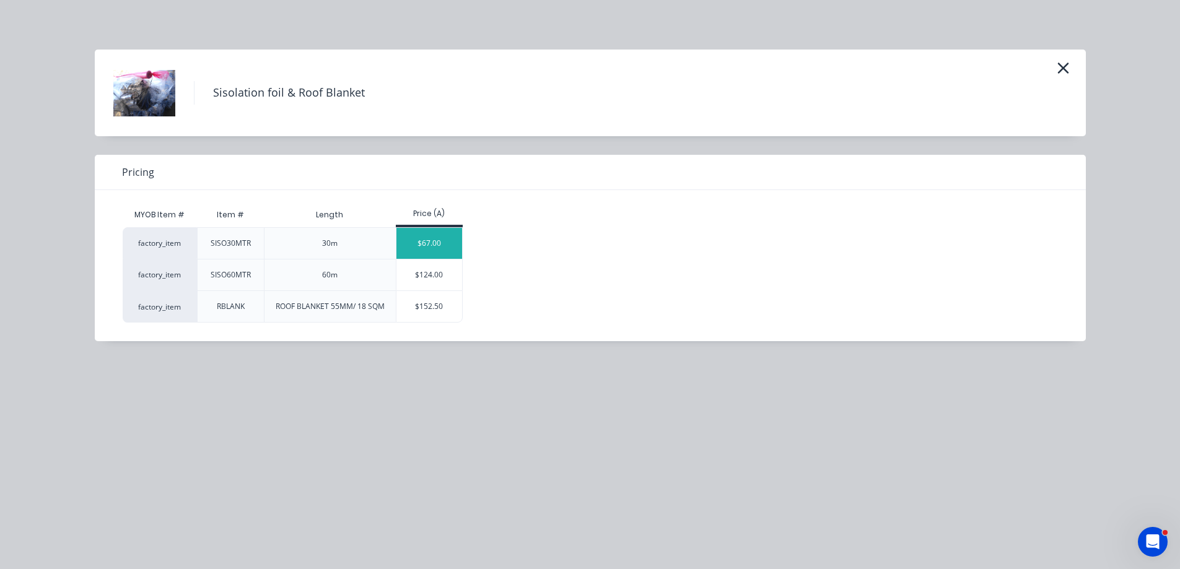
click at [452, 242] on div "$67.00" at bounding box center [429, 243] width 66 height 31
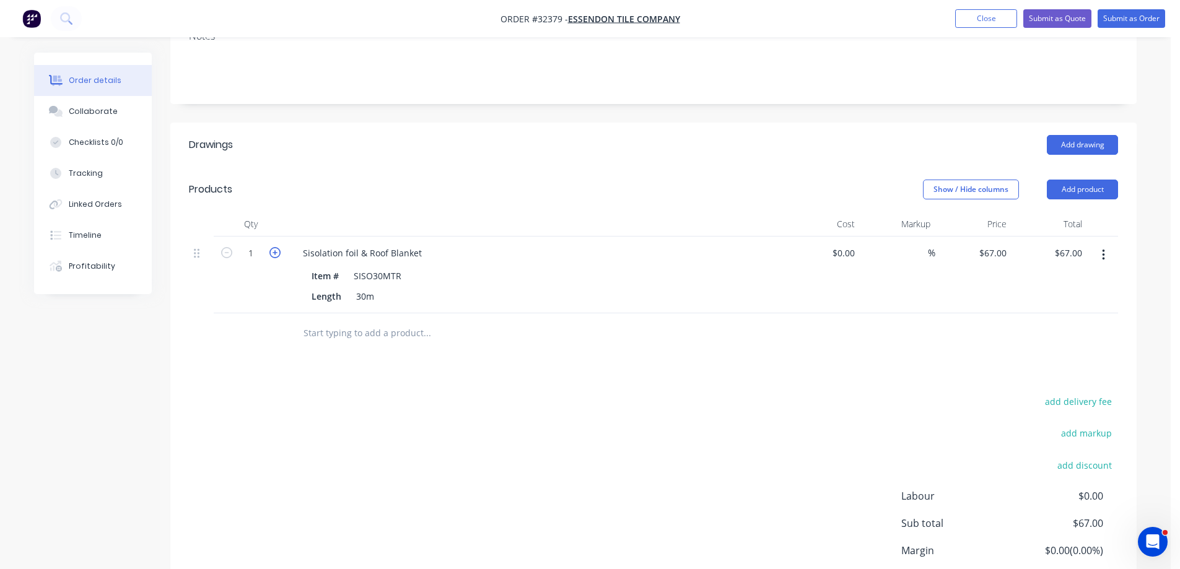
click at [275, 255] on icon "button" at bounding box center [274, 252] width 11 height 11
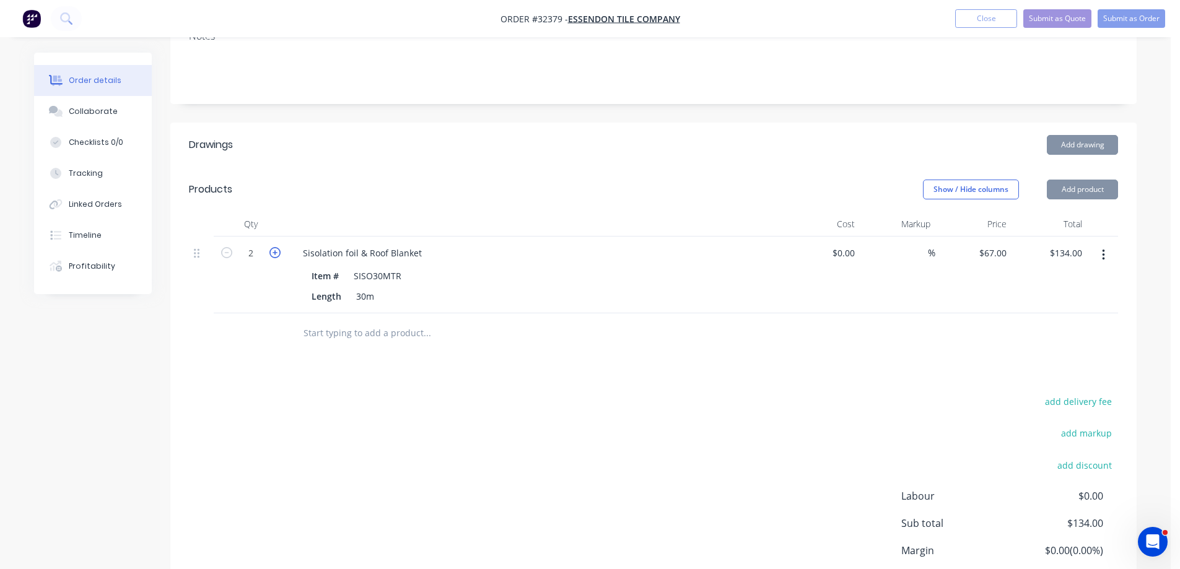
click at [275, 255] on icon "button" at bounding box center [274, 252] width 11 height 11
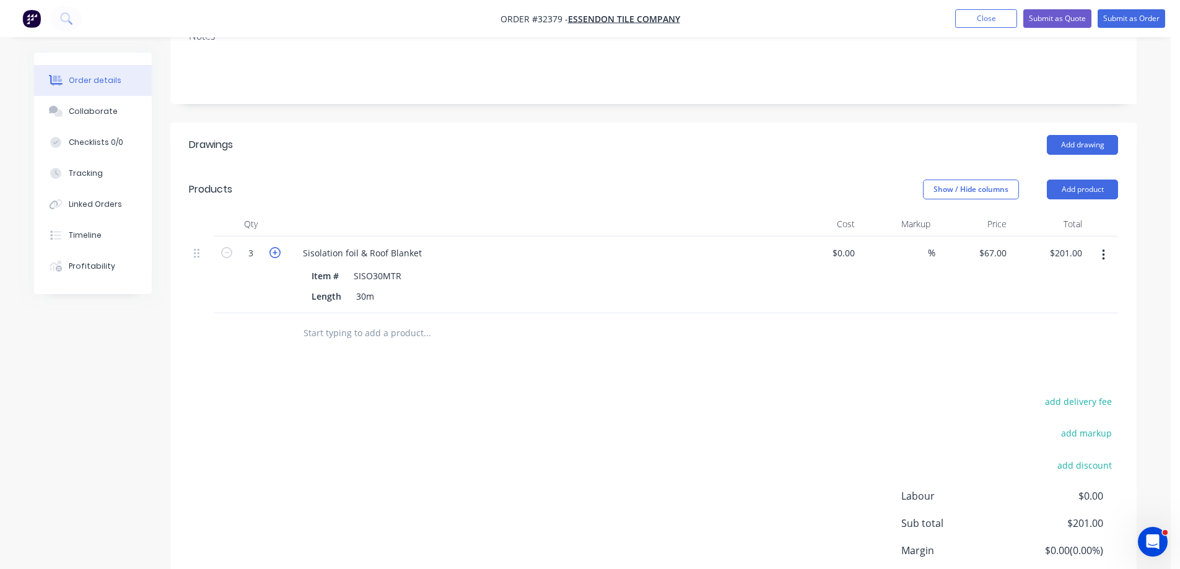
click at [275, 255] on icon "button" at bounding box center [274, 252] width 11 height 11
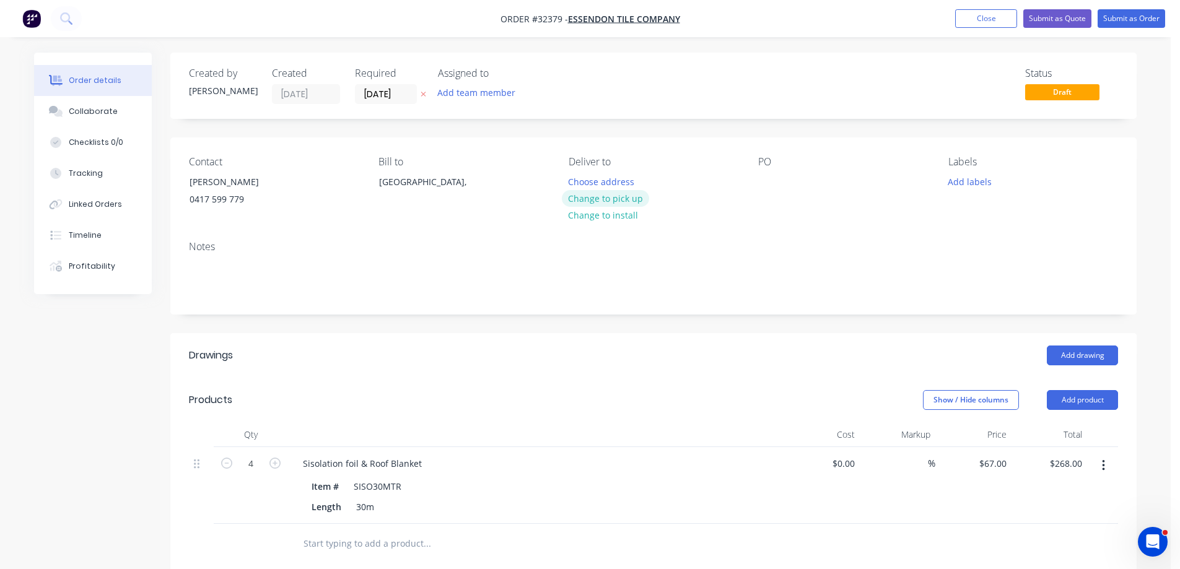
click at [619, 202] on button "Change to pick up" at bounding box center [606, 198] width 88 height 17
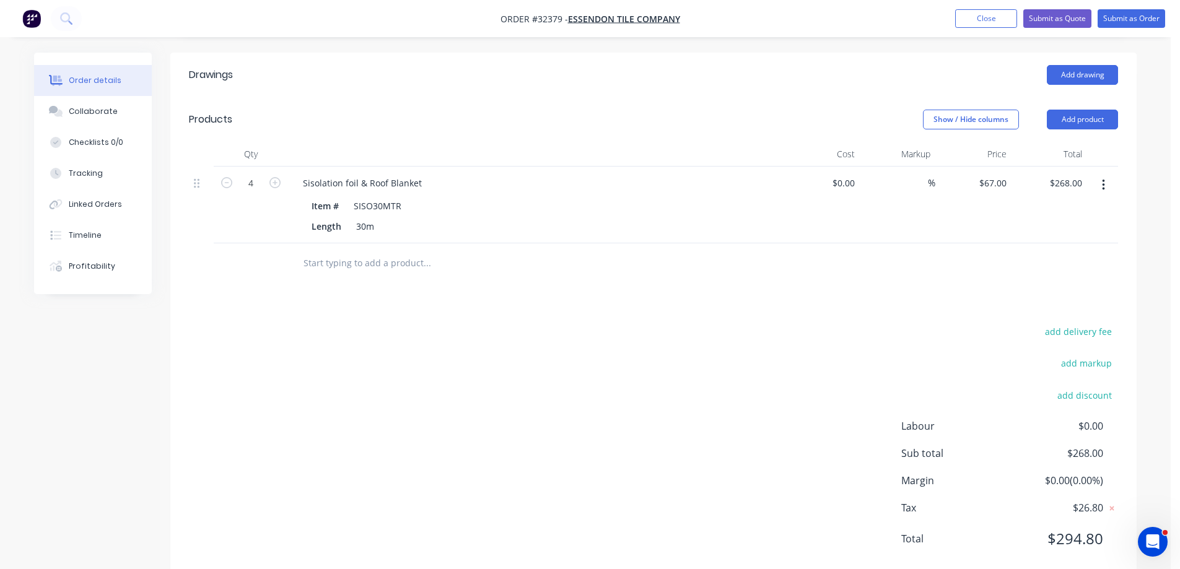
scroll to position [311, 0]
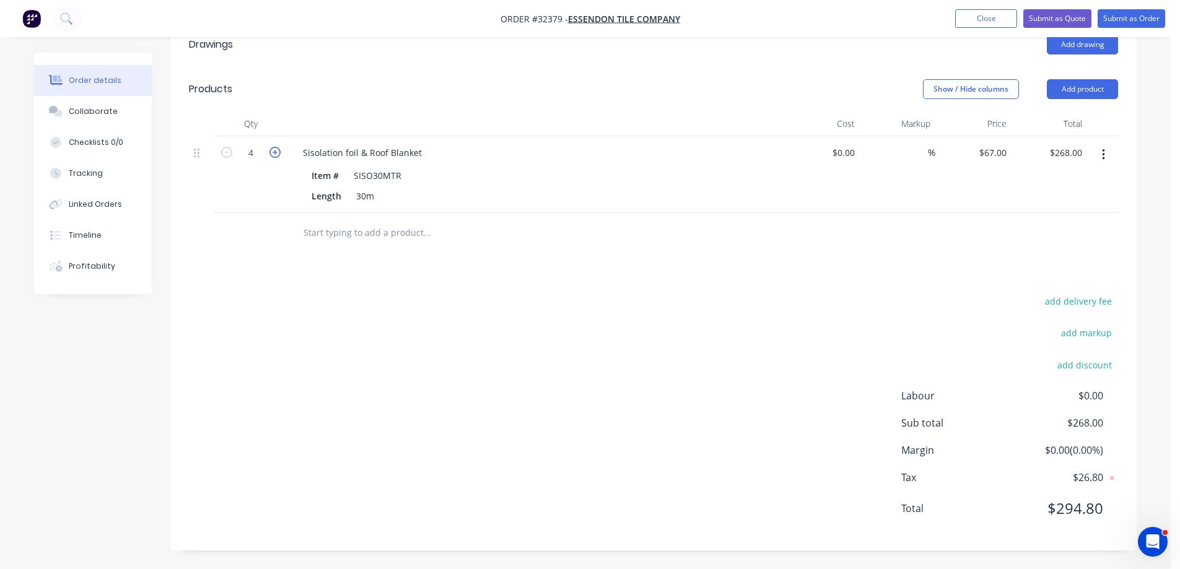
click at [272, 153] on icon "button" at bounding box center [274, 152] width 11 height 11
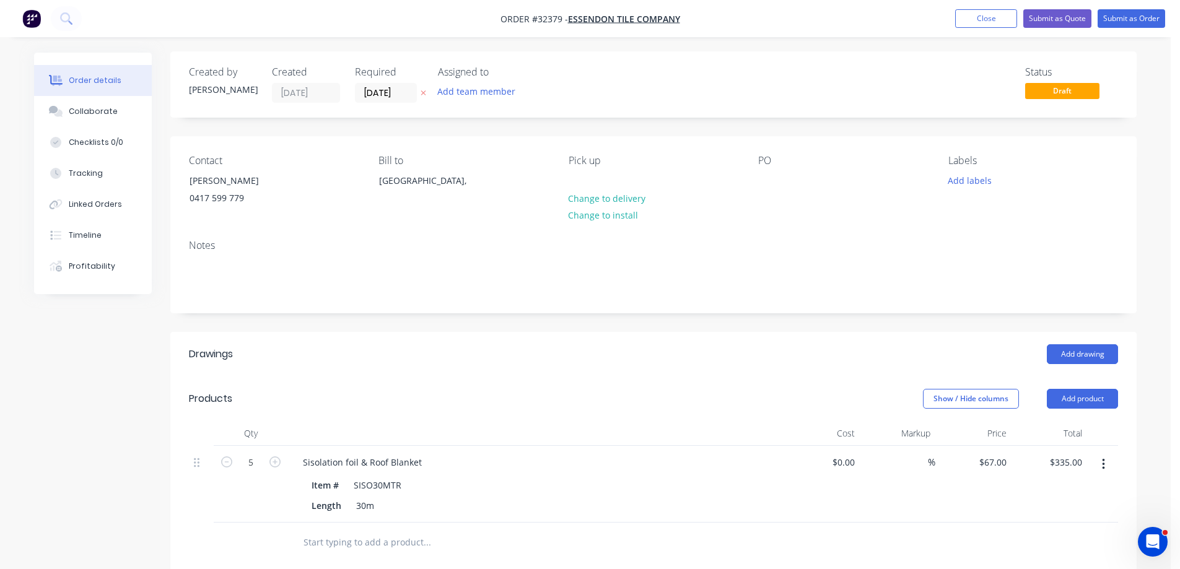
scroll to position [0, 0]
click at [982, 181] on button "Add labels" at bounding box center [969, 181] width 57 height 17
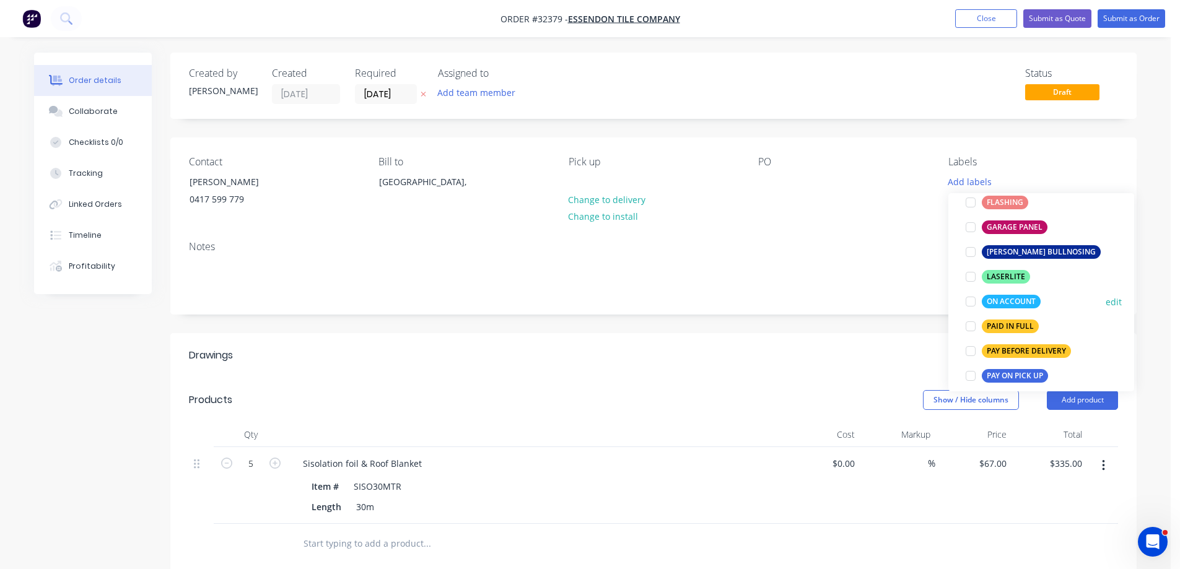
scroll to position [310, 0]
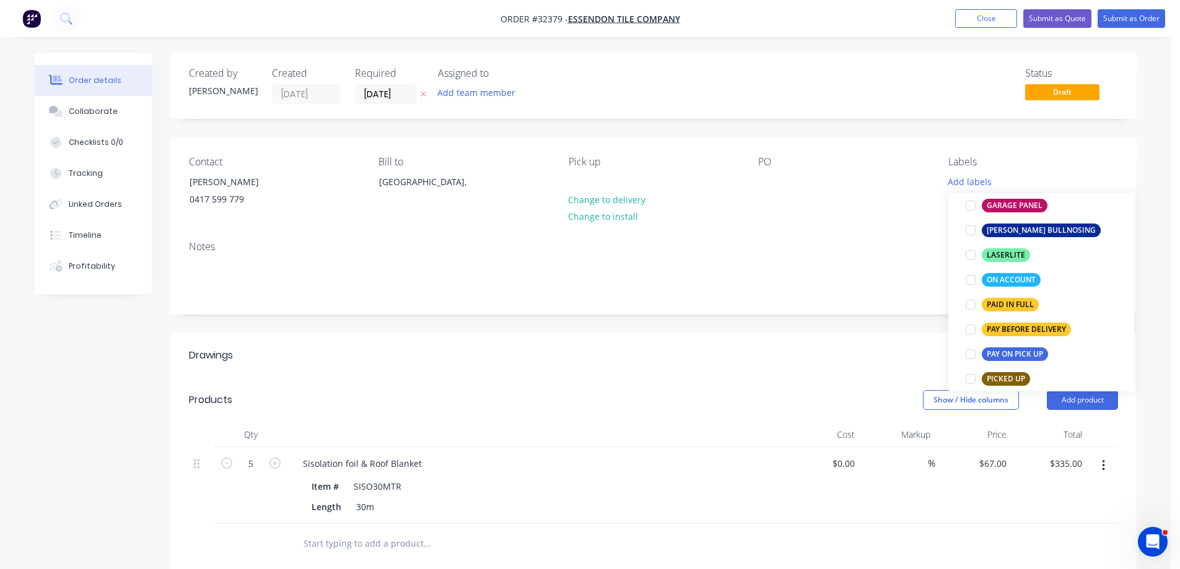
drag, startPoint x: 969, startPoint y: 304, endPoint x: 962, endPoint y: 315, distance: 13.4
click at [969, 303] on div at bounding box center [970, 304] width 25 height 25
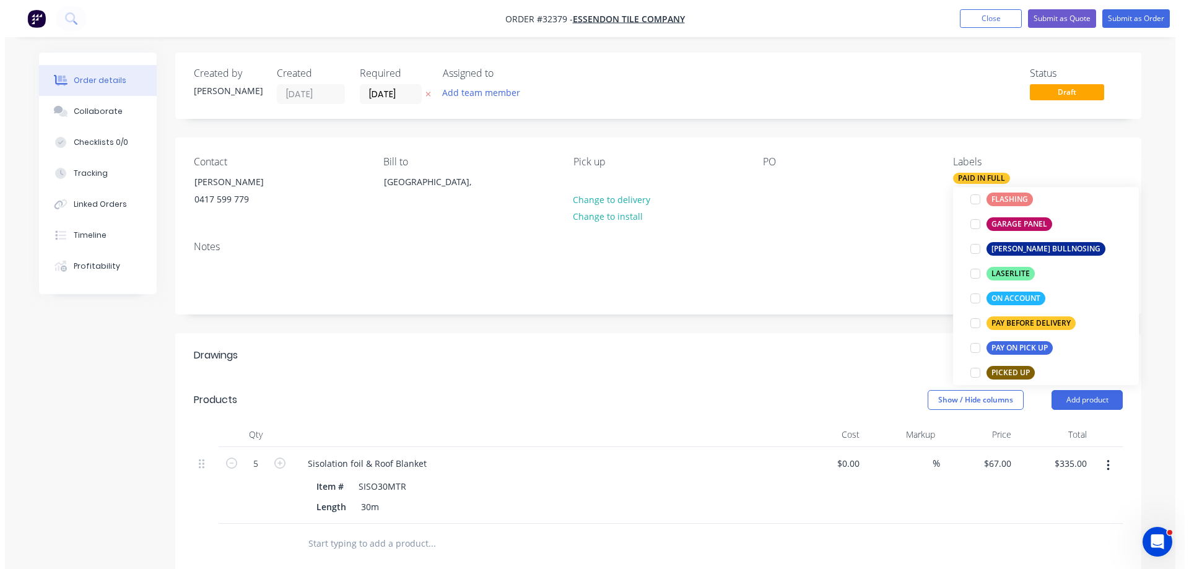
scroll to position [0, 0]
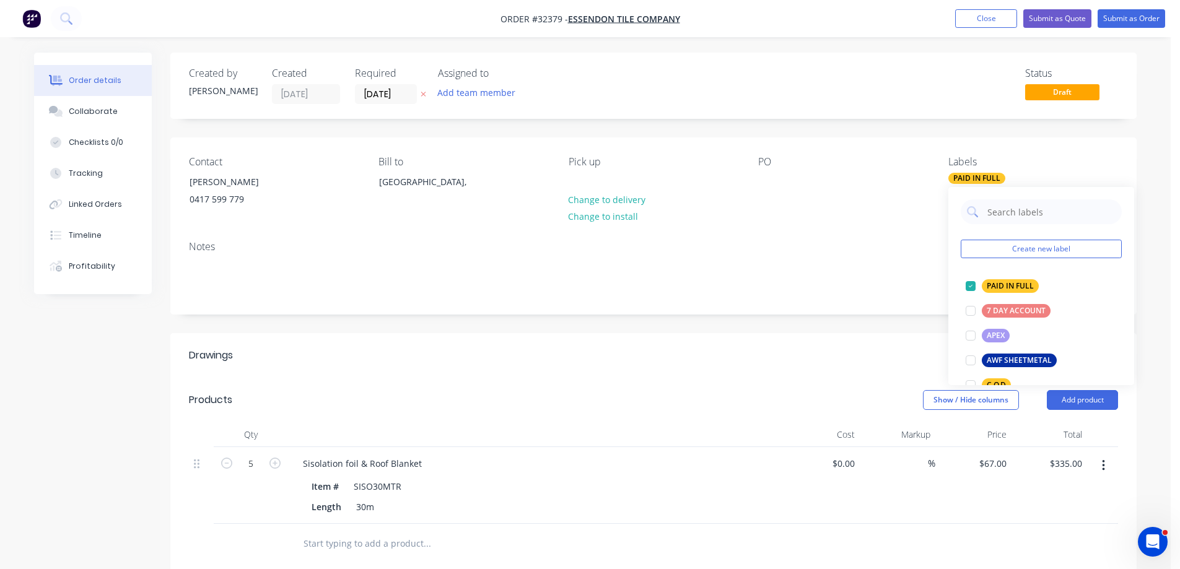
click at [854, 351] on div "Add drawing" at bounding box center [751, 356] width 731 height 20
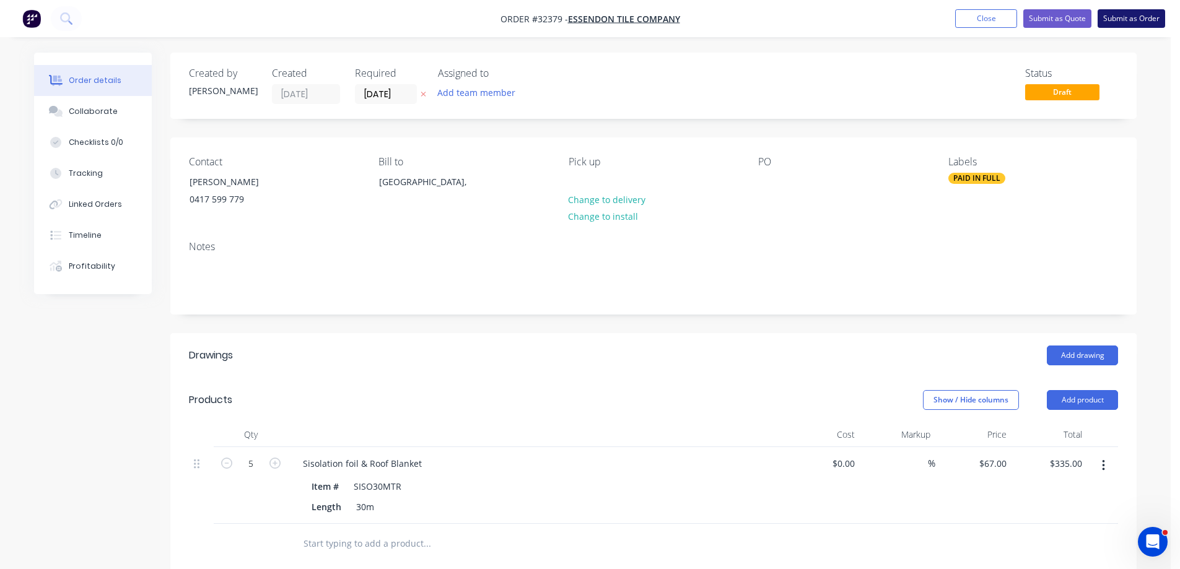
click at [1114, 20] on button "Submit as Order" at bounding box center [1132, 18] width 68 height 19
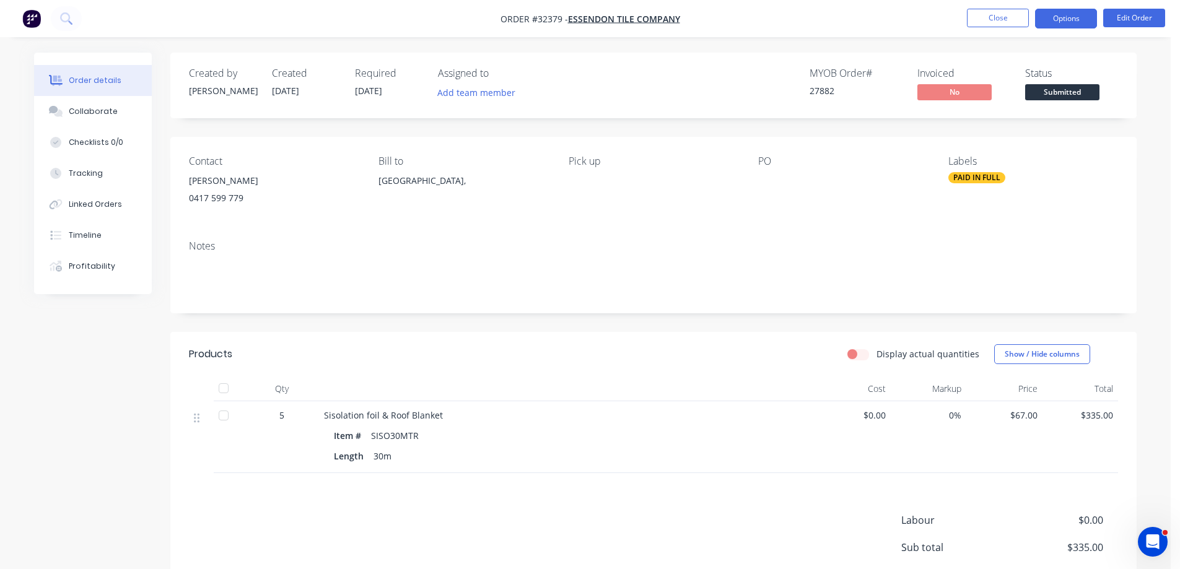
click at [1052, 17] on button "Options" at bounding box center [1066, 19] width 62 height 20
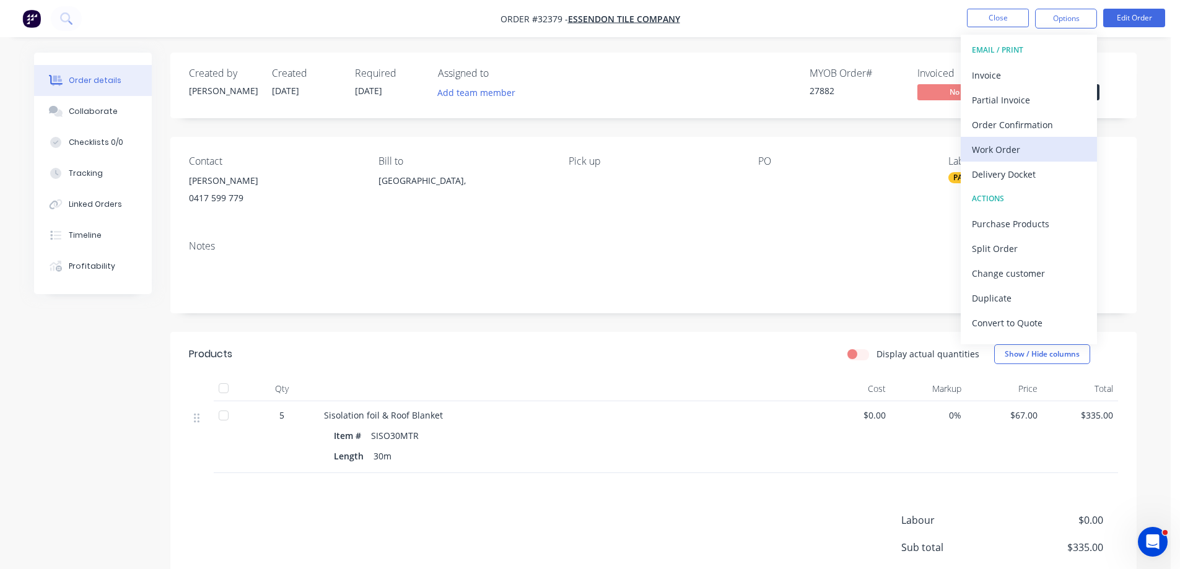
click at [1026, 149] on div "Work Order" at bounding box center [1029, 150] width 114 height 18
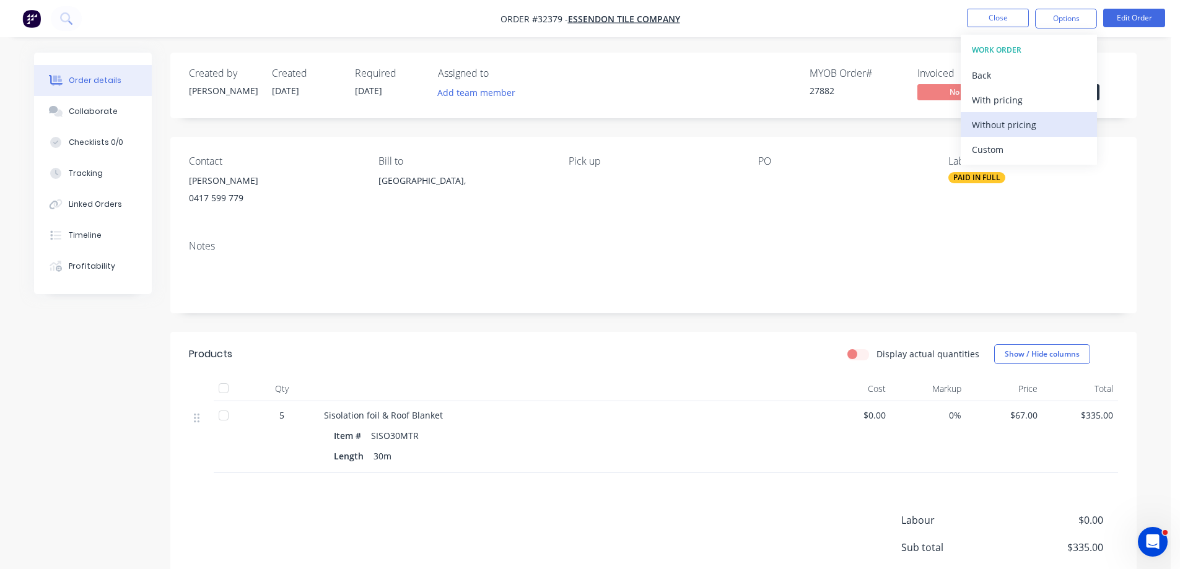
click at [1005, 126] on div "Without pricing" at bounding box center [1029, 125] width 114 height 18
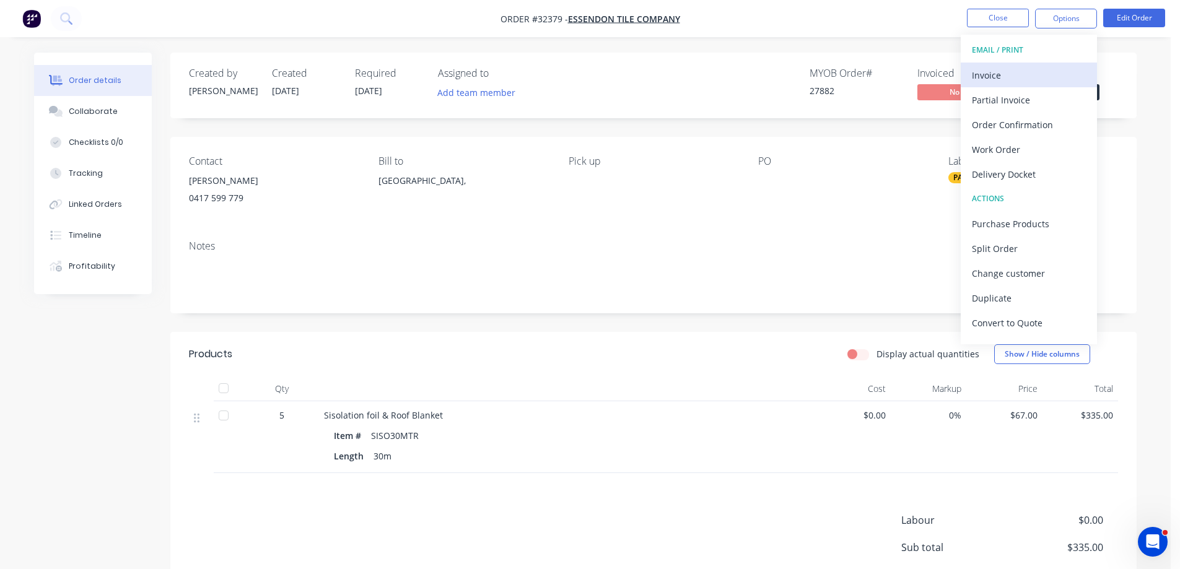
click at [1003, 70] on div "Invoice" at bounding box center [1029, 75] width 114 height 18
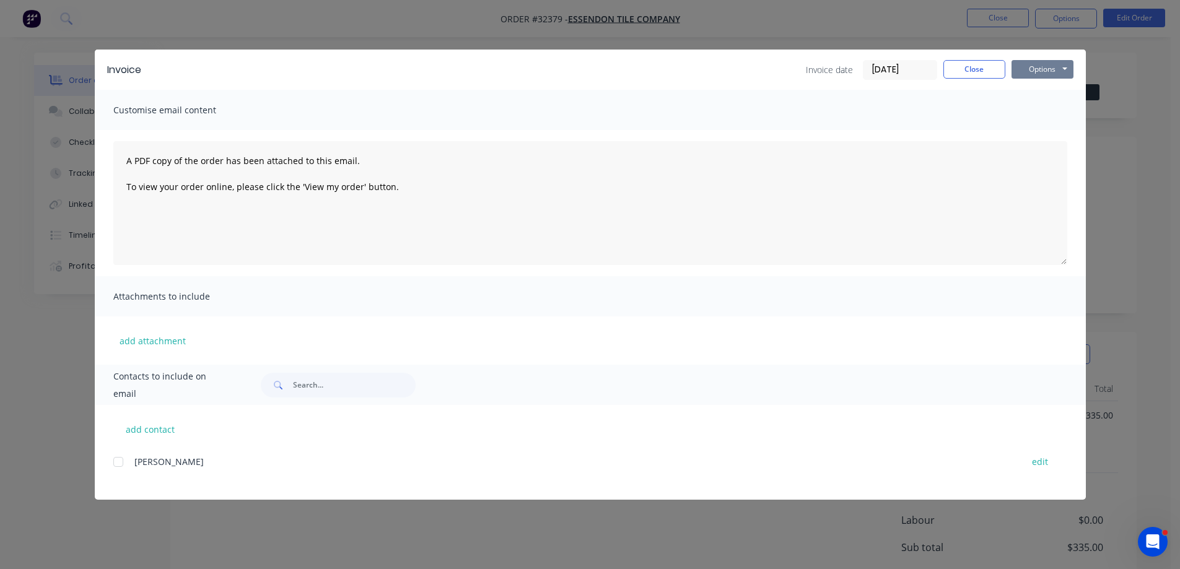
click at [1036, 68] on button "Options" at bounding box center [1042, 69] width 62 height 19
click at [1041, 116] on button "Print" at bounding box center [1050, 112] width 79 height 20
click at [974, 69] on button "Close" at bounding box center [974, 69] width 62 height 19
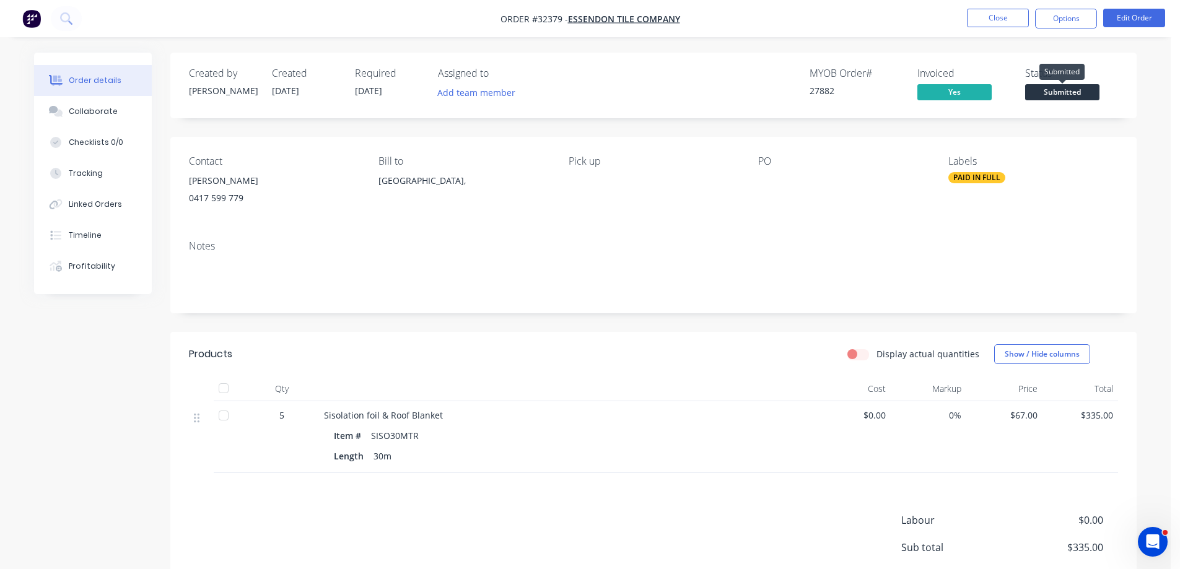
click at [1090, 89] on span "Submitted" at bounding box center [1062, 91] width 74 height 15
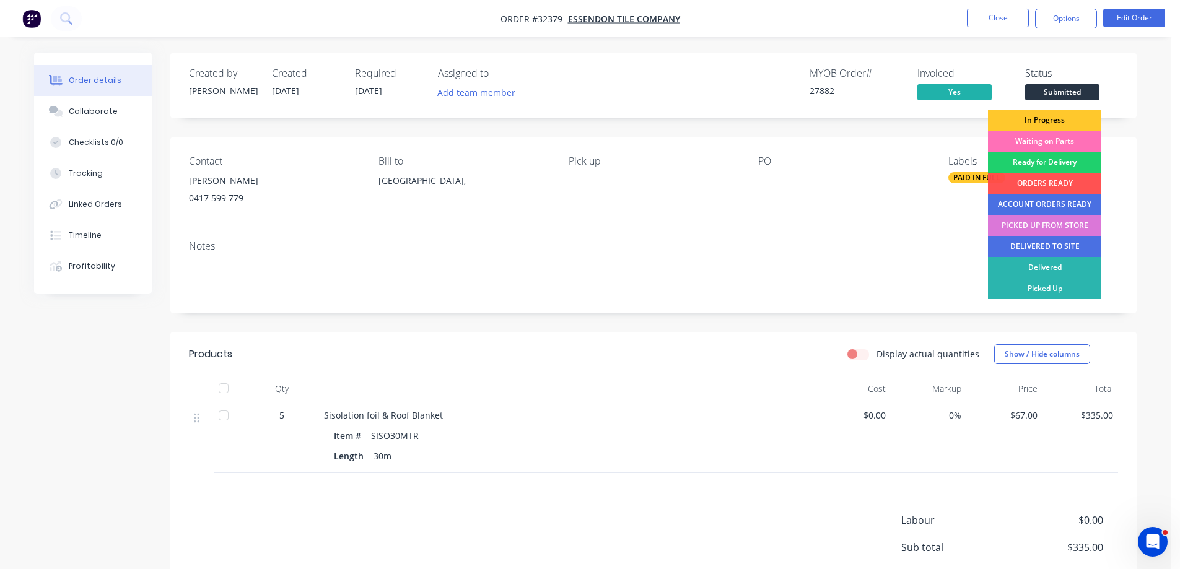
click at [1068, 120] on div "In Progress" at bounding box center [1044, 120] width 113 height 21
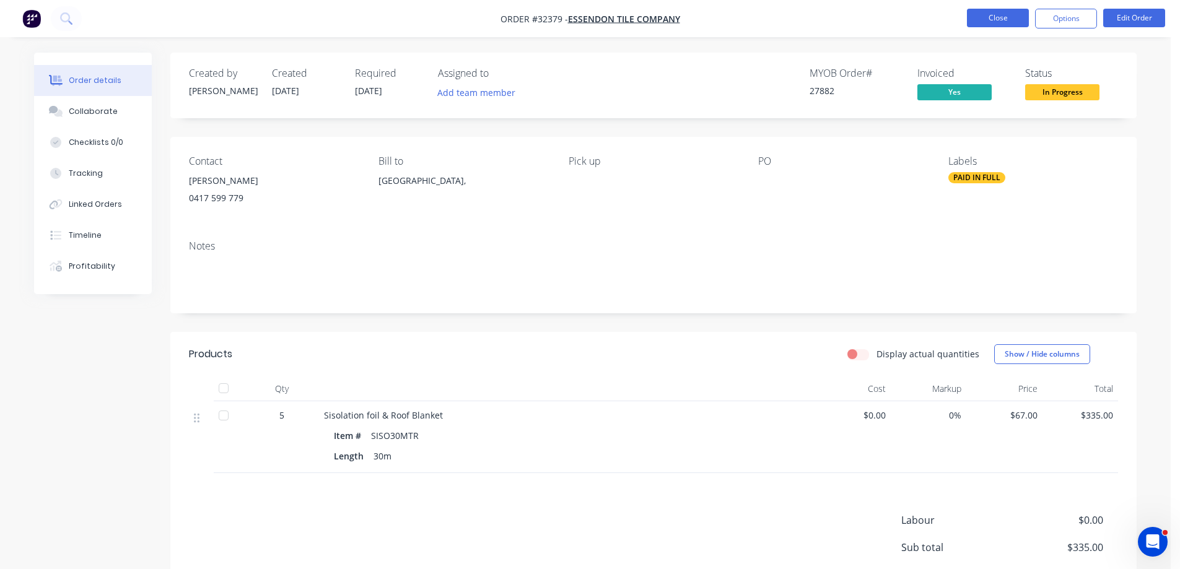
click at [981, 24] on button "Close" at bounding box center [998, 18] width 62 height 19
